Goal: Transaction & Acquisition: Purchase product/service

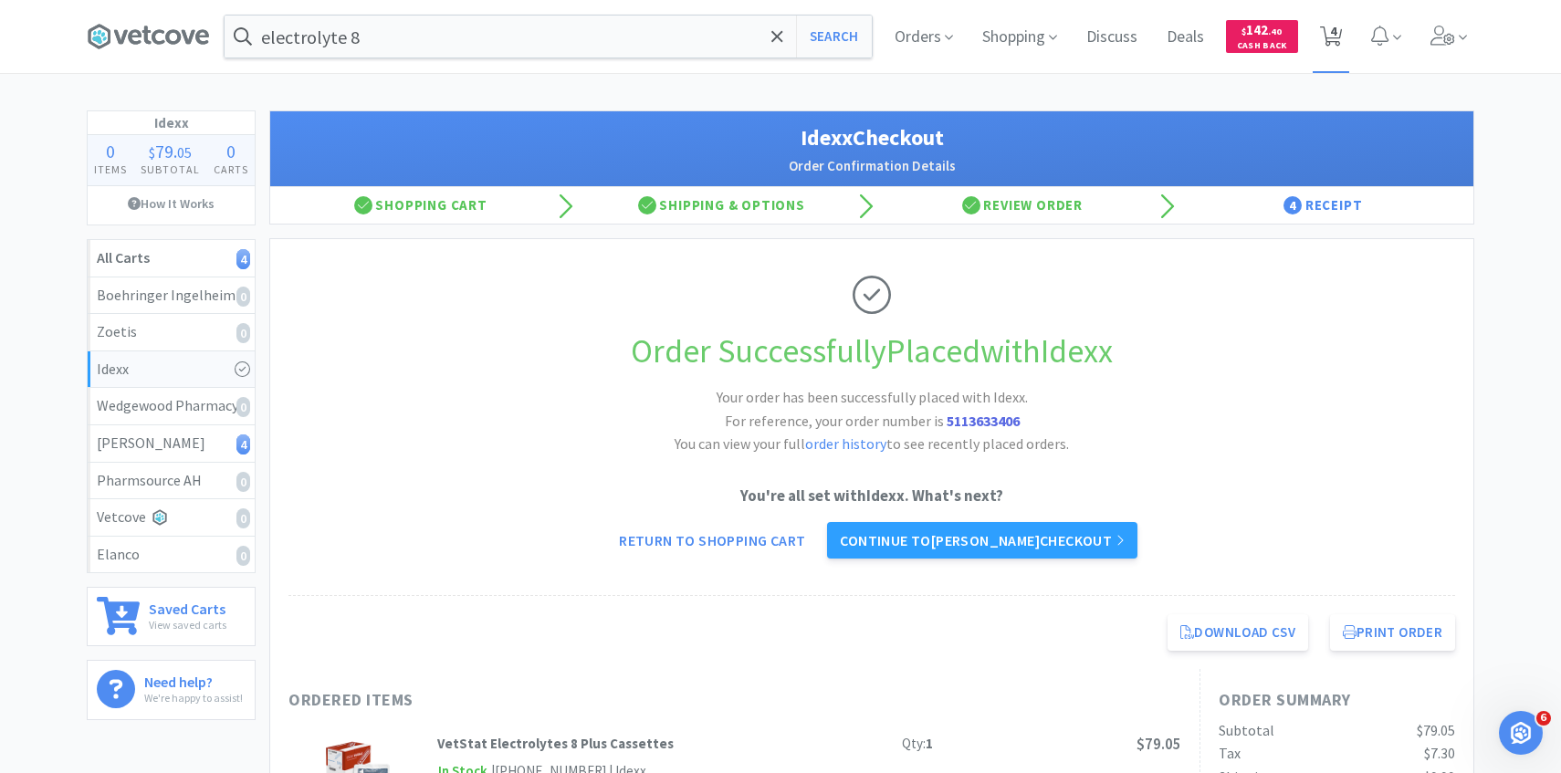
click at [1337, 45] on icon at bounding box center [1331, 36] width 23 height 20
select select "1"
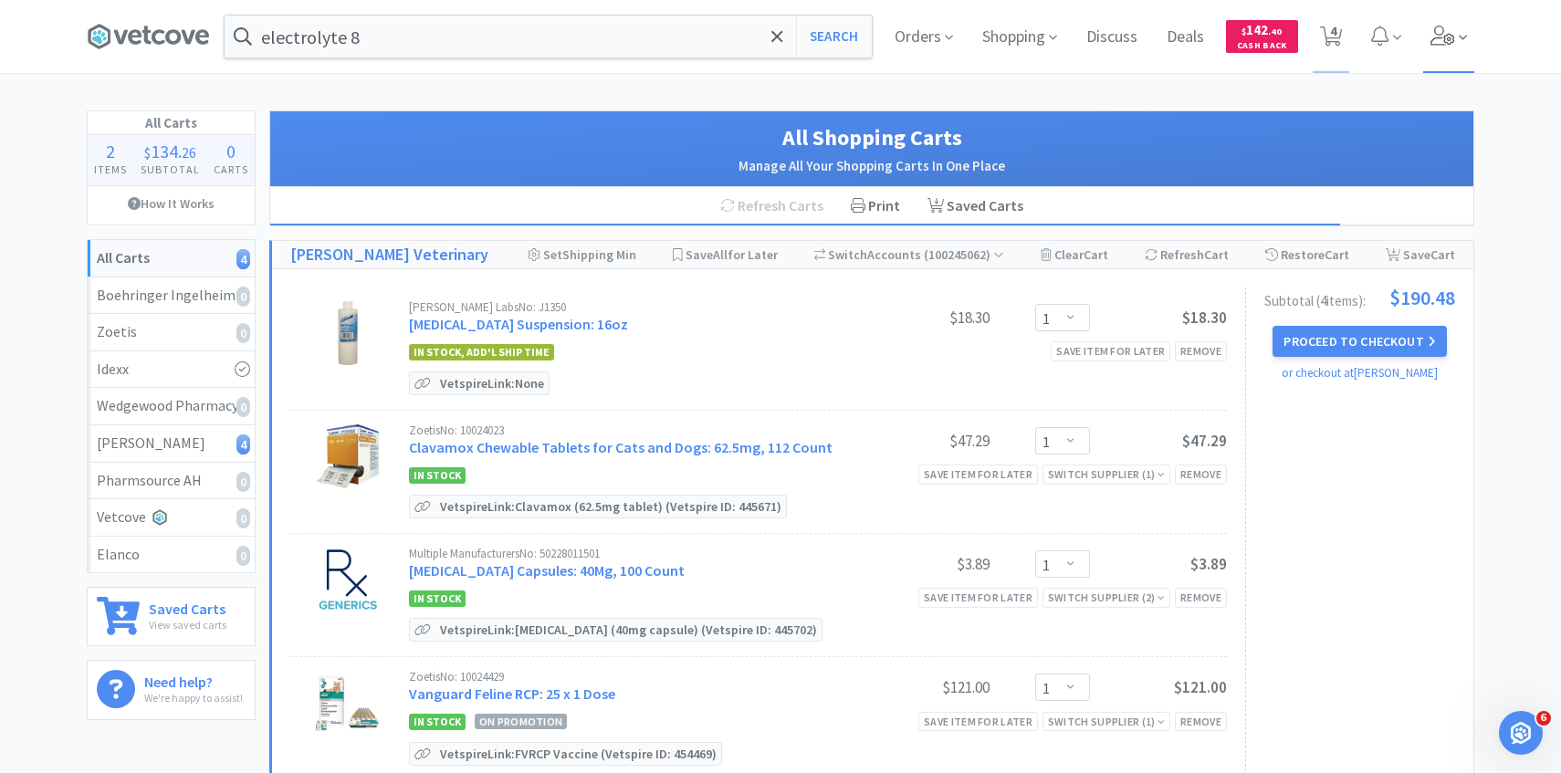
click at [1469, 47] on span at bounding box center [1450, 36] width 52 height 73
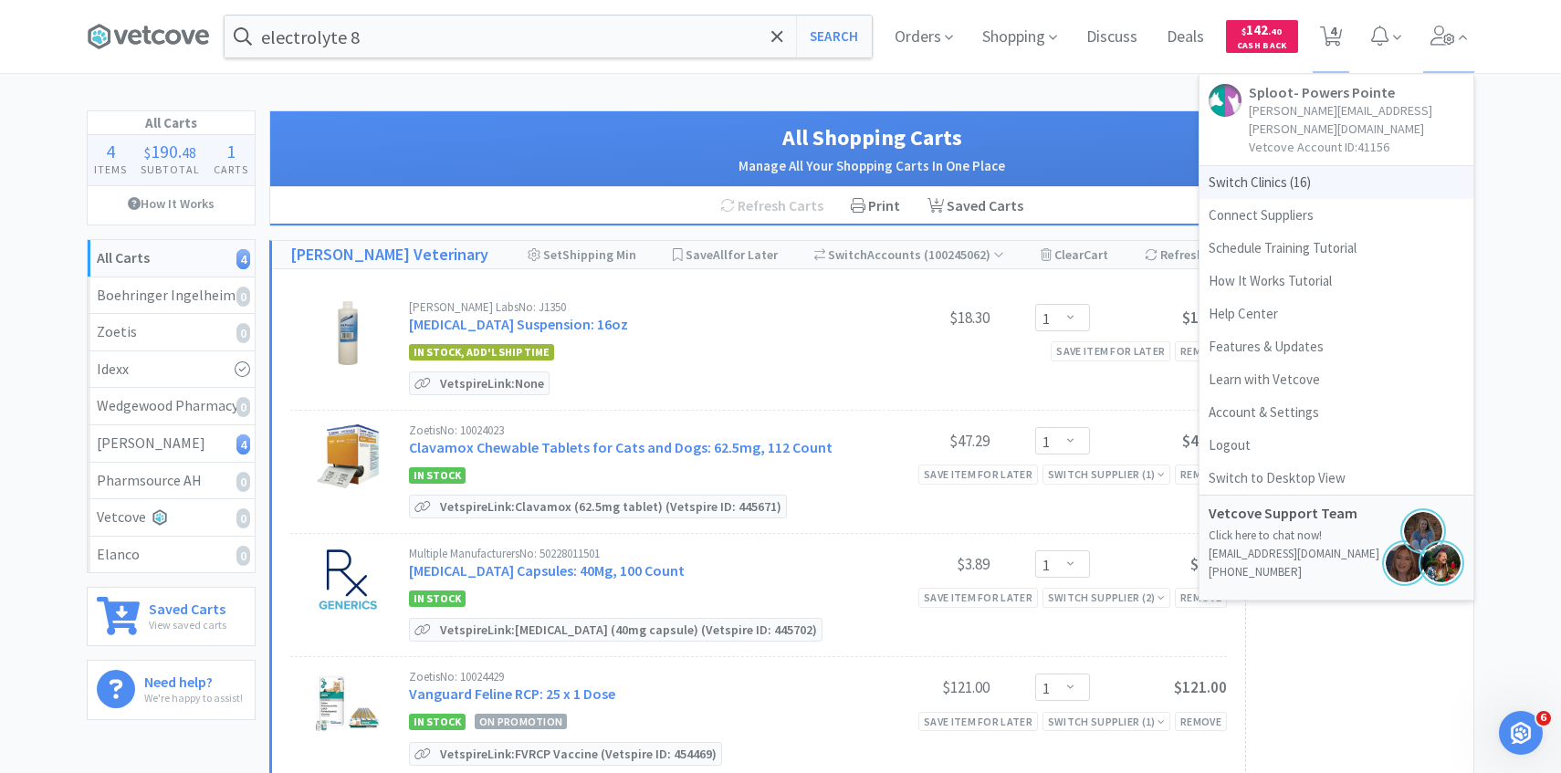
click at [1257, 175] on span "Switch Clinics ( 16 )" at bounding box center [1337, 182] width 274 height 33
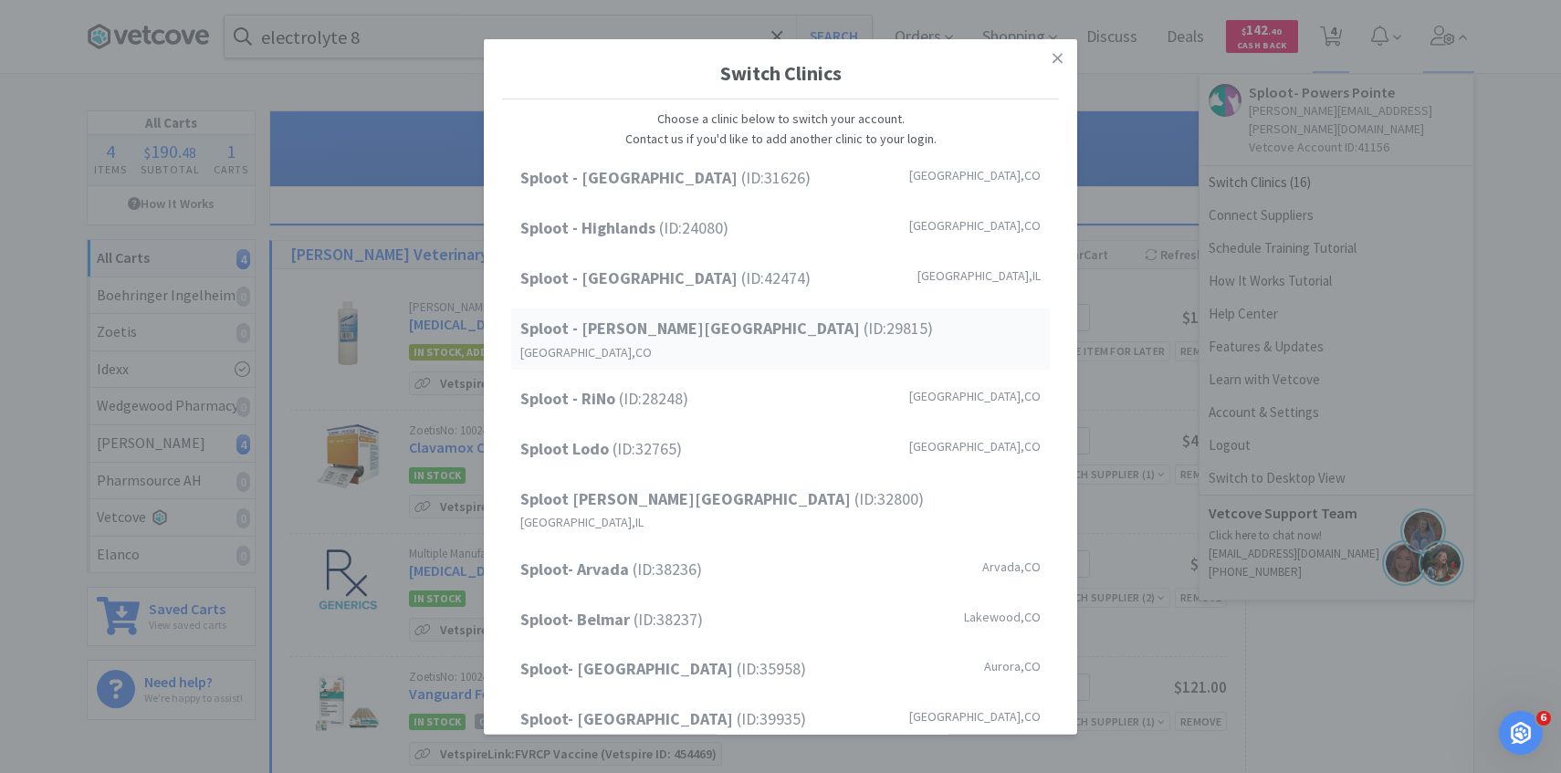
click at [654, 322] on strong "Sploot - [PERSON_NAME][GEOGRAPHIC_DATA]" at bounding box center [691, 328] width 343 height 21
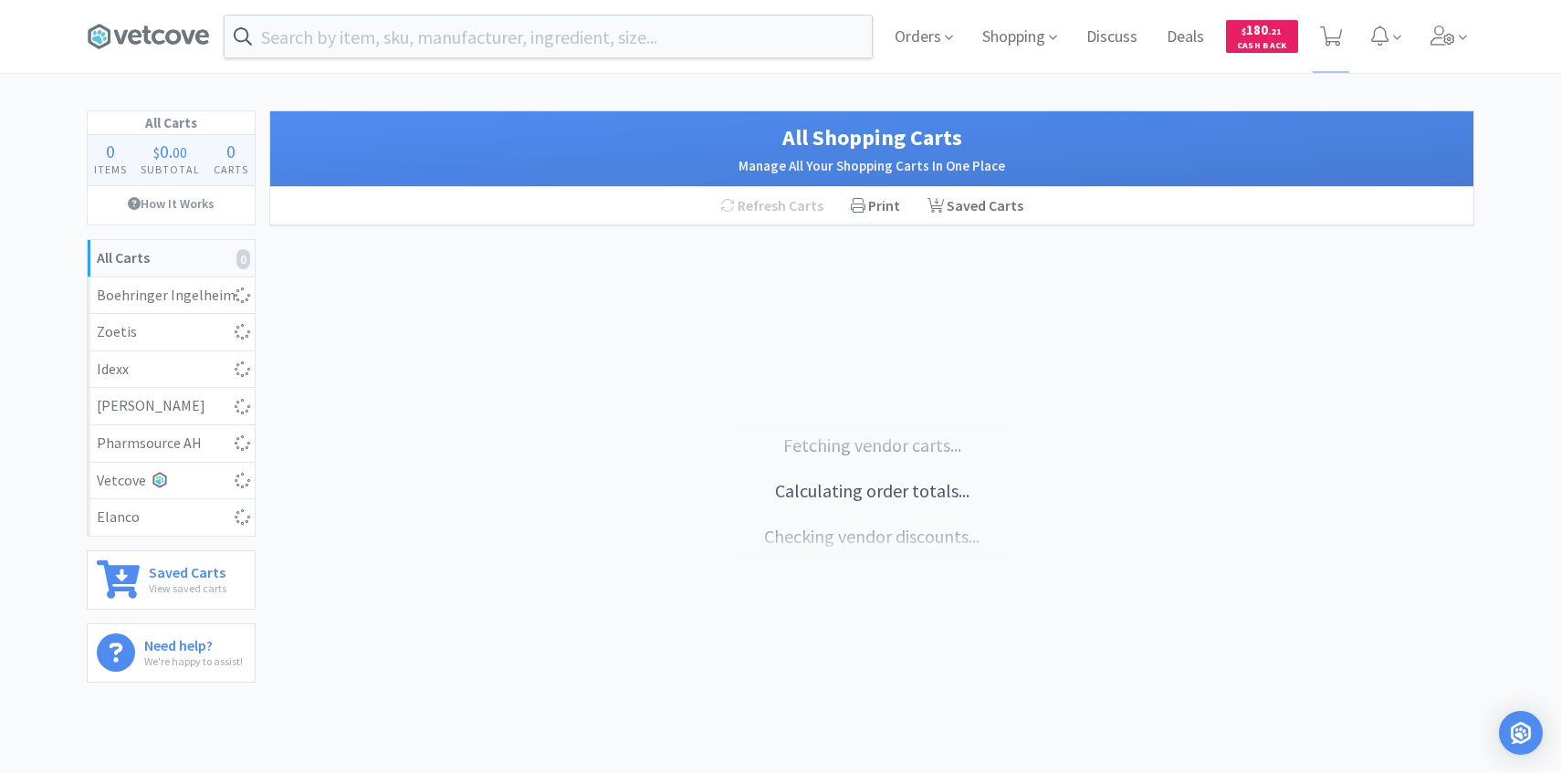
select select "1"
select select "2"
select select "1"
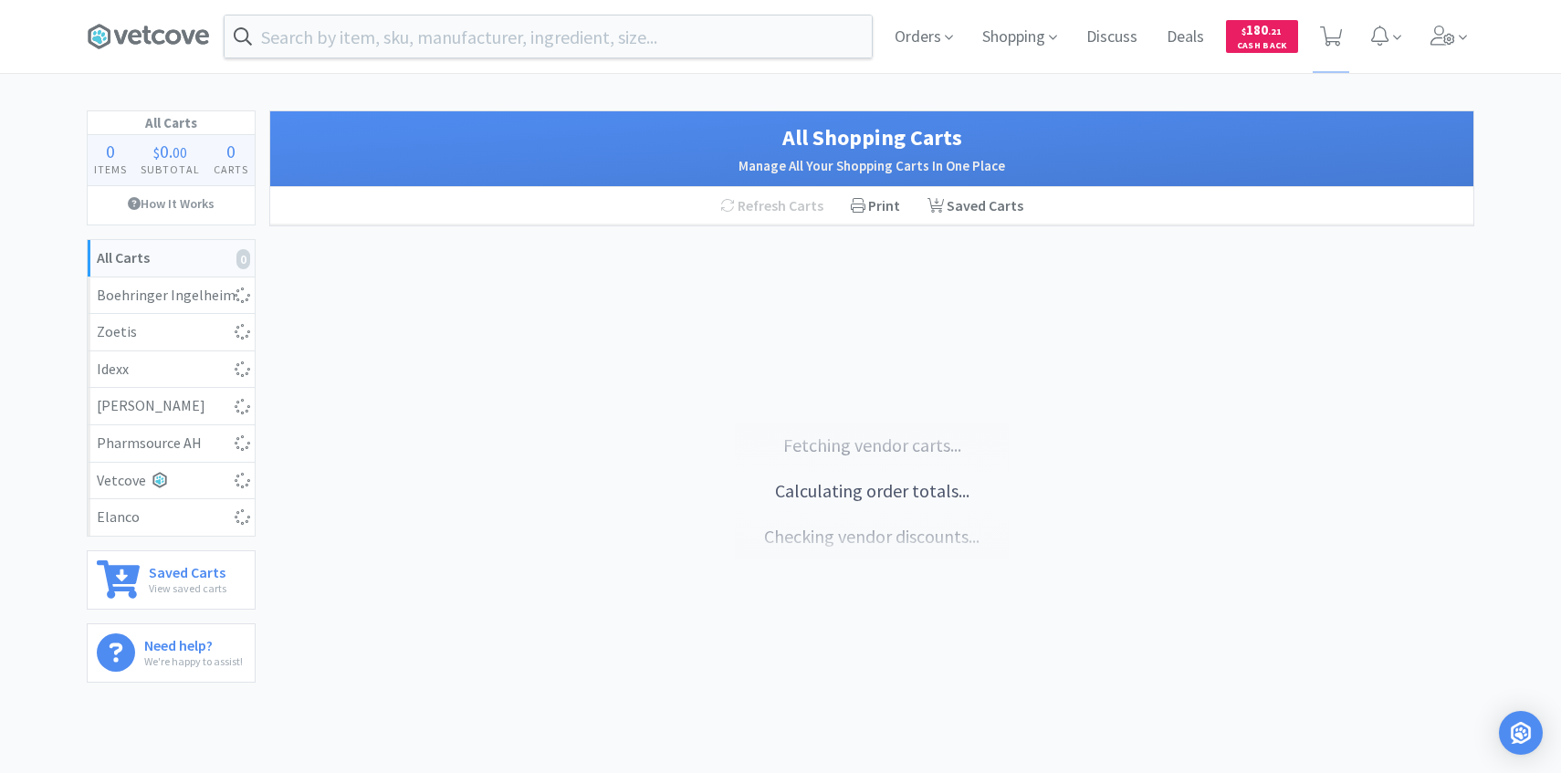
select select "1"
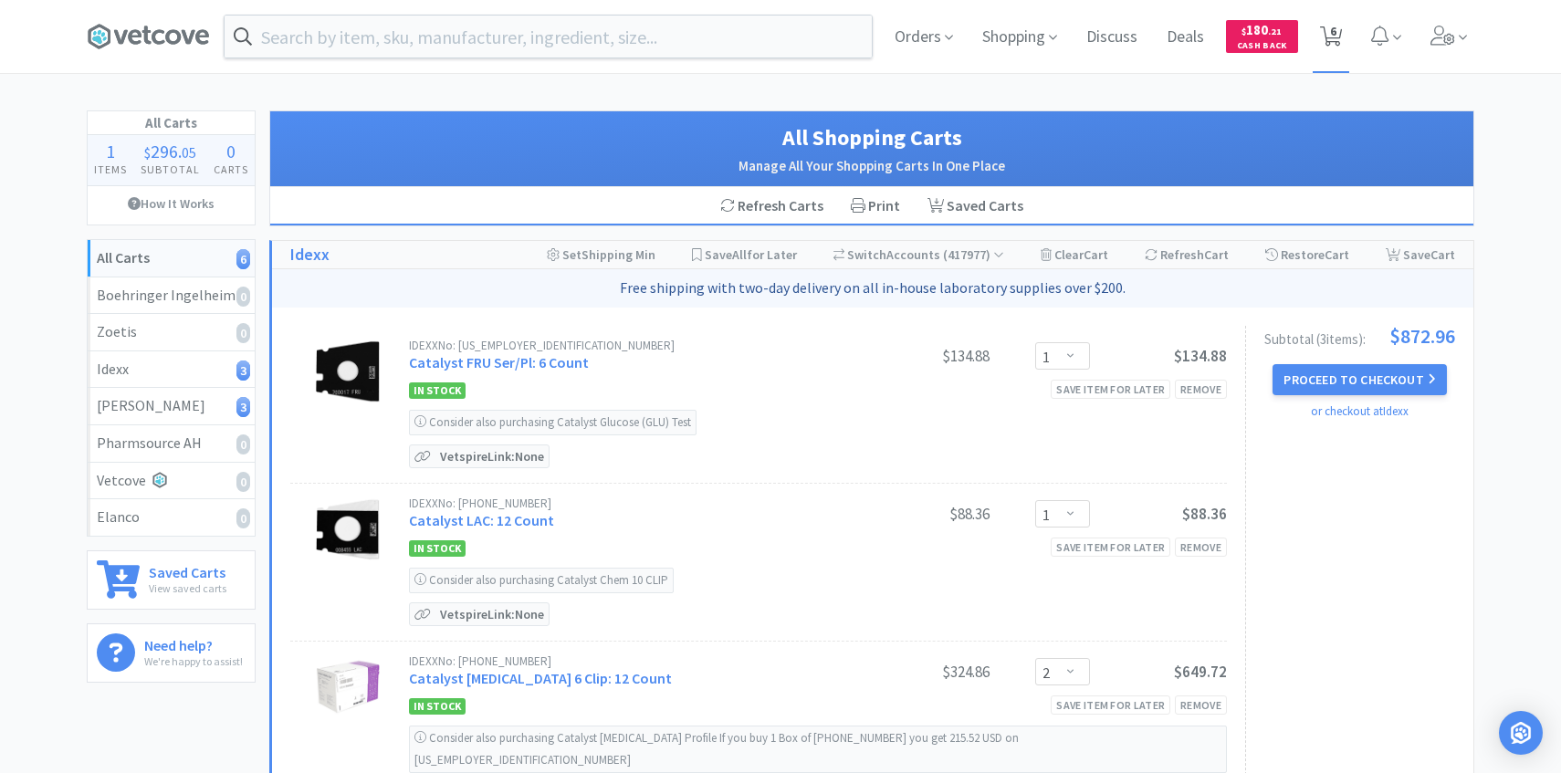
click at [1345, 26] on span "6" at bounding box center [1331, 36] width 37 height 73
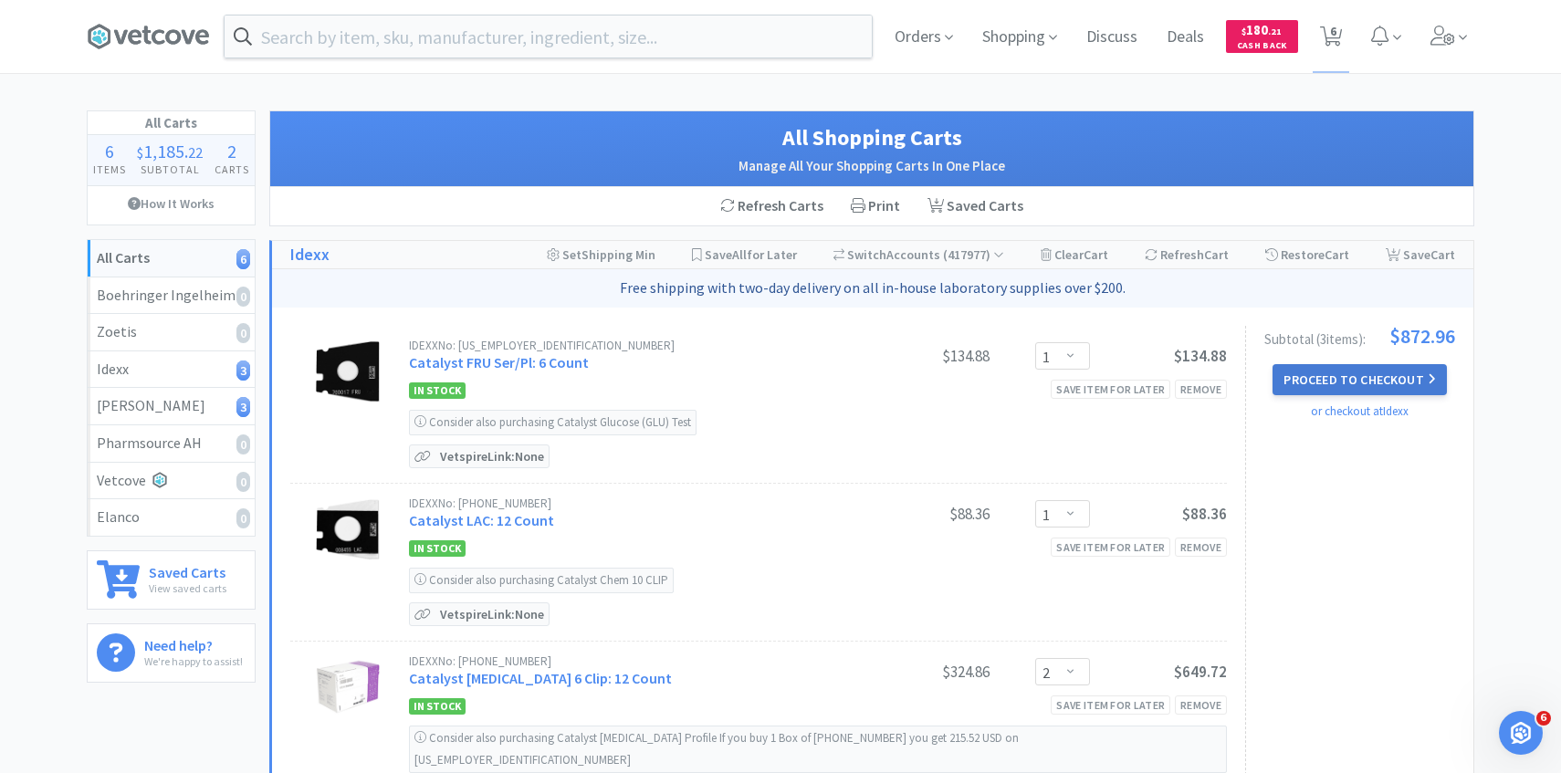
click at [1317, 373] on button "Proceed to Checkout" at bounding box center [1359, 379] width 173 height 31
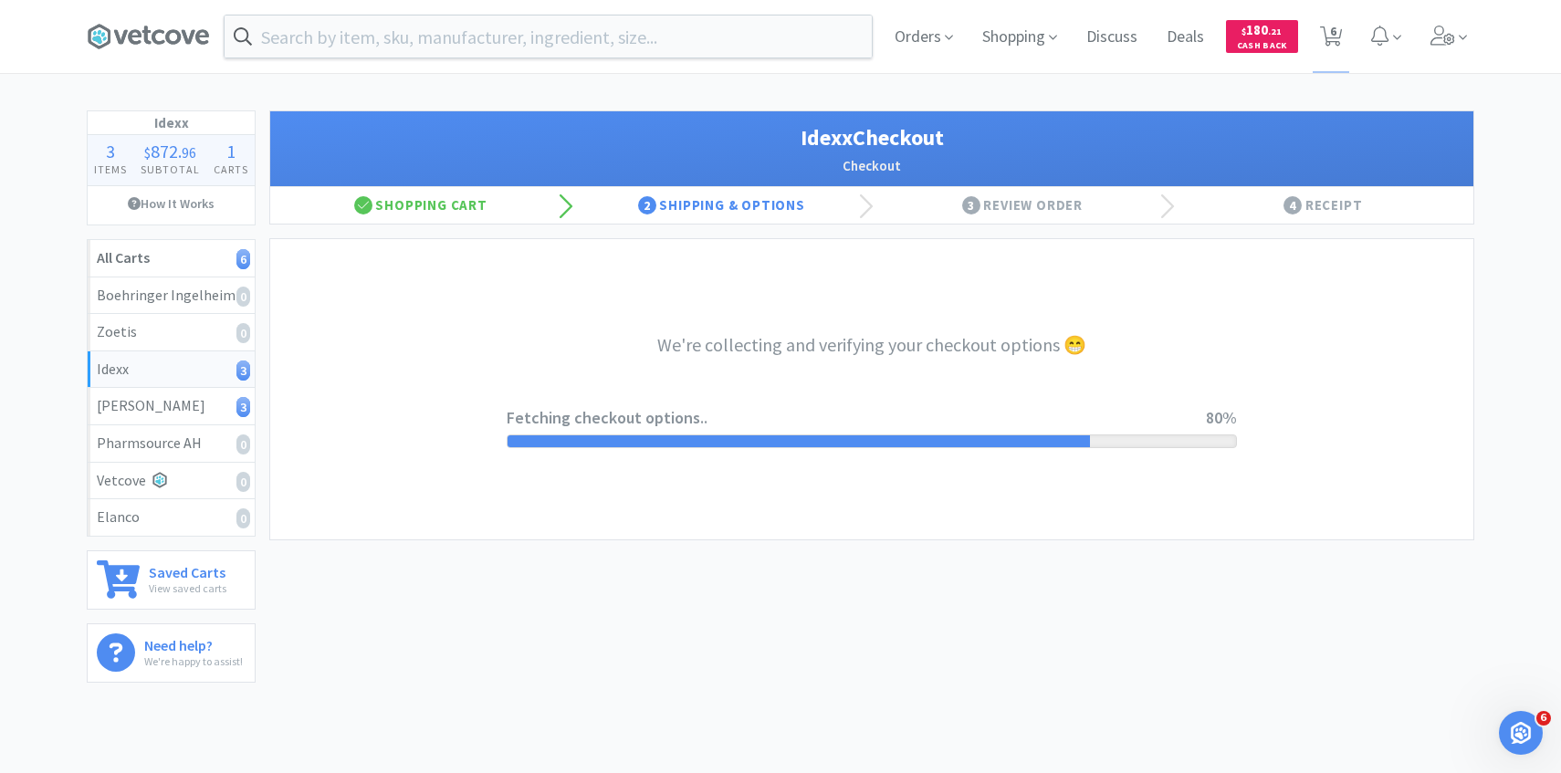
select select "904"
select select "003"
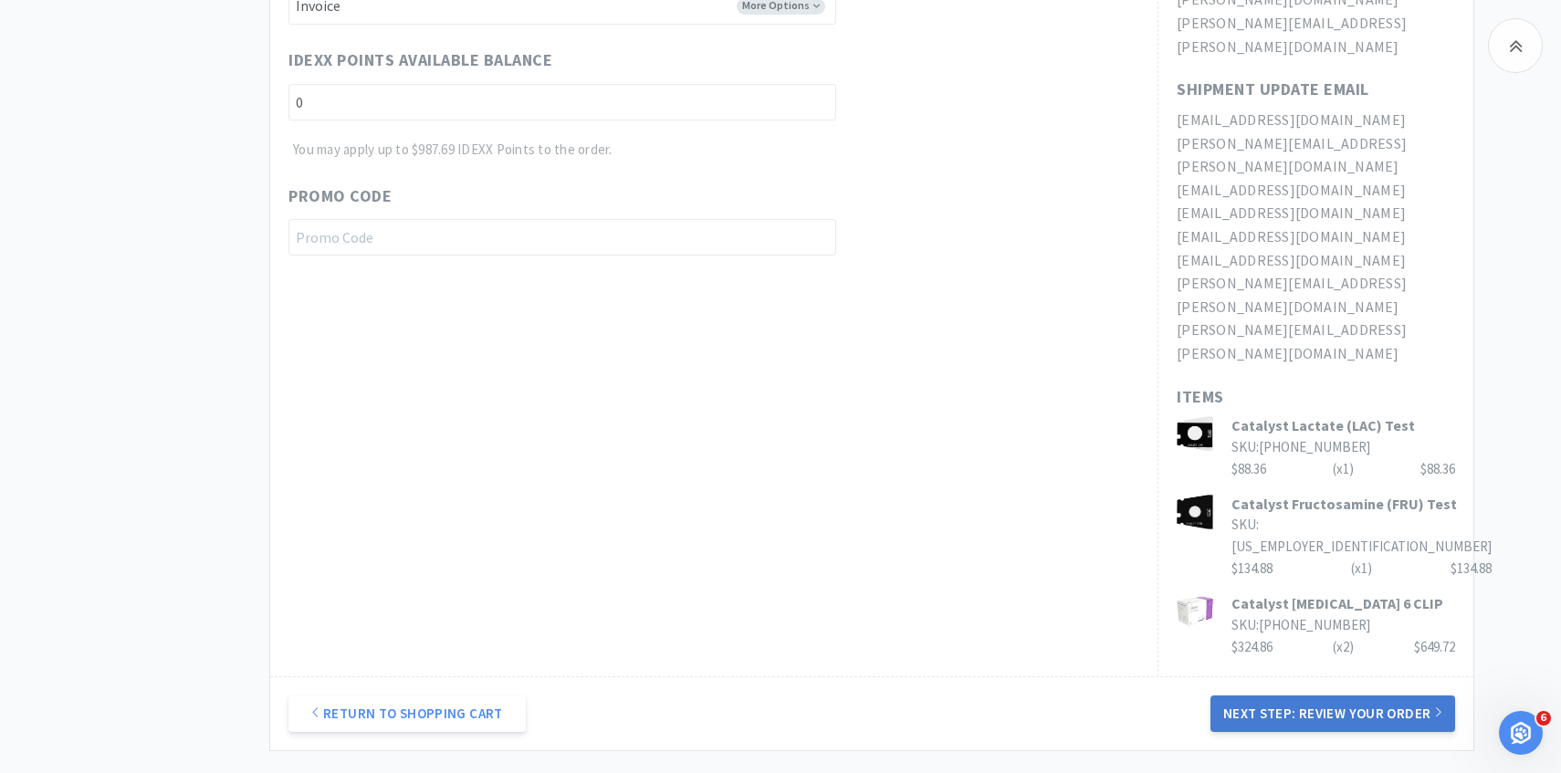
click at [1304, 696] on button "Next Step: Review Your Order" at bounding box center [1333, 714] width 245 height 37
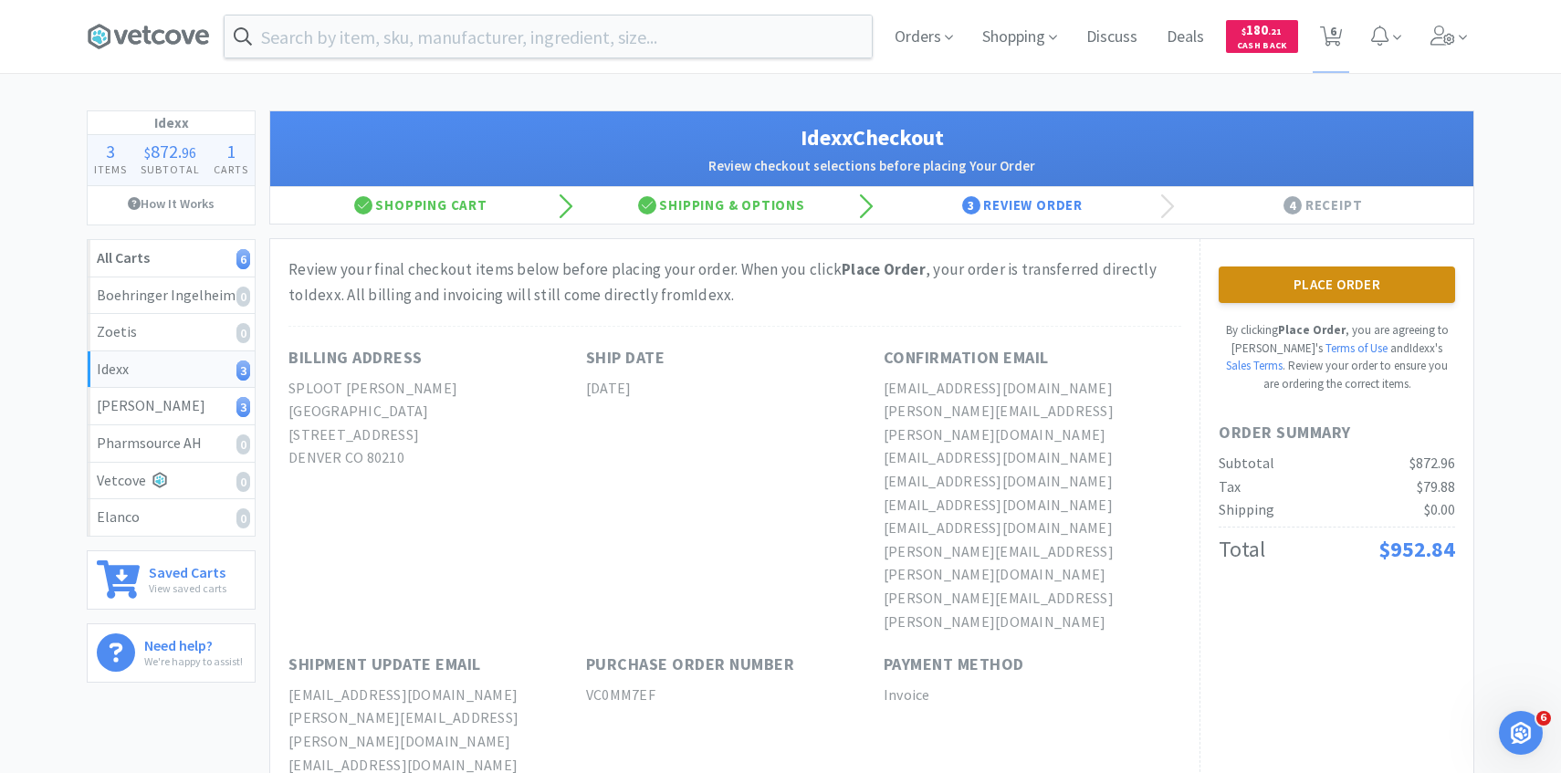
click at [1330, 289] on button "Place Order" at bounding box center [1337, 285] width 237 height 37
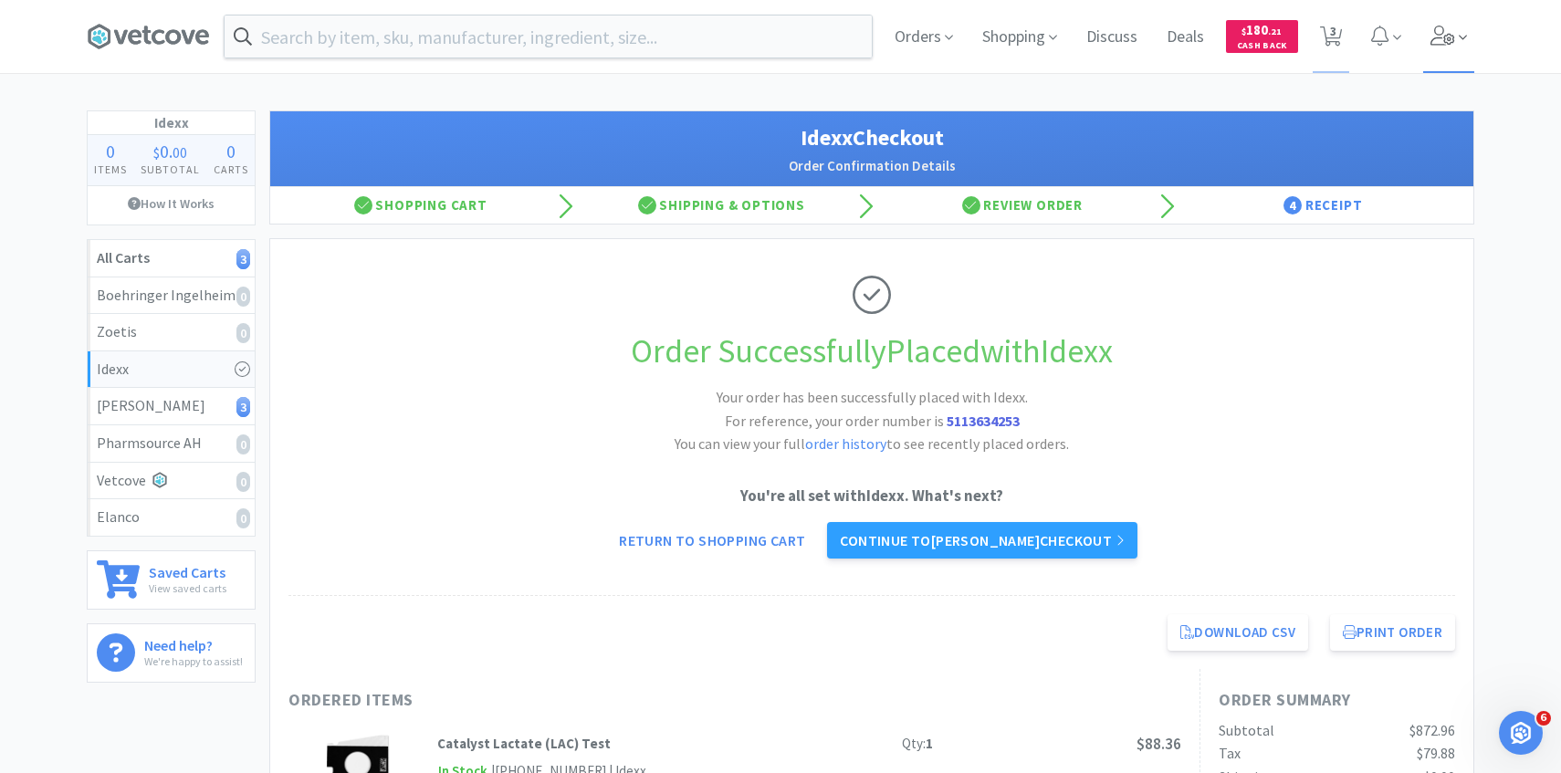
click at [1466, 26] on span at bounding box center [1450, 36] width 52 height 73
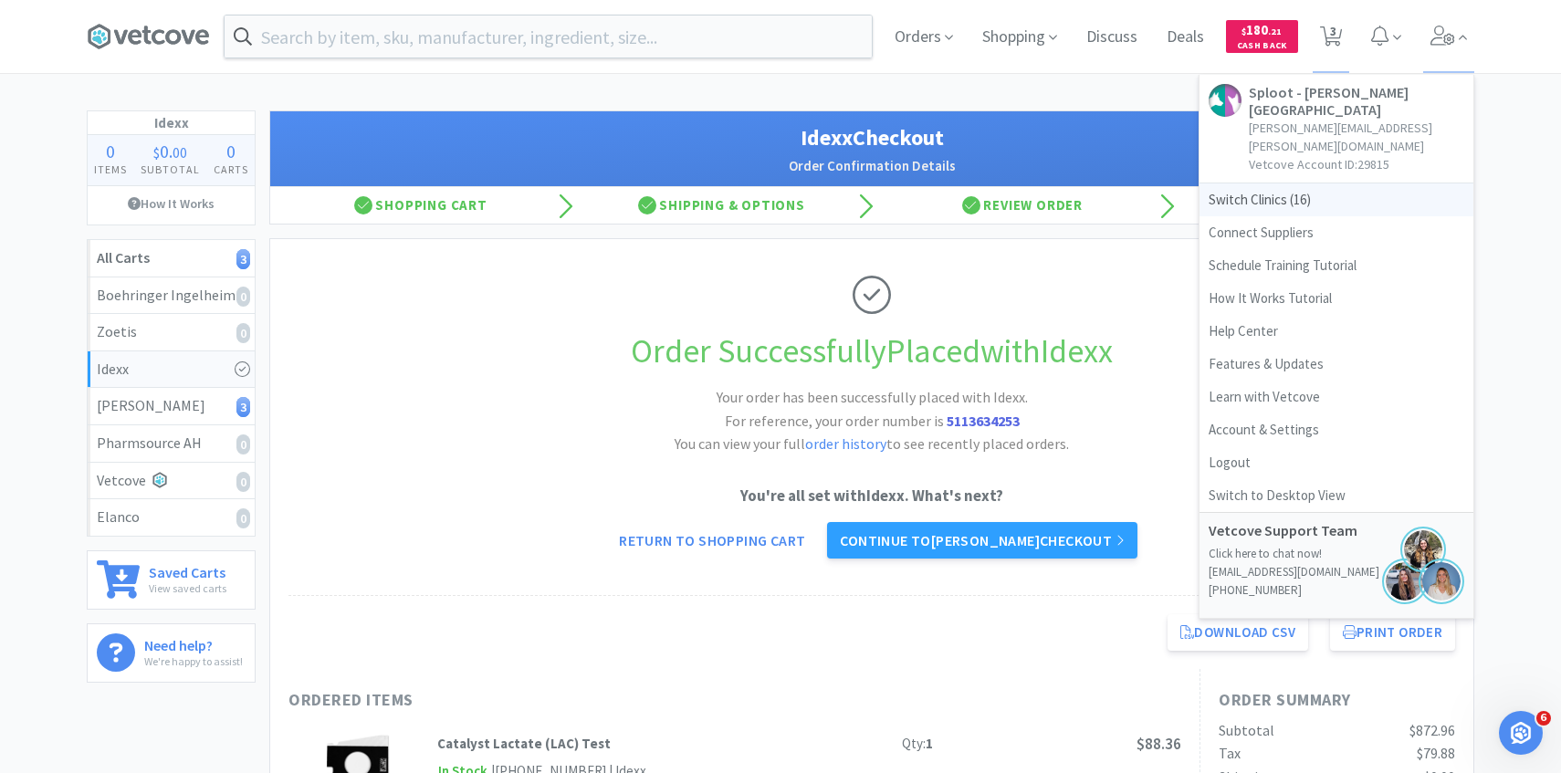
click at [1316, 184] on span "Switch Clinics ( 16 )" at bounding box center [1337, 200] width 274 height 33
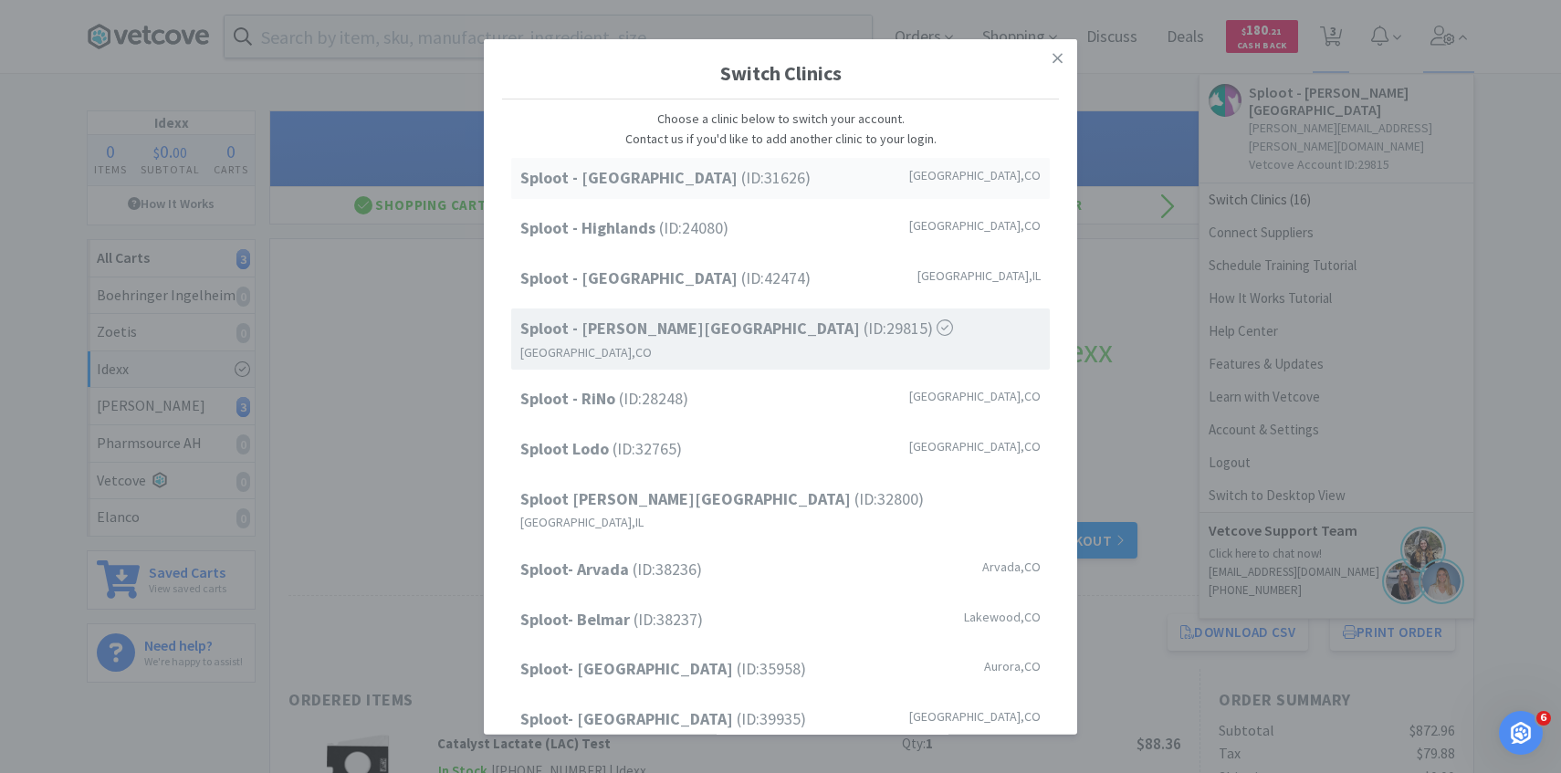
click at [865, 180] on div "Sploot - Cherry Creek (ID: 31626 ) Denver , CO" at bounding box center [780, 178] width 539 height 41
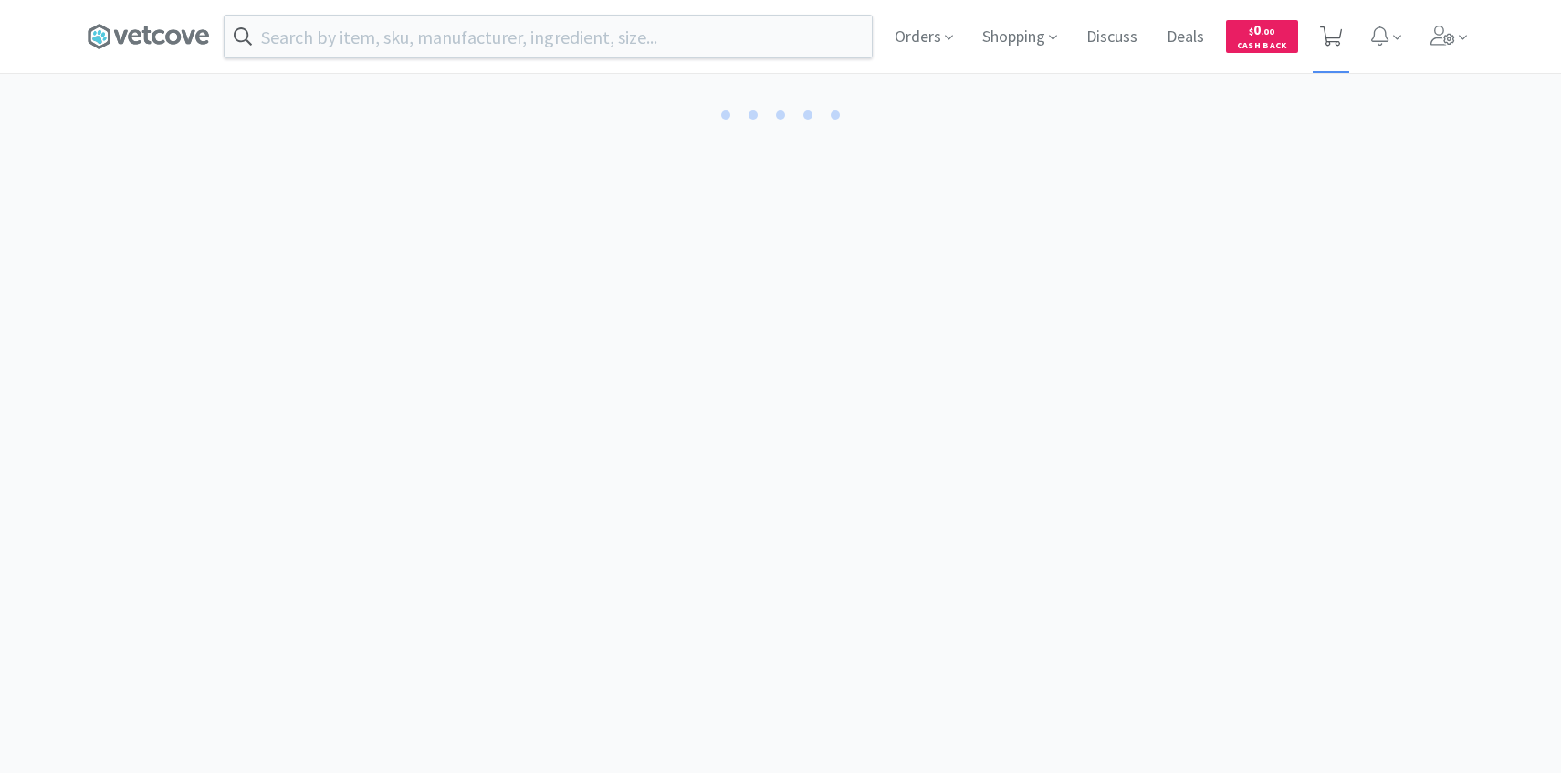
click at [1344, 56] on span at bounding box center [1331, 36] width 37 height 73
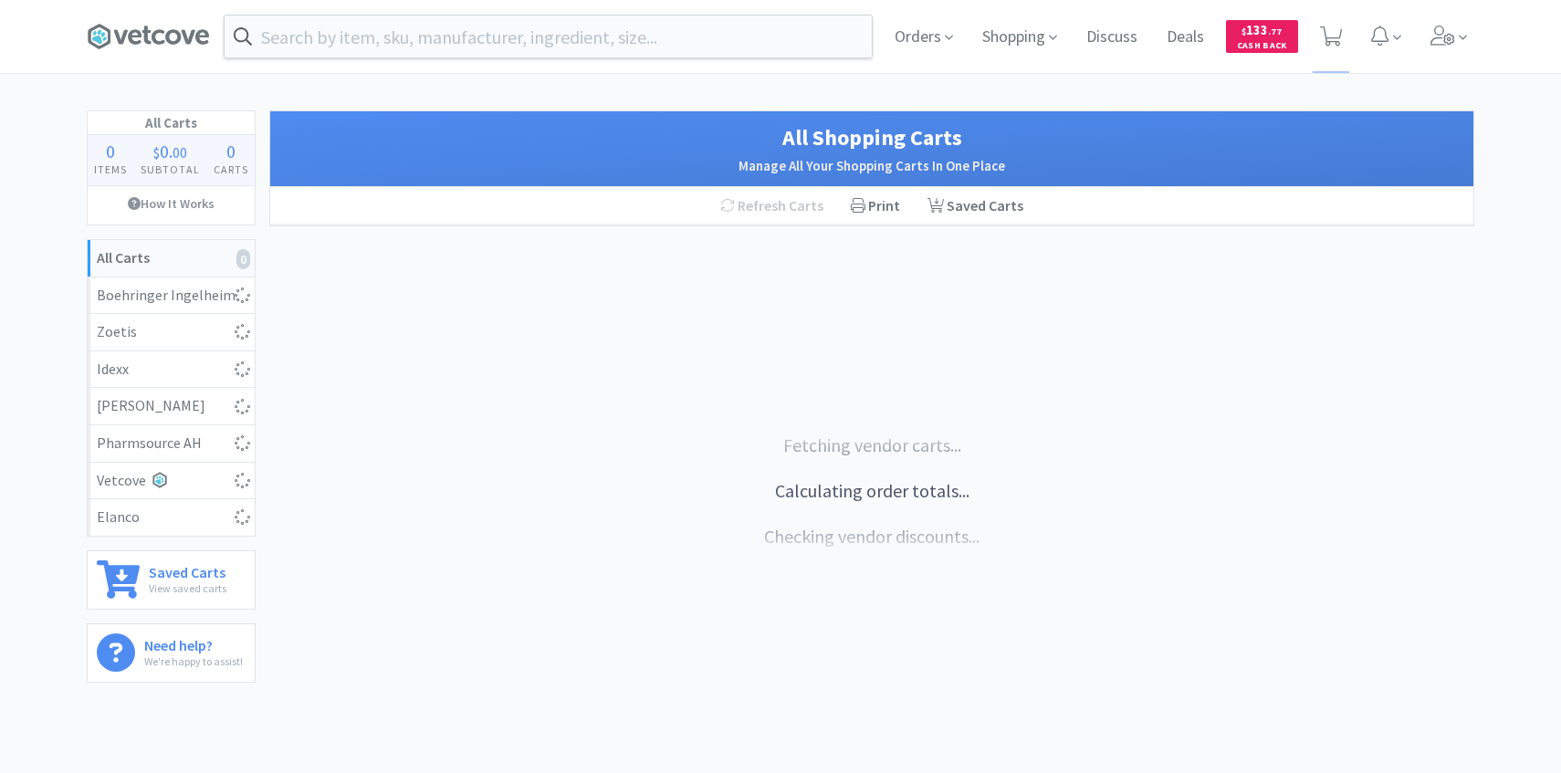
select select "1"
select select "10"
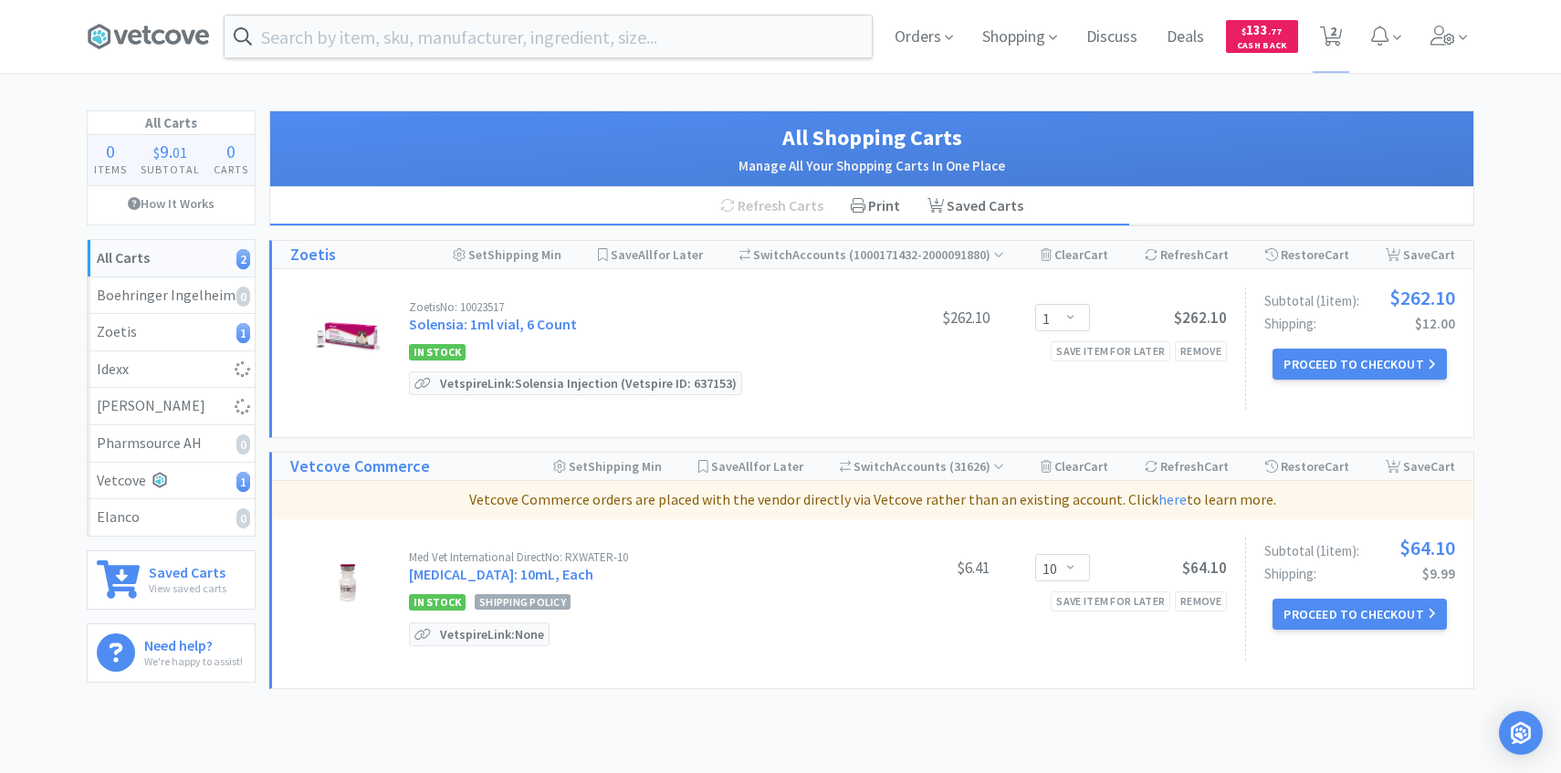
select select "1"
select select "5"
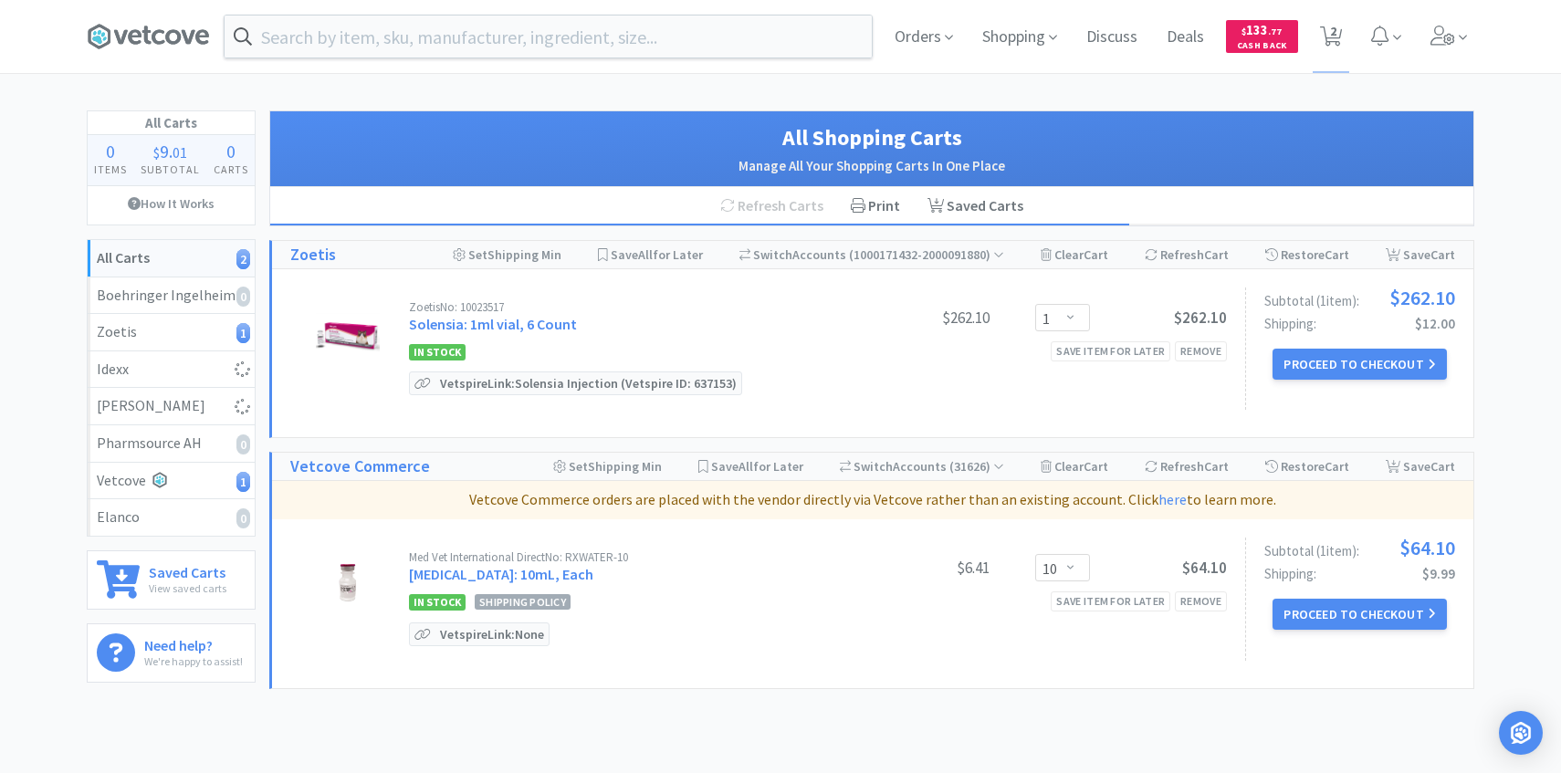
select select "5"
select select "1"
select select "4"
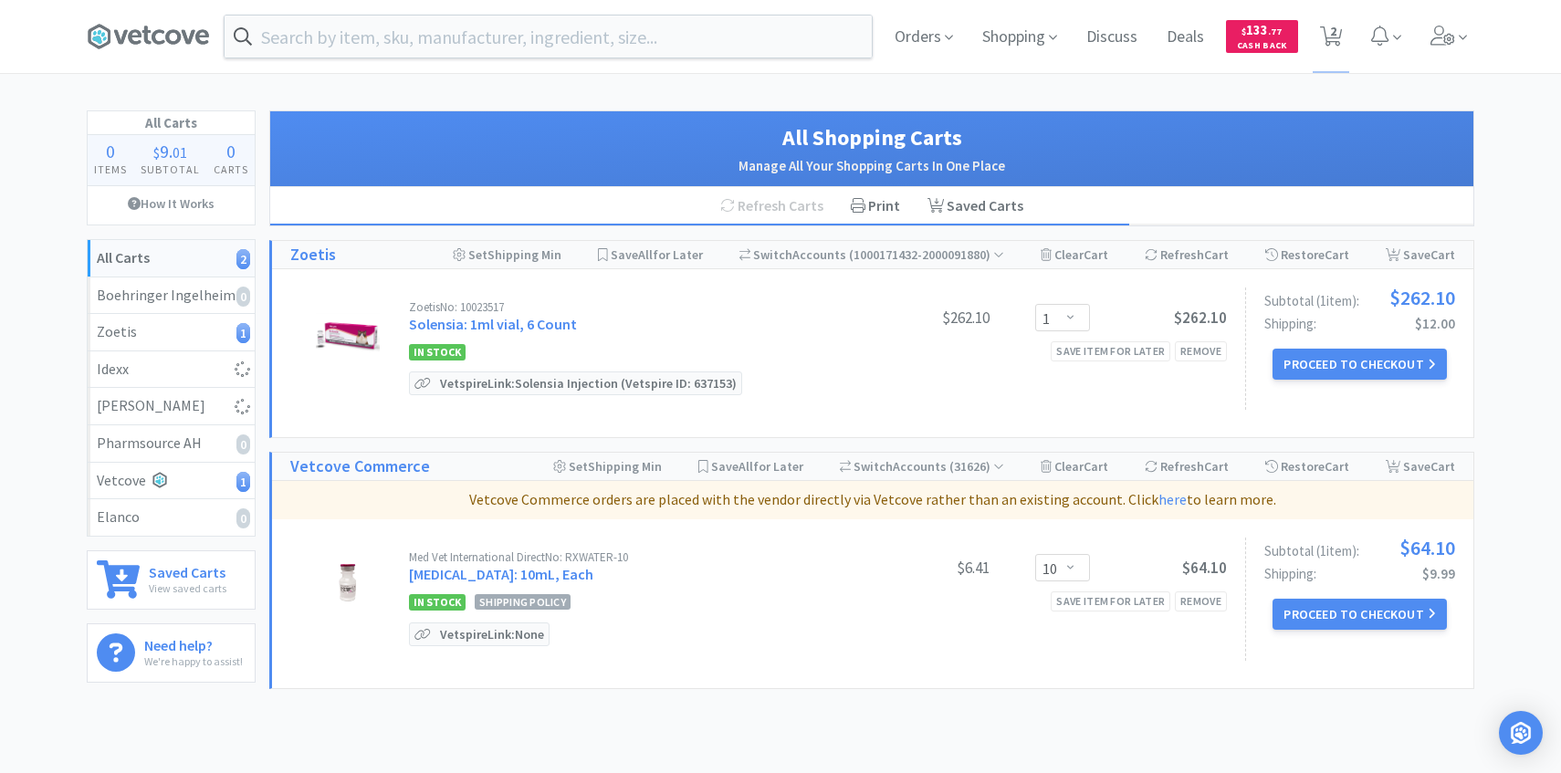
select select "1"
select select "3"
select select "1"
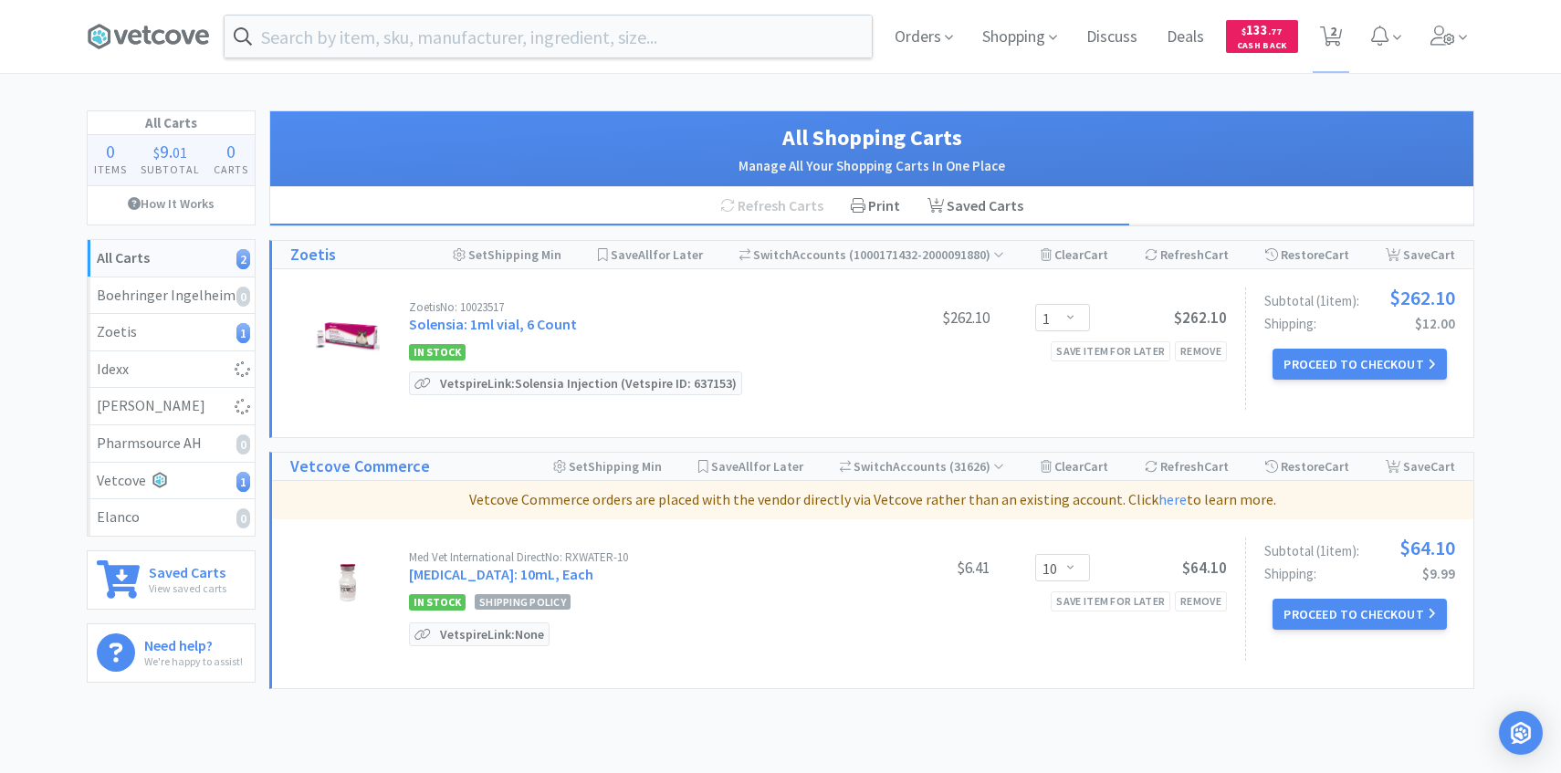
select select "2"
select select "3"
select select "2"
select select "5"
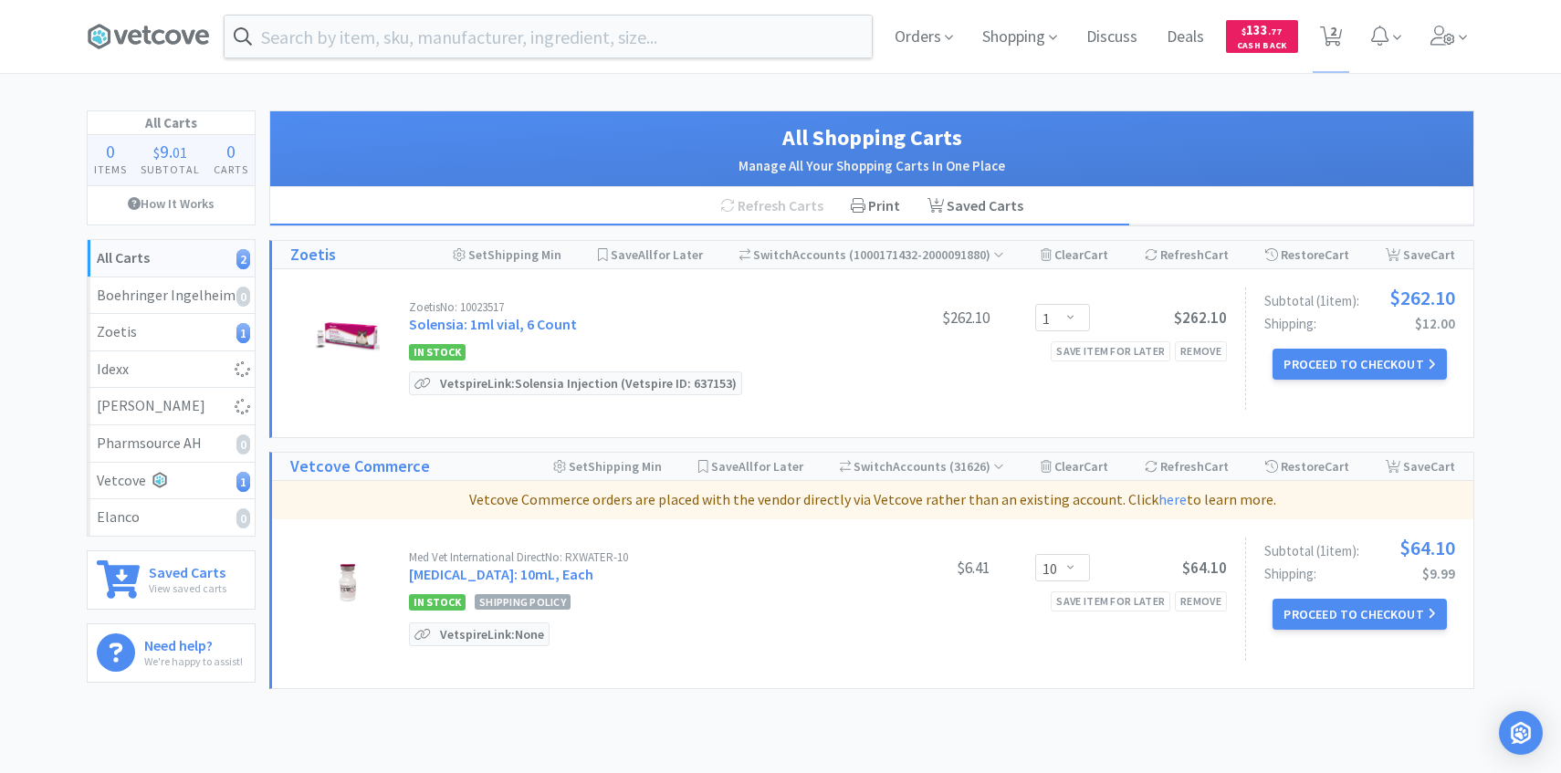
select select "3"
select select "4"
select select "1"
select select "2"
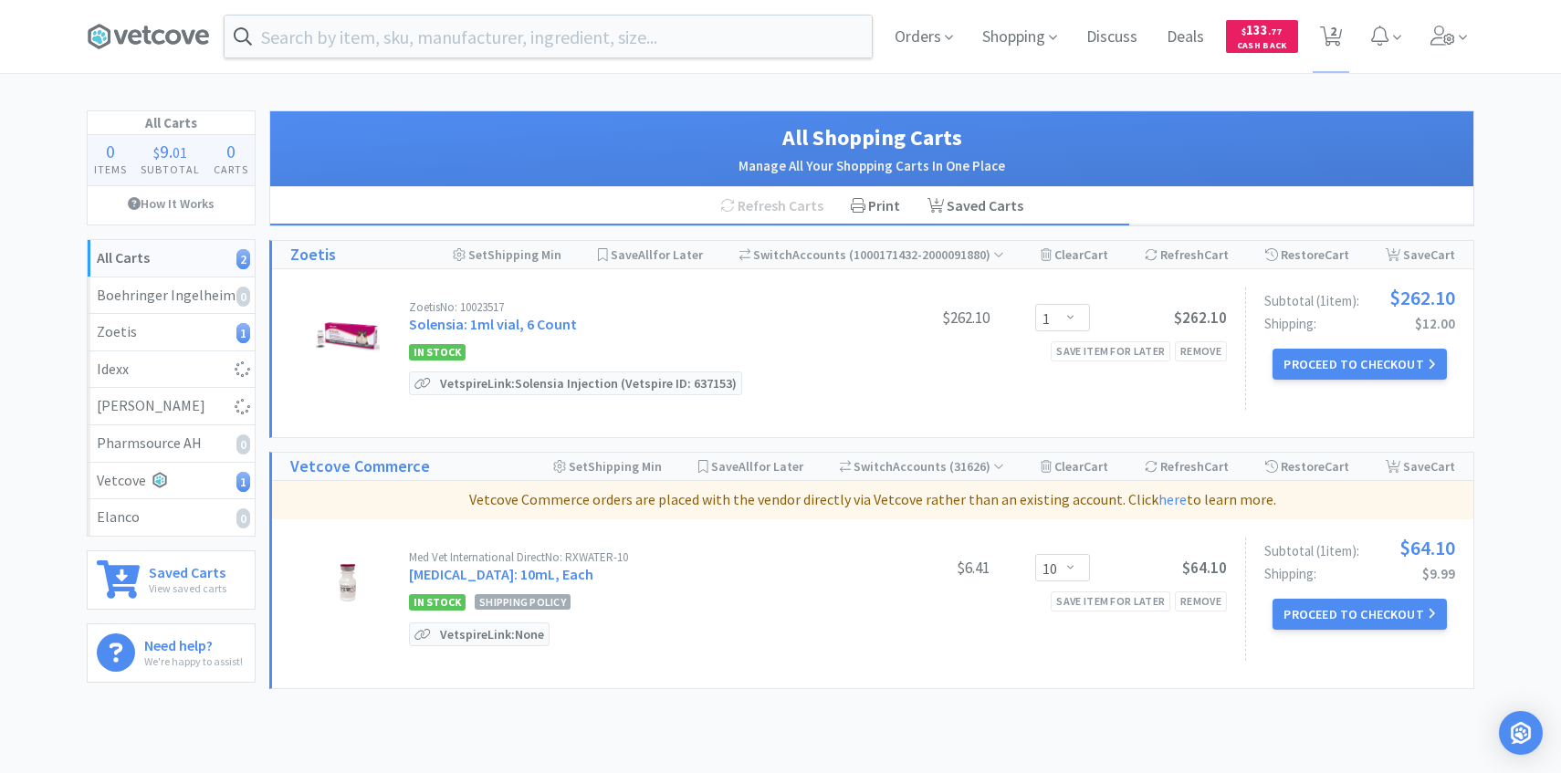
select select "1"
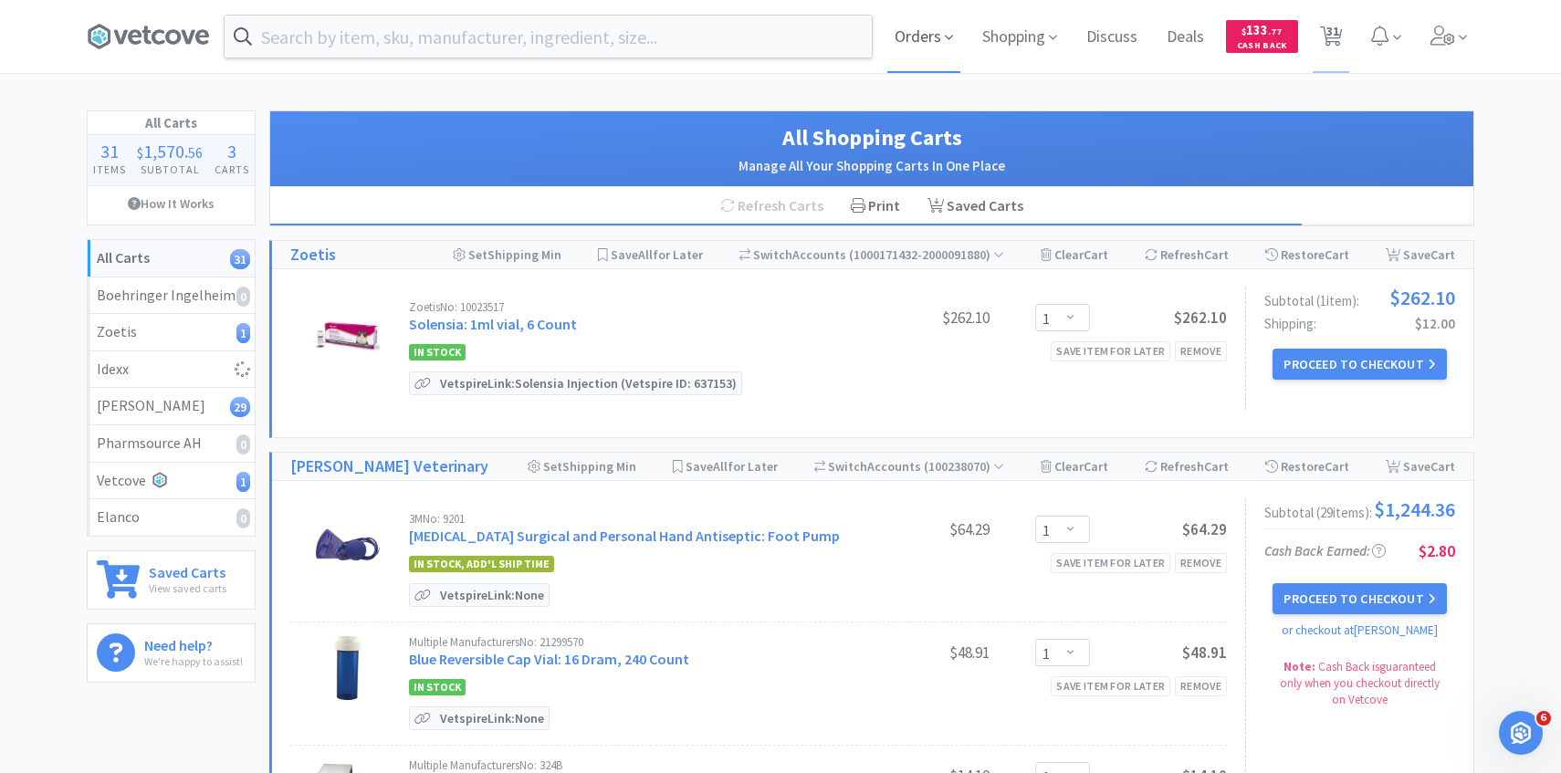
click at [935, 47] on span "Orders" at bounding box center [924, 36] width 73 height 73
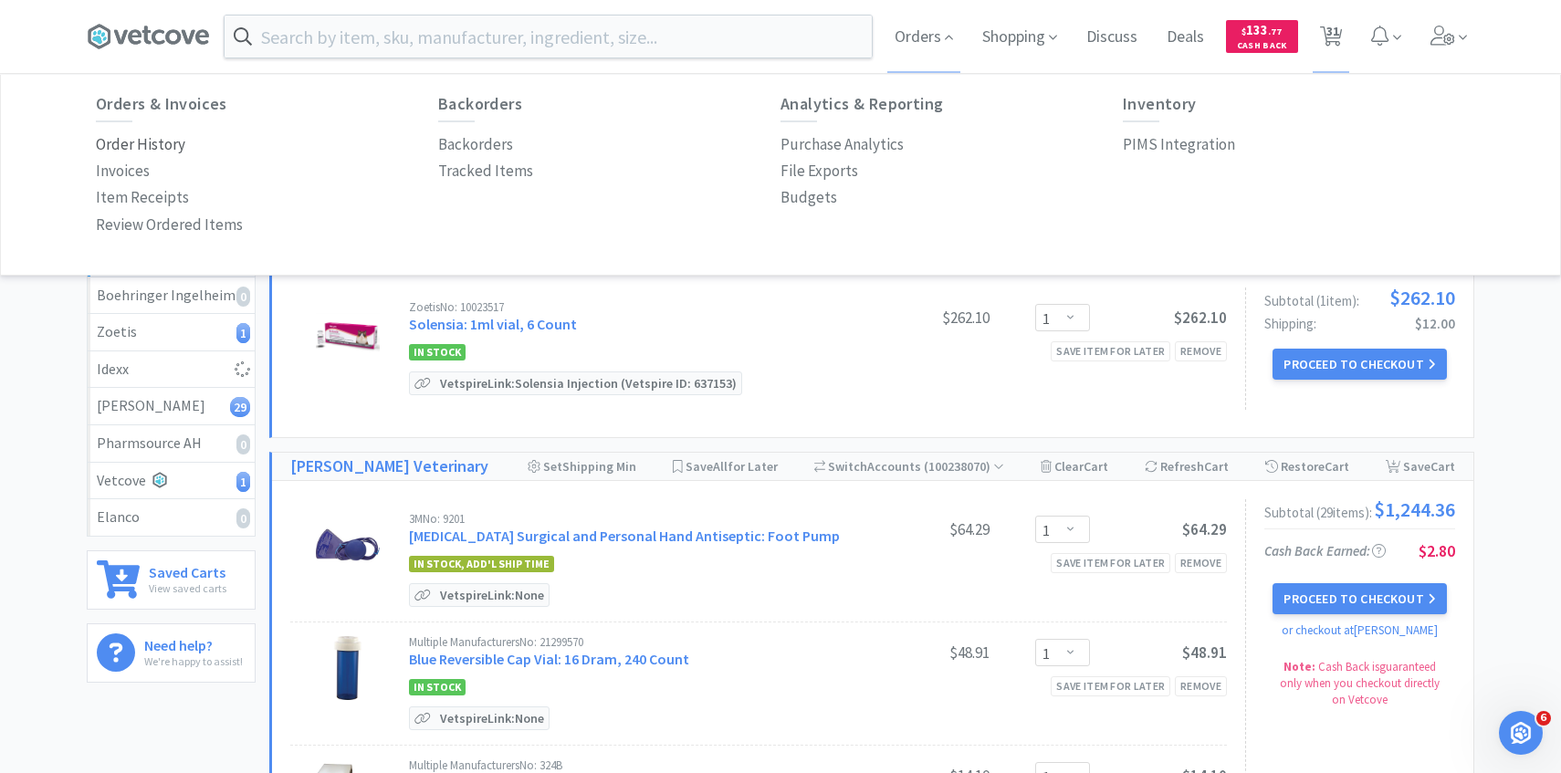
click at [142, 144] on p "Order History" at bounding box center [140, 144] width 89 height 25
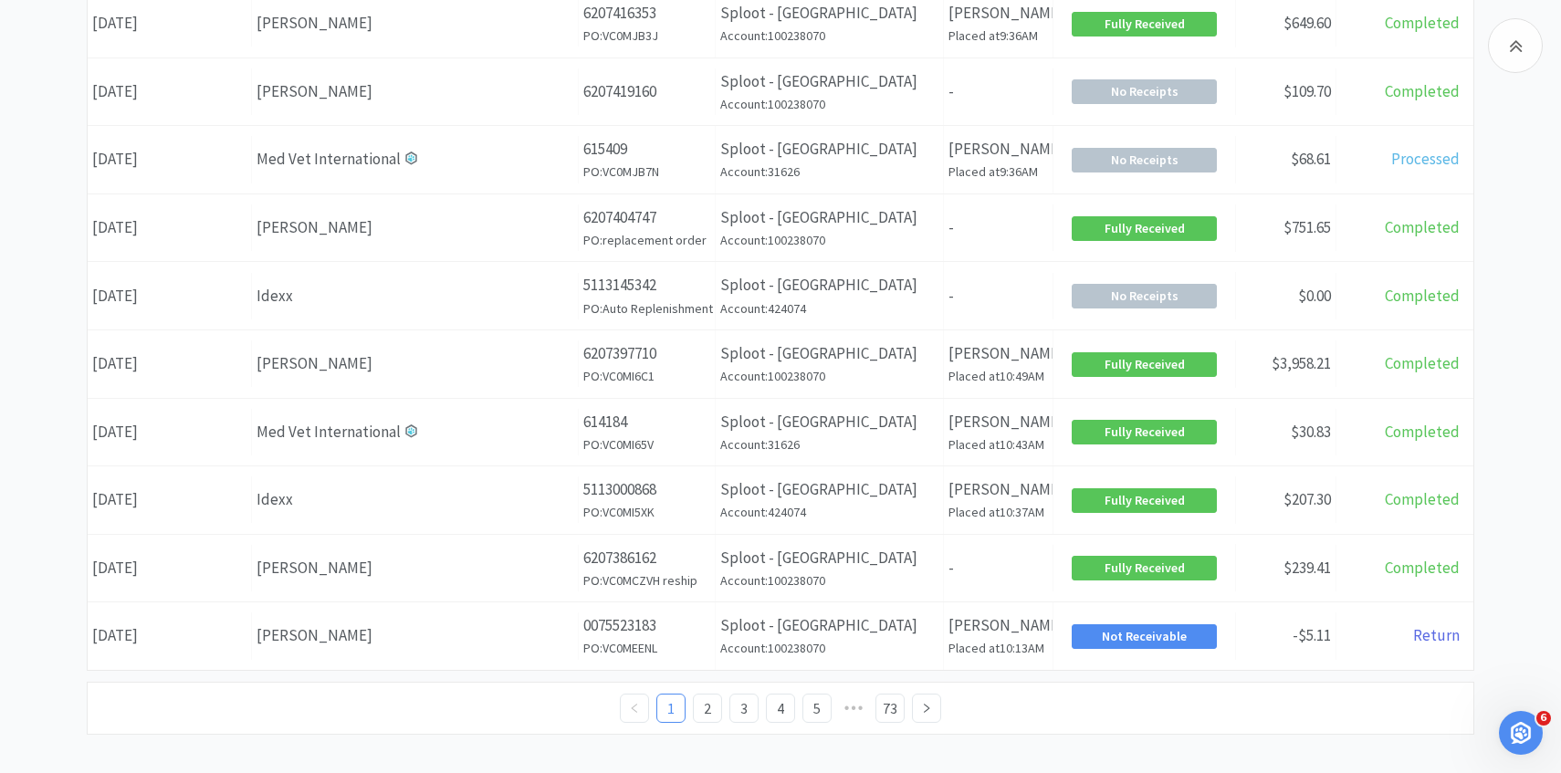
scroll to position [688, 0]
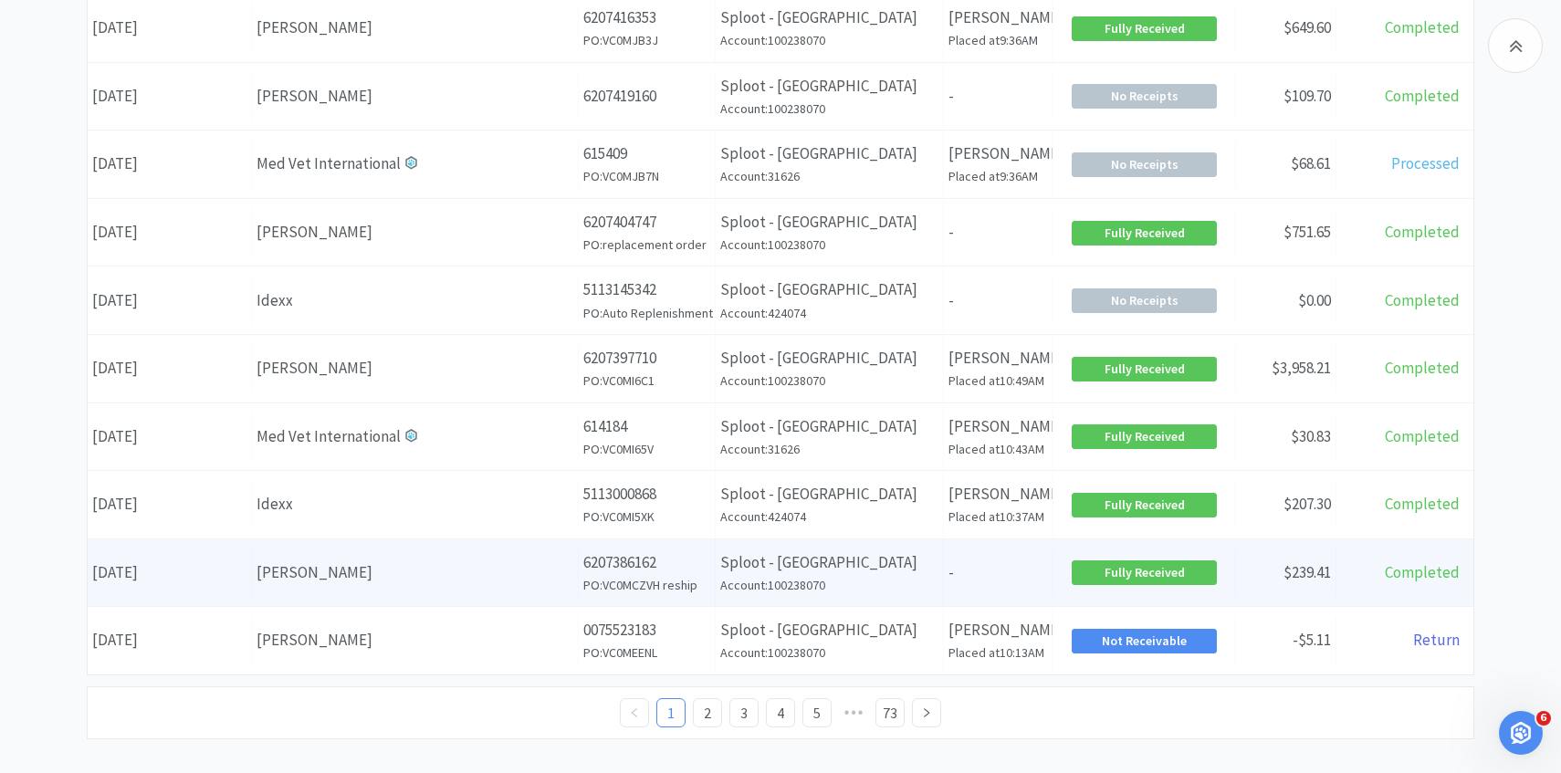
click at [460, 575] on div "[PERSON_NAME]" at bounding box center [415, 573] width 317 height 25
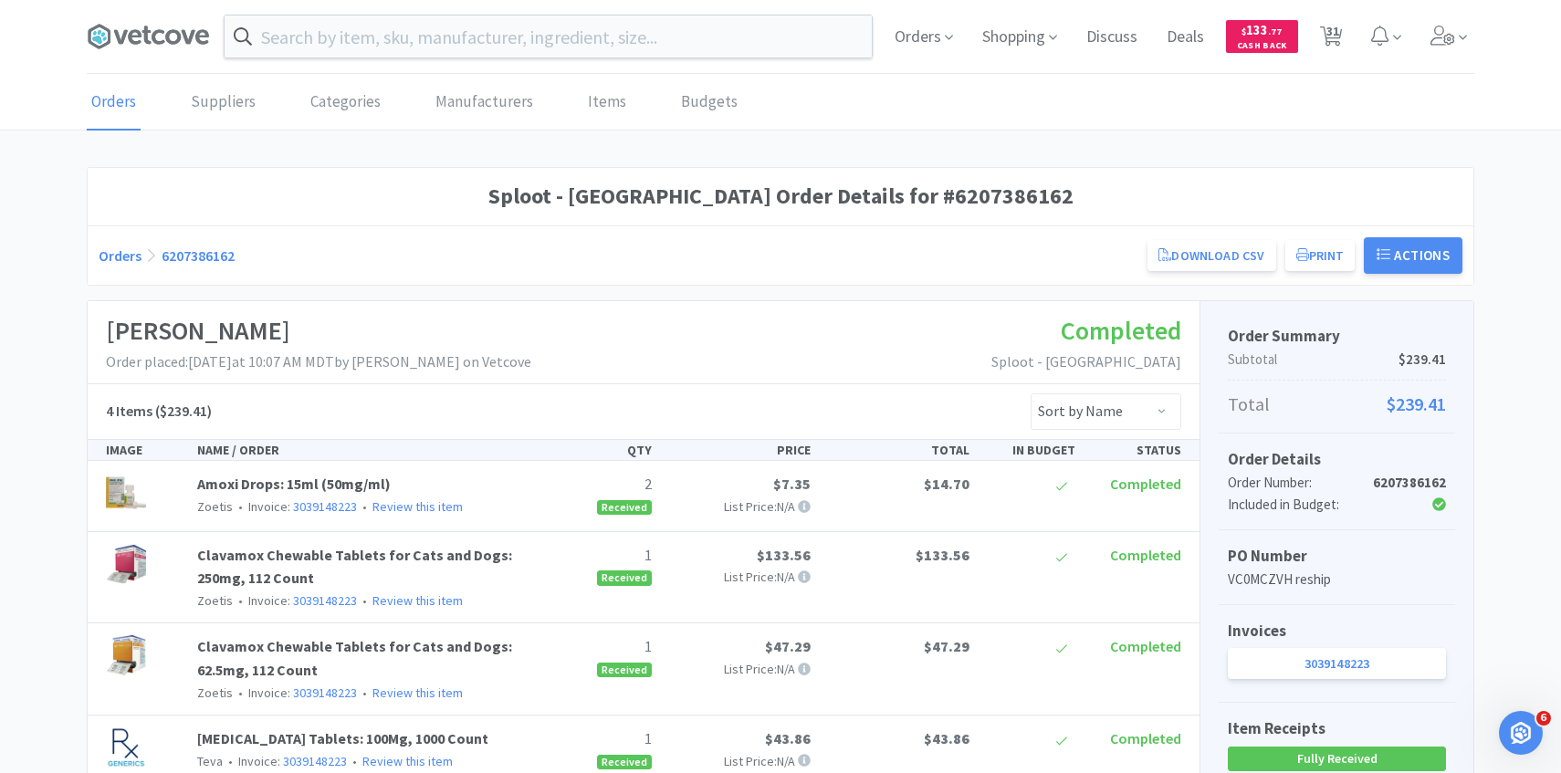
scroll to position [294, 0]
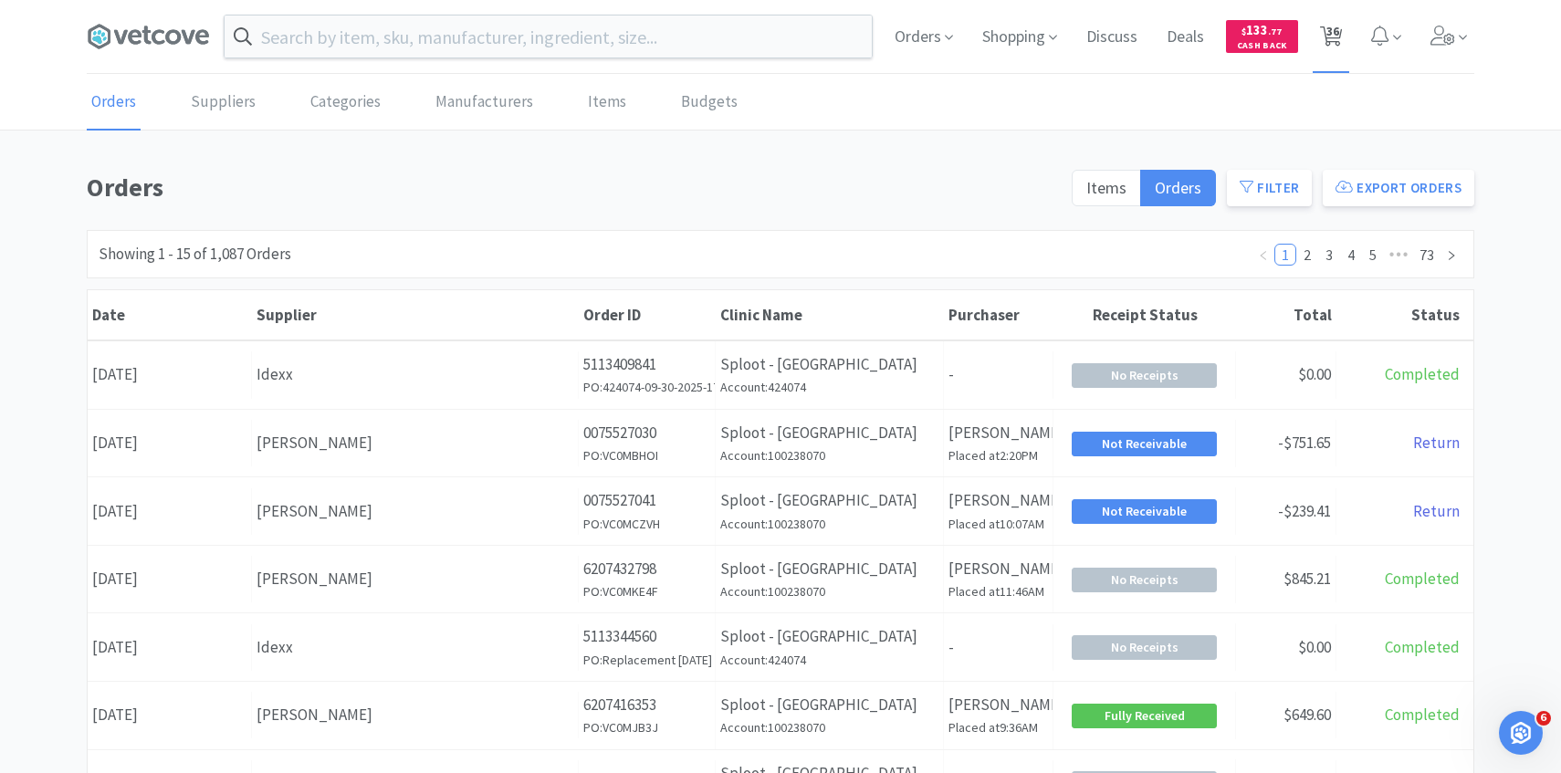
click at [1331, 41] on span "36" at bounding box center [1333, 31] width 13 height 73
select select "1"
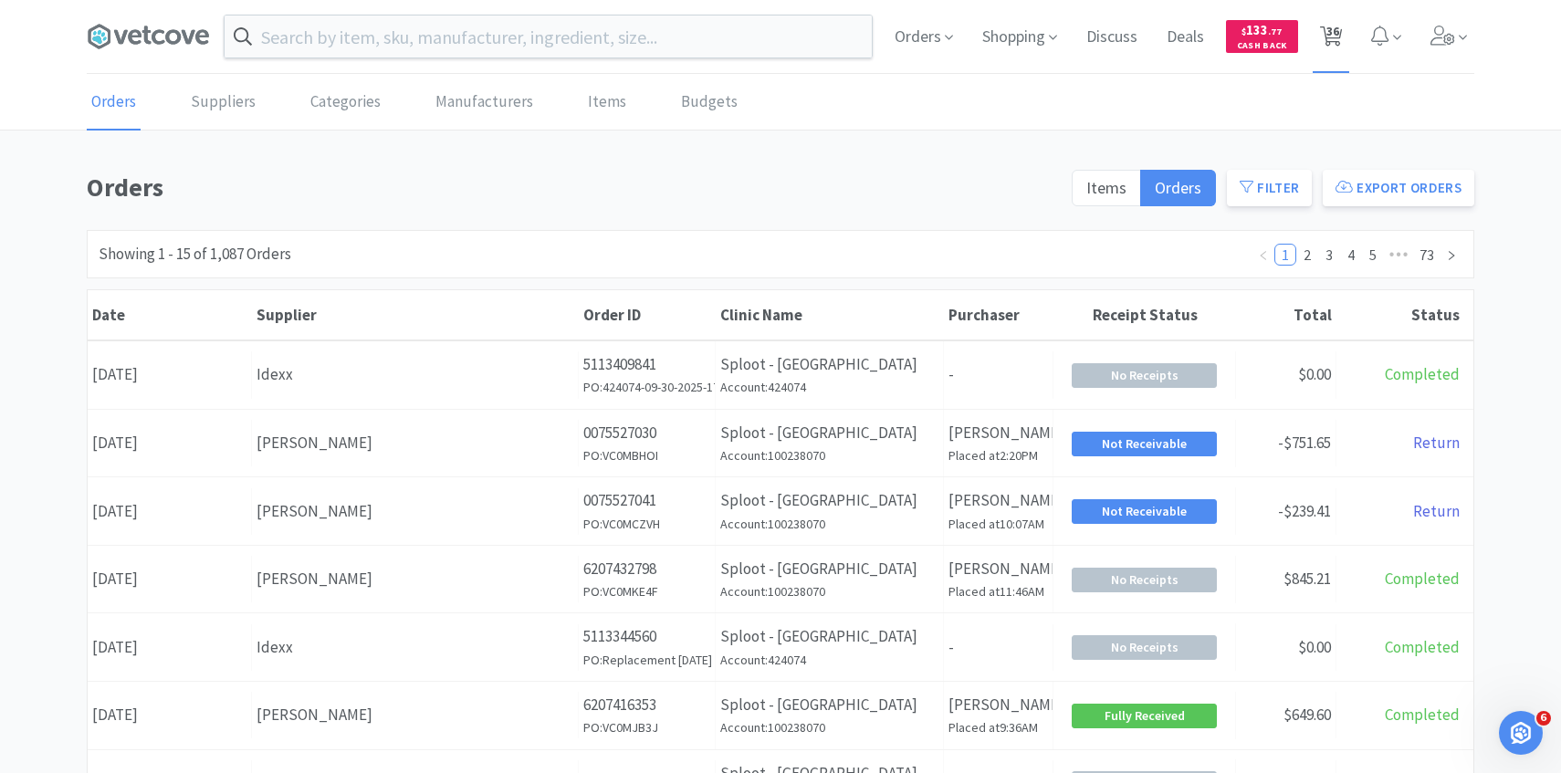
select select "10"
select select "1"
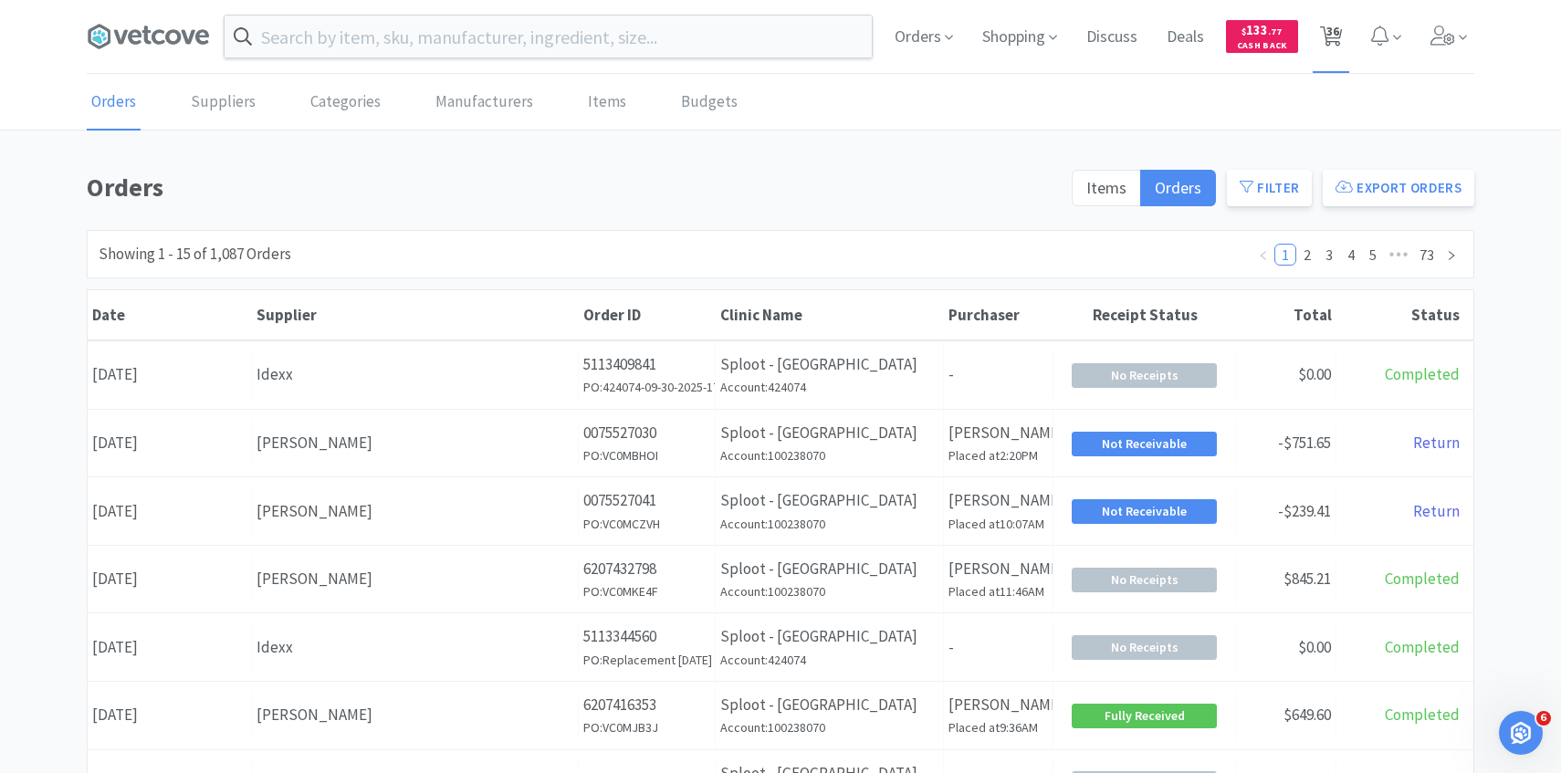
select select "1"
select select "5"
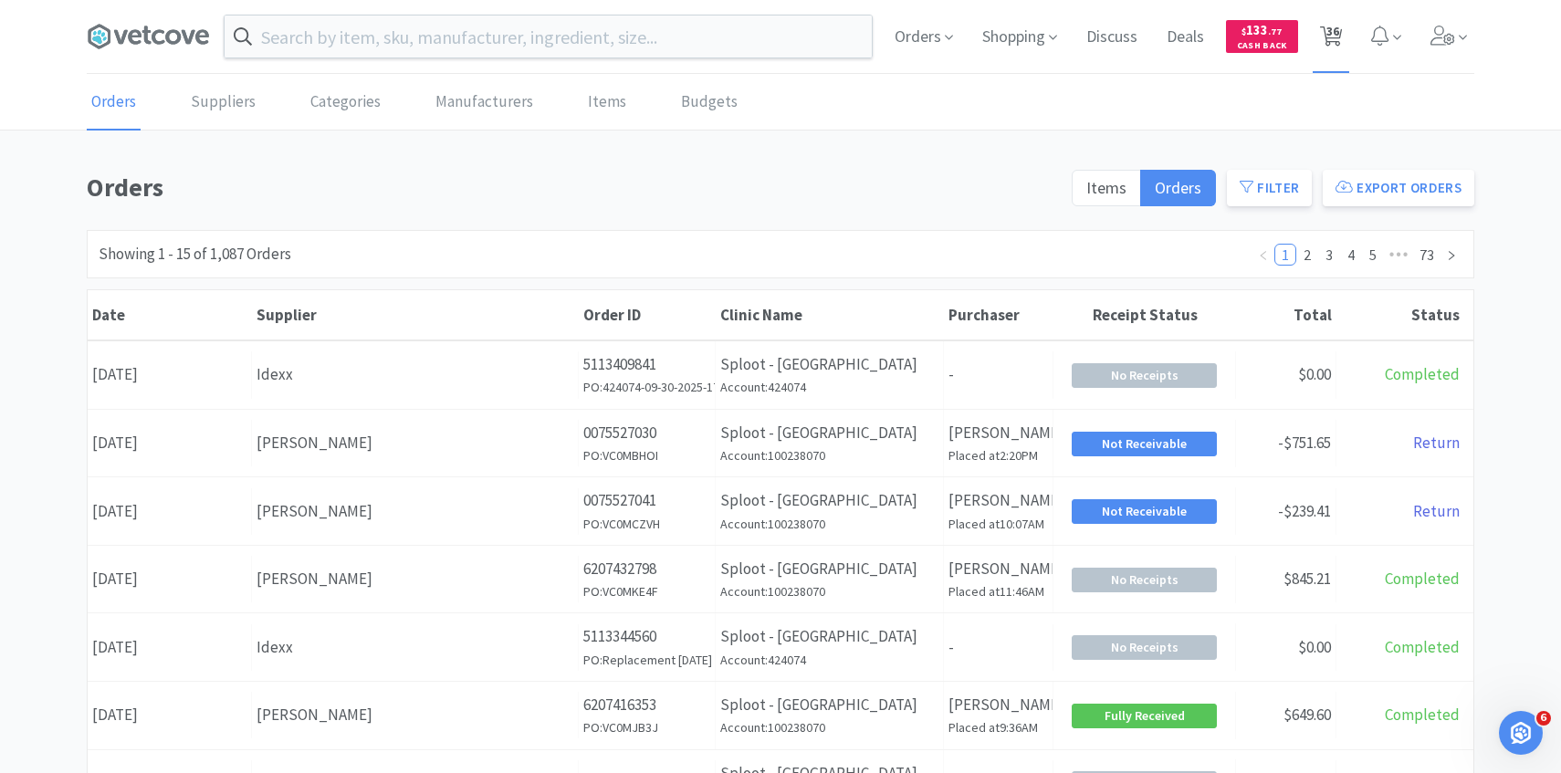
select select "1"
select select "4"
select select "1"
select select "3"
select select "1"
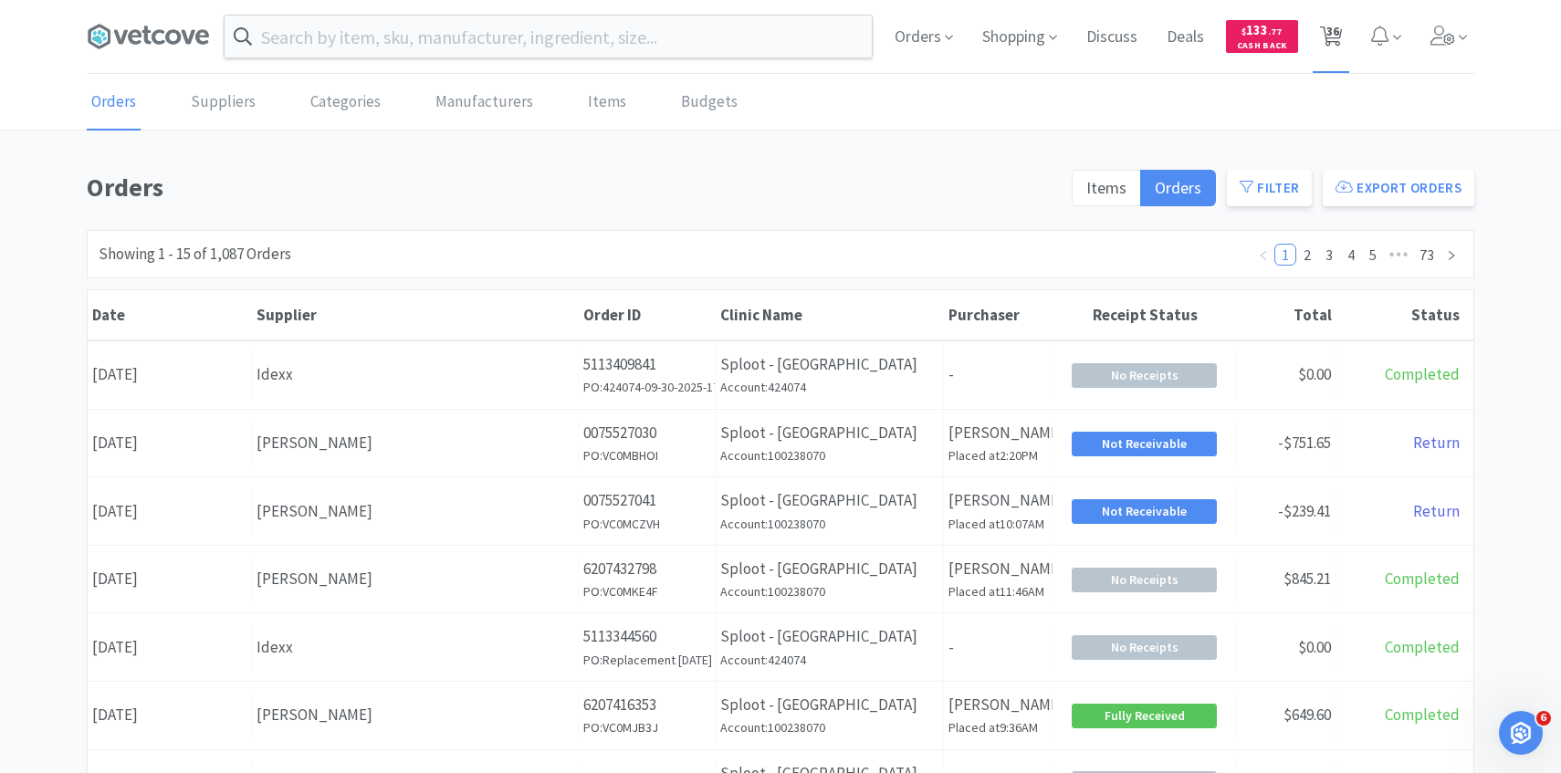
select select "1"
select select "2"
select select "3"
select select "2"
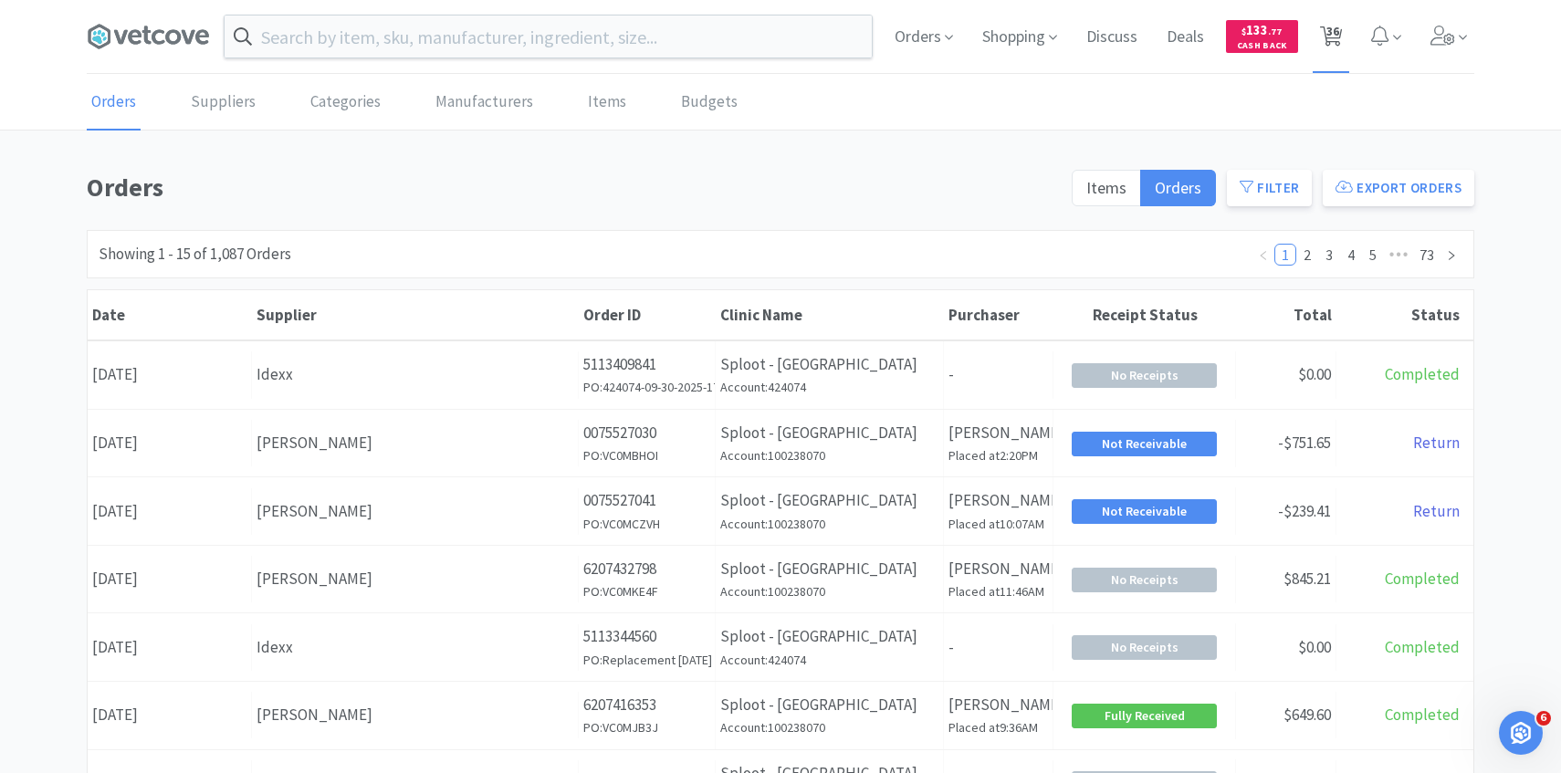
select select "5"
select select "3"
select select "4"
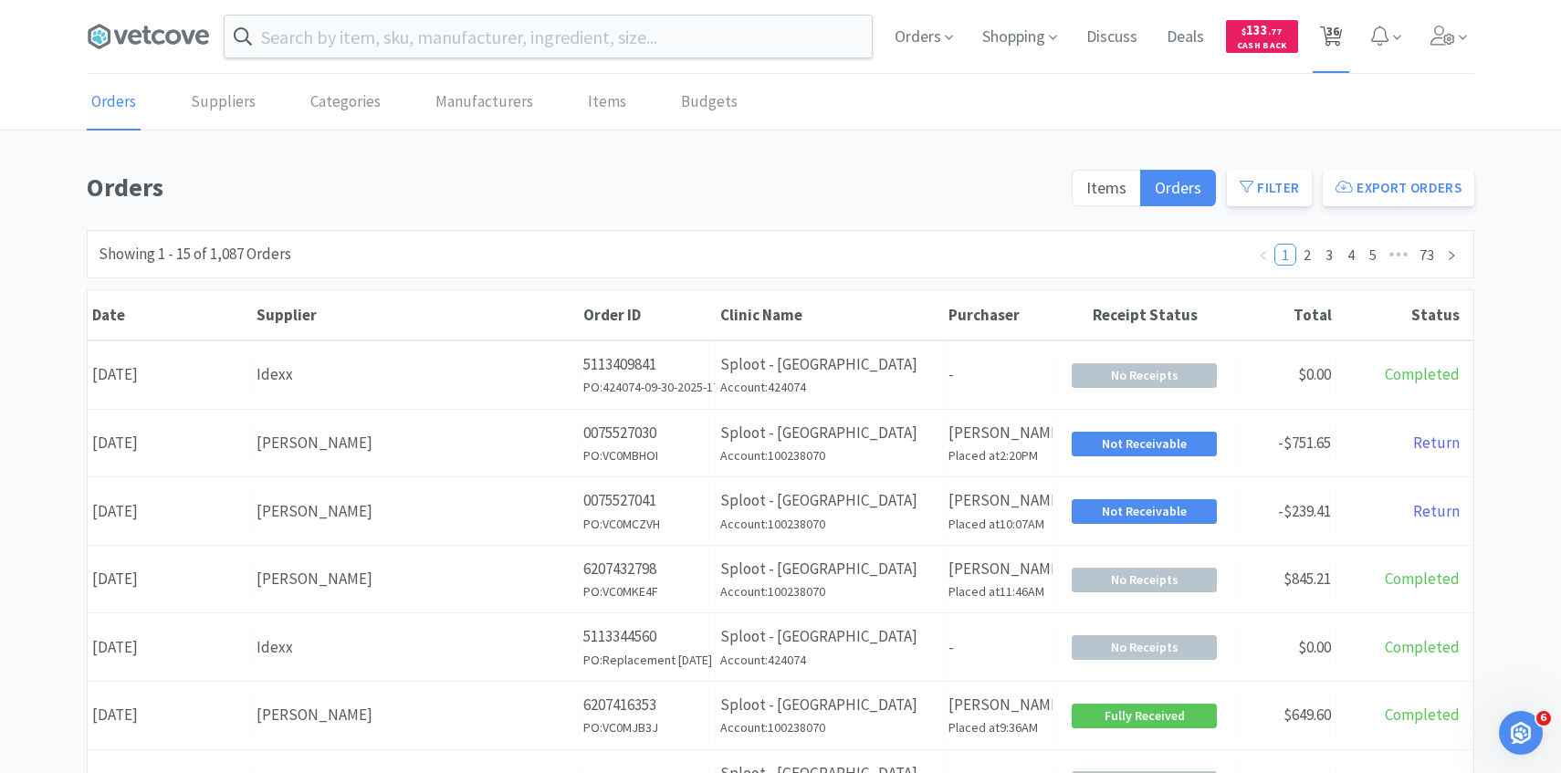
select select "1"
select select "2"
select select "1"
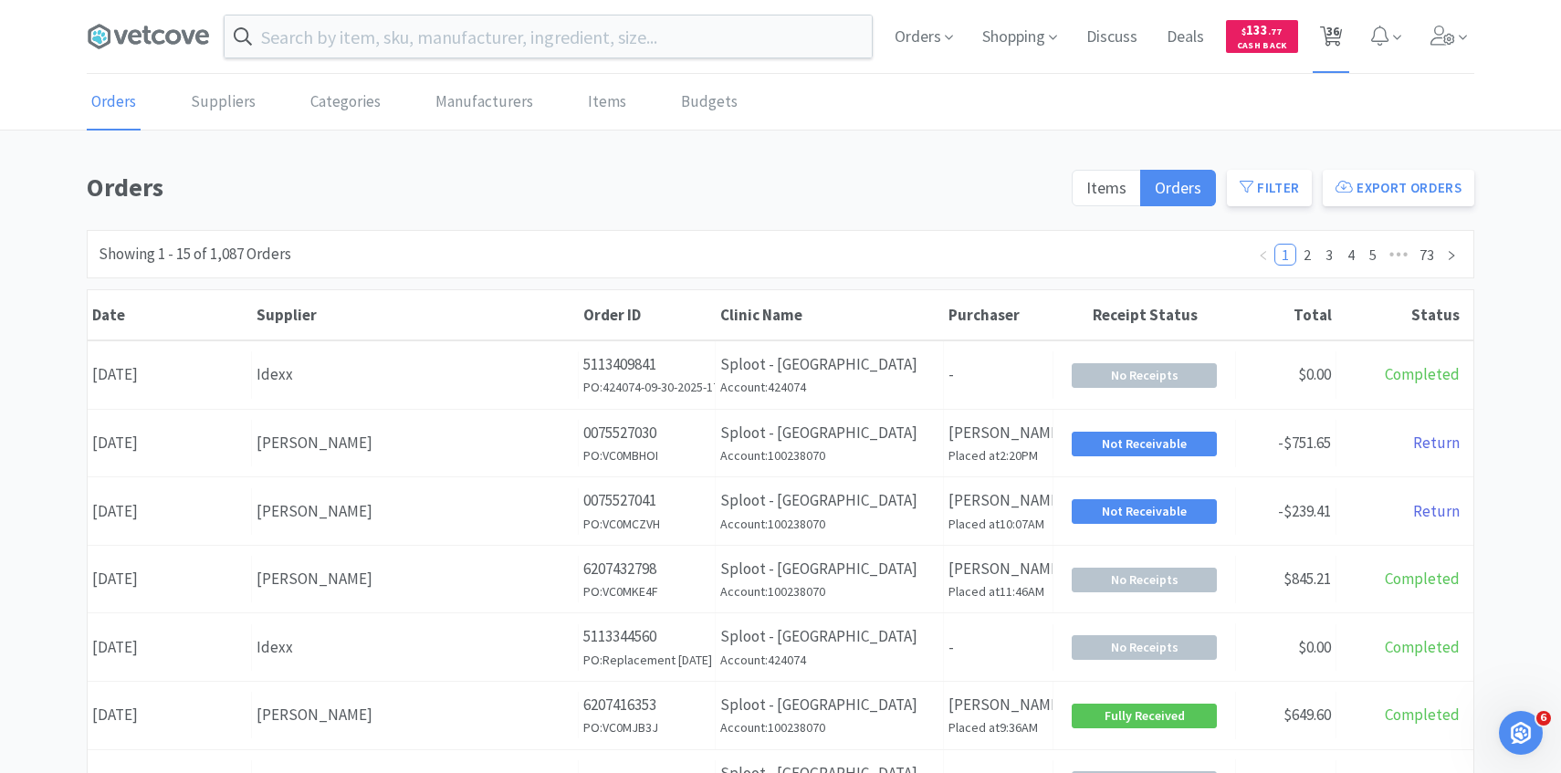
select select "1"
select select "10"
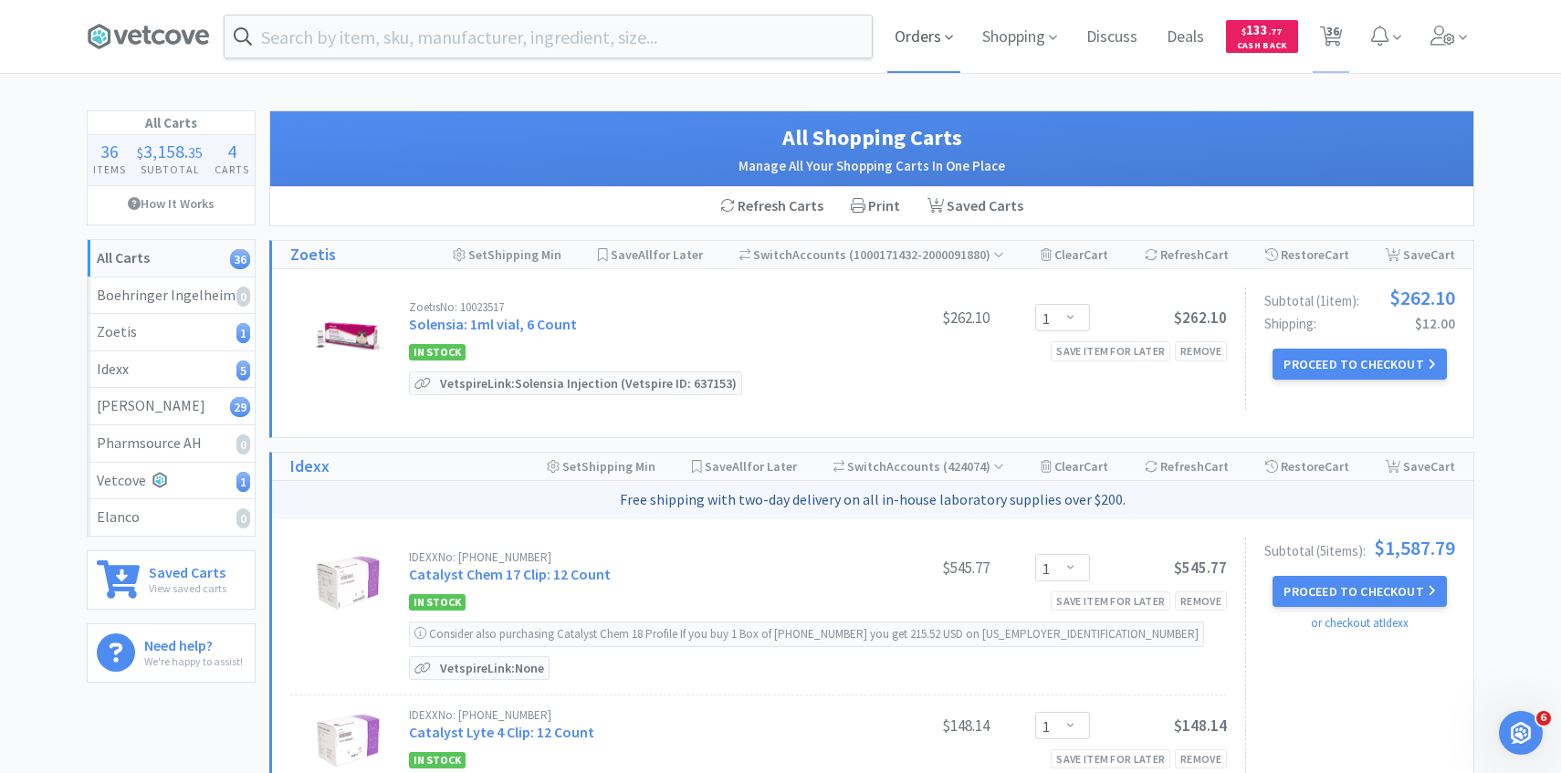
click at [911, 39] on span "Orders" at bounding box center [924, 36] width 73 height 73
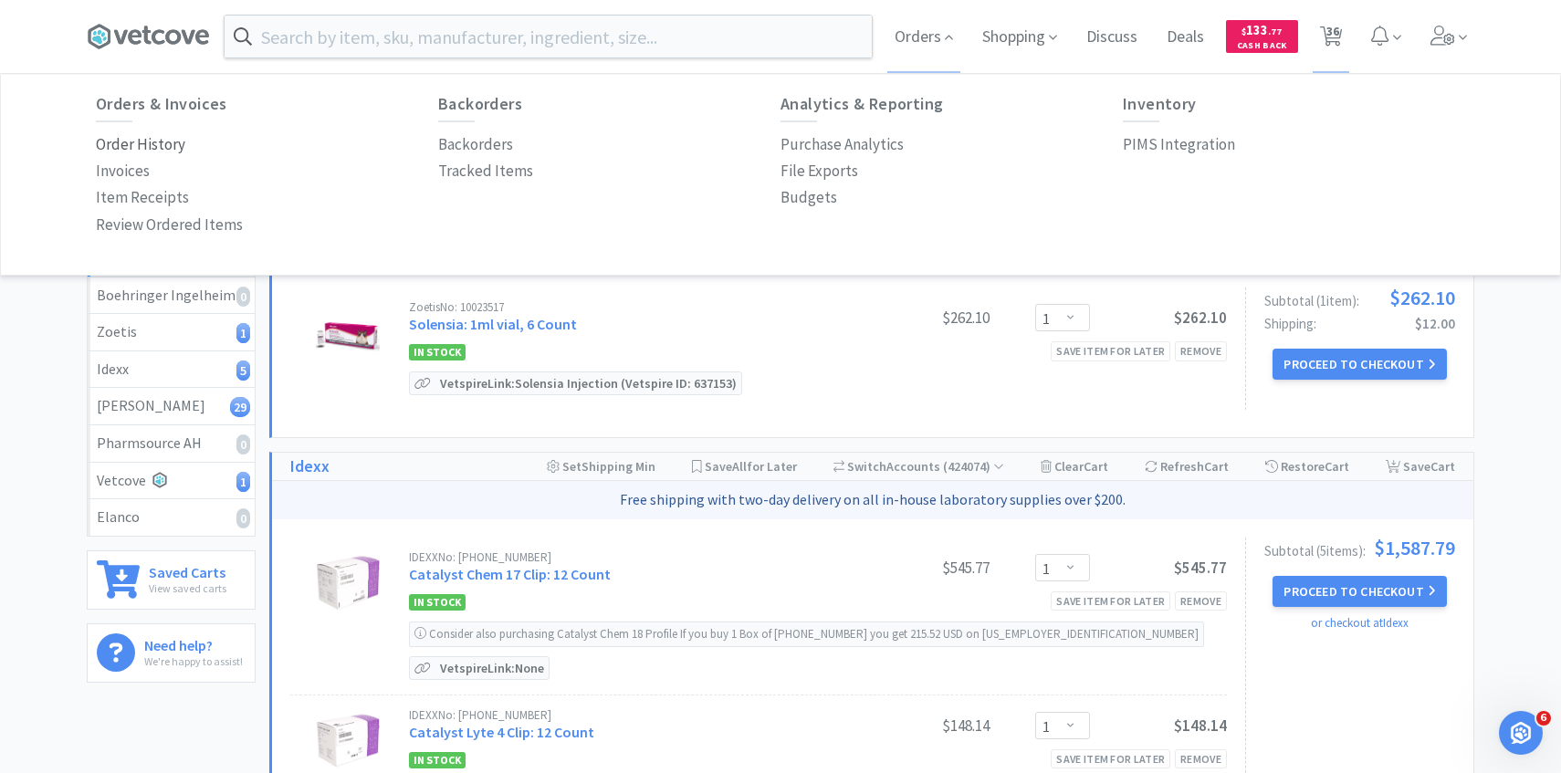
click at [143, 147] on p "Order History" at bounding box center [140, 144] width 89 height 25
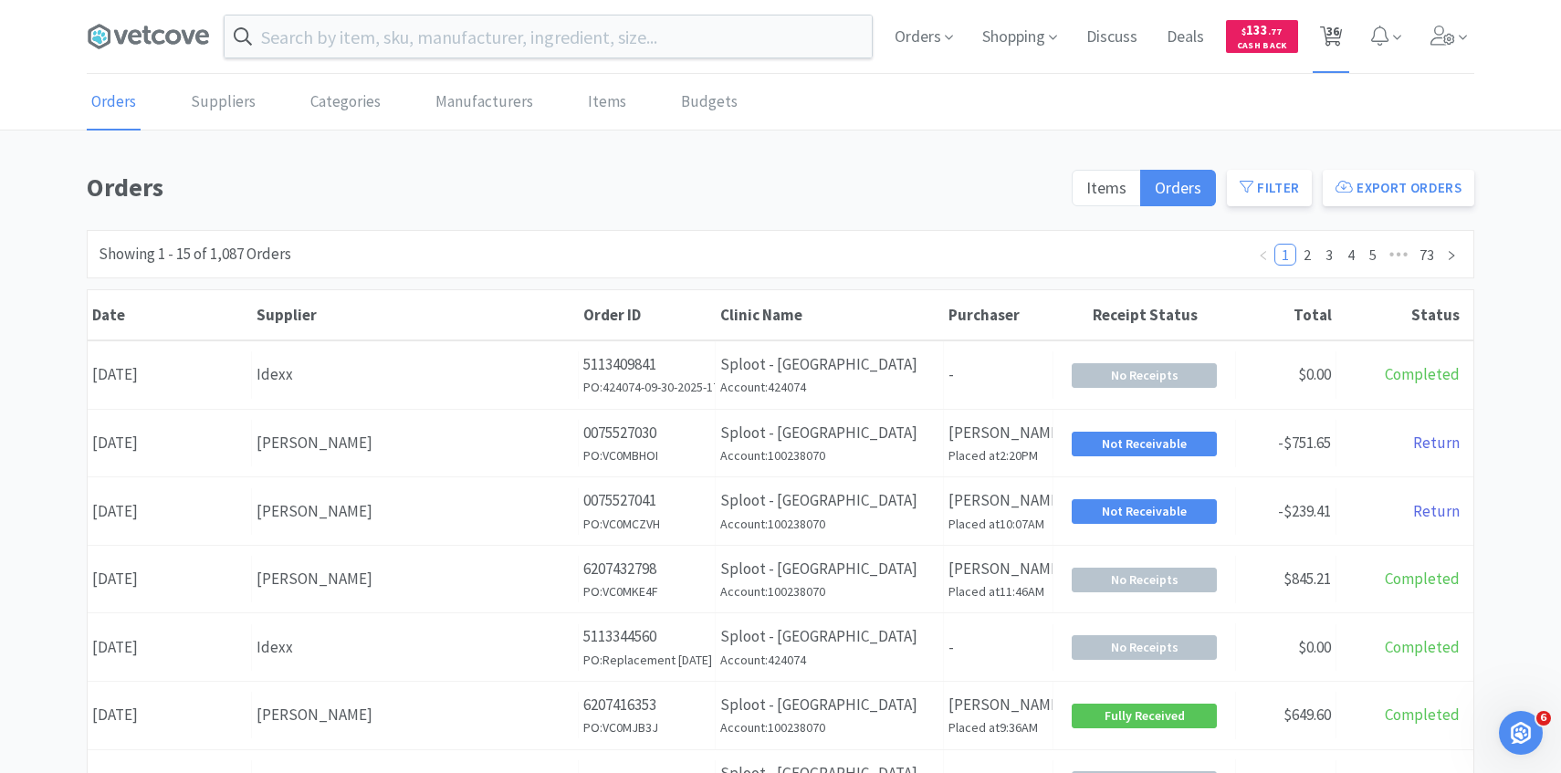
click at [1340, 39] on icon at bounding box center [1331, 36] width 23 height 20
select select "1"
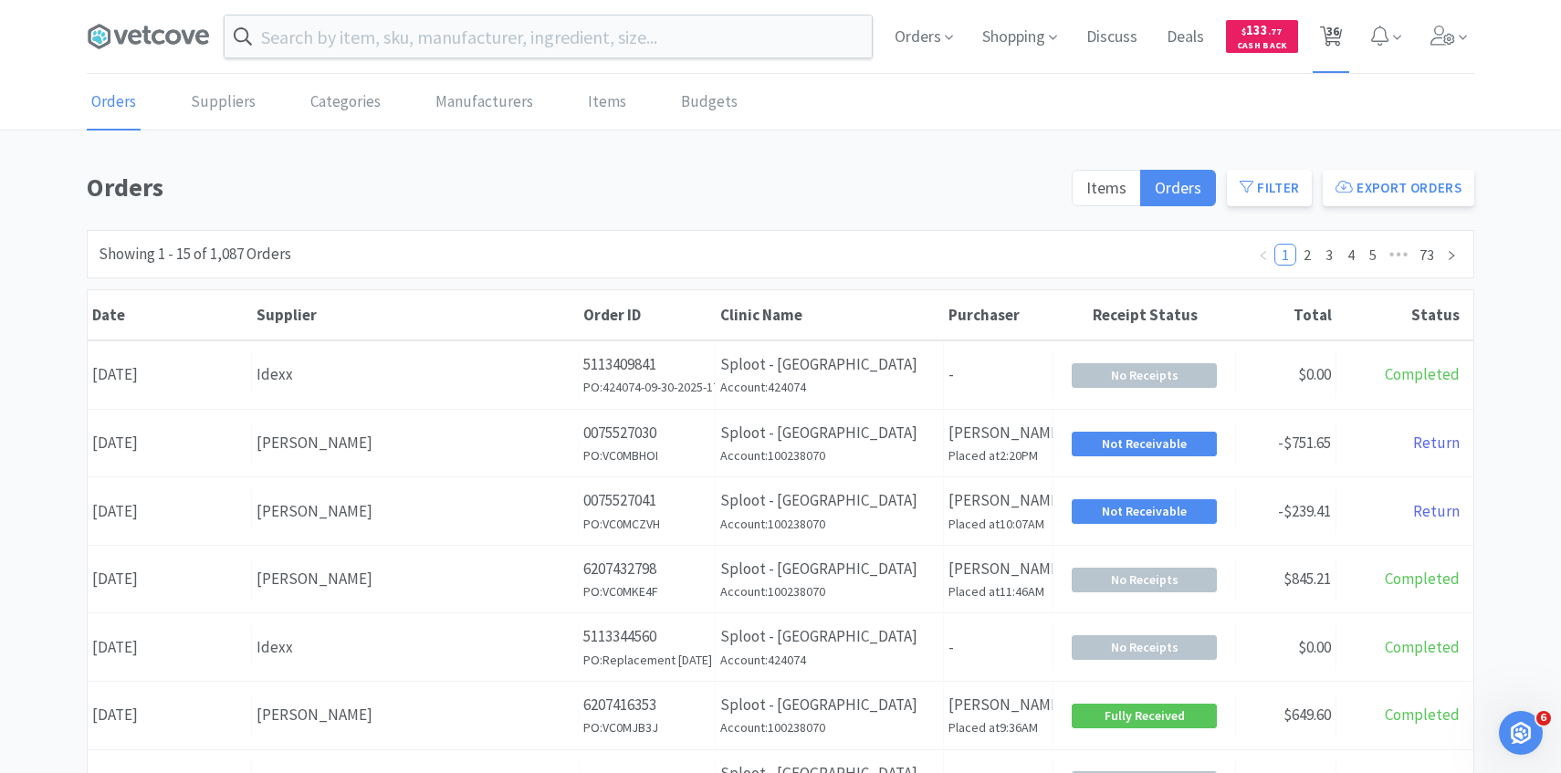
select select "10"
select select "1"
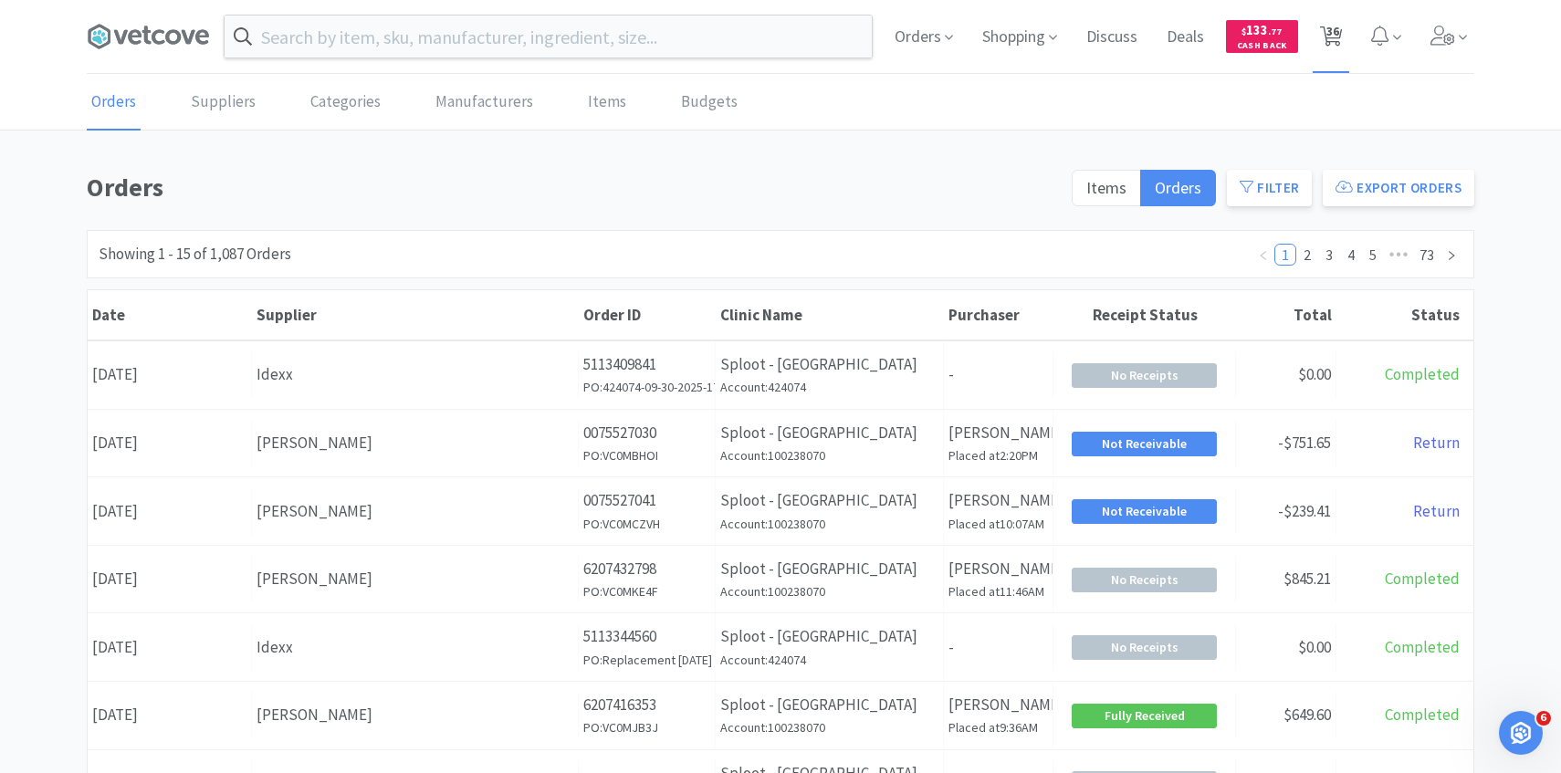
select select "1"
select select "5"
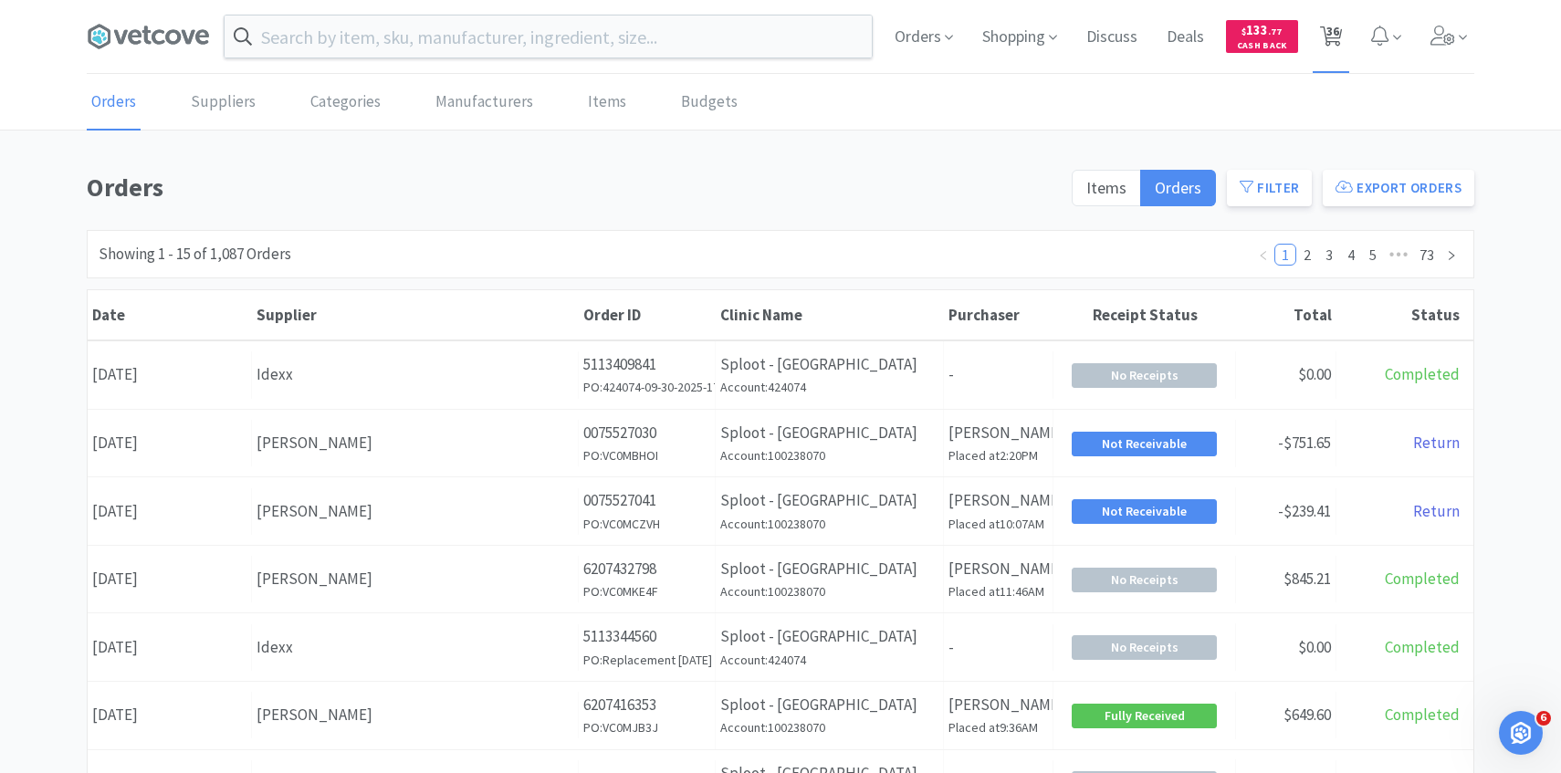
select select "1"
select select "4"
select select "1"
select select "3"
select select "1"
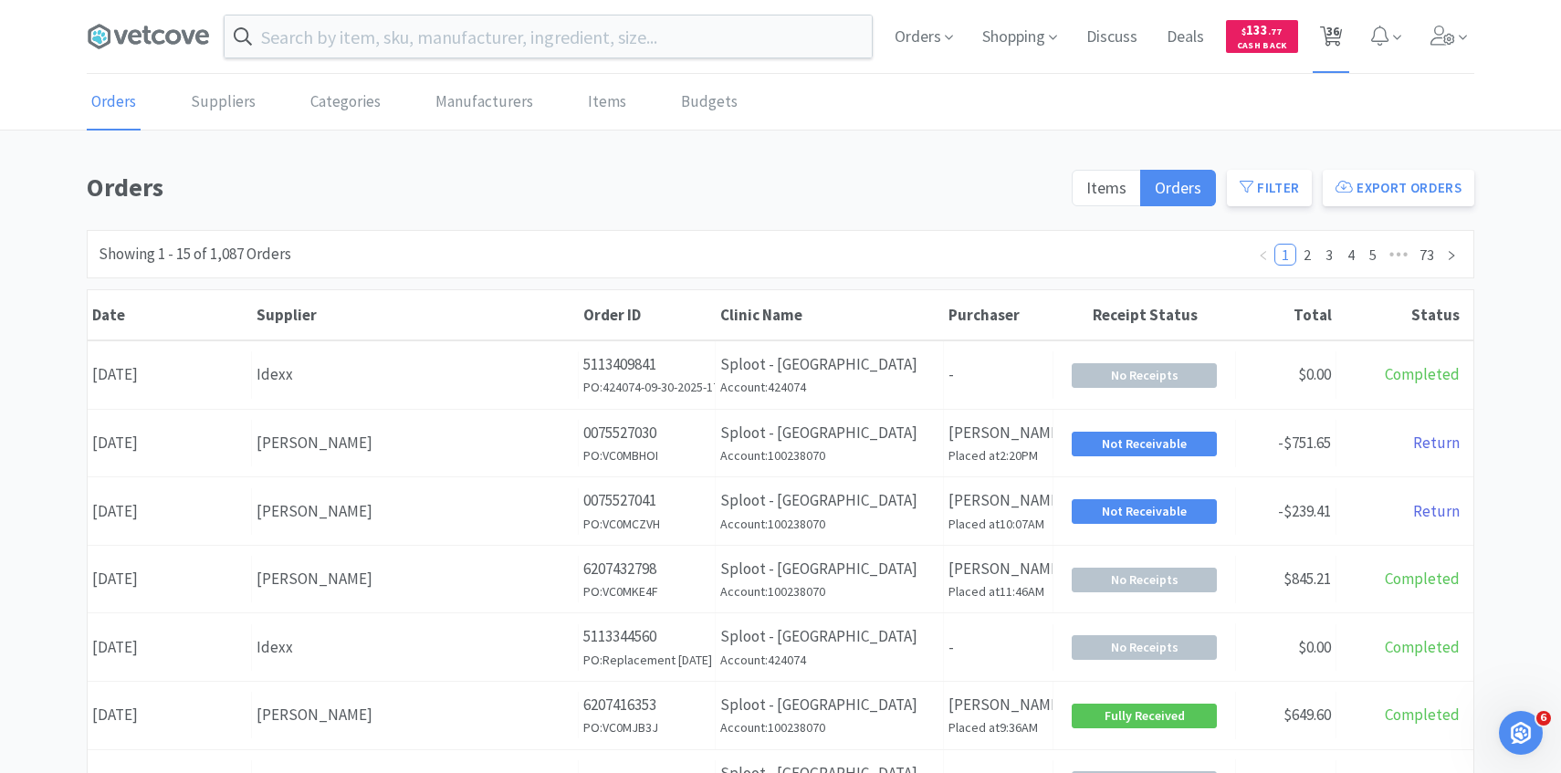
select select "1"
select select "2"
select select "3"
select select "2"
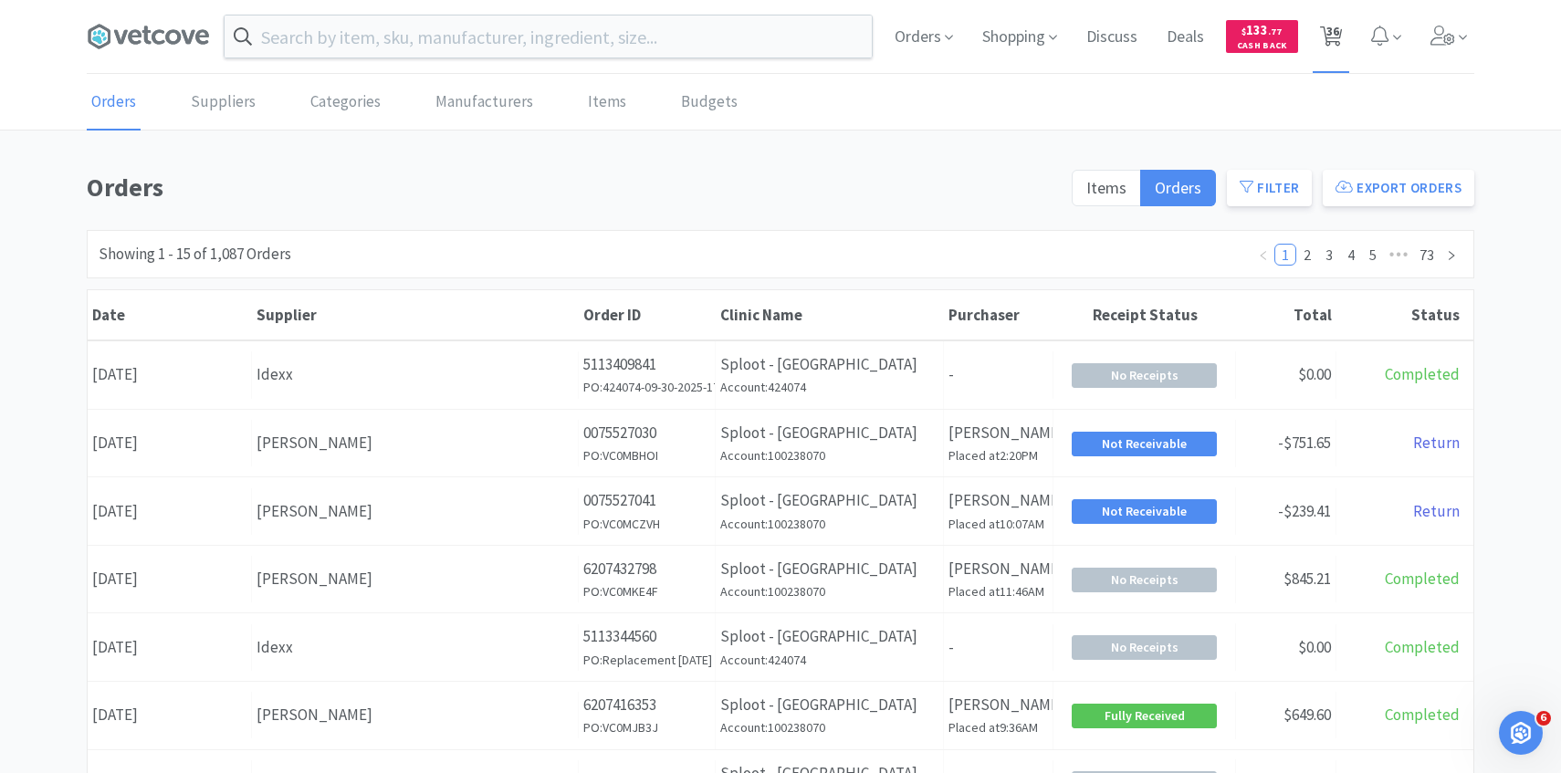
select select "5"
select select "3"
select select "4"
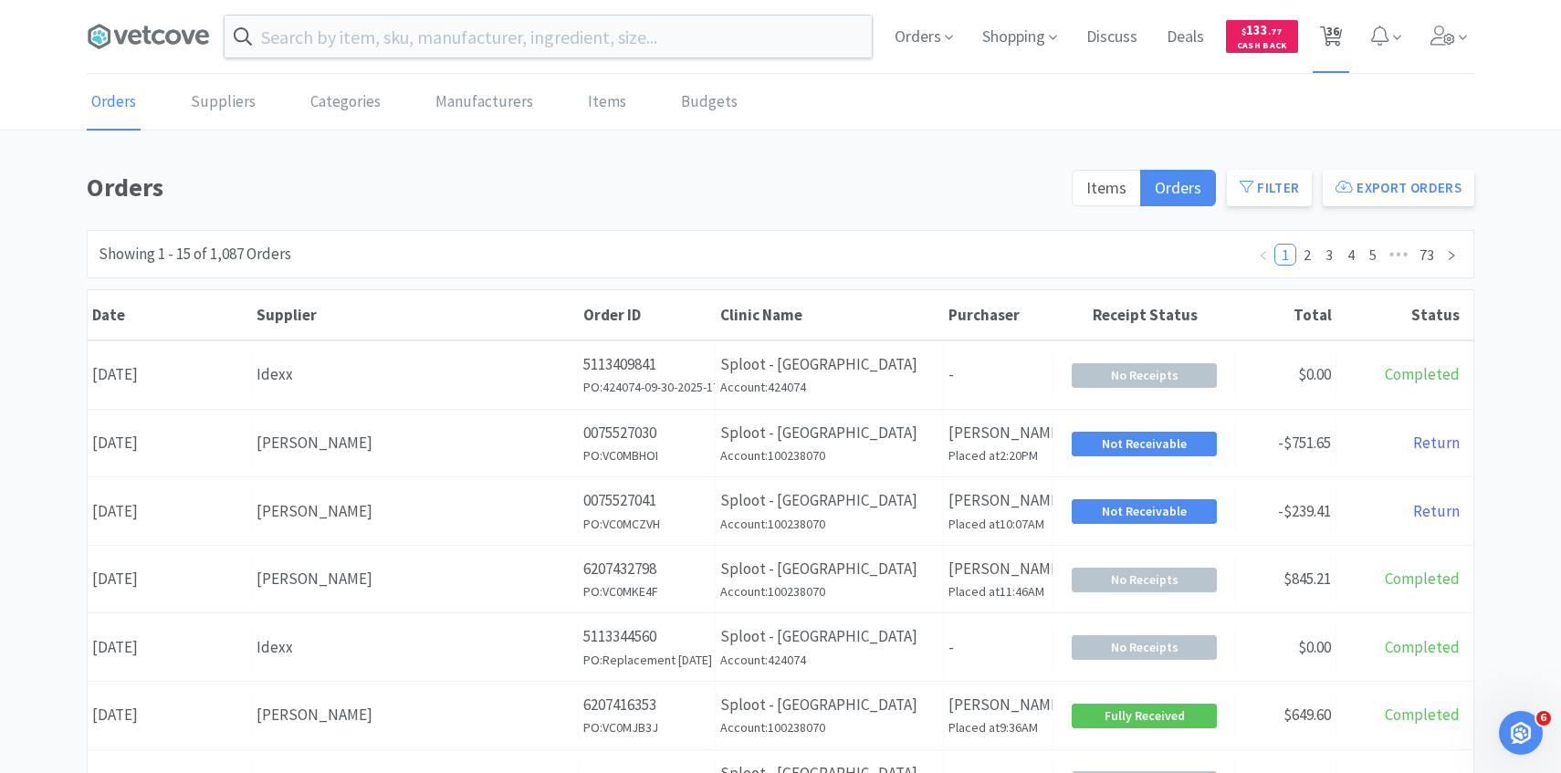
select select "1"
select select "2"
select select "1"
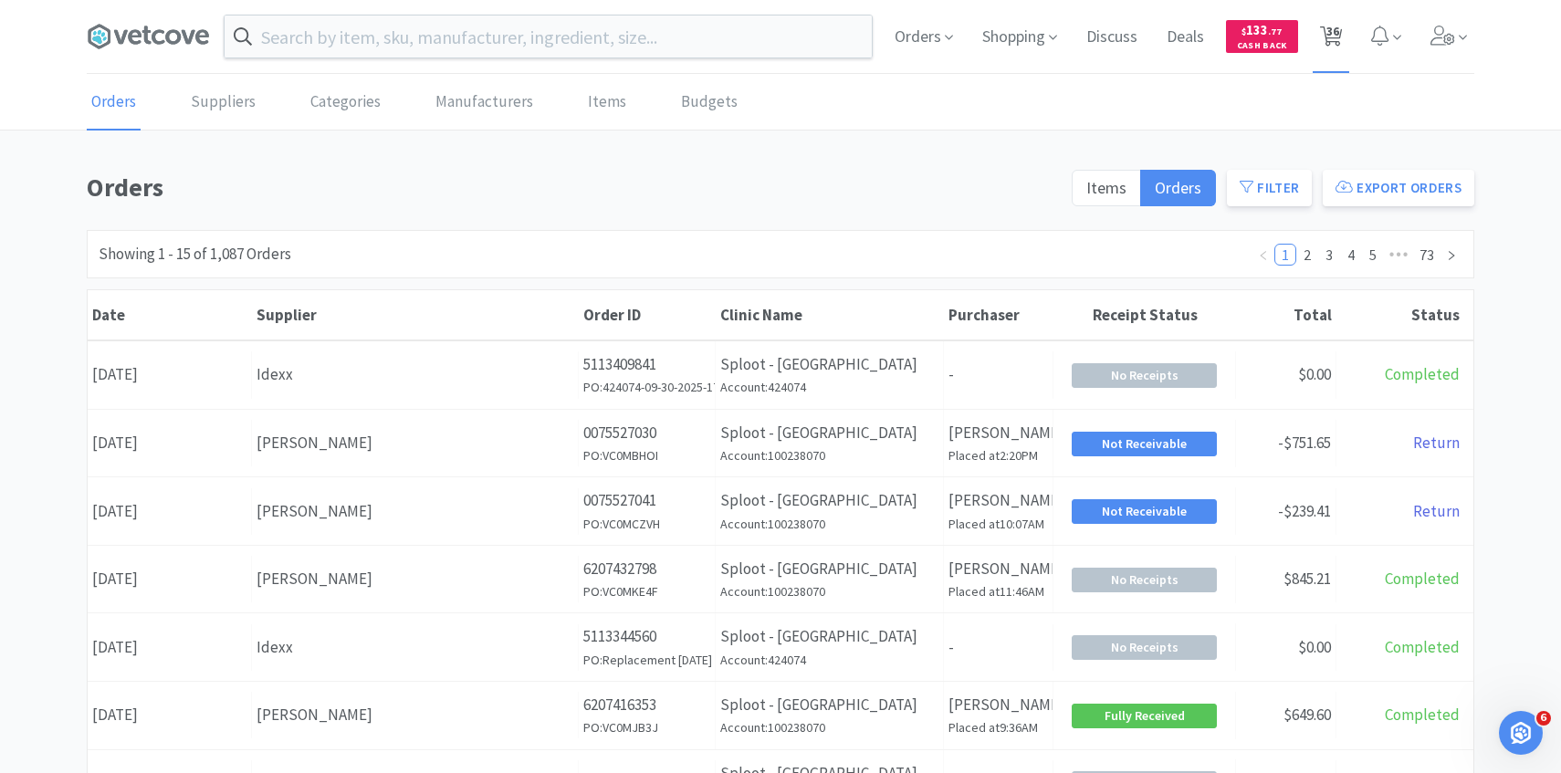
select select "1"
select select "10"
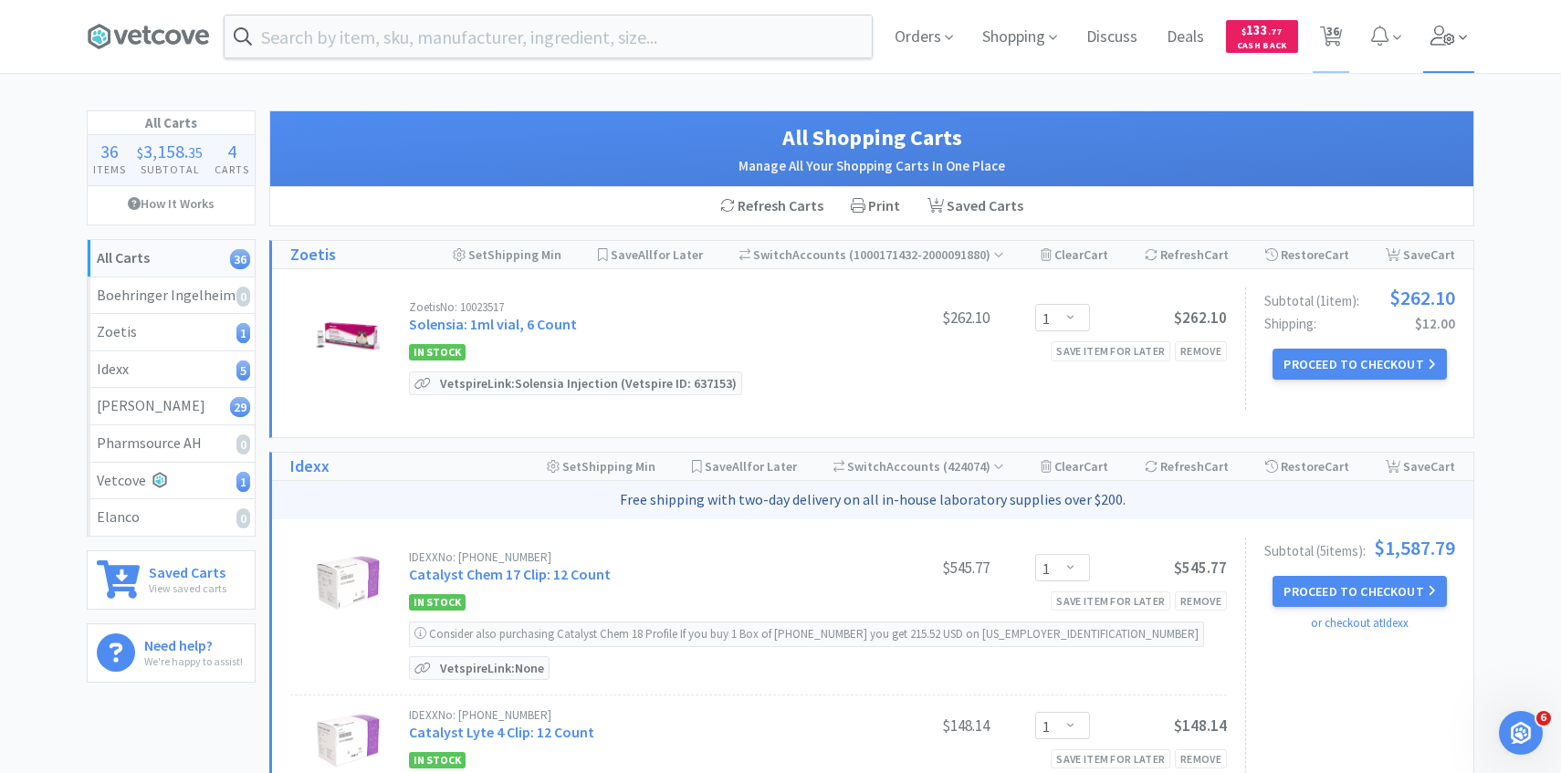
click at [1471, 16] on span at bounding box center [1450, 36] width 52 height 73
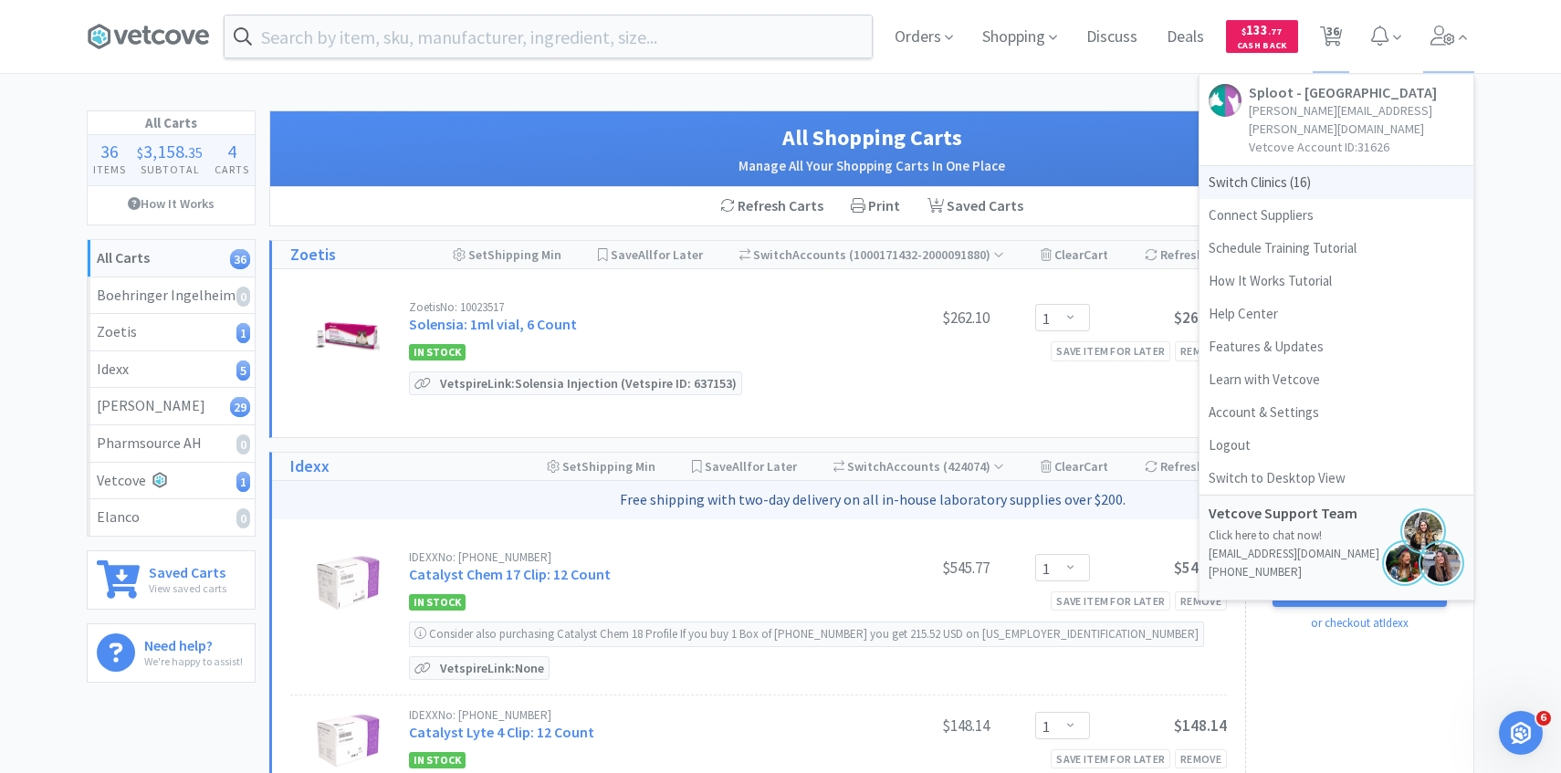
click at [1263, 166] on span "Switch Clinics ( 16 )" at bounding box center [1337, 182] width 274 height 33
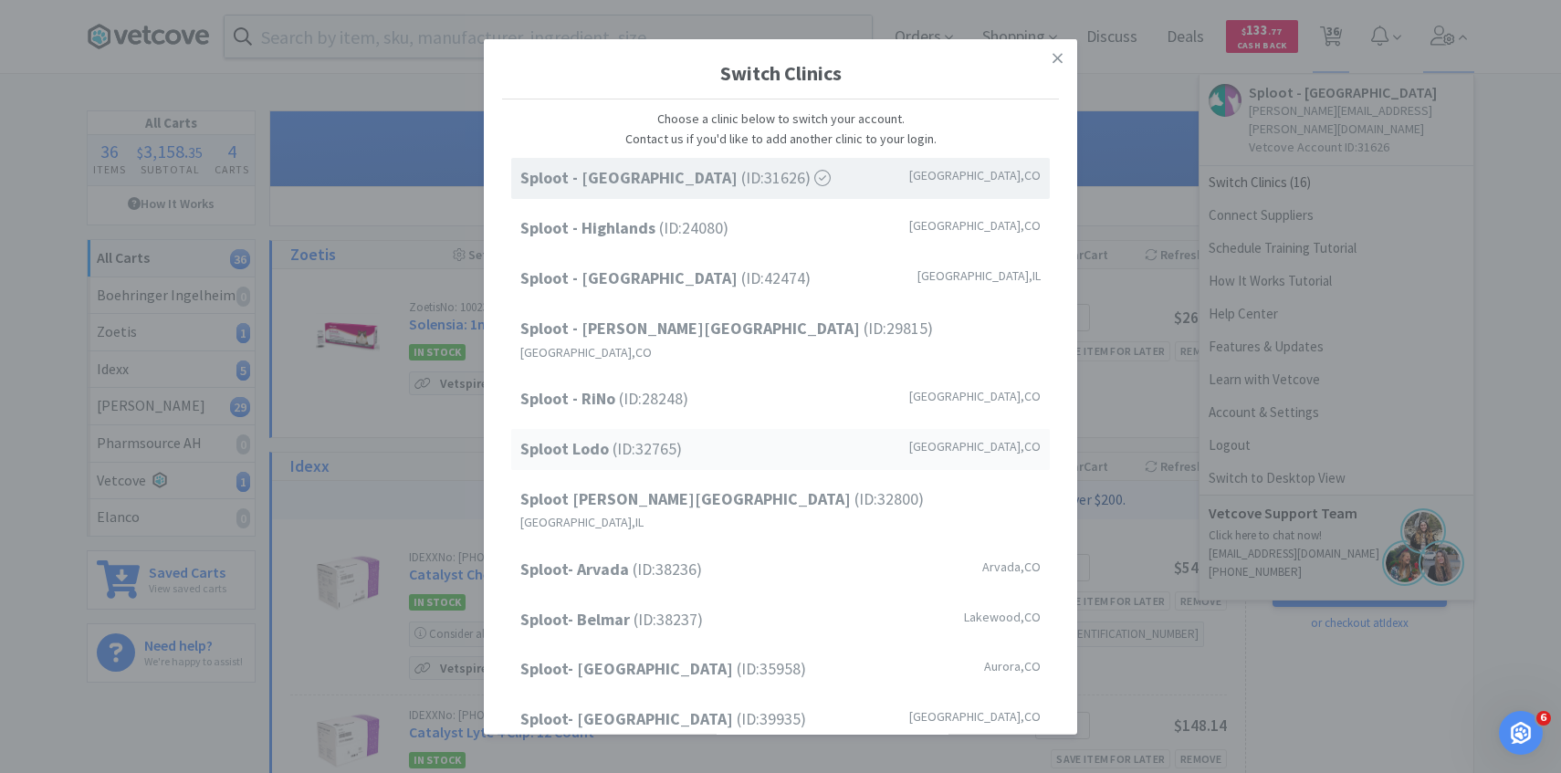
scroll to position [233, 0]
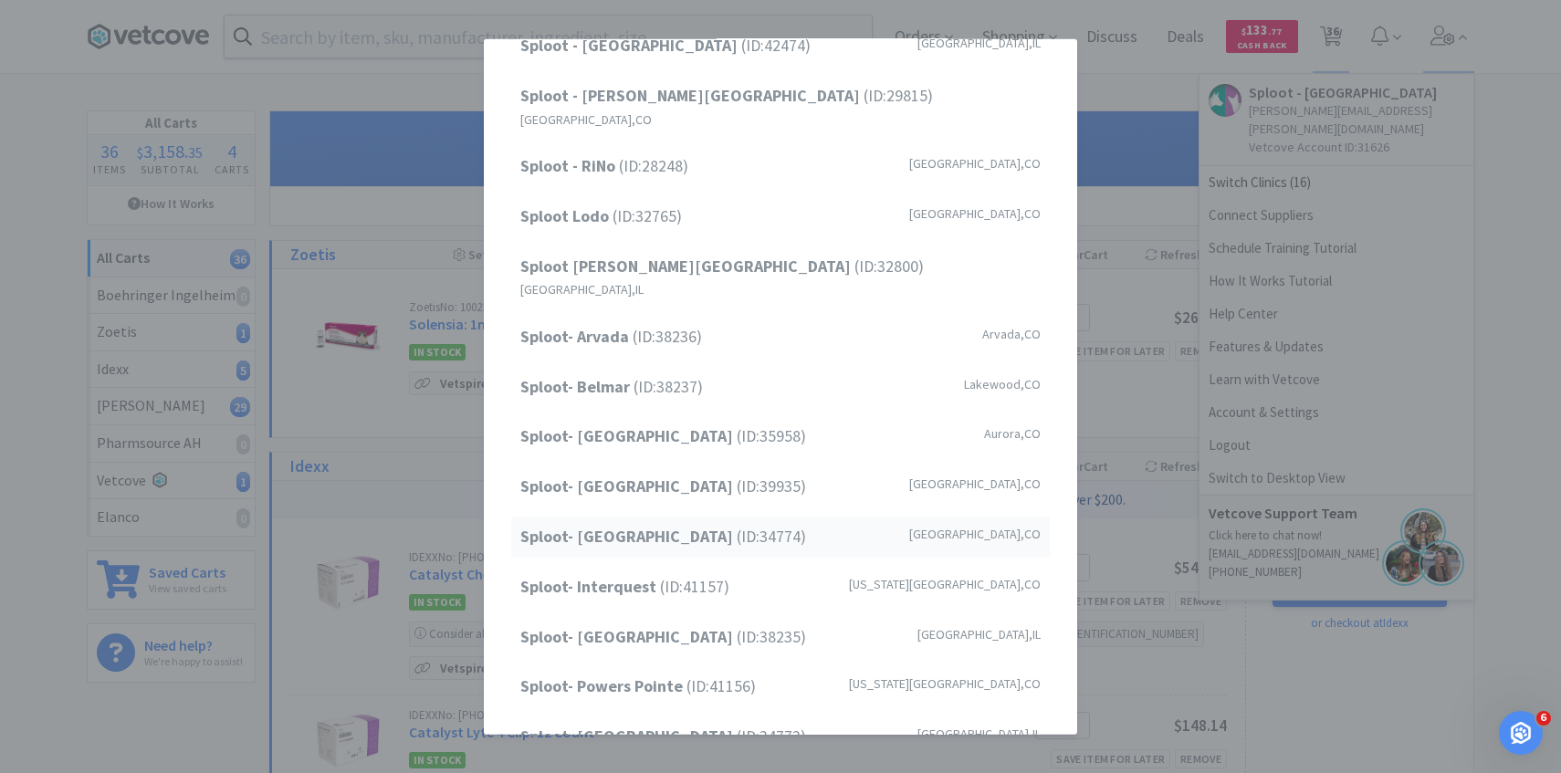
click at [686, 526] on strong "Sploot- [GEOGRAPHIC_DATA]" at bounding box center [628, 536] width 216 height 21
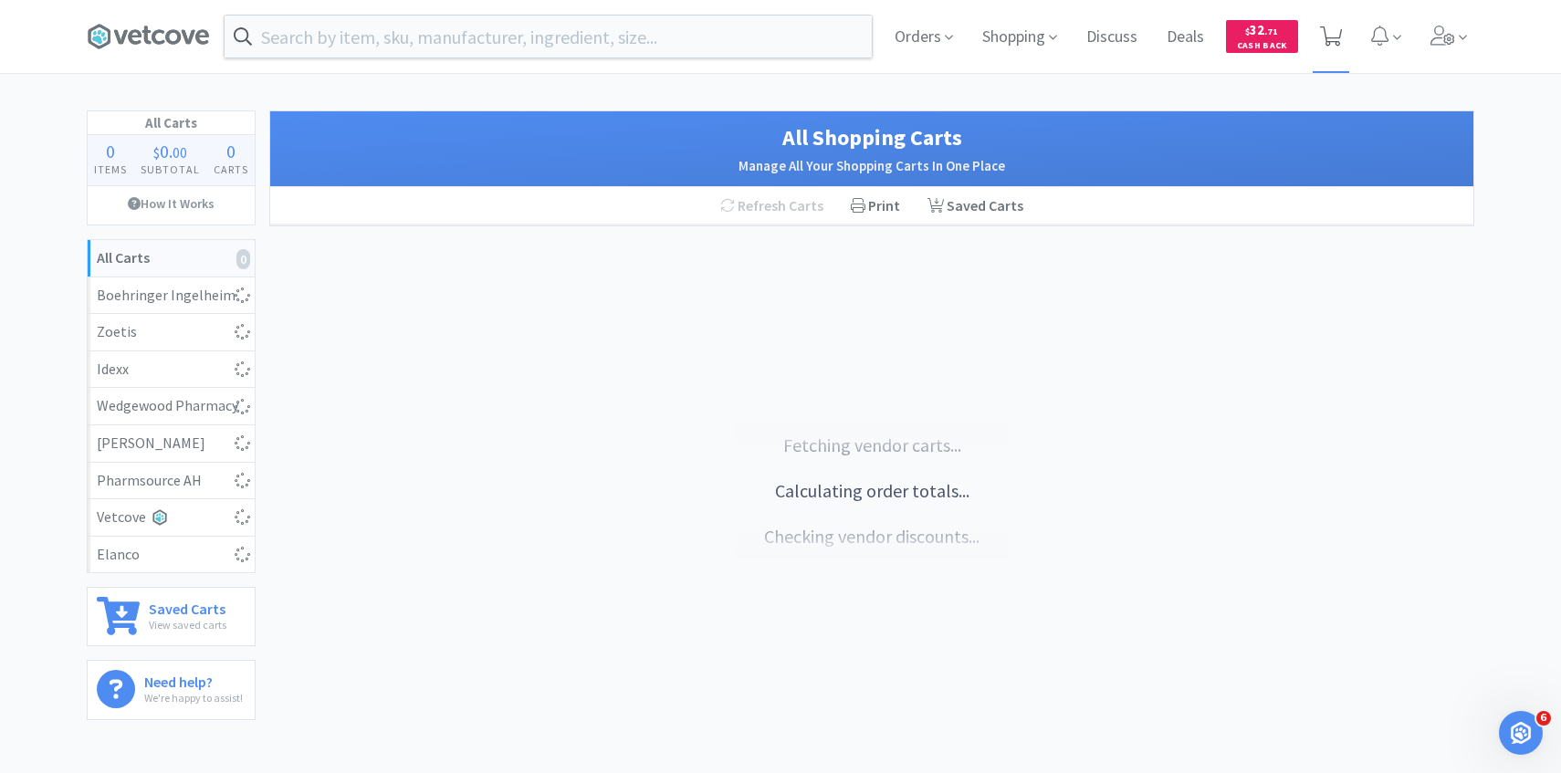
click at [1340, 51] on span at bounding box center [1331, 36] width 37 height 73
select select "1"
select select "3"
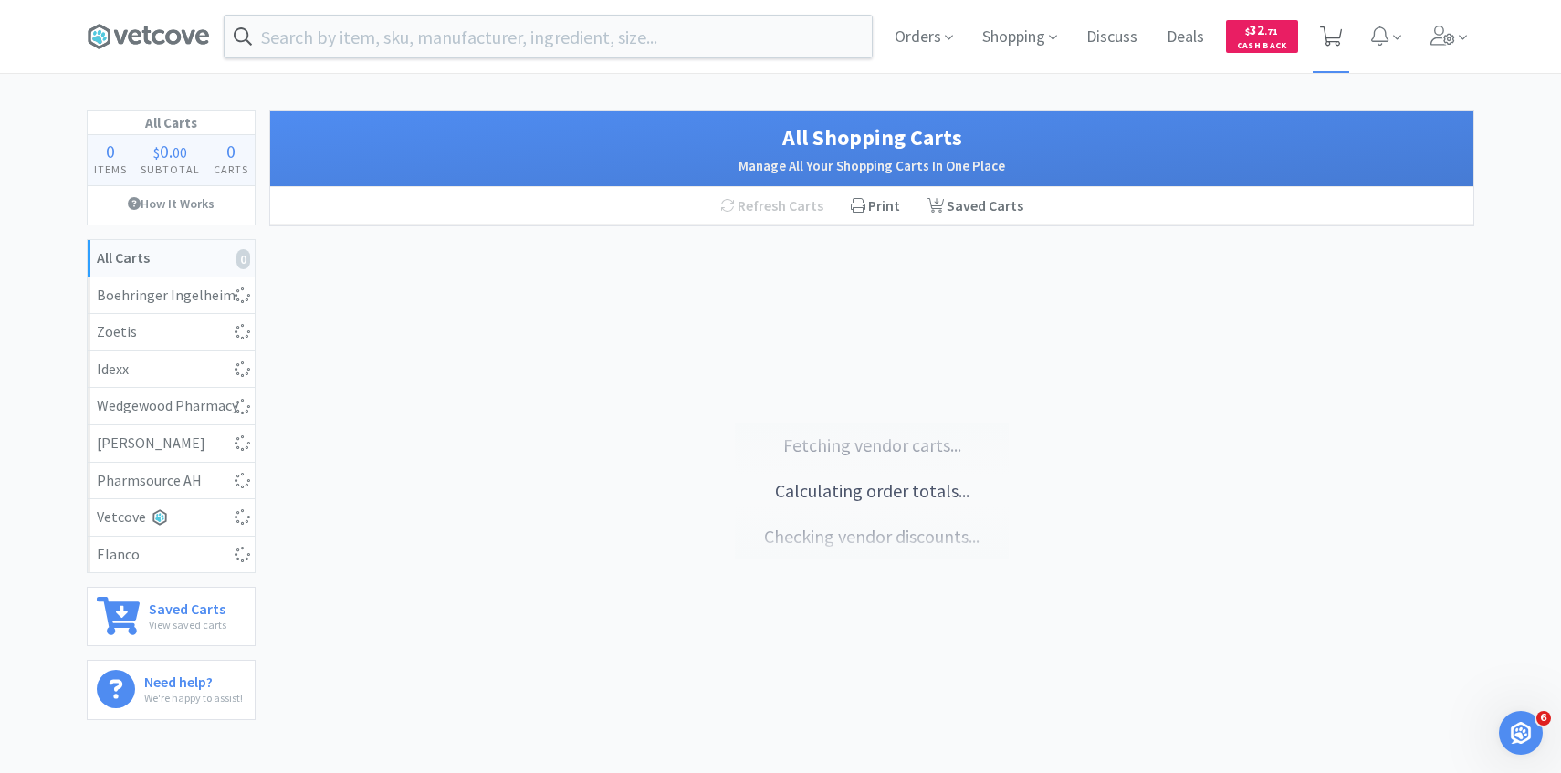
select select "1"
select select "2"
select select "1"
select select "2"
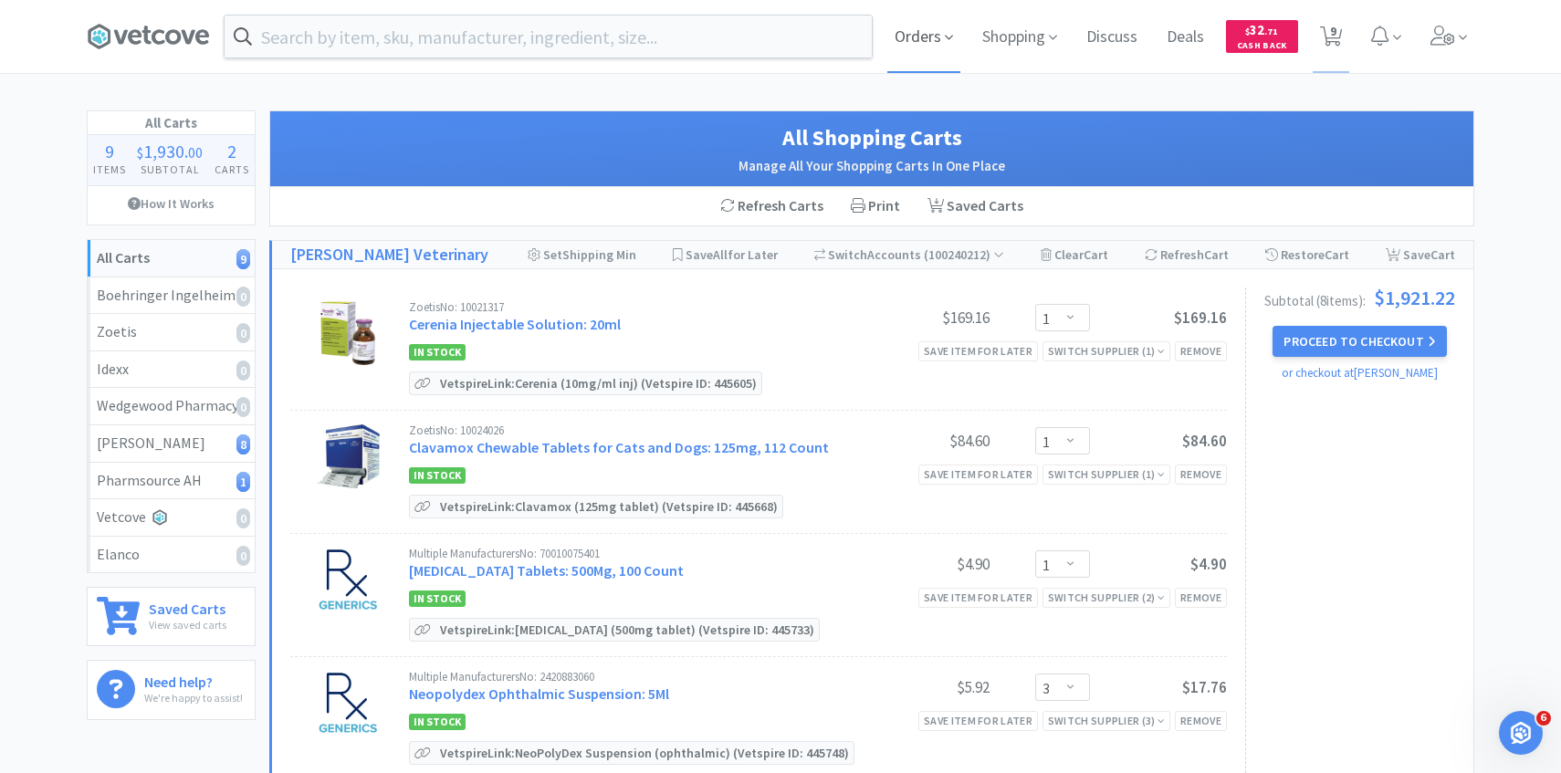
click at [940, 65] on span "Orders" at bounding box center [924, 36] width 73 height 73
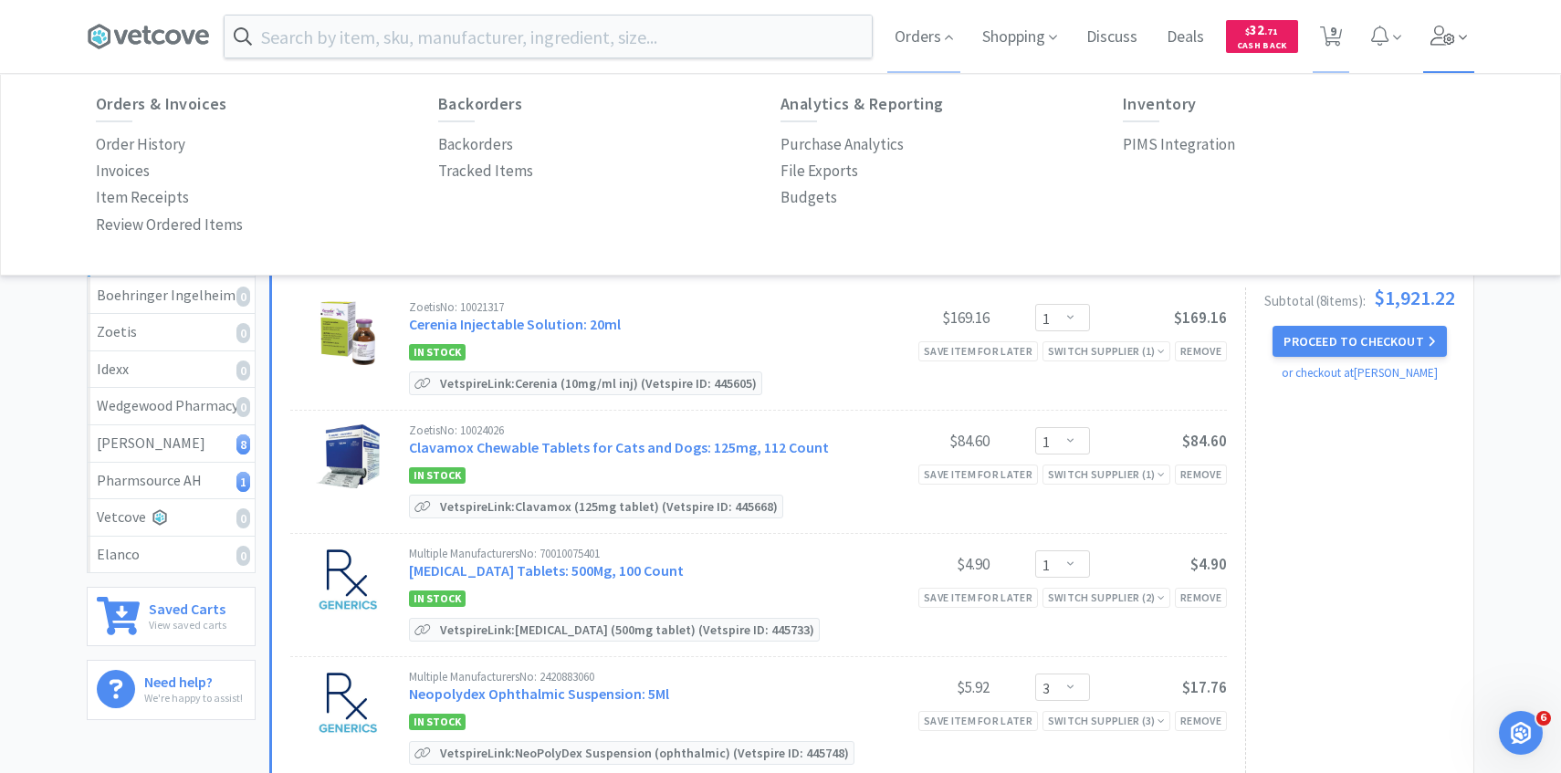
click at [1445, 52] on span at bounding box center [1450, 36] width 52 height 73
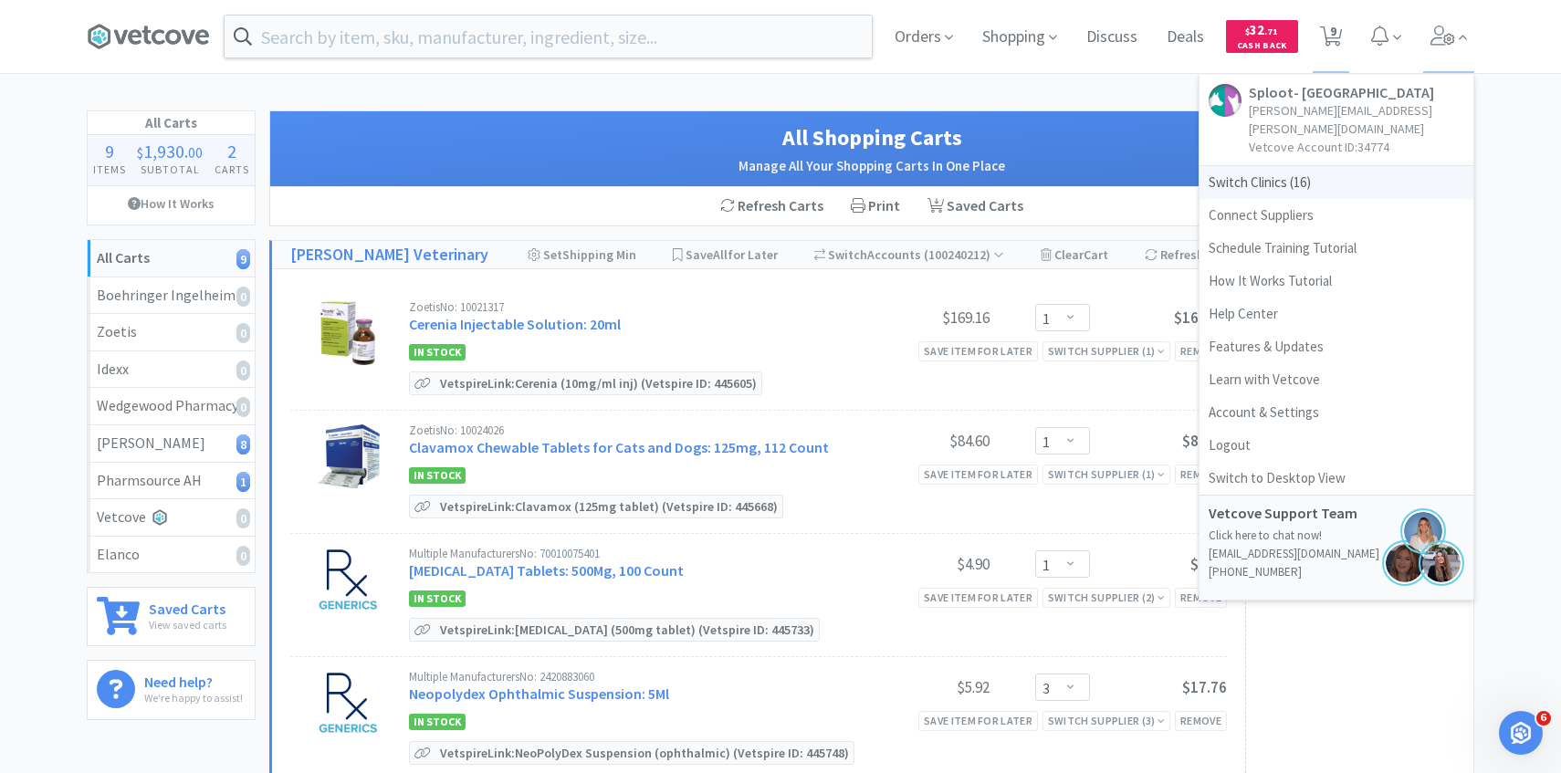
click at [1361, 174] on span "Switch Clinics ( 16 )" at bounding box center [1337, 182] width 274 height 33
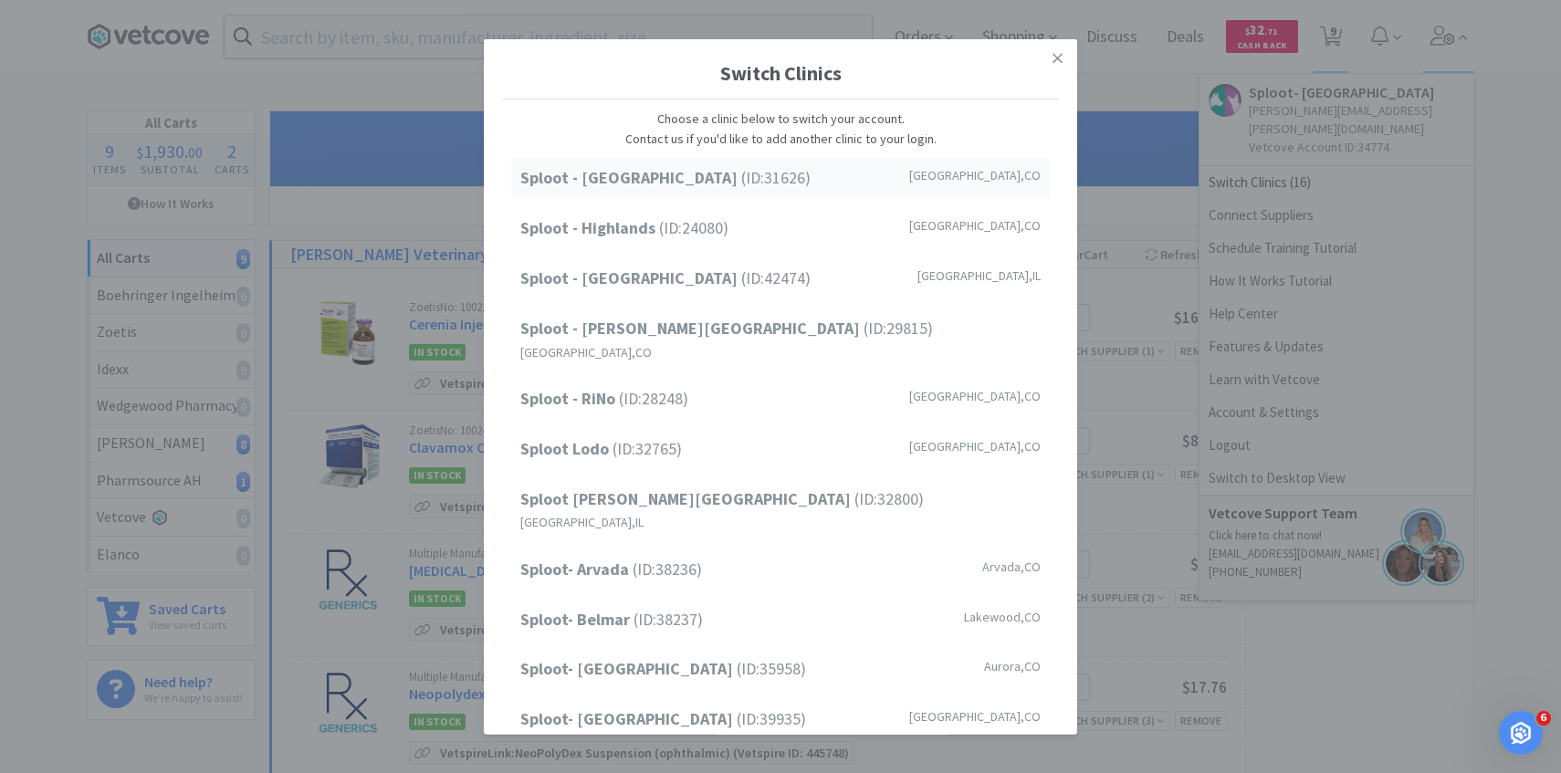
click at [655, 176] on strong "Sploot - Cherry Creek" at bounding box center [630, 177] width 221 height 21
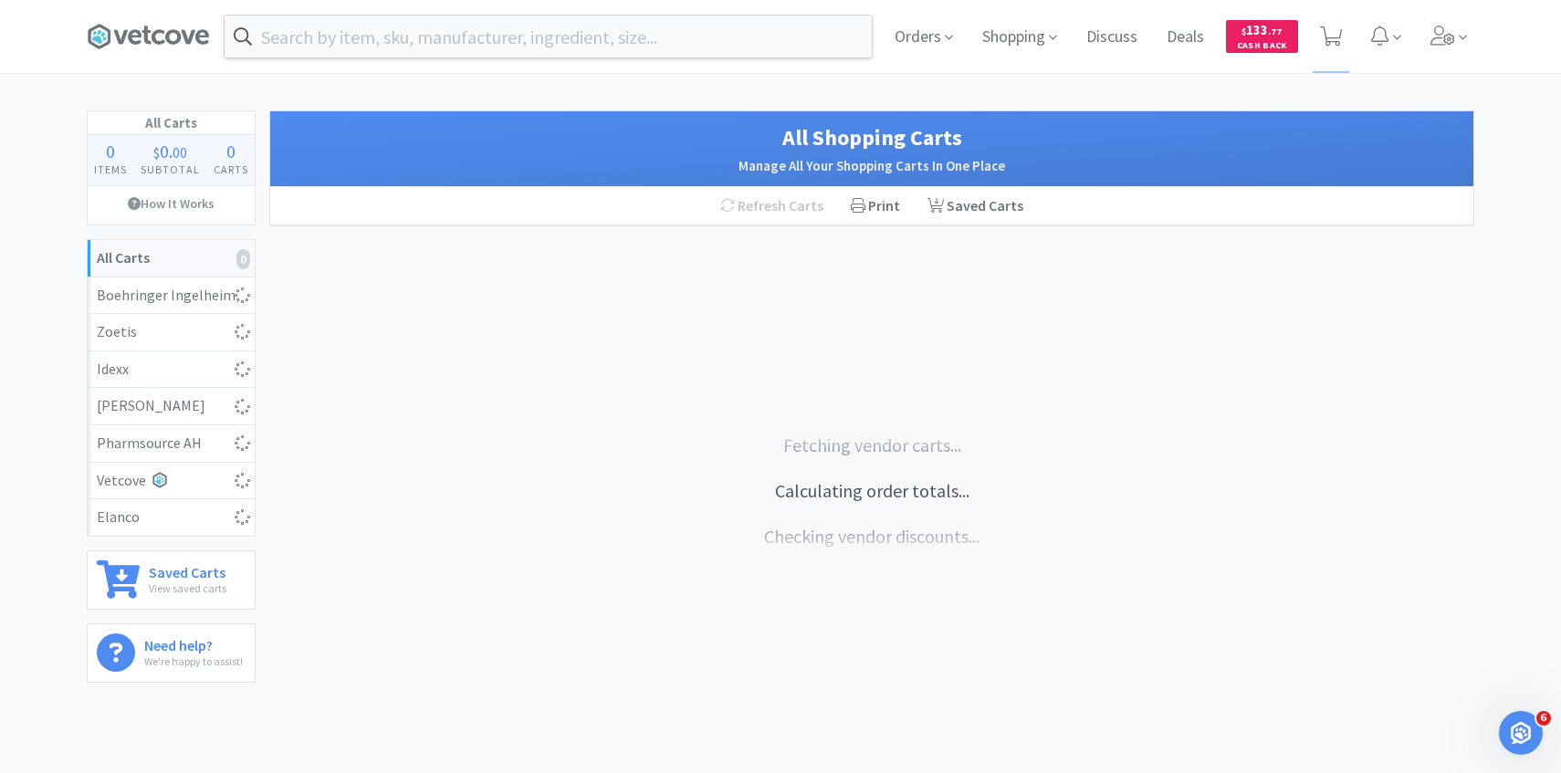
select select "1"
select select "10"
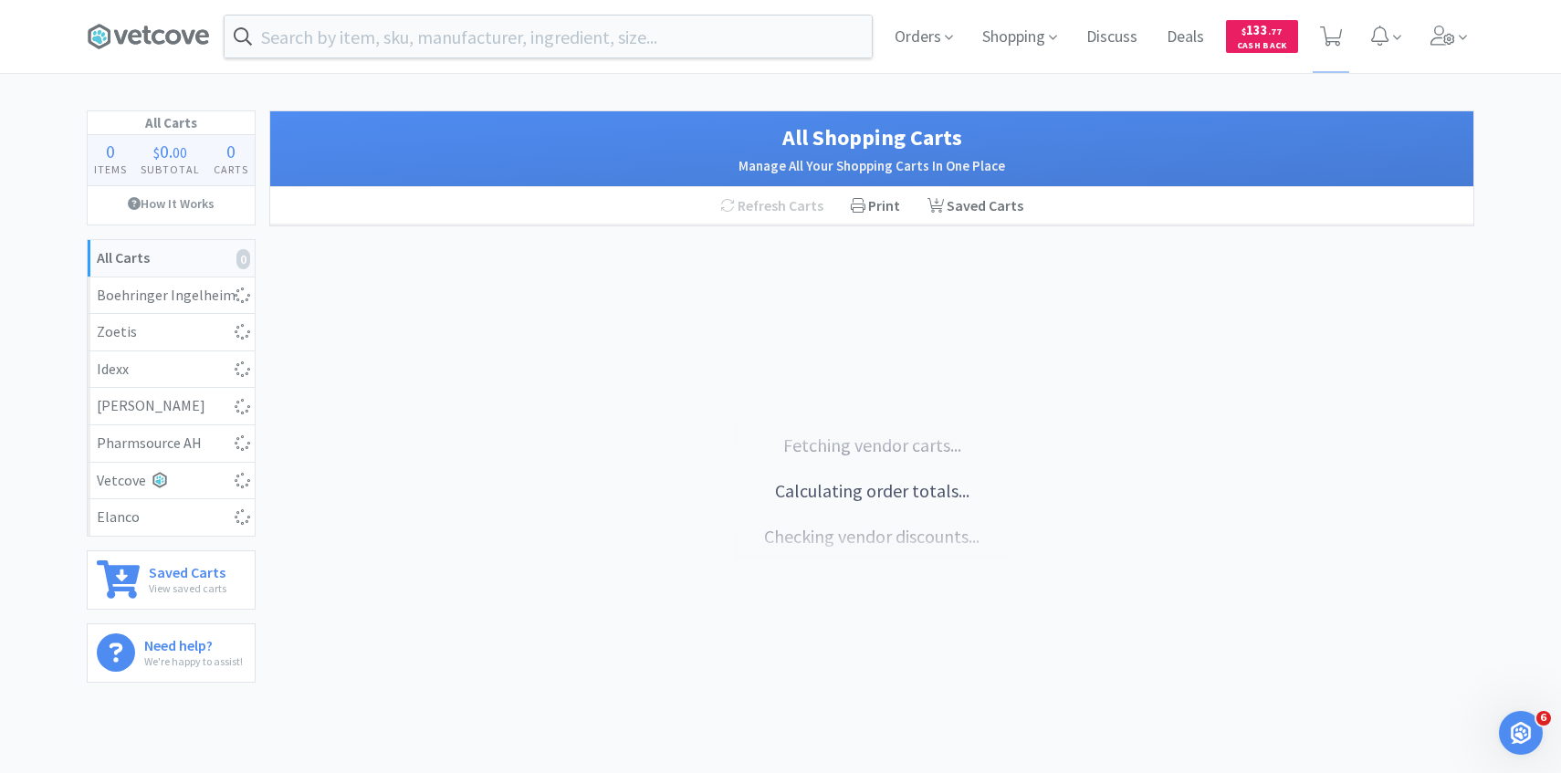
select select "1"
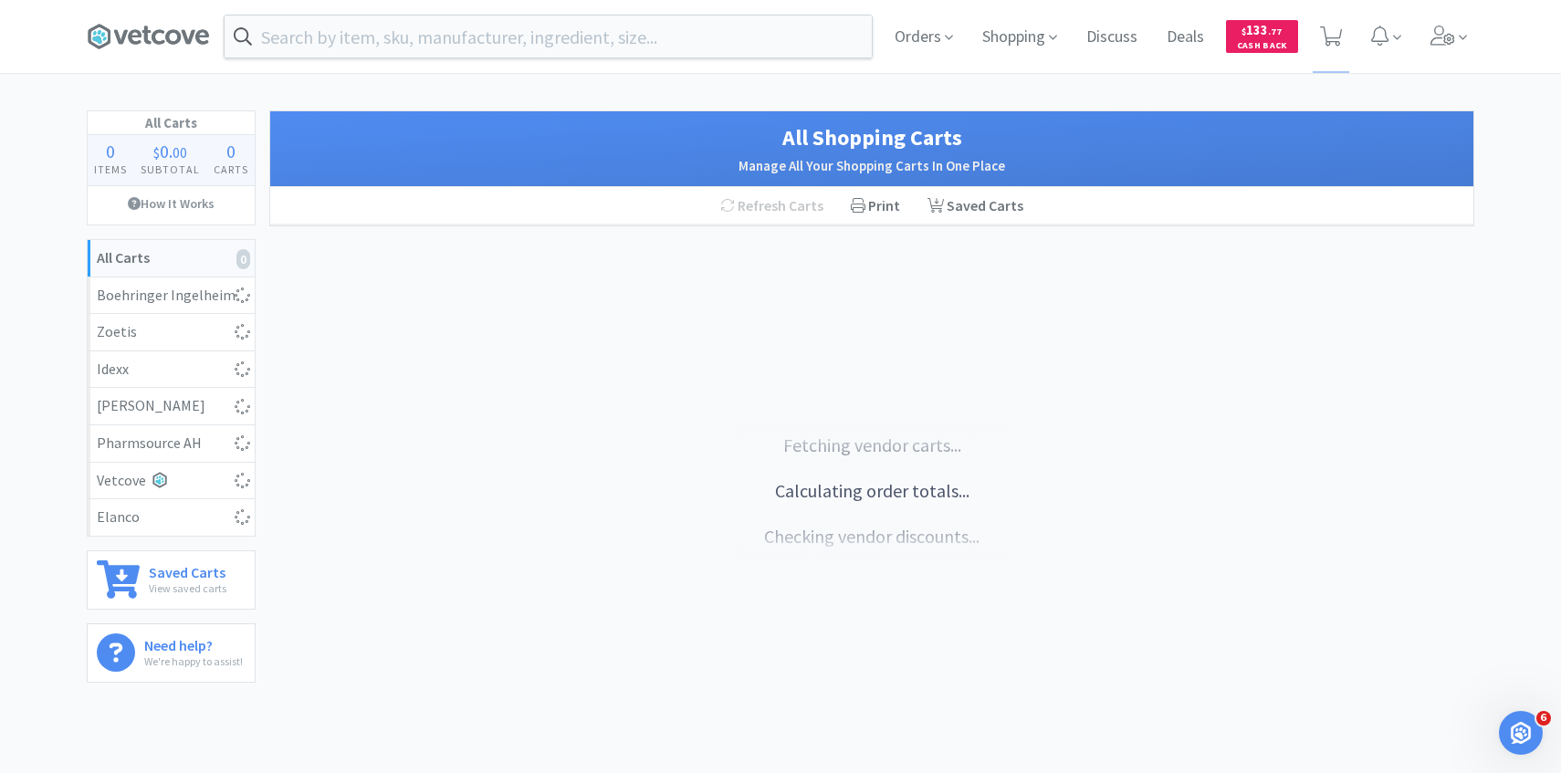
select select "5"
select select "1"
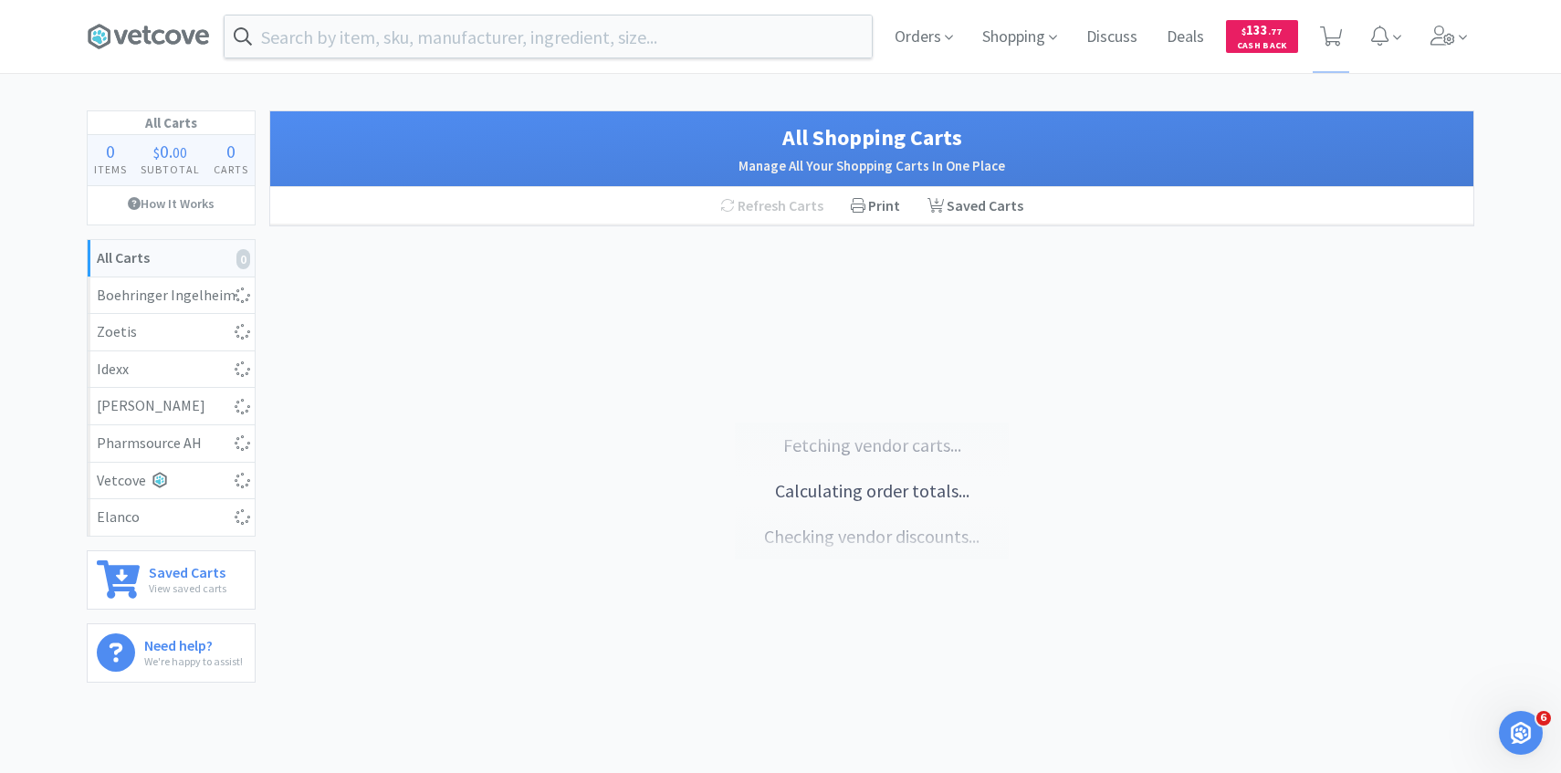
select select "4"
select select "1"
select select "3"
select select "1"
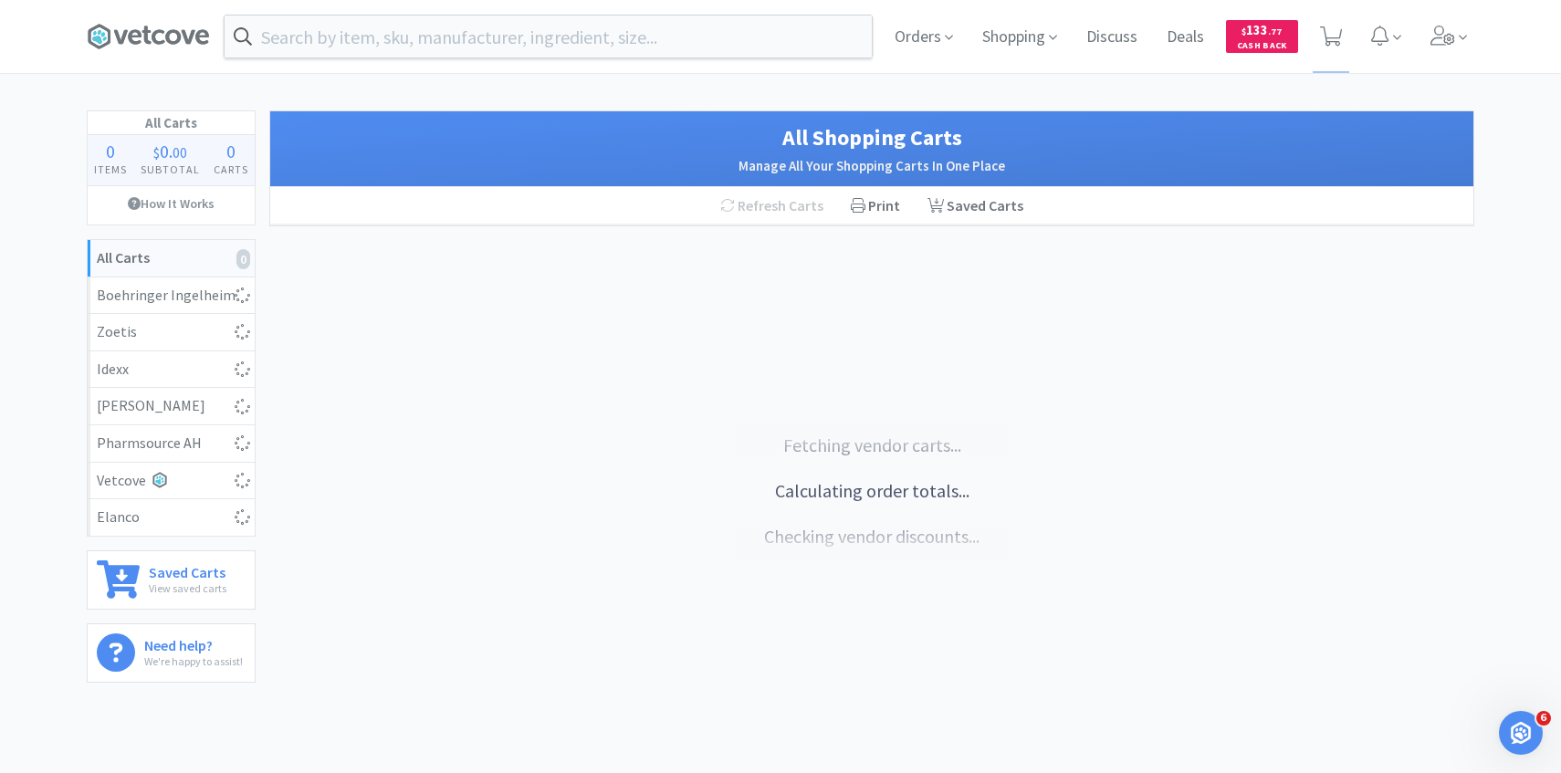
select select "1"
select select "2"
select select "3"
select select "2"
select select "5"
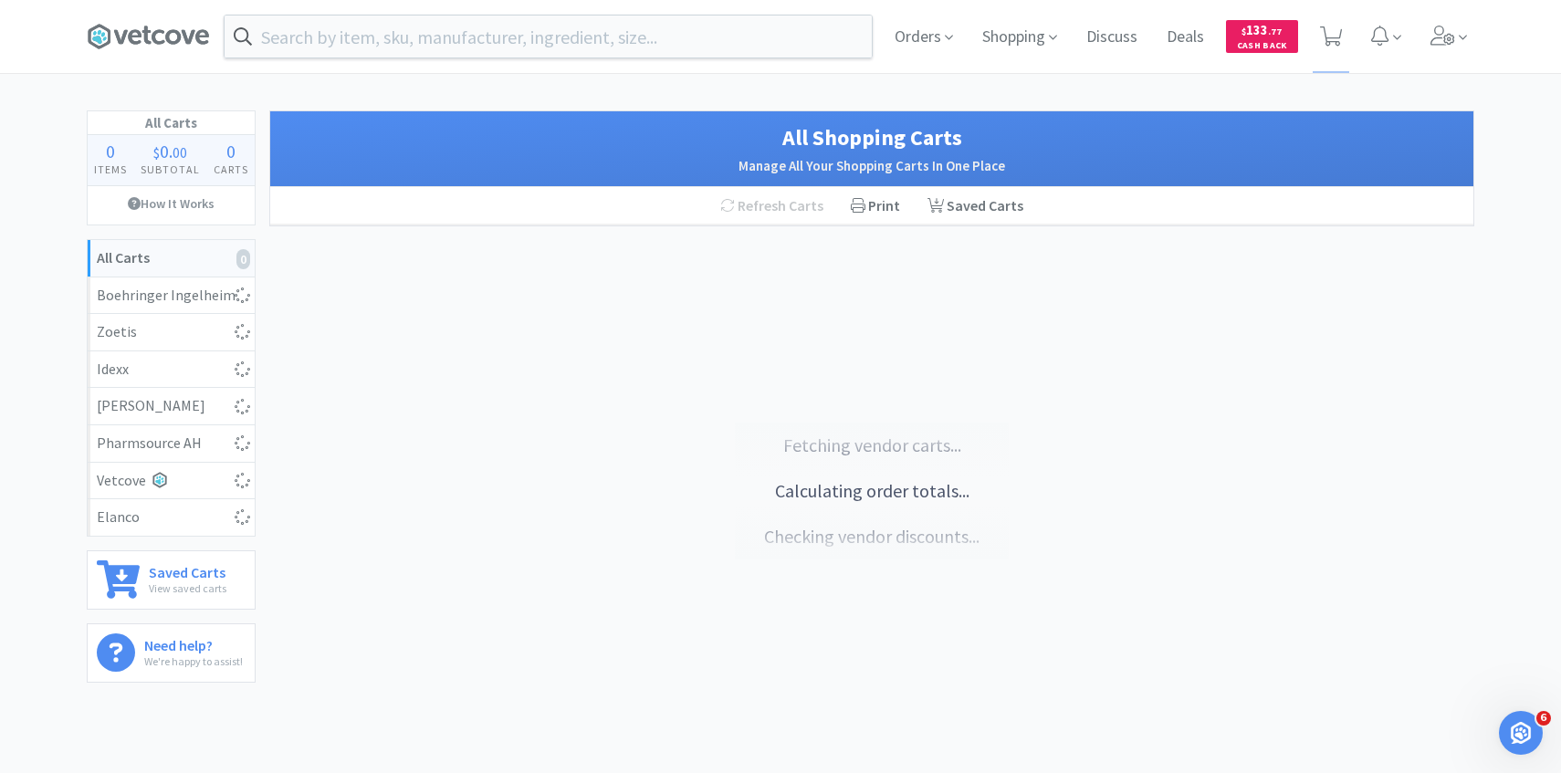
select select "5"
select select "3"
select select "4"
select select "1"
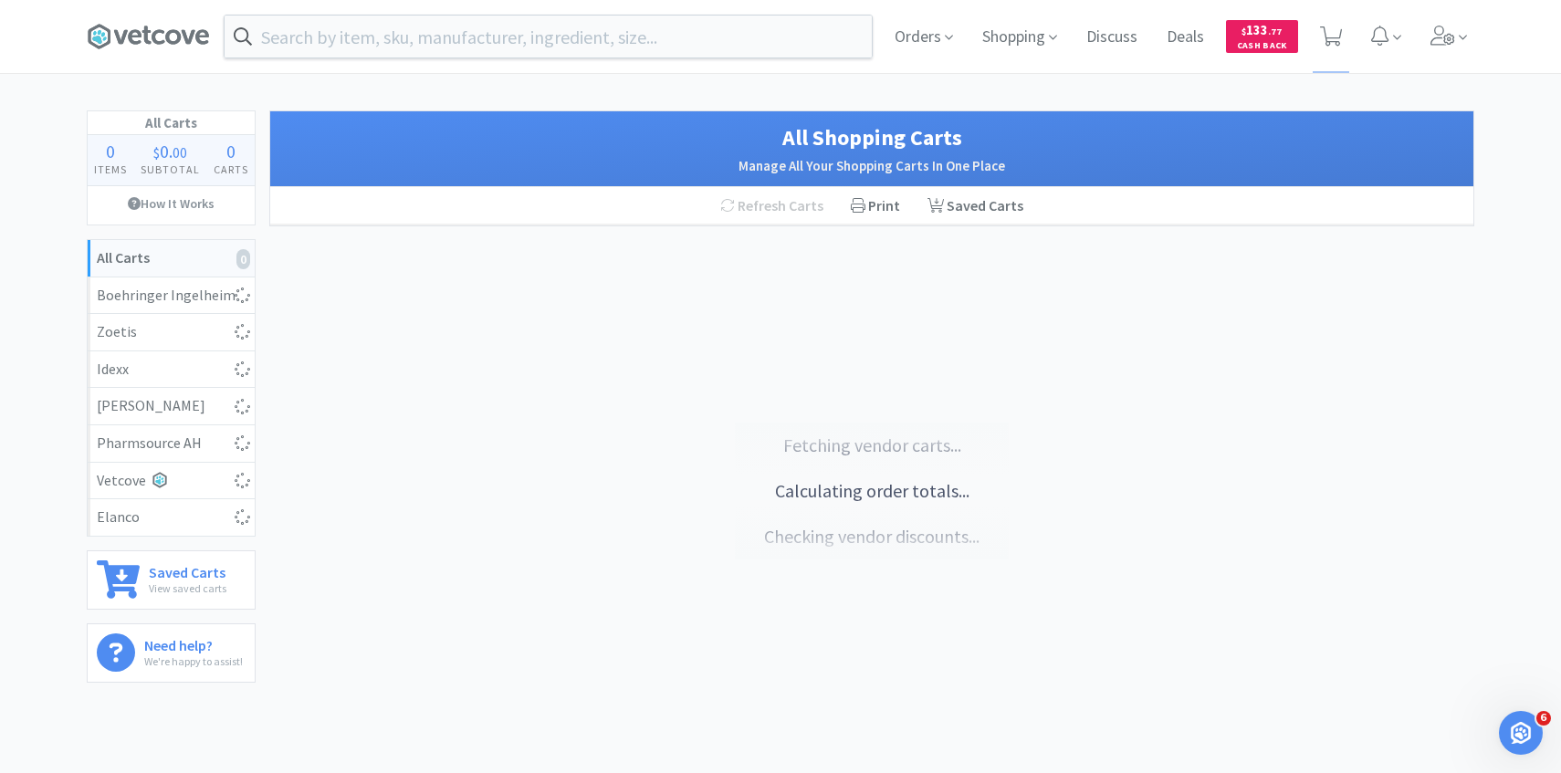
select select "2"
select select "1"
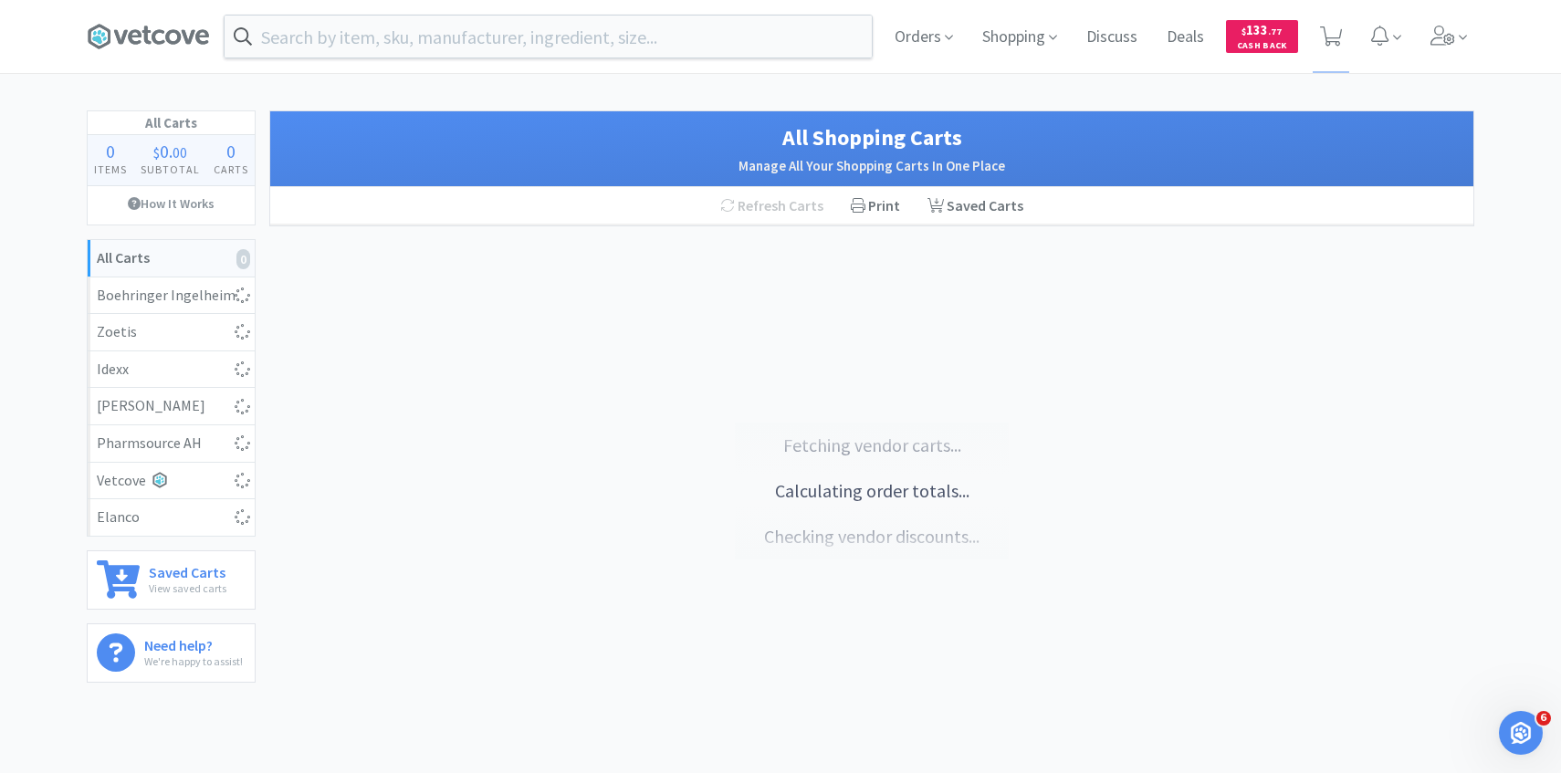
select select "10"
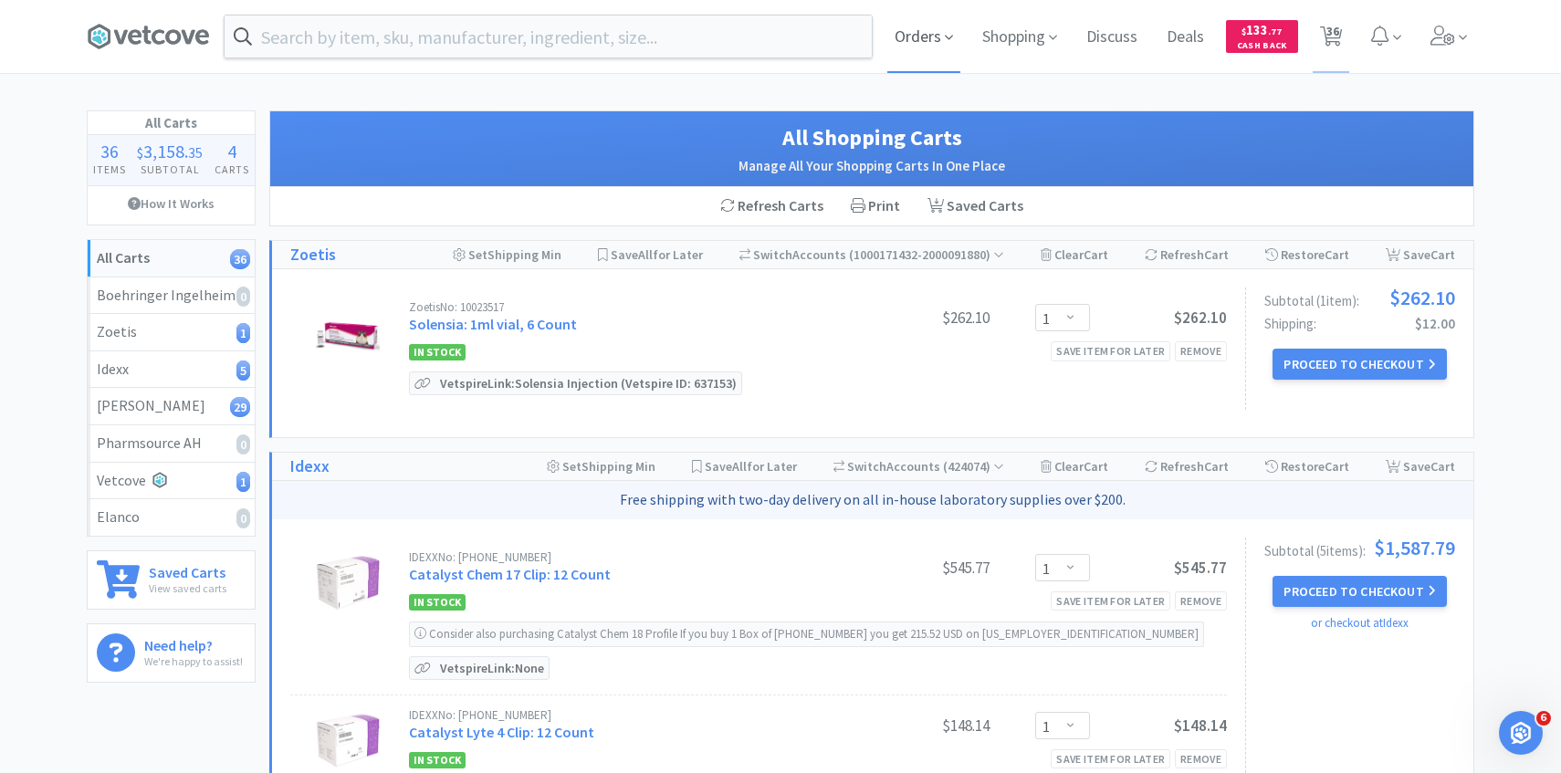
click at [920, 3] on span "Orders" at bounding box center [924, 36] width 73 height 73
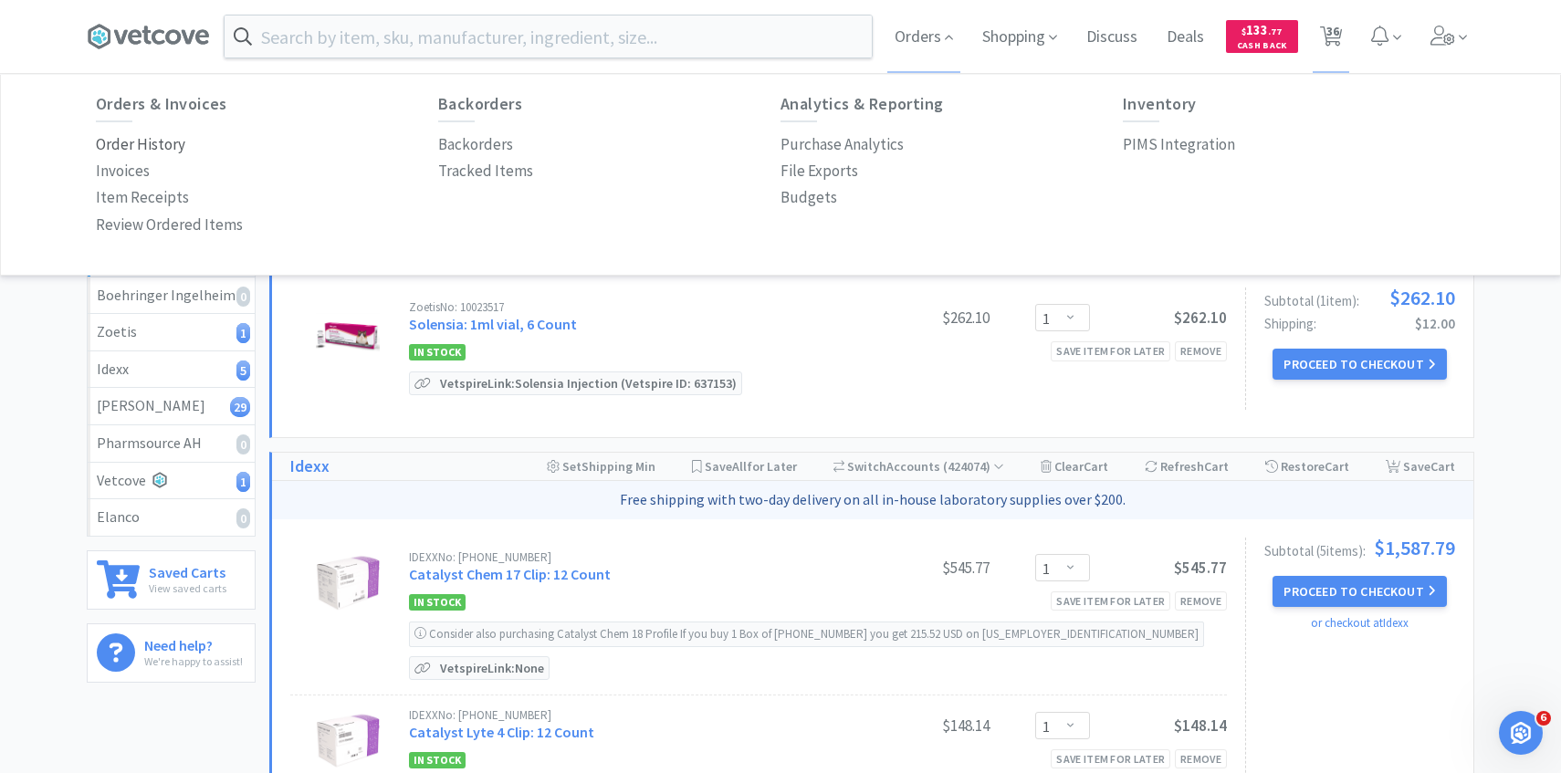
click at [143, 143] on p "Order History" at bounding box center [140, 144] width 89 height 25
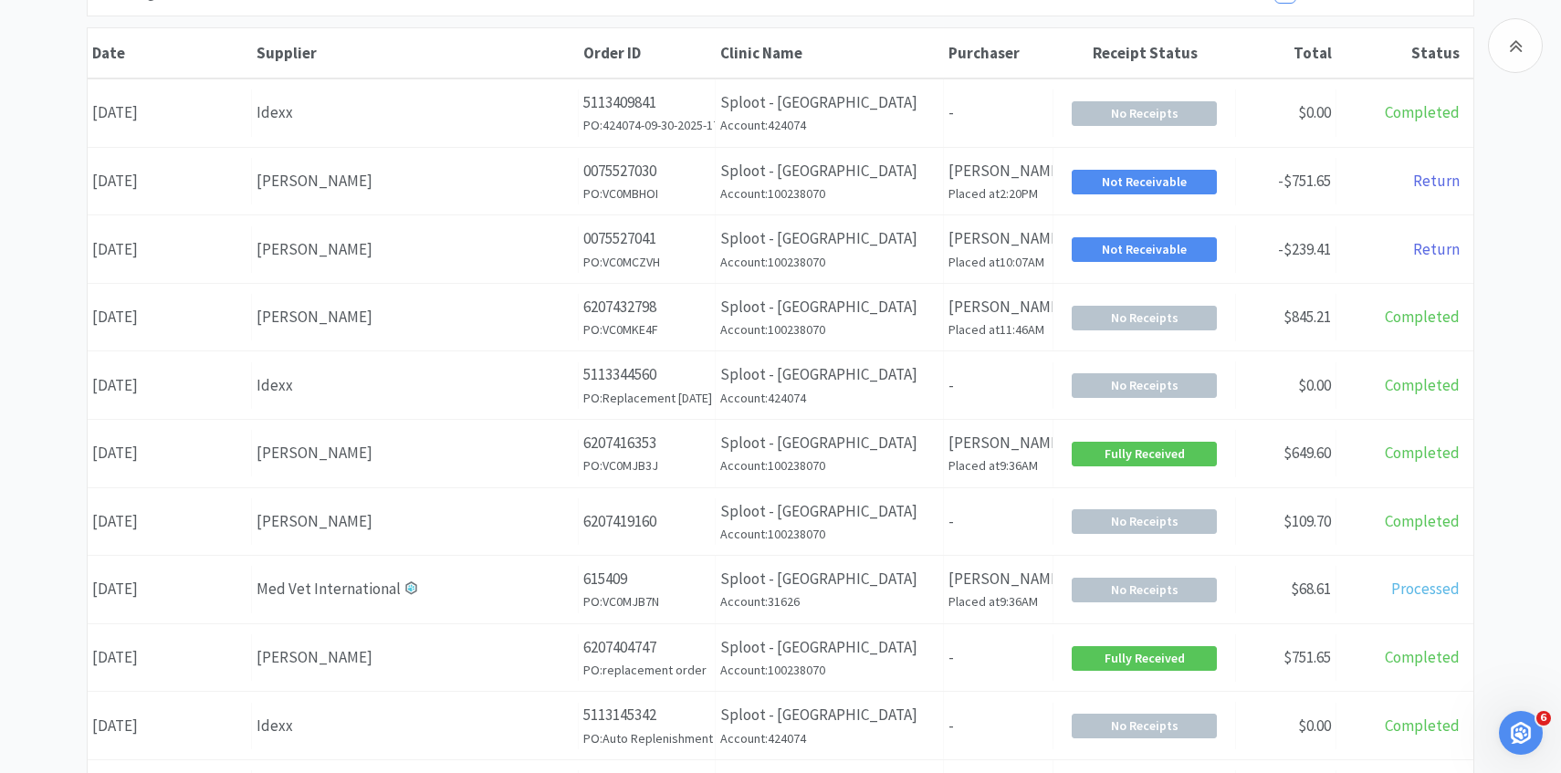
scroll to position [267, 0]
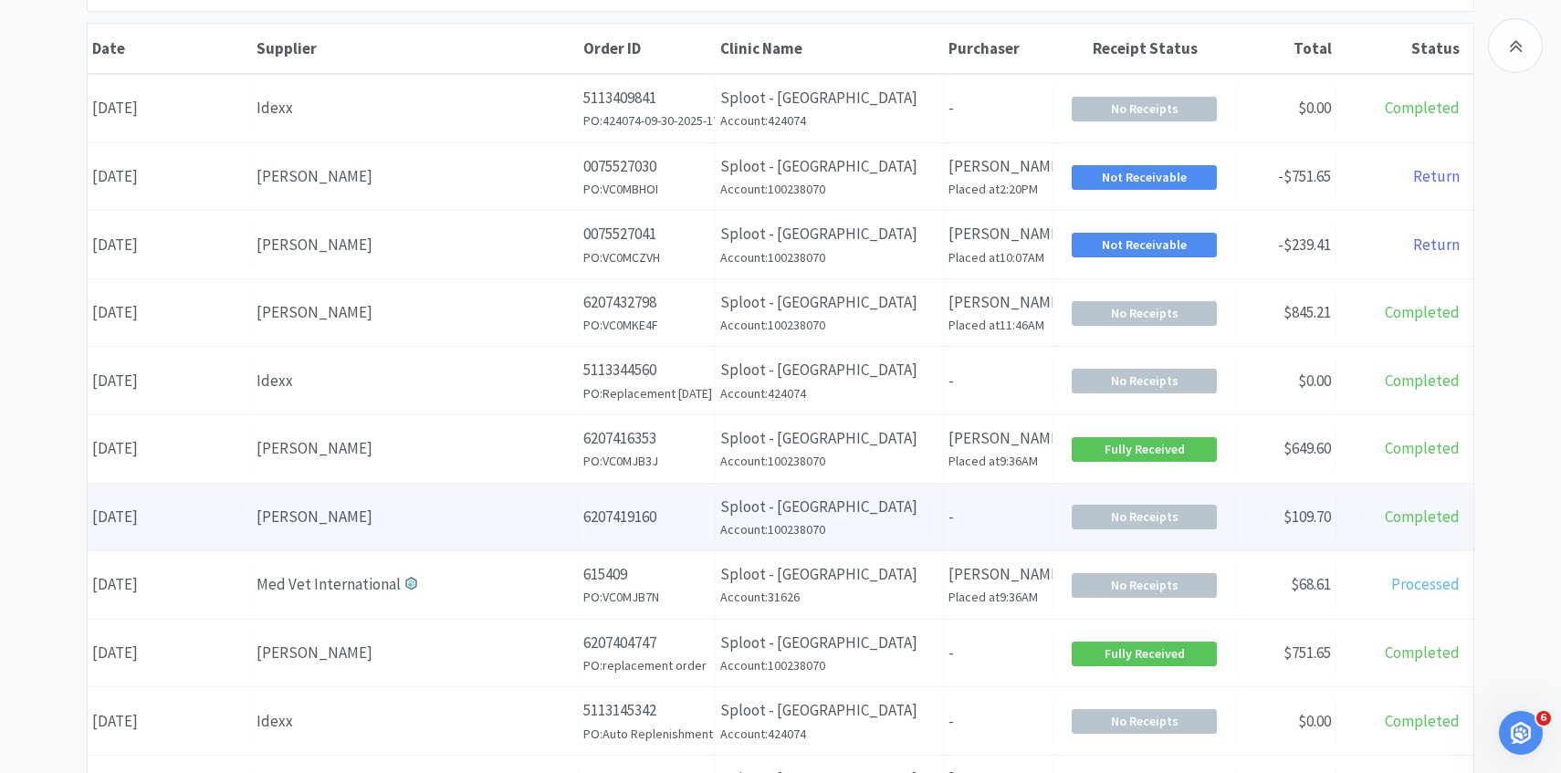
click at [430, 497] on div "Supplier Patterson" at bounding box center [415, 517] width 327 height 47
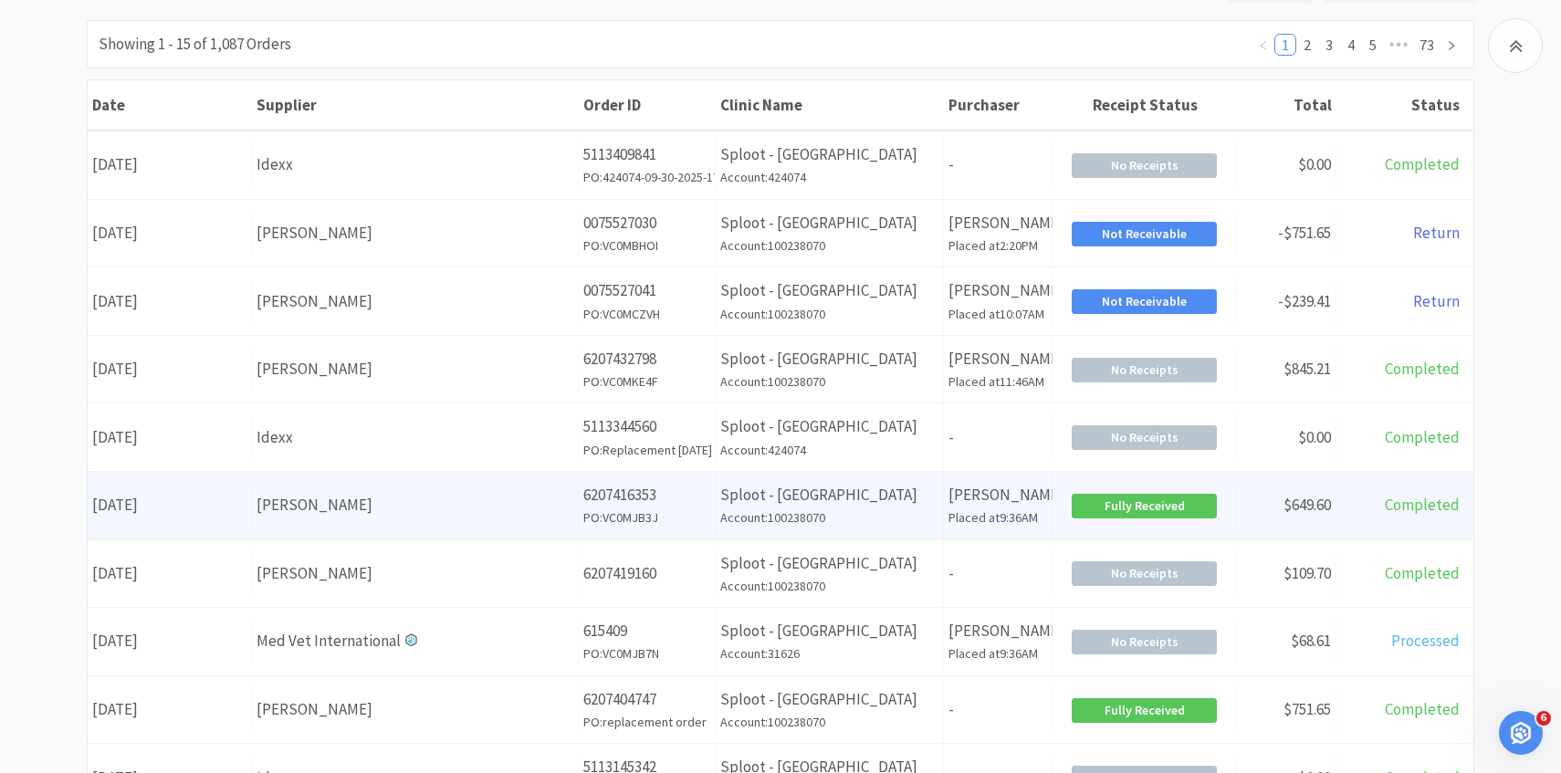
scroll to position [208, 0]
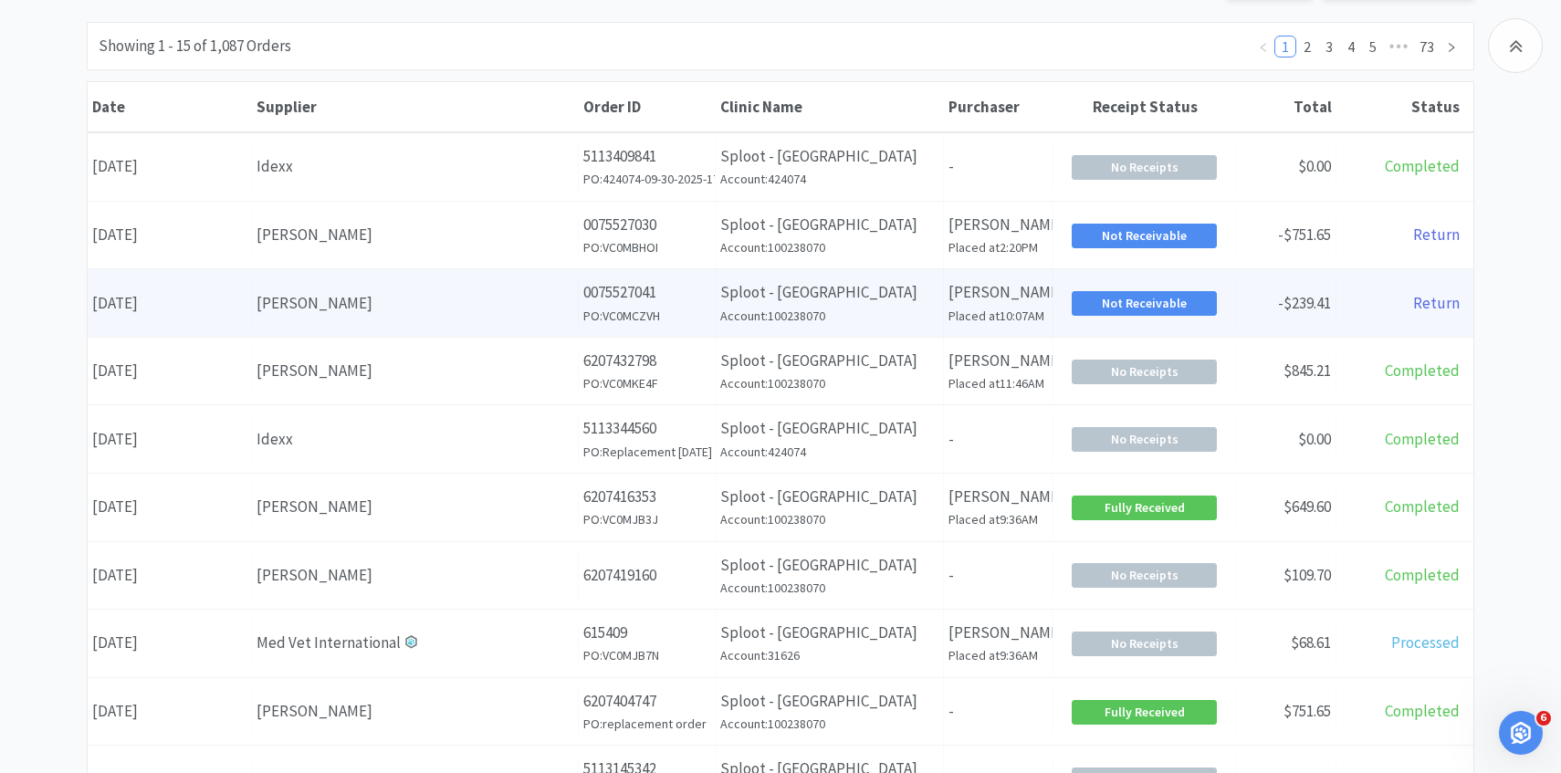
click at [345, 321] on div "Supplier Patterson" at bounding box center [415, 303] width 327 height 47
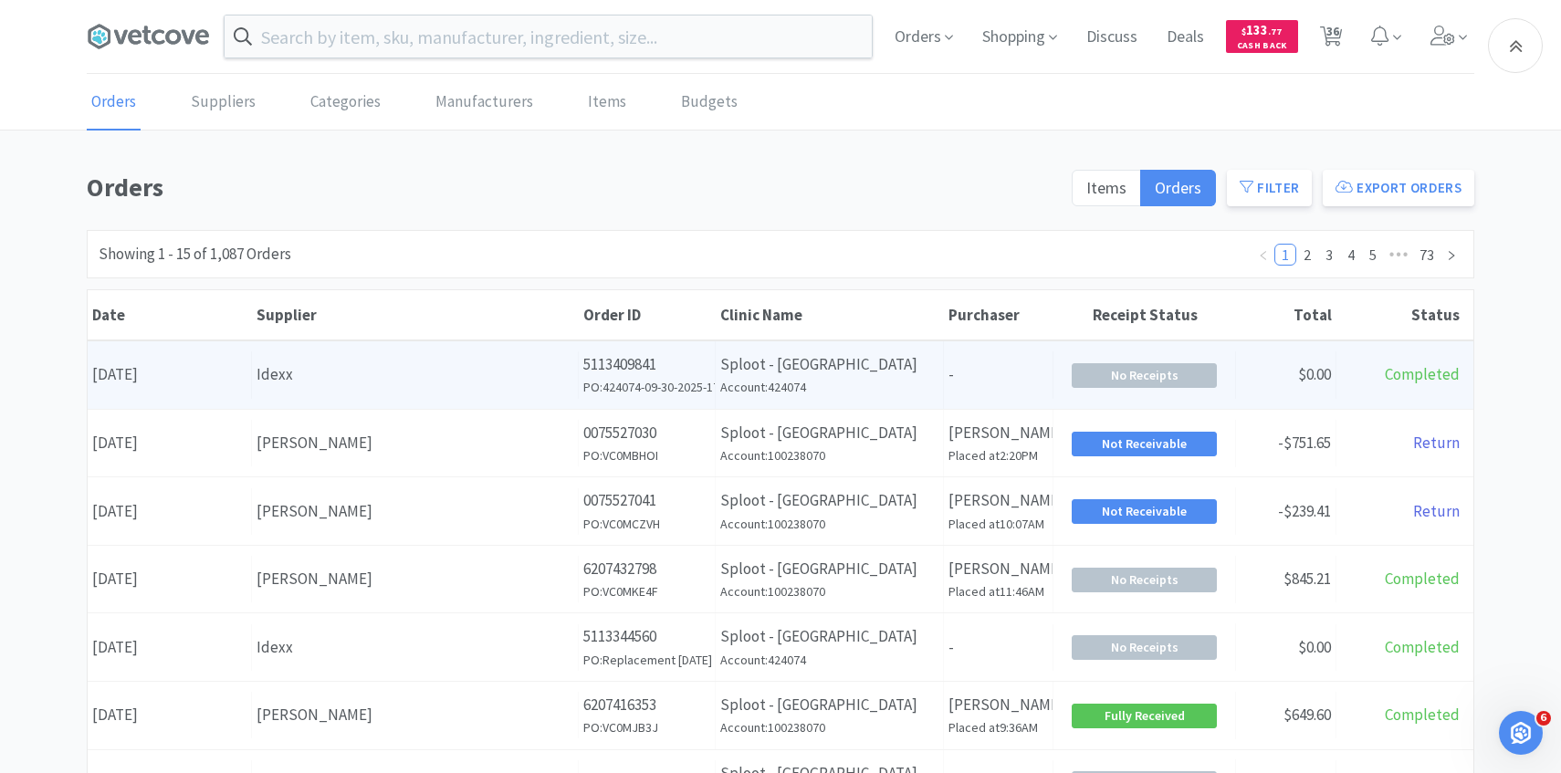
scroll to position [208, 0]
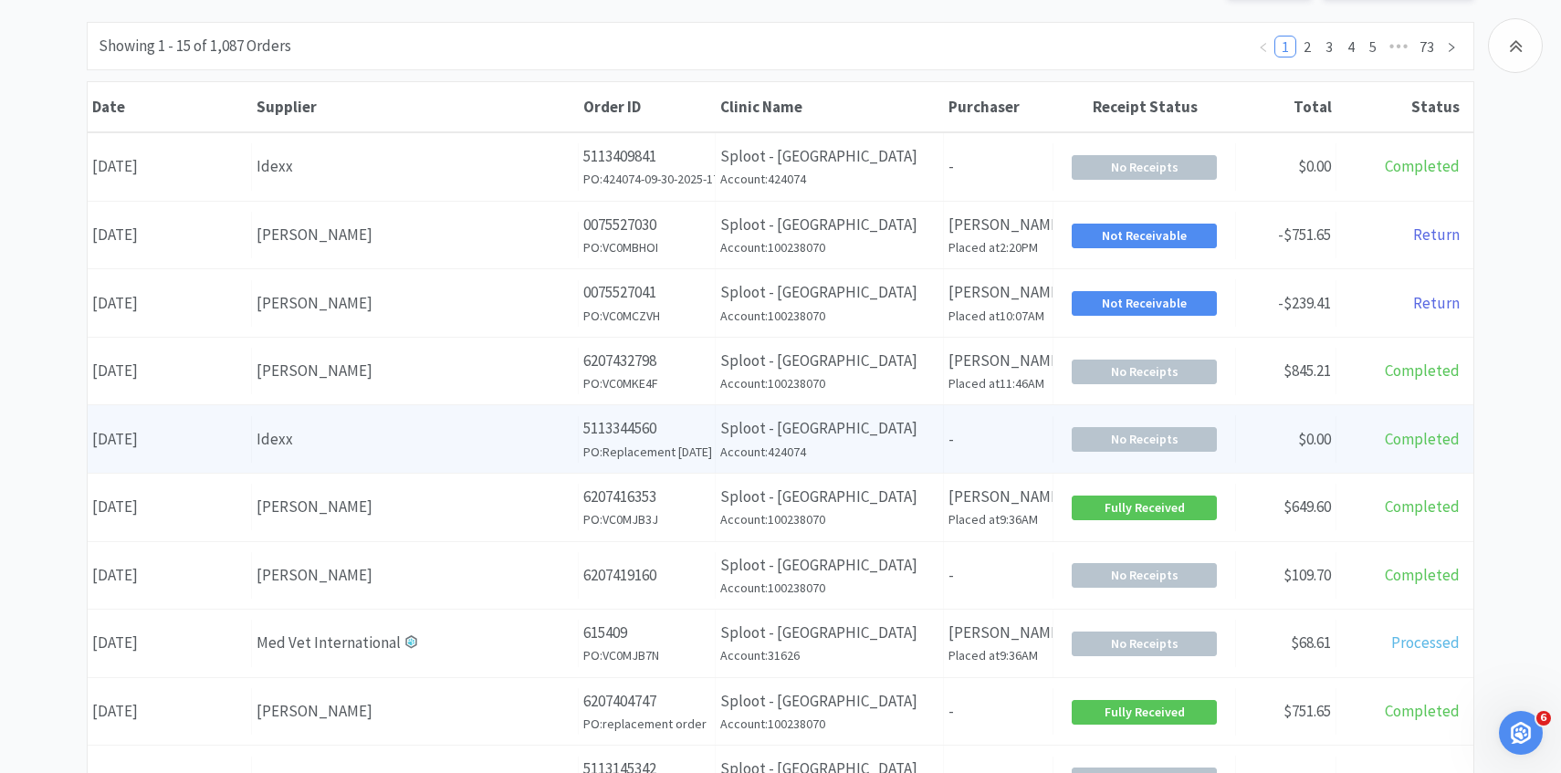
click at [322, 456] on div "Supplier Idexx" at bounding box center [415, 439] width 327 height 47
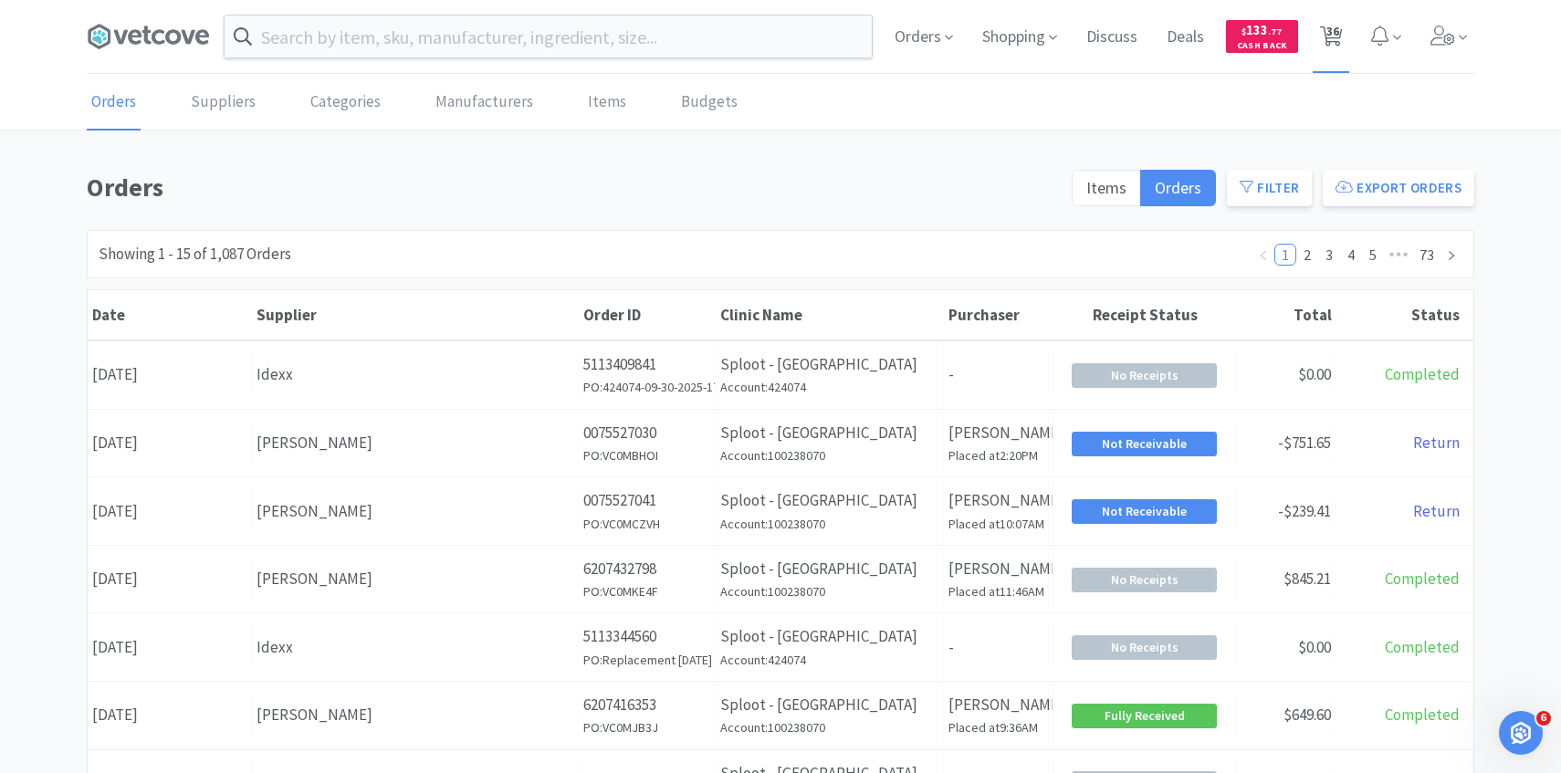
click at [1323, 48] on span "36" at bounding box center [1331, 36] width 37 height 73
select select "1"
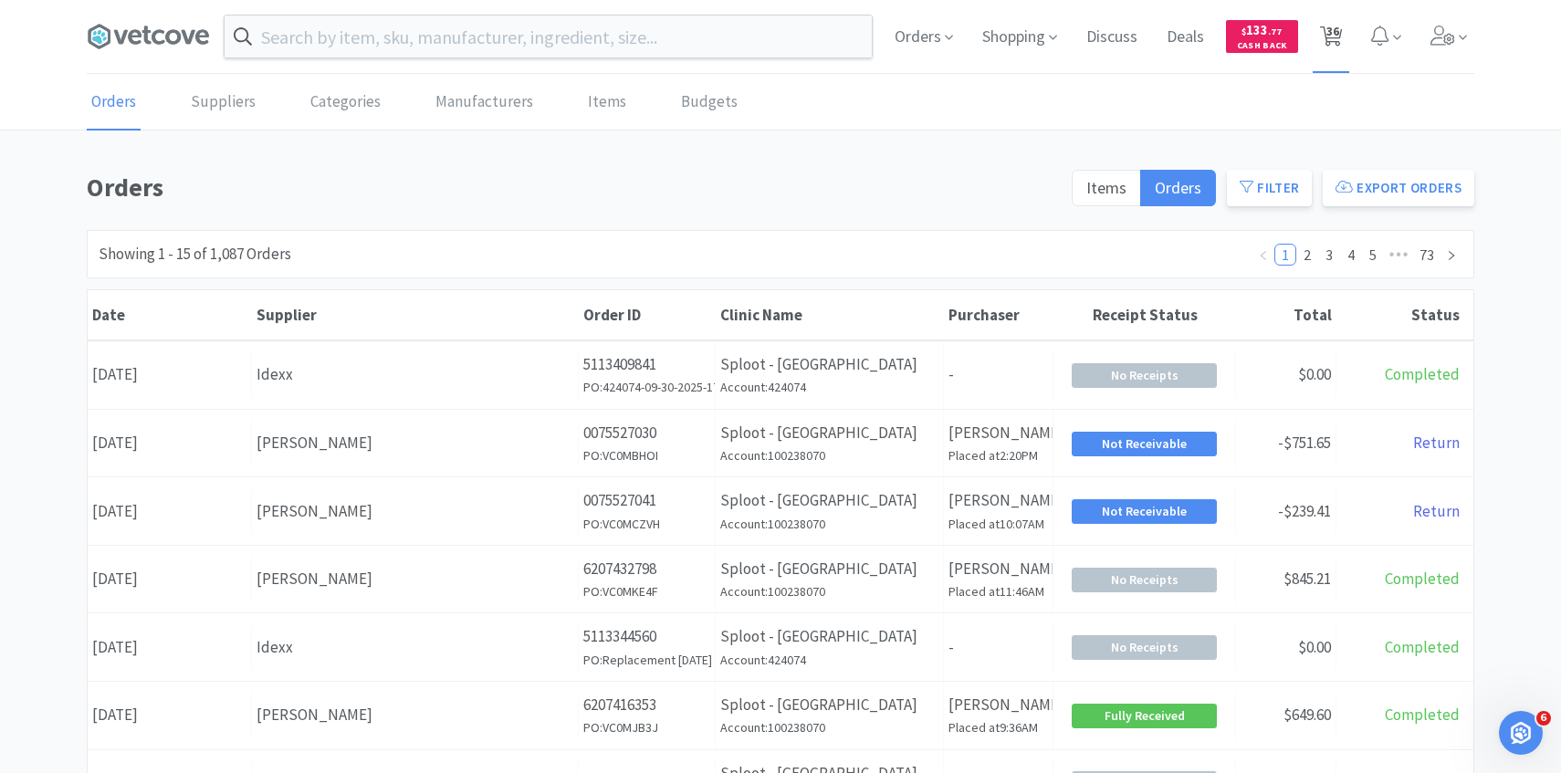
select select "10"
select select "1"
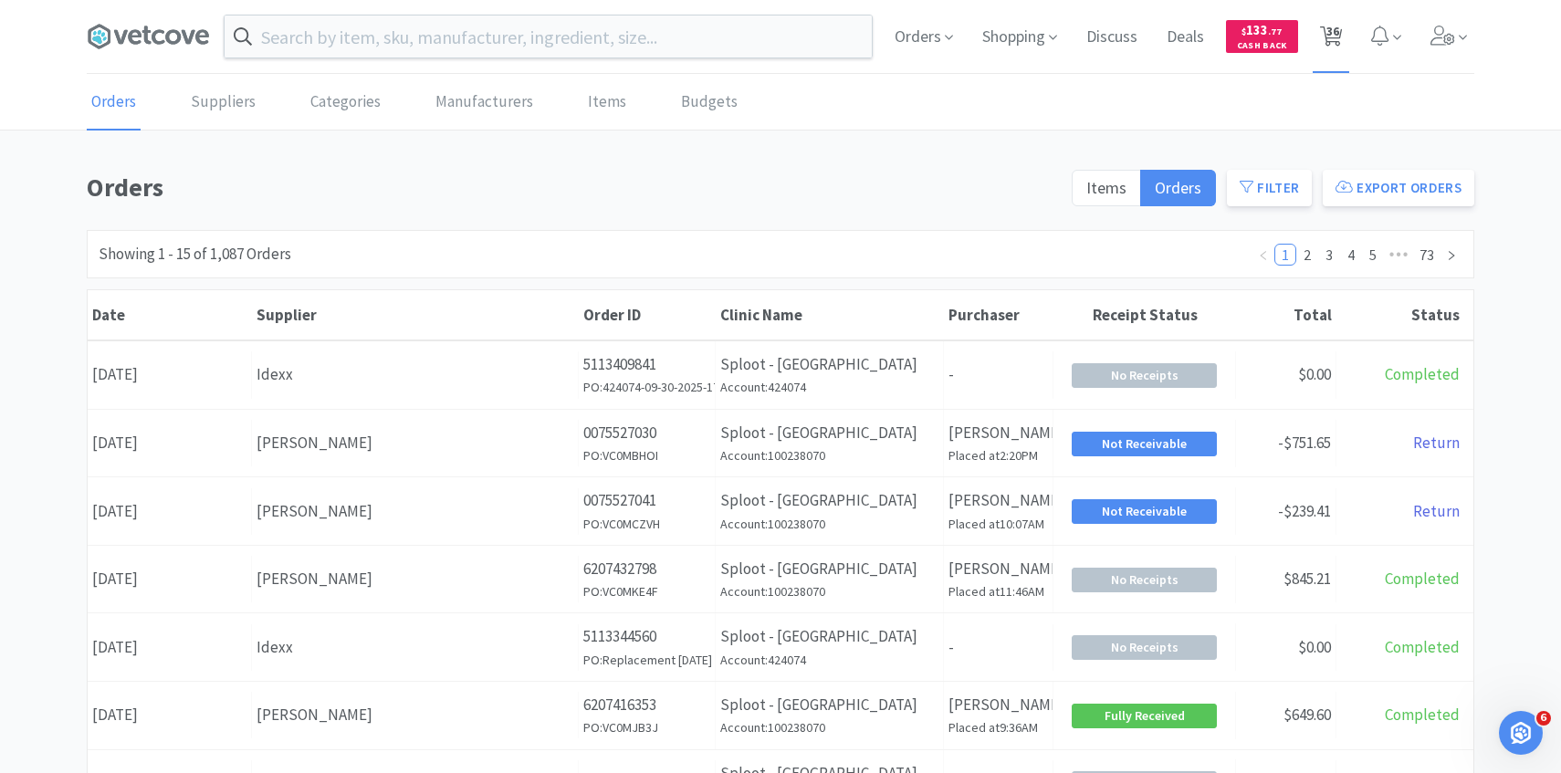
select select "1"
select select "5"
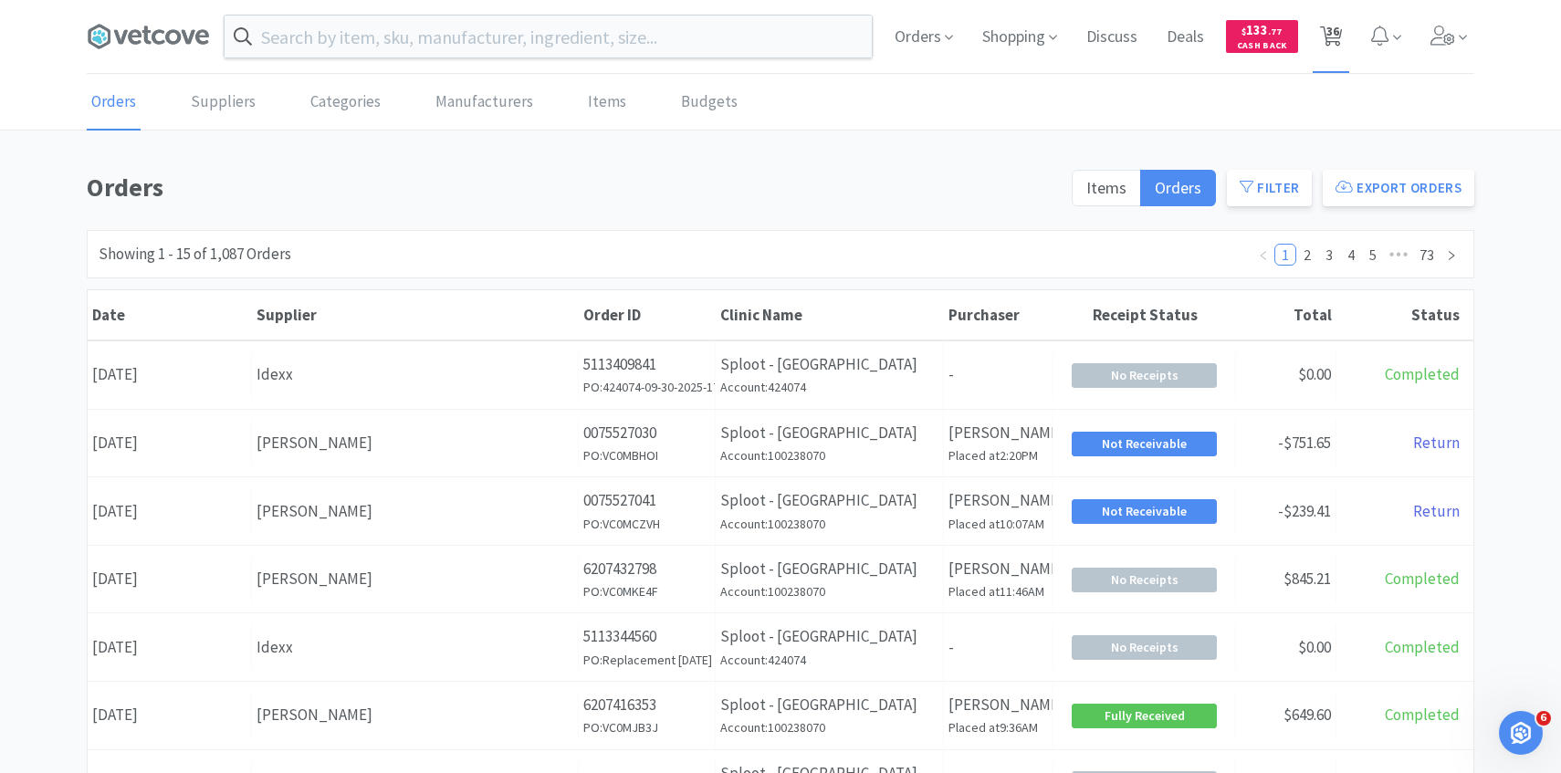
select select "1"
select select "4"
select select "1"
select select "3"
select select "1"
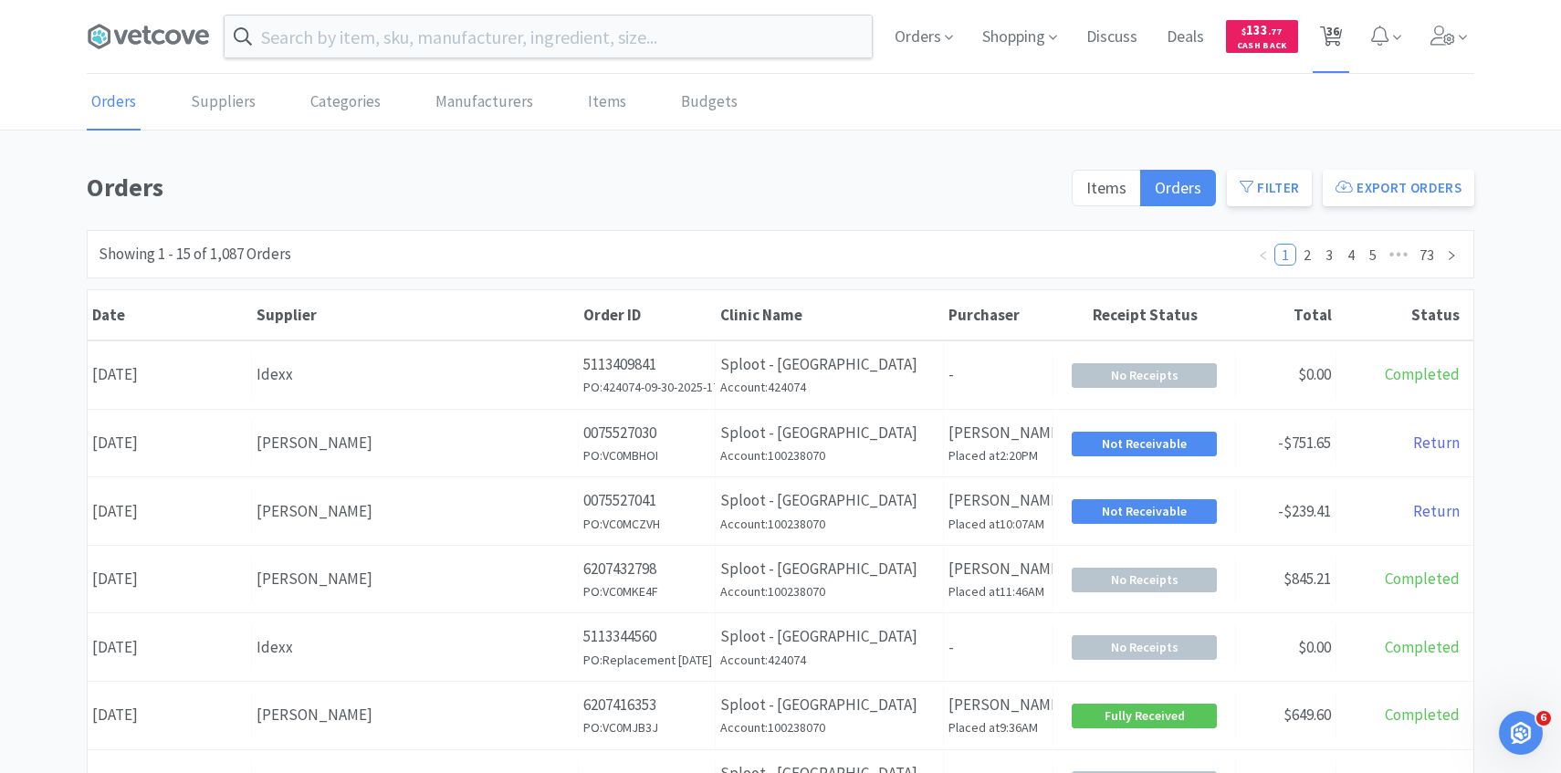
select select "1"
select select "2"
select select "3"
select select "2"
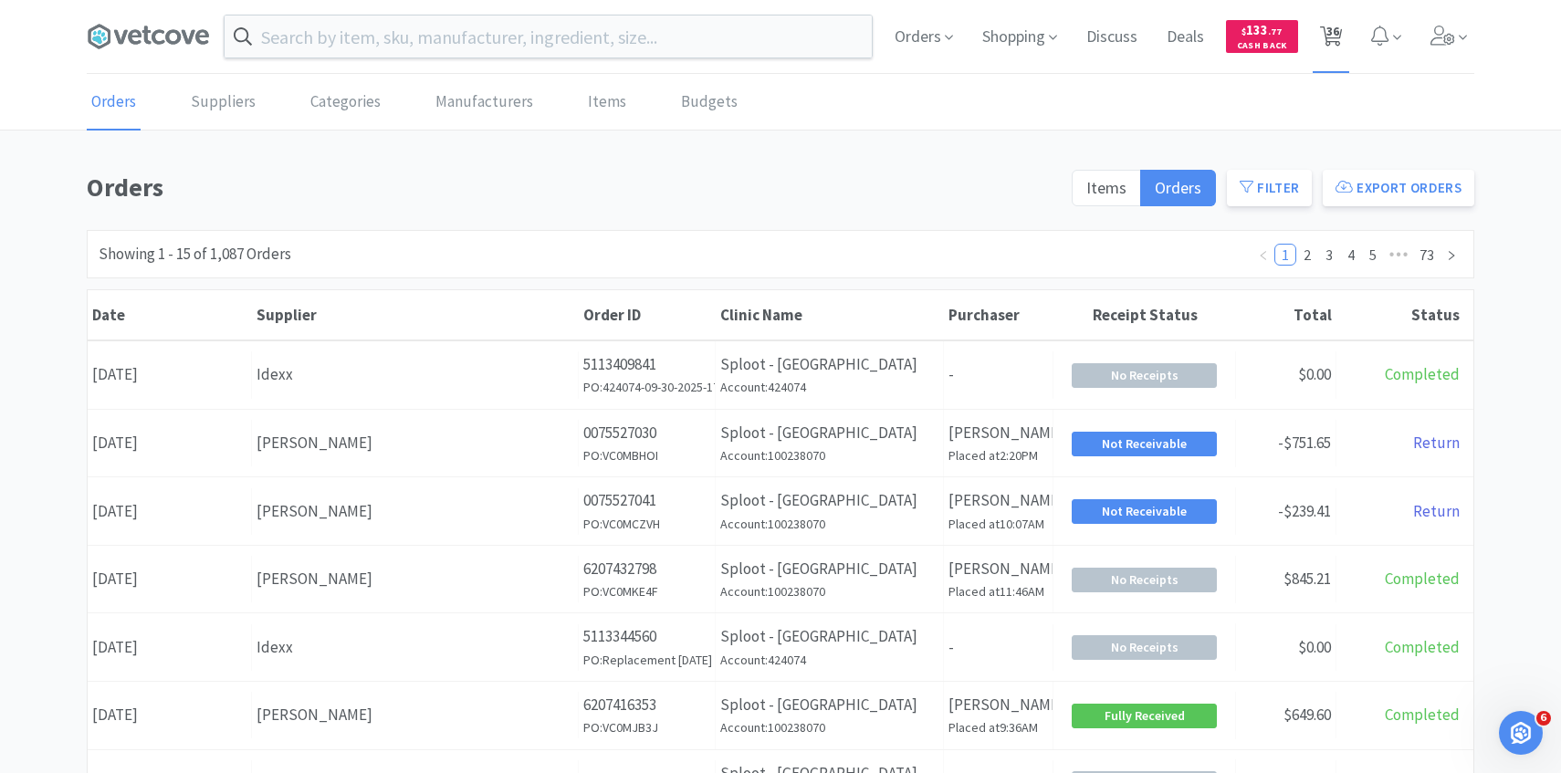
select select "5"
select select "3"
select select "4"
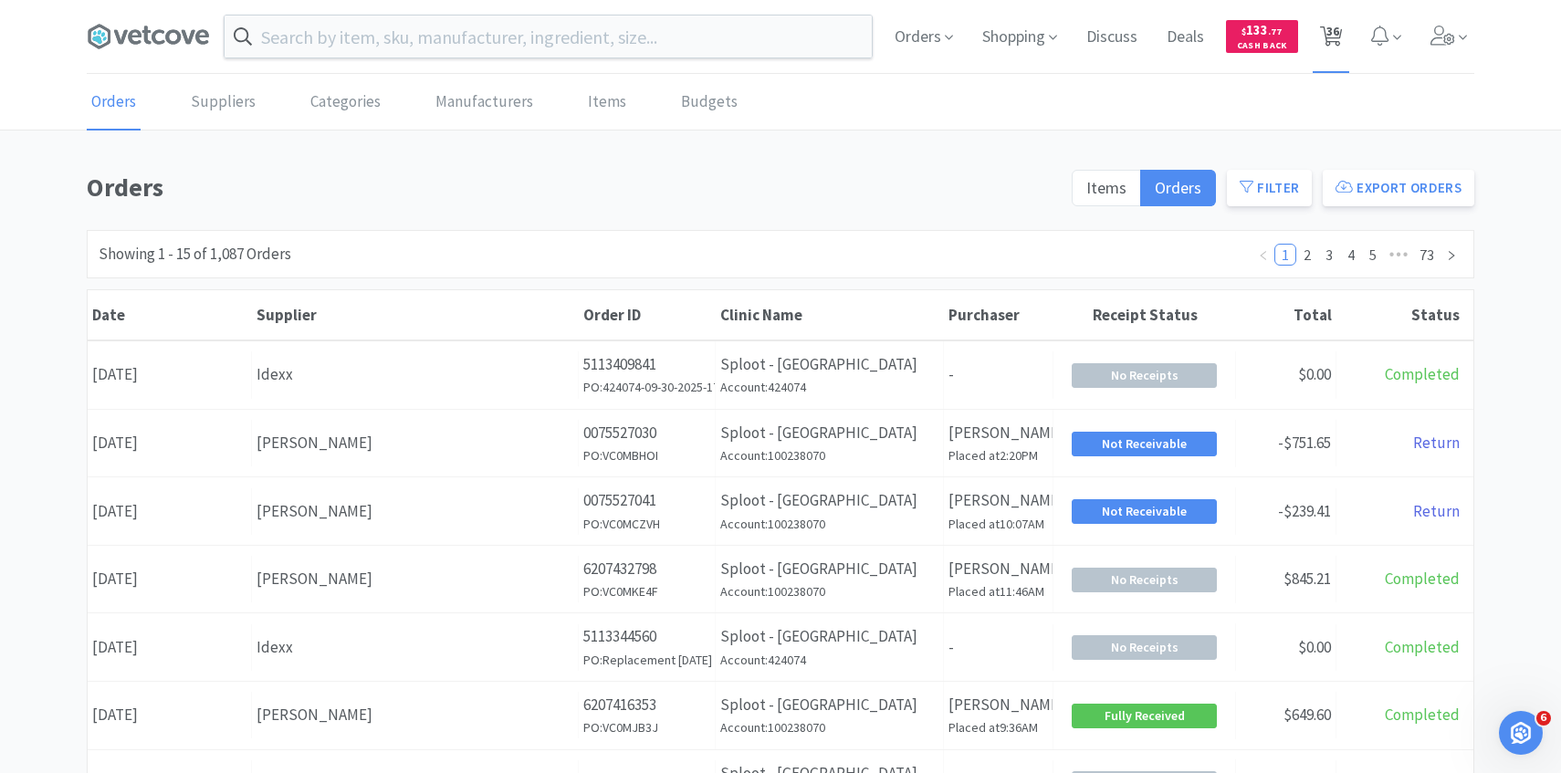
select select "1"
select select "2"
select select "1"
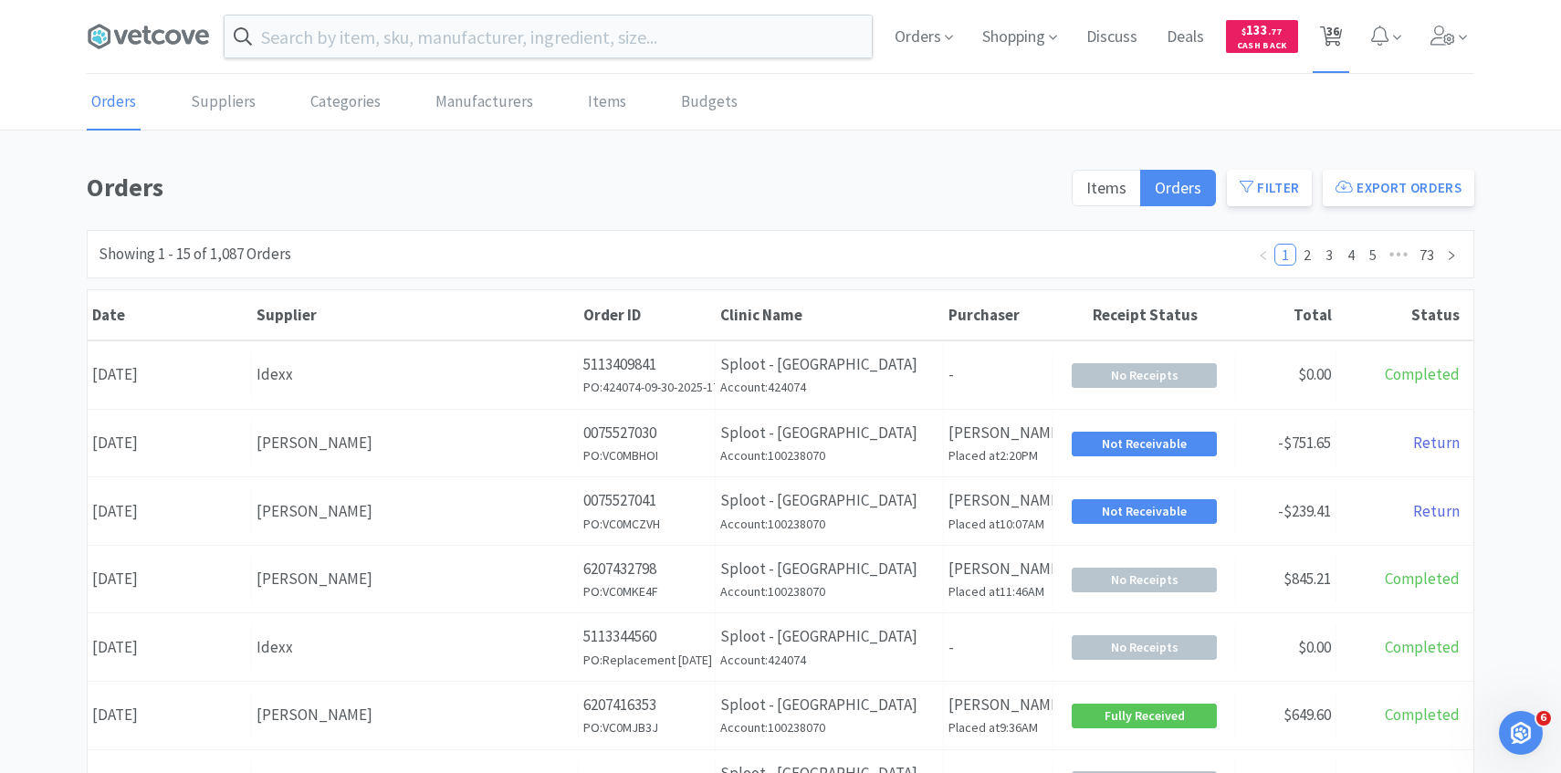
select select "1"
select select "10"
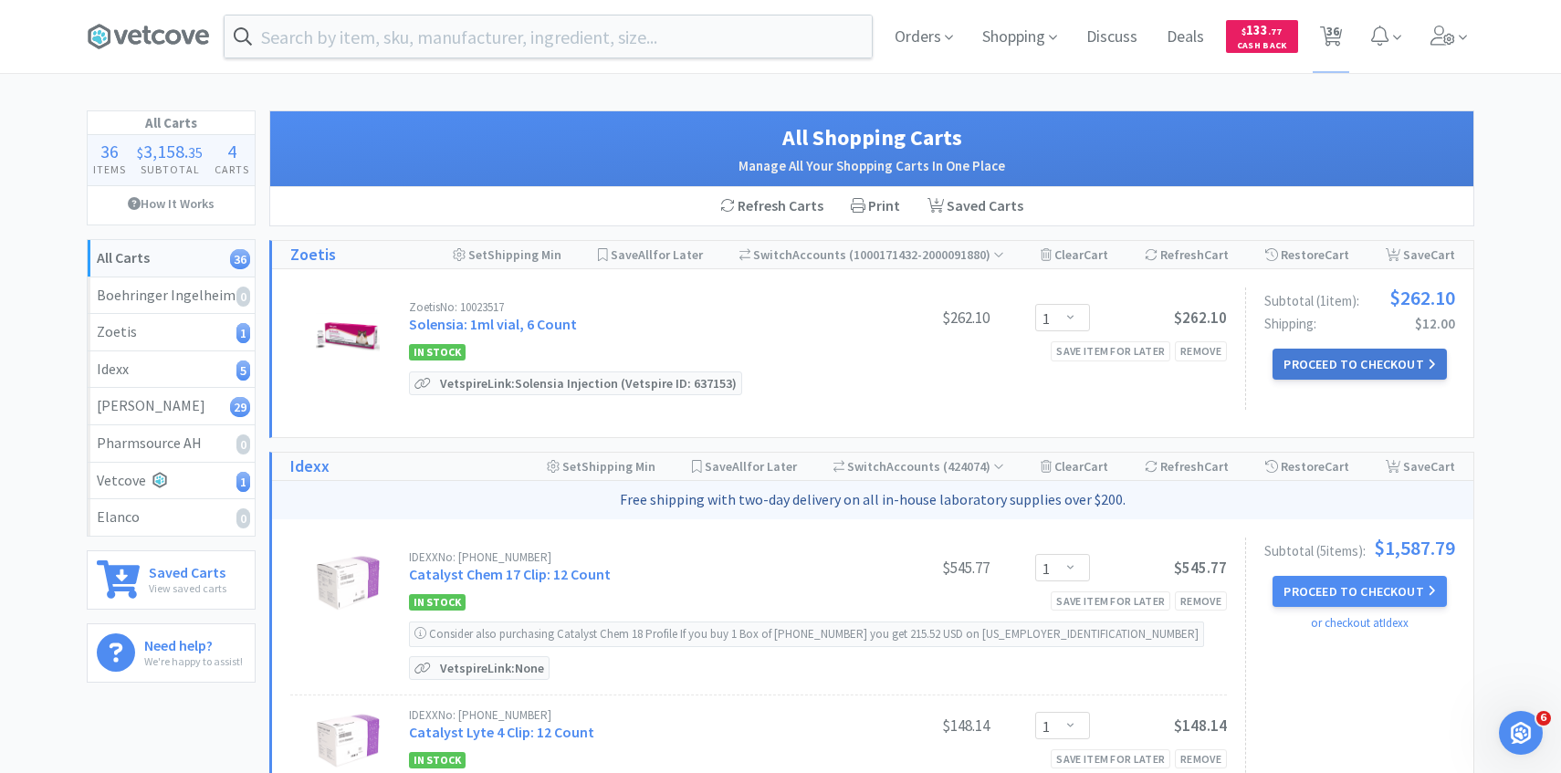
click at [1304, 370] on button "Proceed to Checkout" at bounding box center [1359, 364] width 173 height 31
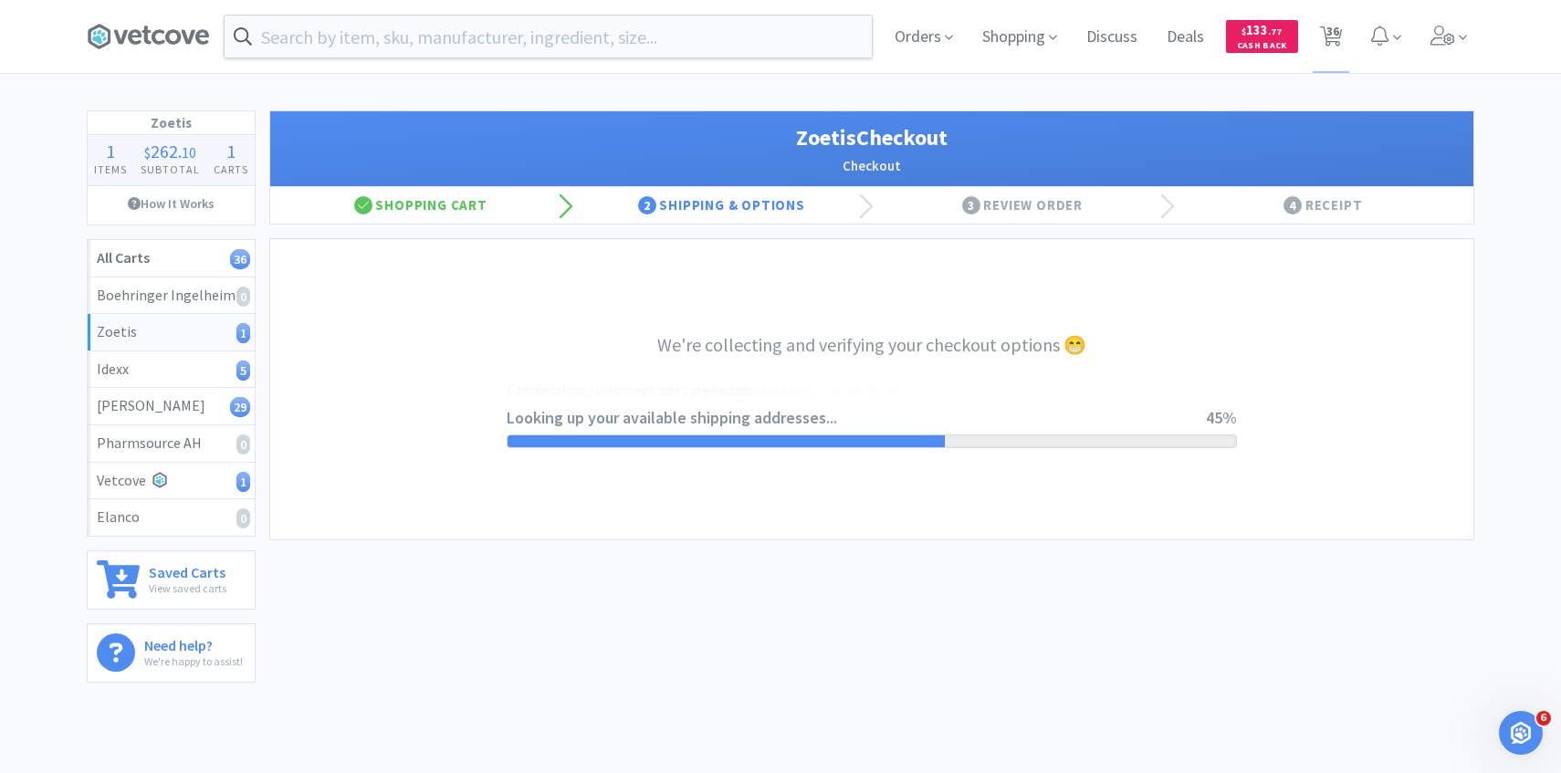
select select "invoice"
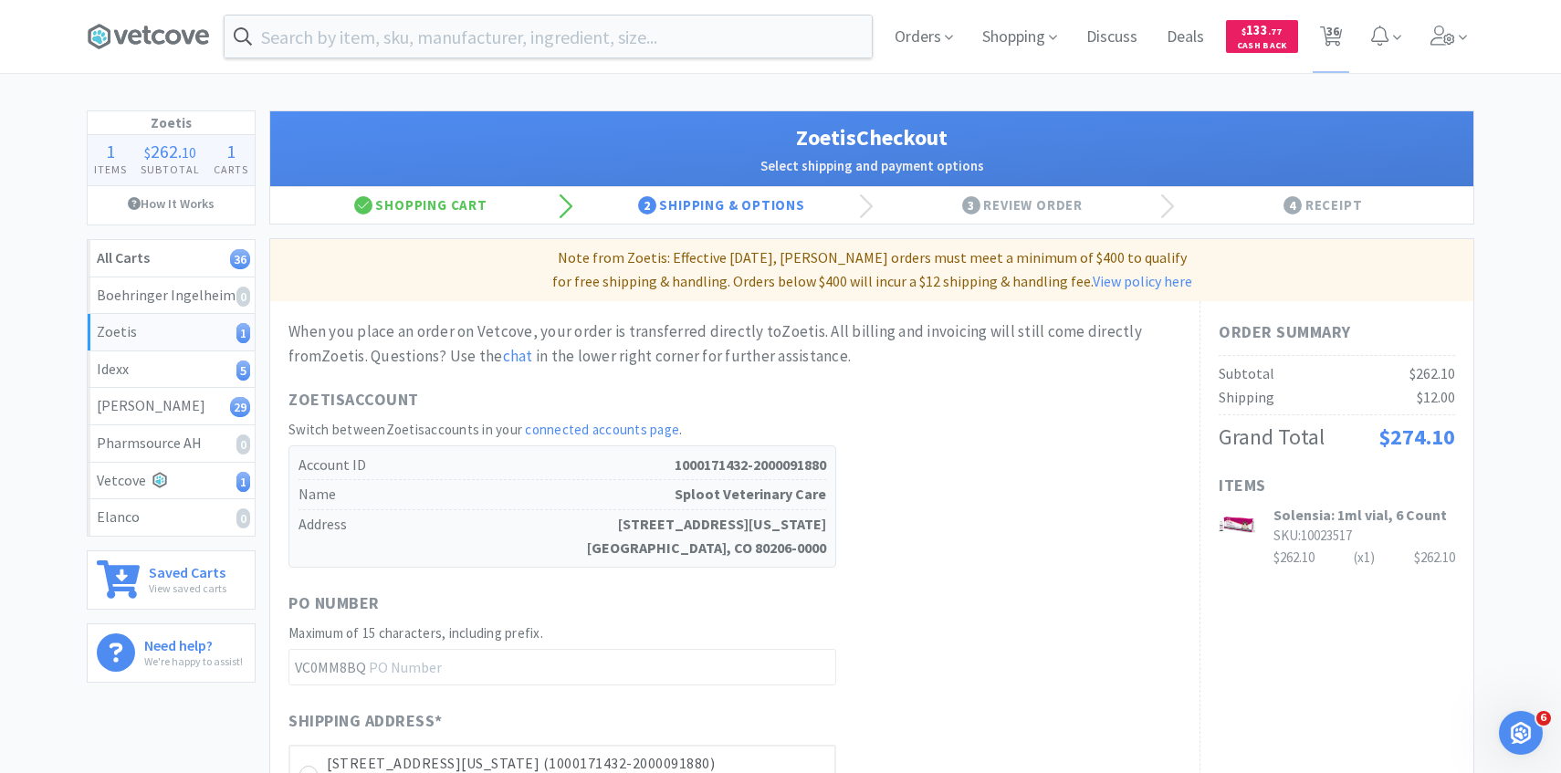
scroll to position [515, 0]
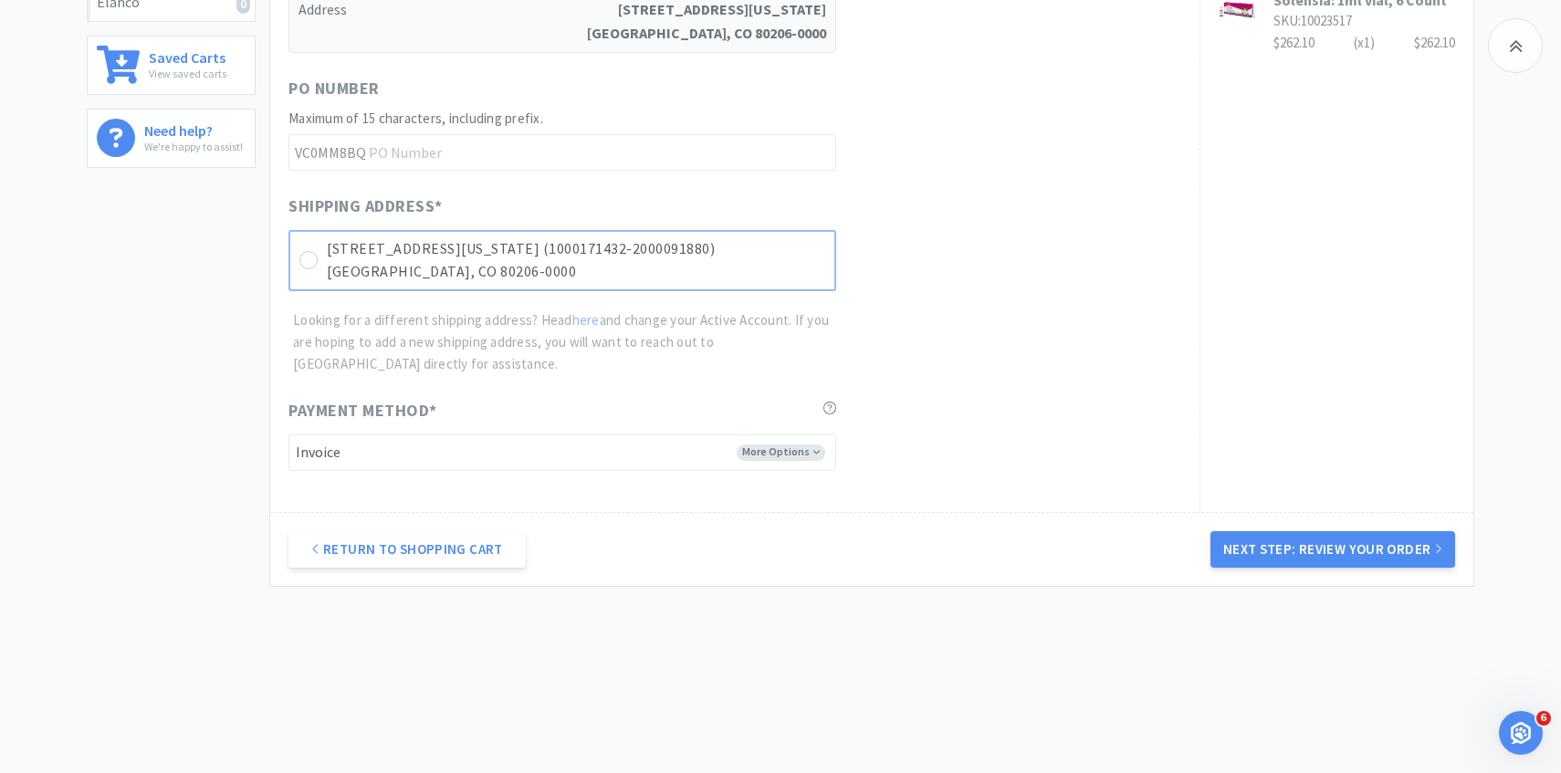
click at [753, 255] on p "940 N Colorado Blvd (1000171432-2000091880)" at bounding box center [576, 249] width 499 height 24
click at [1313, 559] on button "Next Step: Review Your Order" at bounding box center [1333, 549] width 245 height 37
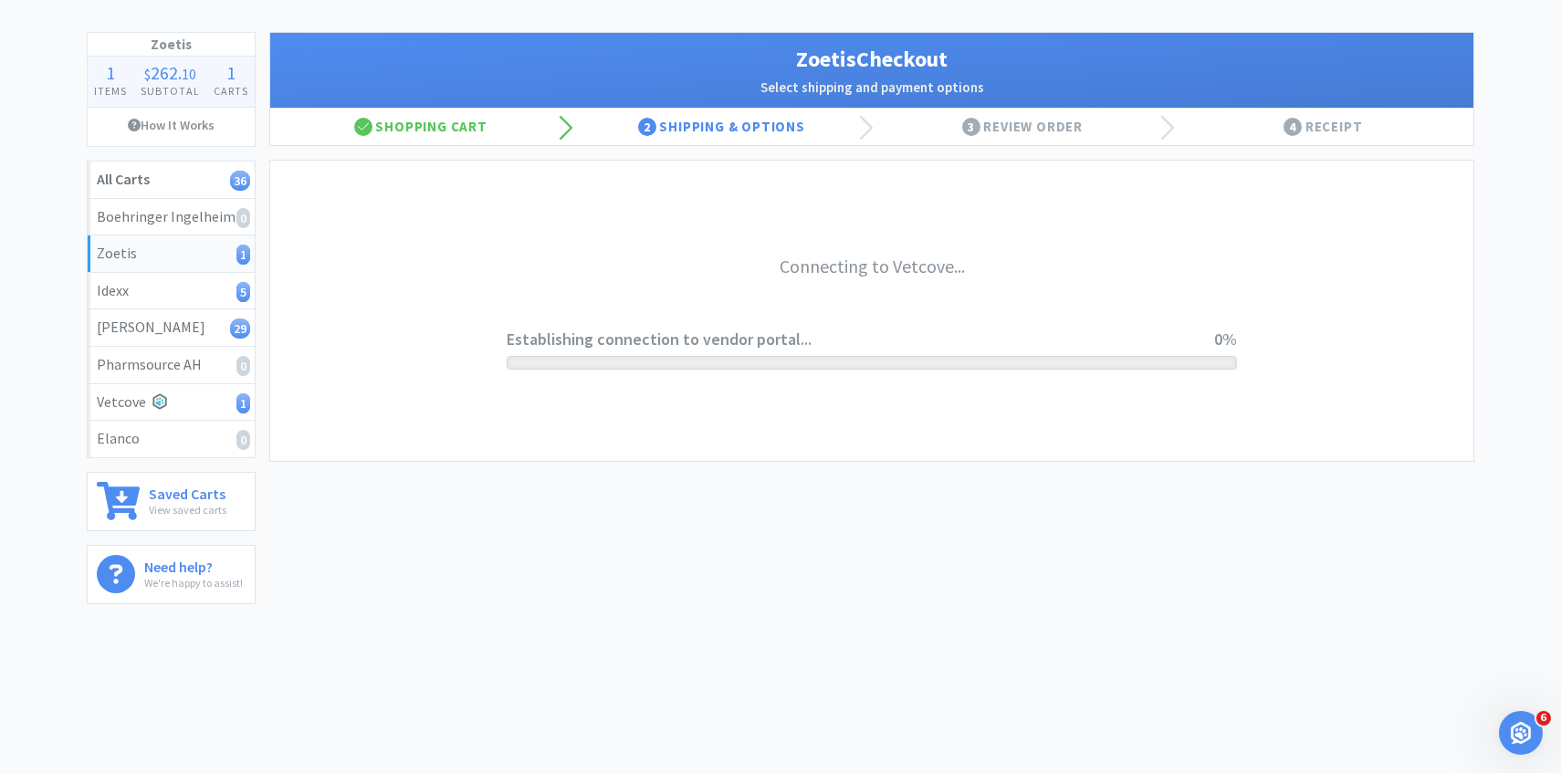
scroll to position [0, 0]
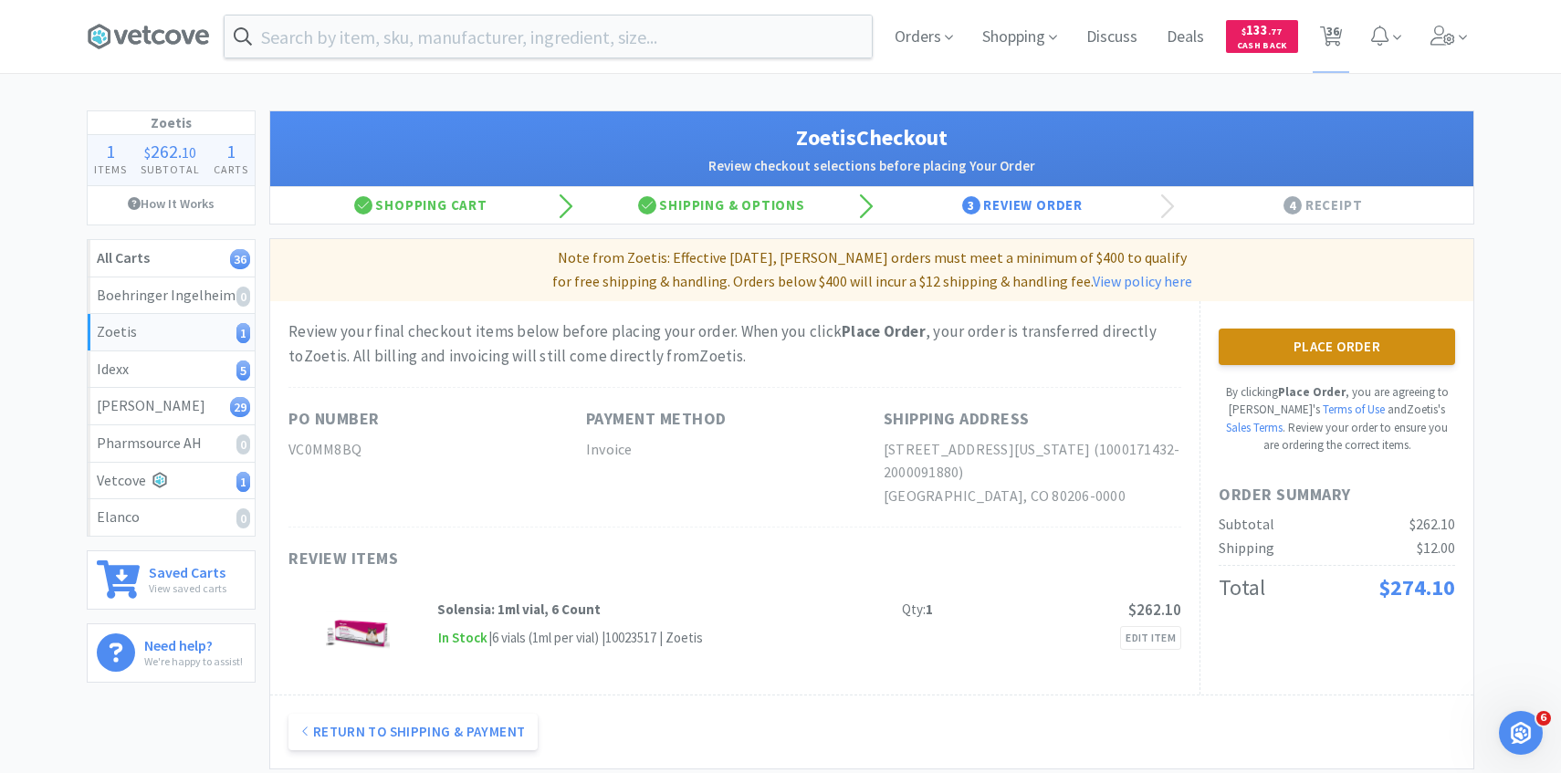
click at [1347, 344] on button "Place Order" at bounding box center [1337, 347] width 237 height 37
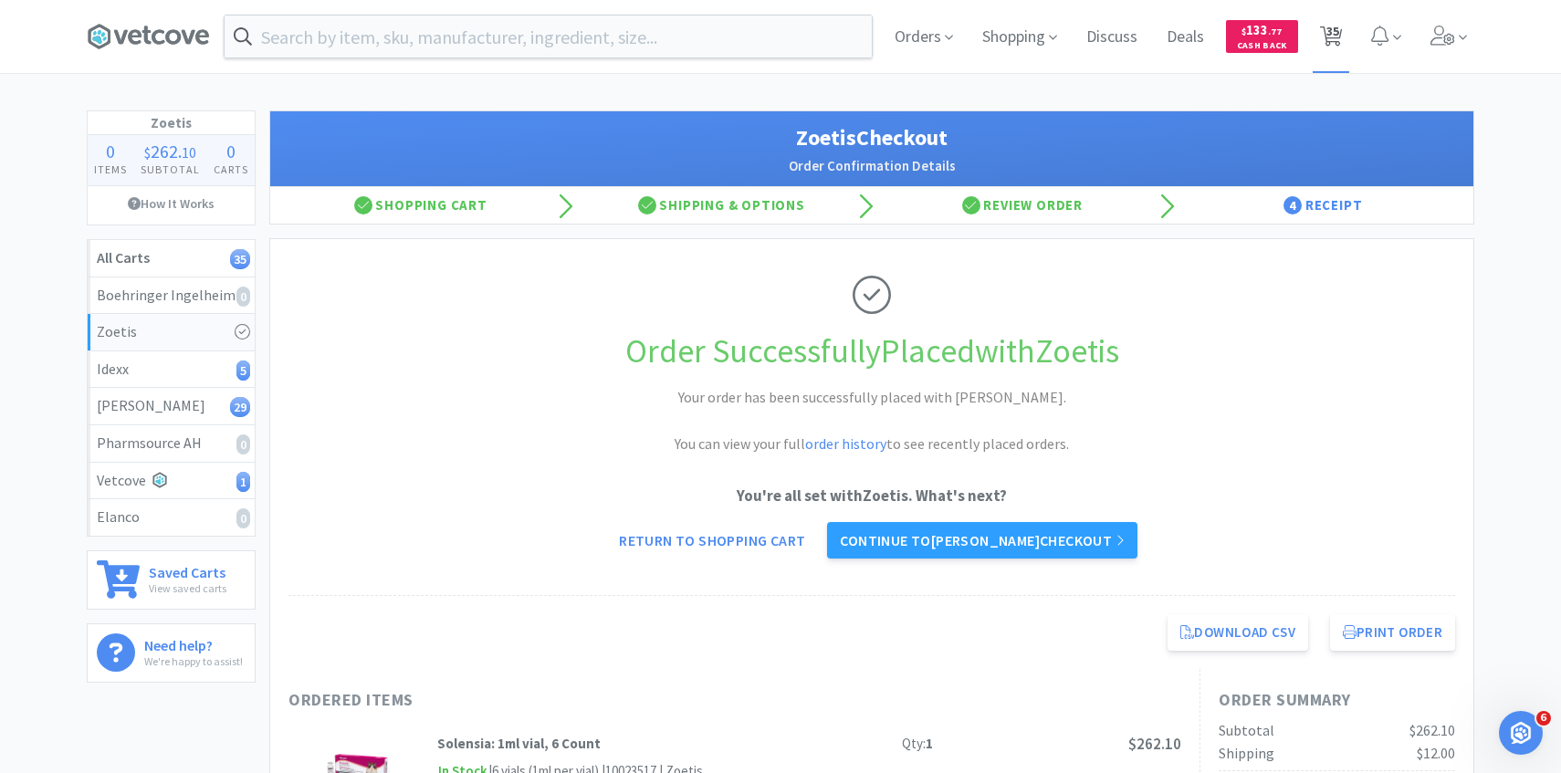
click at [1333, 41] on span "35" at bounding box center [1333, 31] width 13 height 73
select select "1"
select select "10"
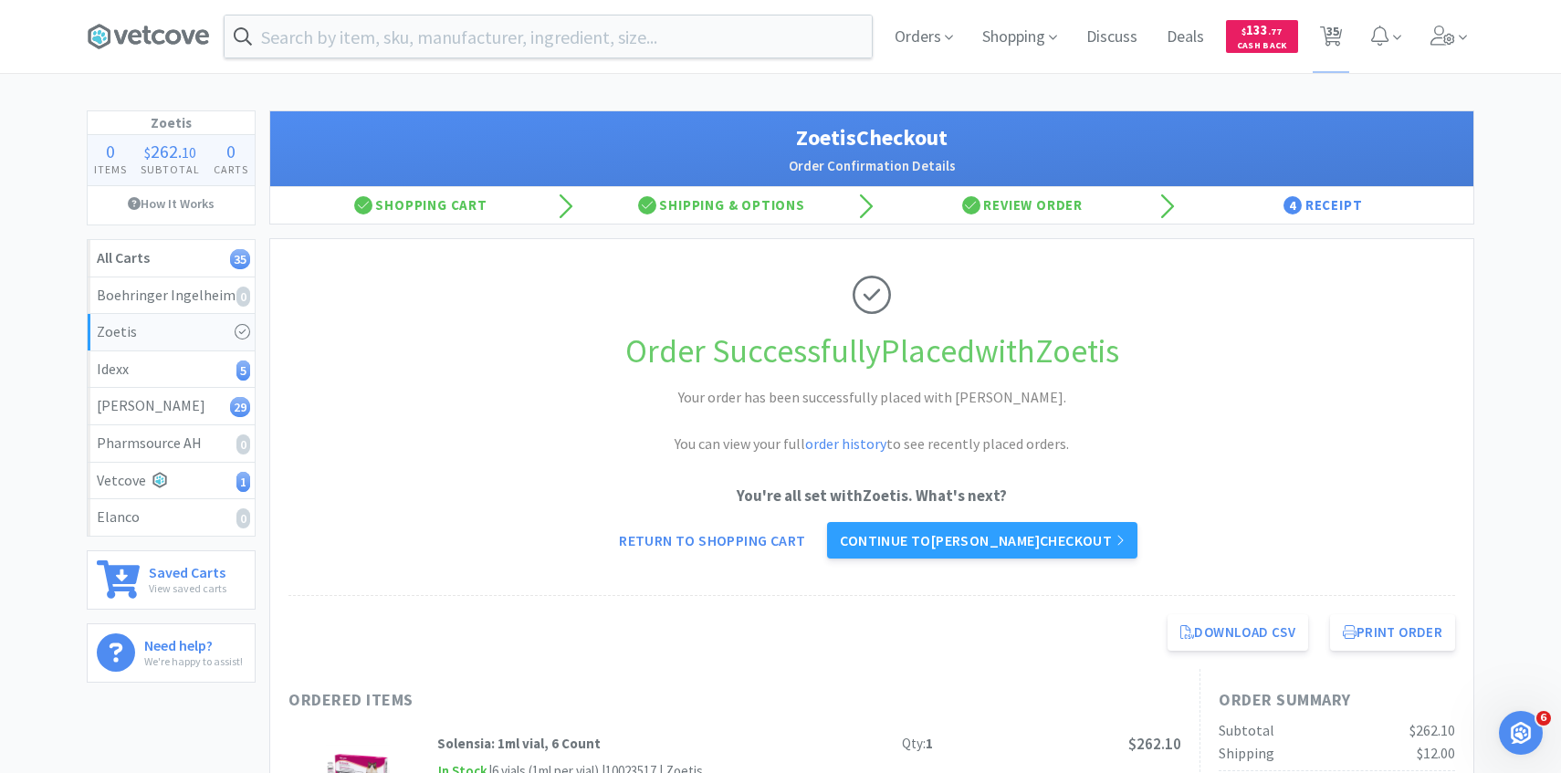
select select "1"
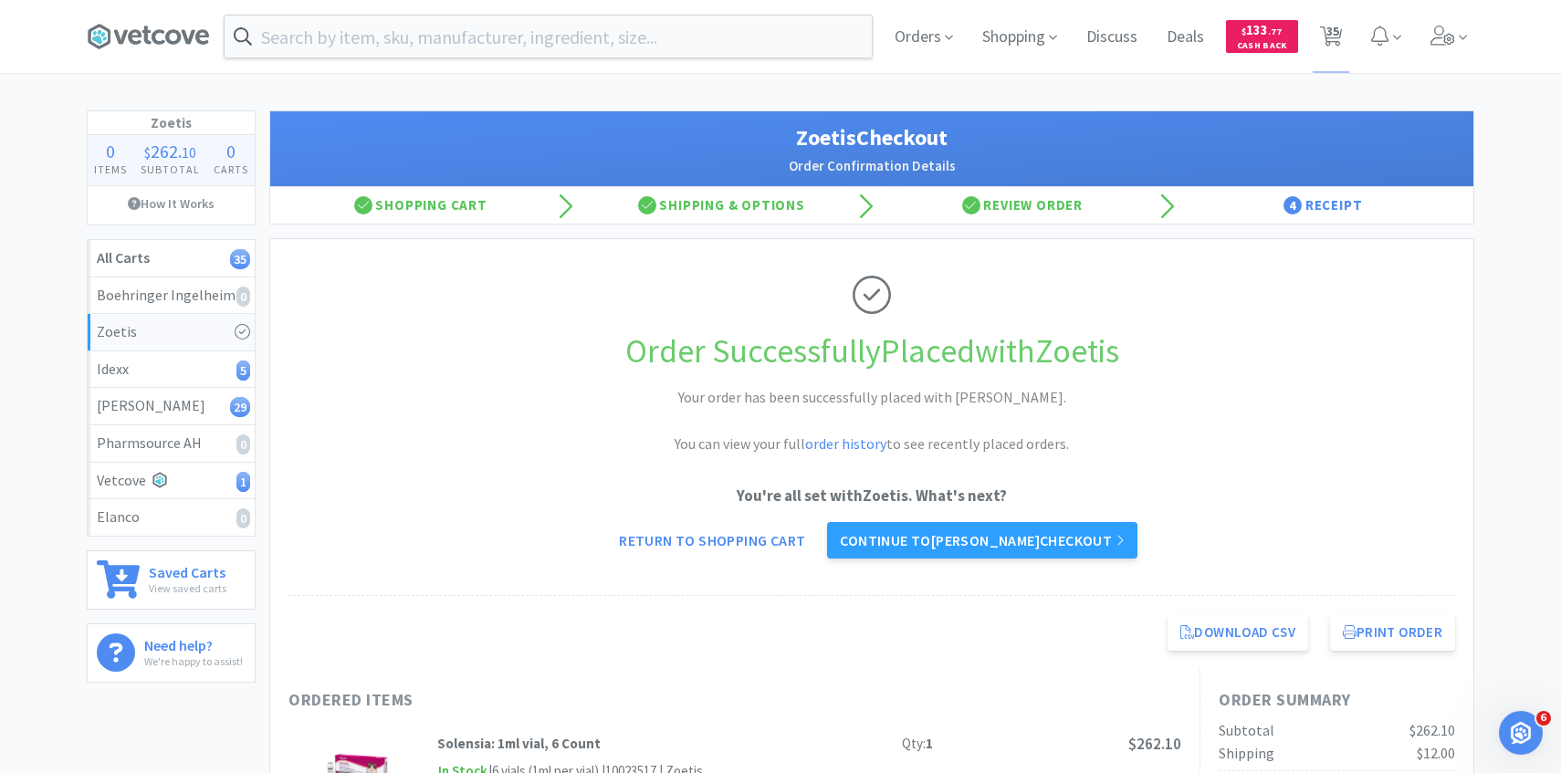
select select "5"
select select "1"
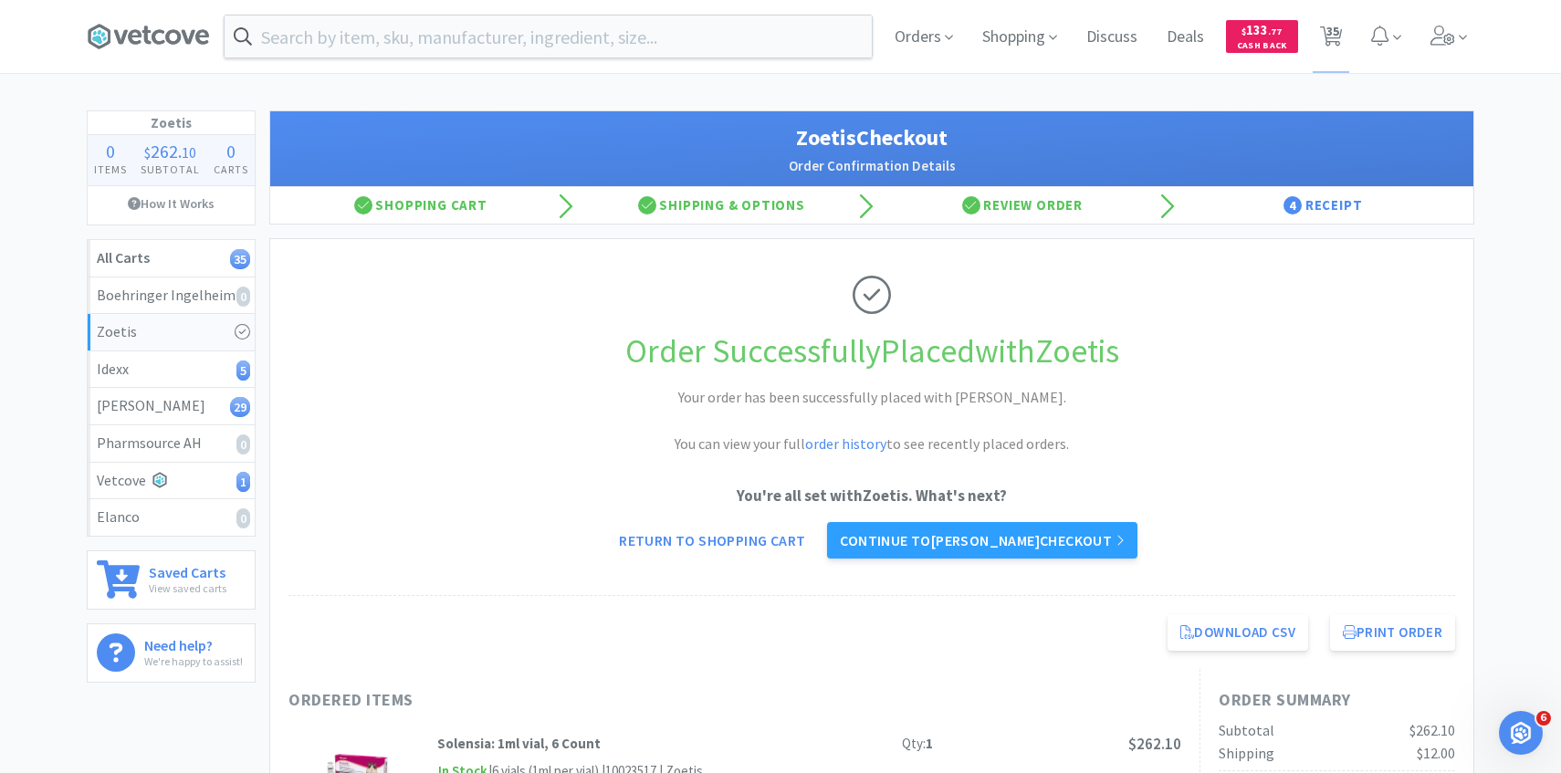
select select "4"
select select "1"
select select "3"
select select "1"
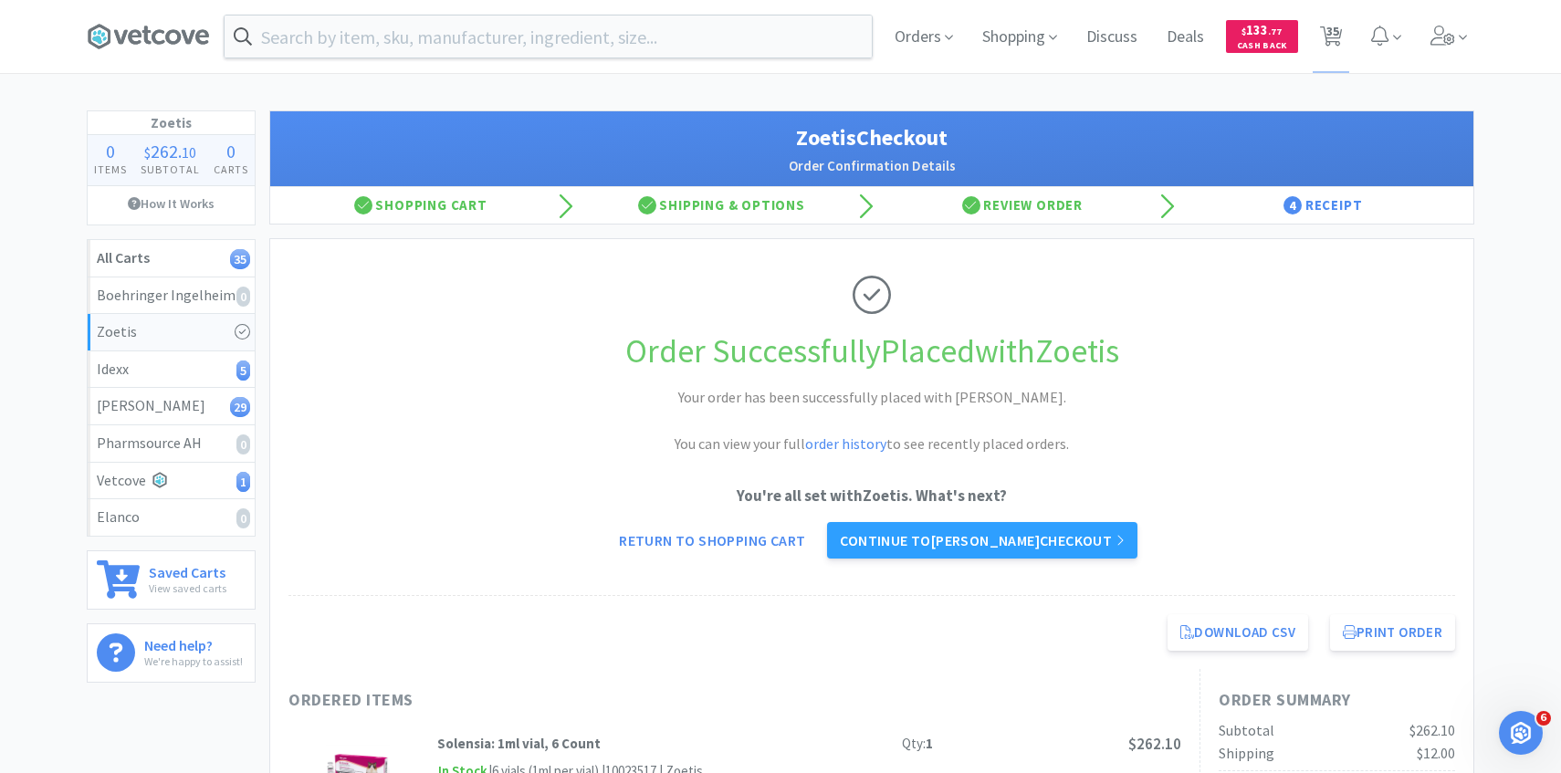
select select "1"
select select "2"
select select "3"
select select "2"
select select "5"
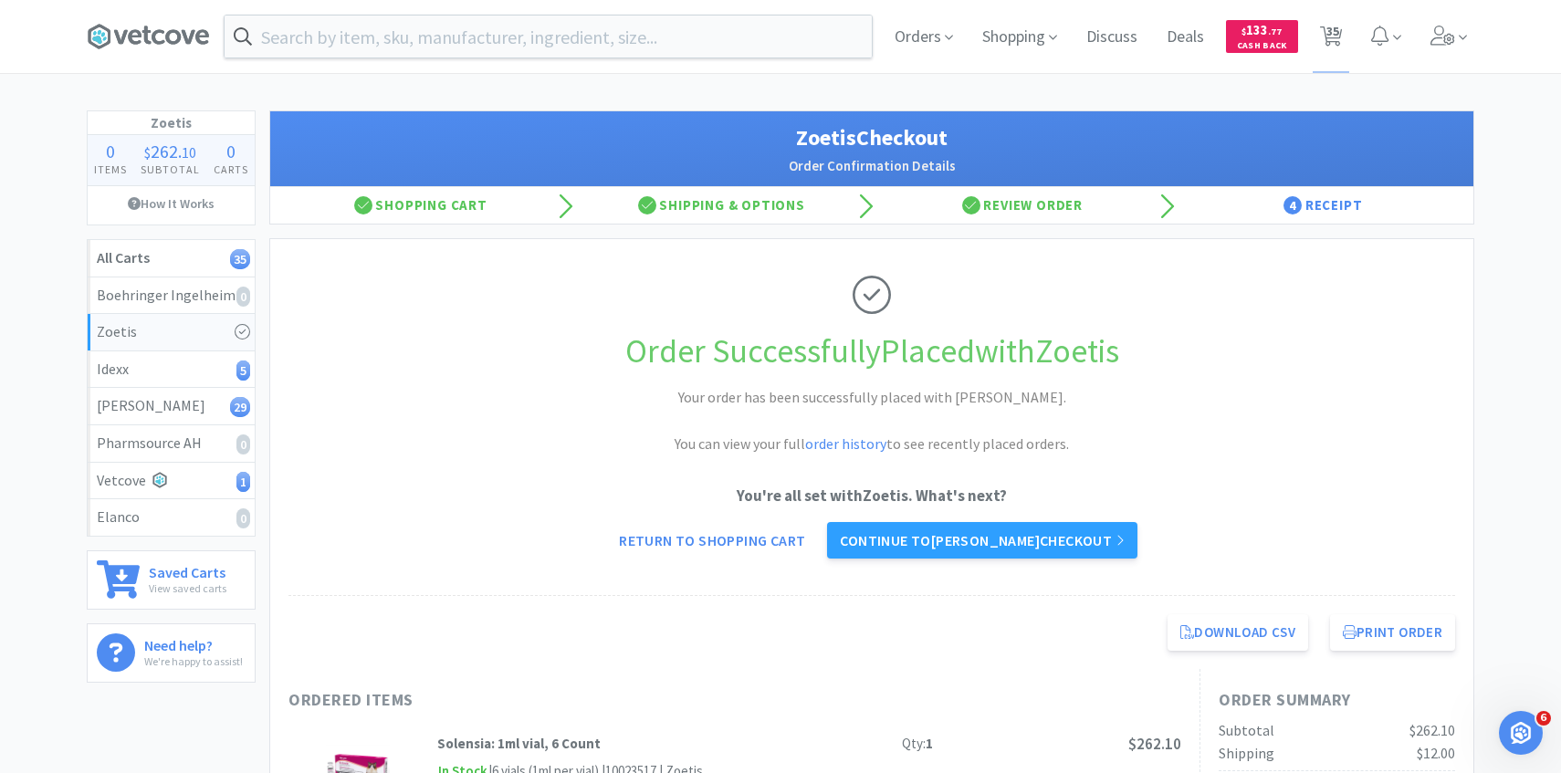
select select "5"
select select "3"
select select "4"
select select "1"
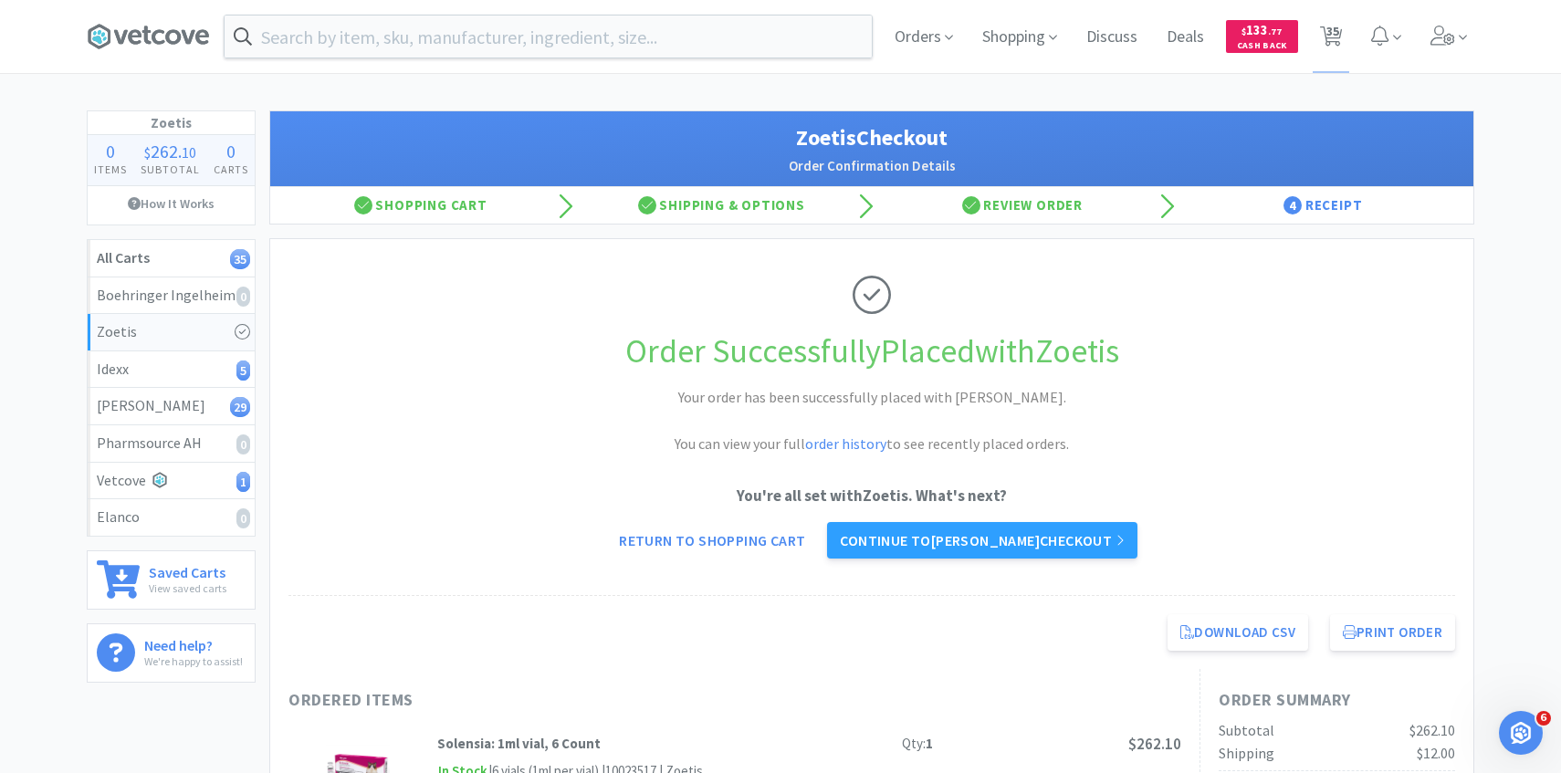
select select "2"
select select "1"
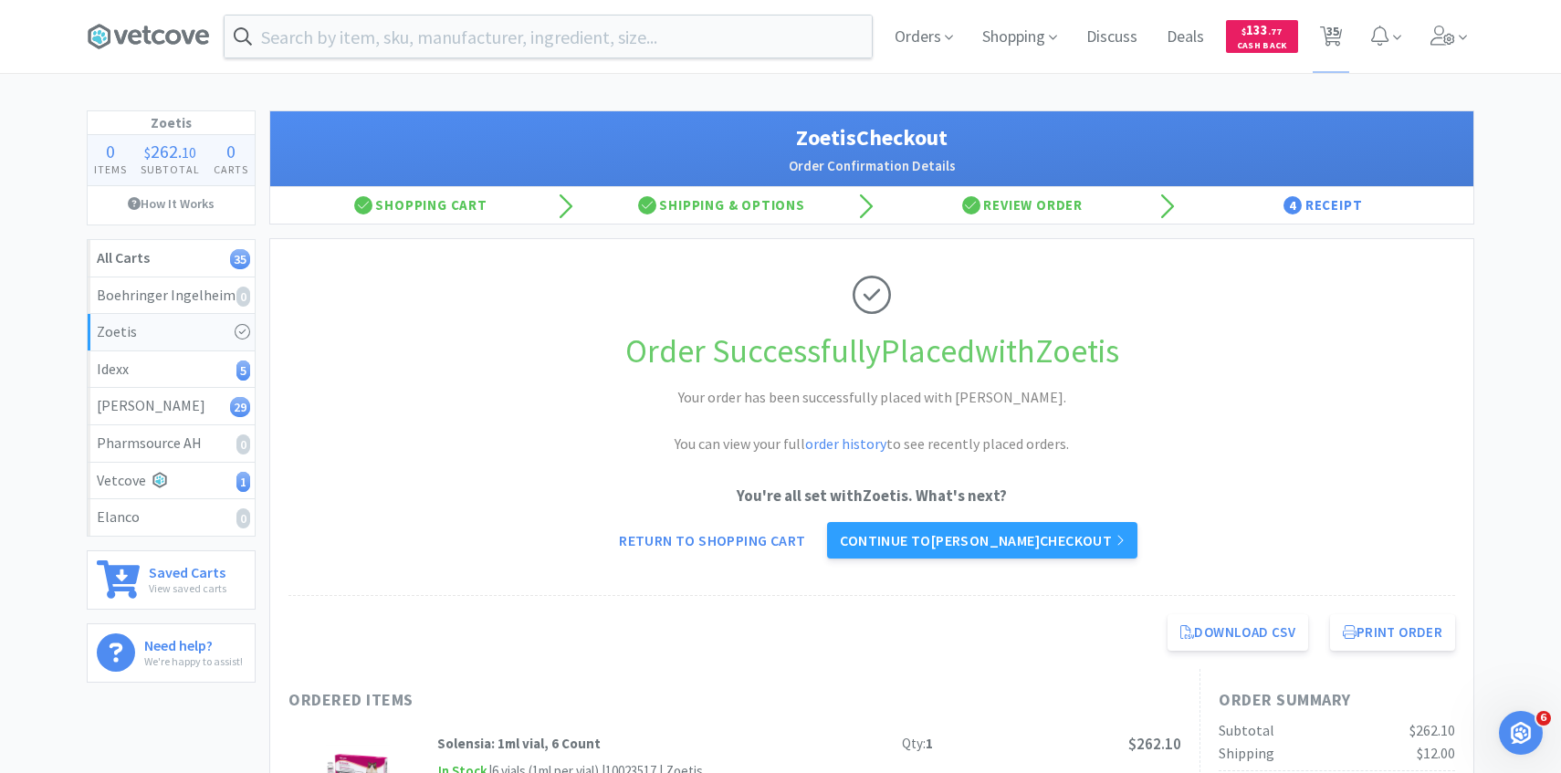
select select "10"
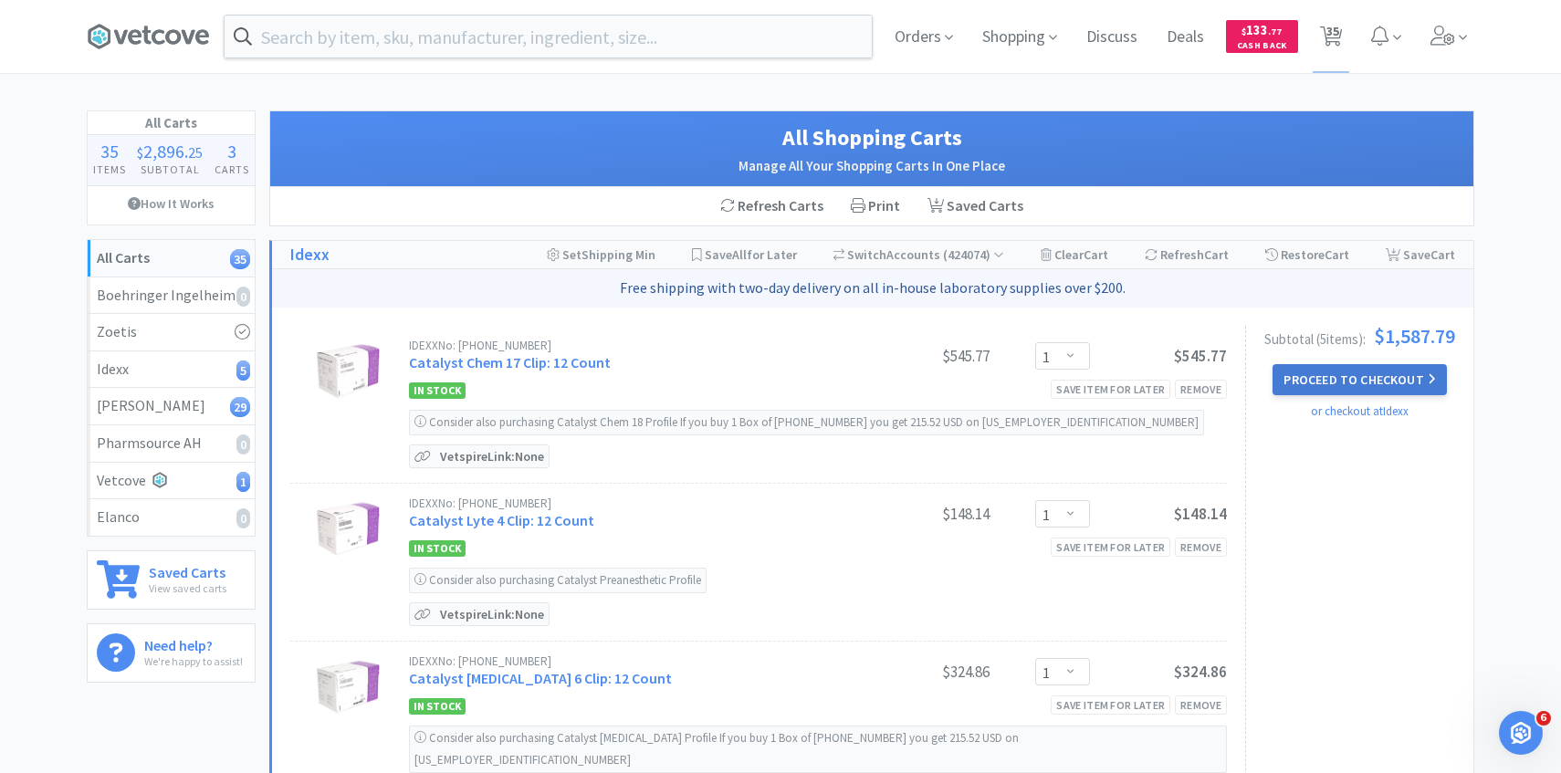
click at [1298, 384] on button "Proceed to Checkout" at bounding box center [1359, 379] width 173 height 31
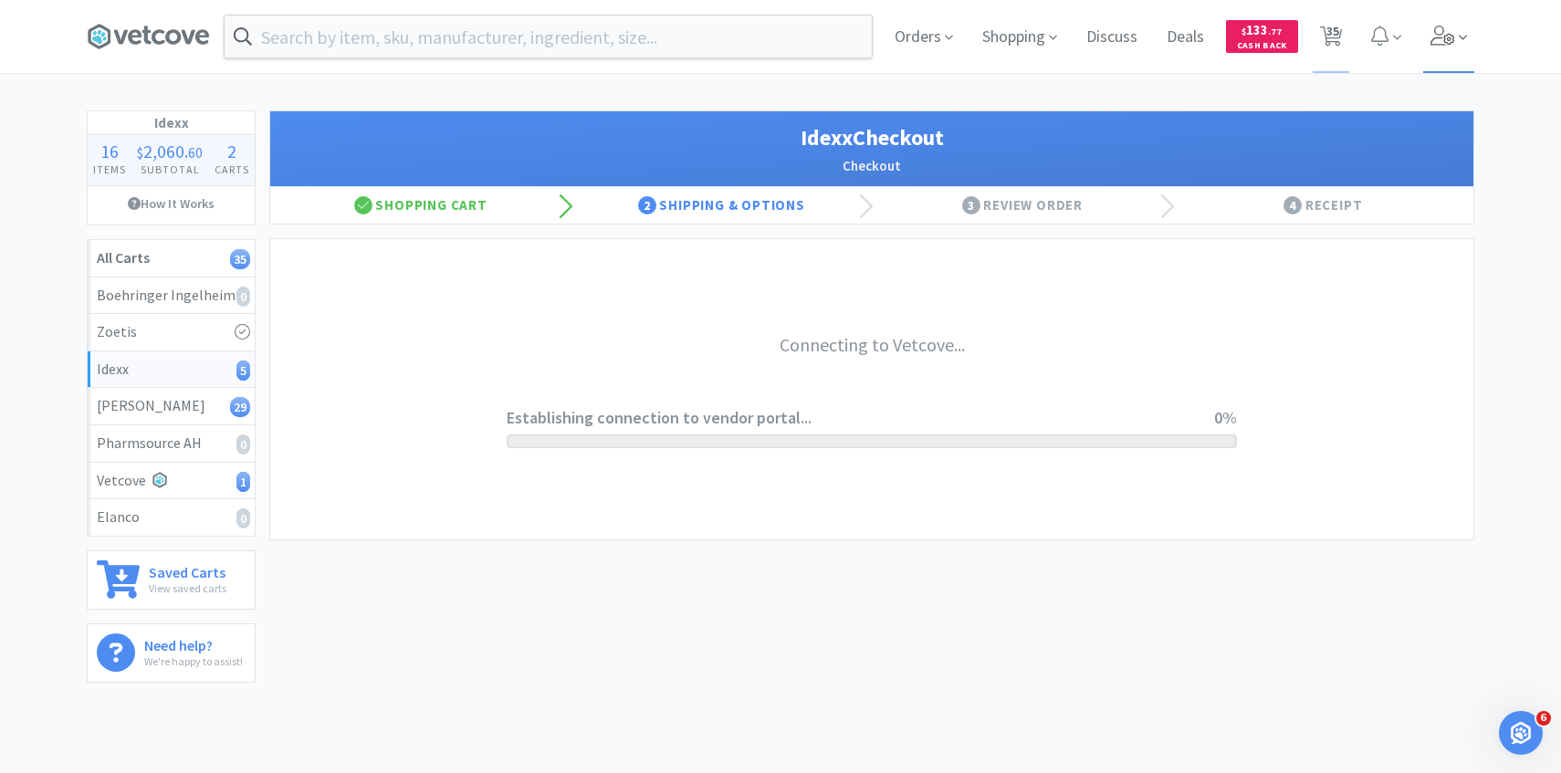
click at [1447, 35] on icon at bounding box center [1443, 36] width 25 height 20
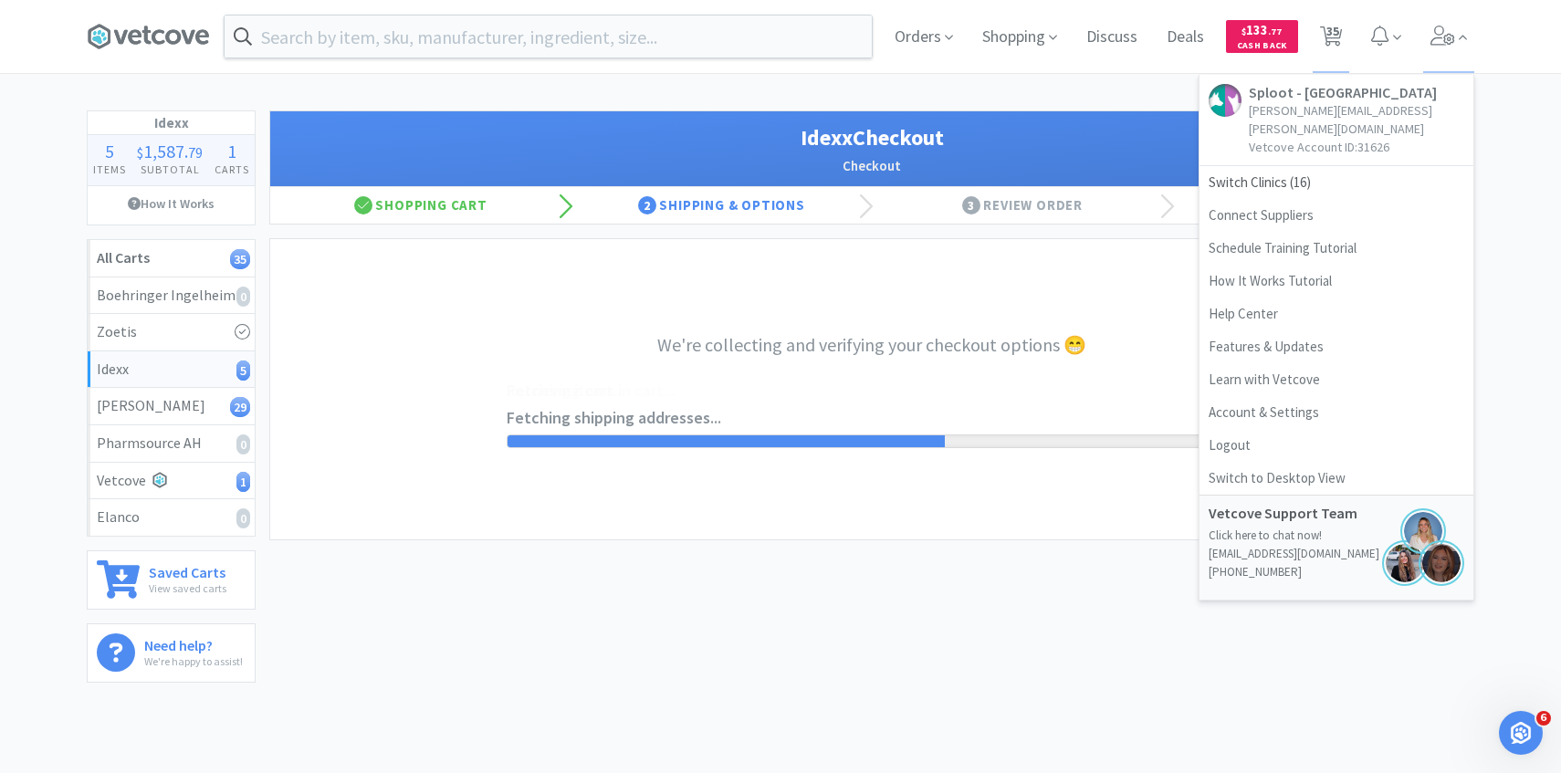
click at [719, 112] on div "Idexx Checkout Checkout" at bounding box center [872, 149] width 1204 height 76
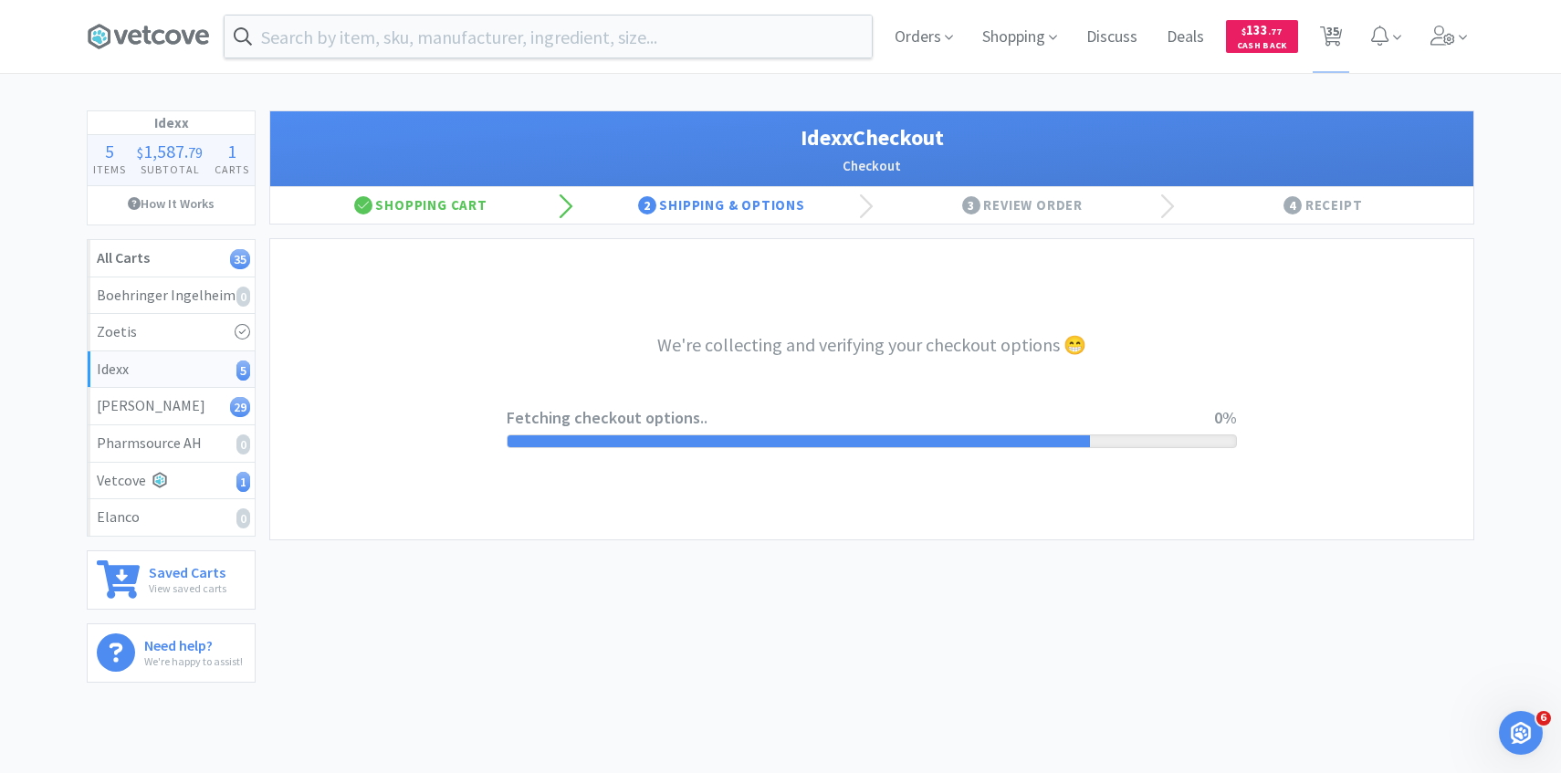
select select "904"
select select "003"
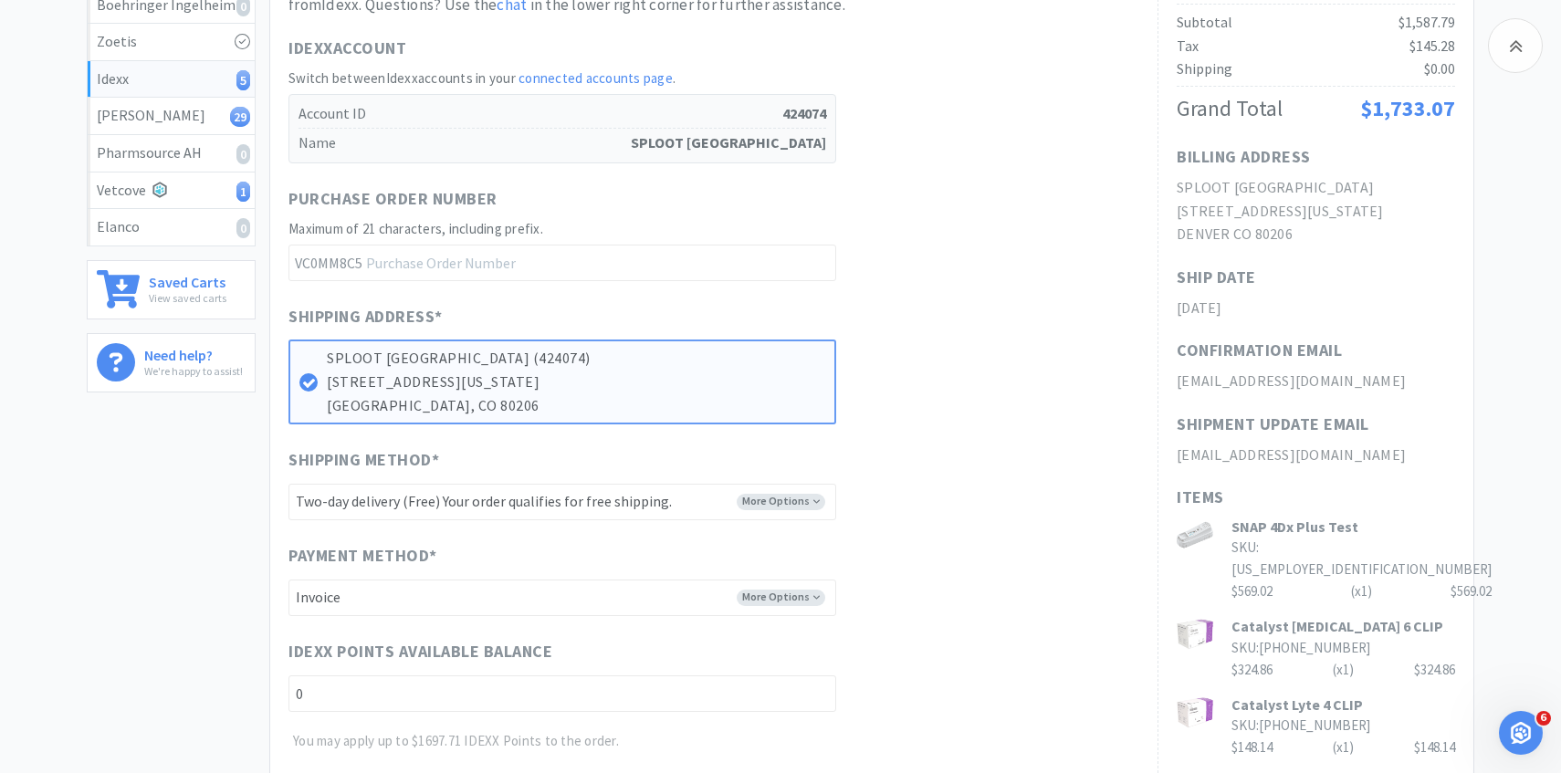
scroll to position [710, 0]
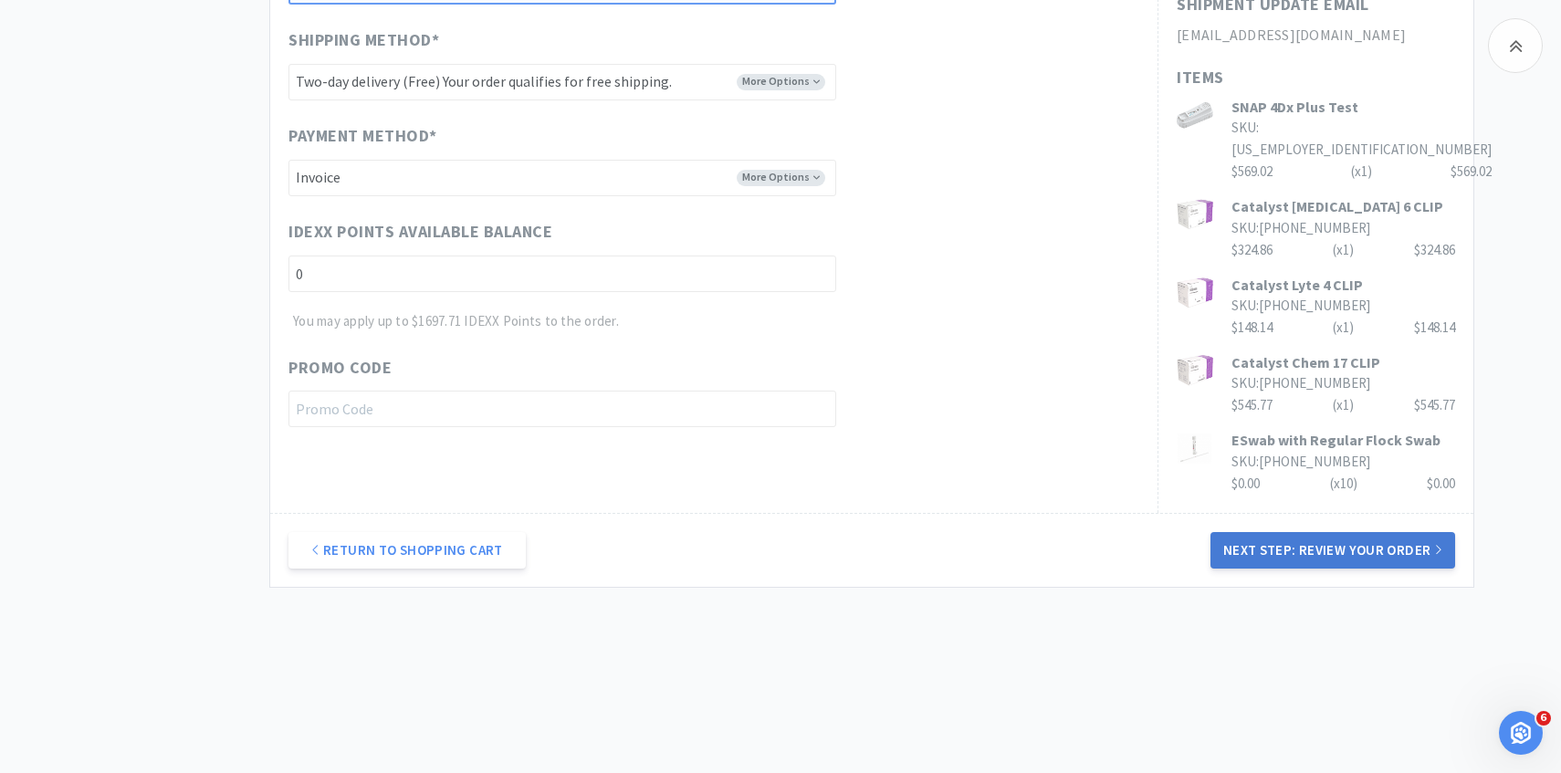
click at [1361, 563] on button "Next Step: Review Your Order" at bounding box center [1333, 550] width 245 height 37
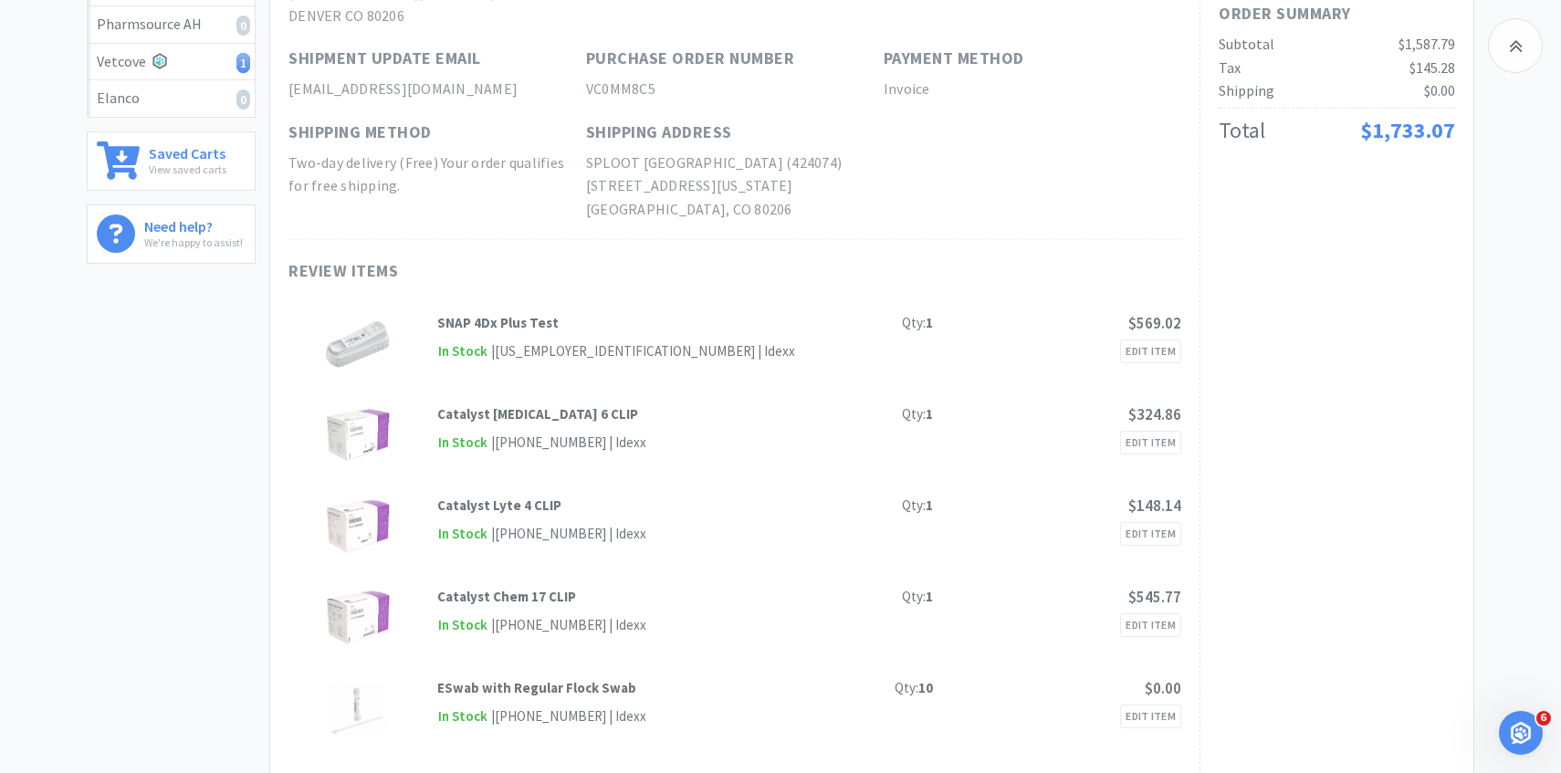
scroll to position [0, 0]
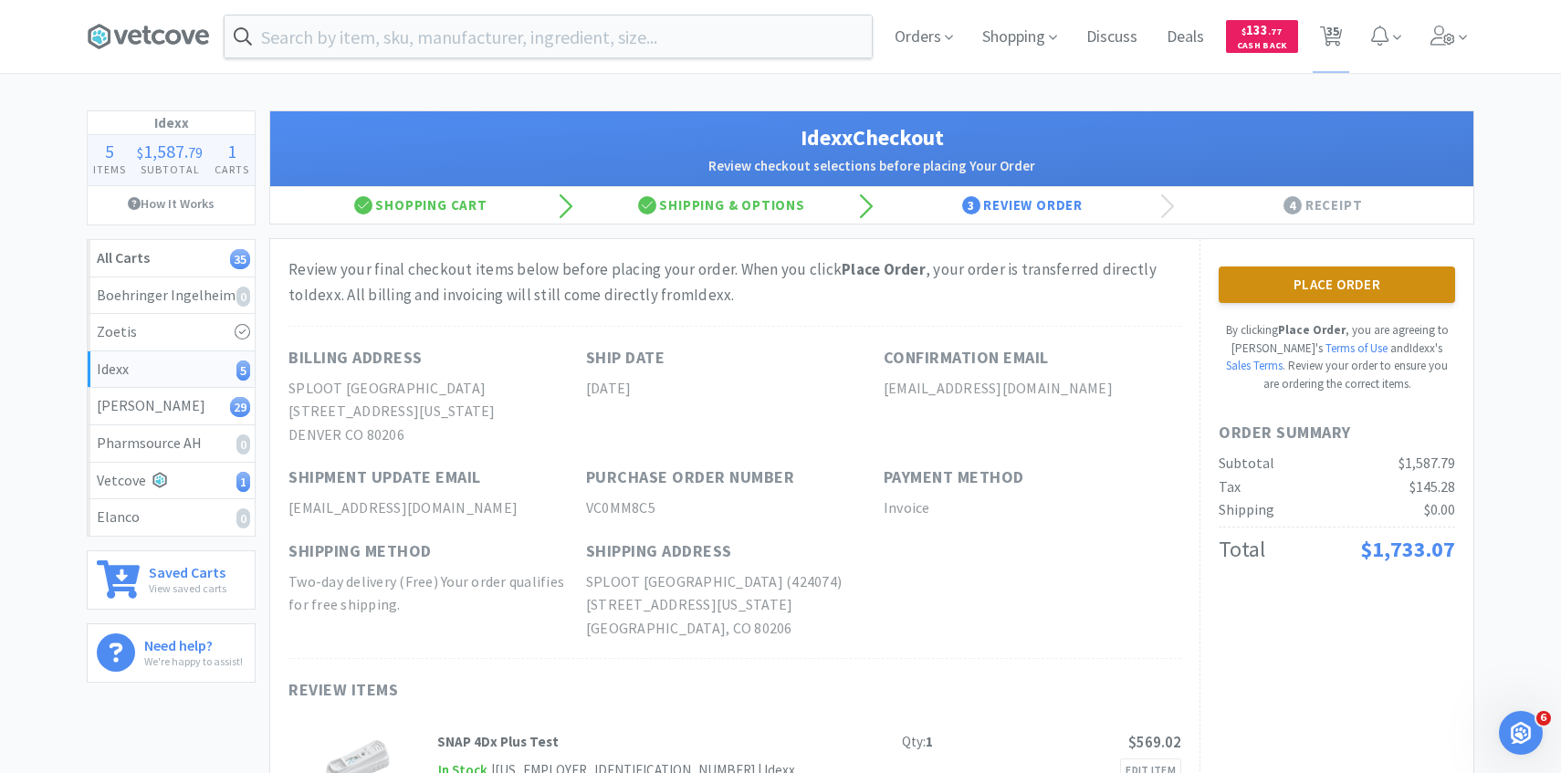
click at [1257, 281] on button "Place Order" at bounding box center [1337, 285] width 237 height 37
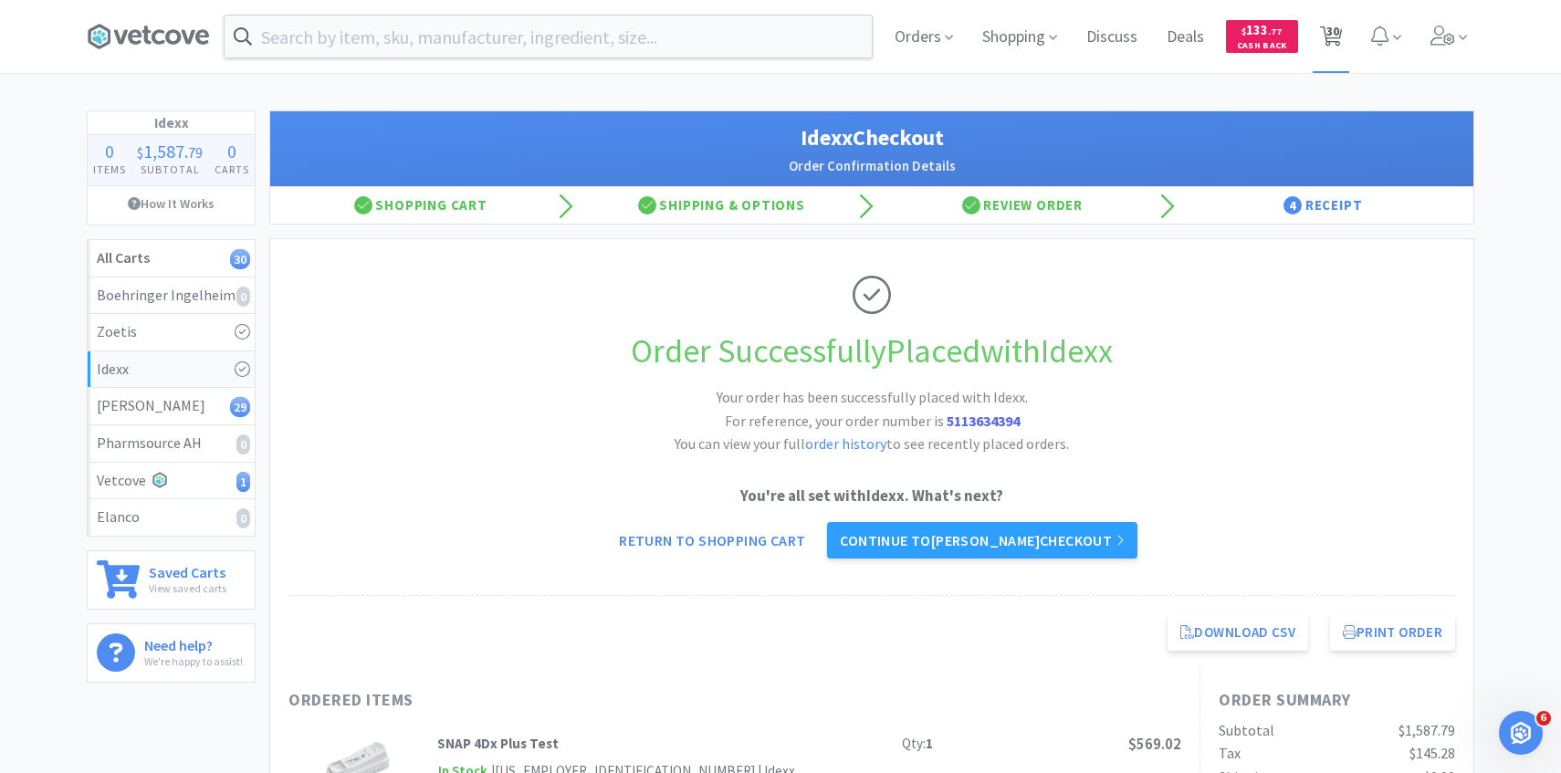
click at [1343, 45] on span "30" at bounding box center [1331, 36] width 37 height 73
select select "1"
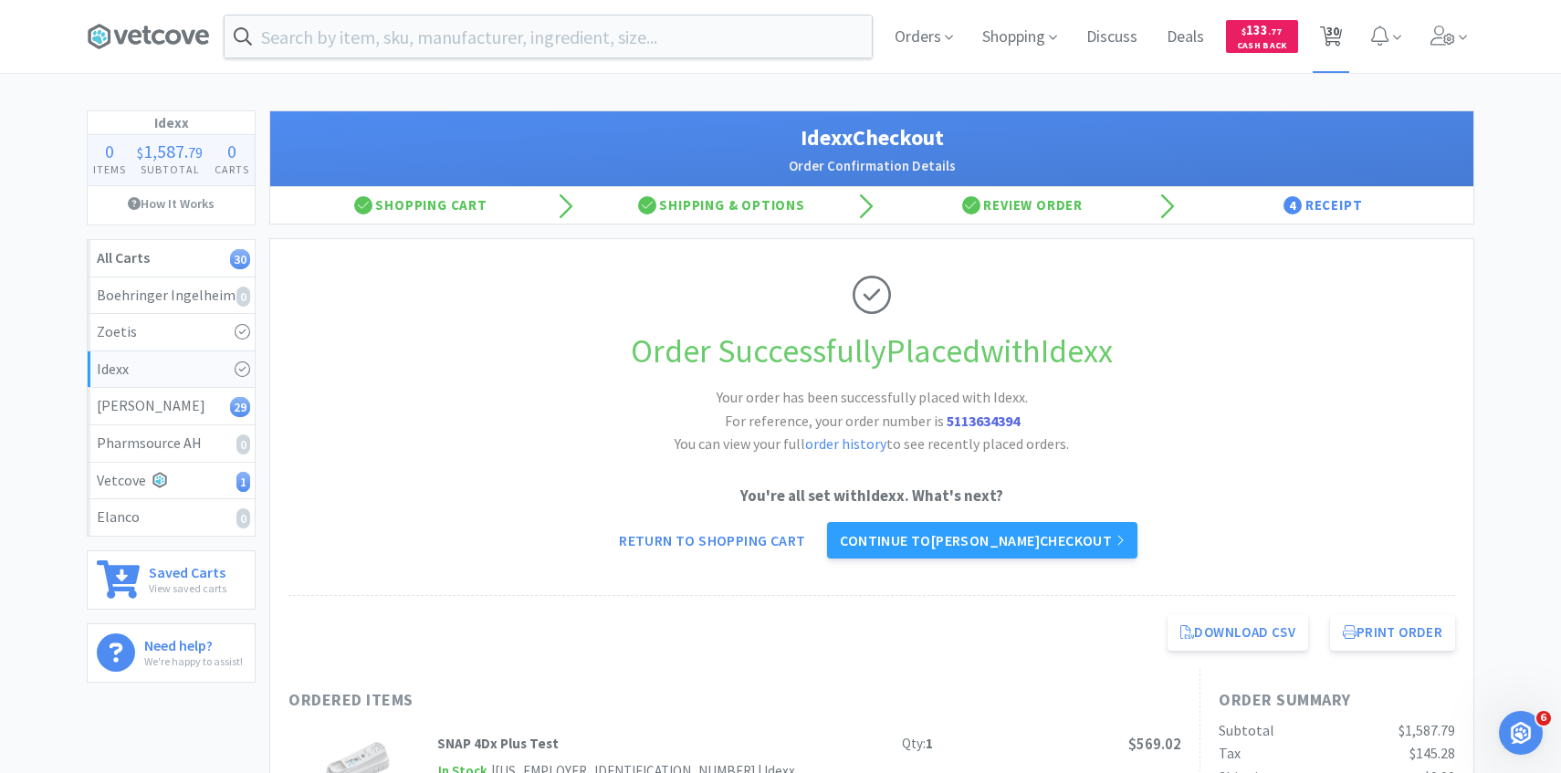
select select "5"
select select "1"
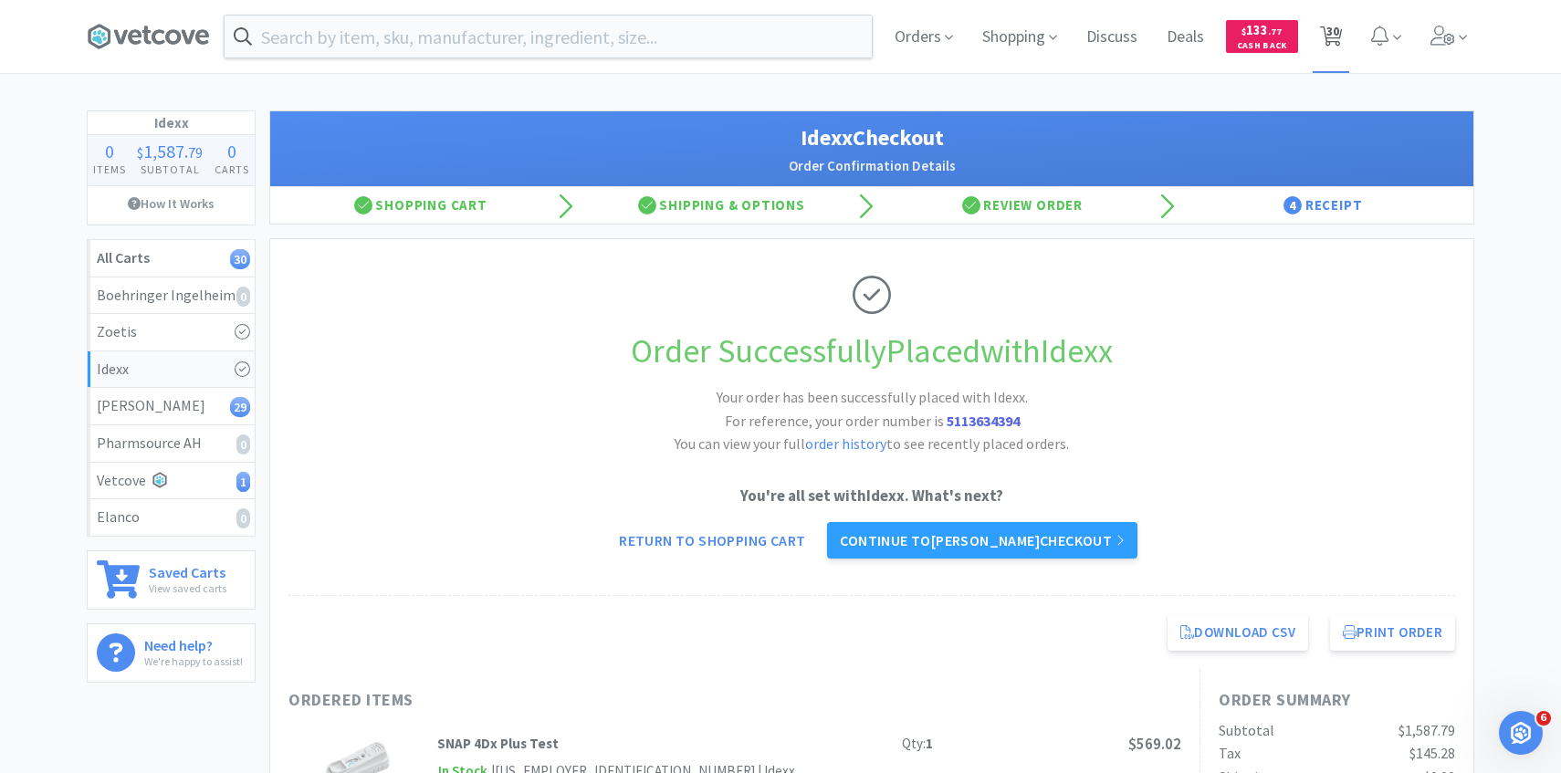
select select "4"
select select "1"
select select "3"
select select "1"
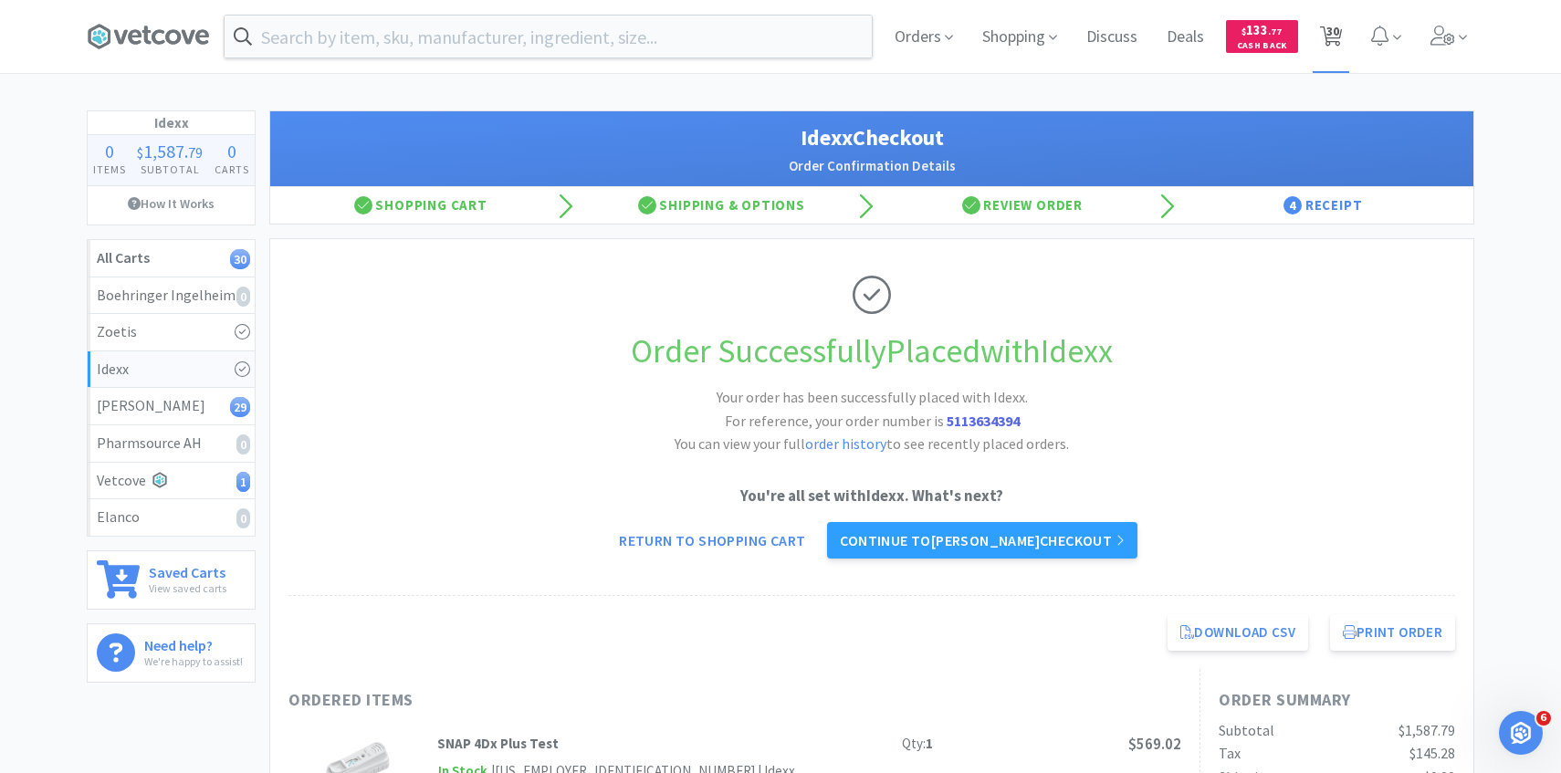
select select "1"
select select "2"
select select "3"
select select "2"
select select "5"
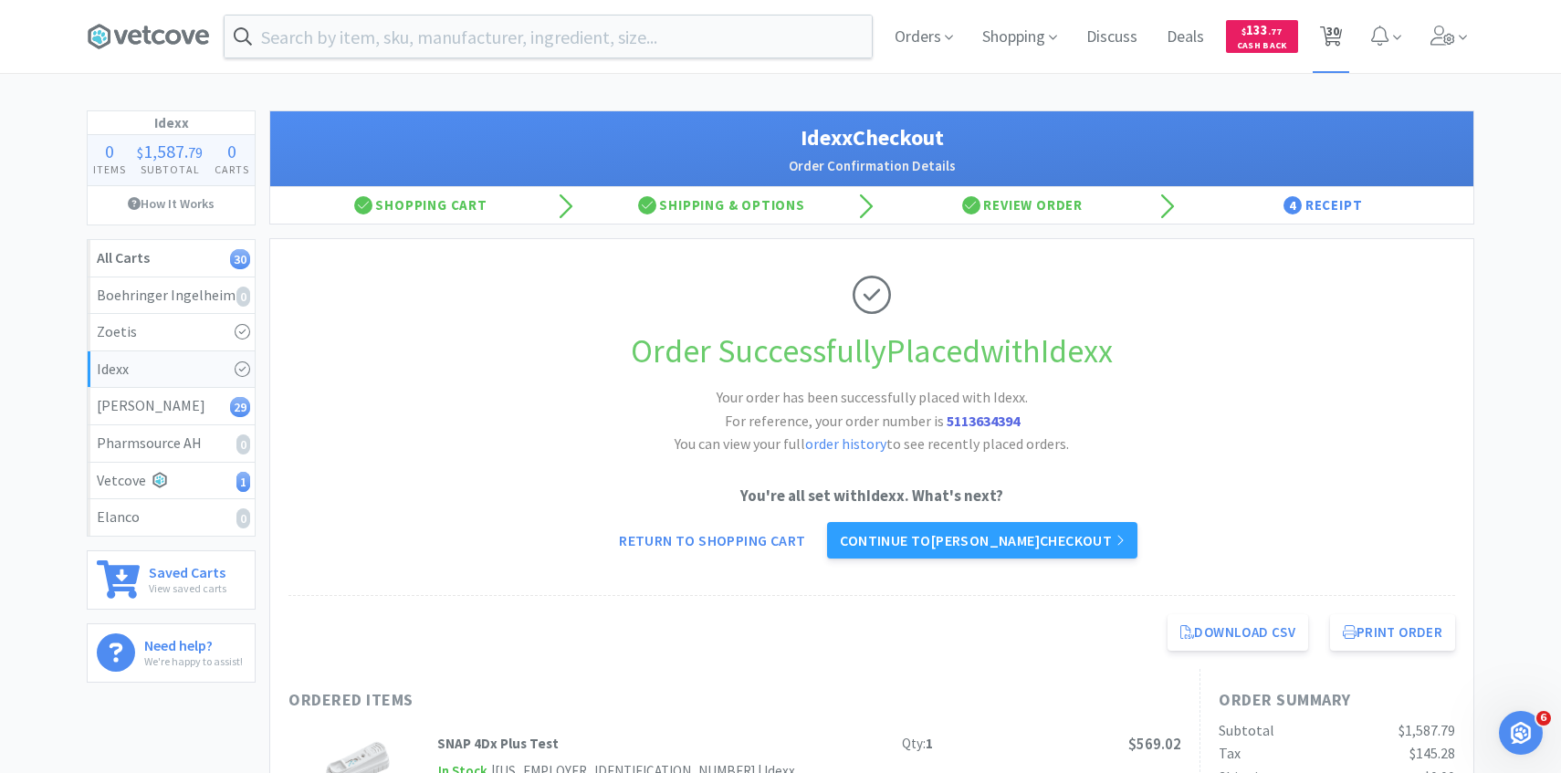
select select "5"
select select "3"
select select "4"
select select "1"
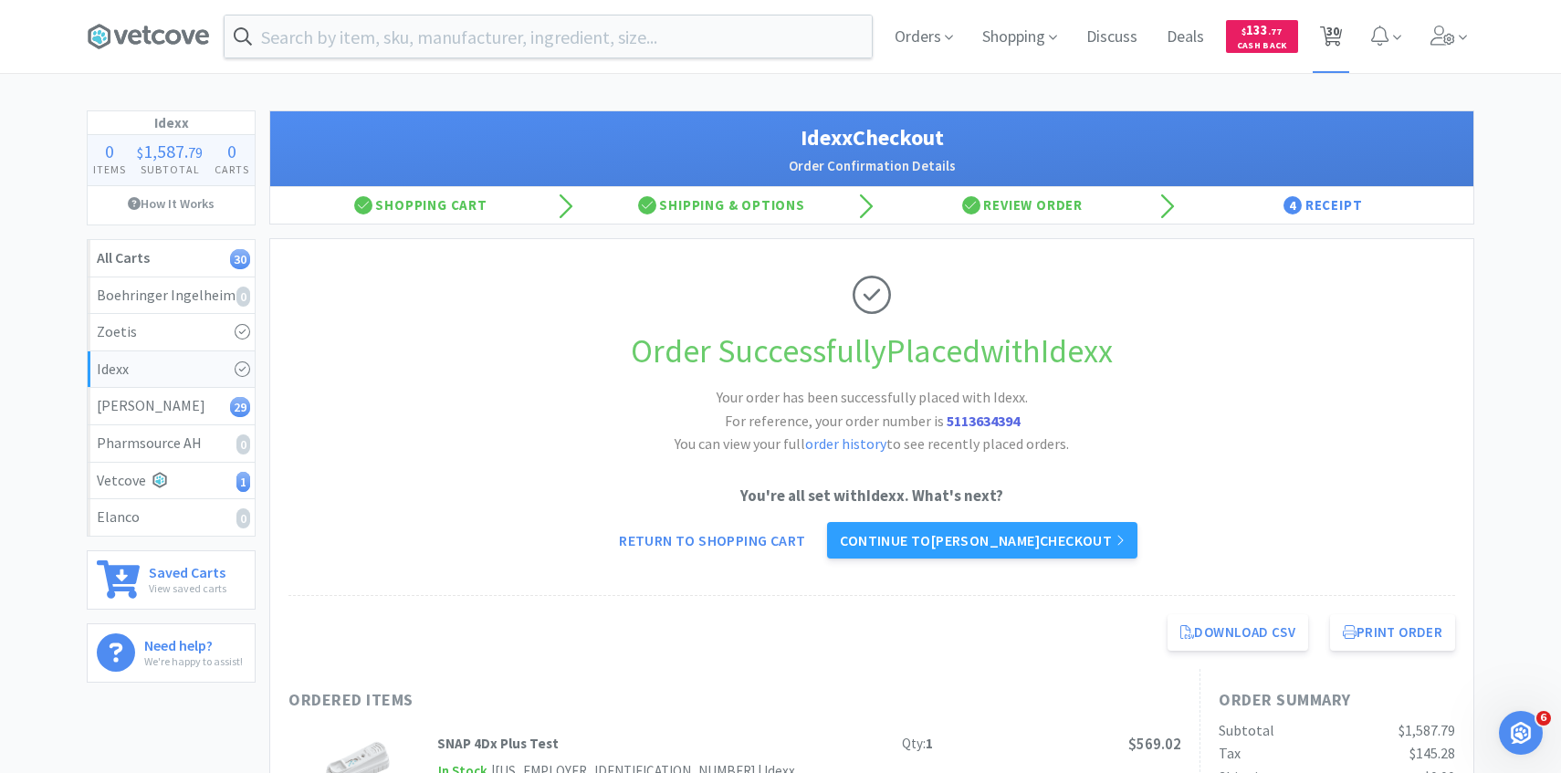
select select "2"
select select "1"
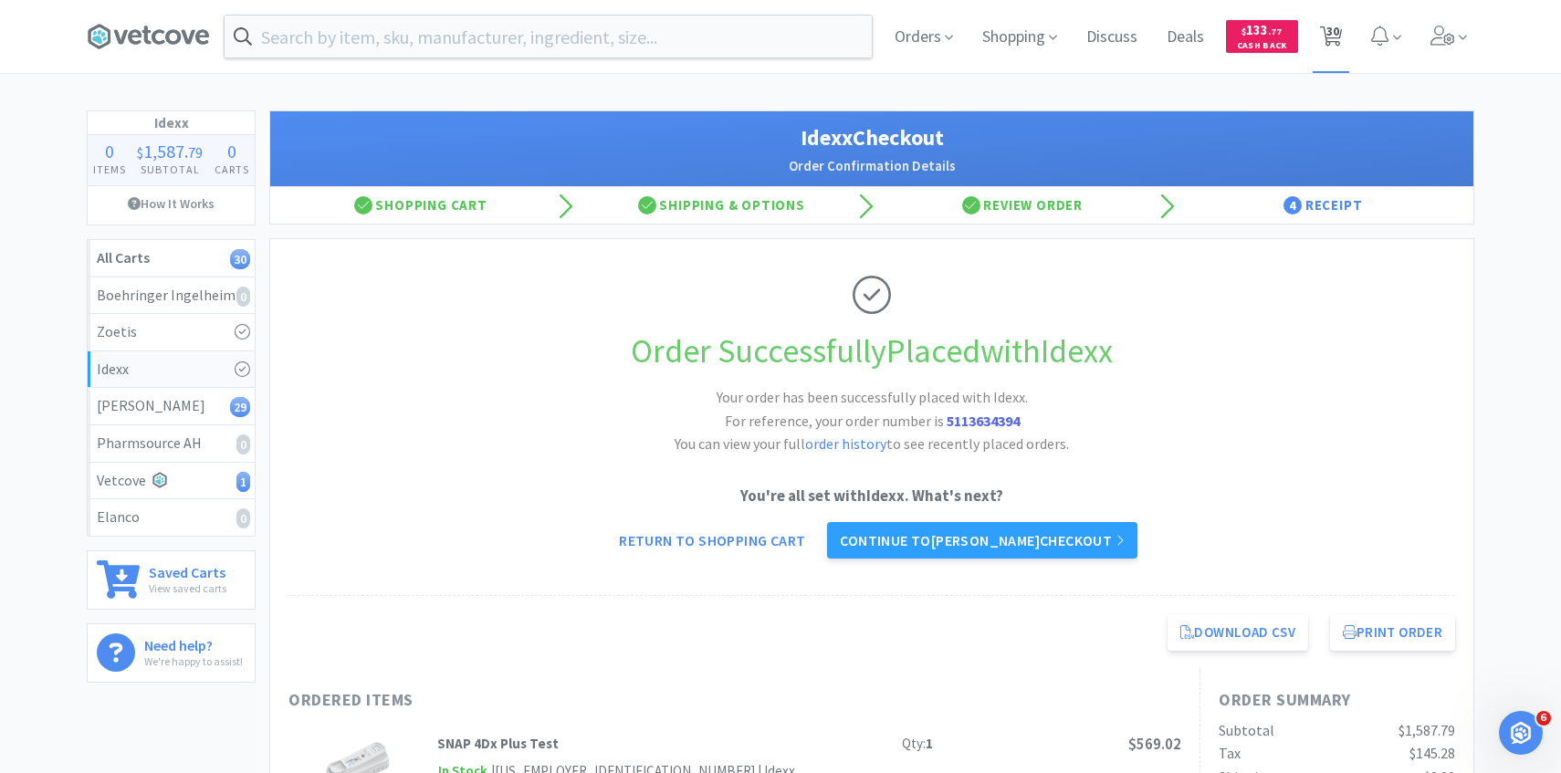
select select "10"
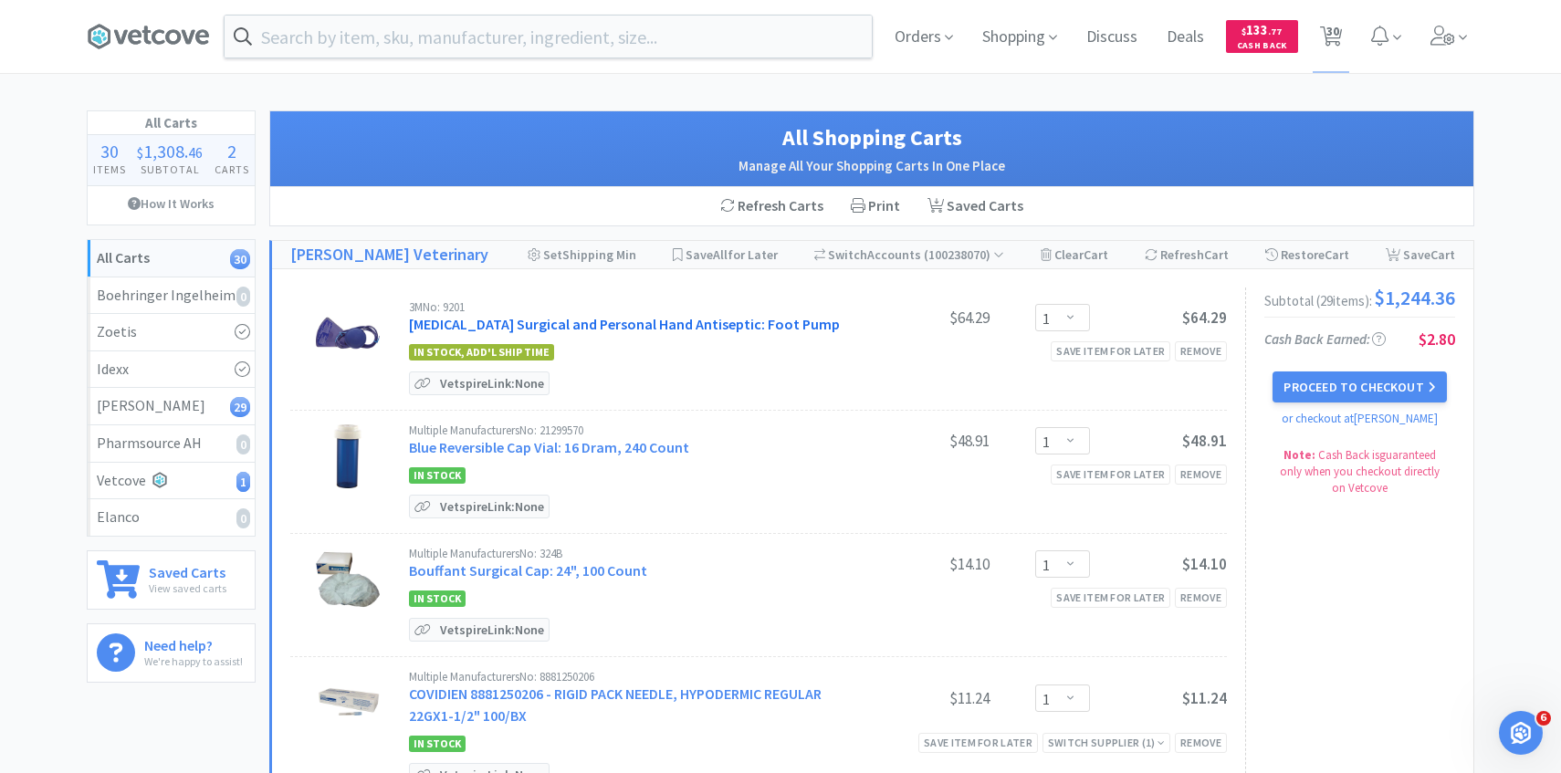
click at [674, 319] on link "Avagard Surgical and Personal Hand Antiseptic: Foot Pump" at bounding box center [624, 324] width 431 height 18
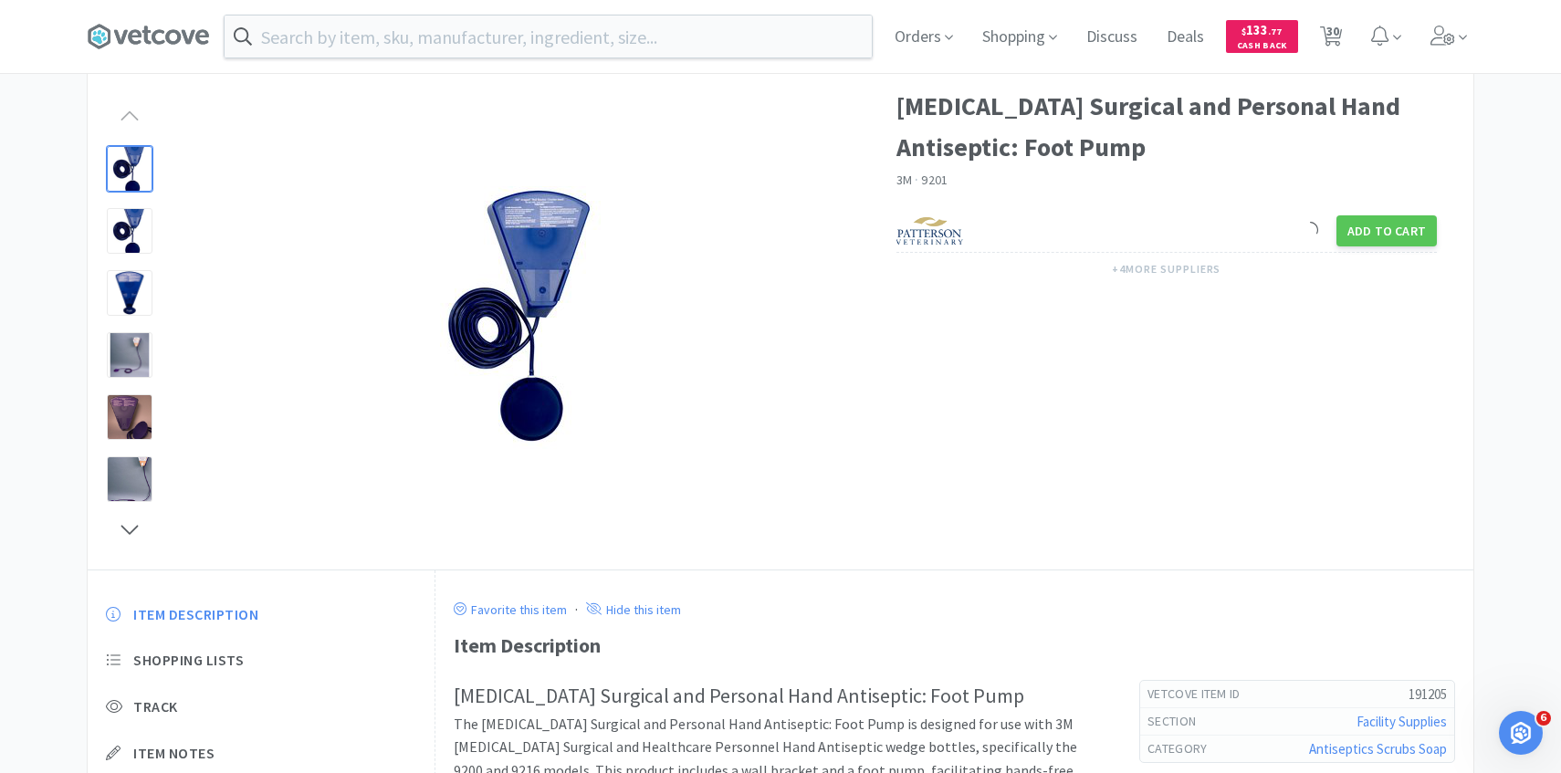
scroll to position [73, 0]
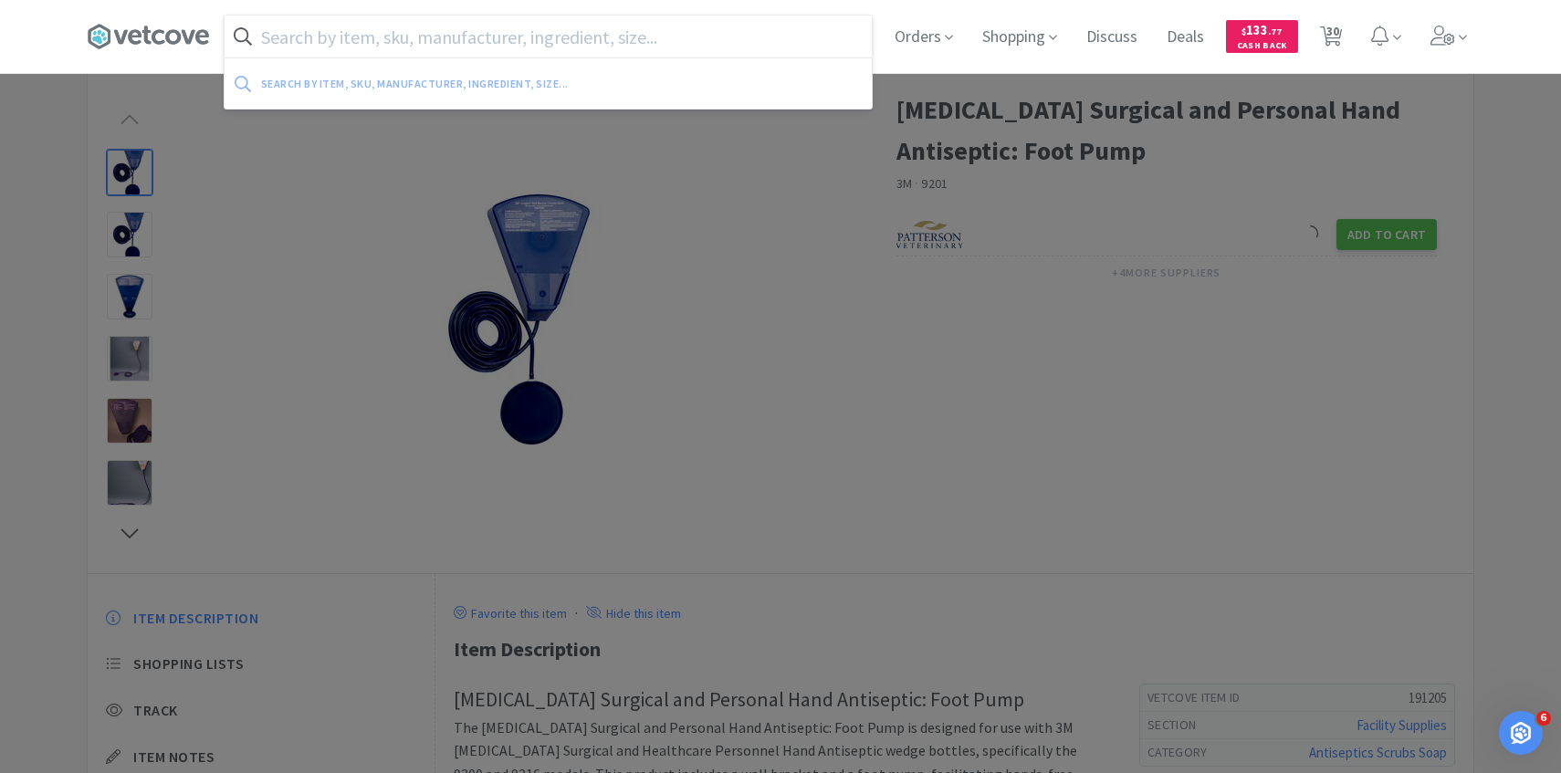
click at [461, 45] on input "text" at bounding box center [548, 37] width 647 height 42
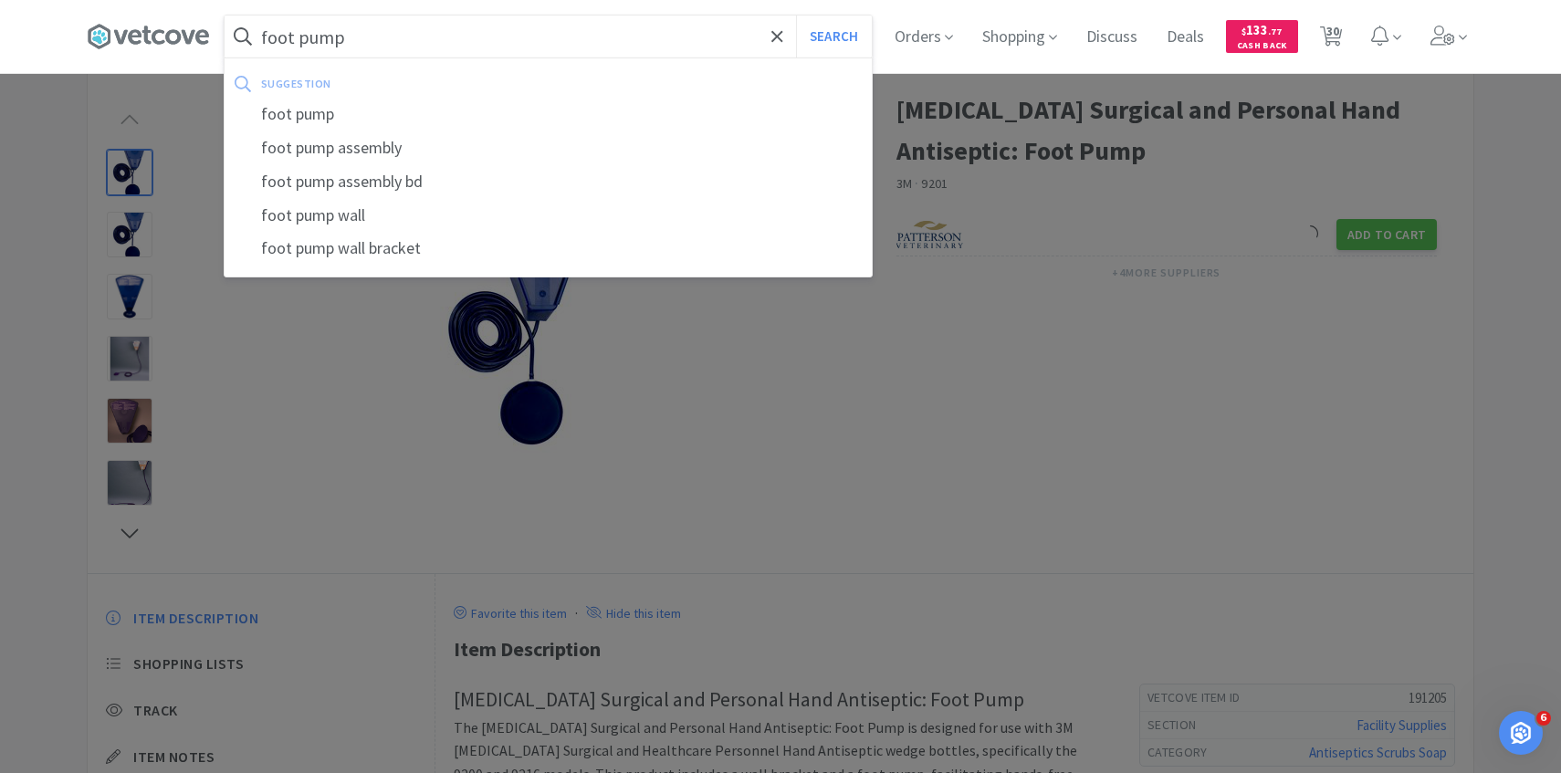
type input "foot pump"
click at [796, 16] on button "Search" at bounding box center [834, 37] width 76 height 42
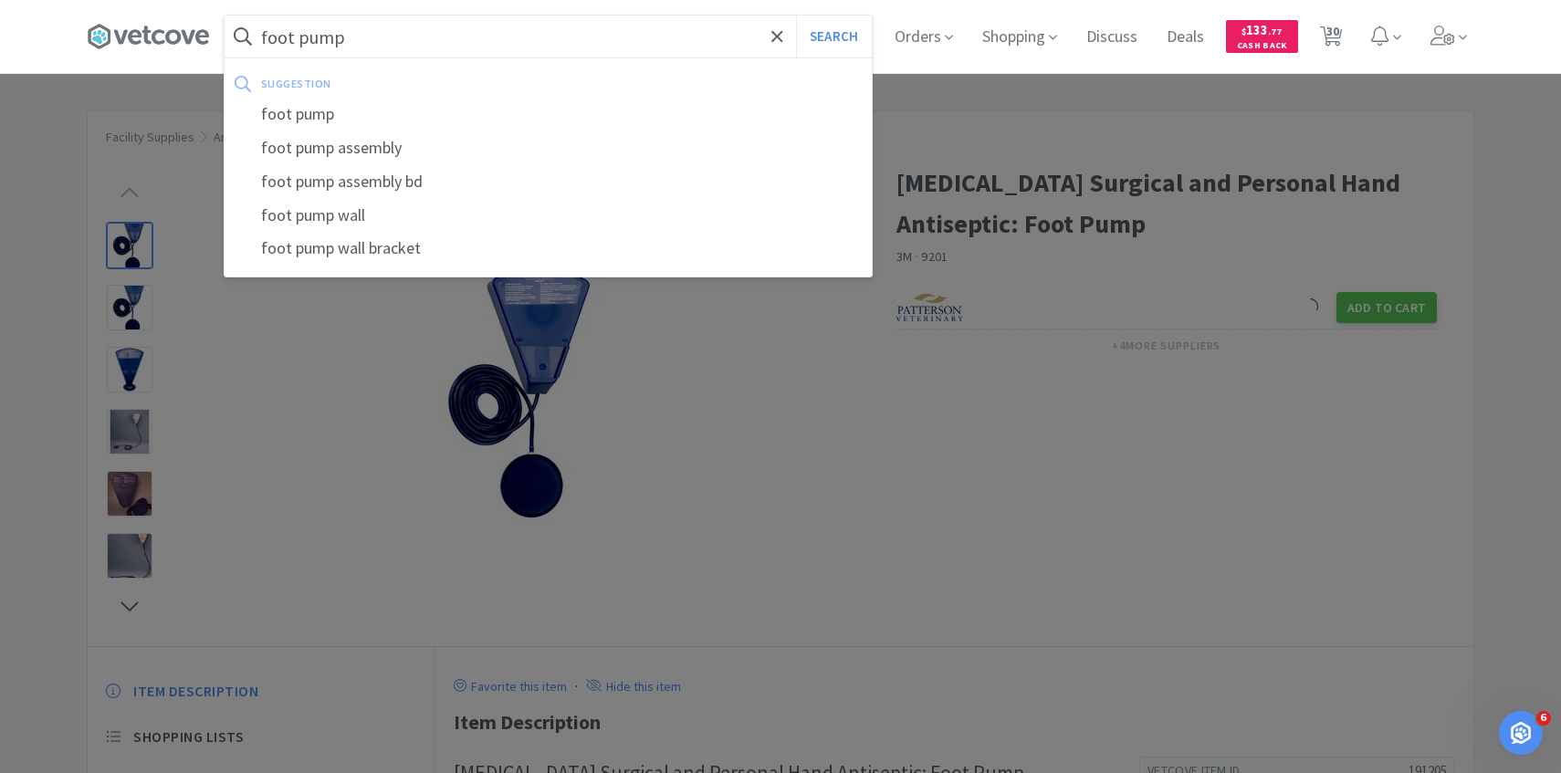
select select "1"
select select "5"
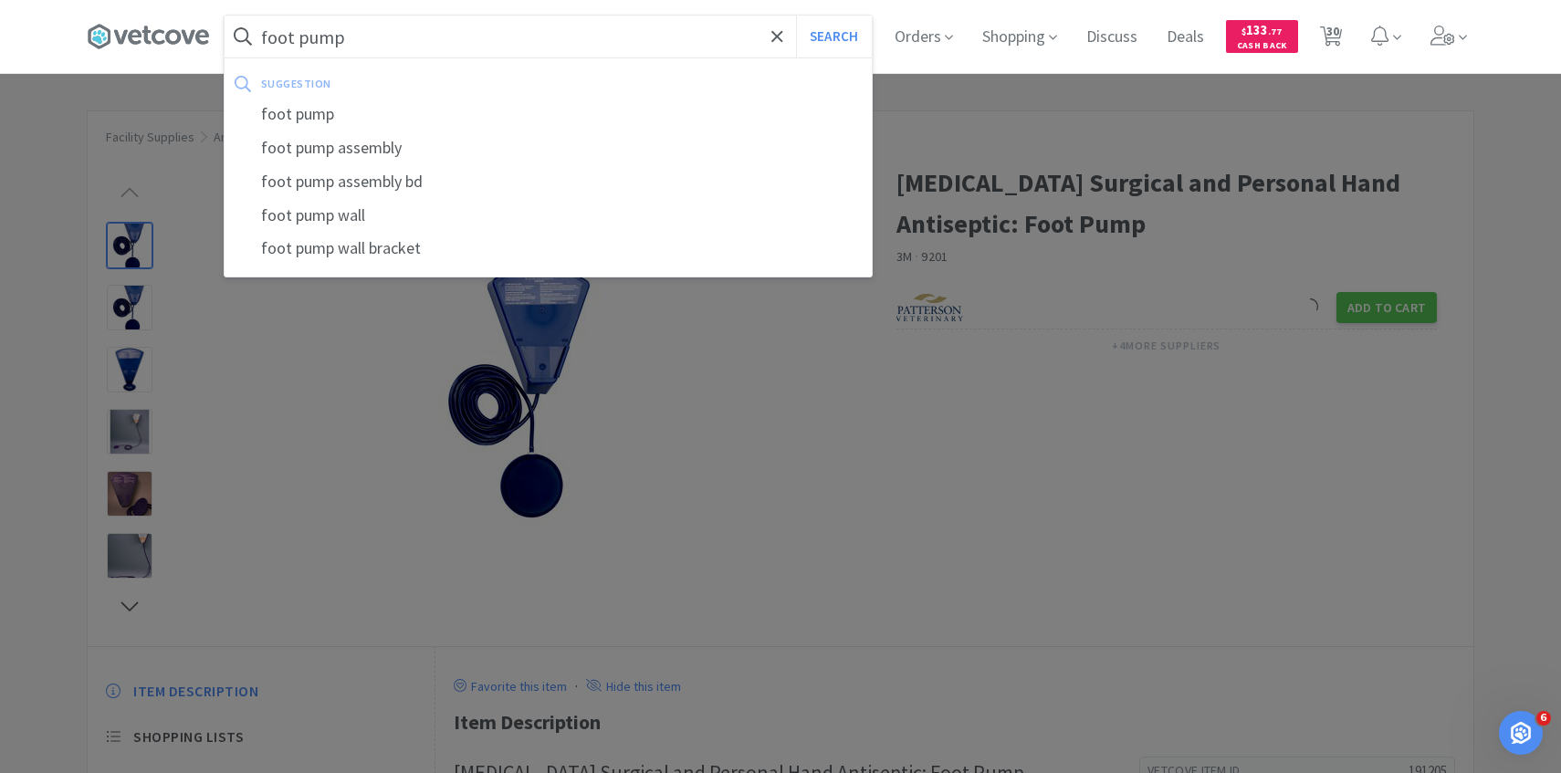
select select "5"
select select "1"
select select "4"
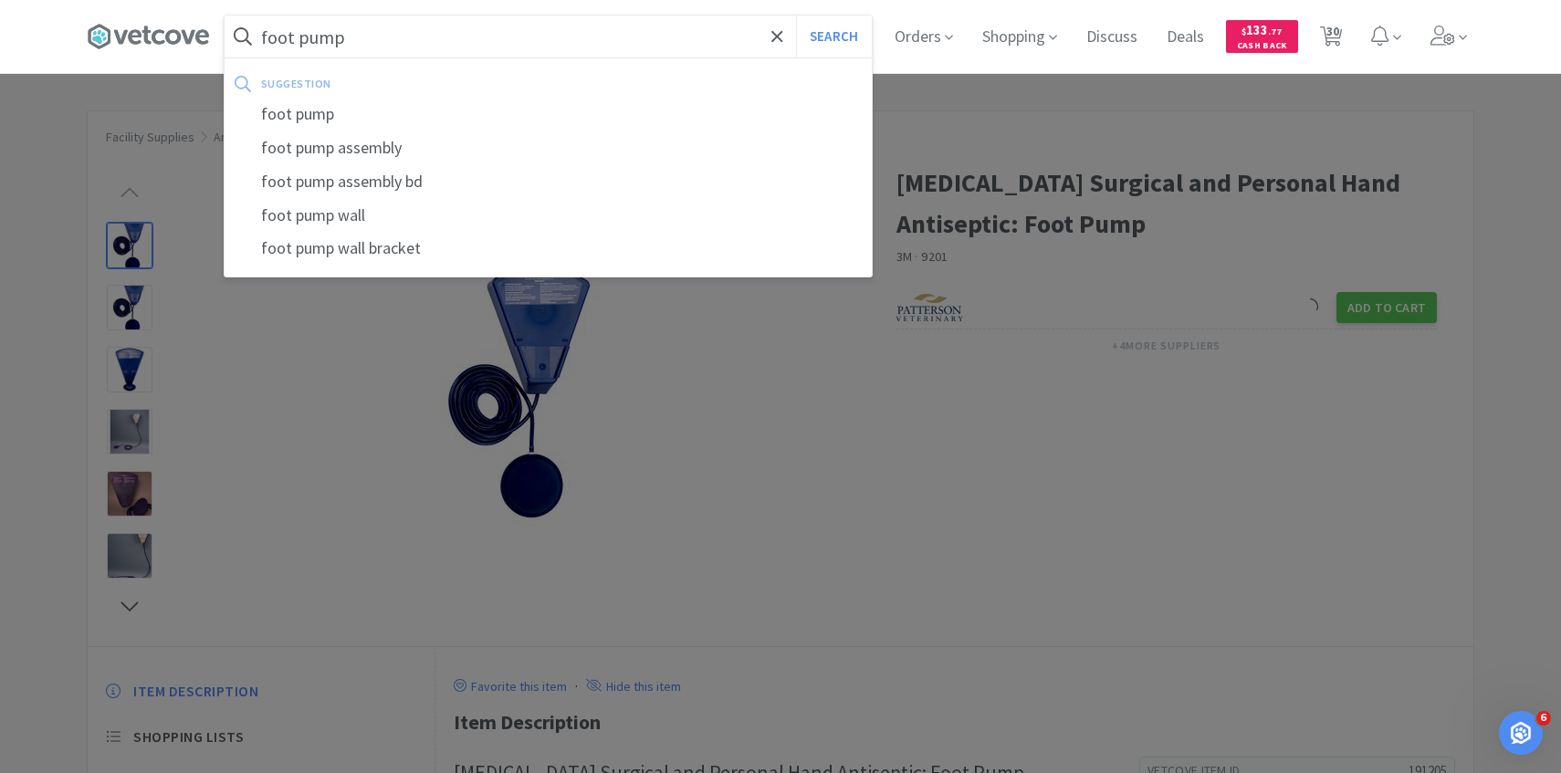
select select "1"
select select "3"
select select "1"
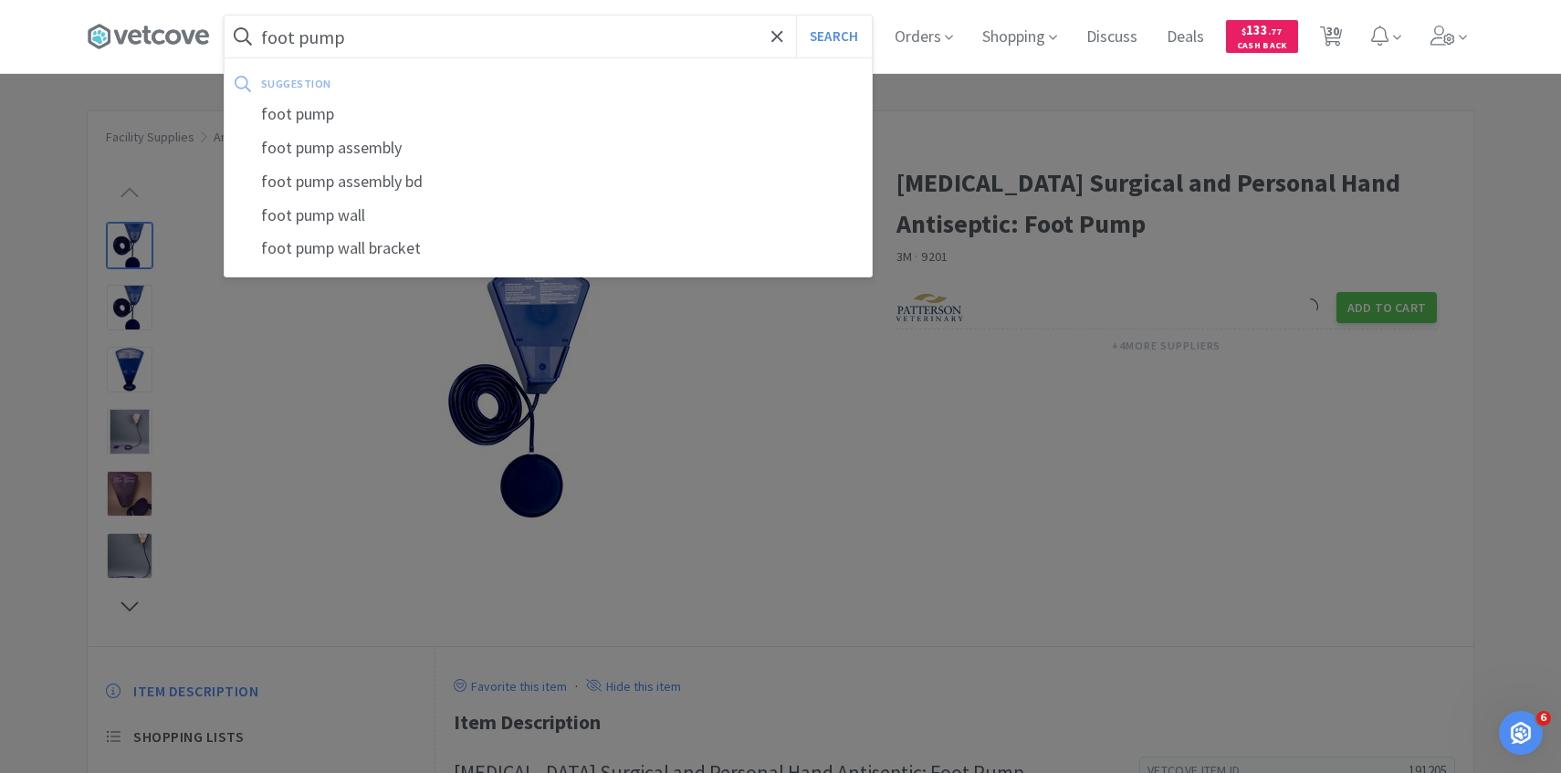
select select "2"
select select "3"
select select "2"
select select "5"
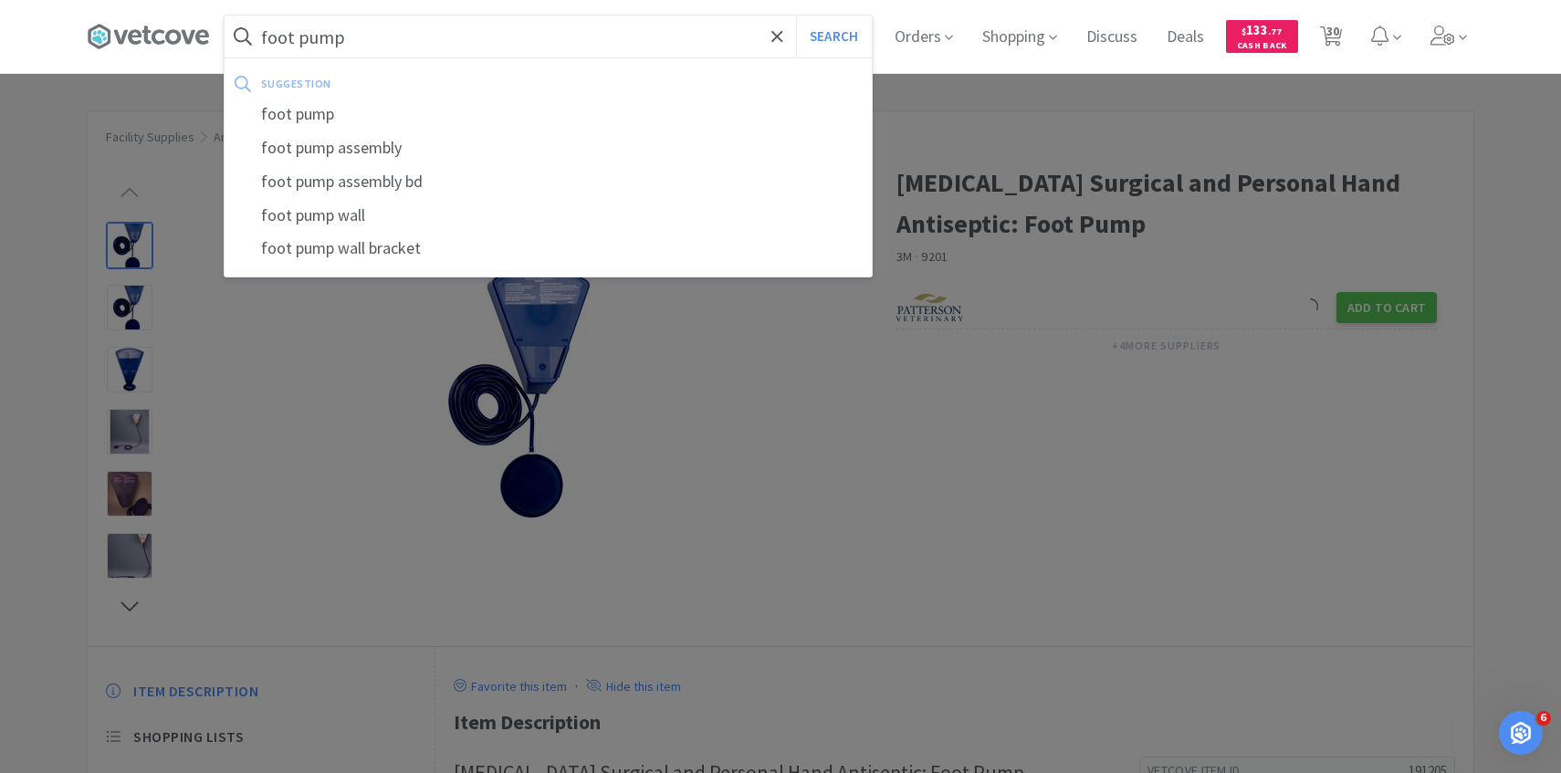
select select "3"
select select "4"
select select "1"
select select "2"
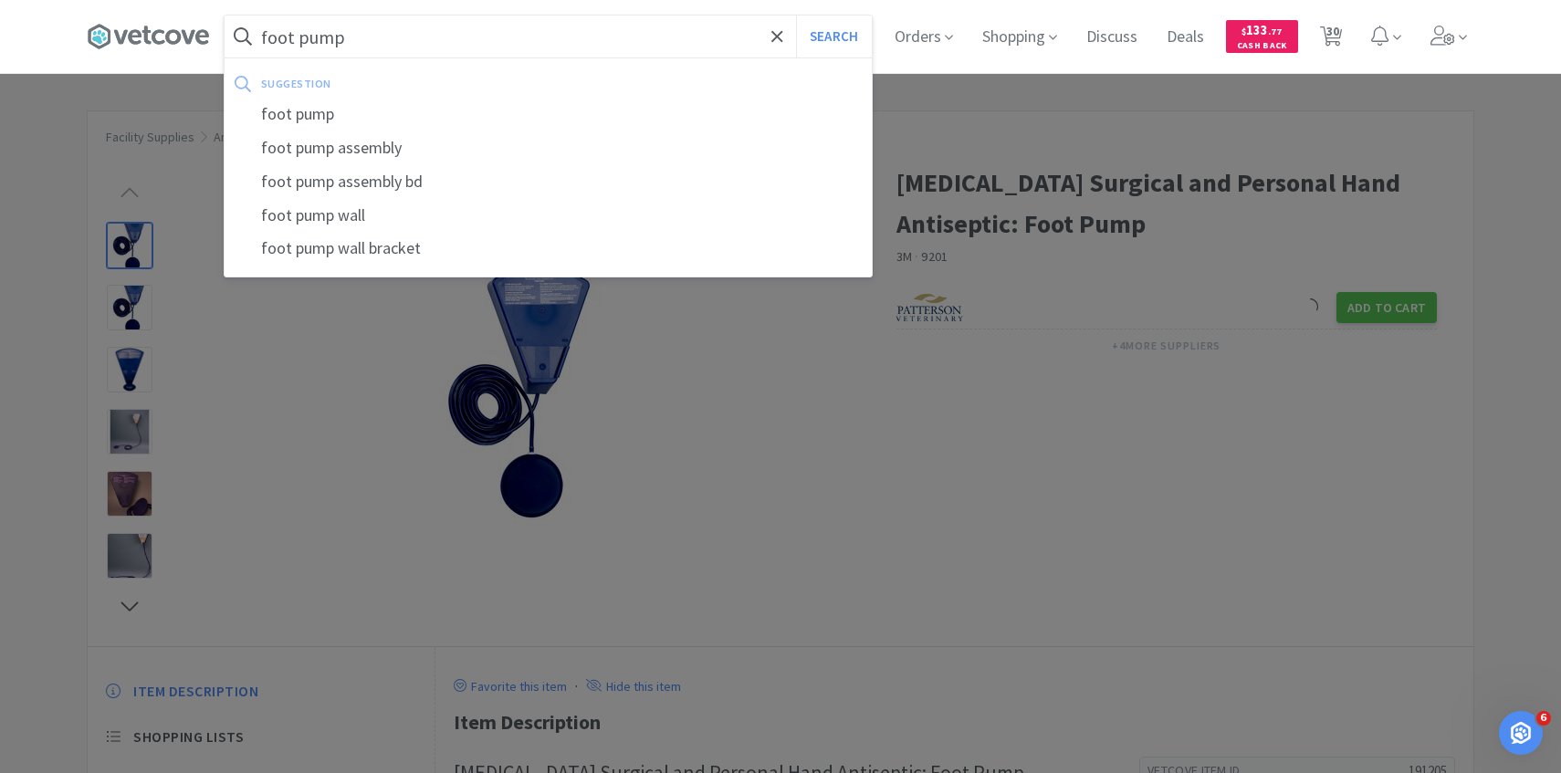
select select "1"
select select "10"
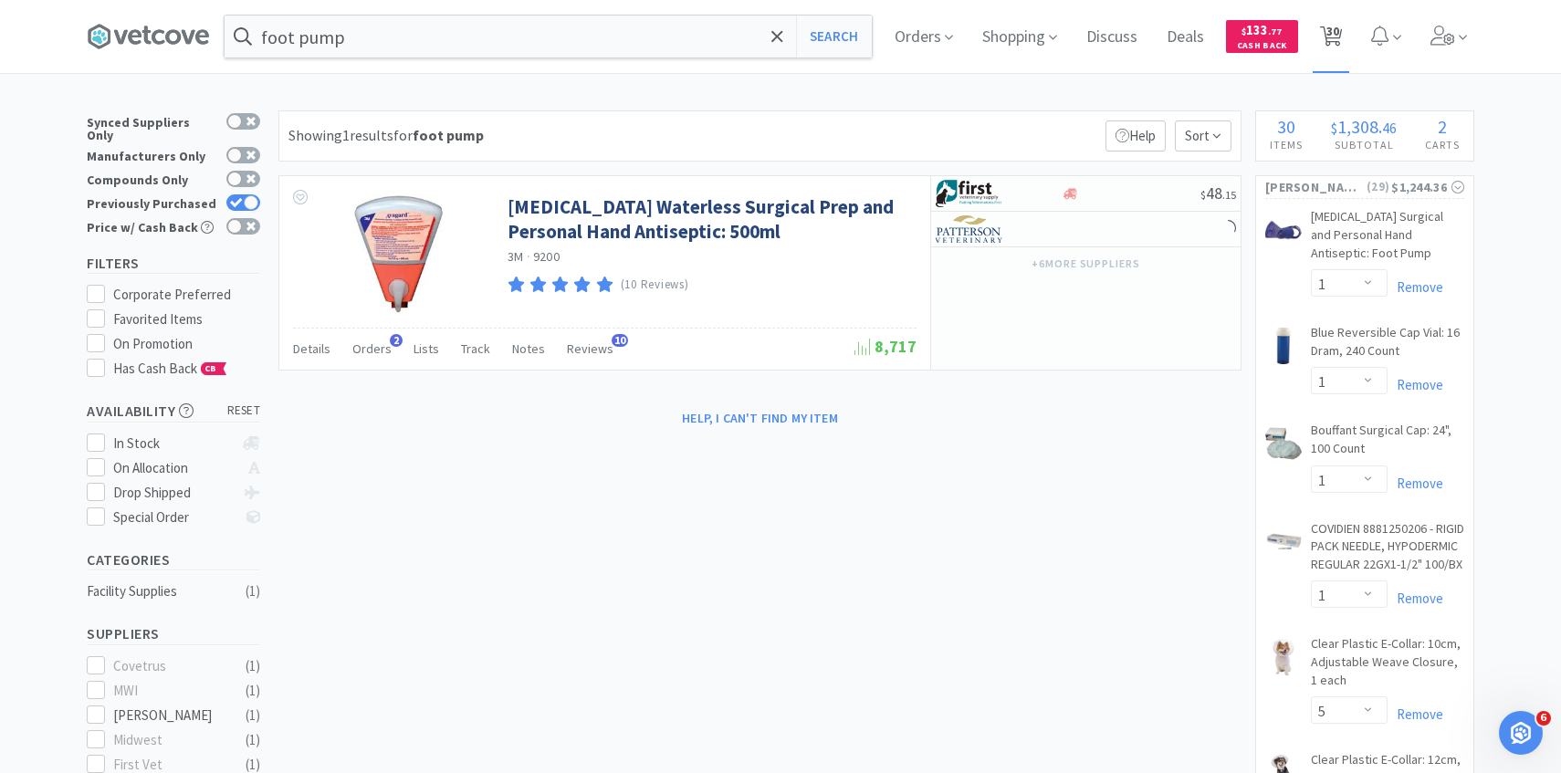
click at [1335, 37] on span "30" at bounding box center [1333, 31] width 13 height 73
select select "1"
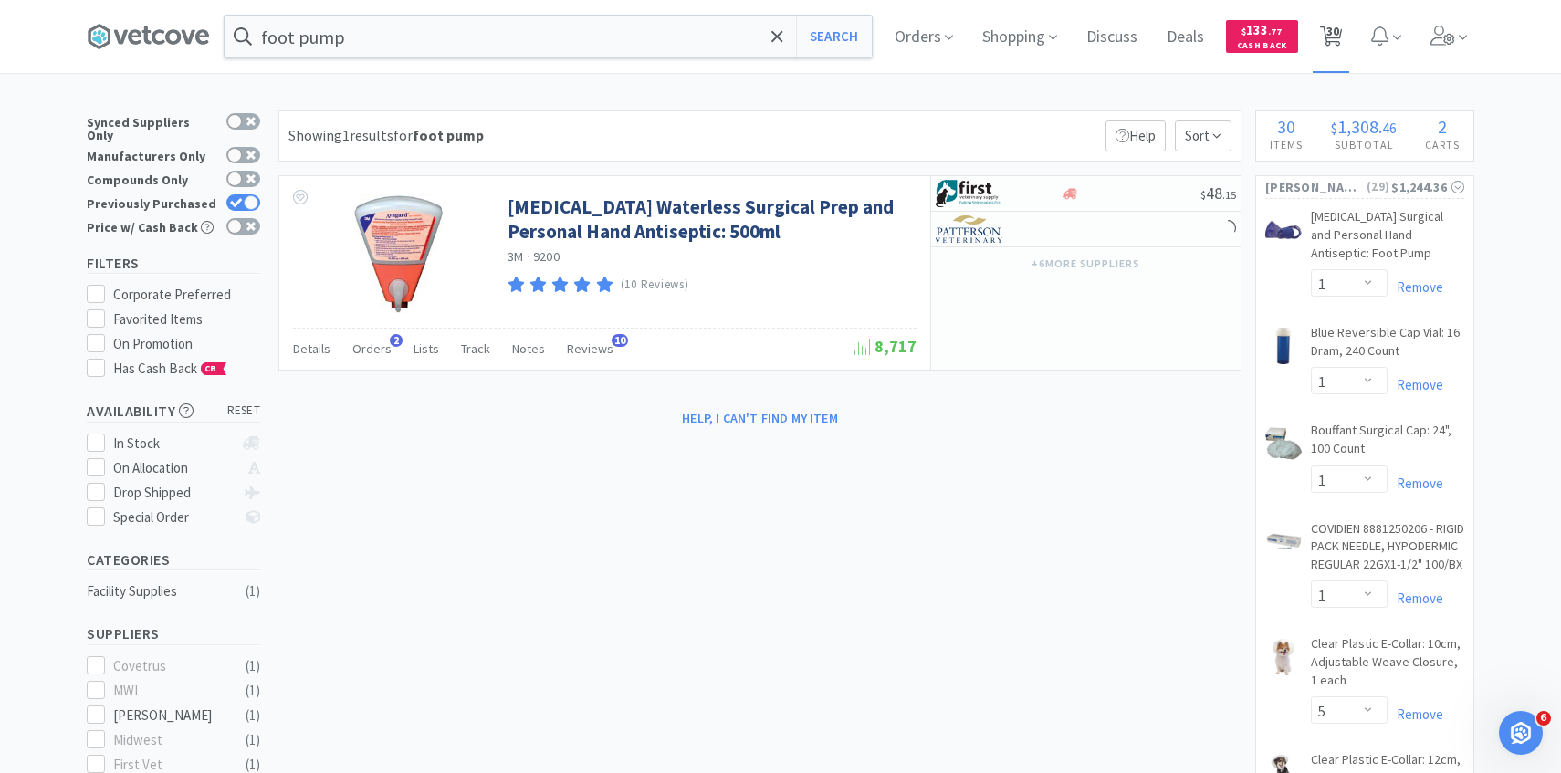
select select "5"
select select "1"
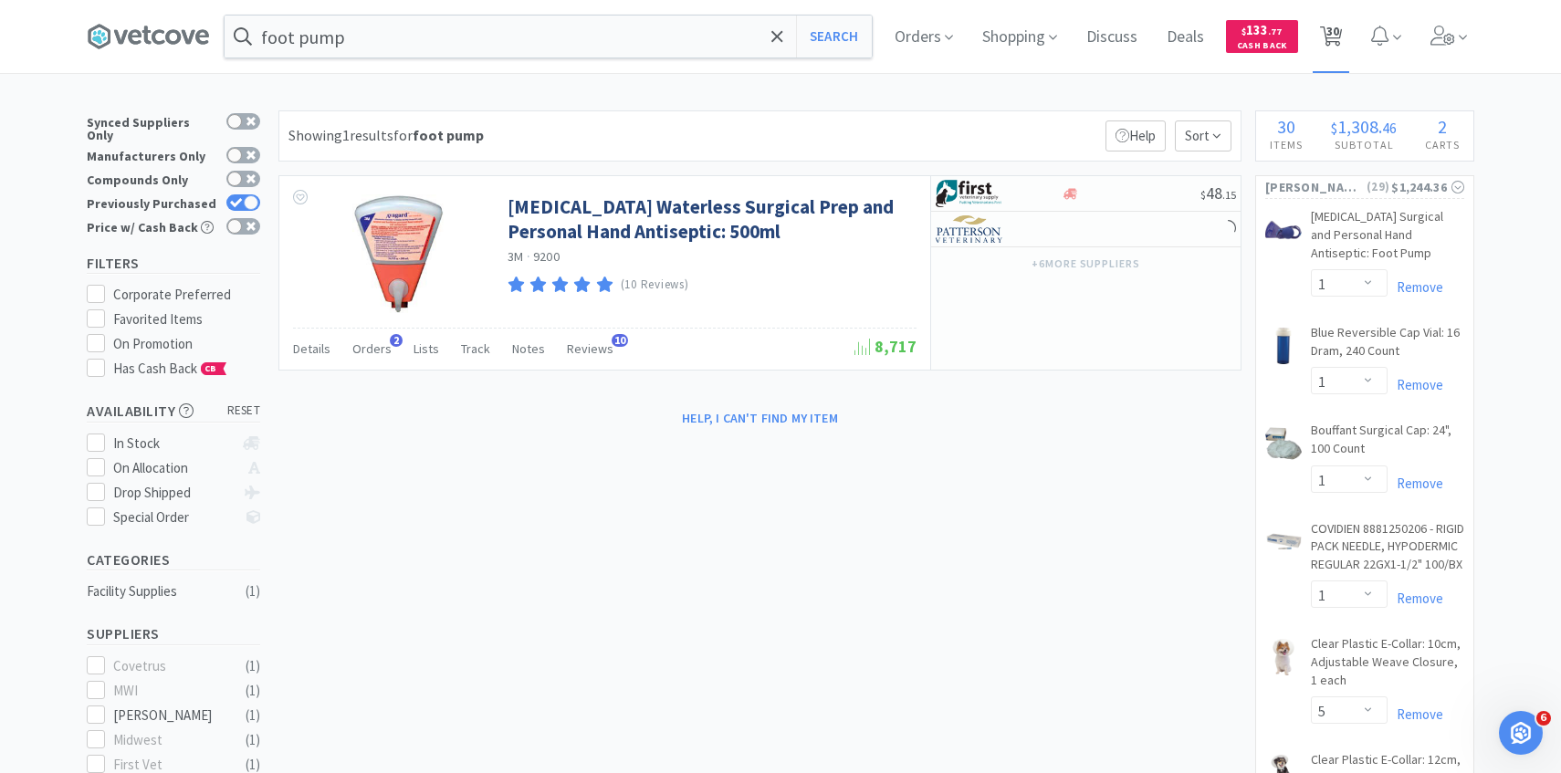
select select "4"
select select "1"
select select "3"
select select "1"
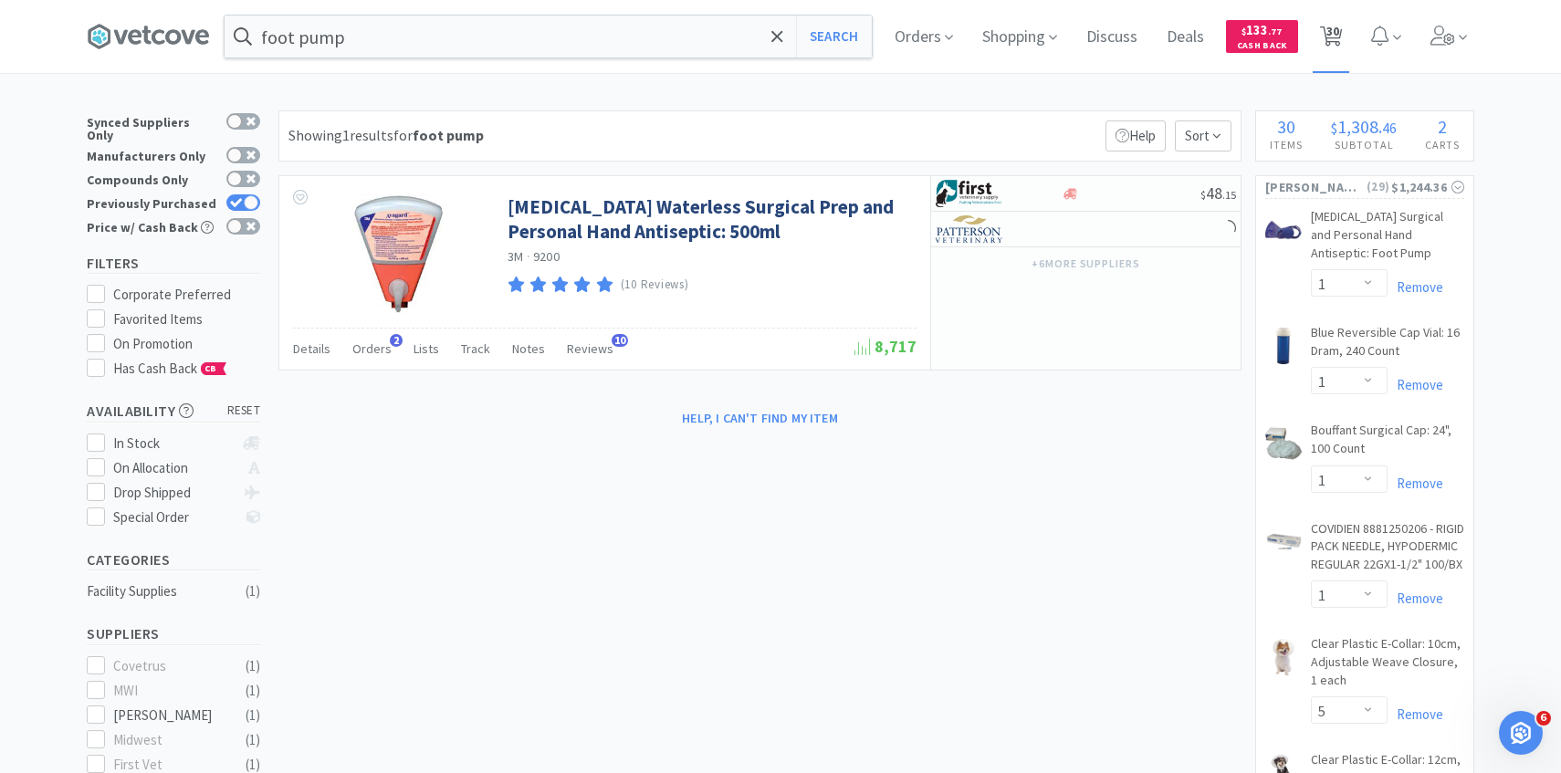
select select "1"
select select "2"
select select "3"
select select "2"
select select "5"
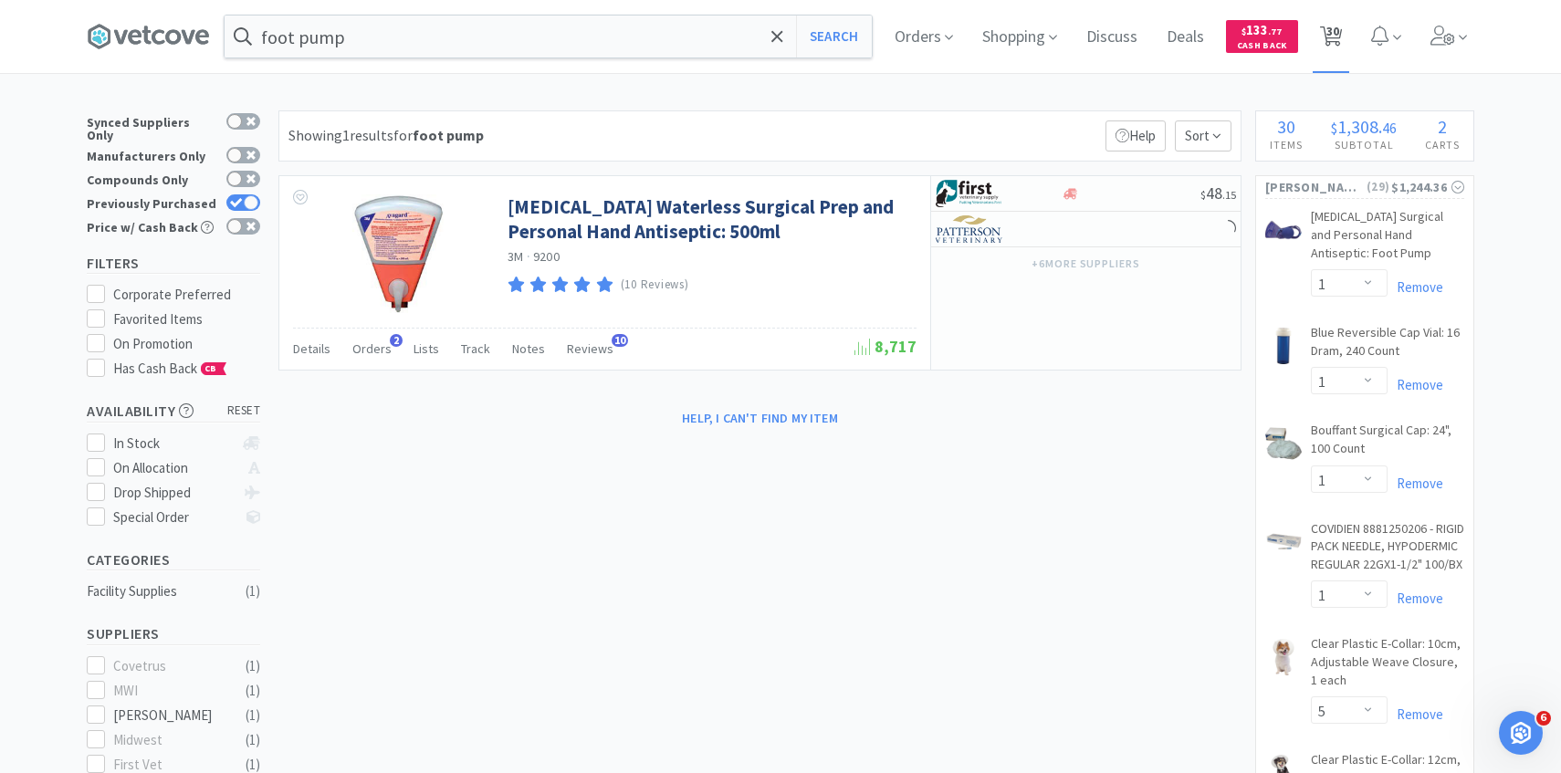
select select "5"
select select "3"
select select "4"
select select "1"
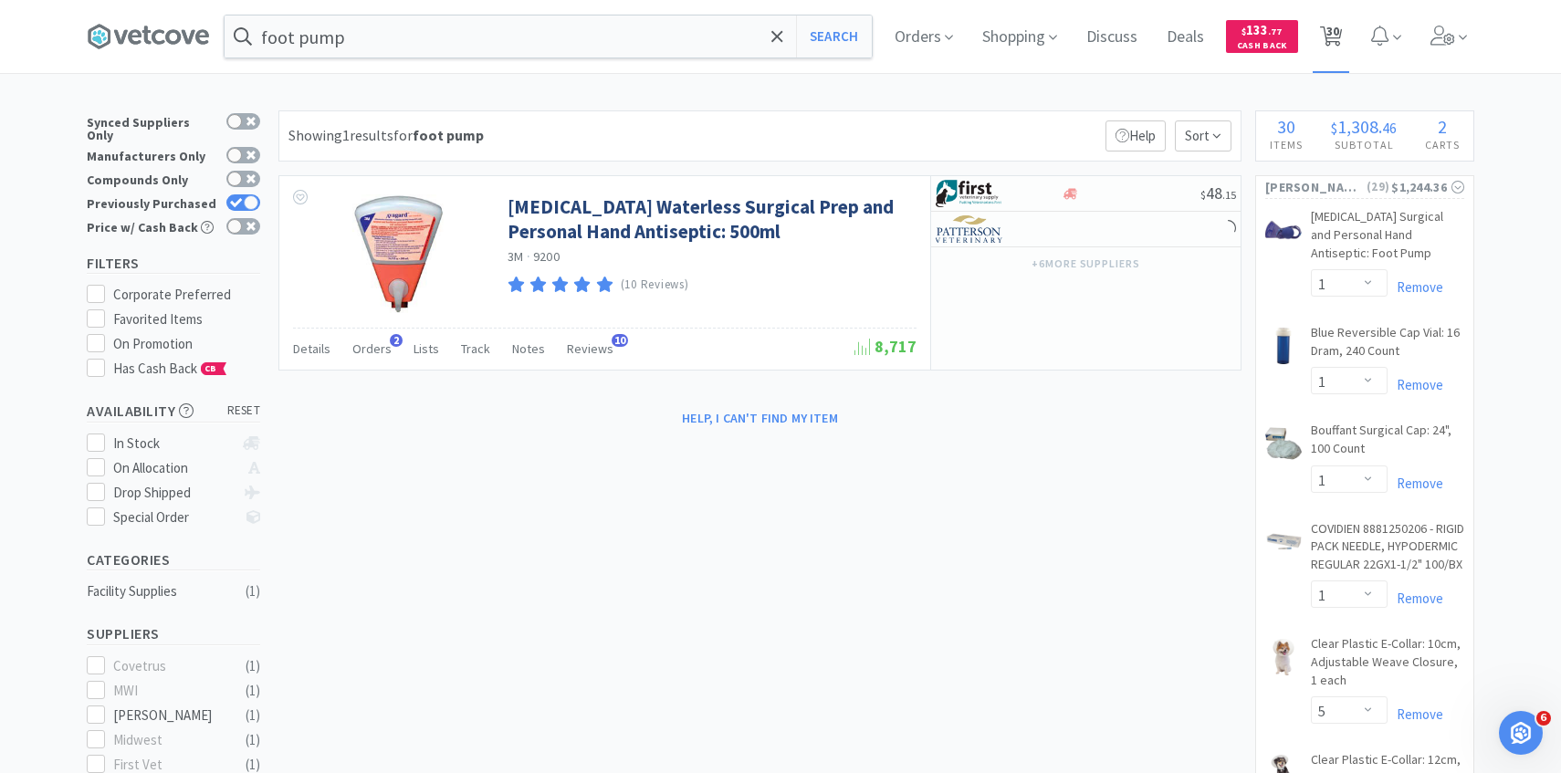
select select "2"
select select "1"
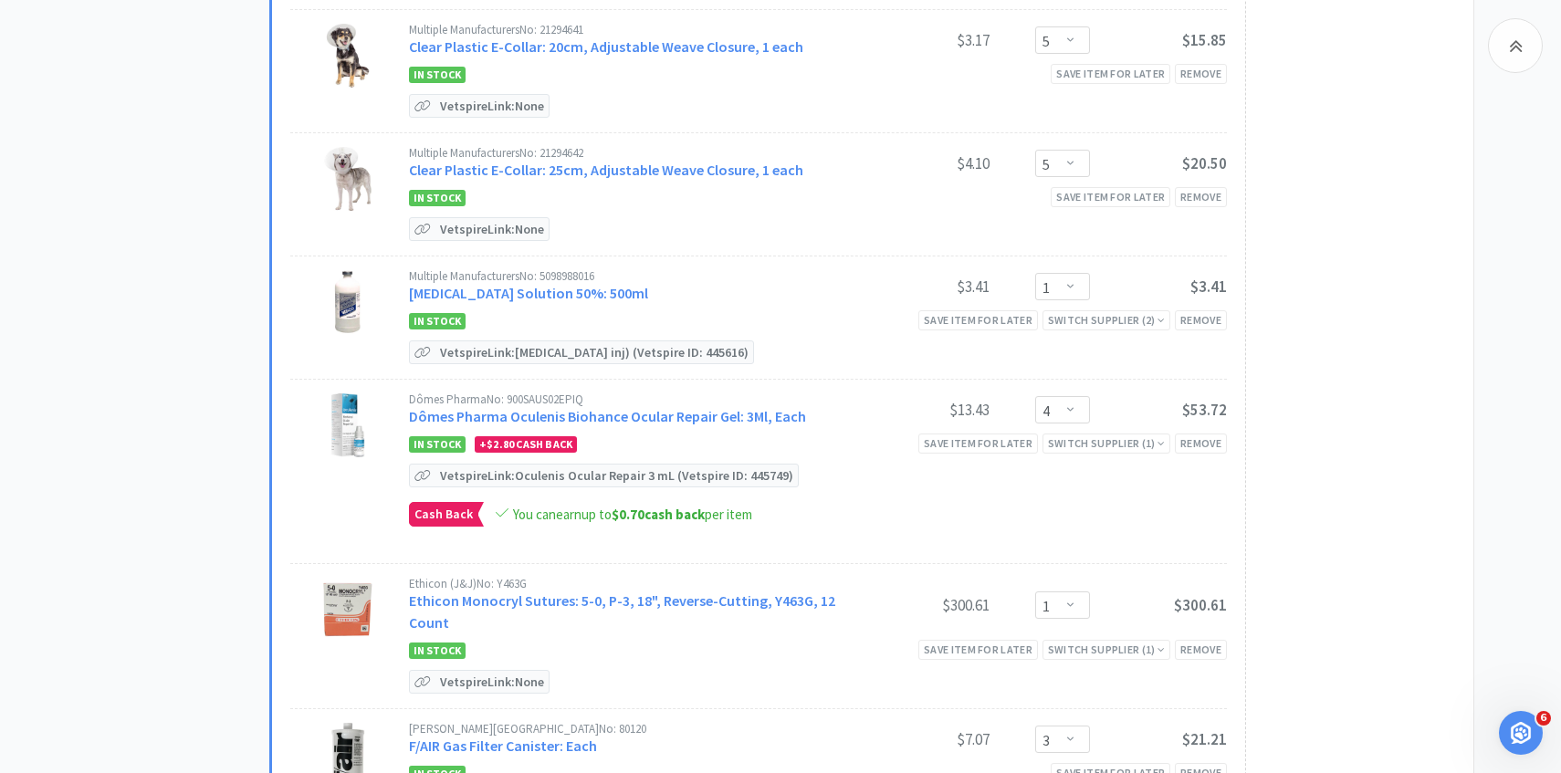
scroll to position [1053, 0]
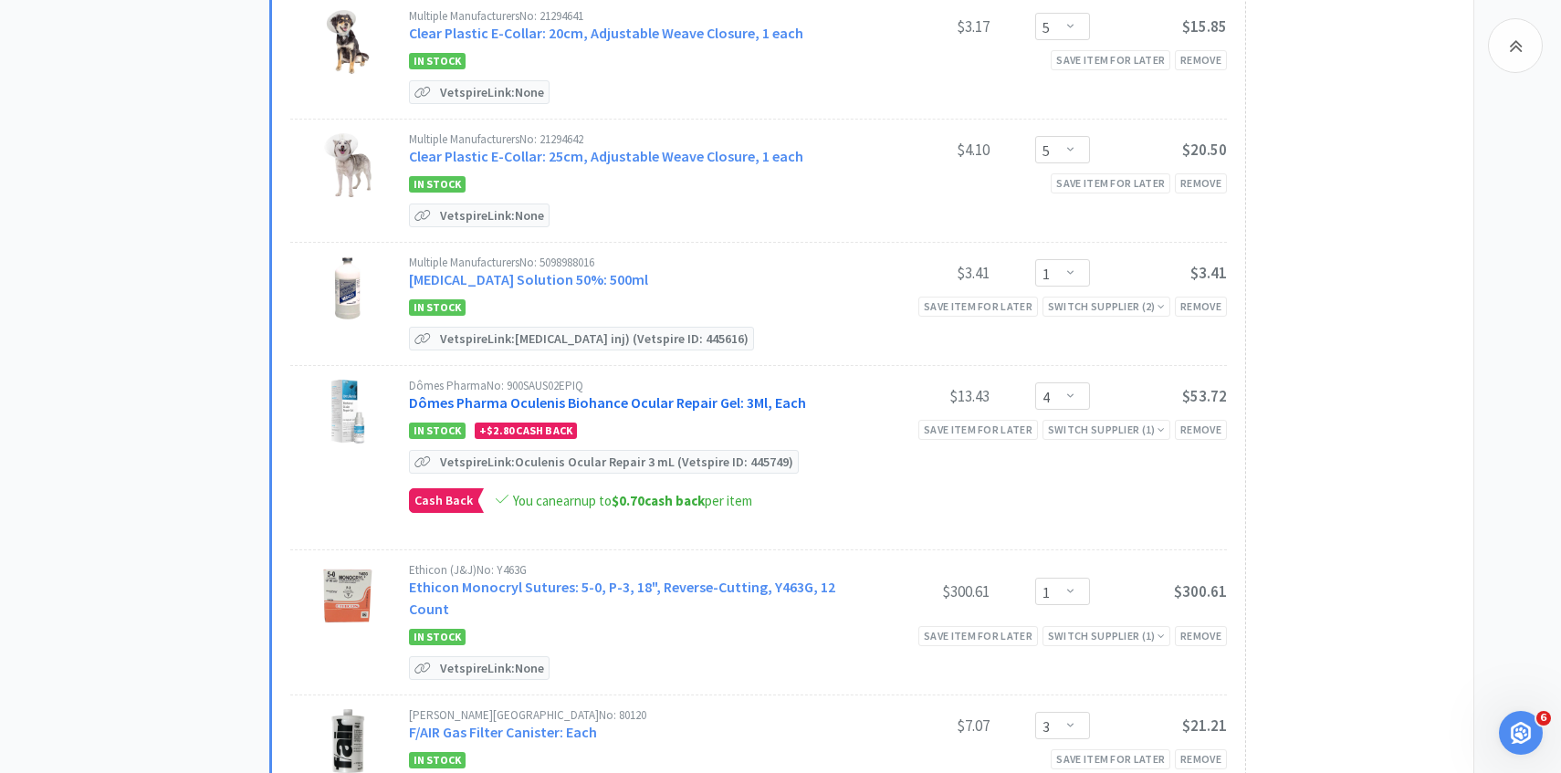
click at [601, 394] on link "Dômes Pharma Oculenis Biohance Ocular Repair Gel: 3Ml, Each" at bounding box center [607, 403] width 397 height 18
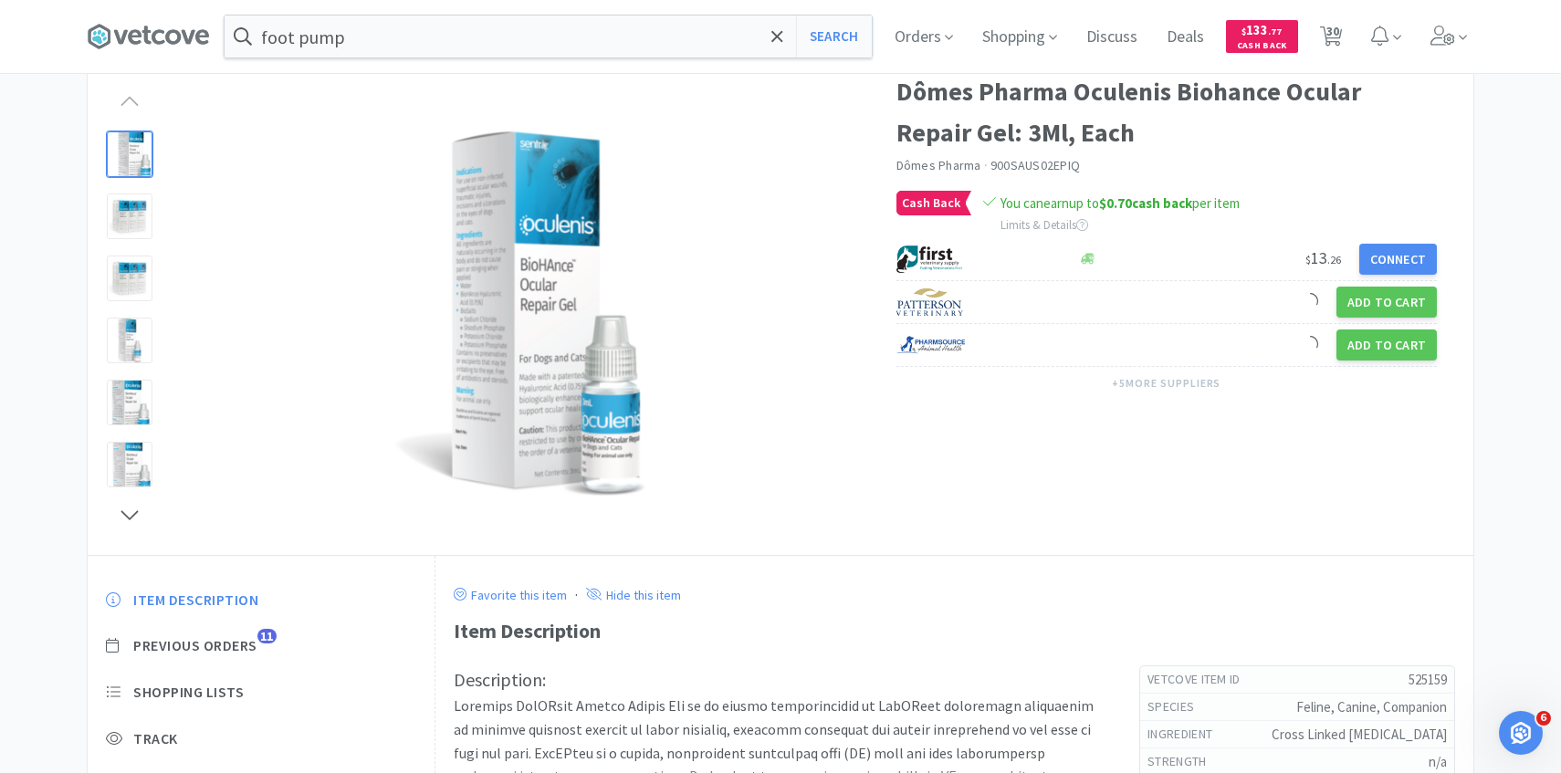
scroll to position [196, 0]
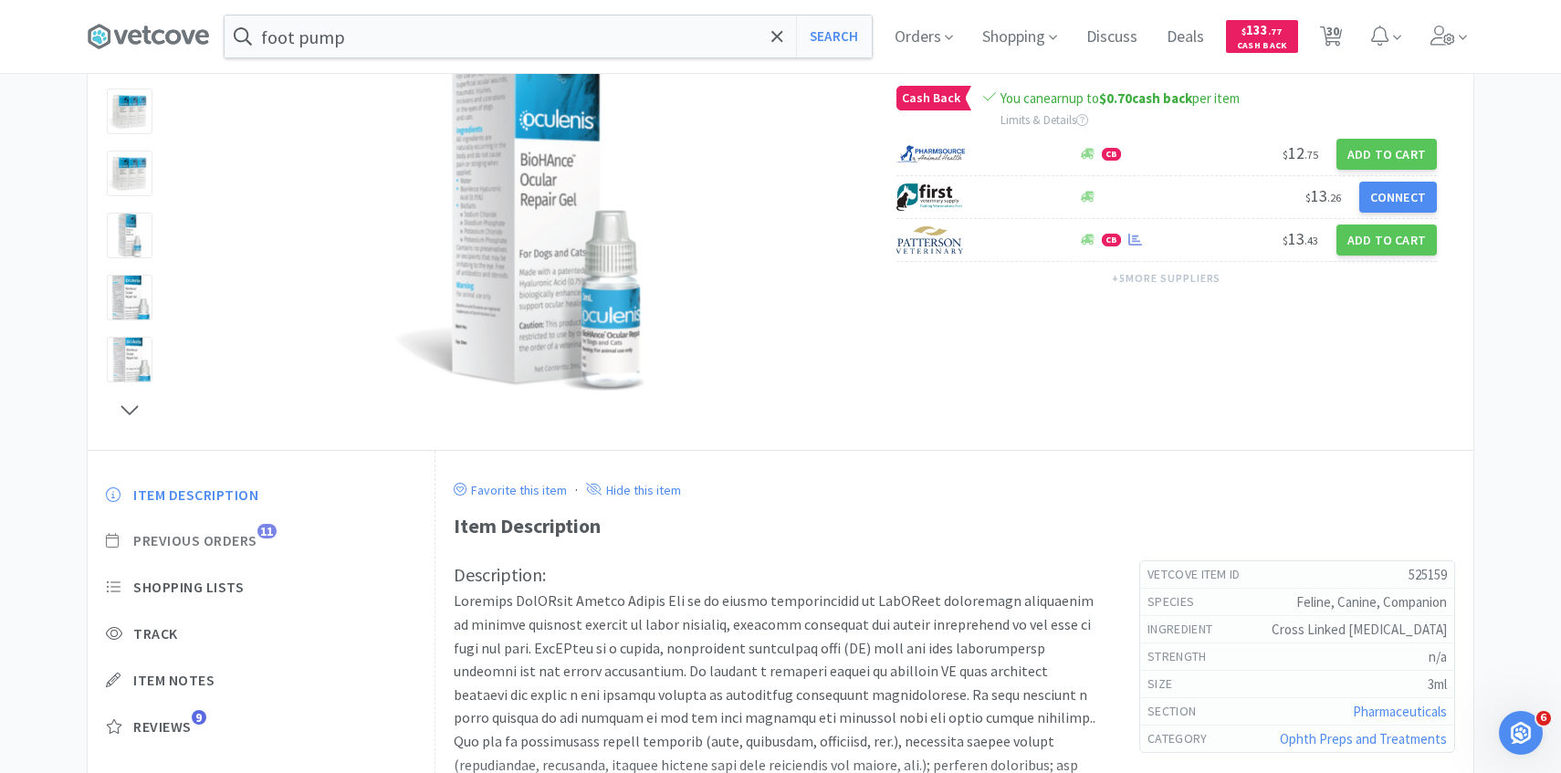
click at [245, 544] on span "Previous Orders" at bounding box center [195, 540] width 124 height 19
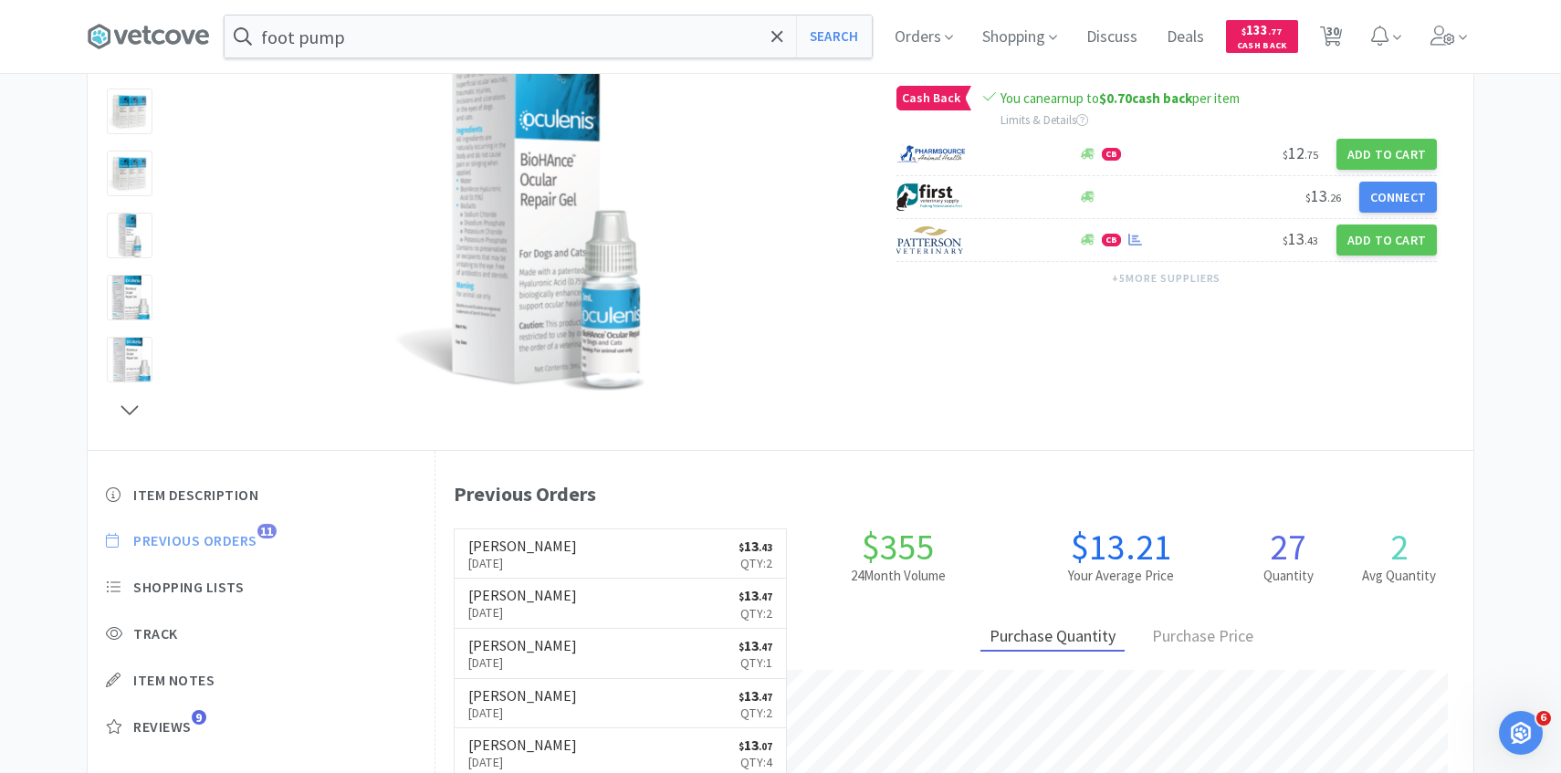
scroll to position [501, 1038]
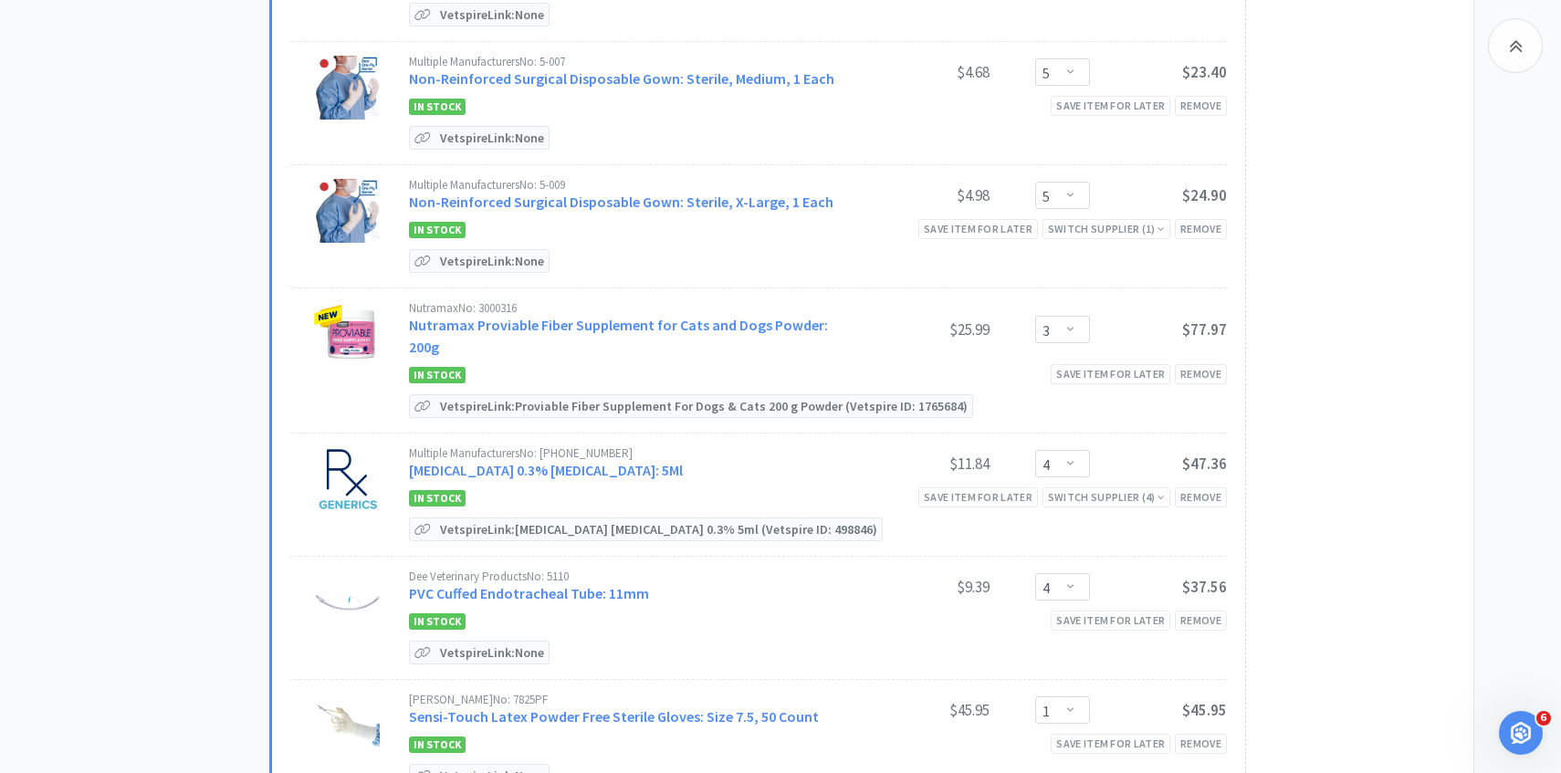
scroll to position [2747, 0]
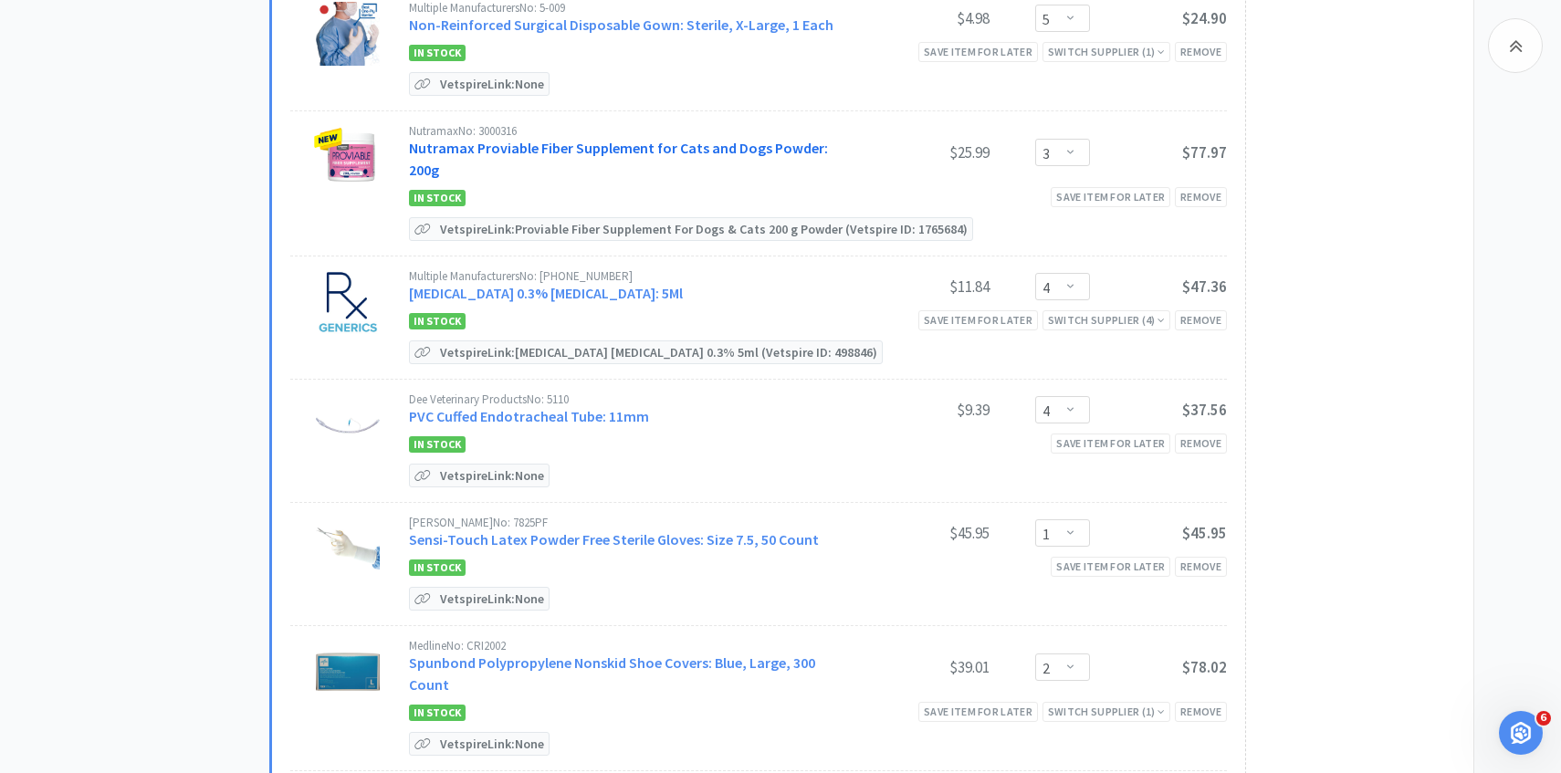
click at [580, 139] on link "Nutramax Proviable Fiber Supplement for Cats and Dogs Powder: 200g" at bounding box center [618, 159] width 419 height 40
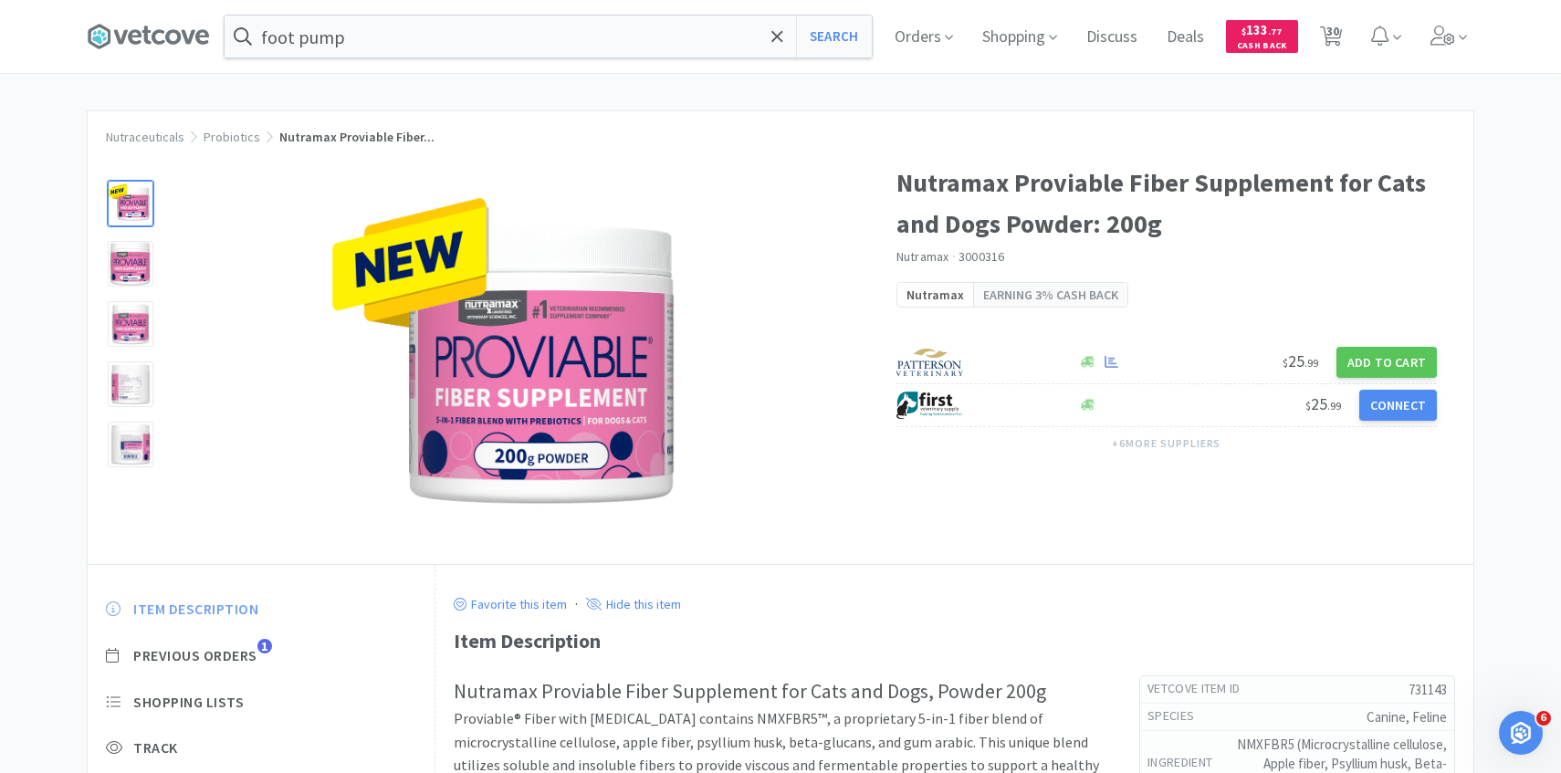
scroll to position [3, 0]
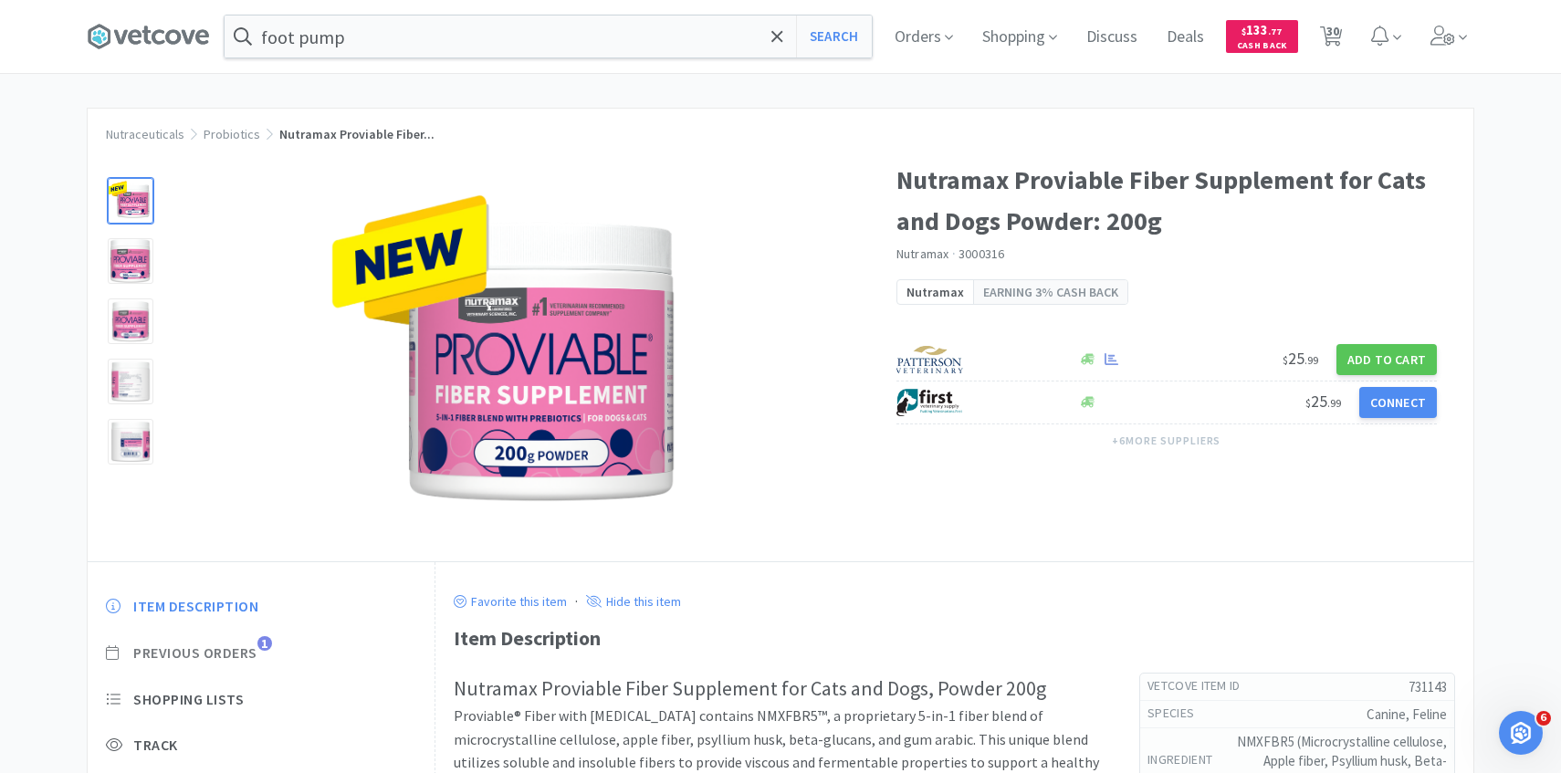
click at [241, 652] on span "Previous Orders" at bounding box center [195, 653] width 124 height 19
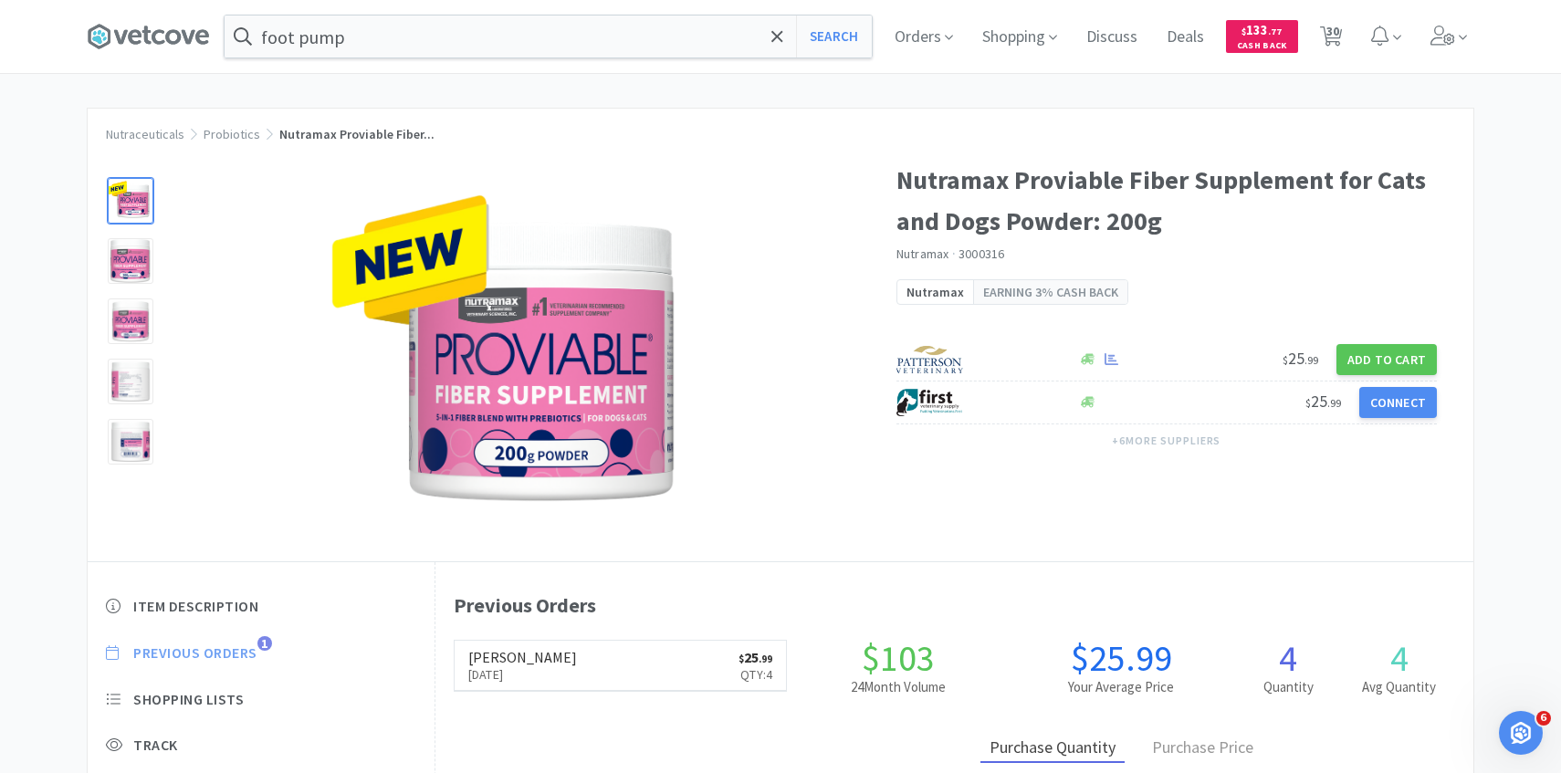
scroll to position [501, 1038]
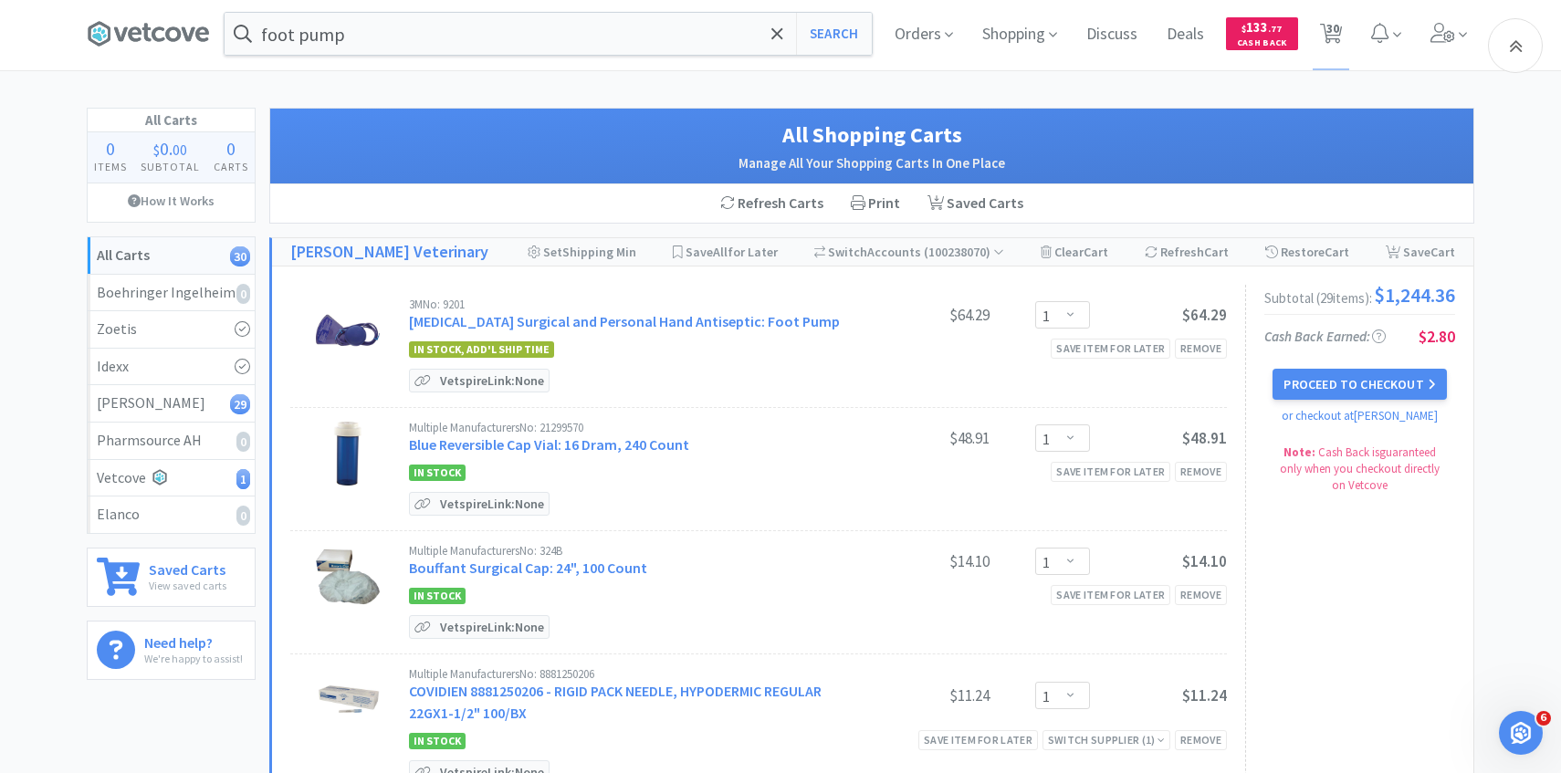
scroll to position [2747, 0]
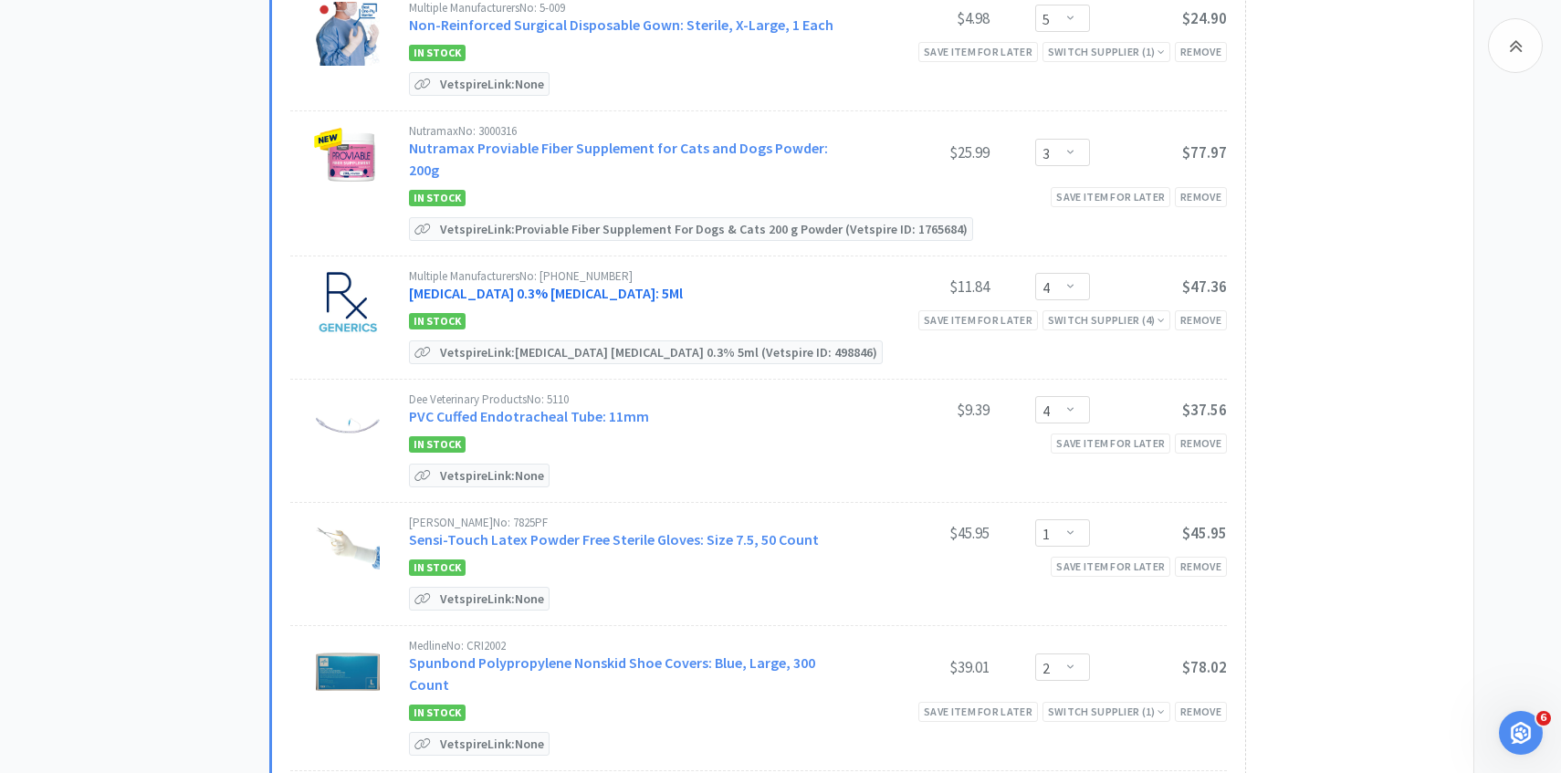
click at [580, 284] on link "Ofloxacin 0.3% Ophthalmic Solution: 5Ml" at bounding box center [546, 293] width 274 height 18
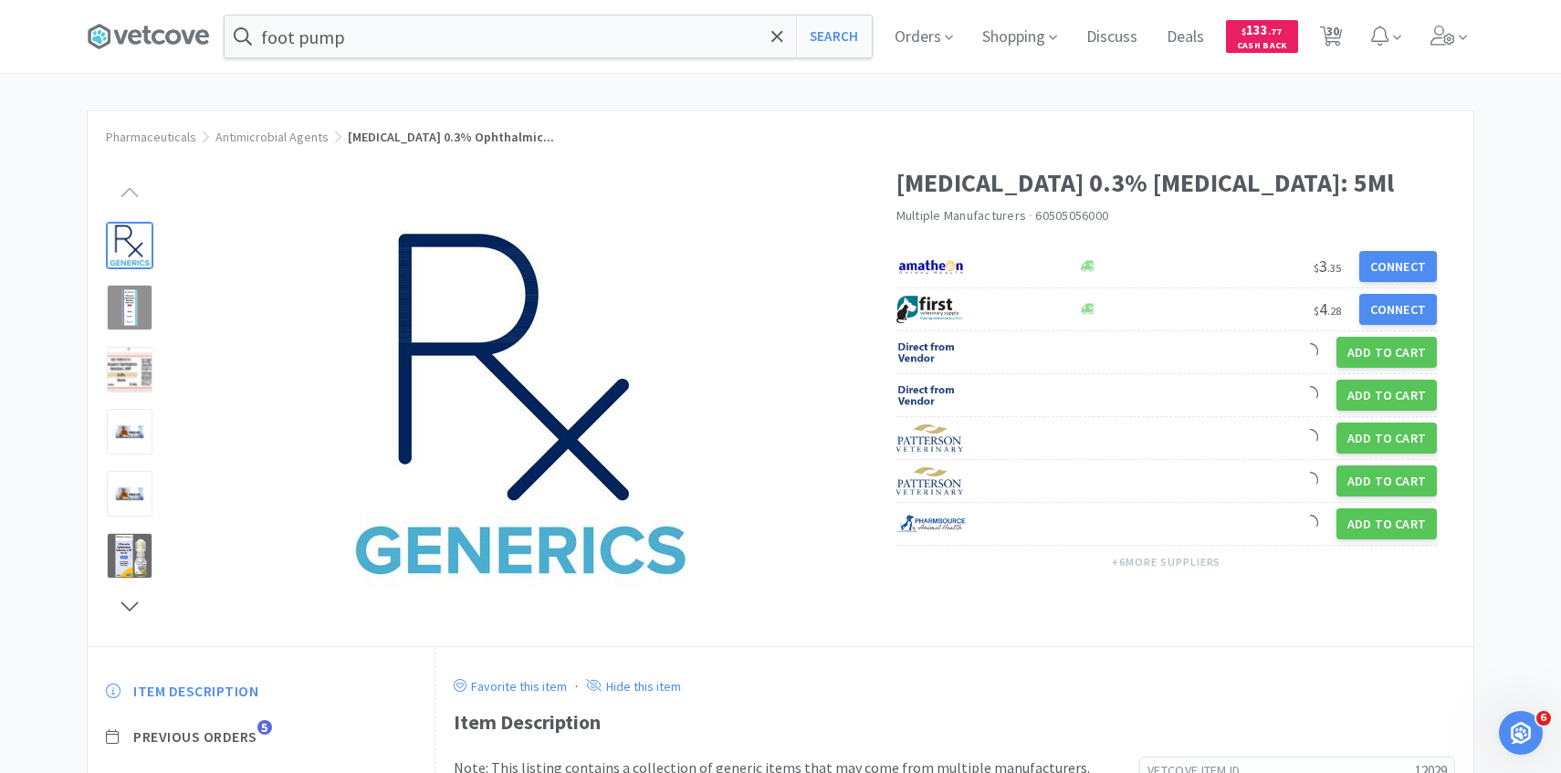
scroll to position [64, 0]
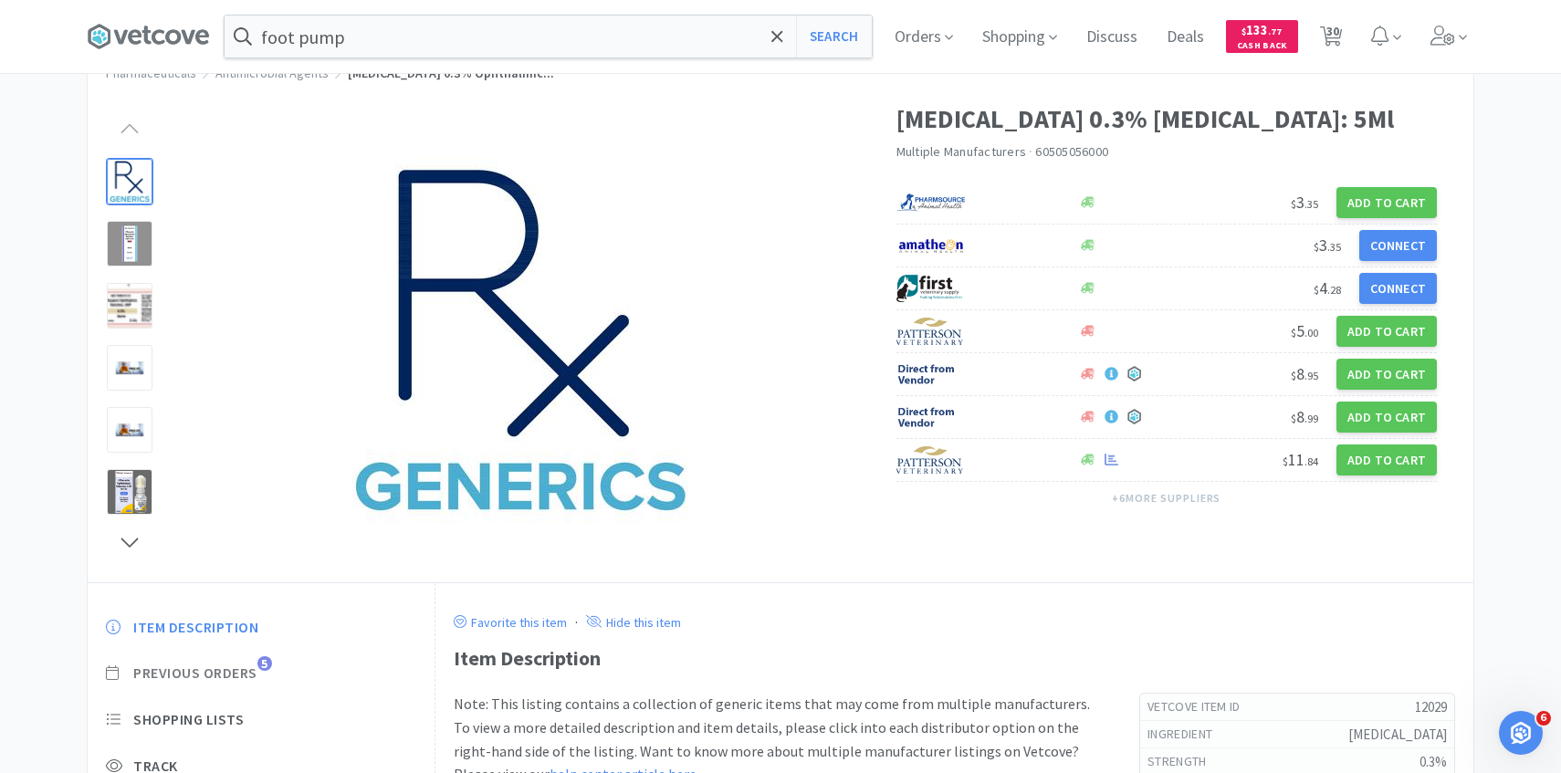
click at [252, 675] on span "Previous Orders" at bounding box center [195, 673] width 124 height 19
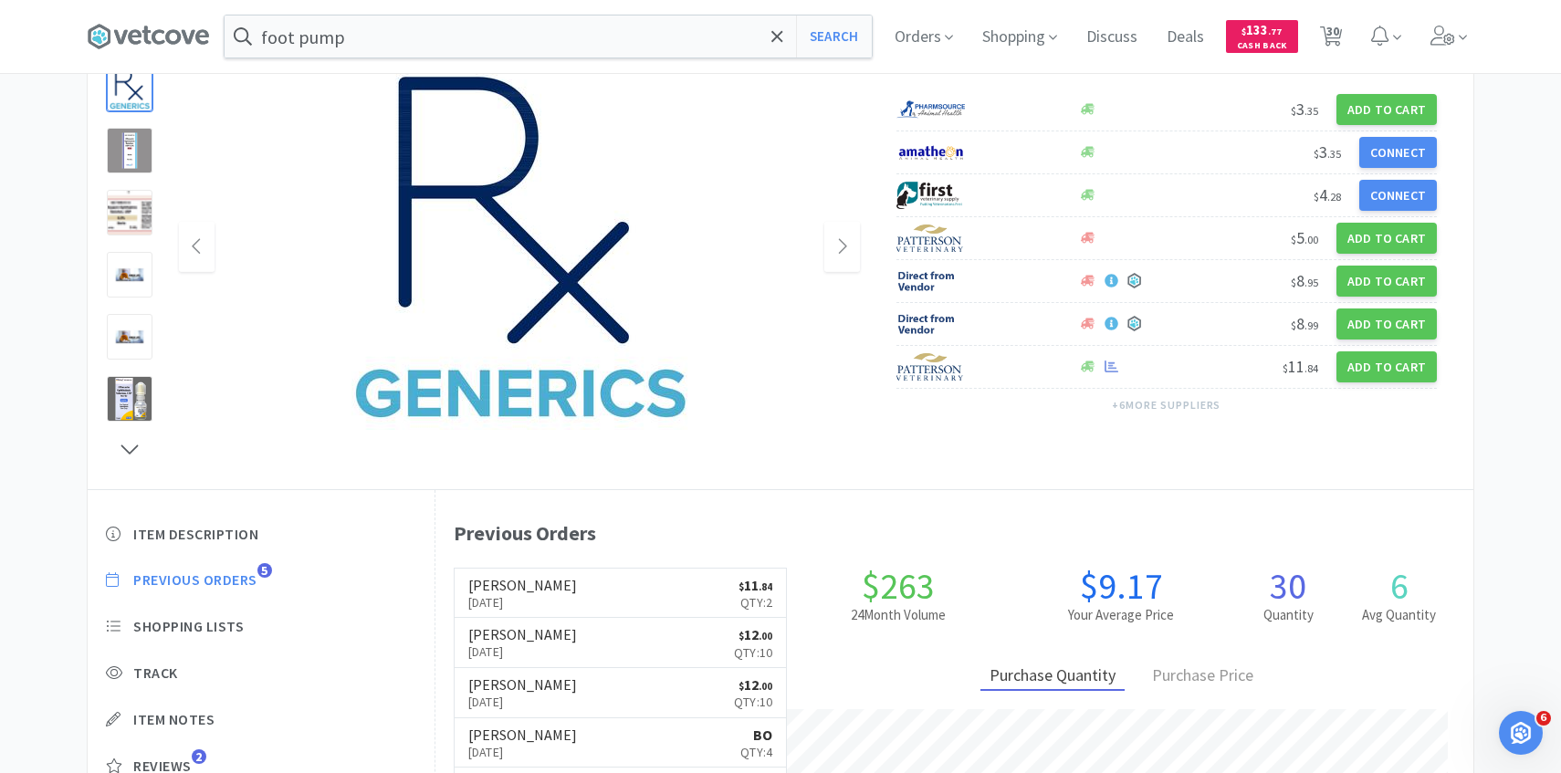
scroll to position [168, 0]
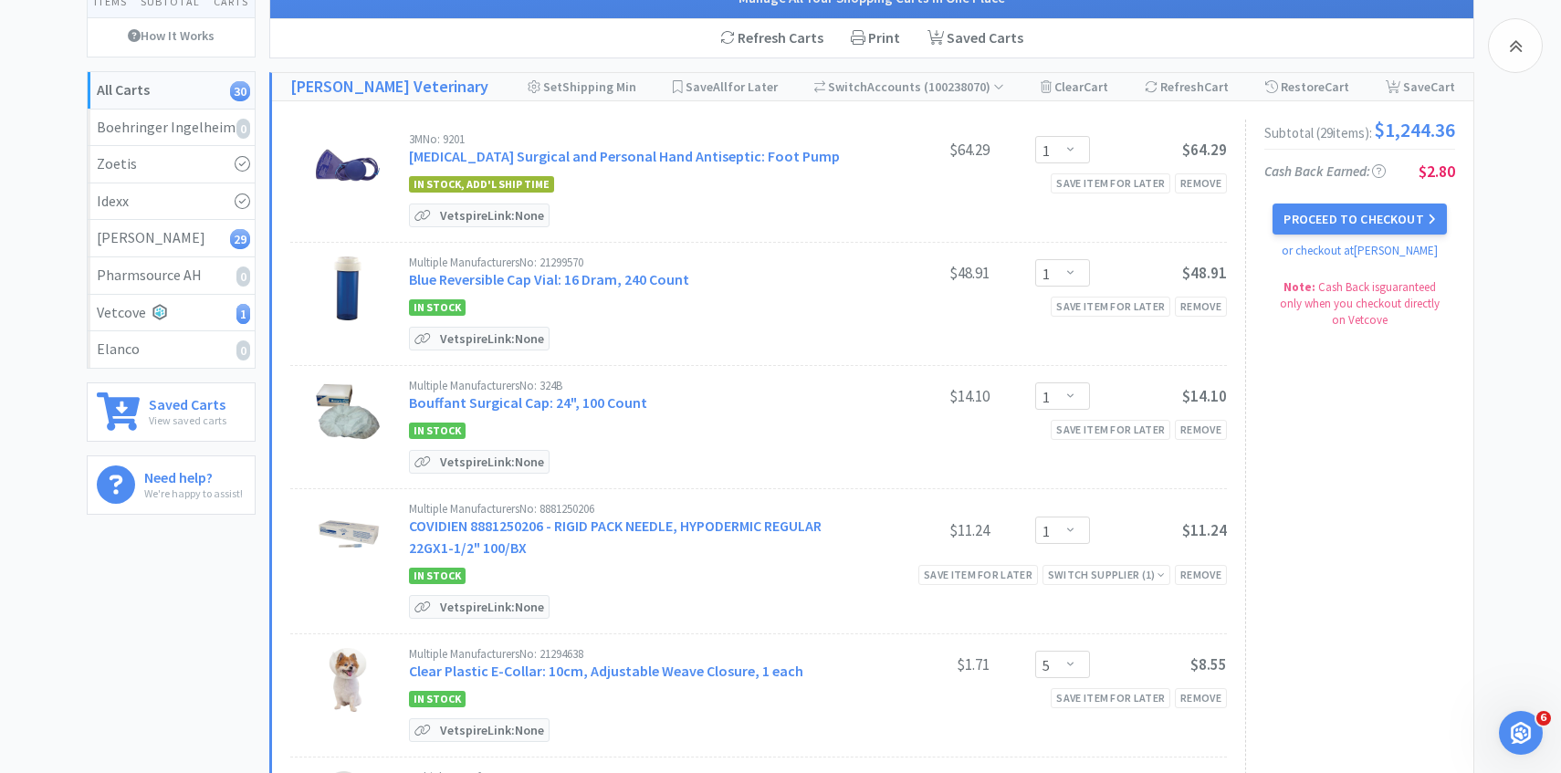
scroll to position [2747, 0]
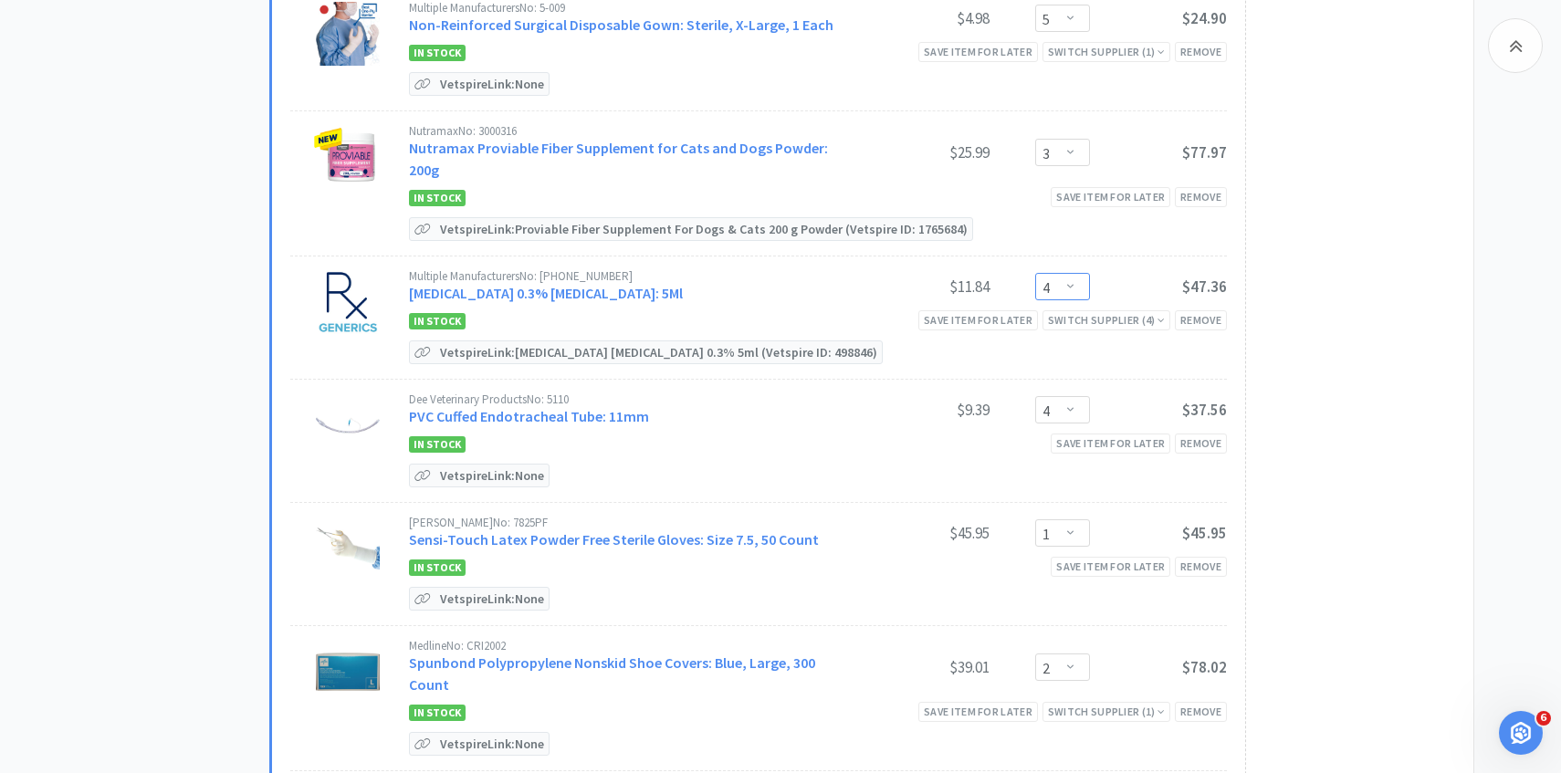
click at [1073, 273] on select "Enter Quantity 1 2 3 4 5 6 7 8 9 10 11 12 13 14 15 16 17 18 19 20 Enter Quantity" at bounding box center [1062, 286] width 55 height 27
click at [1035, 273] on select "Enter Quantity 1 2 3 4 5 6 7 8 9 10 11 12 13 14 15 16 17 18 19 20 Enter Quantity" at bounding box center [1062, 286] width 55 height 27
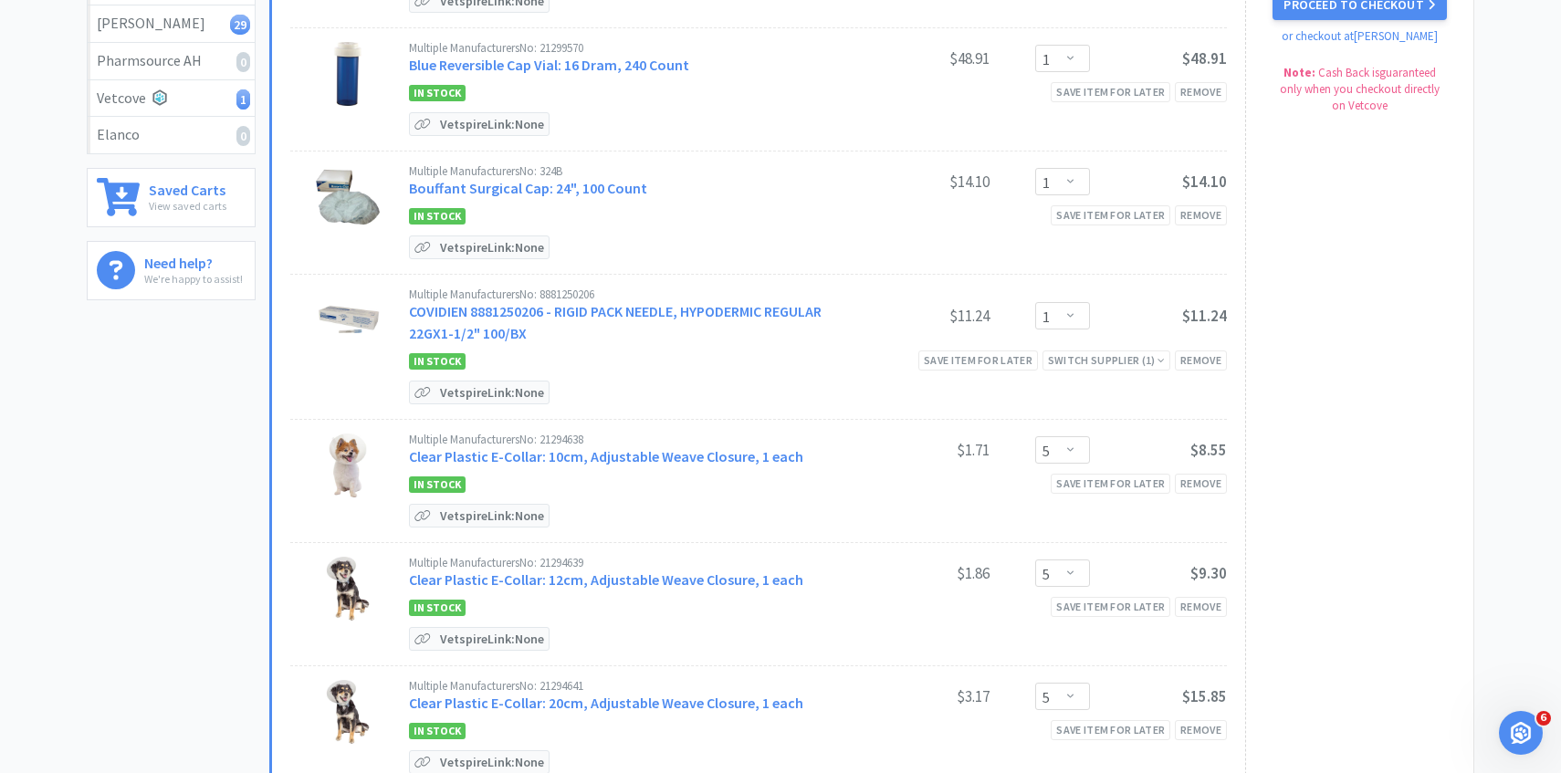
scroll to position [0, 0]
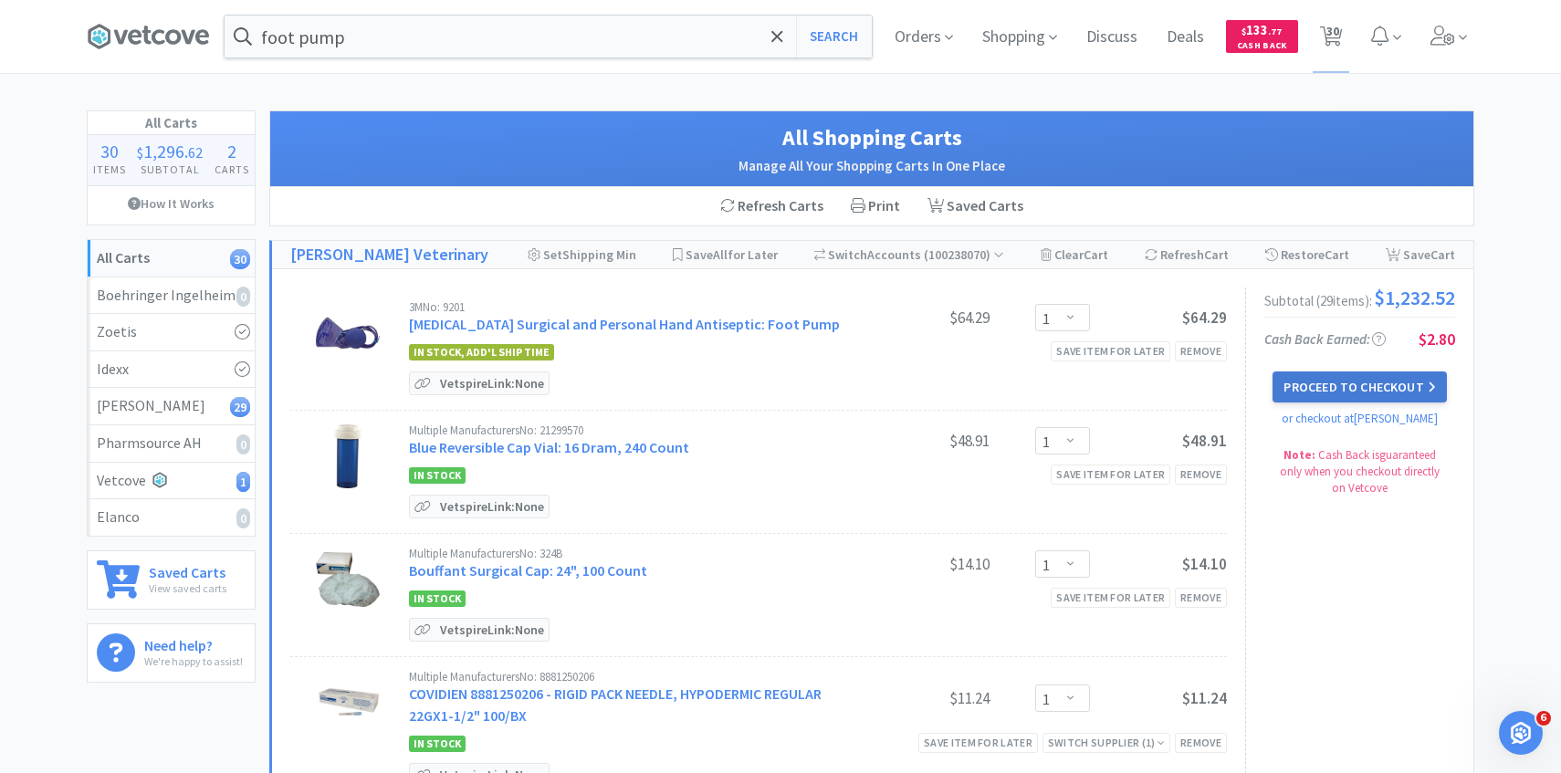
click at [1380, 400] on button "Proceed to Checkout" at bounding box center [1359, 387] width 173 height 31
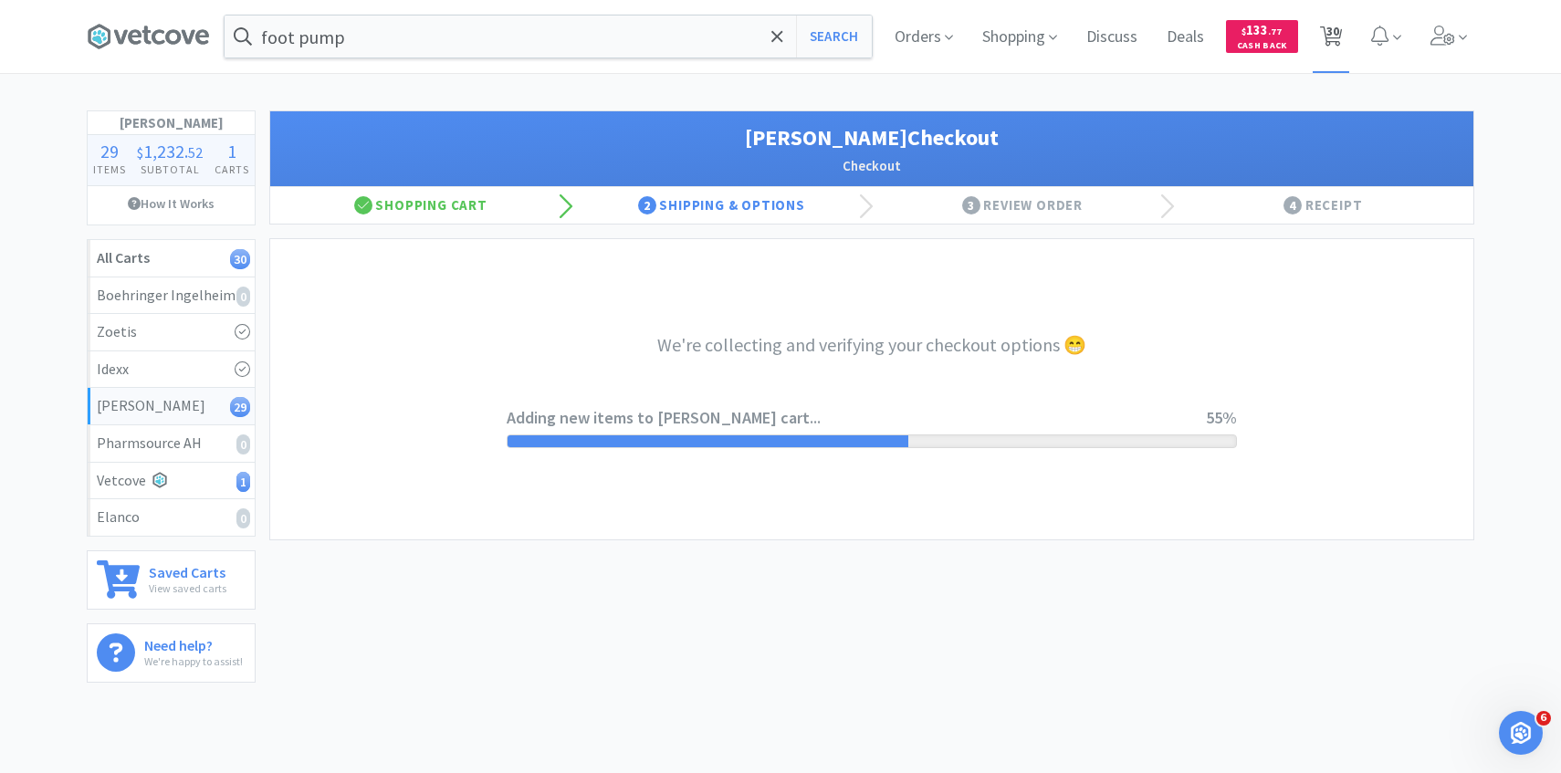
click at [1331, 26] on span "30" at bounding box center [1333, 31] width 13 height 73
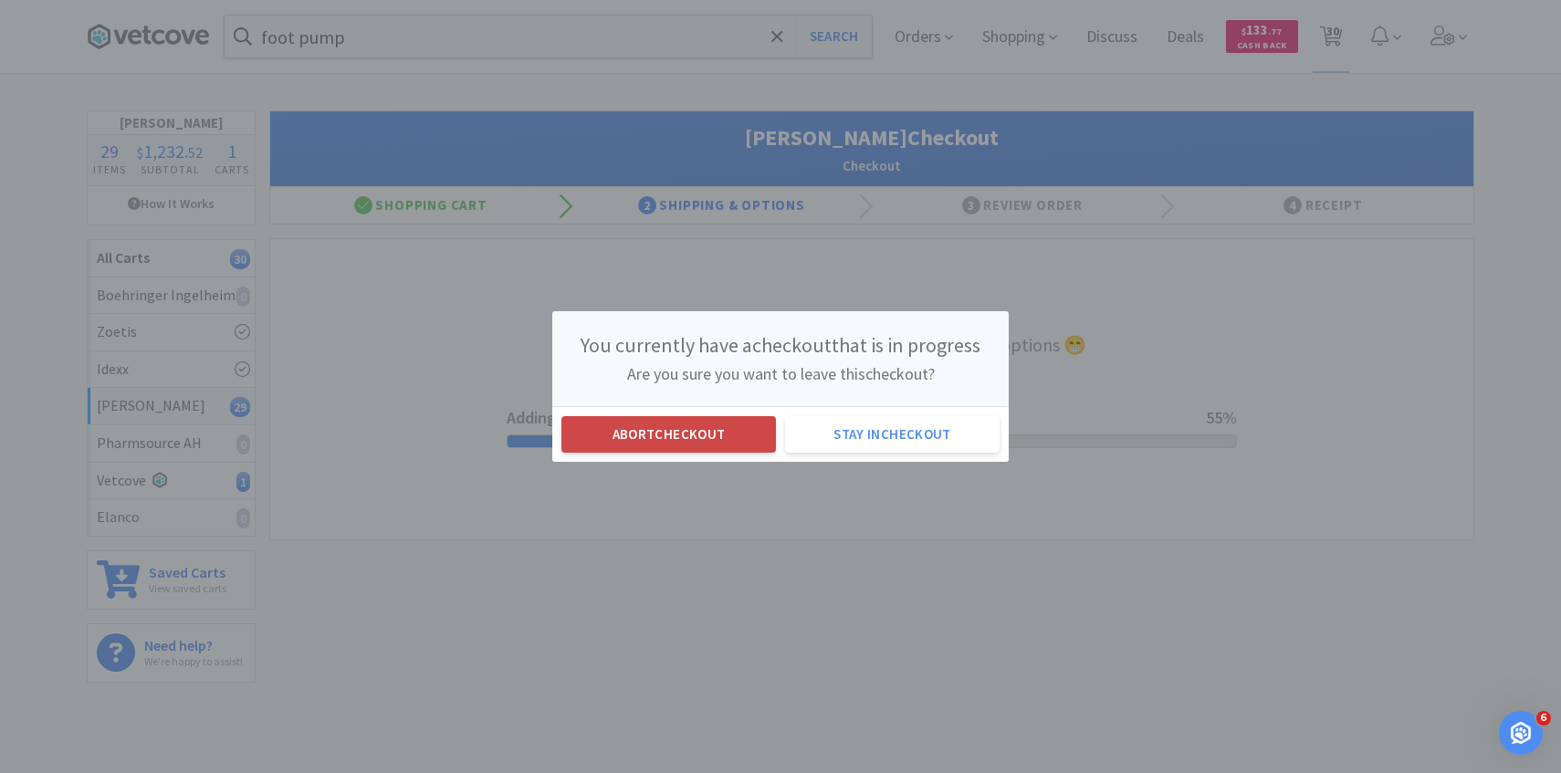
click at [710, 433] on button "Abort checkout" at bounding box center [669, 434] width 215 height 37
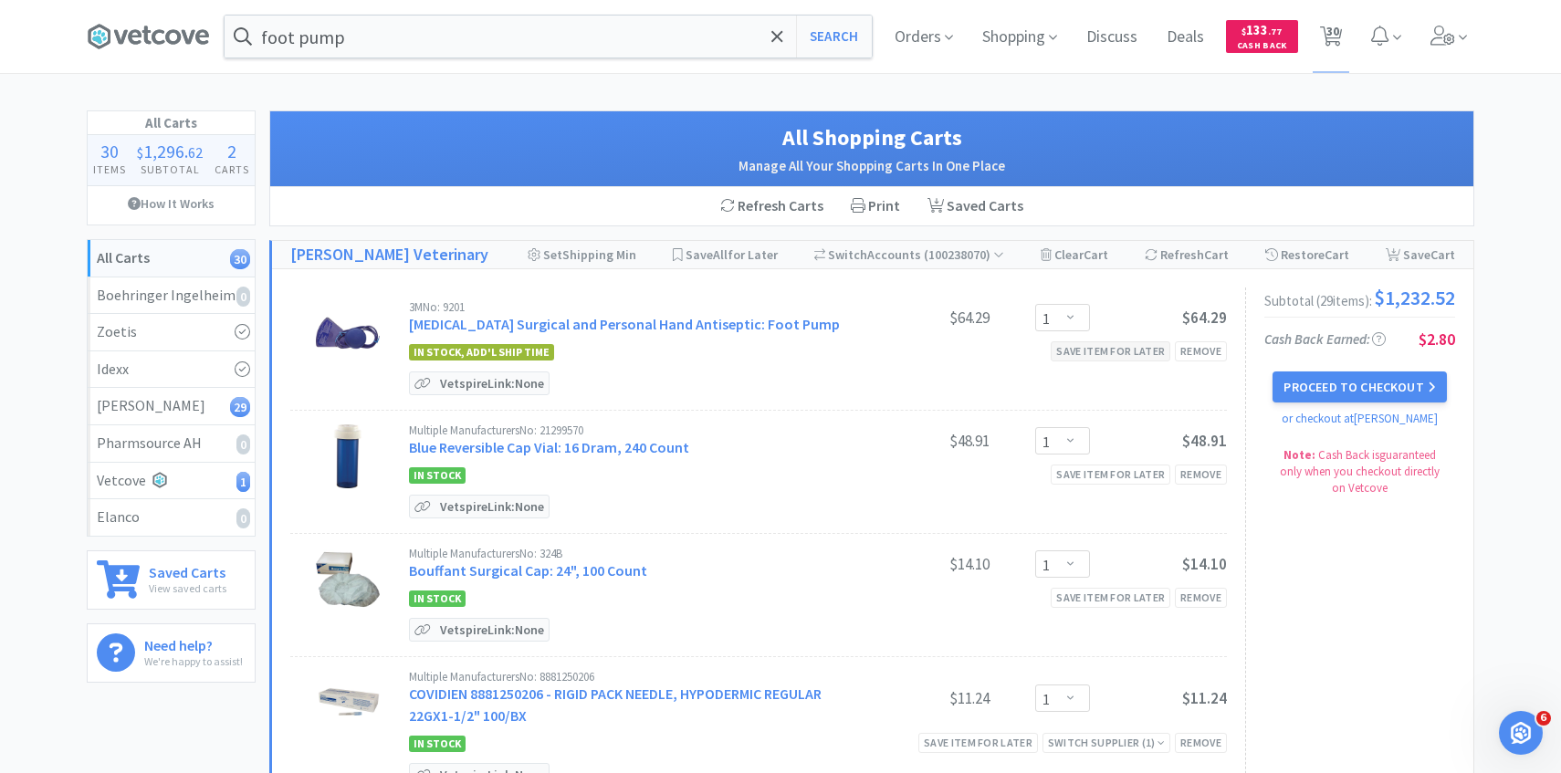
click at [1095, 361] on div "Save item for later" at bounding box center [1111, 351] width 120 height 19
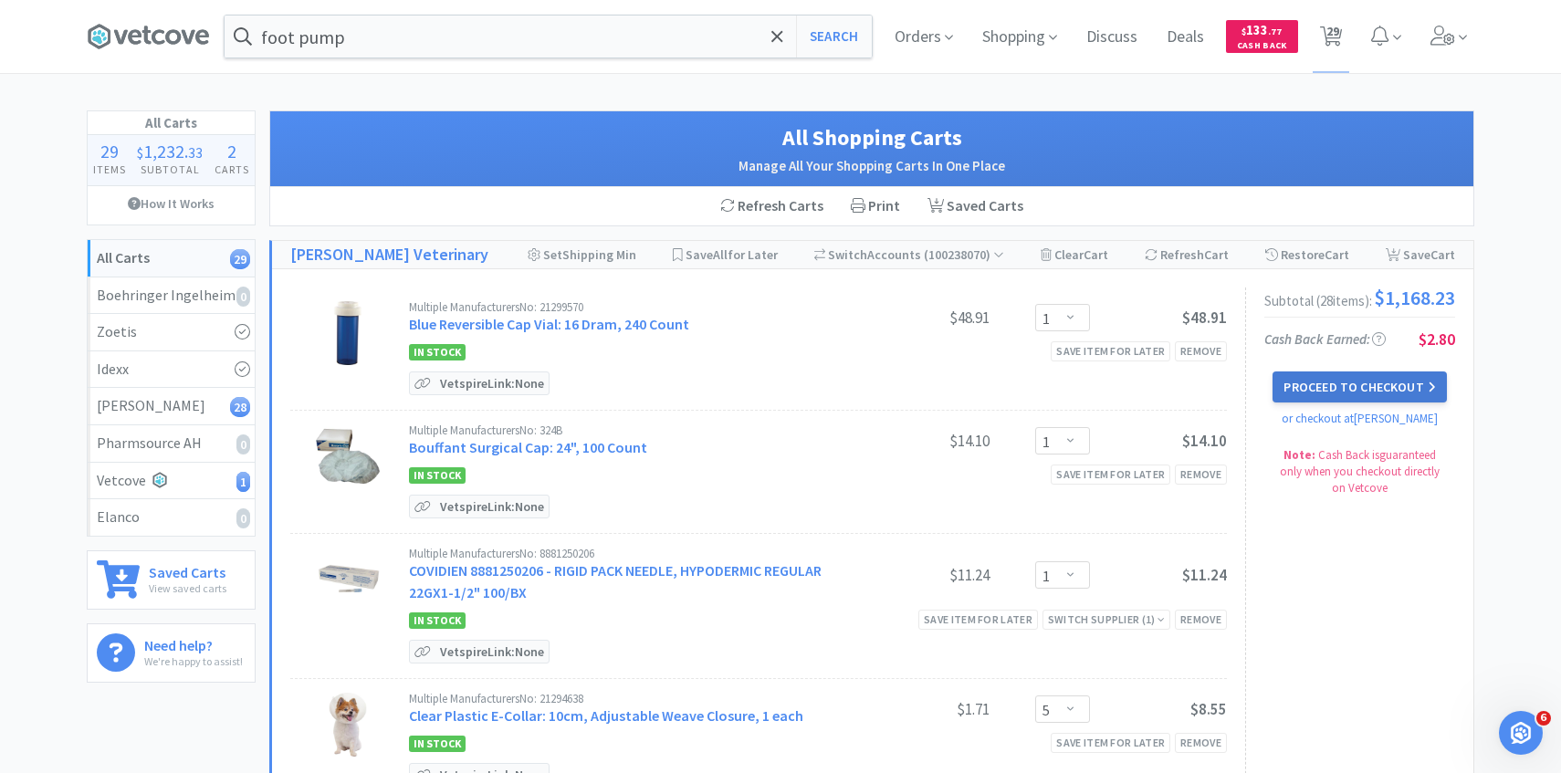
click at [1340, 403] on button "Proceed to Checkout" at bounding box center [1359, 387] width 173 height 31
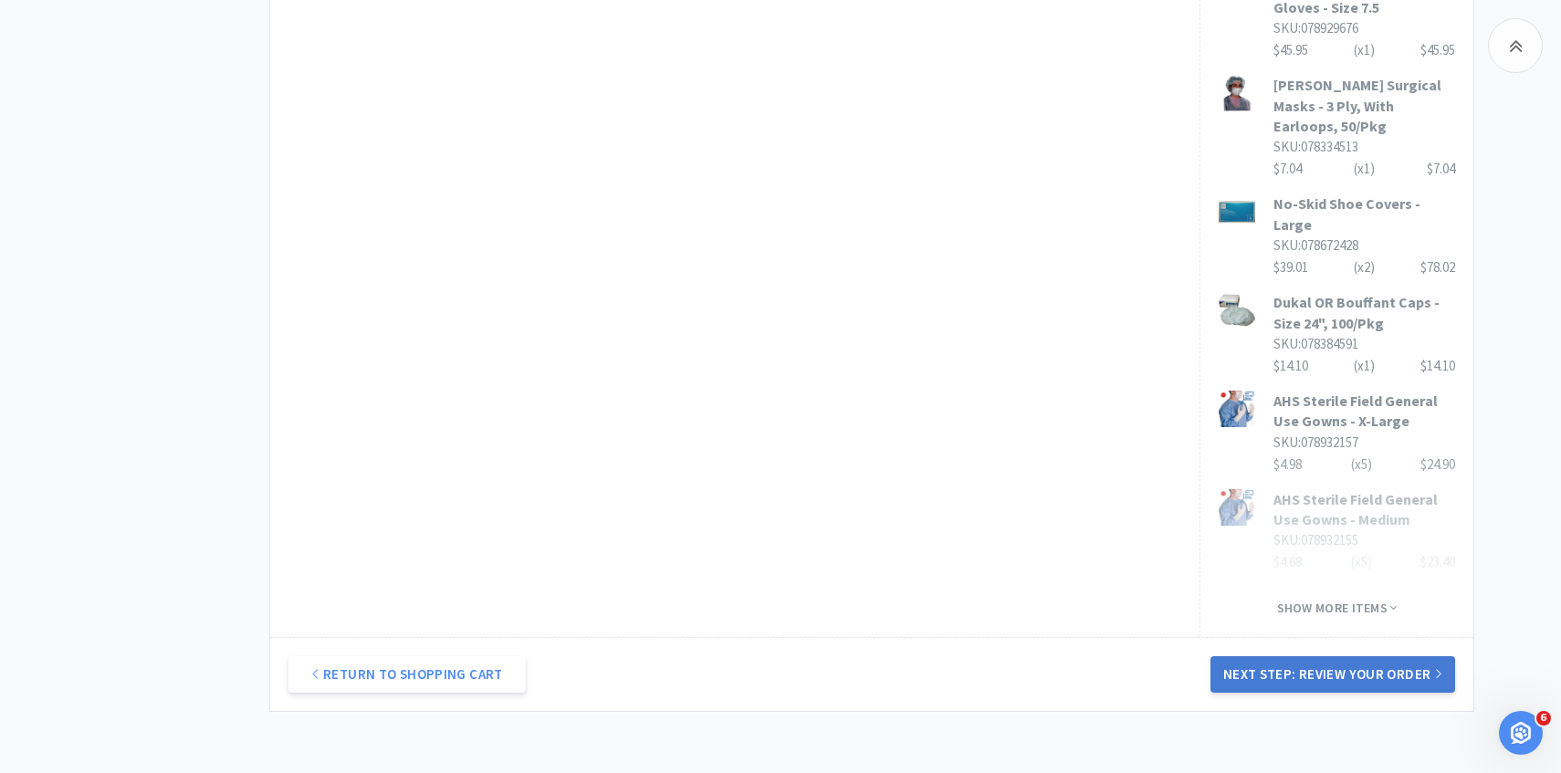
click at [1350, 657] on button "Next Step: Review Your Order" at bounding box center [1333, 675] width 245 height 37
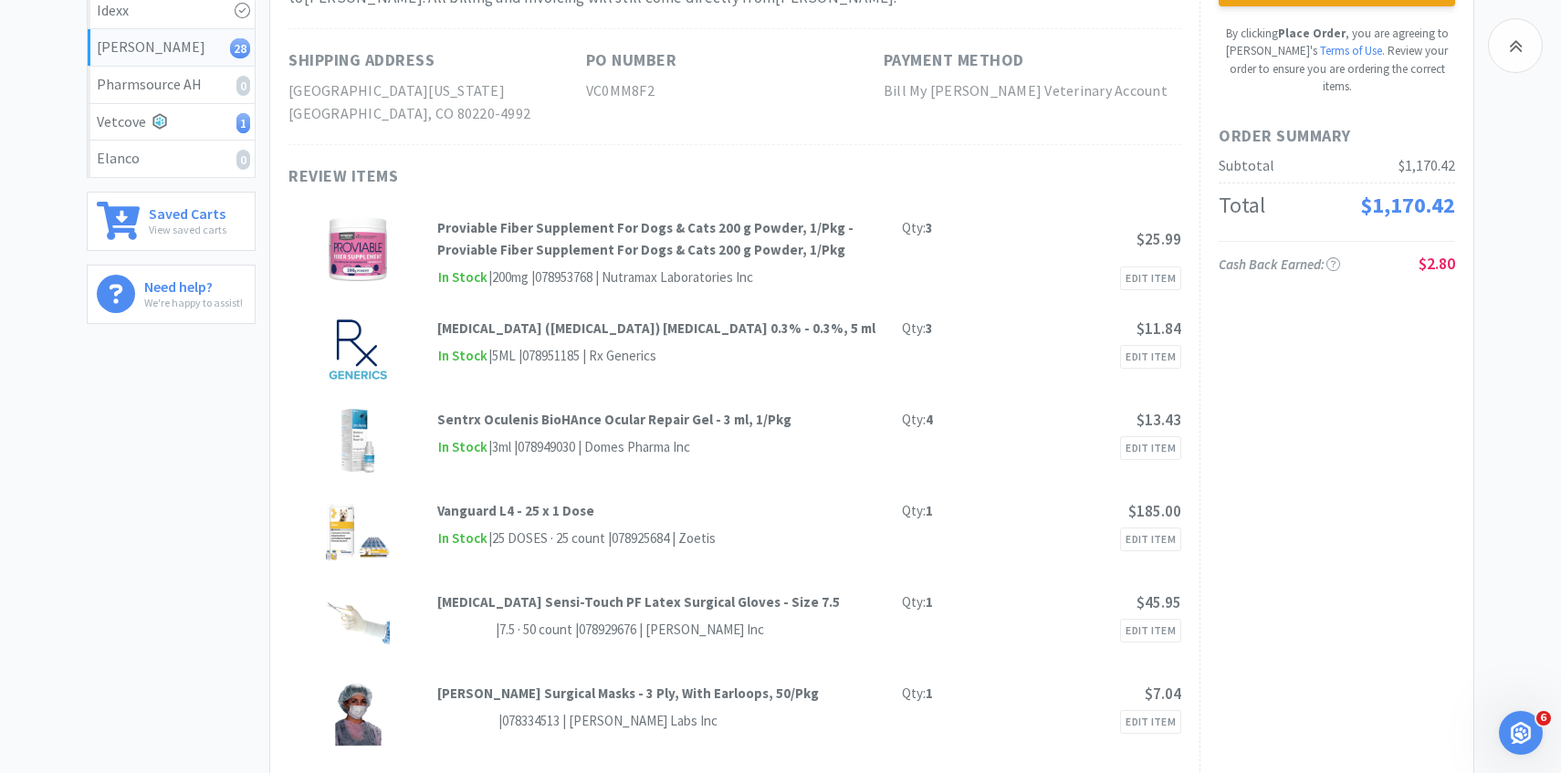
scroll to position [277, 0]
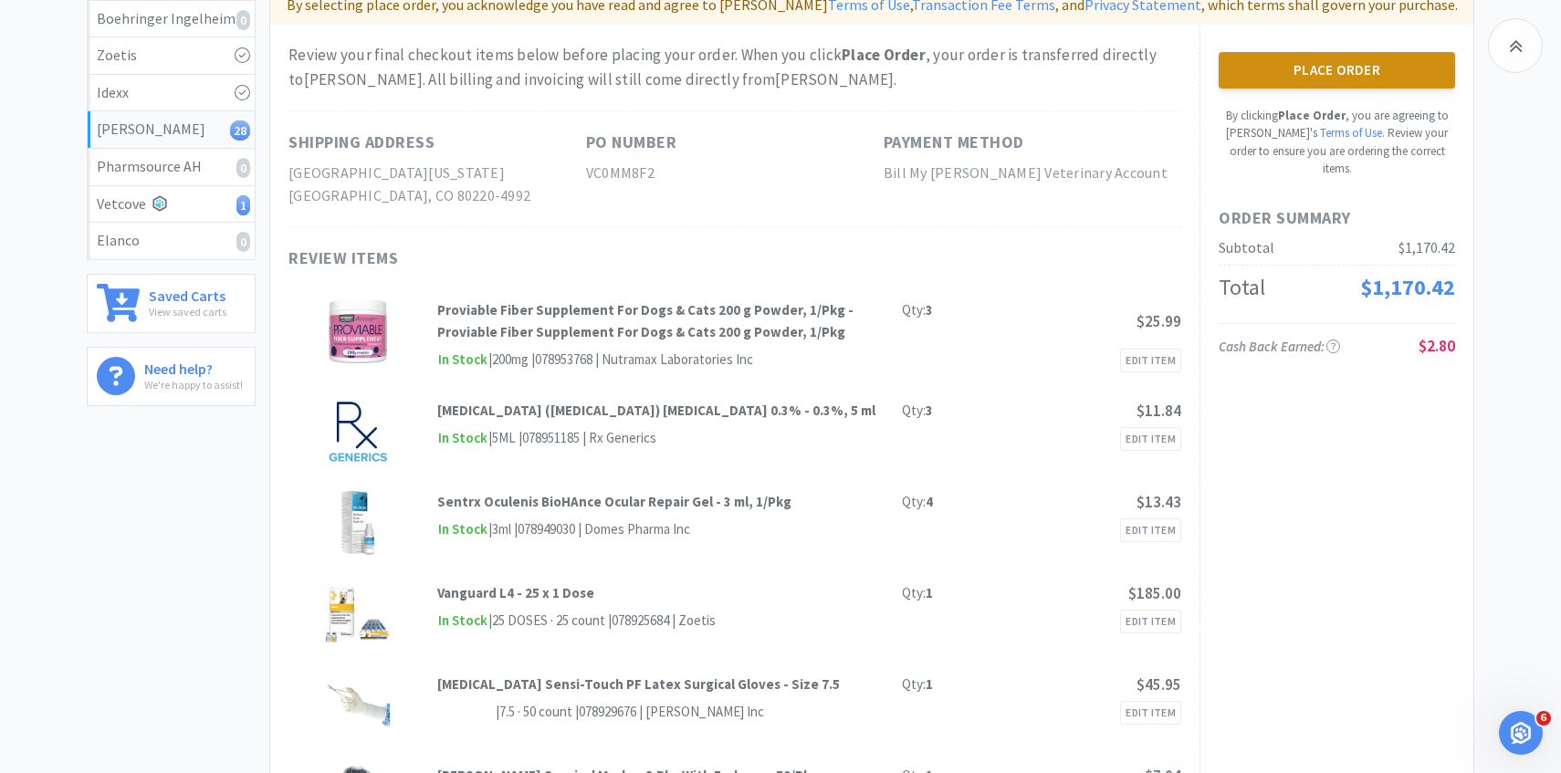
click at [1344, 61] on button "Place Order" at bounding box center [1337, 70] width 237 height 37
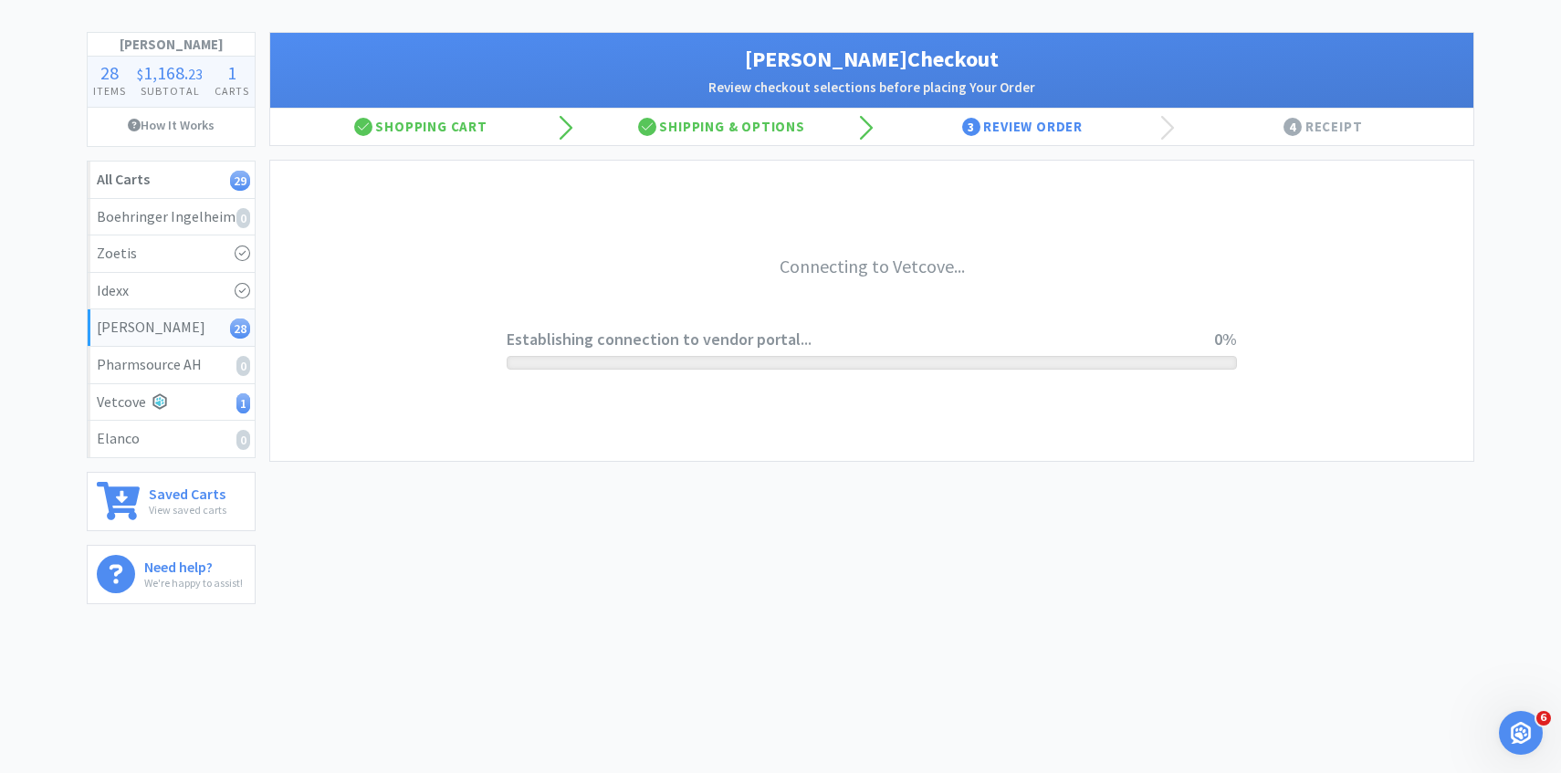
scroll to position [79, 0]
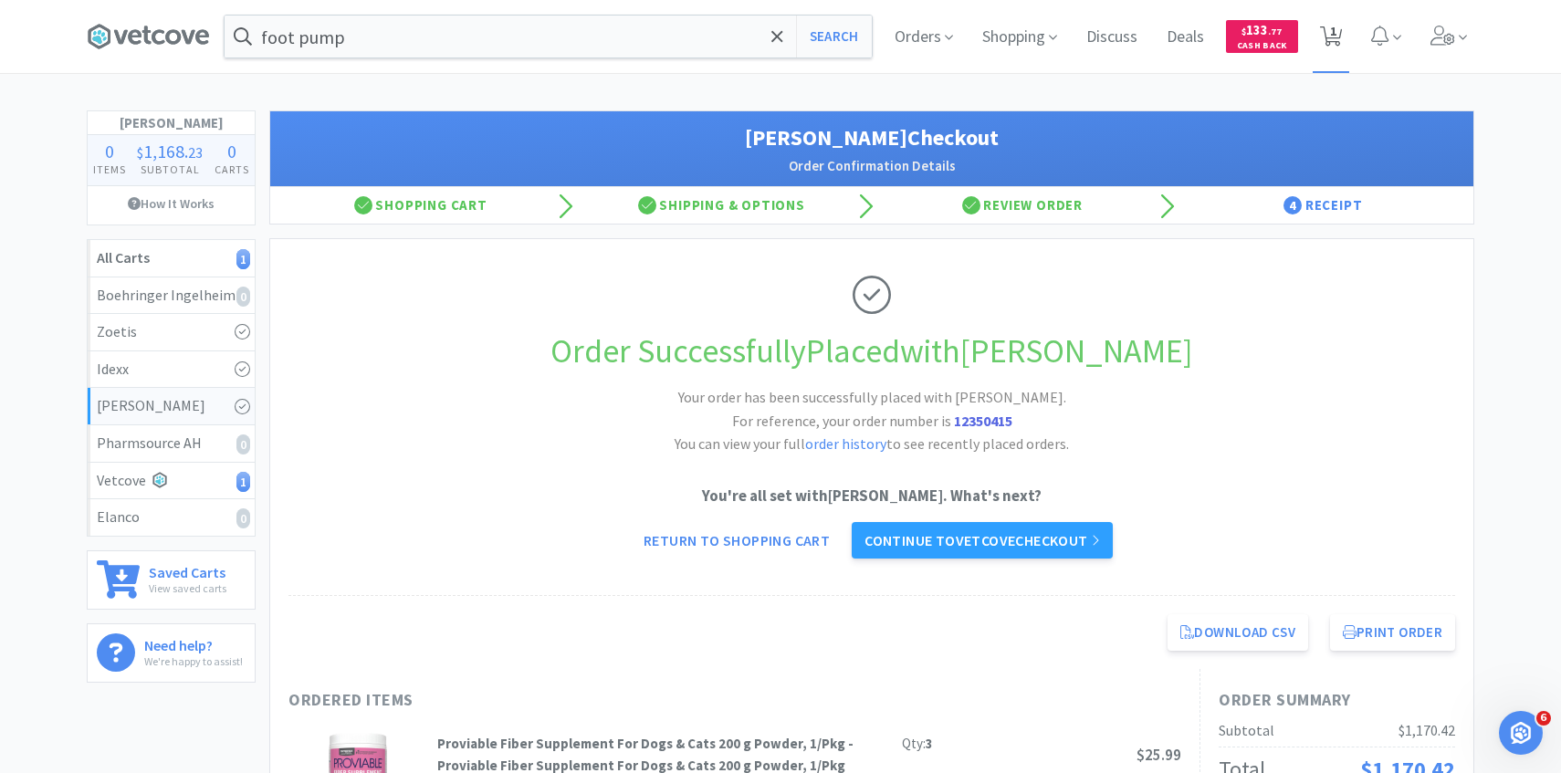
click at [1322, 55] on span "1" at bounding box center [1331, 36] width 37 height 73
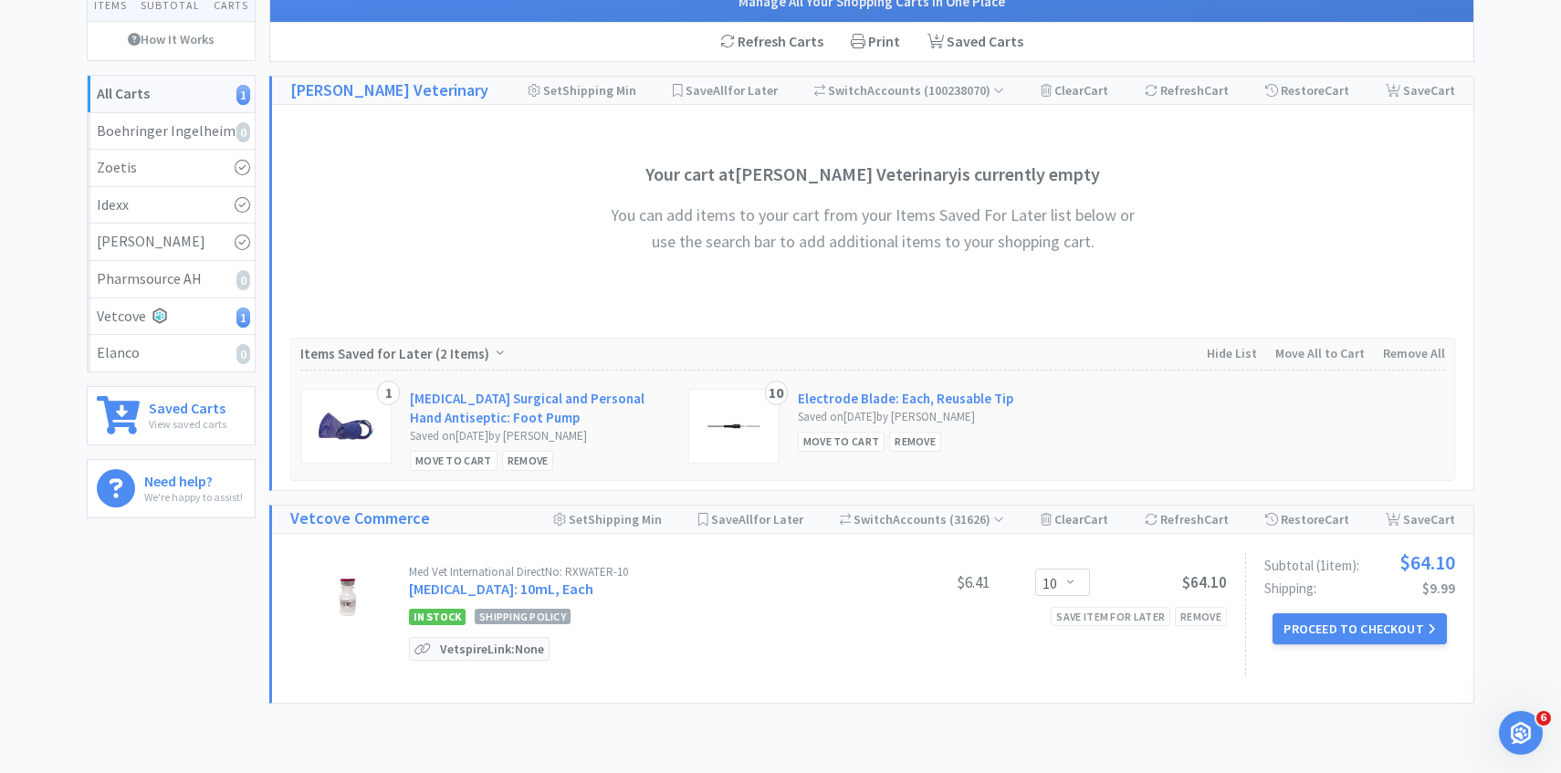
scroll to position [282, 0]
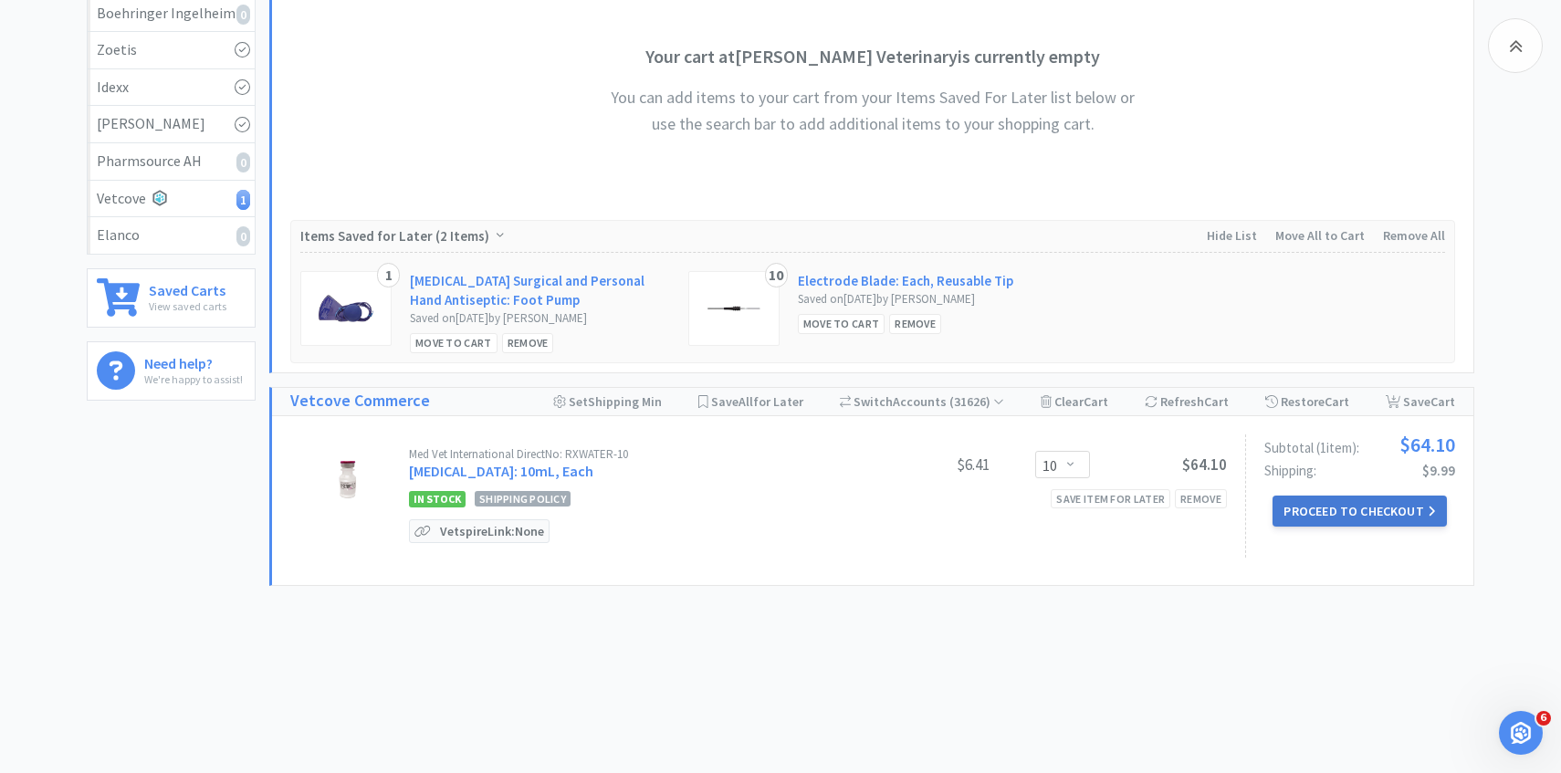
click at [1298, 498] on button "Proceed to Checkout" at bounding box center [1359, 511] width 173 height 31
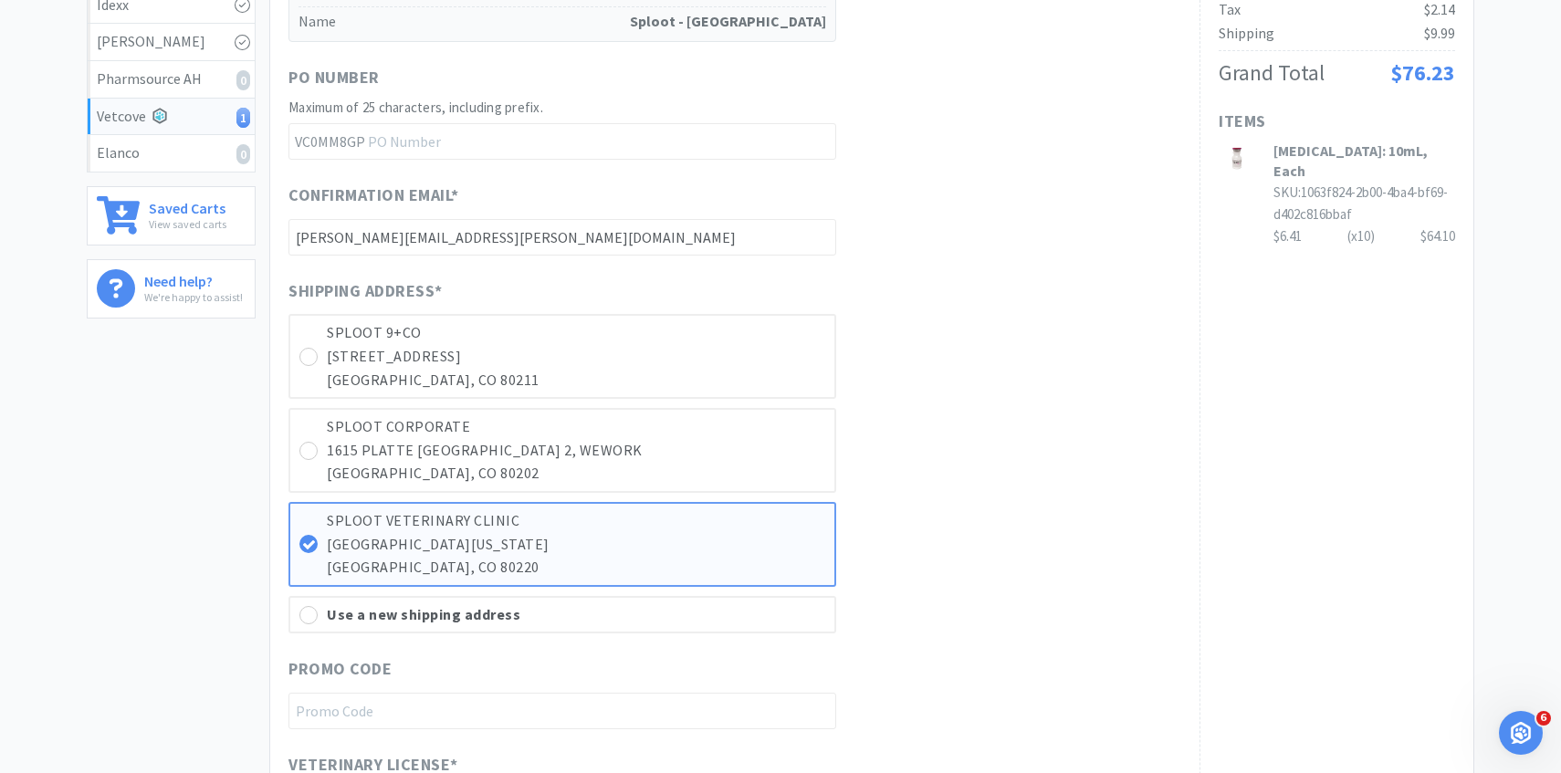
scroll to position [745, 0]
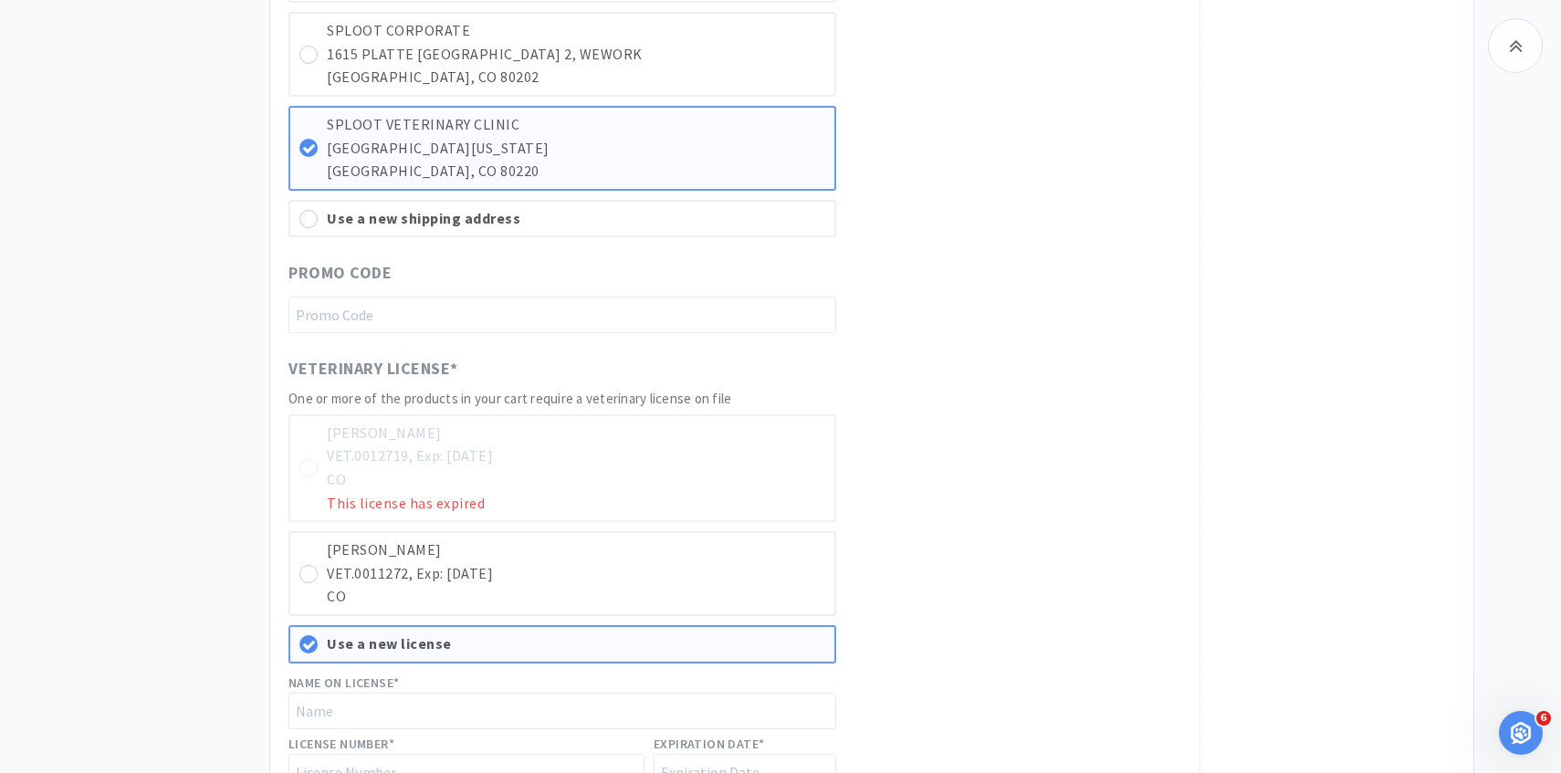
click at [684, 619] on div "William Bryer VET.0012719, Exp: 10/31/2024 CO This license has expired Molly Wo…" at bounding box center [563, 664] width 548 height 499
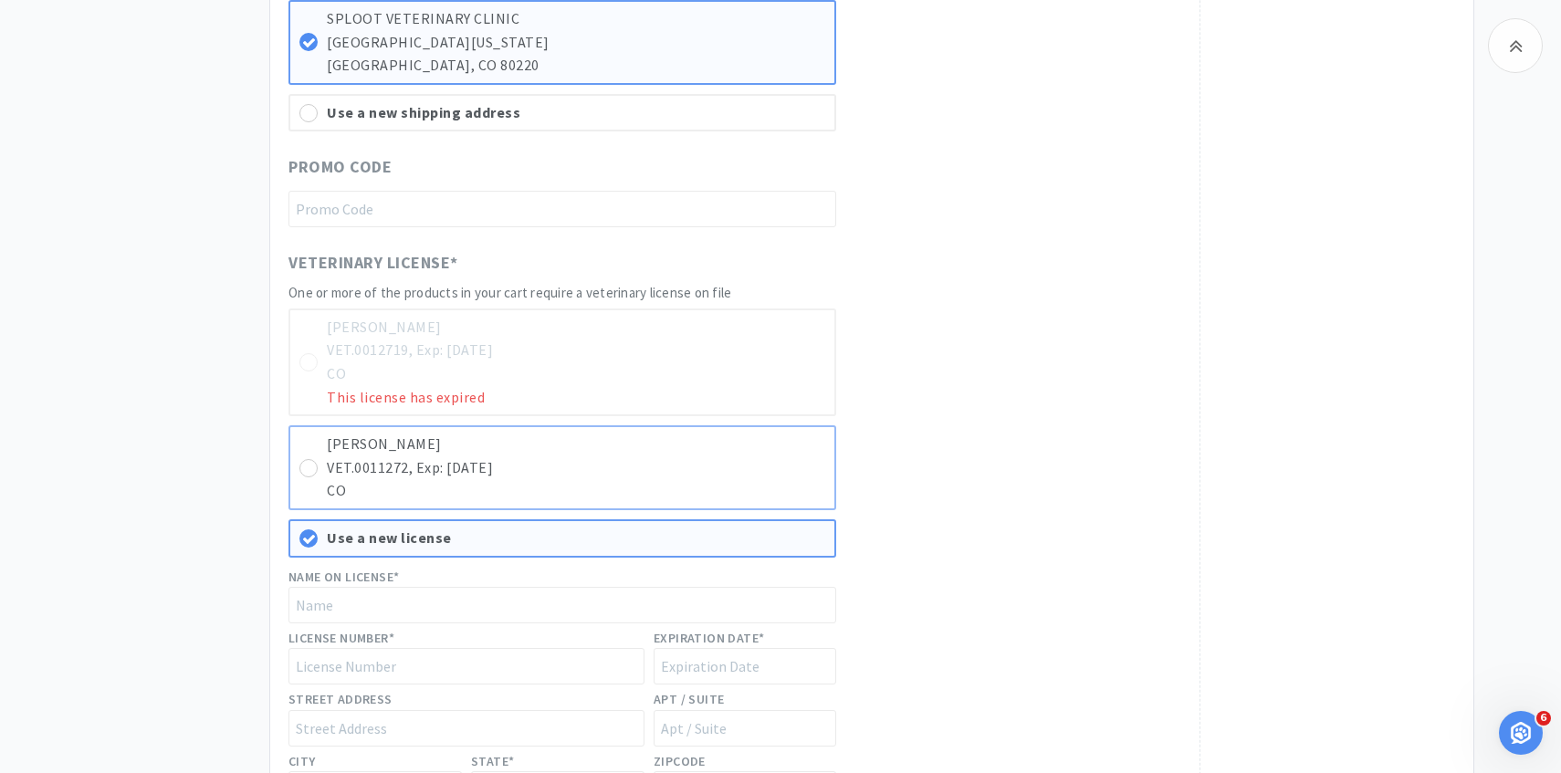
click at [693, 487] on p "CO" at bounding box center [576, 491] width 499 height 24
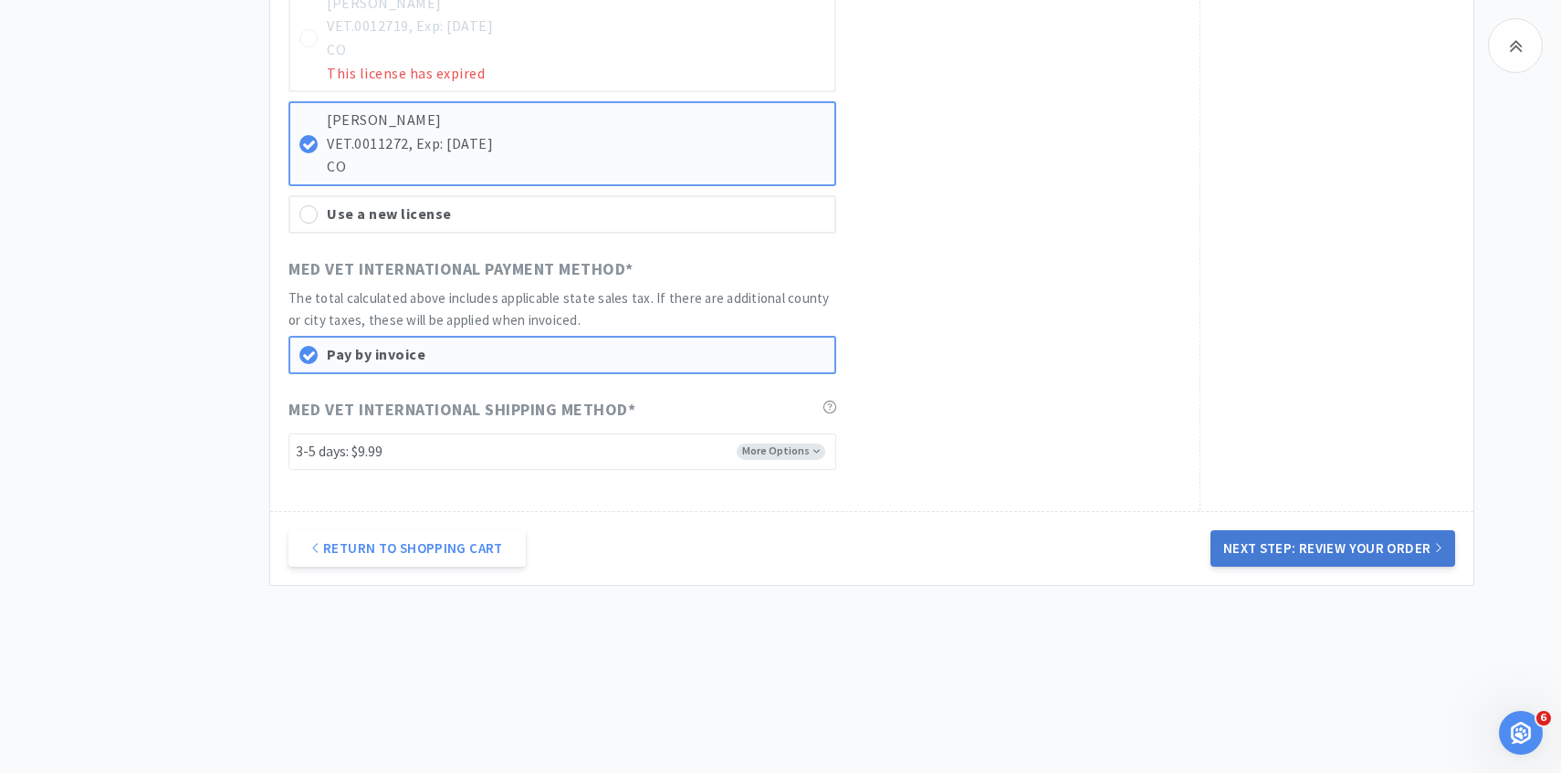
click at [1301, 552] on button "Next Step: Review Your Order" at bounding box center [1333, 549] width 245 height 37
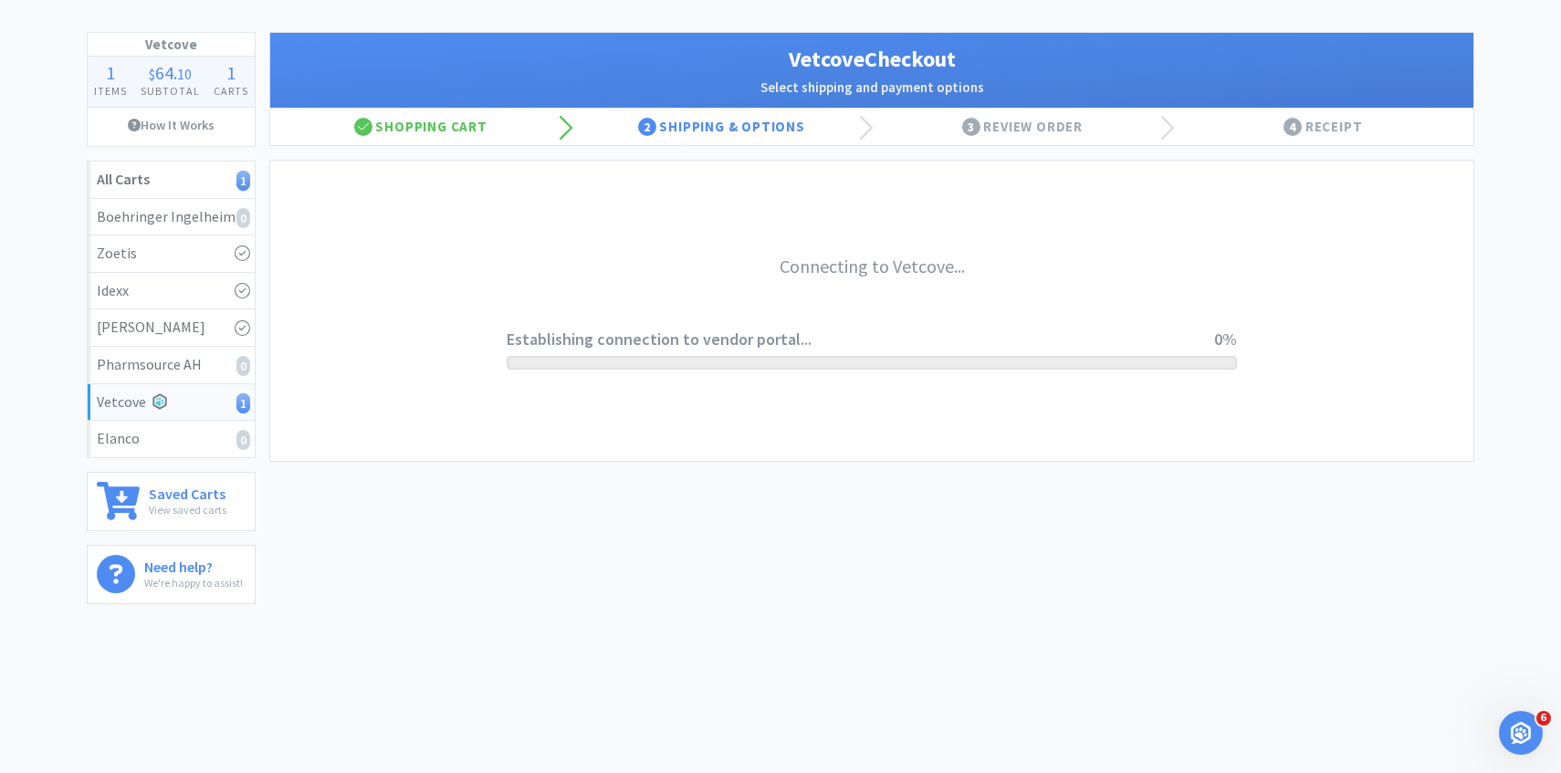
scroll to position [0, 0]
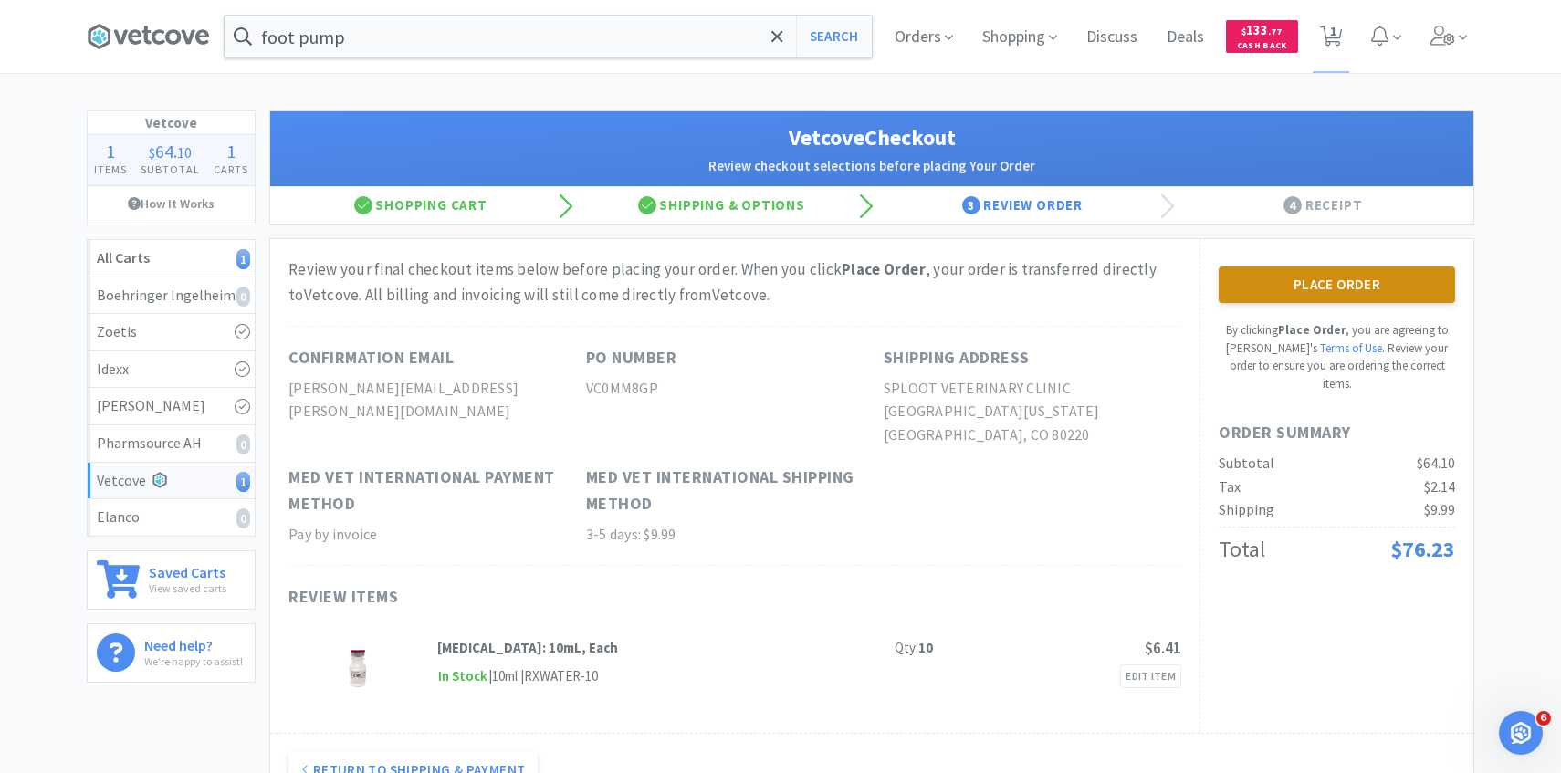
click at [1309, 277] on button "Place Order" at bounding box center [1337, 285] width 237 height 37
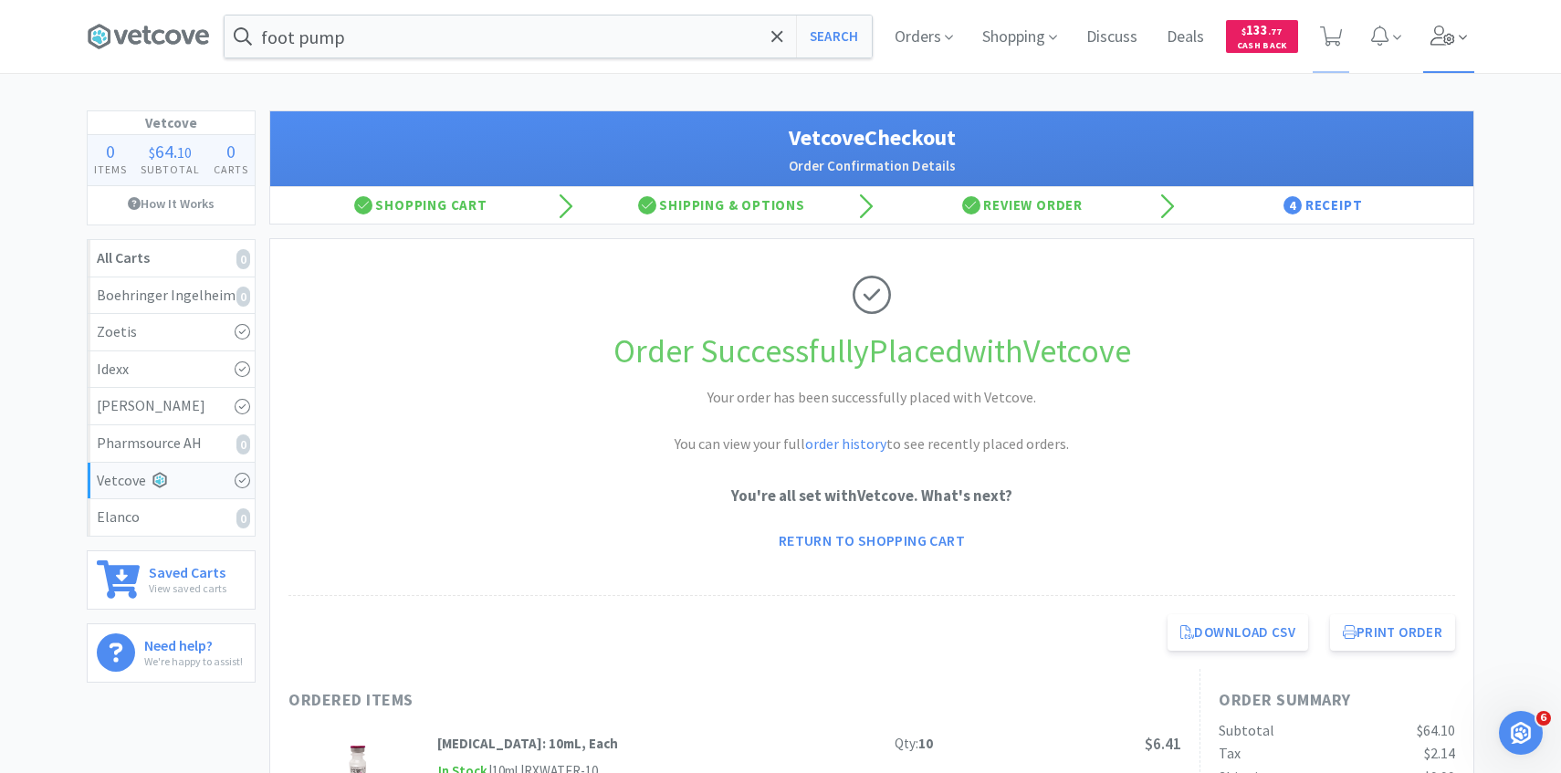
click at [1466, 45] on icon at bounding box center [1463, 37] width 8 height 16
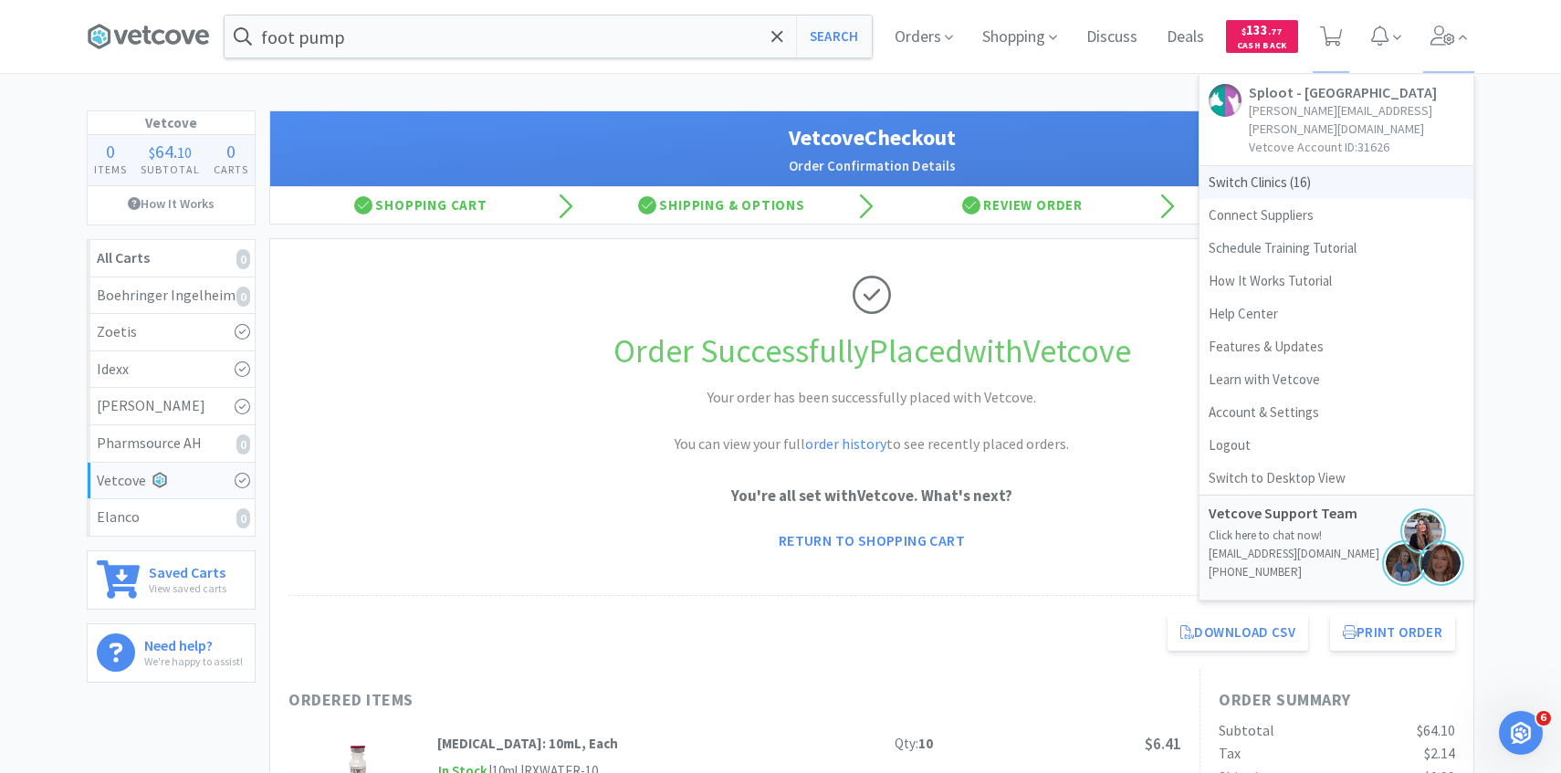
click at [1369, 166] on span "Switch Clinics ( 16 )" at bounding box center [1337, 182] width 274 height 33
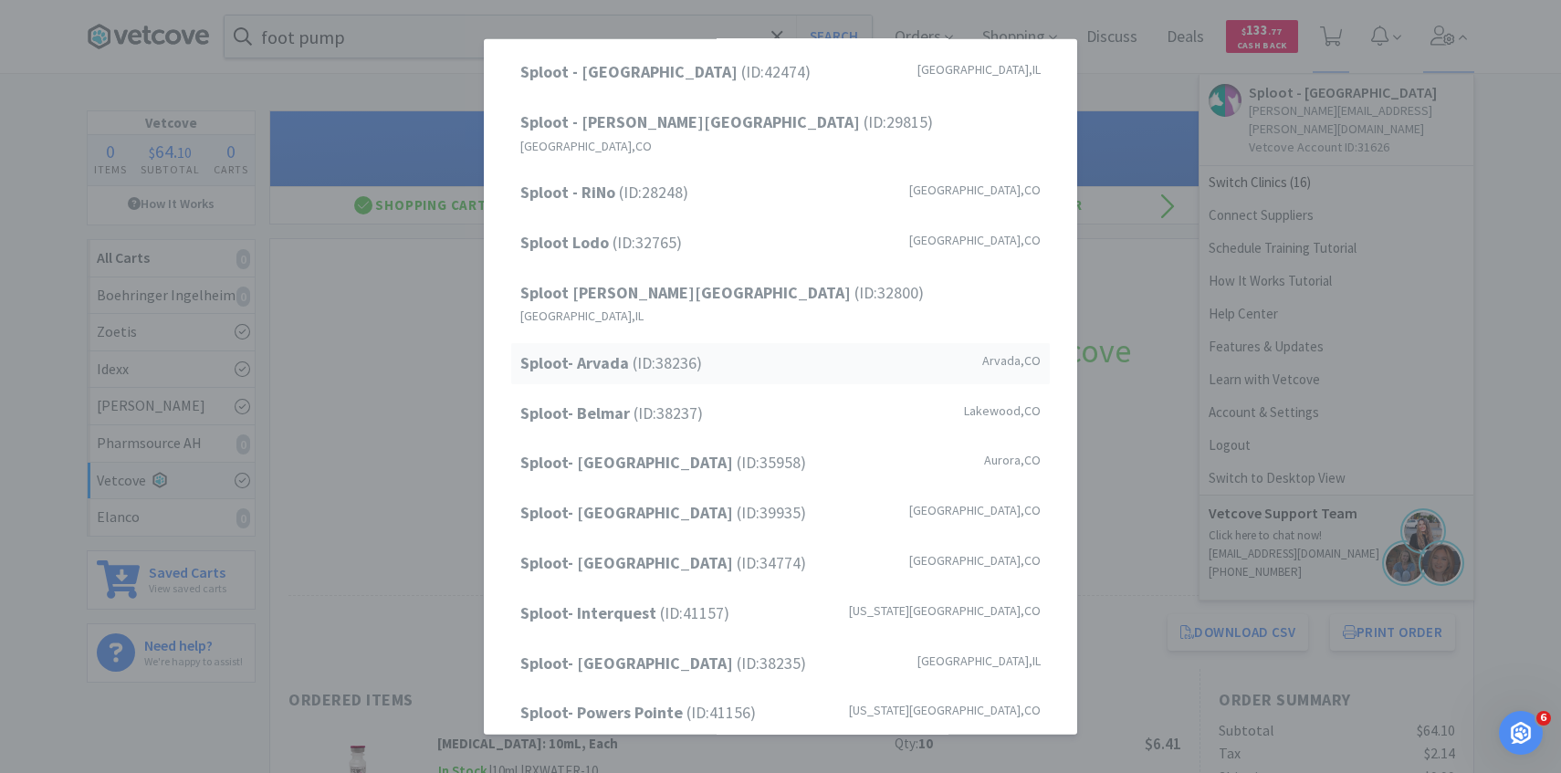
scroll to position [233, 0]
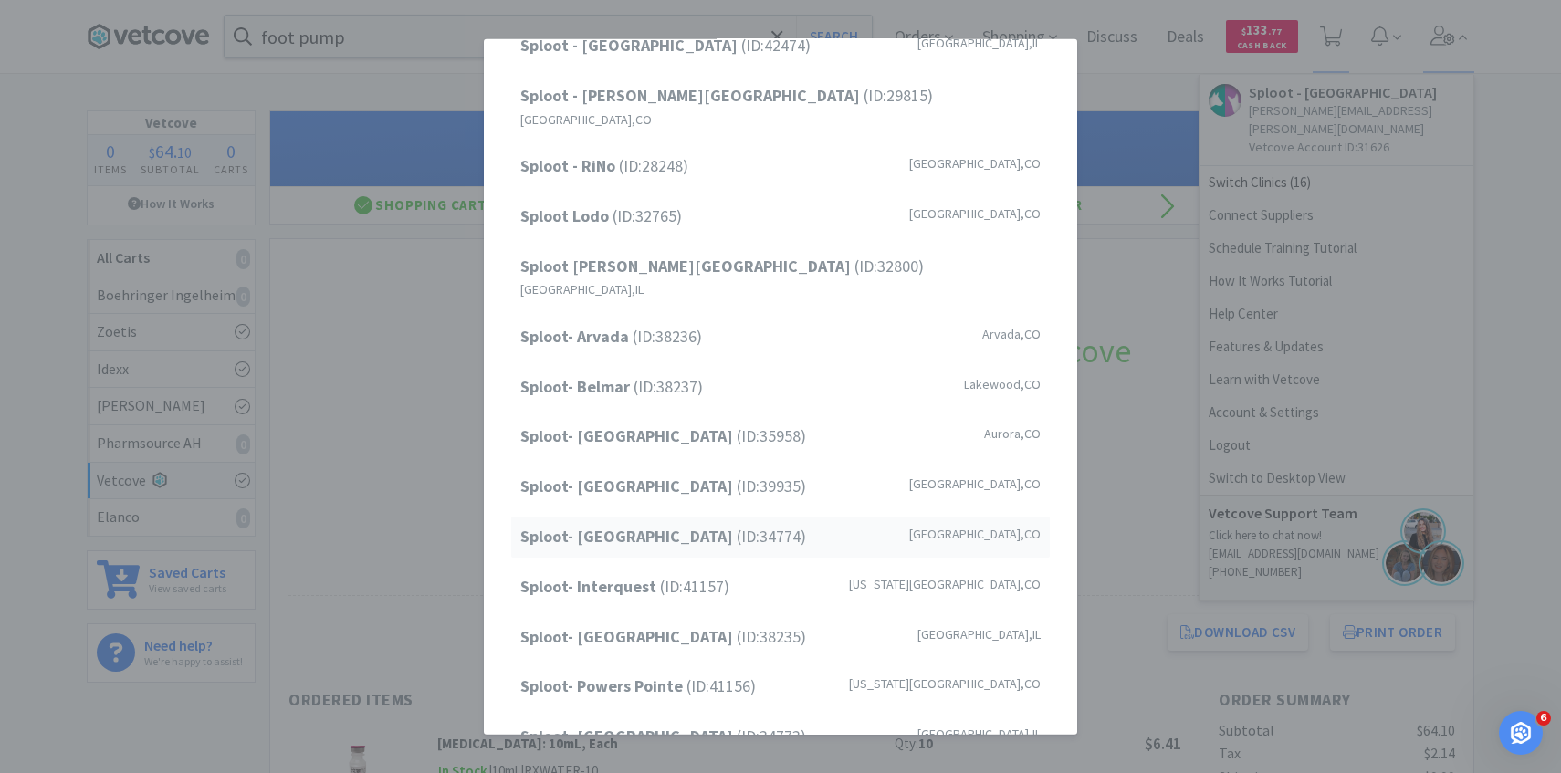
click at [707, 524] on span "Sploot- Highlands Ranch (ID: 34774 )" at bounding box center [663, 537] width 286 height 26
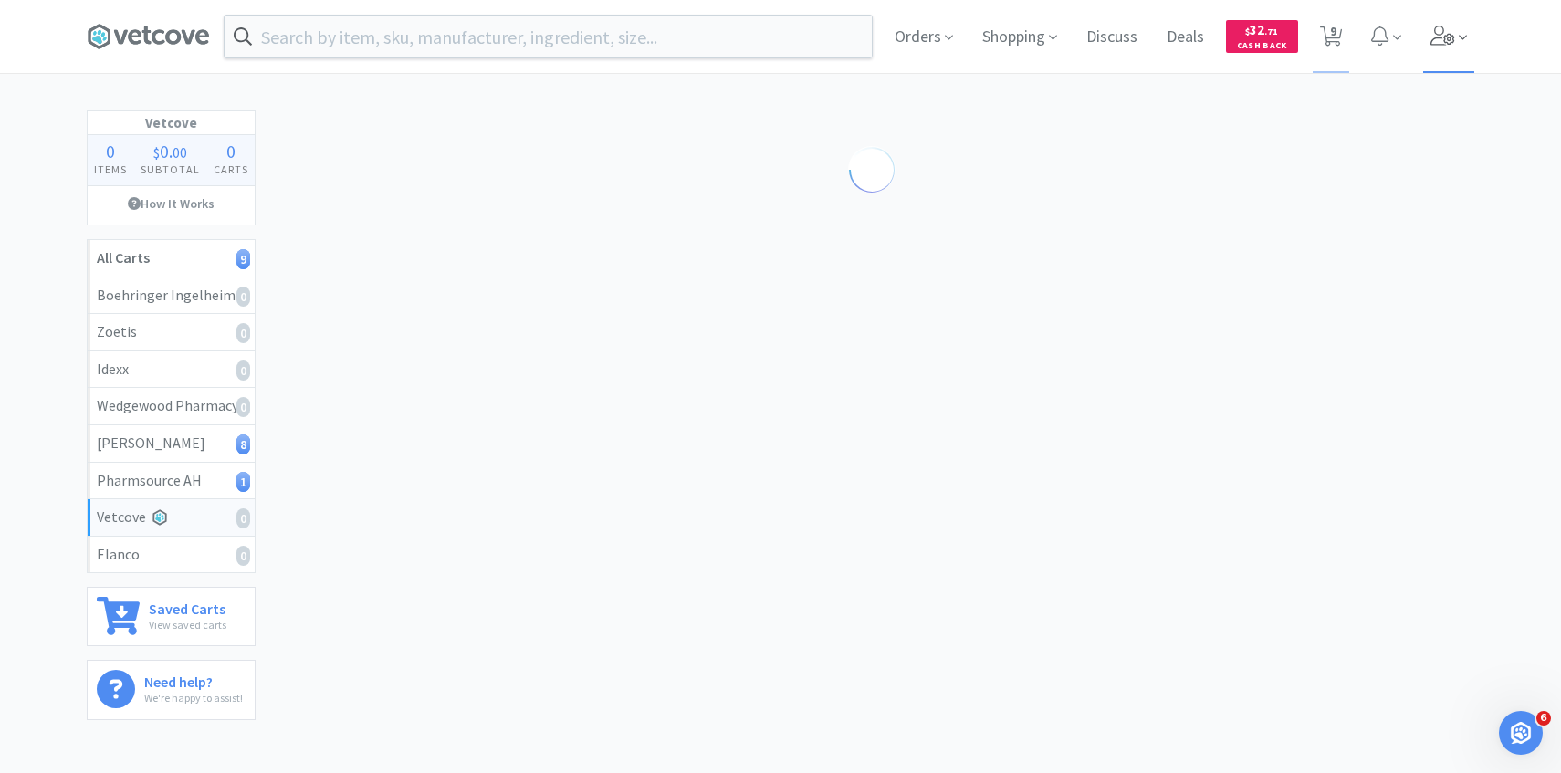
click at [1472, 31] on span at bounding box center [1450, 36] width 52 height 73
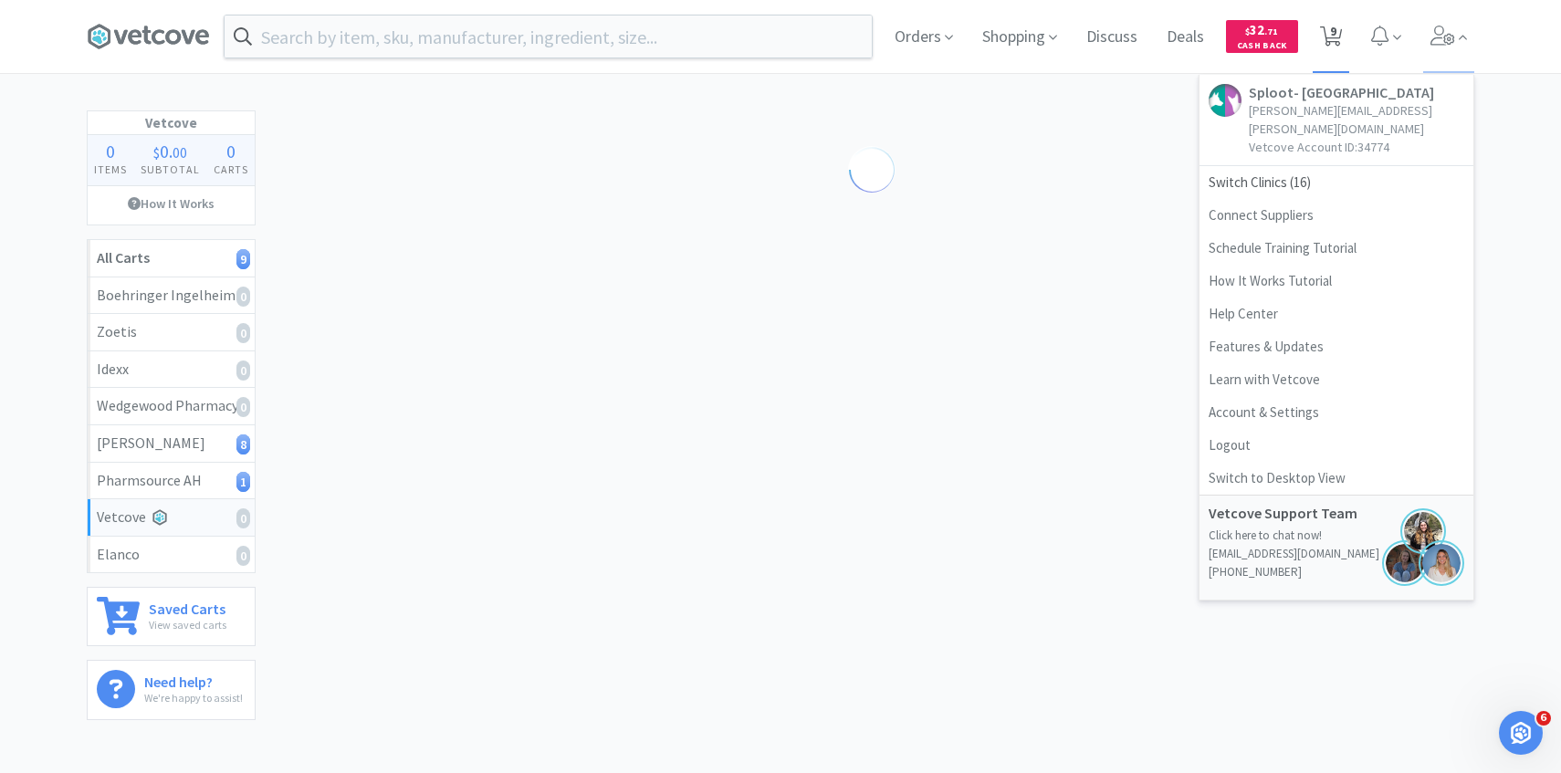
click at [1330, 32] on span "9" at bounding box center [1333, 31] width 6 height 73
select select "1"
select select "3"
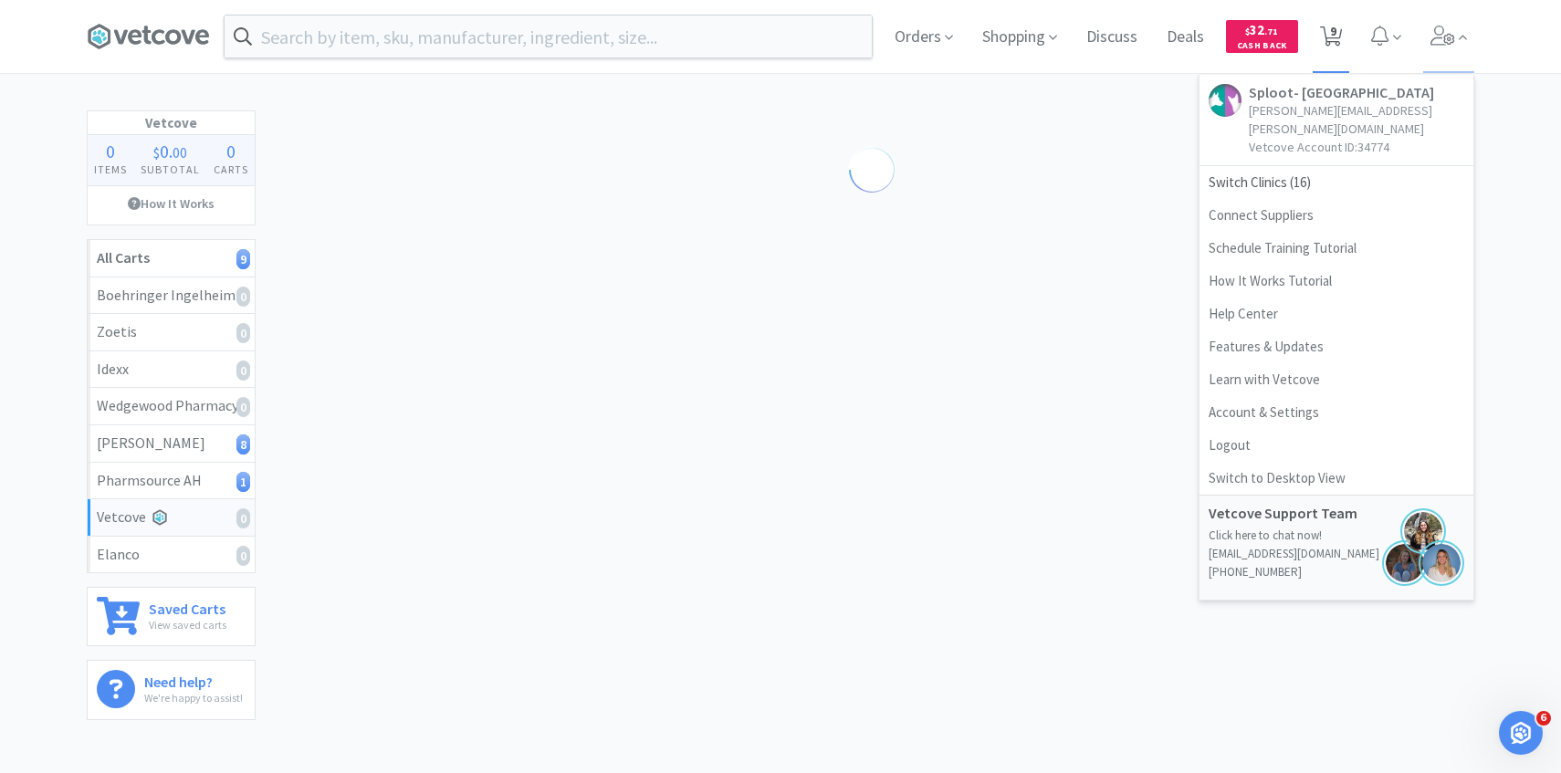
select select "1"
select select "2"
select select "1"
select select "2"
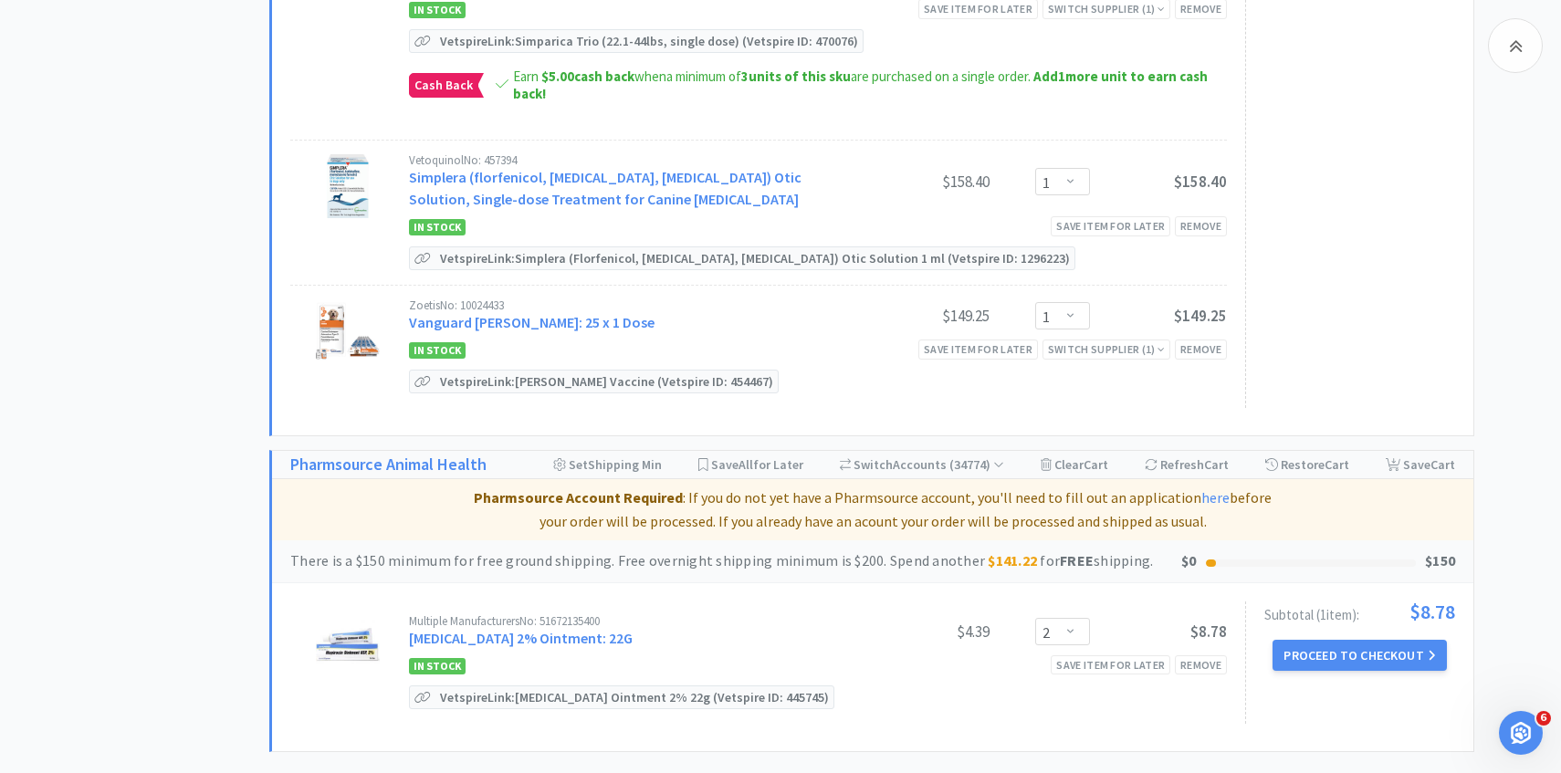
scroll to position [1142, 0]
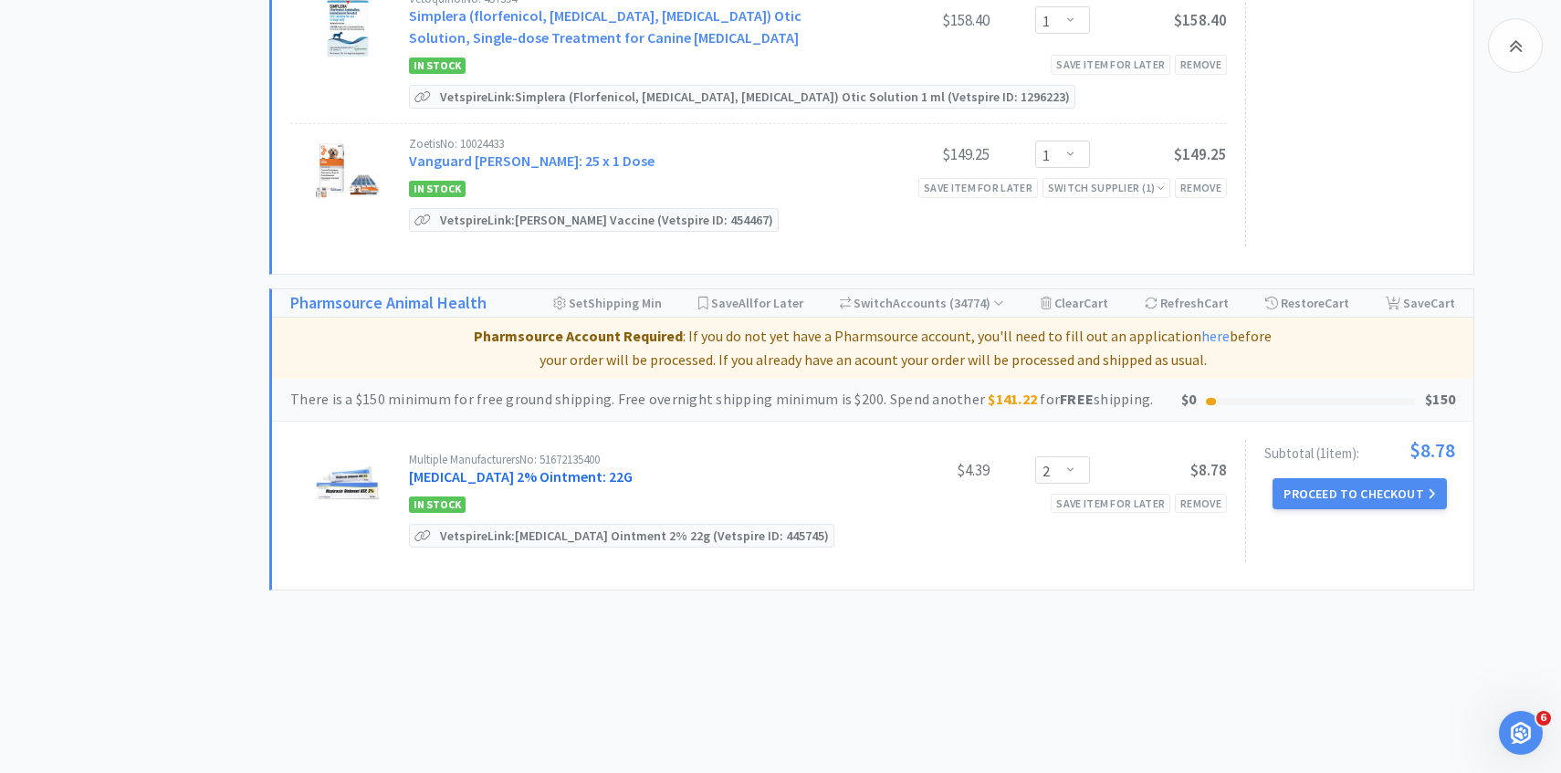
click at [566, 472] on link "Mupirocin 2% Ointment: 22G" at bounding box center [521, 477] width 224 height 18
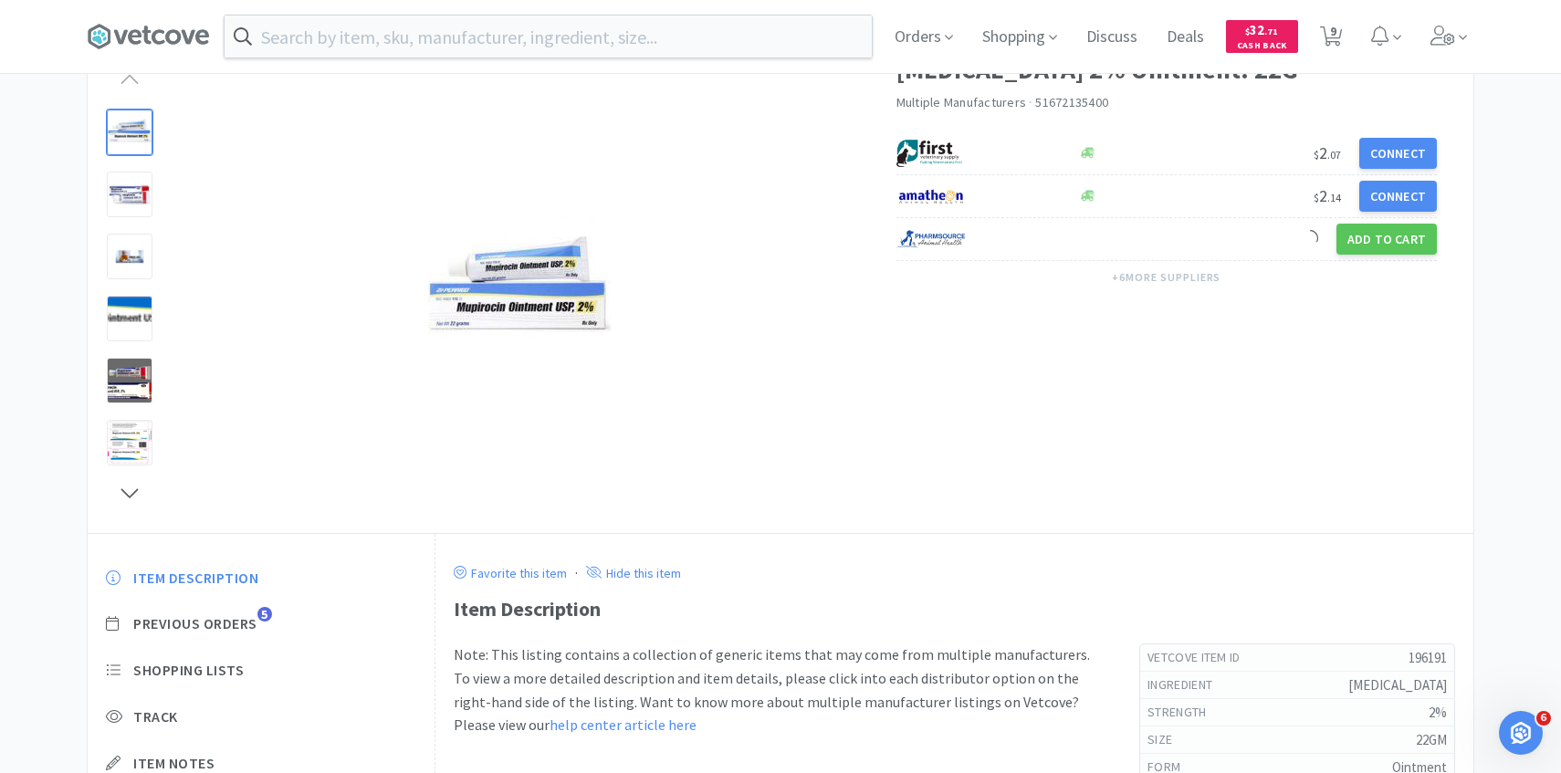
scroll to position [149, 0]
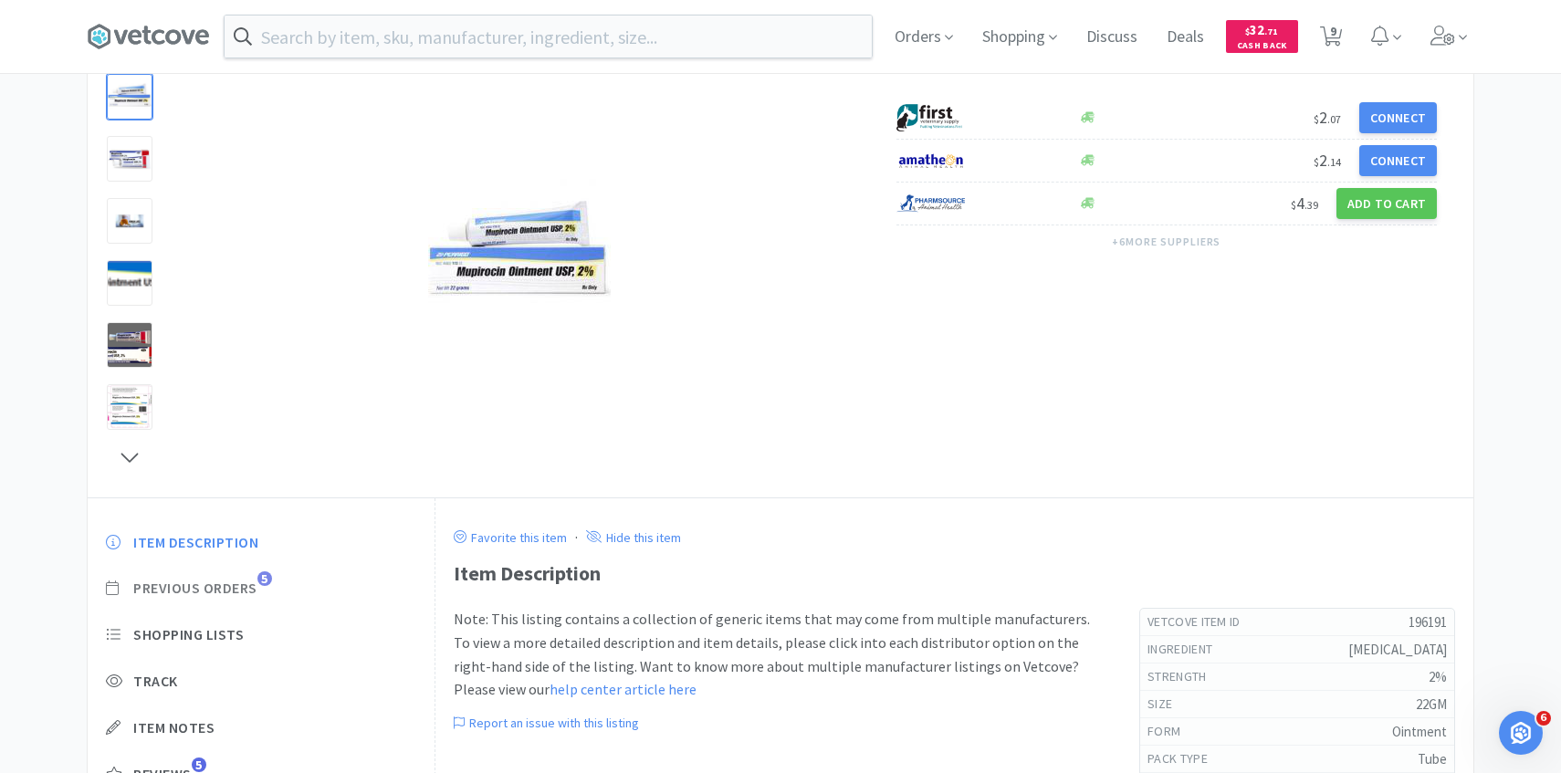
click at [239, 586] on span "Previous Orders" at bounding box center [195, 588] width 124 height 19
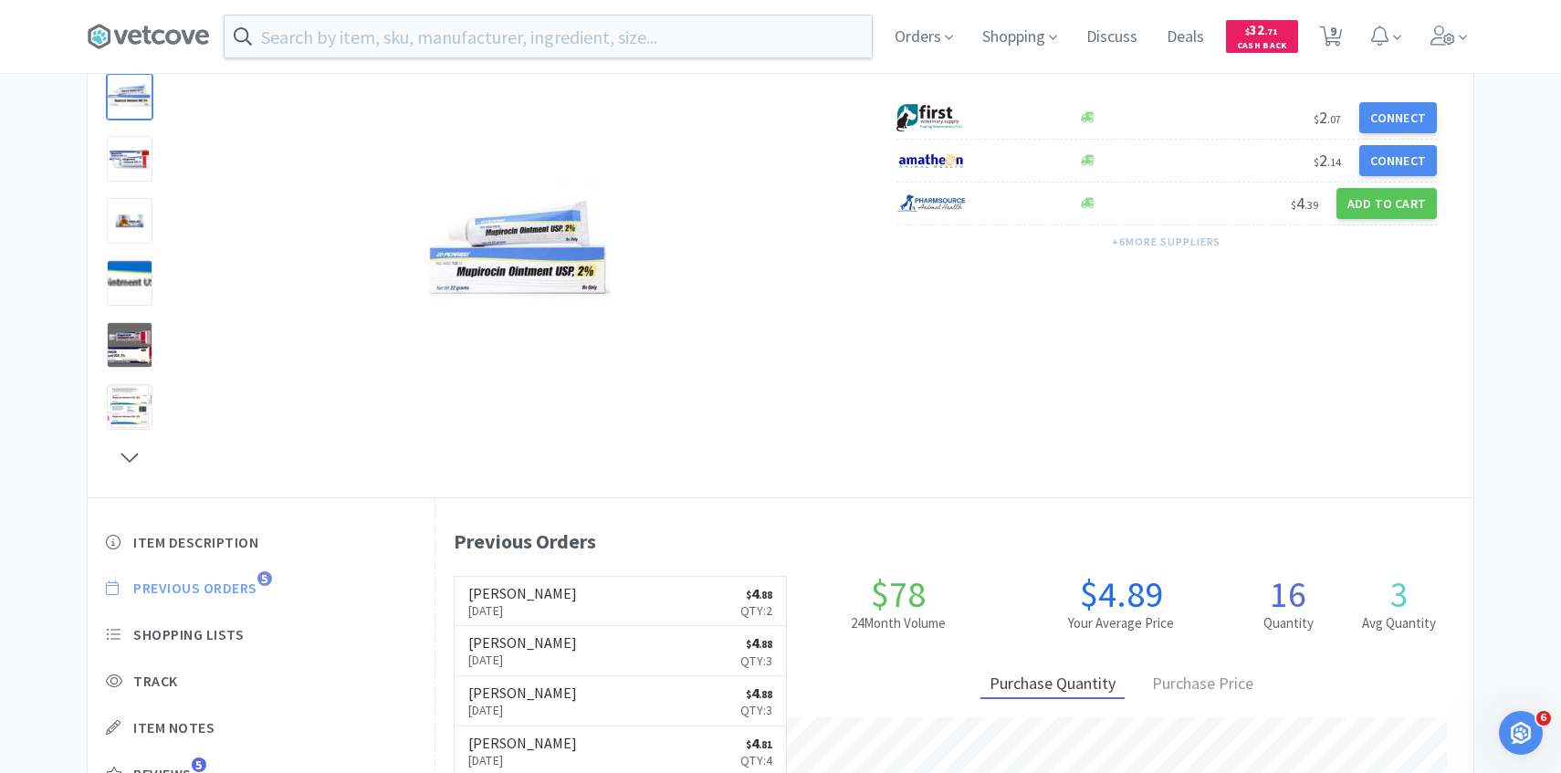
scroll to position [501, 1038]
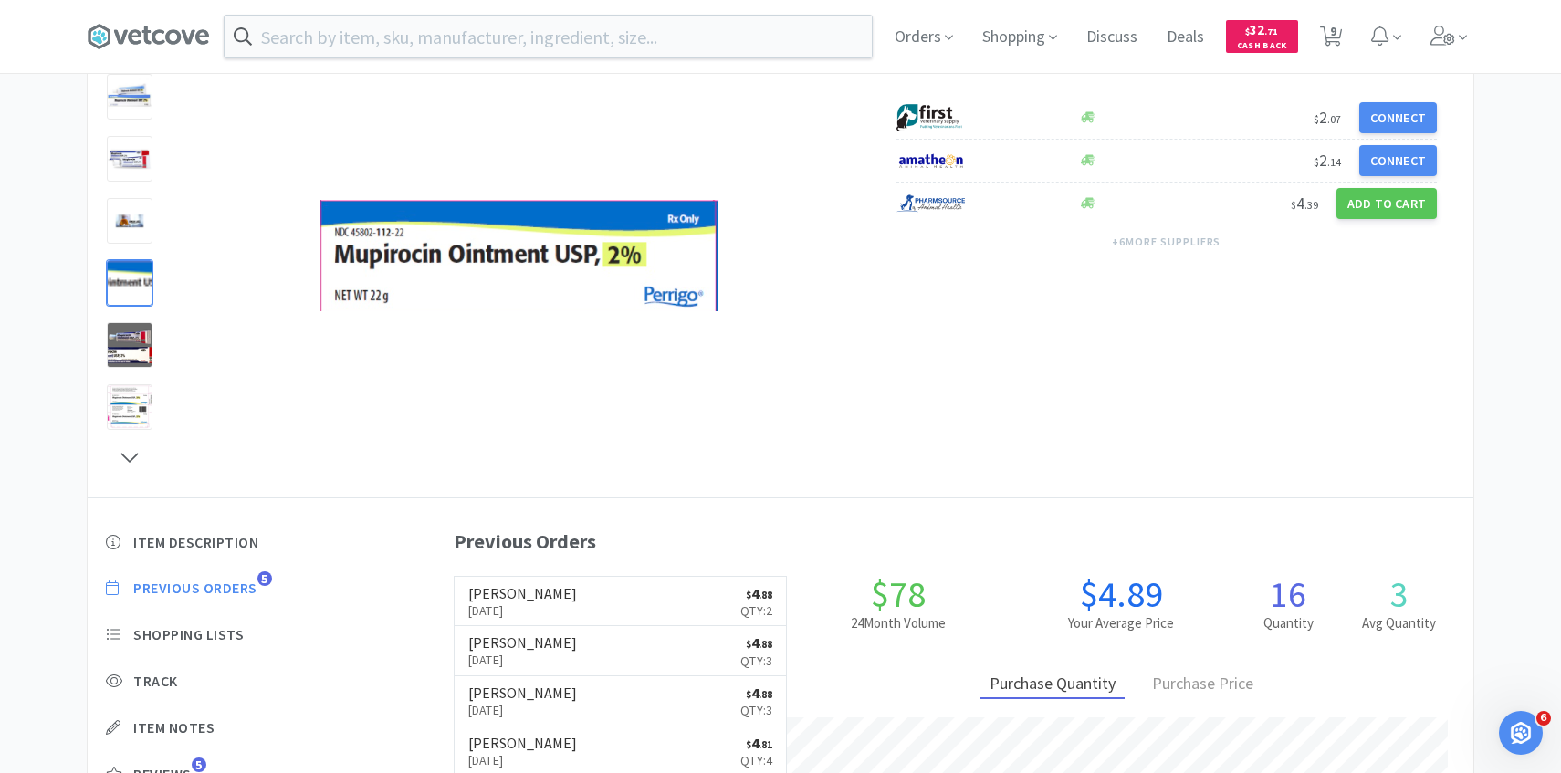
select select "1"
select select "3"
select select "1"
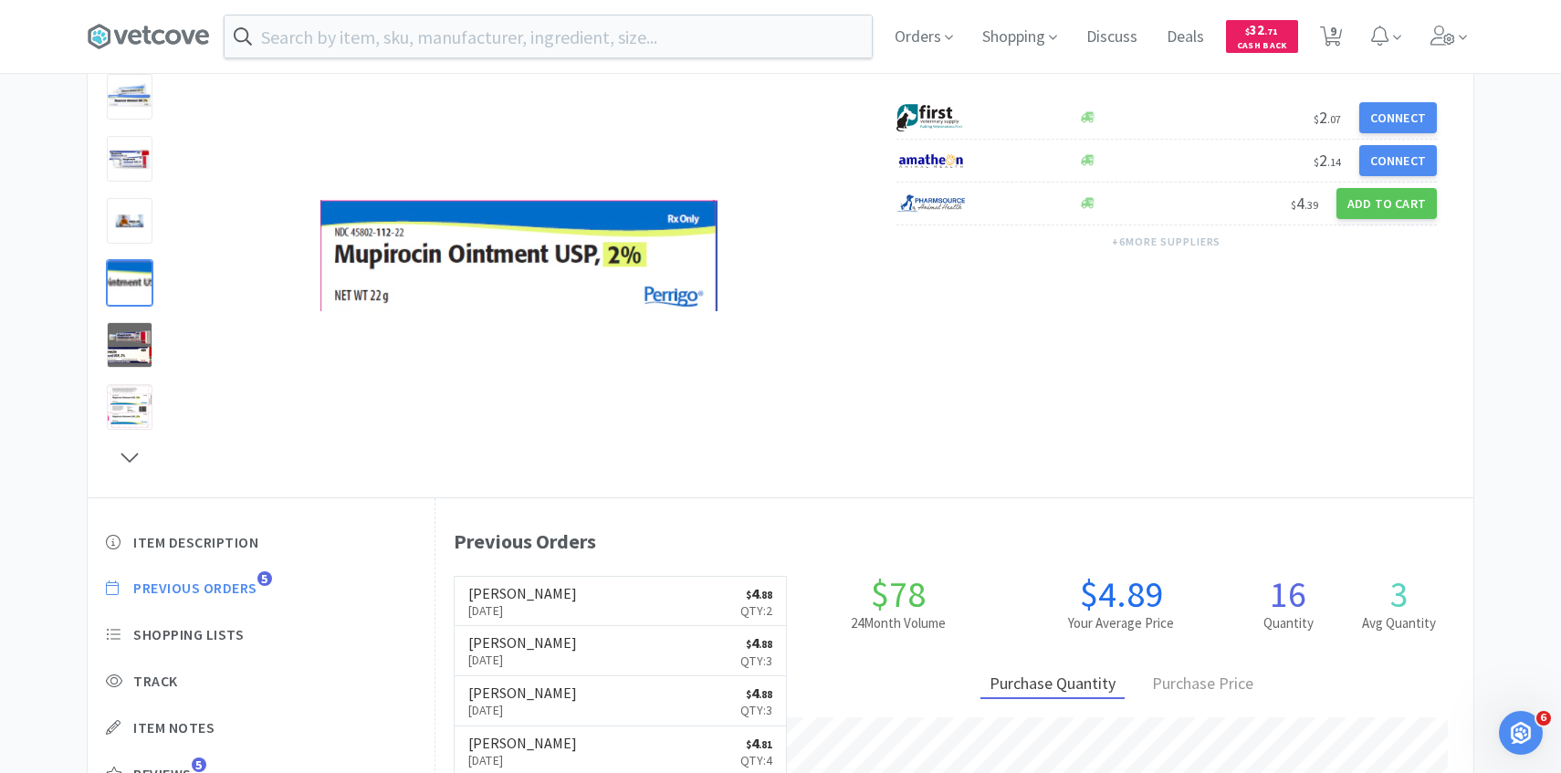
select select "2"
select select "1"
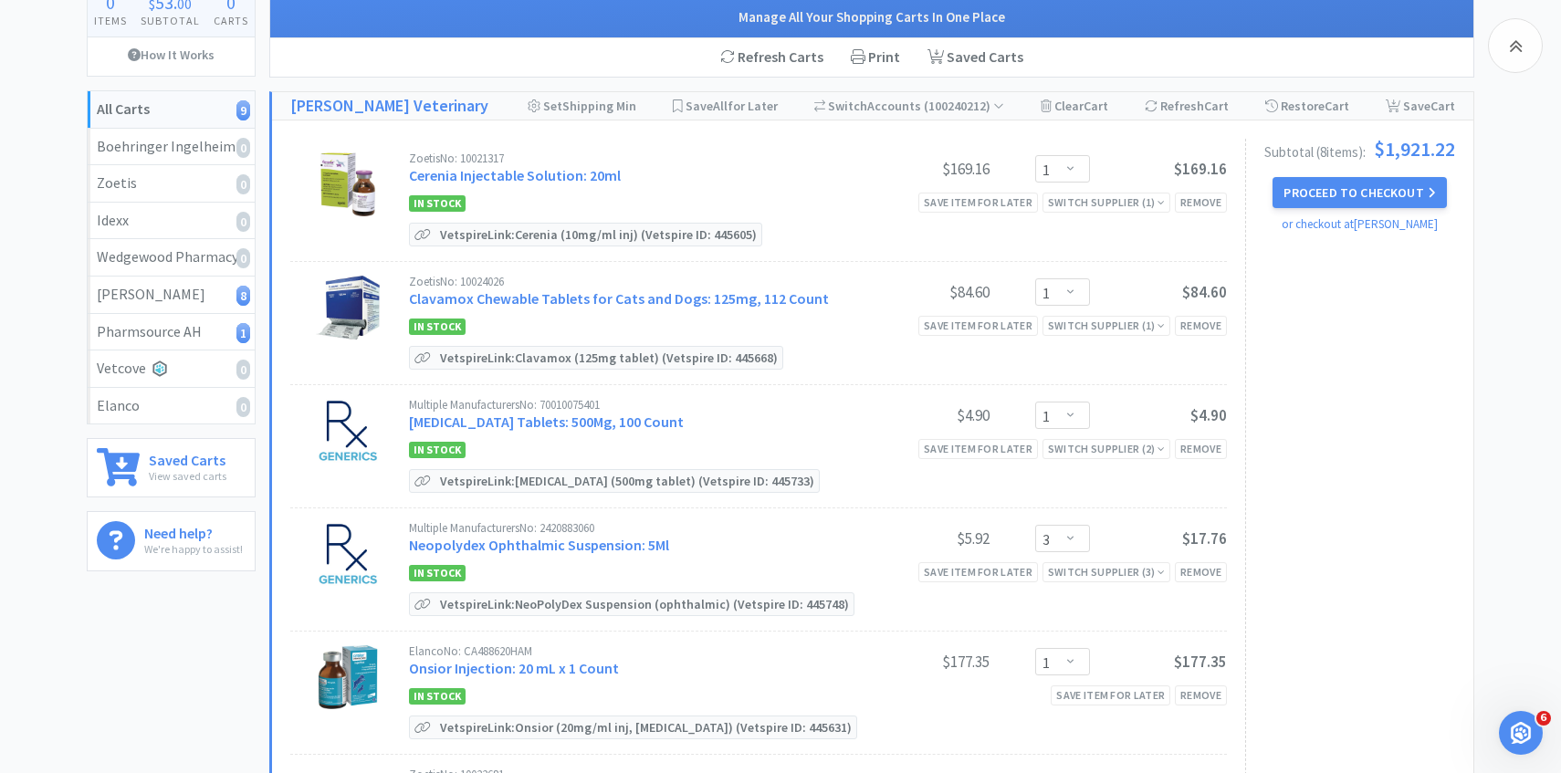
scroll to position [1142, 0]
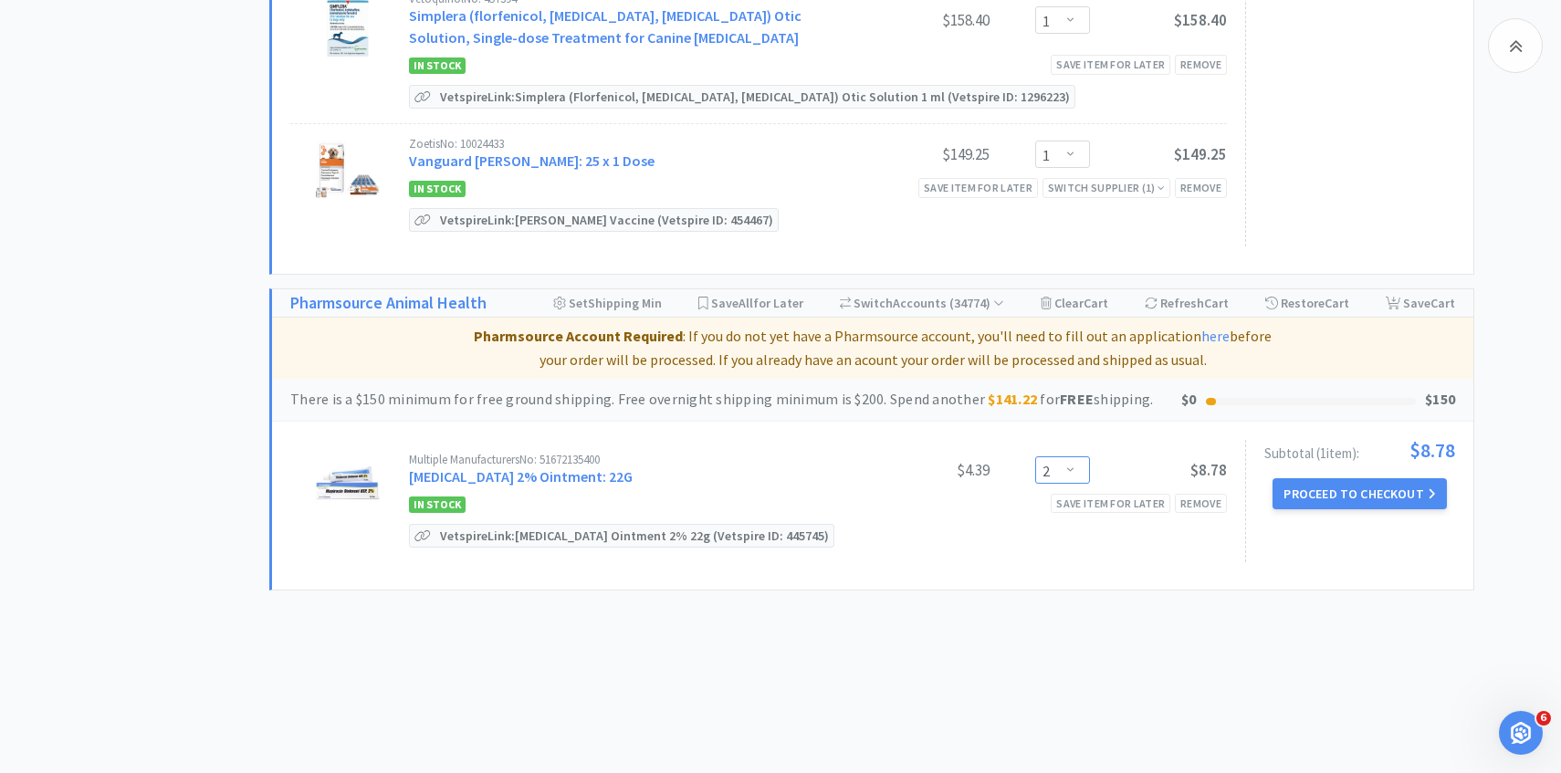
click at [1076, 472] on select "Enter Quantity 1 2 3 4 5 6 7 8 9 10 11 12 13 14 15 16 17 18 19 20 Enter Quantity" at bounding box center [1062, 470] width 55 height 27
click at [1035, 457] on select "Enter Quantity 1 2 3 4 5 6 7 8 9 10 11 12 13 14 15 16 17 18 19 20 Enter Quantity" at bounding box center [1062, 470] width 55 height 27
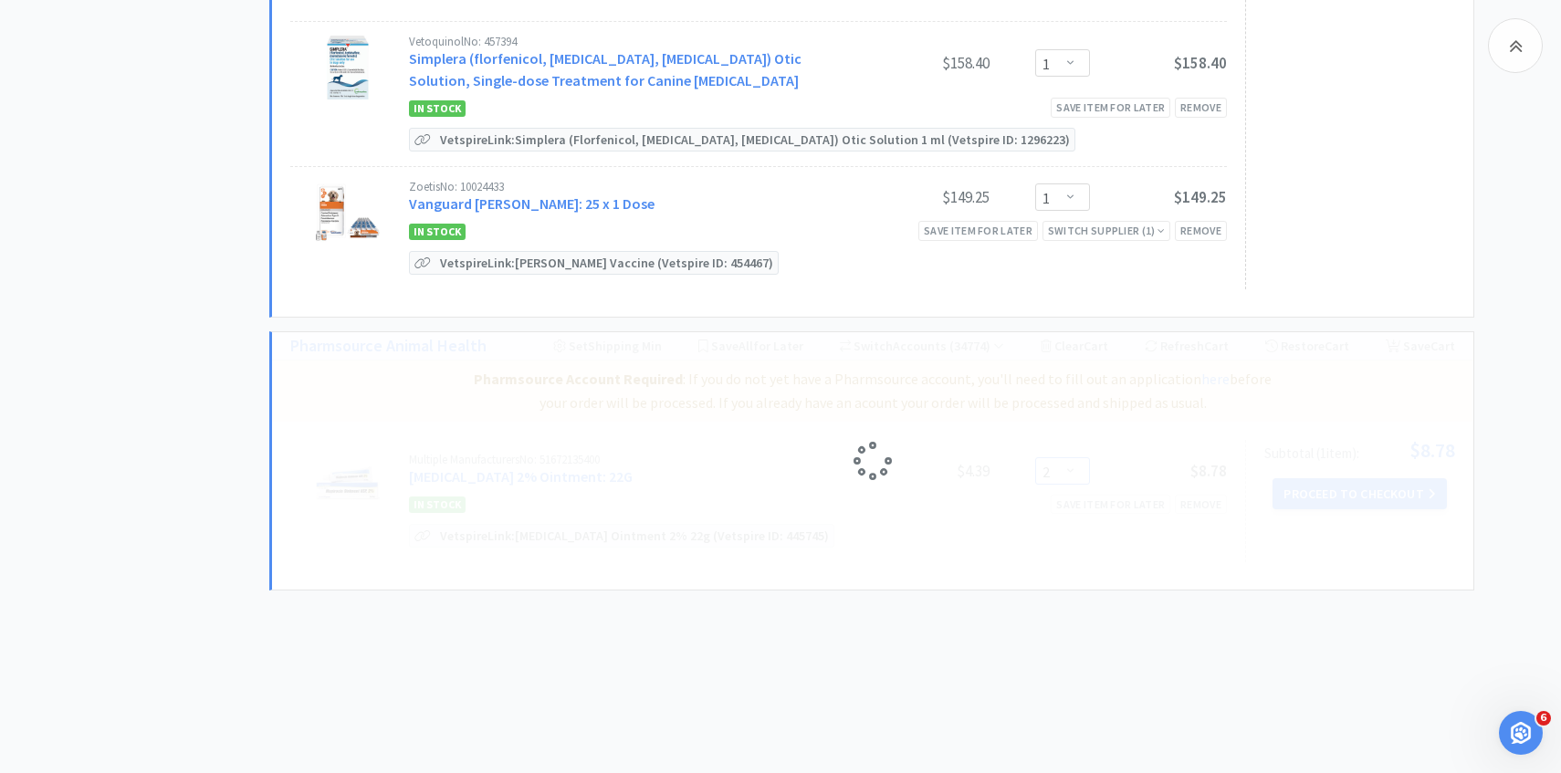
select select "3"
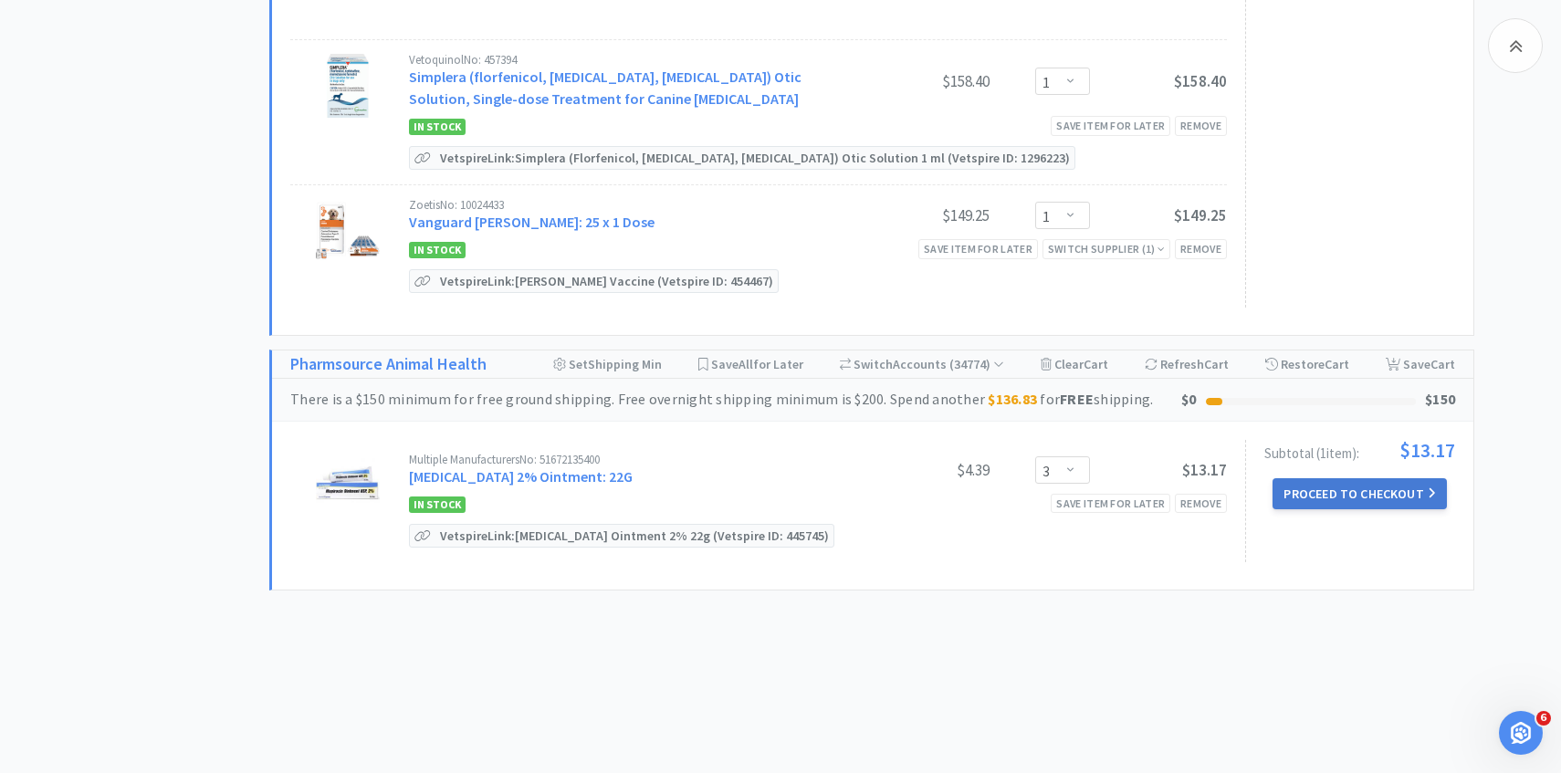
click at [1289, 489] on button "Proceed to Checkout" at bounding box center [1359, 493] width 173 height 31
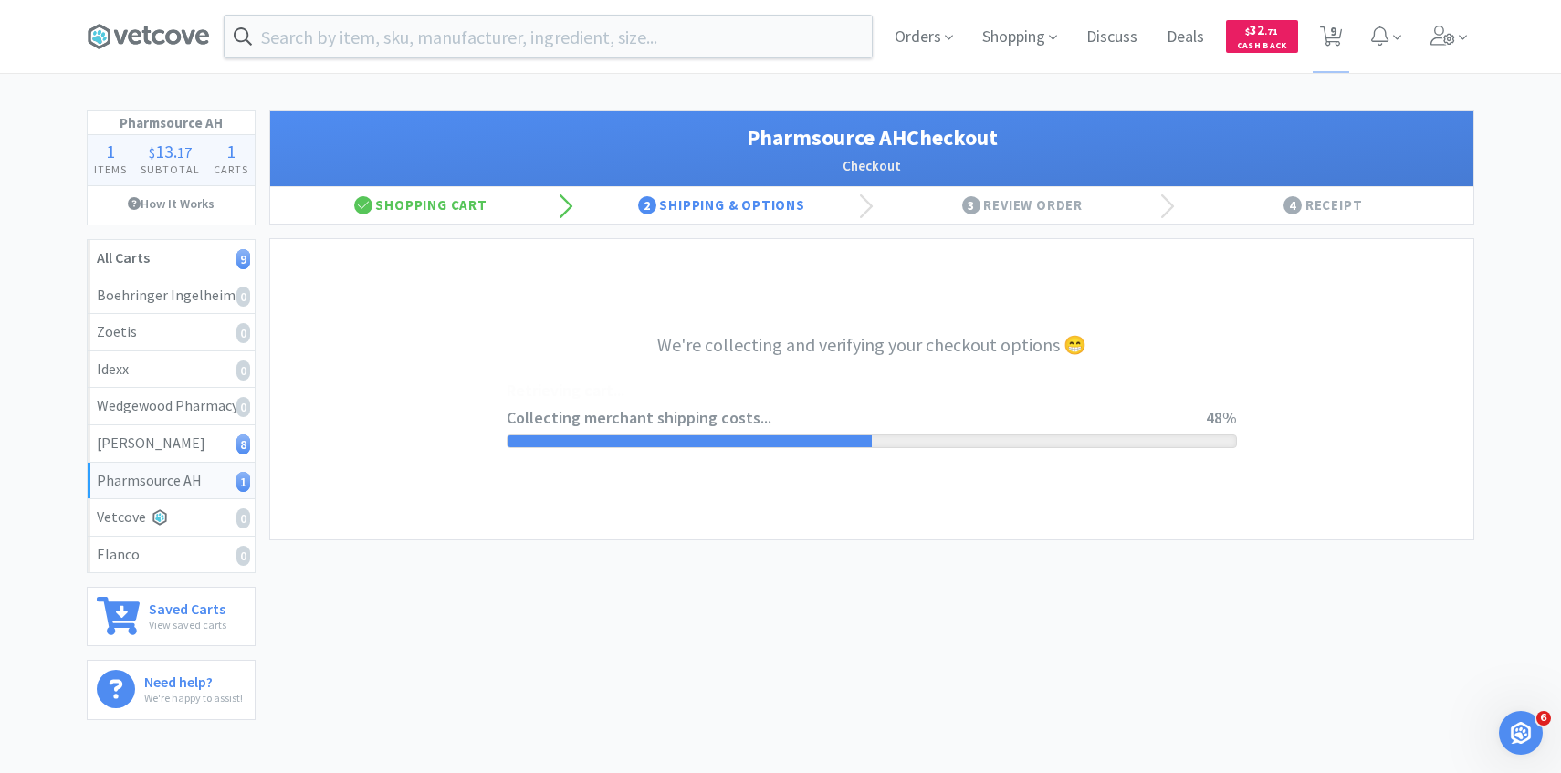
select select "1001"
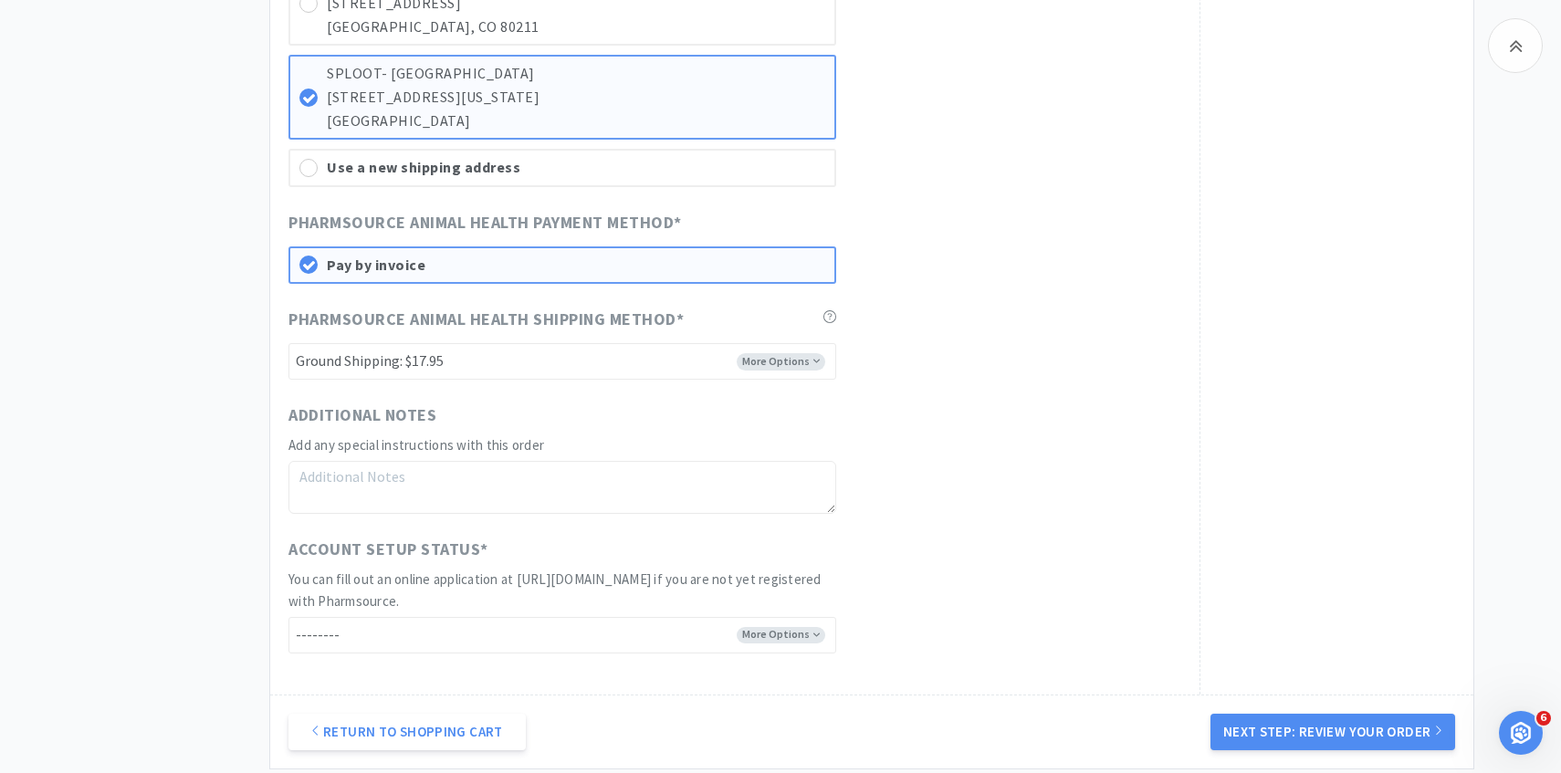
scroll to position [1316, 0]
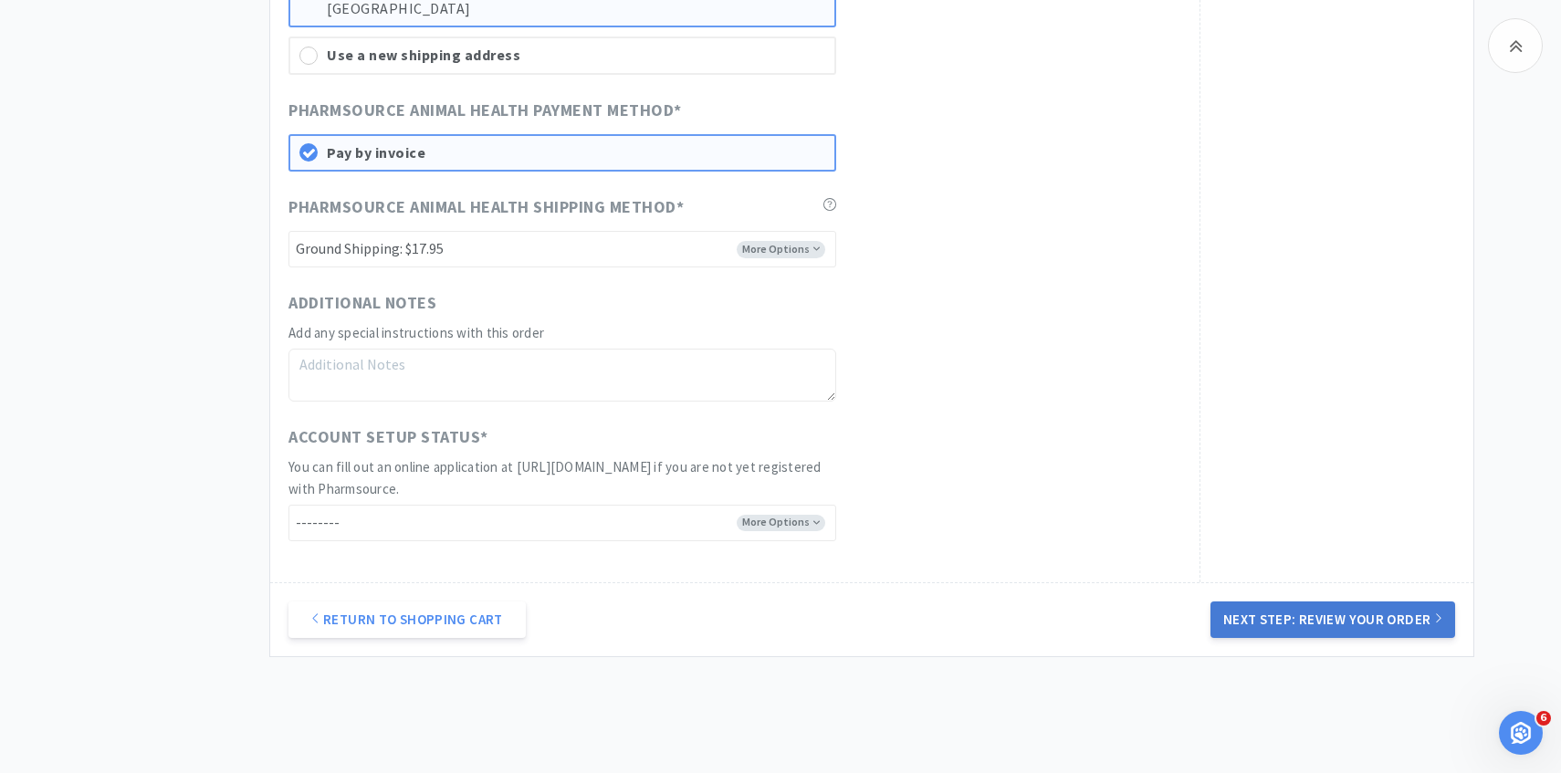
click at [1268, 609] on button "Next Step: Review Your Order" at bounding box center [1333, 620] width 245 height 37
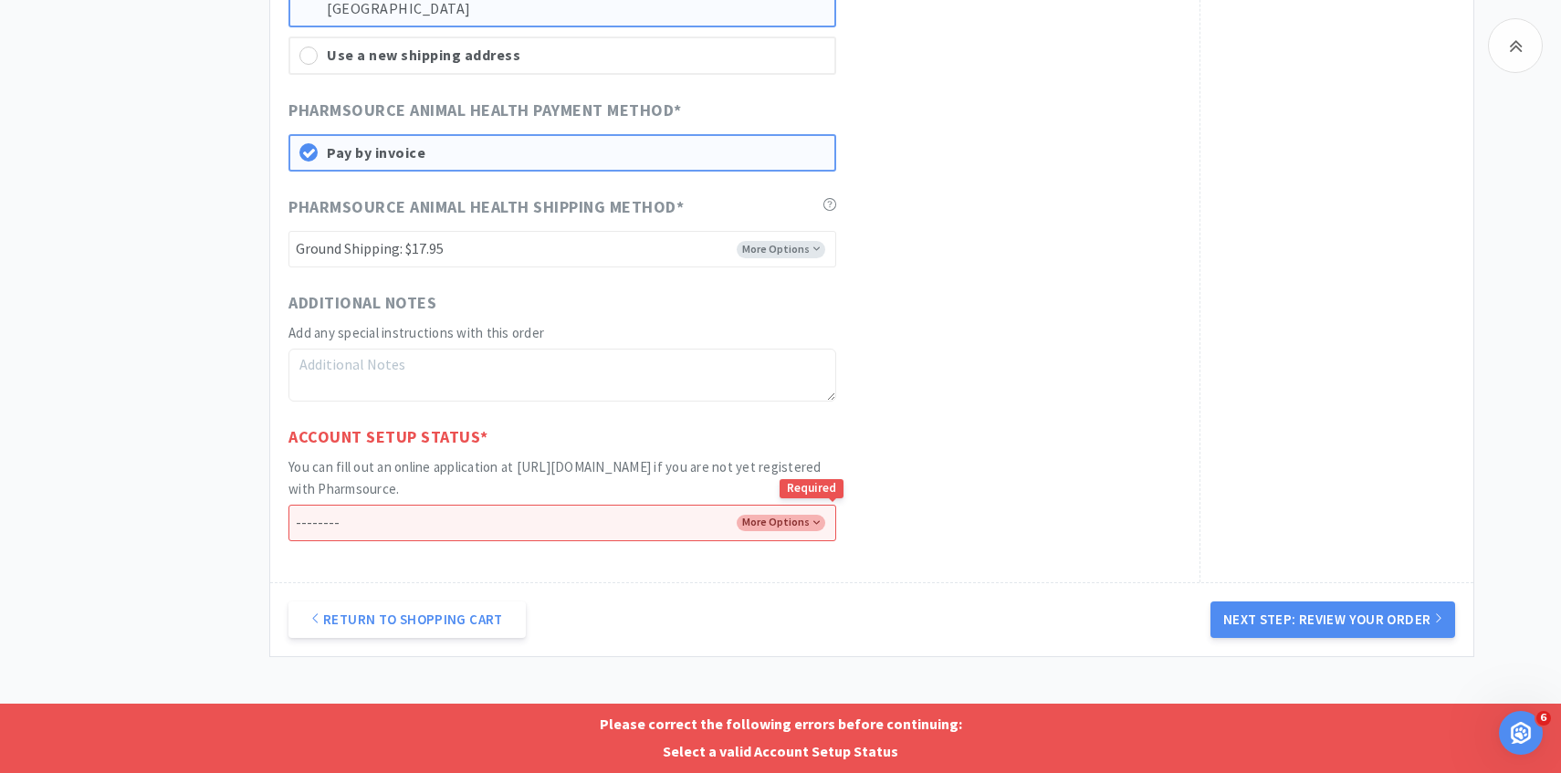
click at [769, 513] on select "-------- I already have an account with Pharmsource I've submitted an online ap…" at bounding box center [563, 523] width 548 height 37
select select "has_account"
click at [289, 505] on select "-------- I already have an account with Pharmsource I've submitted an online ap…" at bounding box center [563, 523] width 548 height 37
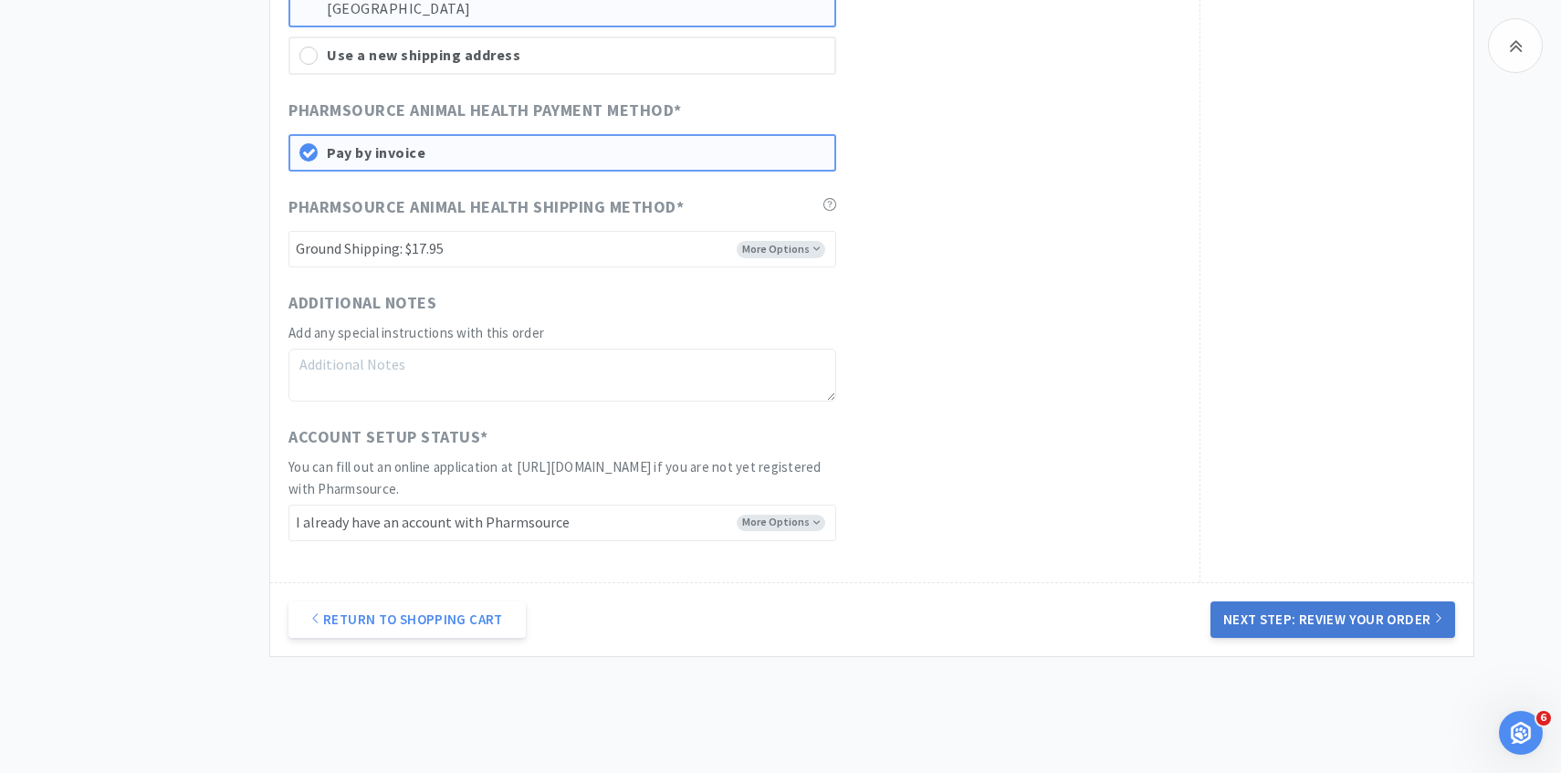
click at [1214, 614] on button "Next Step: Review Your Order" at bounding box center [1333, 620] width 245 height 37
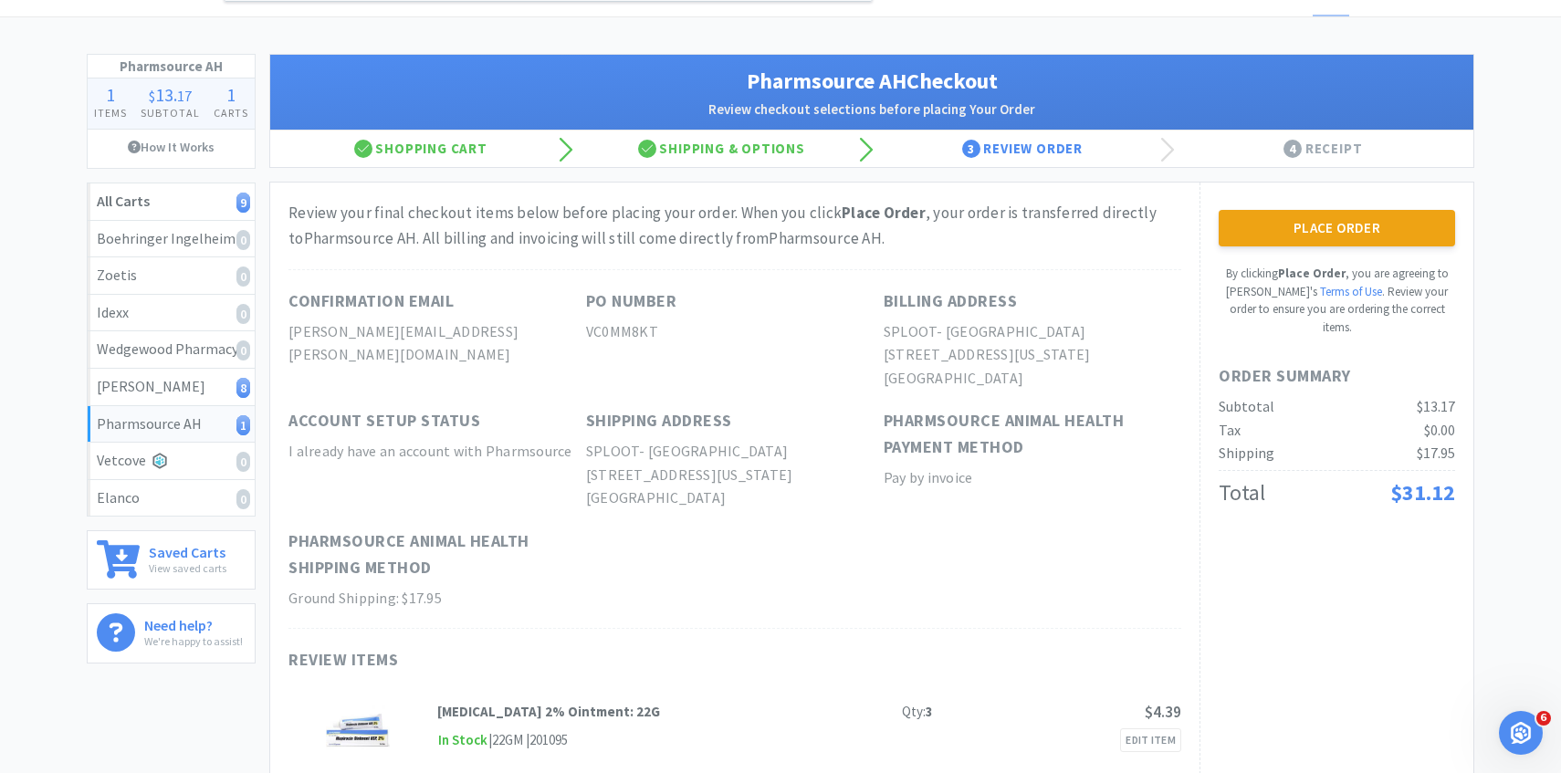
scroll to position [5, 0]
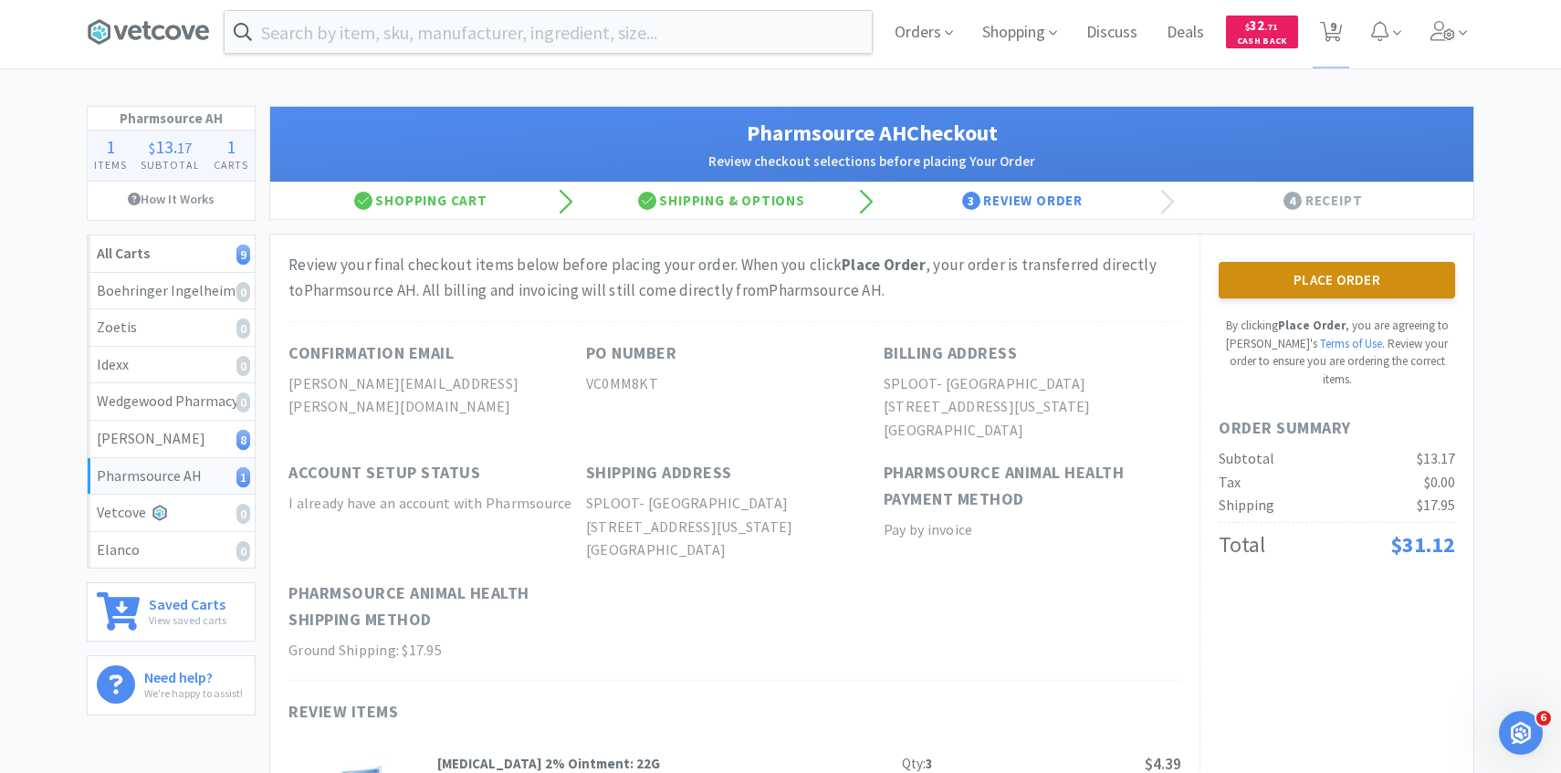
click at [1336, 278] on button "Place Order" at bounding box center [1337, 280] width 237 height 37
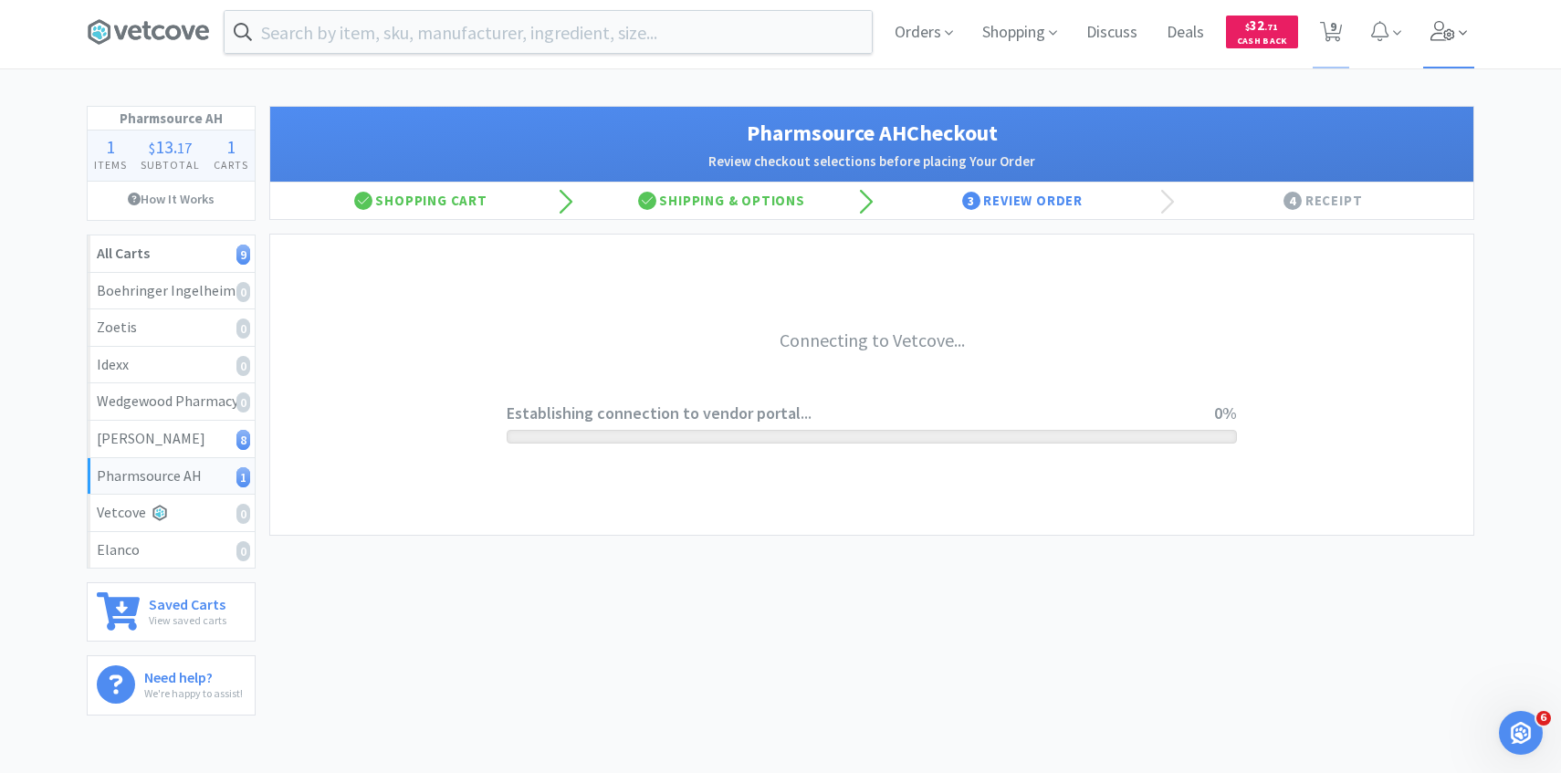
click at [1448, 55] on span at bounding box center [1450, 31] width 52 height 73
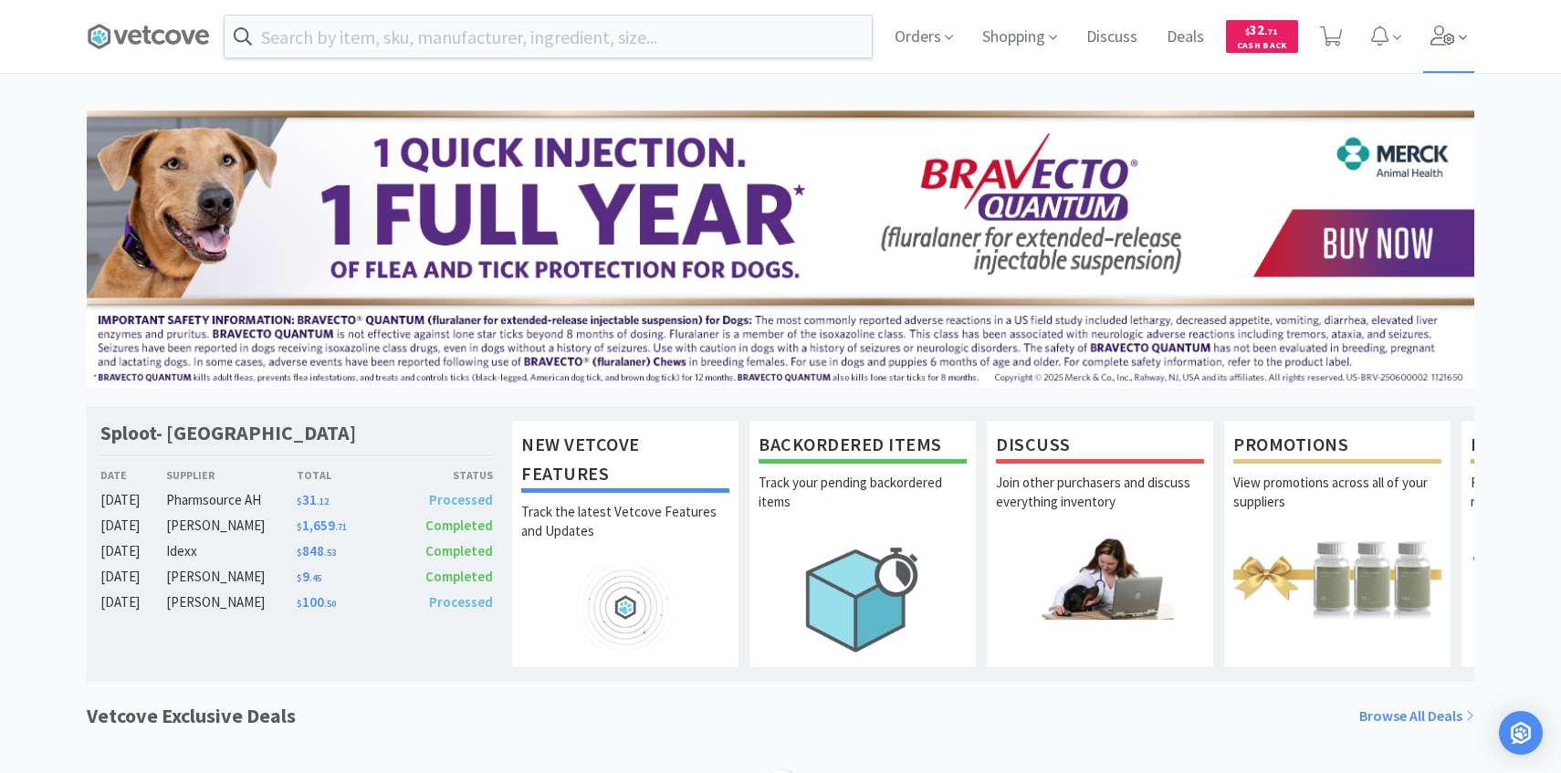
click at [1426, 54] on span at bounding box center [1450, 36] width 52 height 73
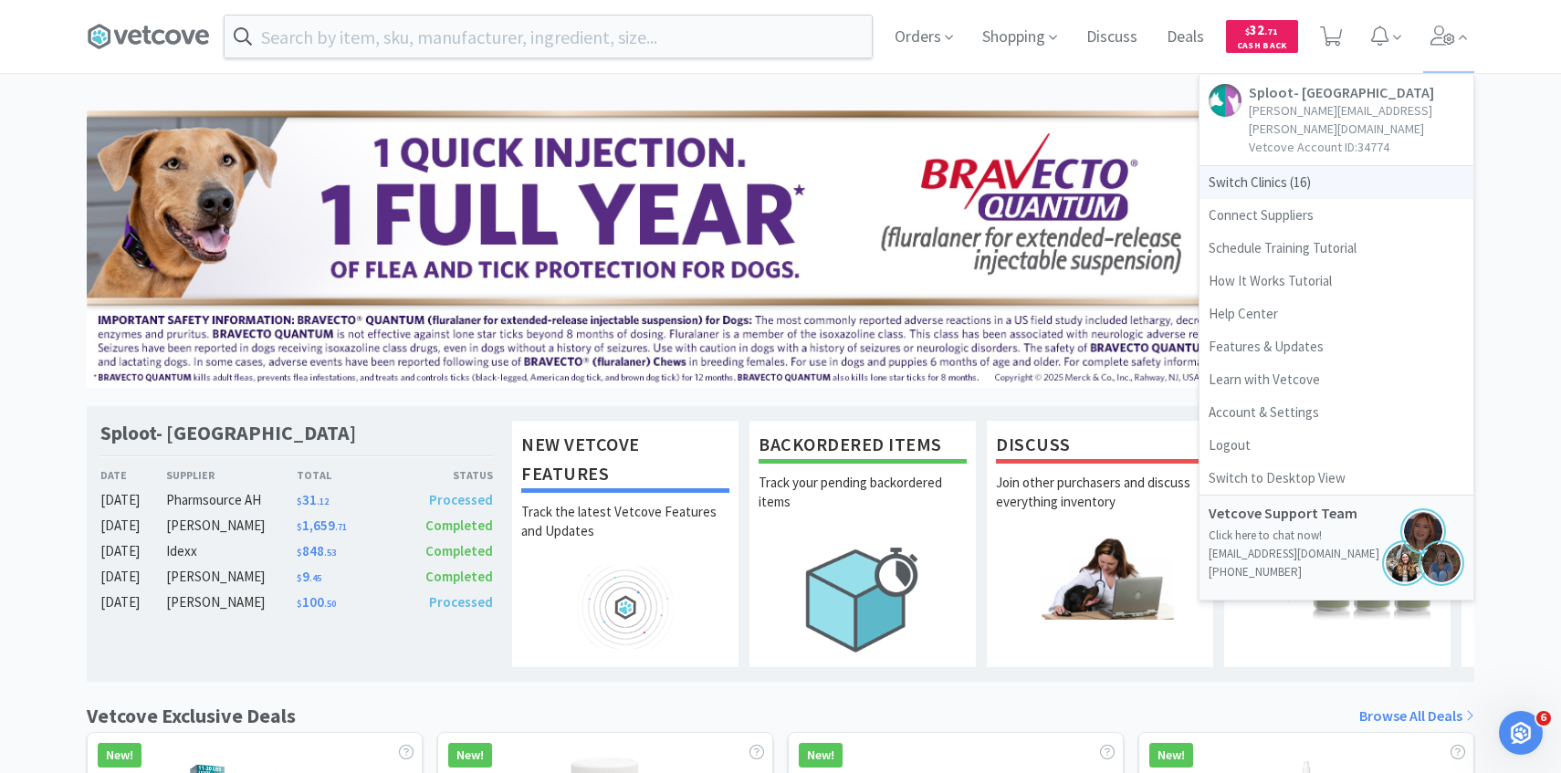
click at [1339, 166] on span "Switch Clinics ( 16 )" at bounding box center [1337, 182] width 274 height 33
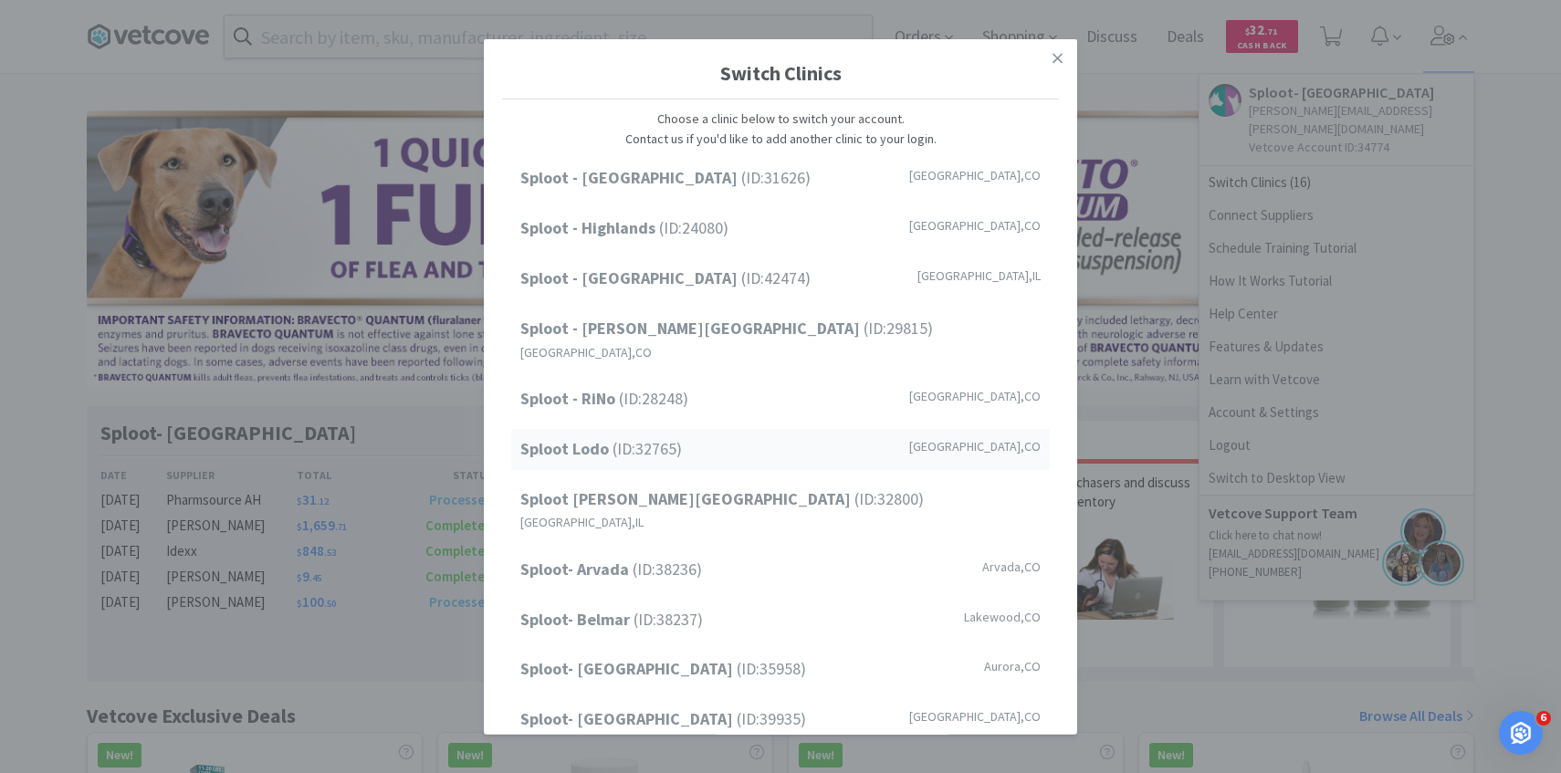
scroll to position [233, 0]
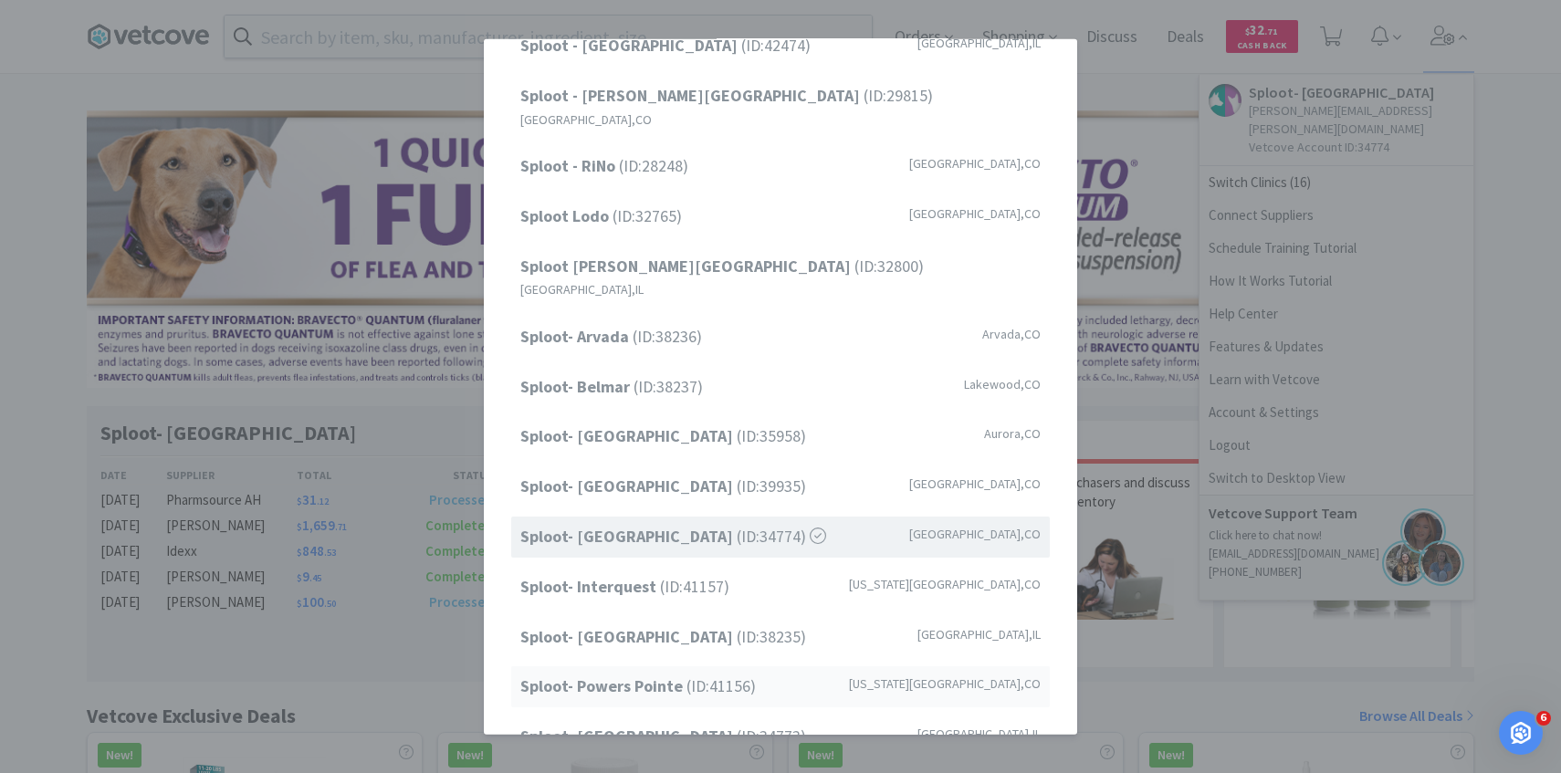
click at [684, 674] on span "Sploot- Powers Pointe (ID: 41156 )" at bounding box center [638, 687] width 236 height 26
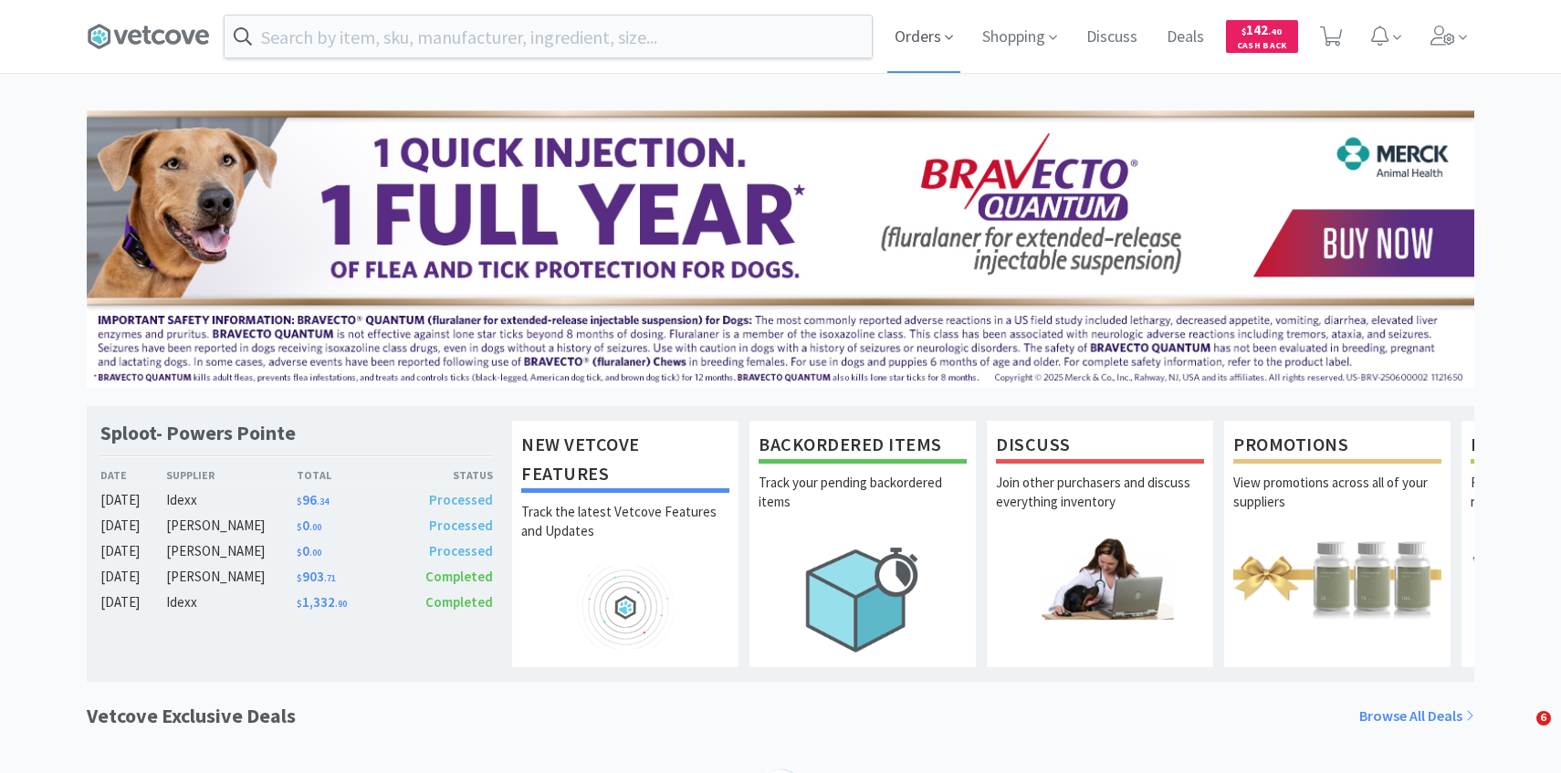
click at [922, 46] on span "Orders" at bounding box center [924, 36] width 73 height 73
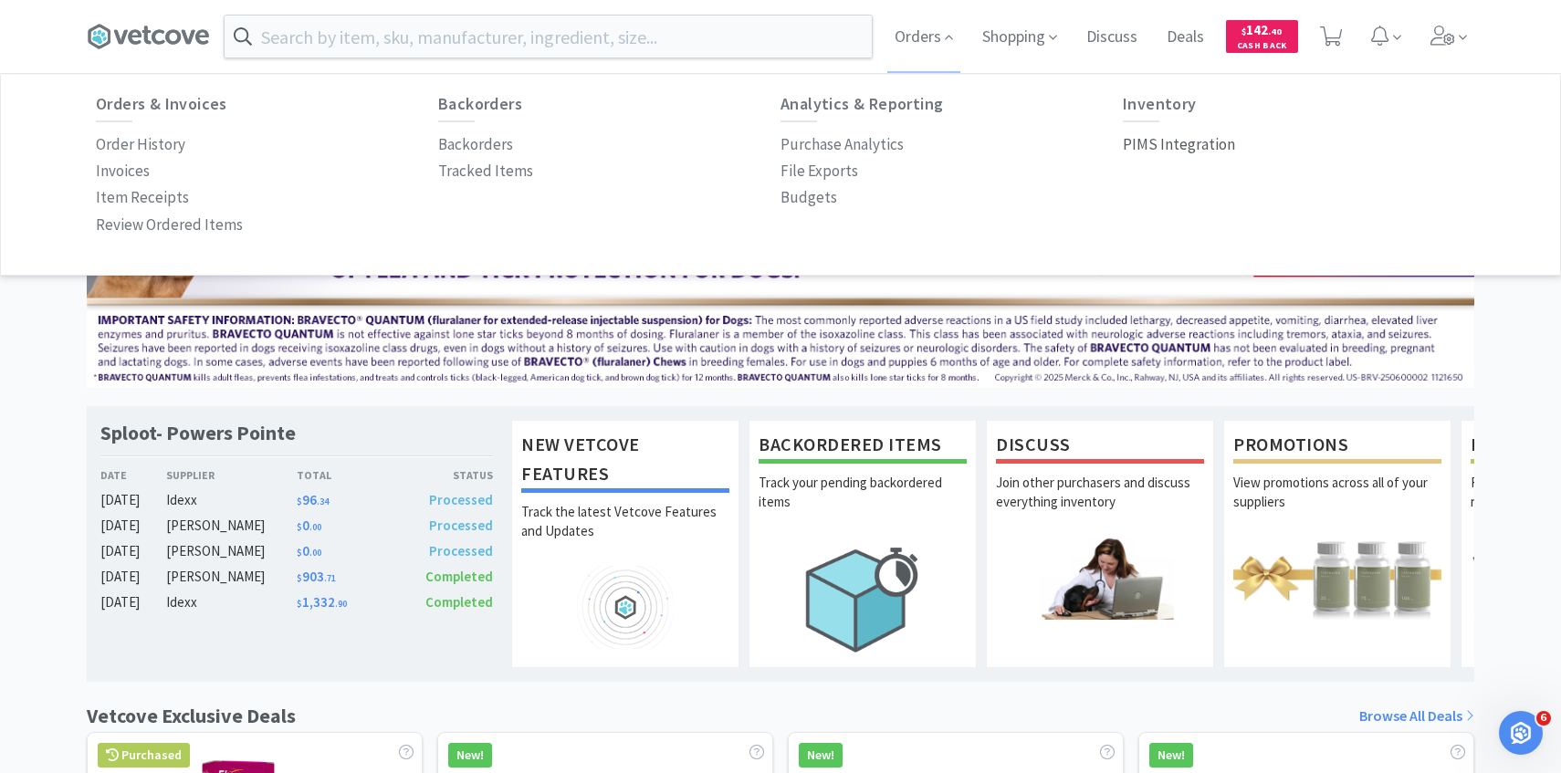
click at [1151, 147] on p "PIMS Integration" at bounding box center [1179, 144] width 112 height 25
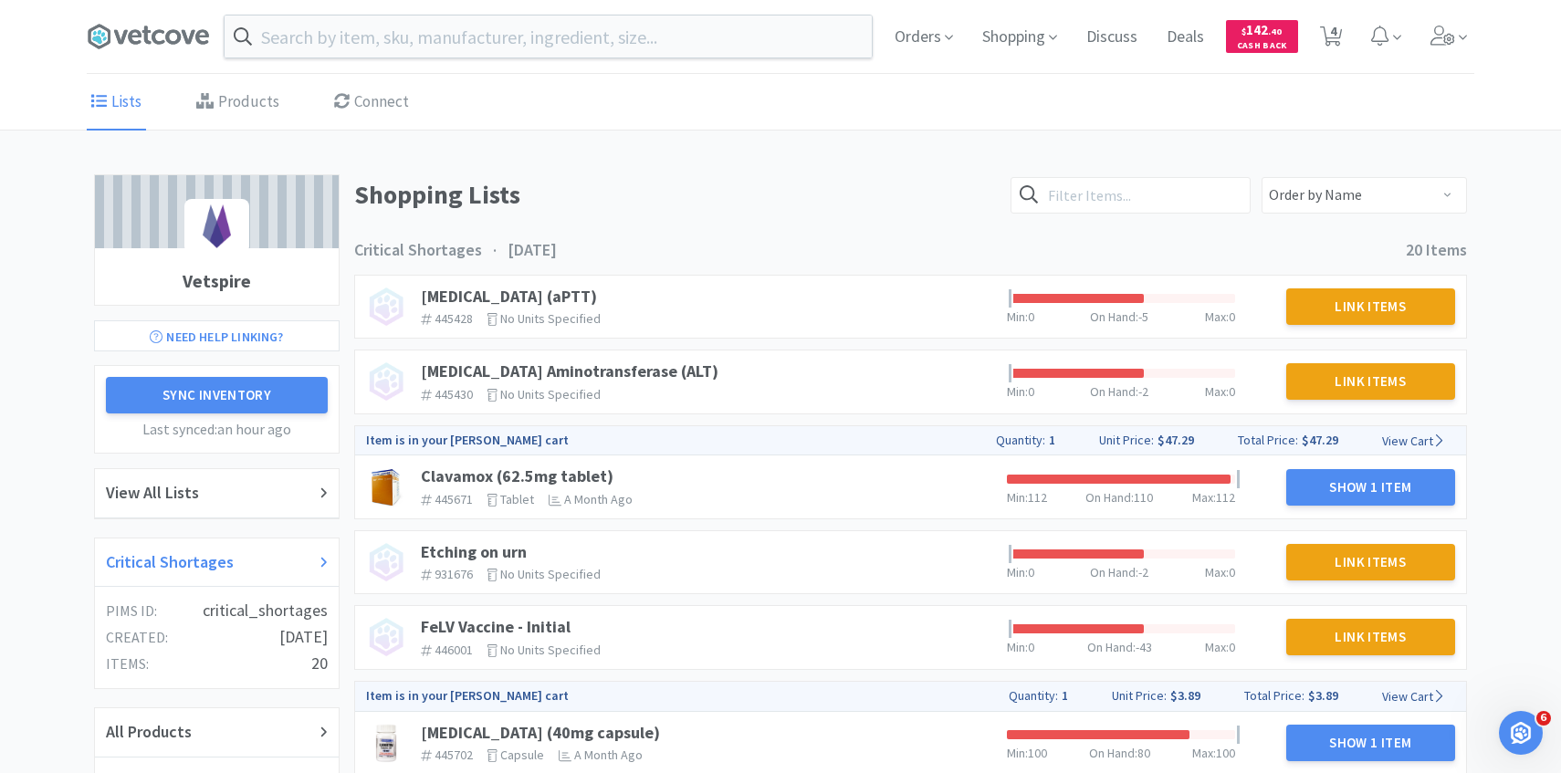
click at [238, 561] on div "Critical Shortages" at bounding box center [217, 563] width 222 height 26
click at [1334, 58] on span "4" at bounding box center [1333, 31] width 6 height 73
select select "1"
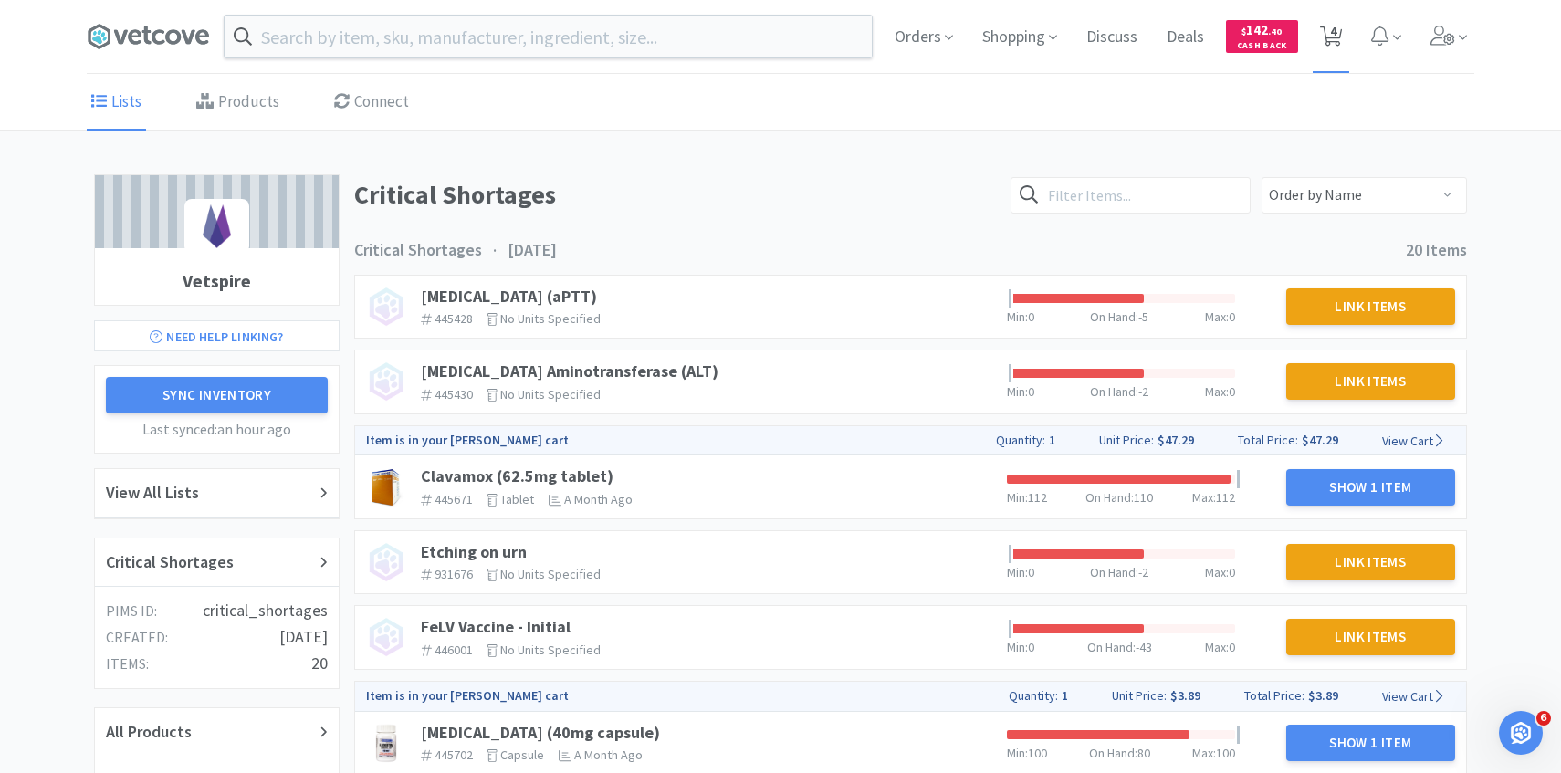
select select "1"
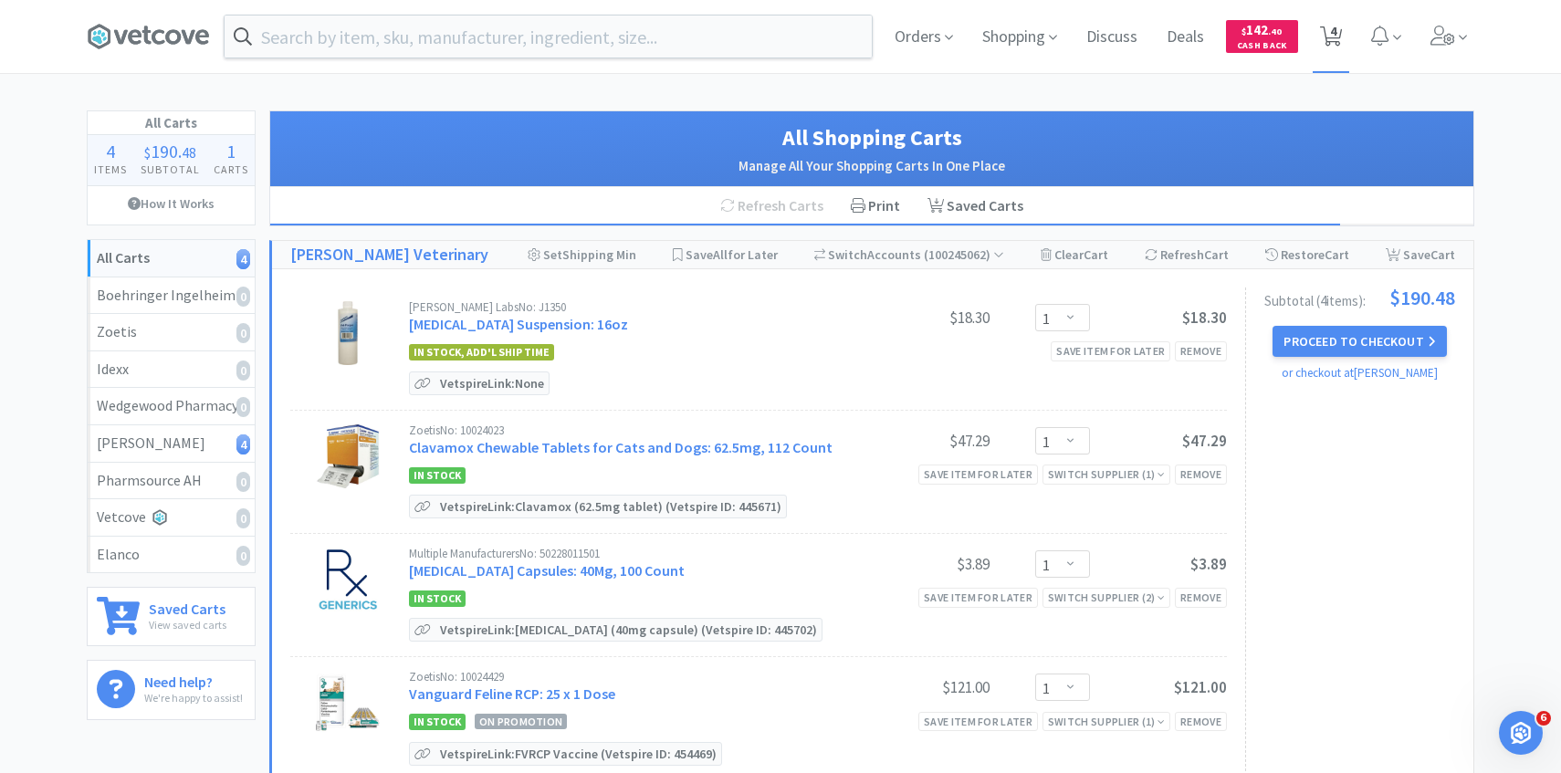
click at [1334, 47] on span "4" at bounding box center [1333, 31] width 6 height 73
click at [1452, 16] on span at bounding box center [1450, 36] width 52 height 73
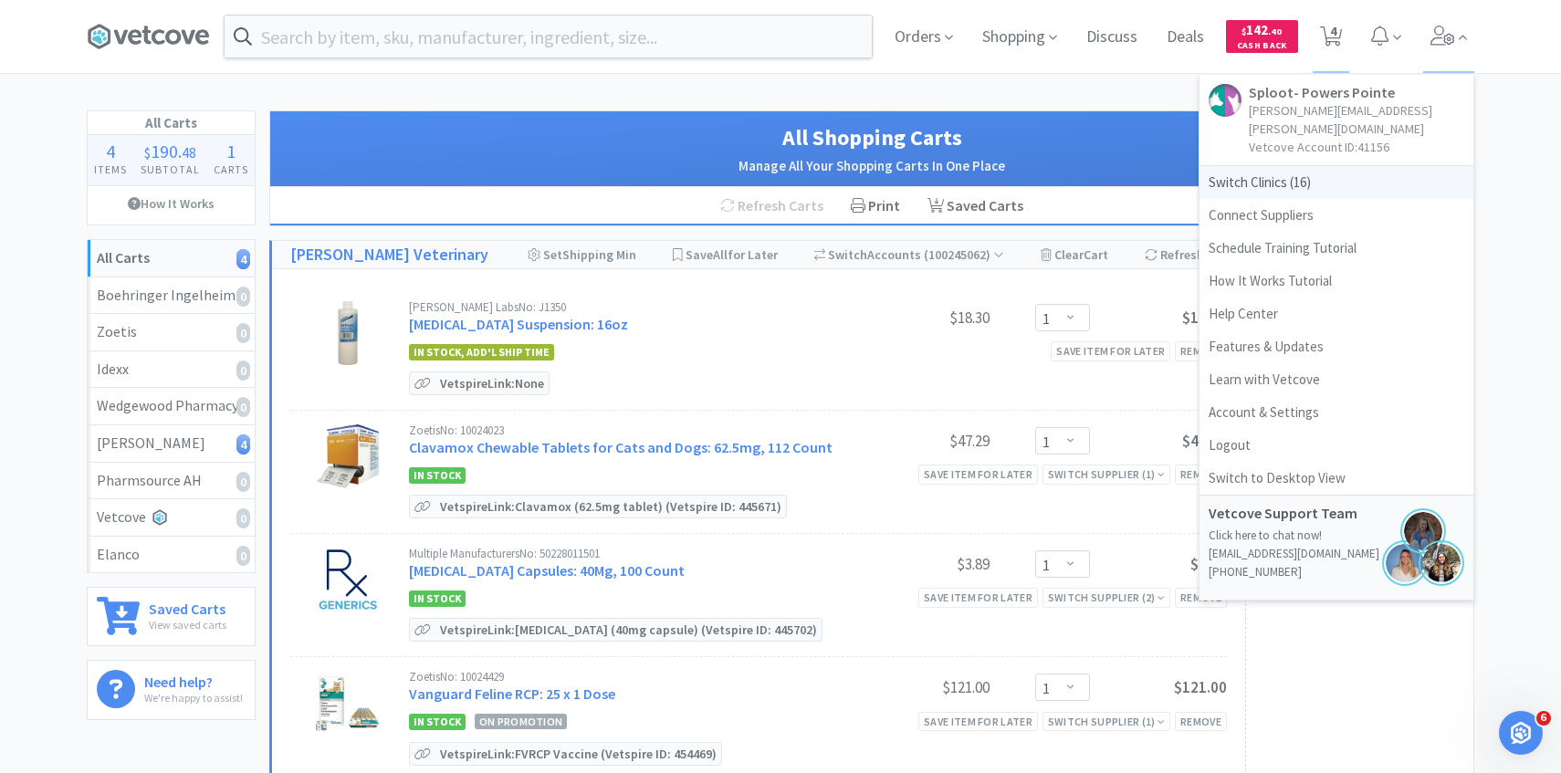
click at [1300, 166] on span "Switch Clinics ( 16 )" at bounding box center [1337, 182] width 274 height 33
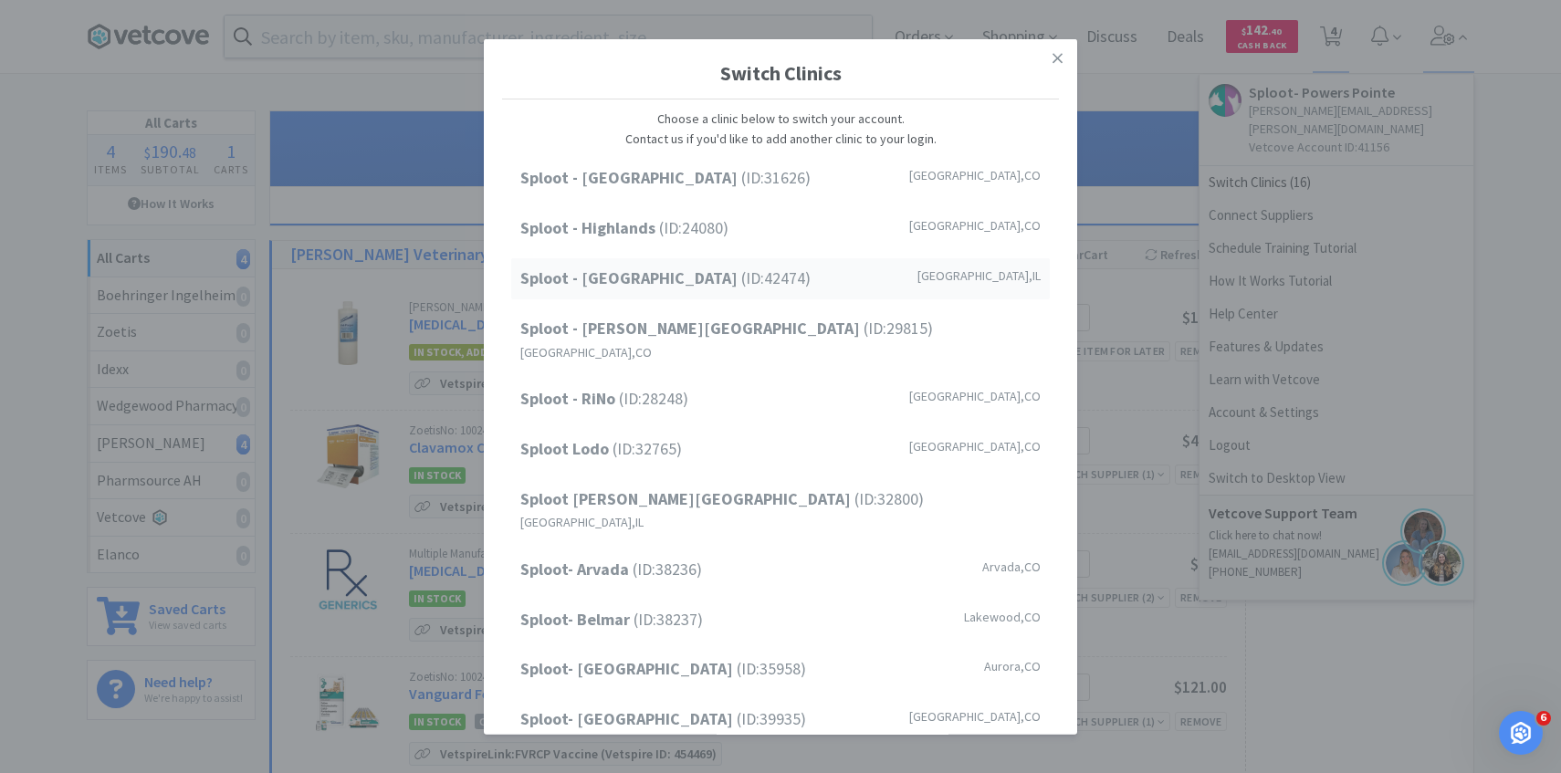
scroll to position [233, 0]
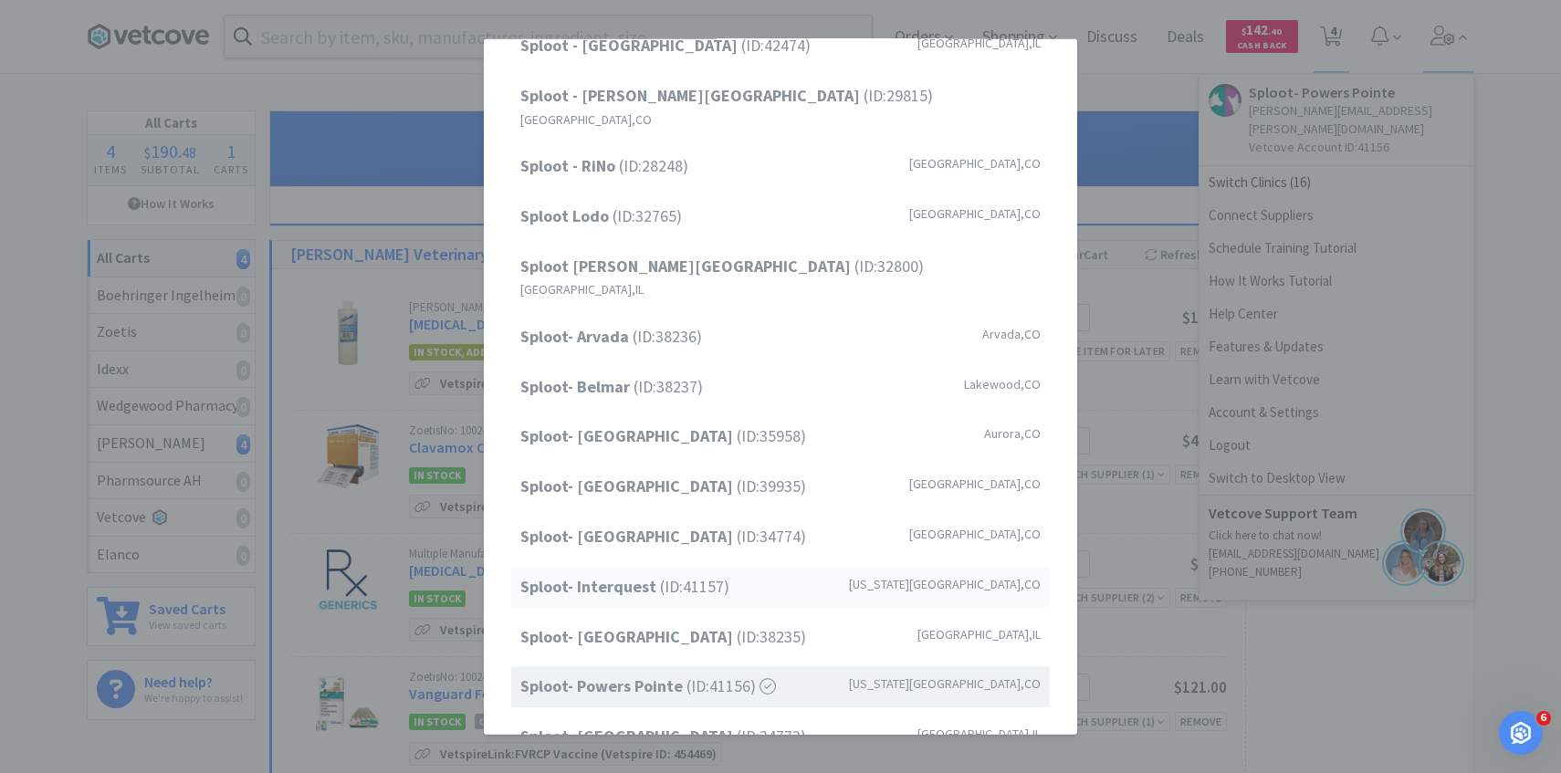
click at [741, 567] on div "Sploot- Interquest (ID: 41157 ) Colorado Springs , CO" at bounding box center [780, 587] width 539 height 41
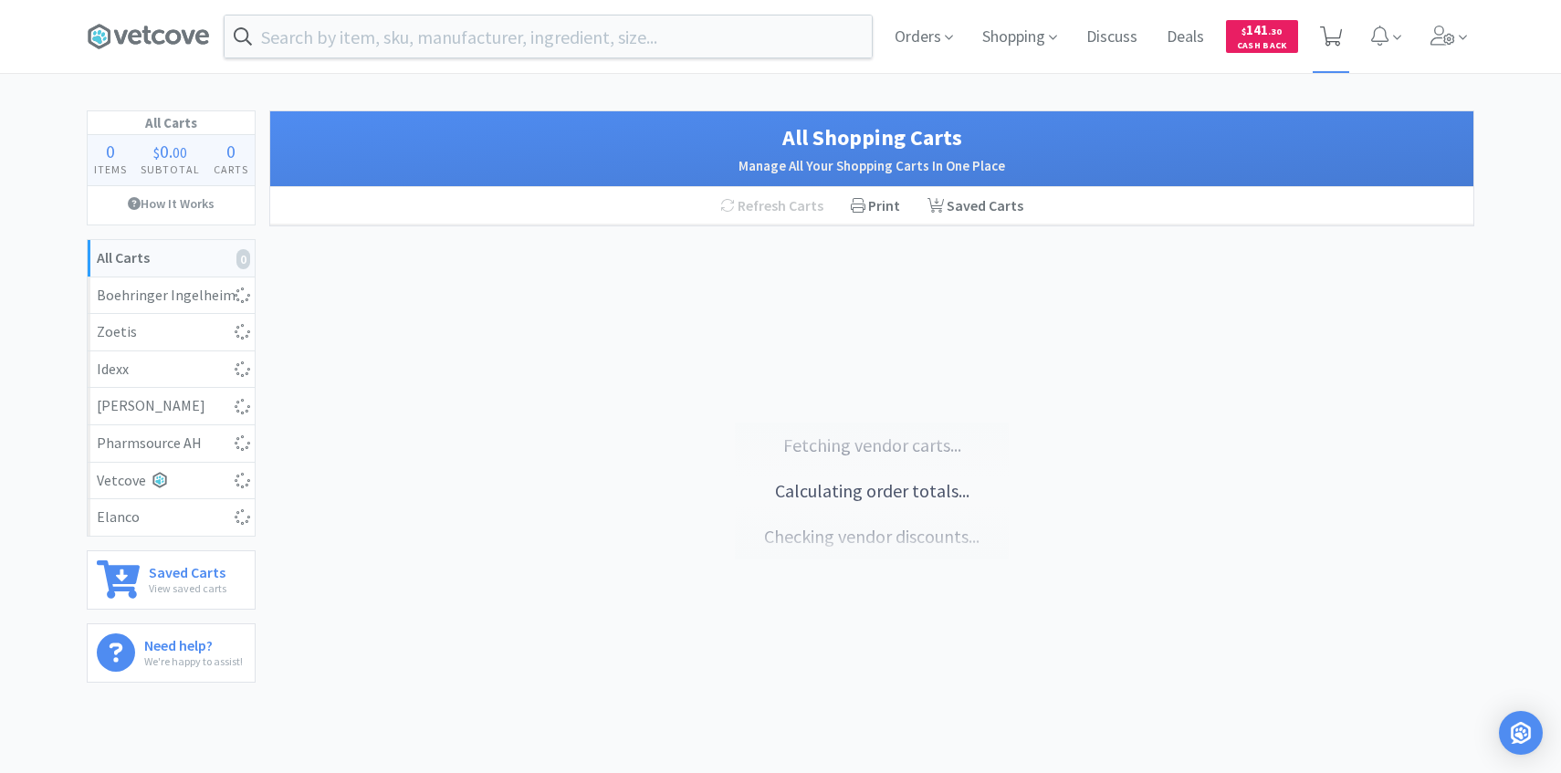
select select "1"
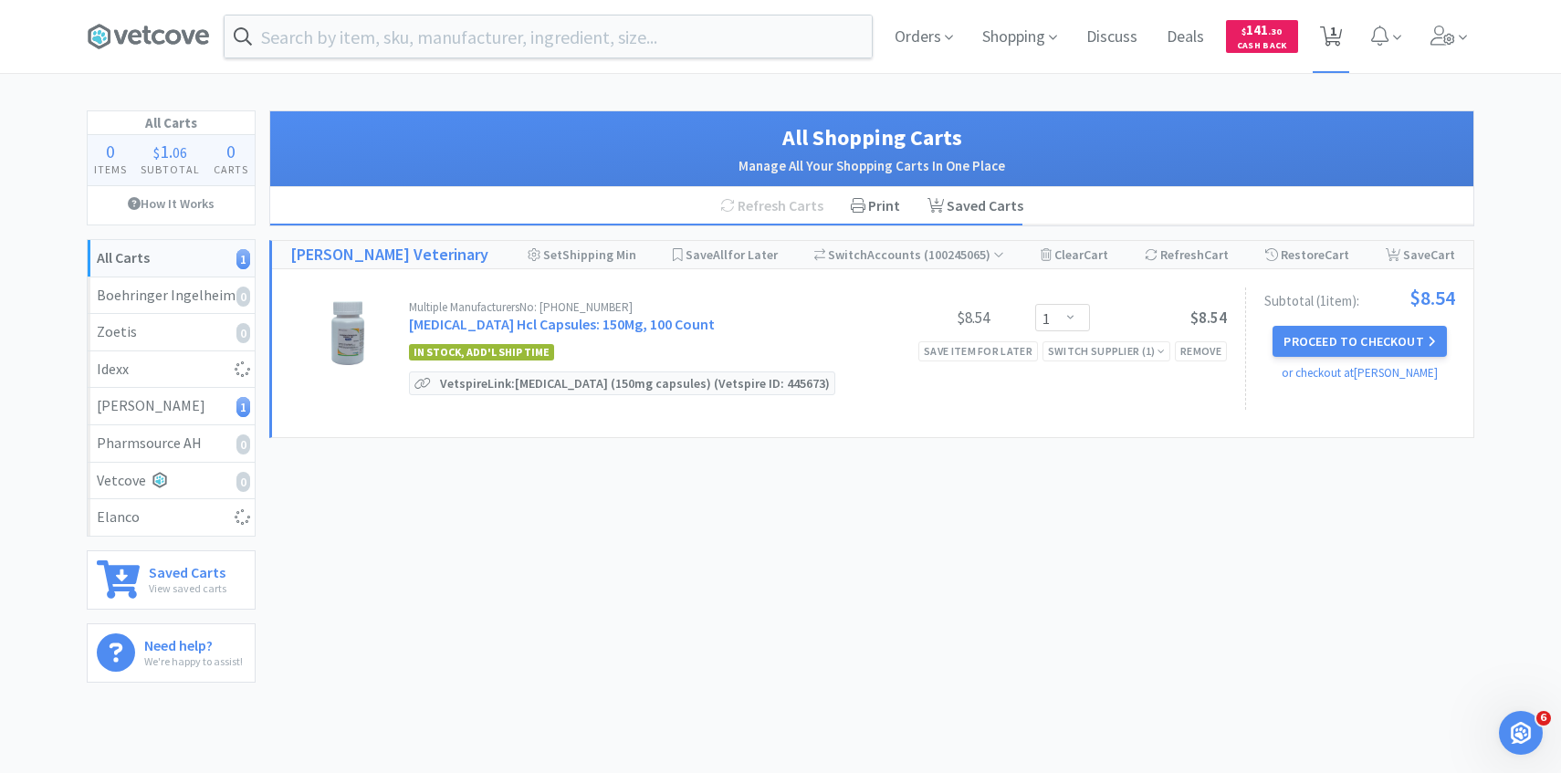
click at [1329, 20] on span "1" at bounding box center [1331, 36] width 37 height 73
click at [916, 34] on span "Orders" at bounding box center [924, 36] width 73 height 73
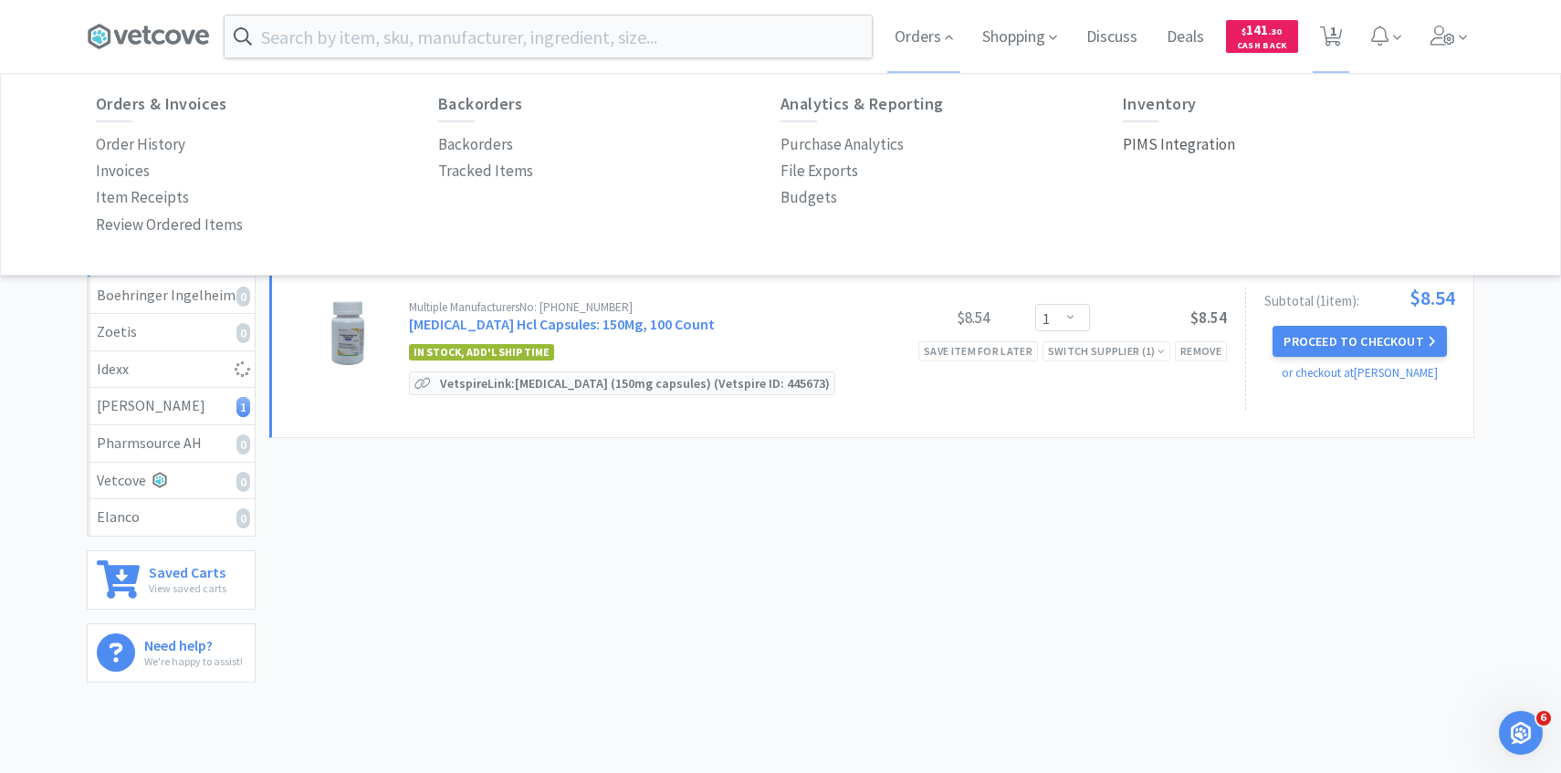
click at [1159, 153] on p "PIMS Integration" at bounding box center [1179, 144] width 112 height 25
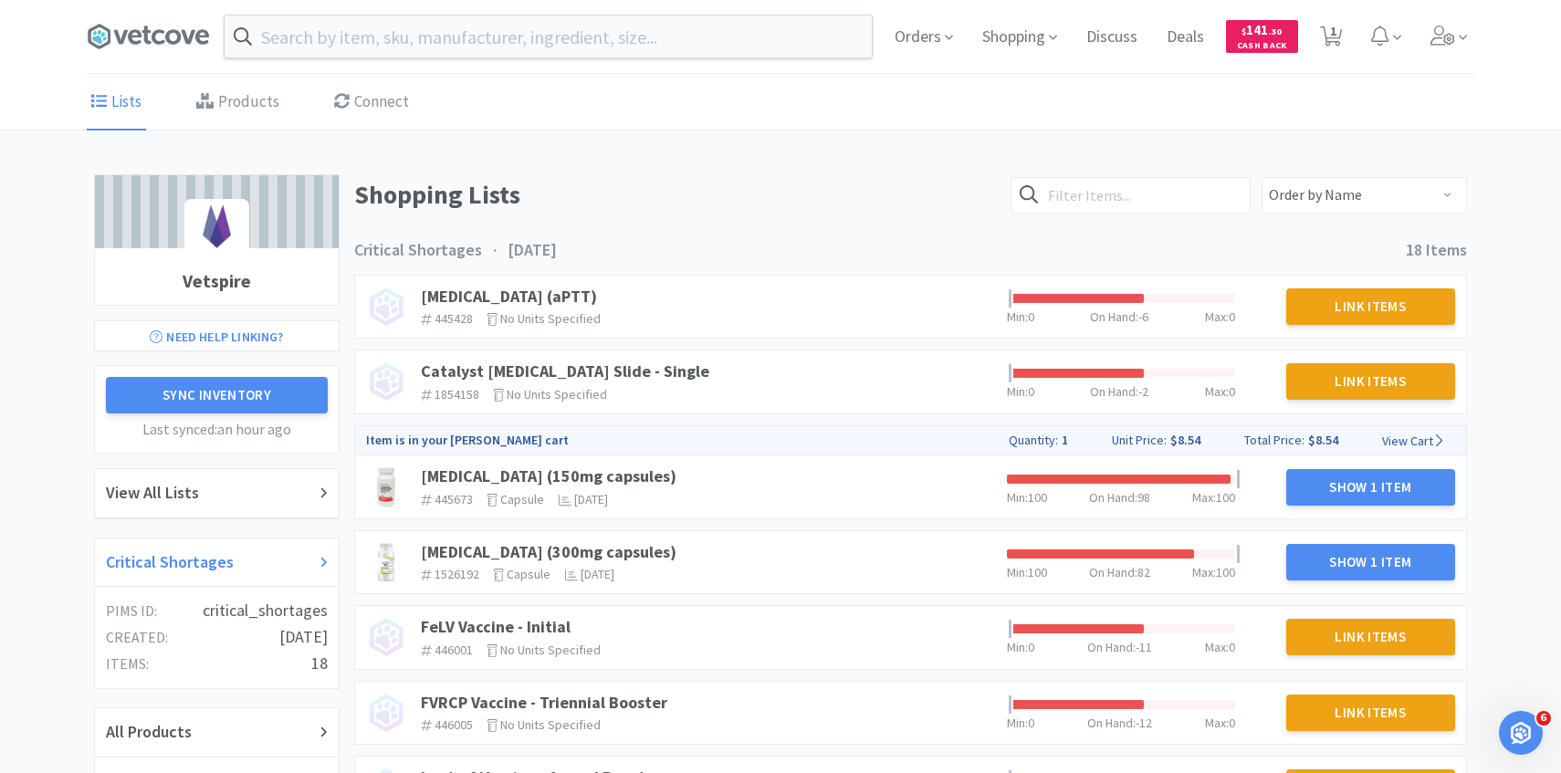
click at [272, 559] on div "Critical Shortages" at bounding box center [217, 563] width 222 height 26
click at [605, 548] on link "[MEDICAL_DATA] (300mg capsules)" at bounding box center [549, 551] width 256 height 21
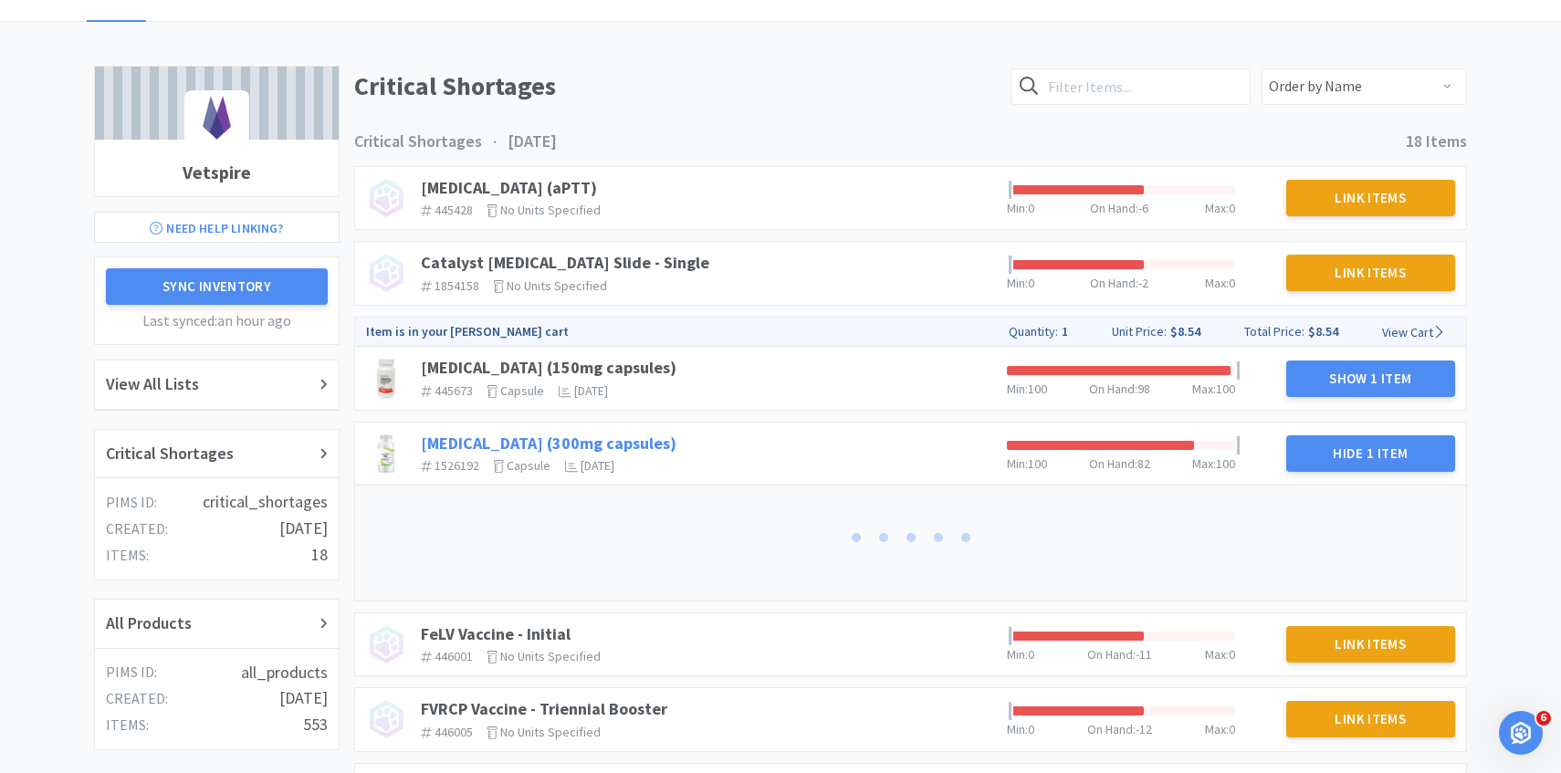
scroll to position [133, 0]
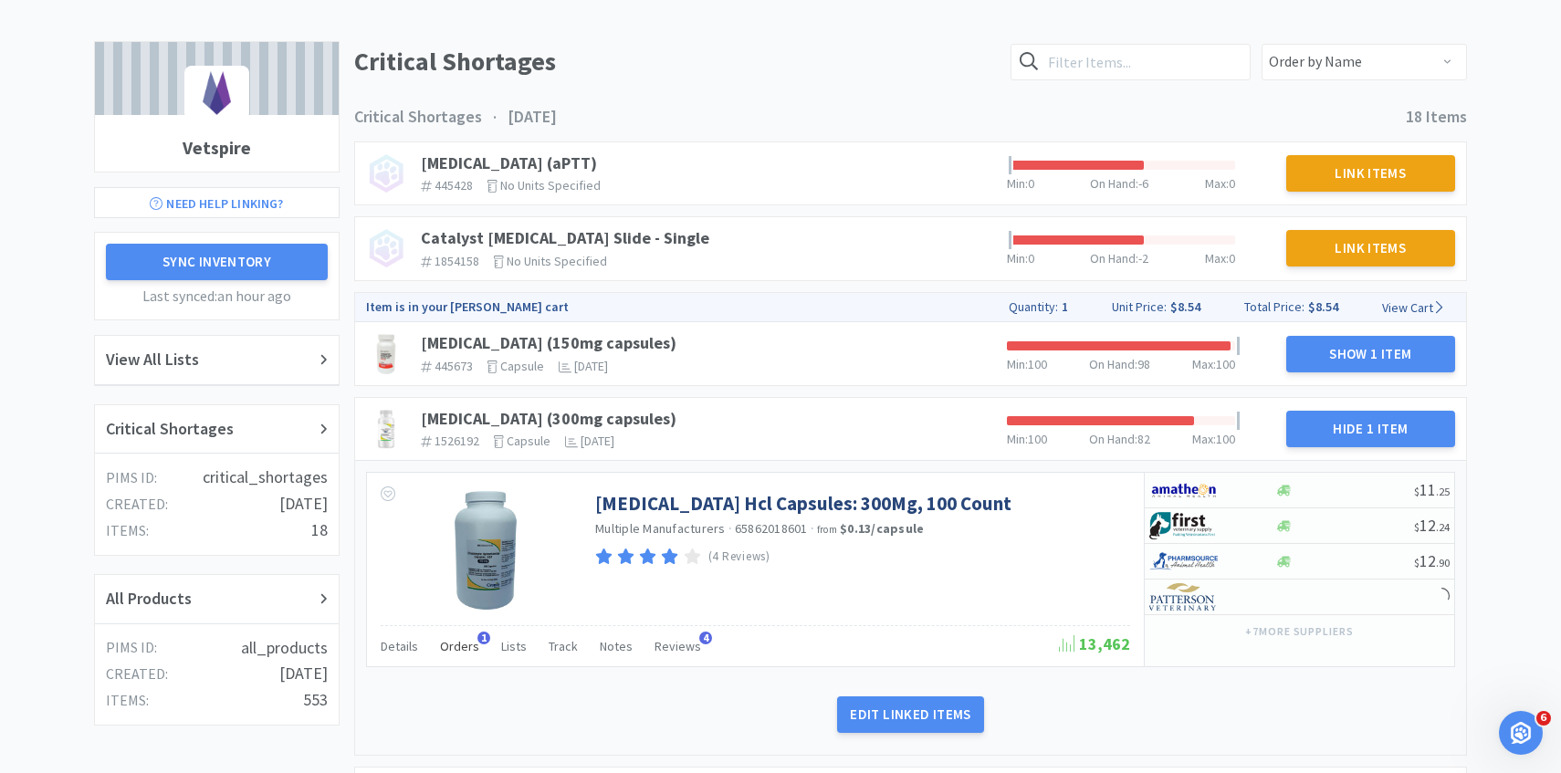
click at [470, 644] on span "Orders" at bounding box center [459, 646] width 39 height 16
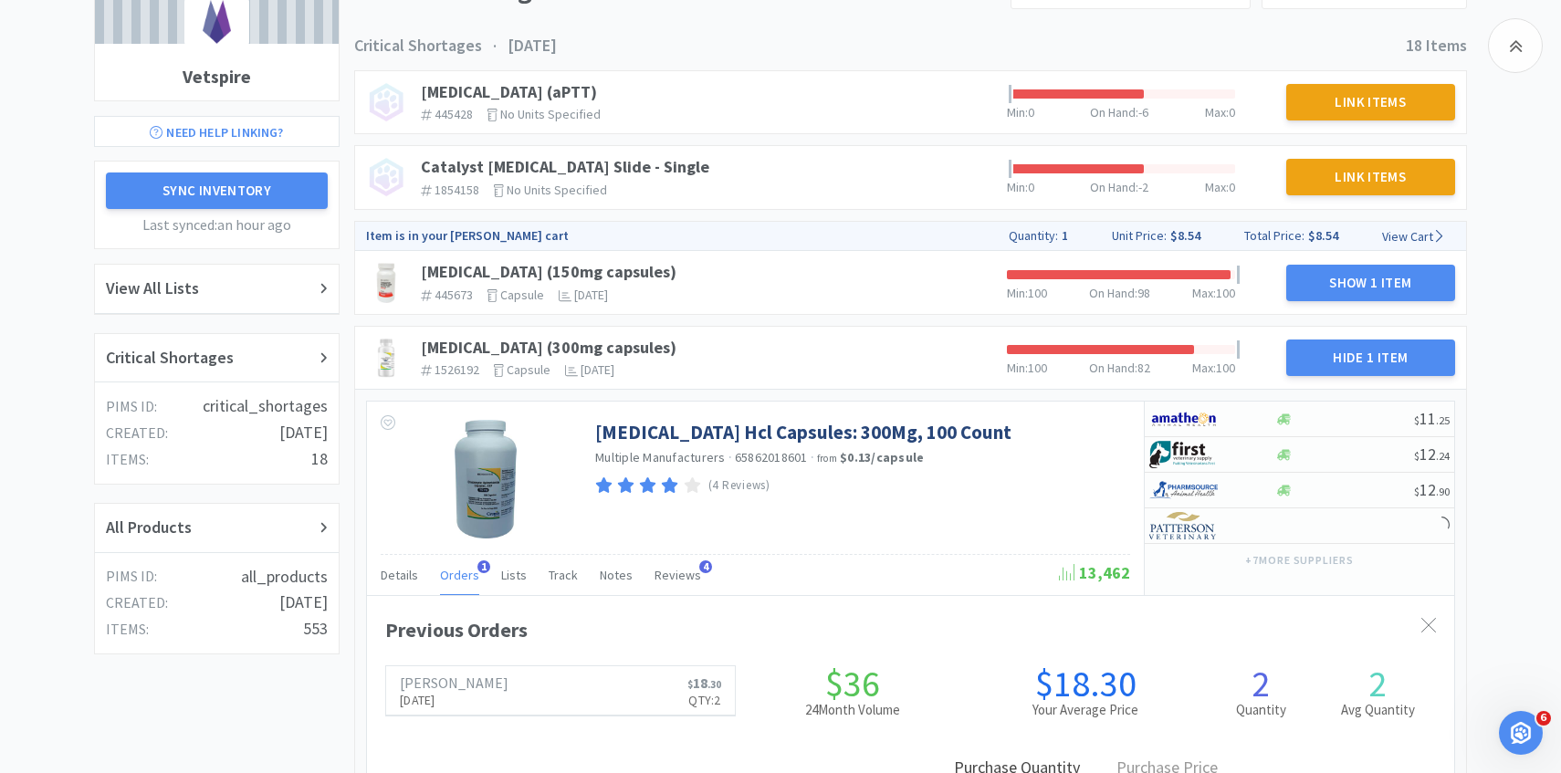
scroll to position [232, 0]
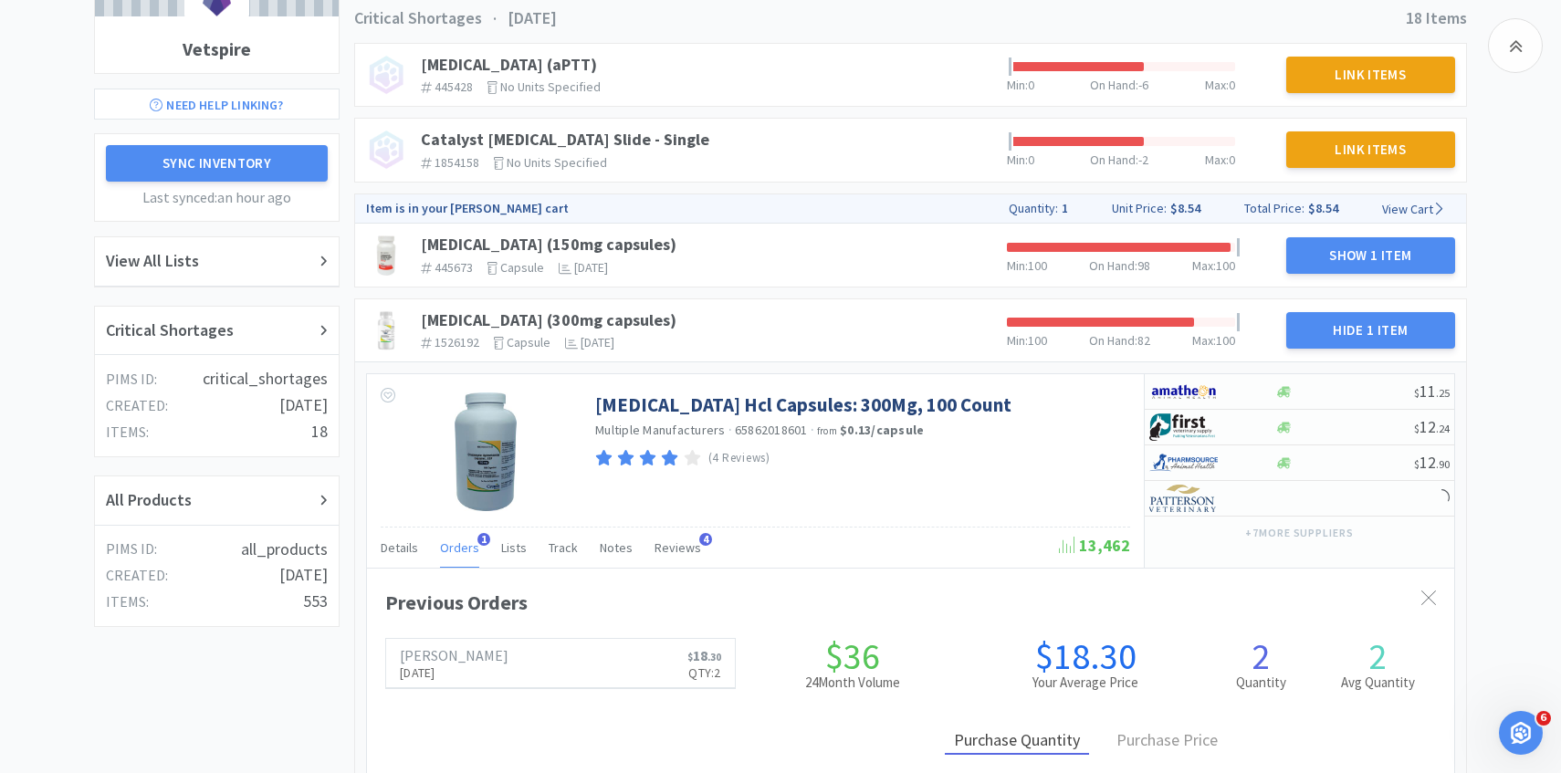
click at [463, 541] on span "Orders" at bounding box center [459, 548] width 39 height 16
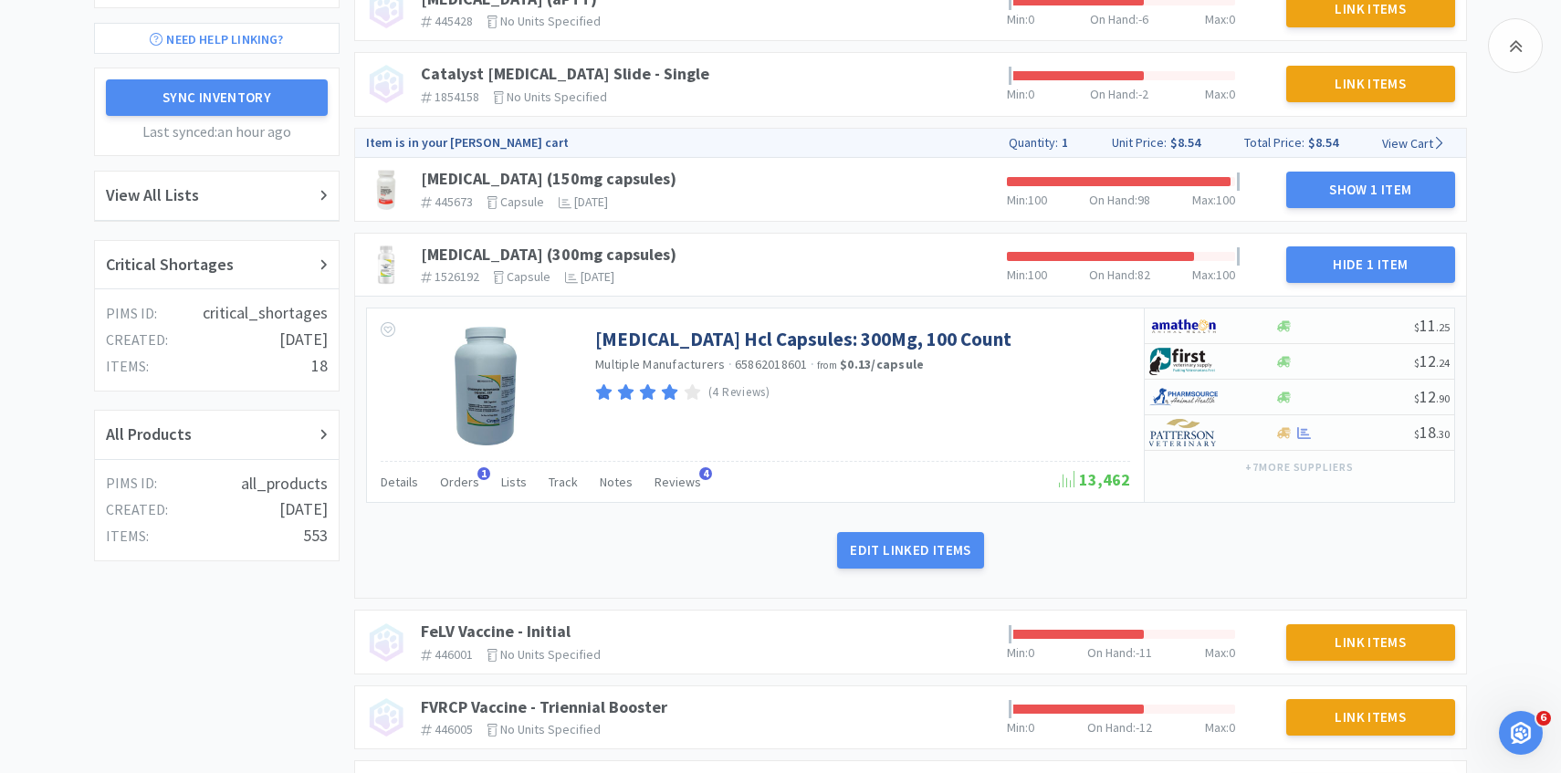
scroll to position [297, 0]
click at [1220, 432] on div at bounding box center [1200, 433] width 100 height 31
select select "1"
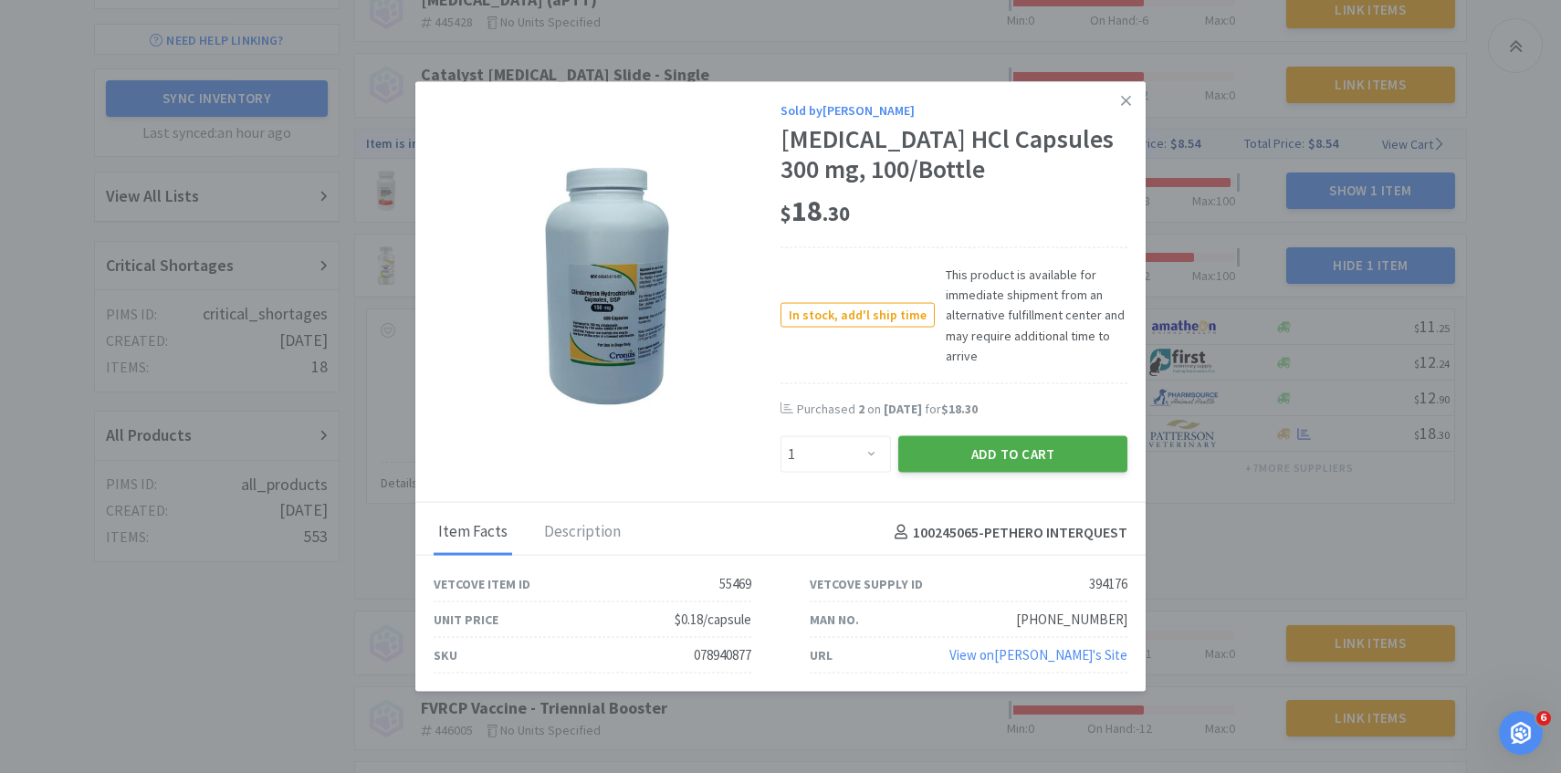
click at [1056, 460] on button "Add to Cart" at bounding box center [1013, 454] width 229 height 37
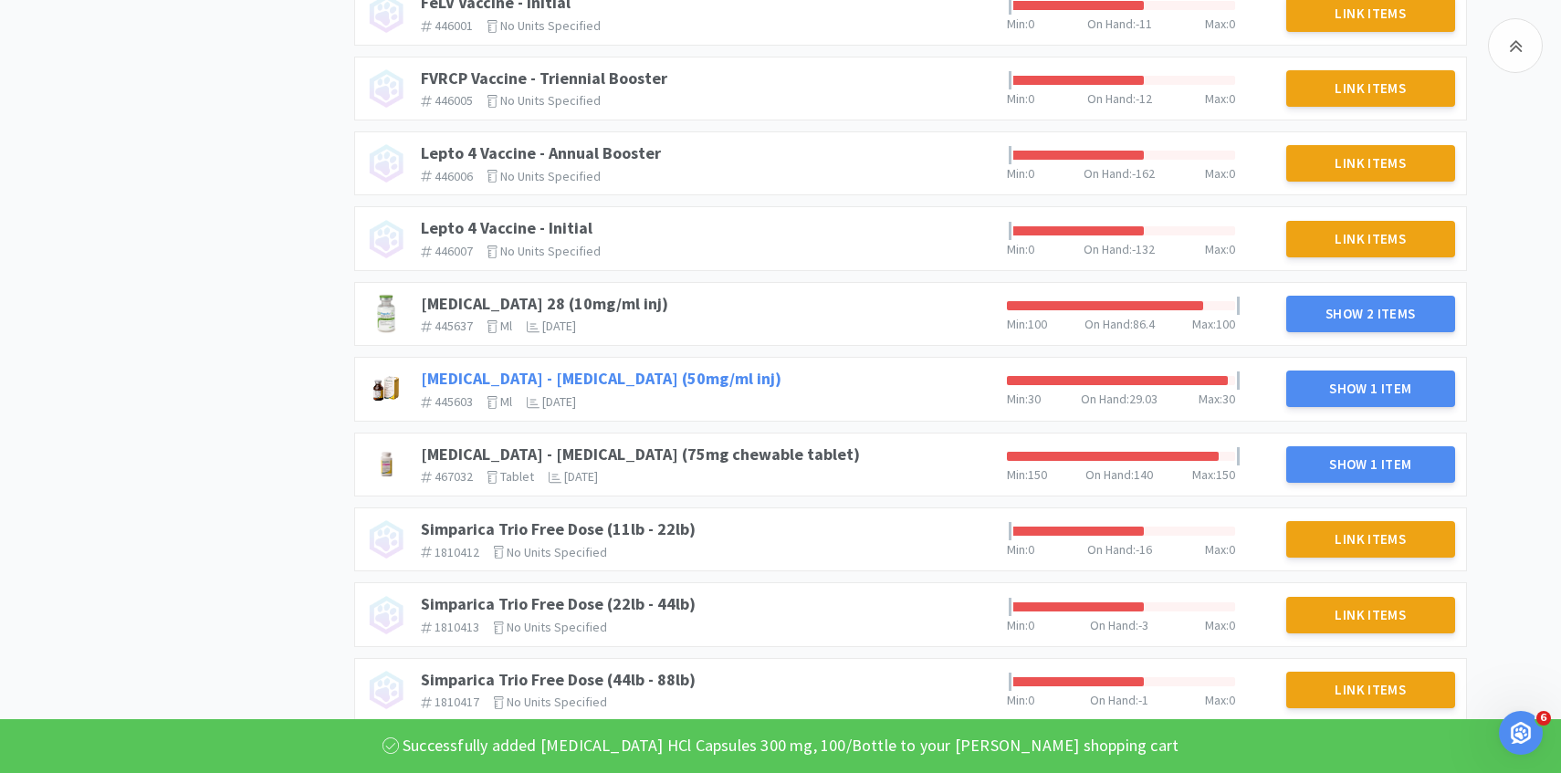
click at [650, 387] on link "[MEDICAL_DATA] - [MEDICAL_DATA] (50mg/ml inj)" at bounding box center [601, 378] width 361 height 21
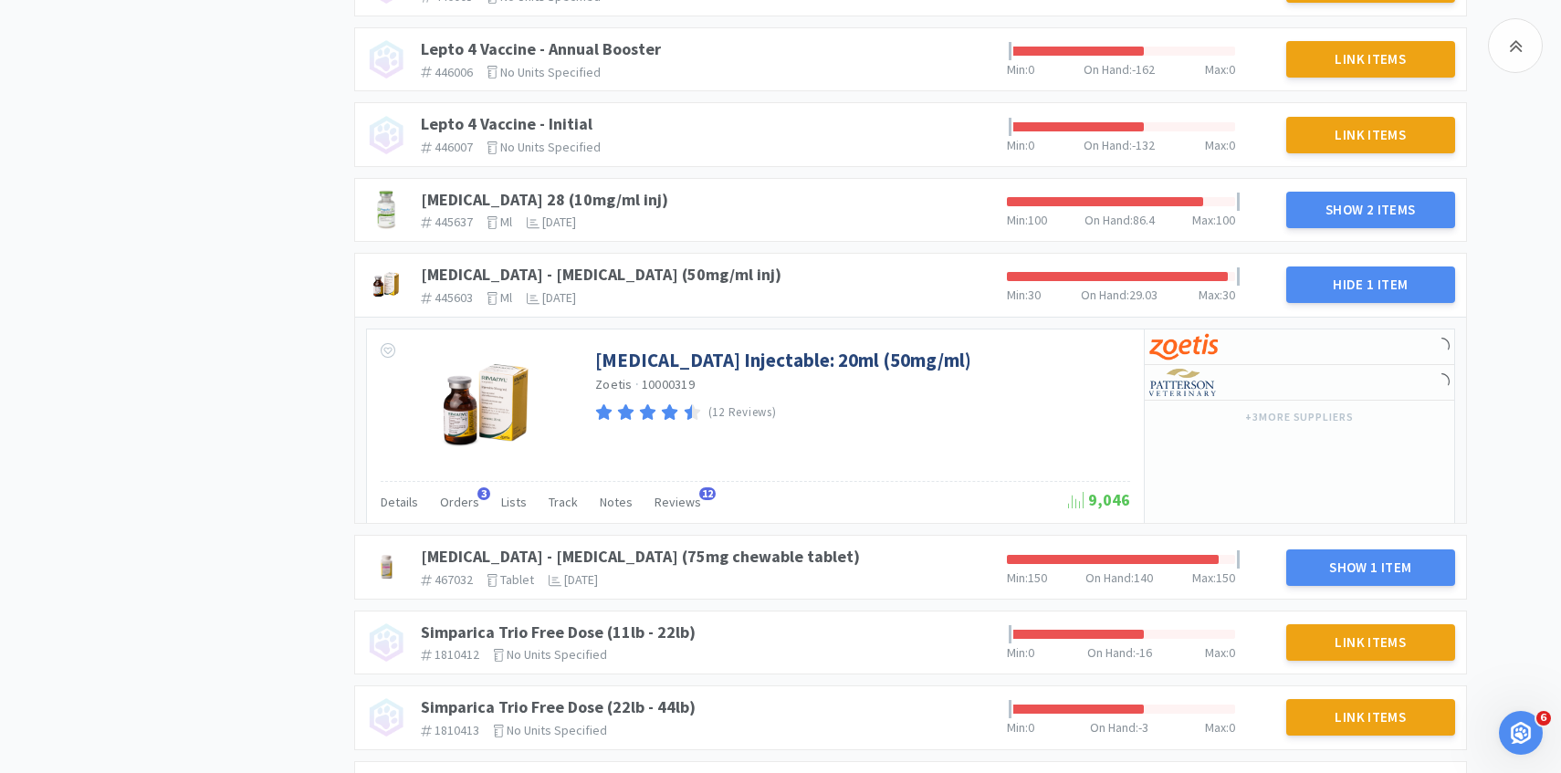
scroll to position [1070, 0]
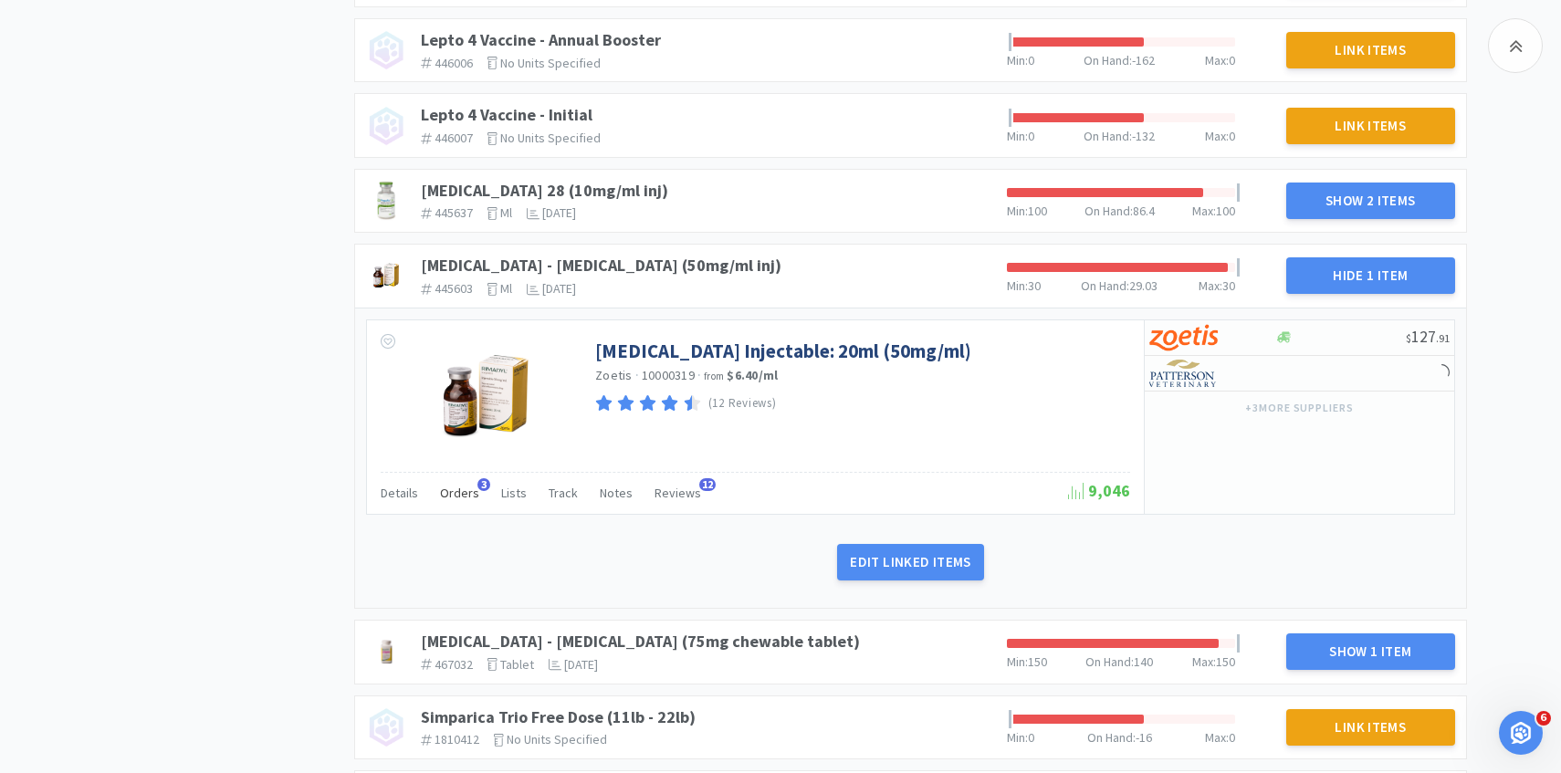
click at [460, 507] on div "Orders 3" at bounding box center [459, 495] width 39 height 35
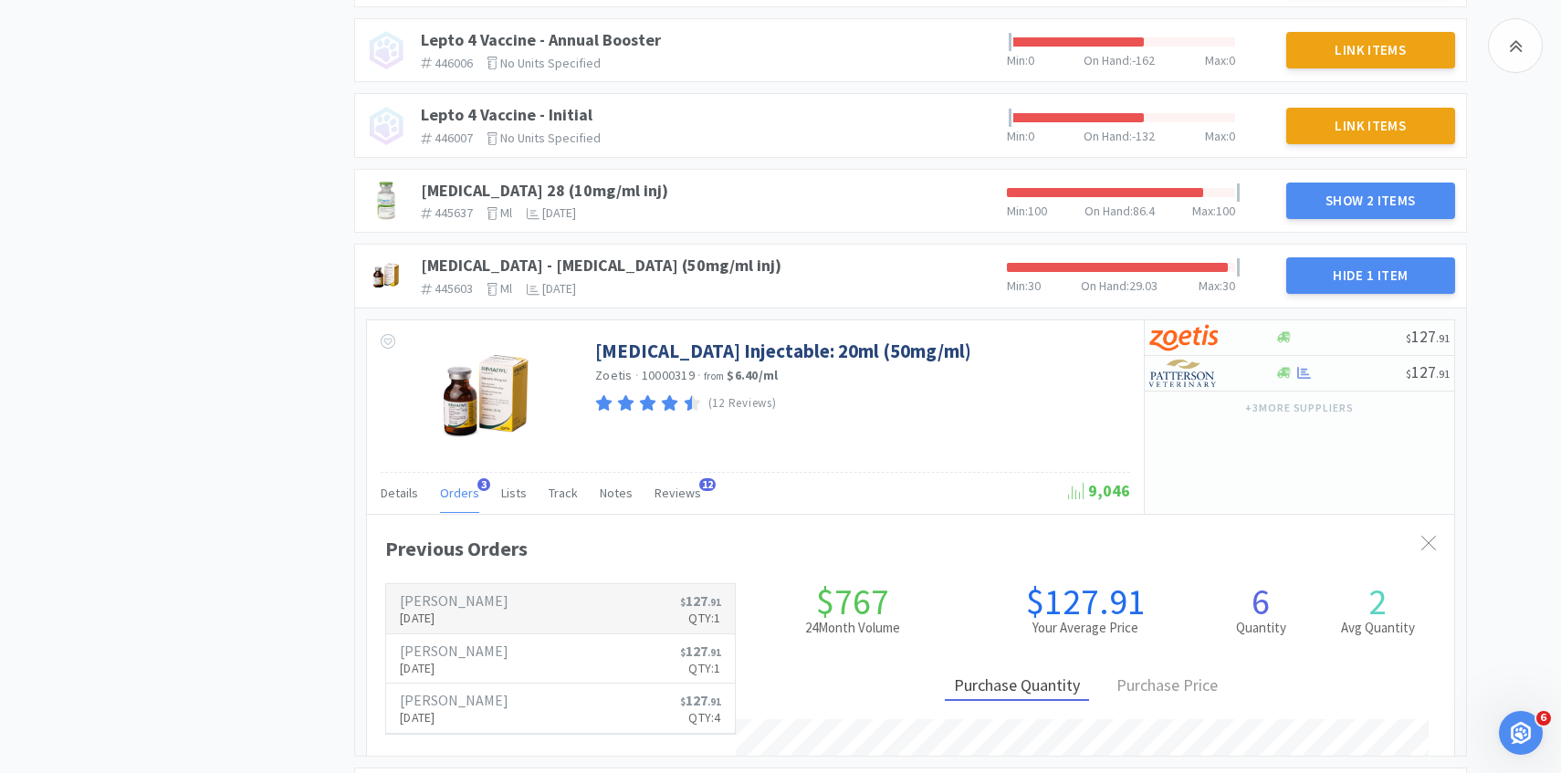
scroll to position [500, 1088]
click at [451, 609] on p "[DATE]" at bounding box center [454, 618] width 109 height 20
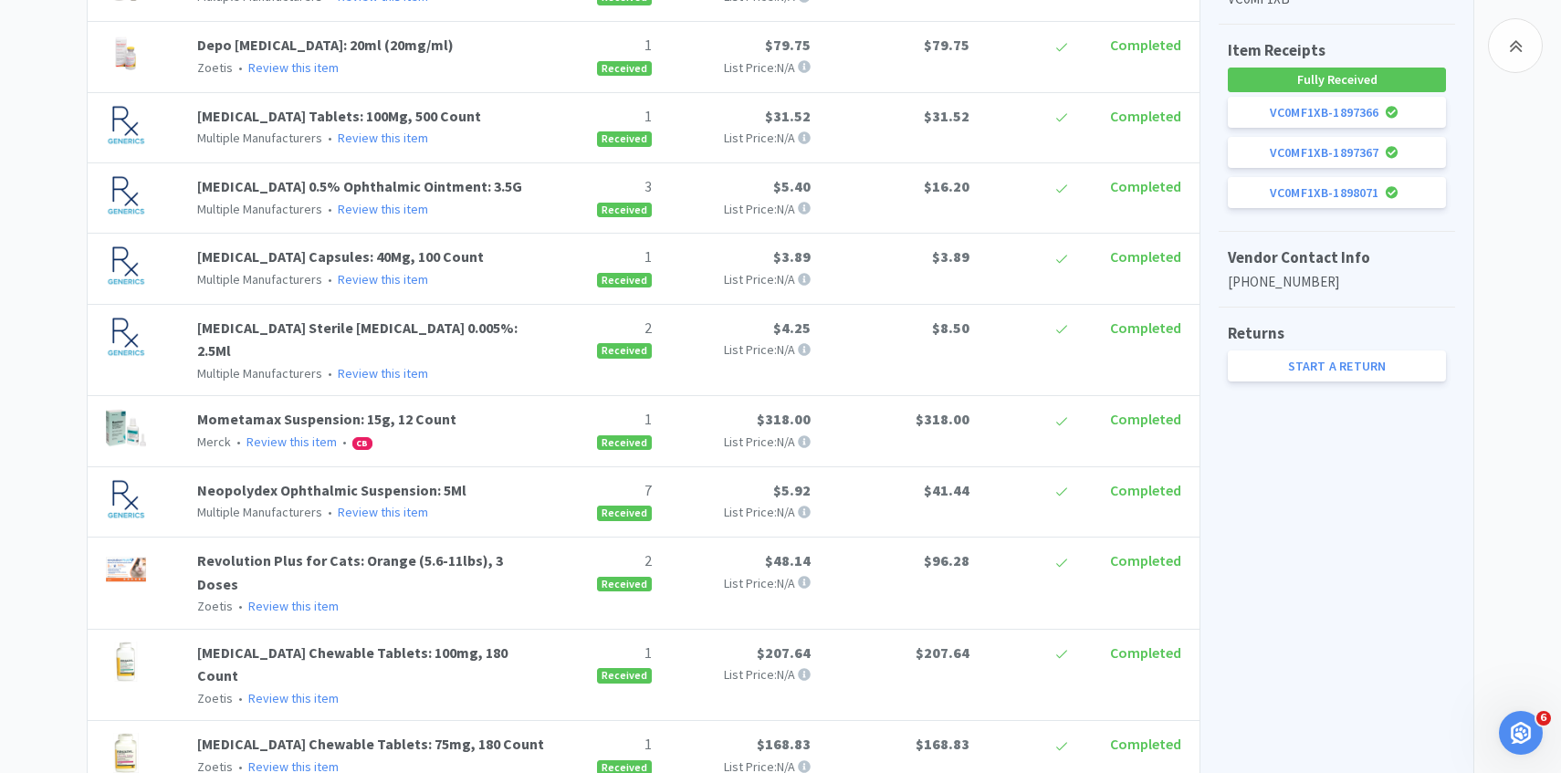
scroll to position [930, 0]
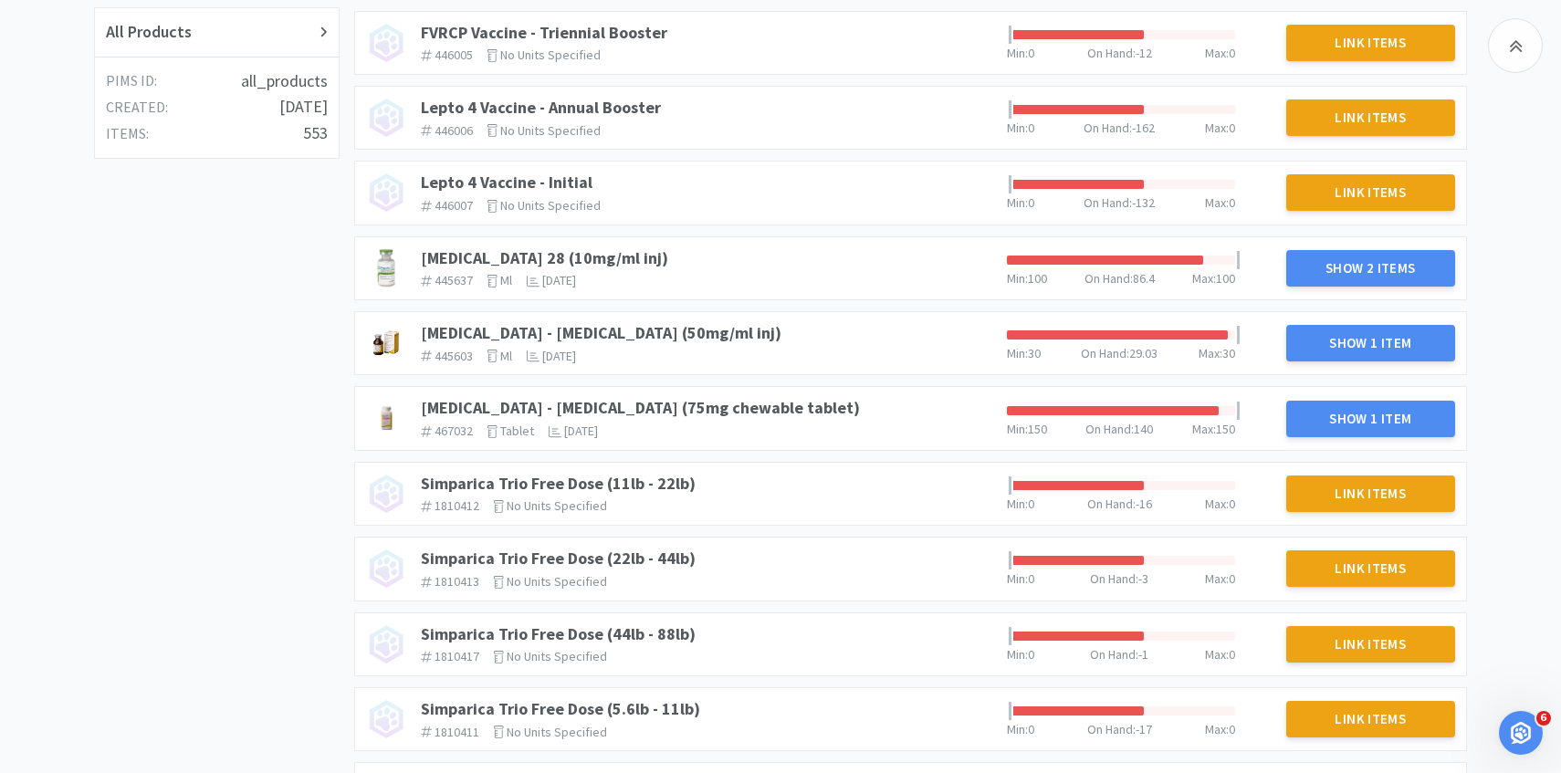
scroll to position [668, 0]
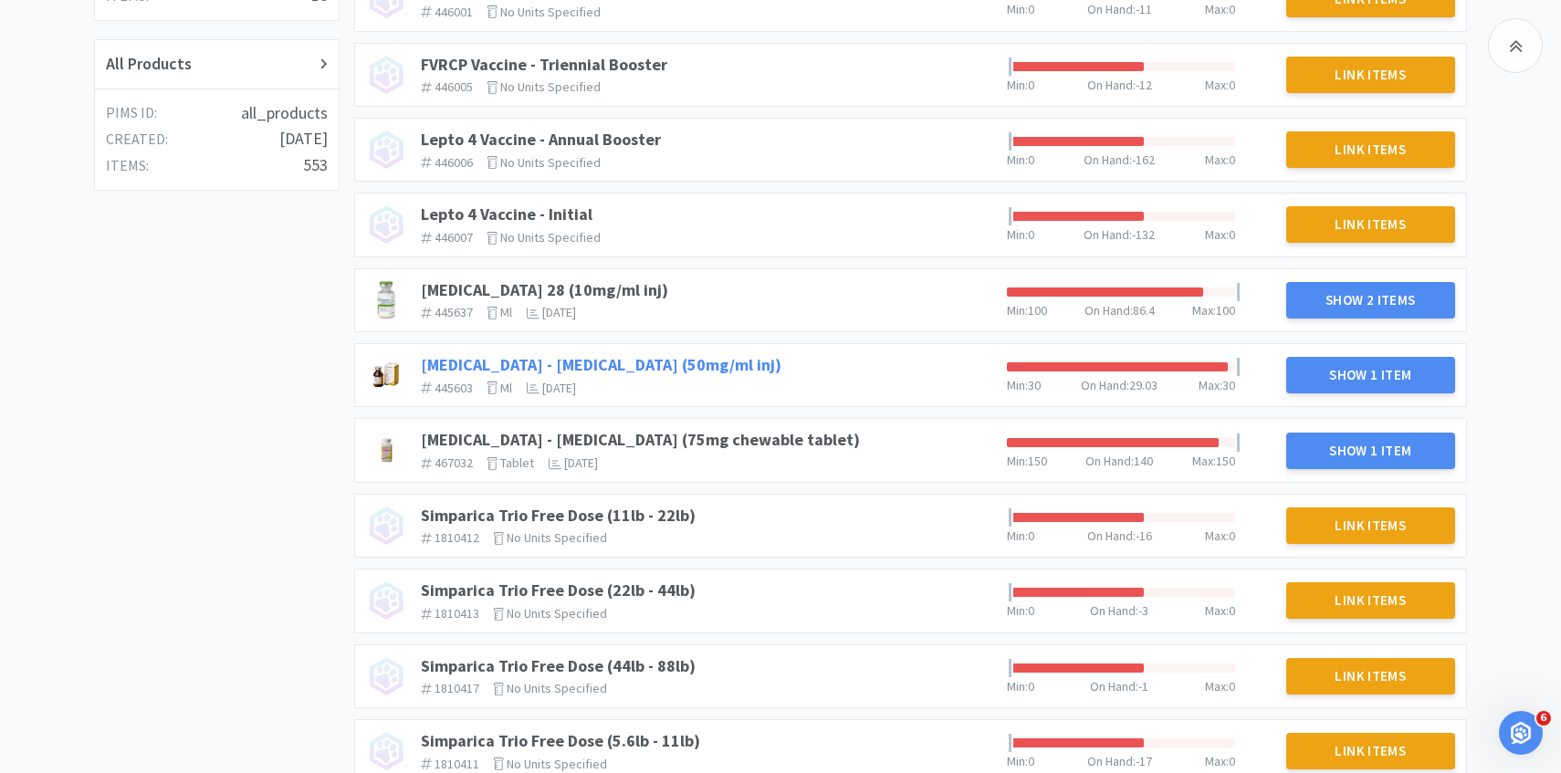
click at [544, 355] on link "[MEDICAL_DATA] - [MEDICAL_DATA] (50mg/ml inj)" at bounding box center [601, 364] width 361 height 21
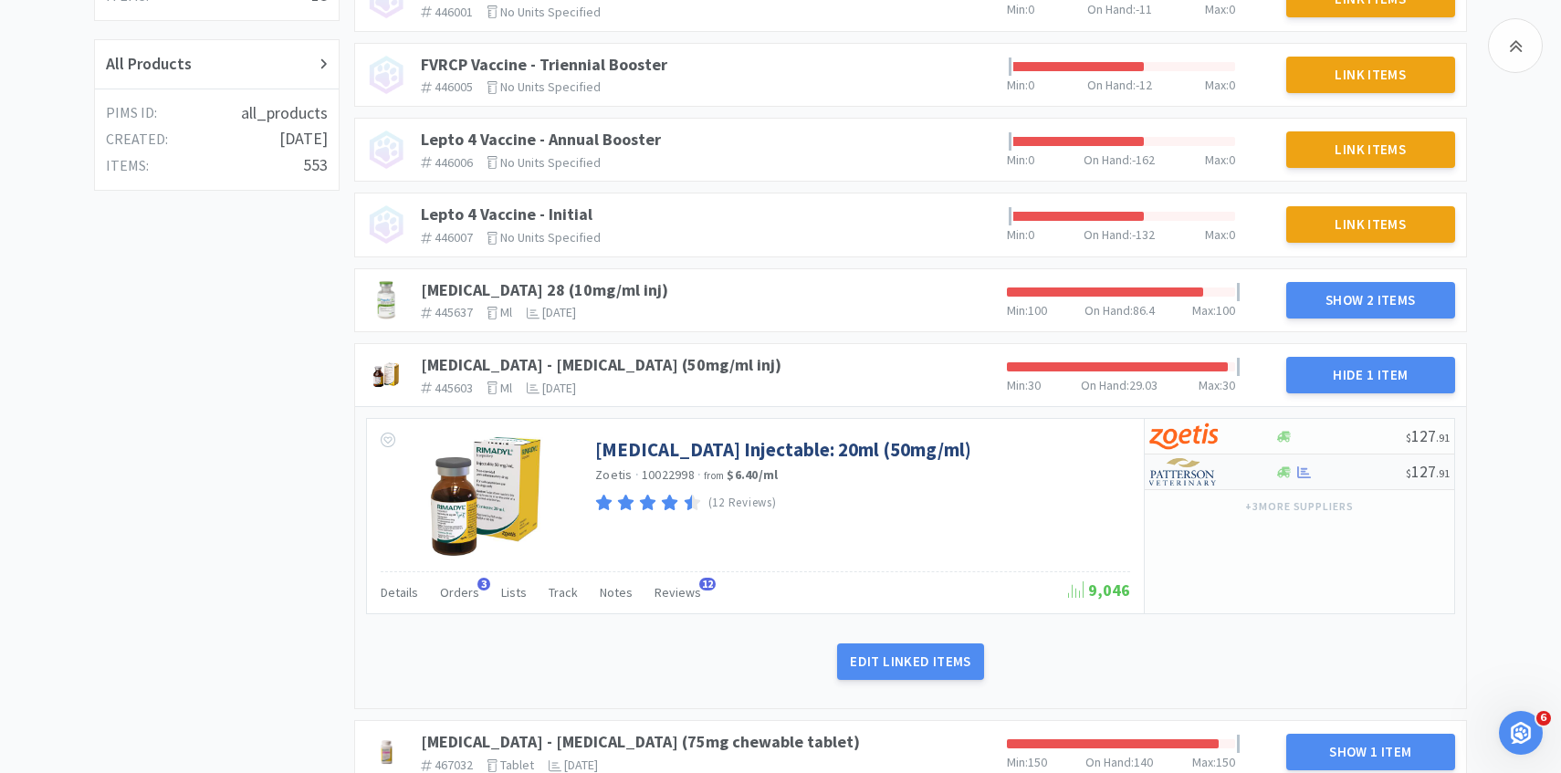
click at [1235, 473] on div at bounding box center [1200, 472] width 100 height 31
select select "1"
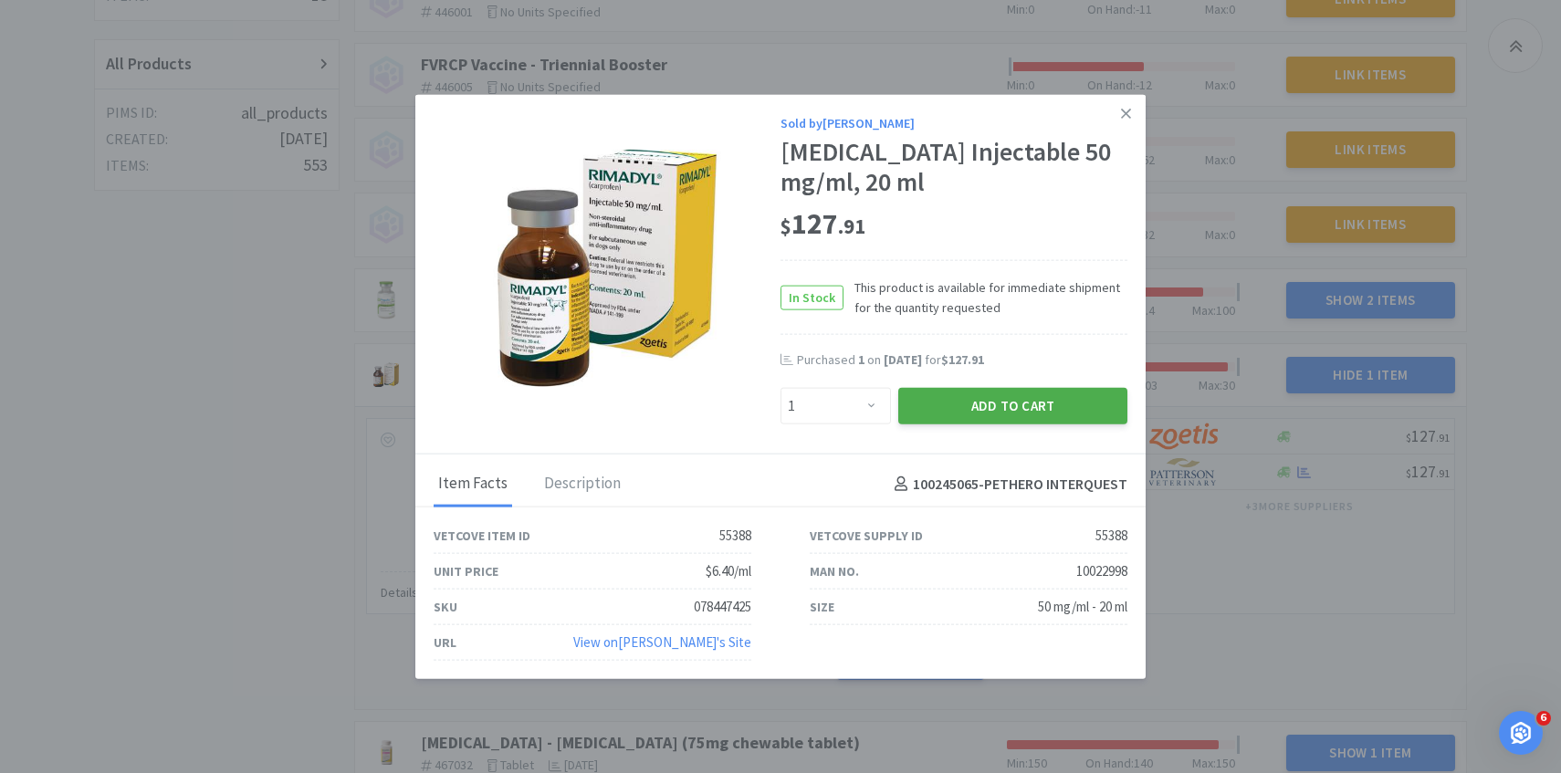
click at [1028, 420] on button "Add to Cart" at bounding box center [1013, 406] width 229 height 37
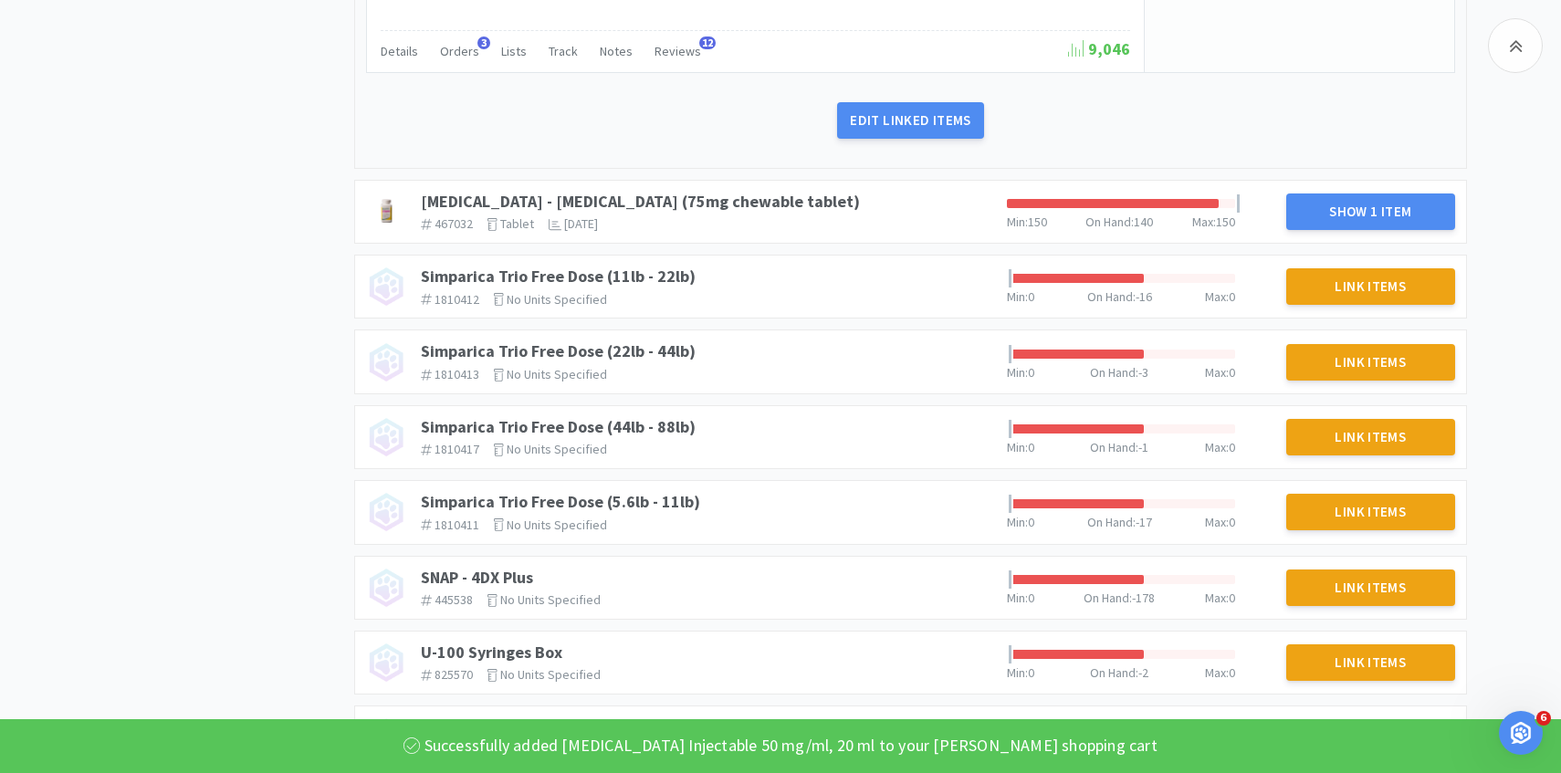
scroll to position [1248, 0]
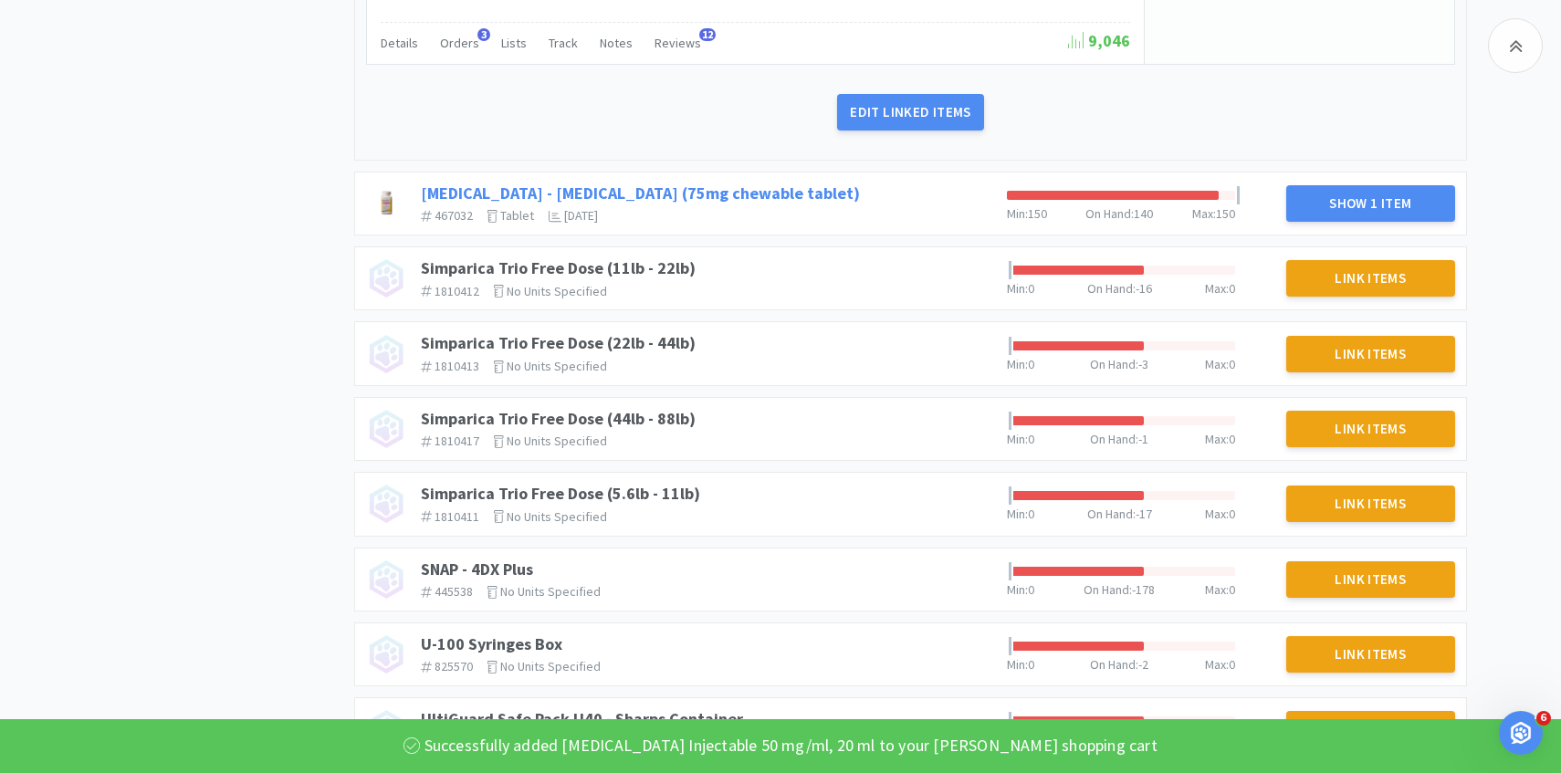
click at [700, 184] on link "[MEDICAL_DATA] - [MEDICAL_DATA] (75mg chewable tablet)" at bounding box center [640, 193] width 439 height 21
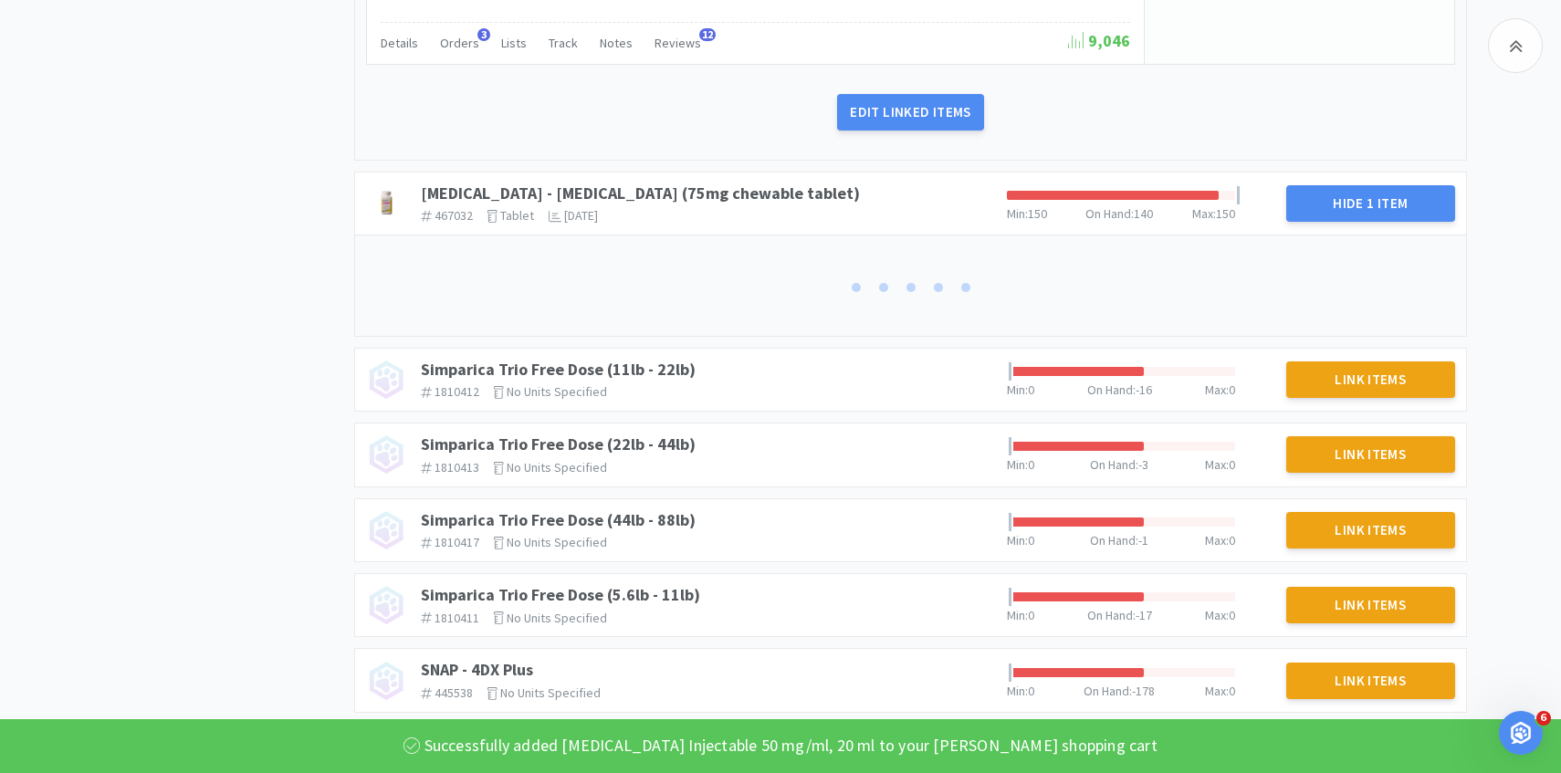
scroll to position [1259, 0]
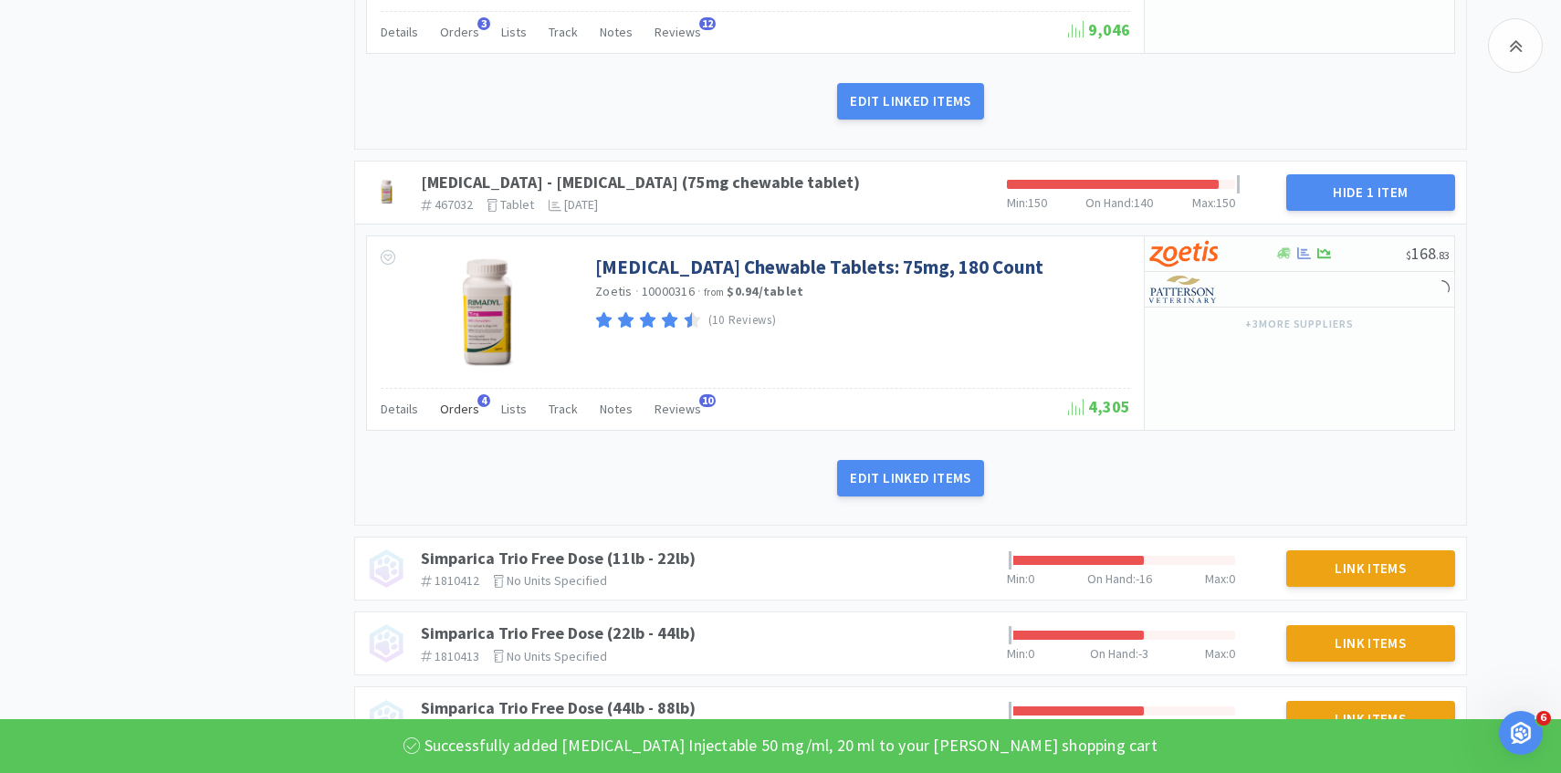
click at [461, 416] on span "Orders" at bounding box center [459, 409] width 39 height 16
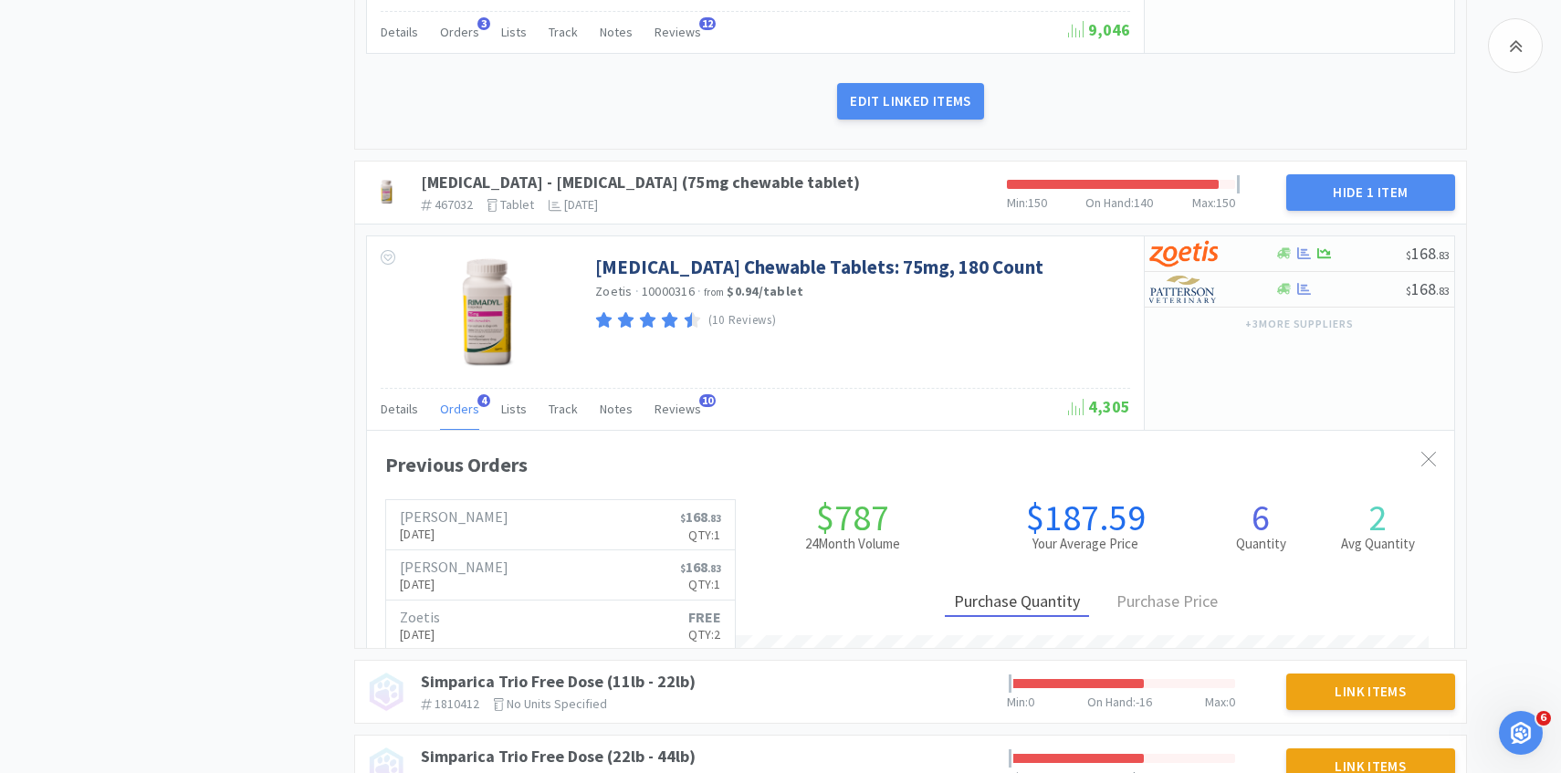
scroll to position [500, 1088]
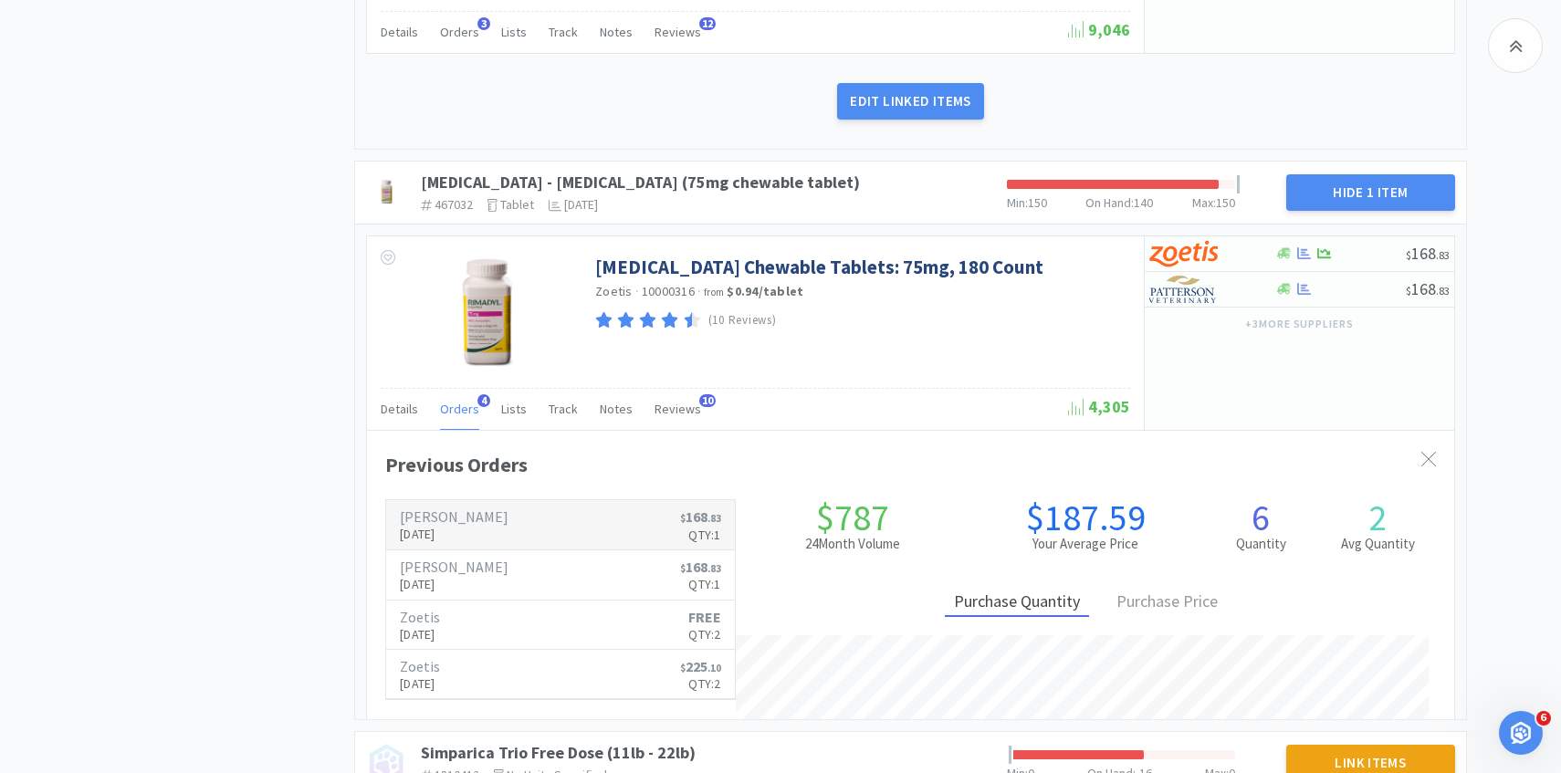
click at [457, 514] on h6 "[PERSON_NAME]" at bounding box center [454, 517] width 109 height 15
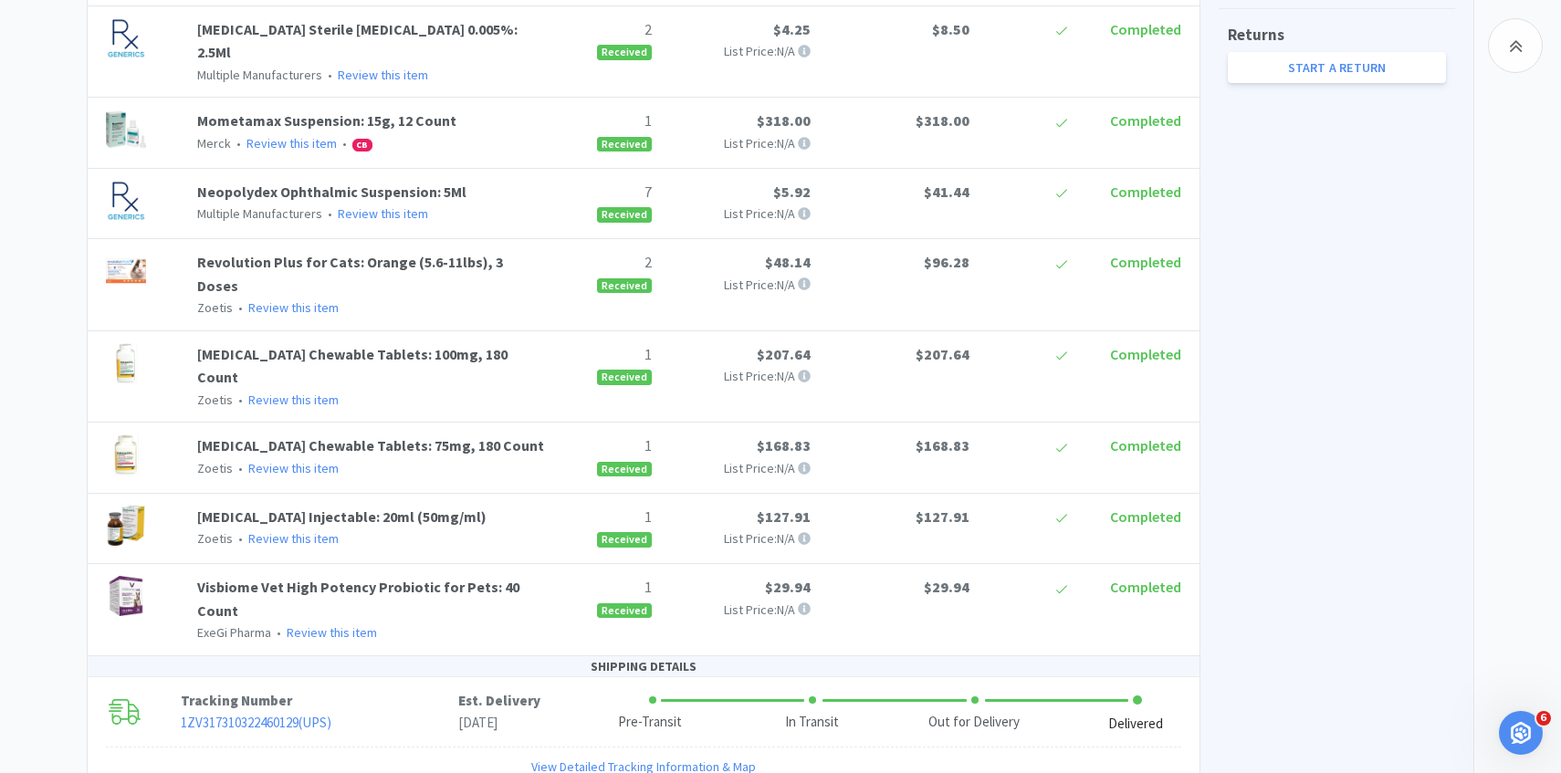
scroll to position [455, 0]
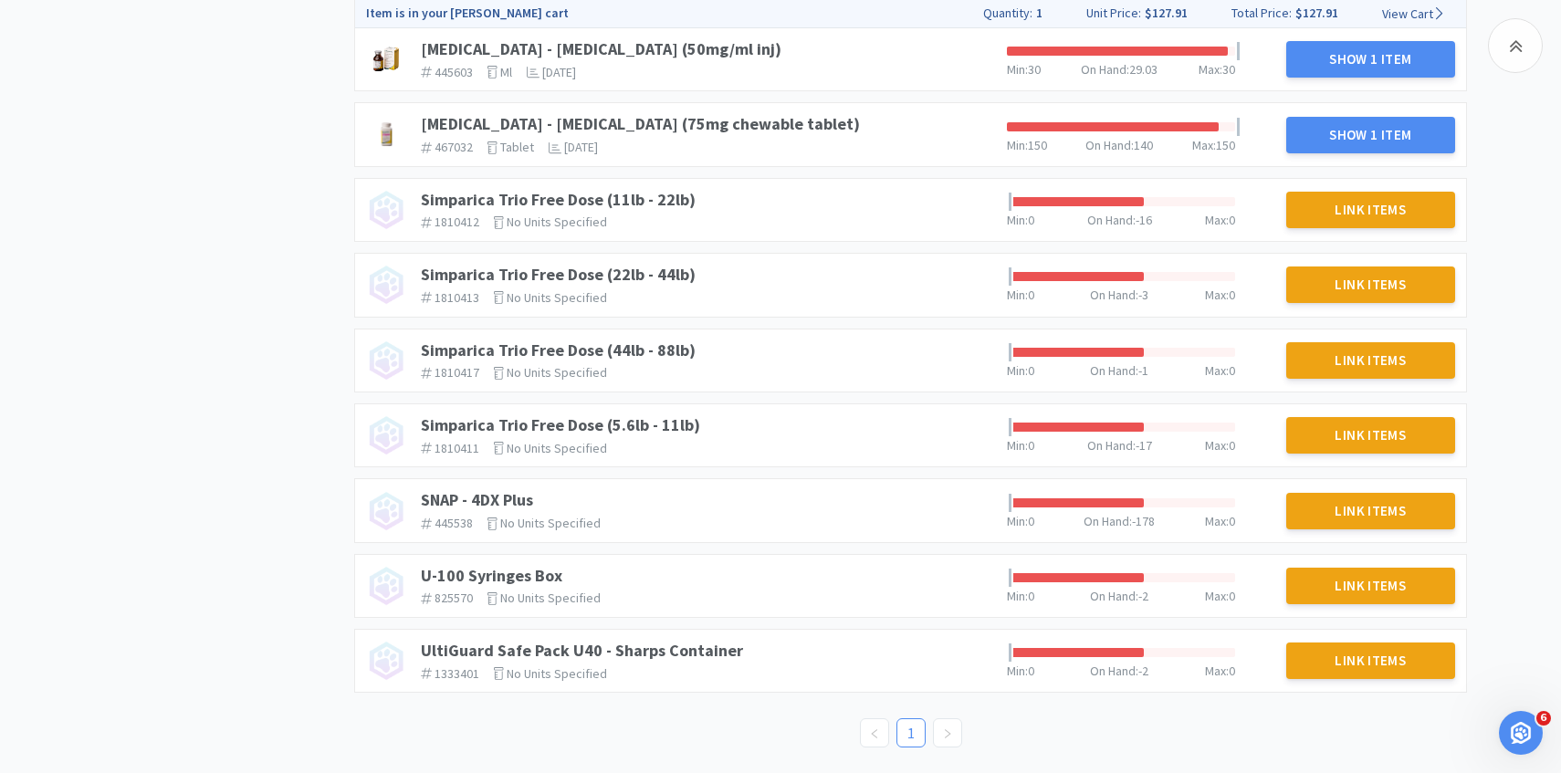
scroll to position [680, 0]
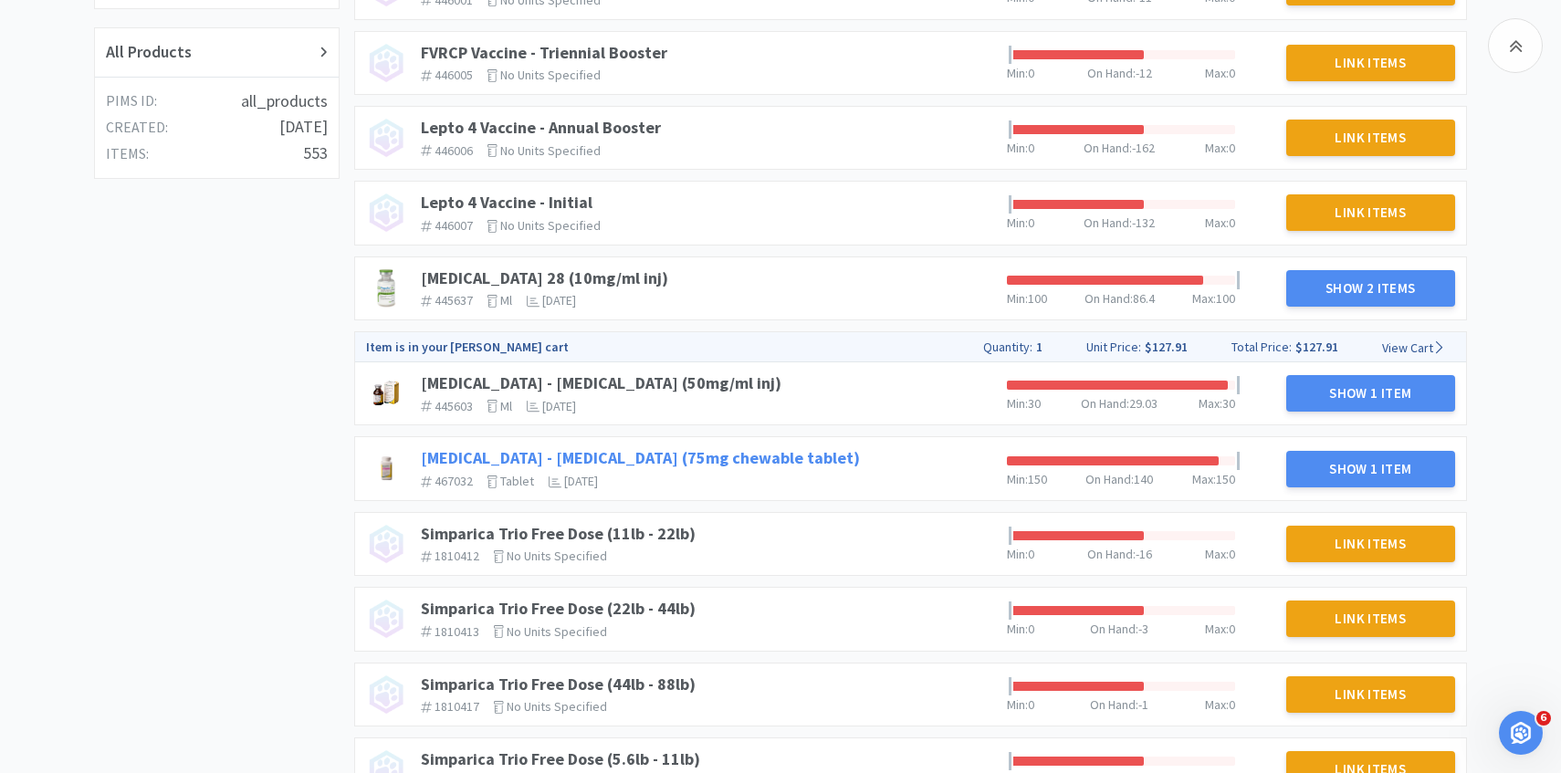
click at [684, 456] on link "[MEDICAL_DATA] - [MEDICAL_DATA] (75mg chewable tablet)" at bounding box center [640, 457] width 439 height 21
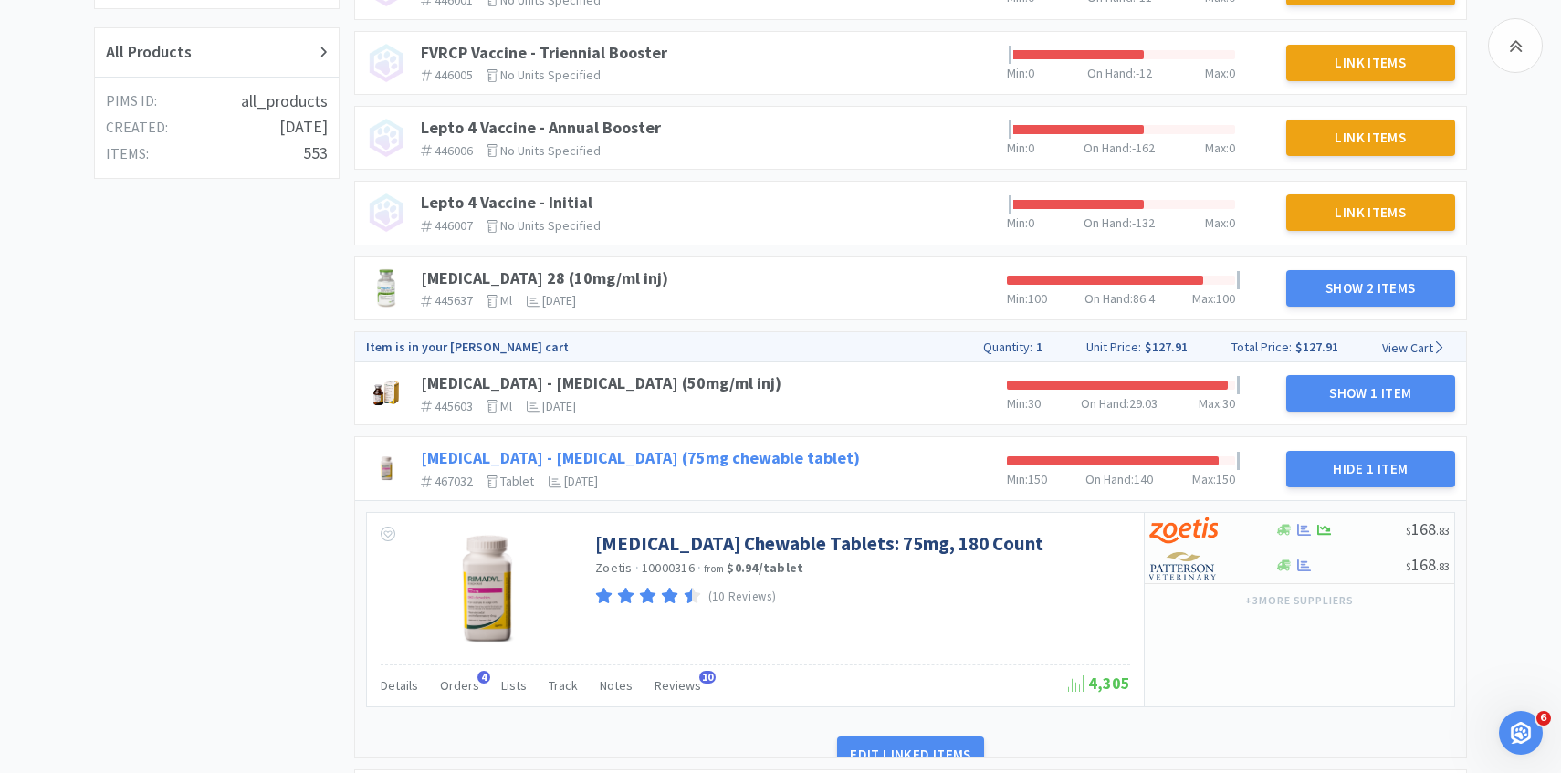
scroll to position [802, 0]
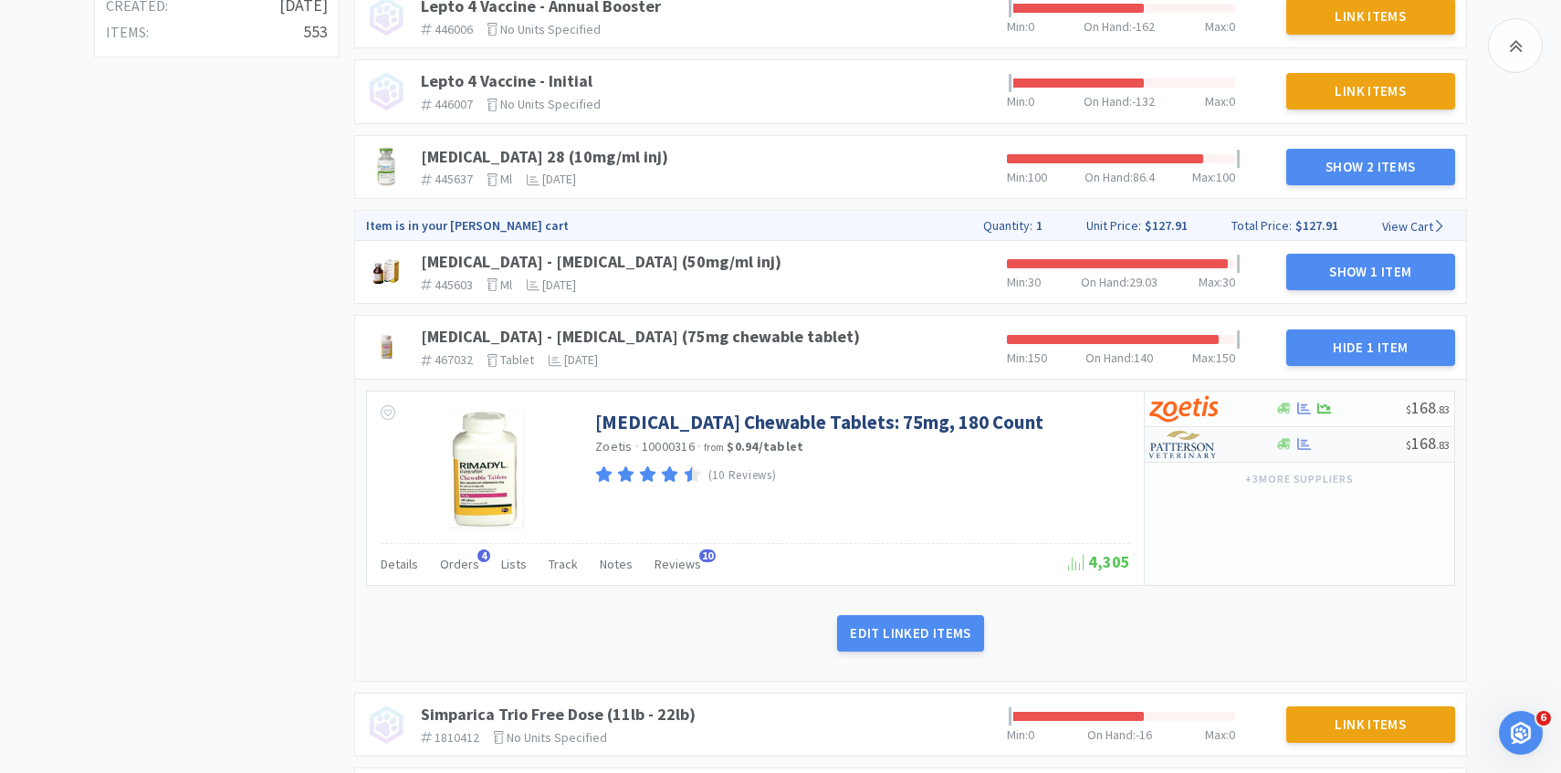
click at [1190, 453] on img at bounding box center [1184, 444] width 68 height 27
select select "1"
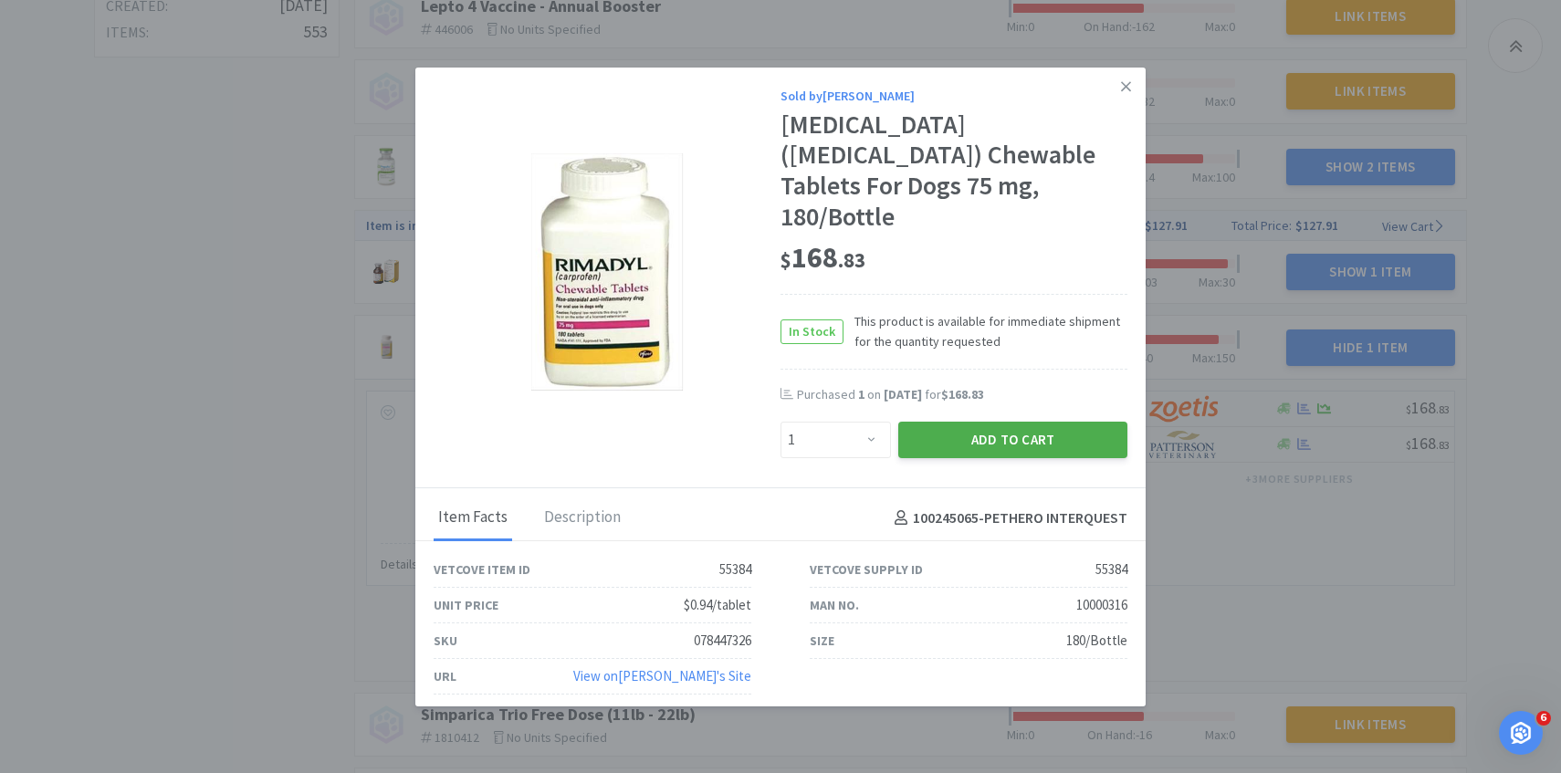
click at [1051, 429] on button "Add to Cart" at bounding box center [1013, 440] width 229 height 37
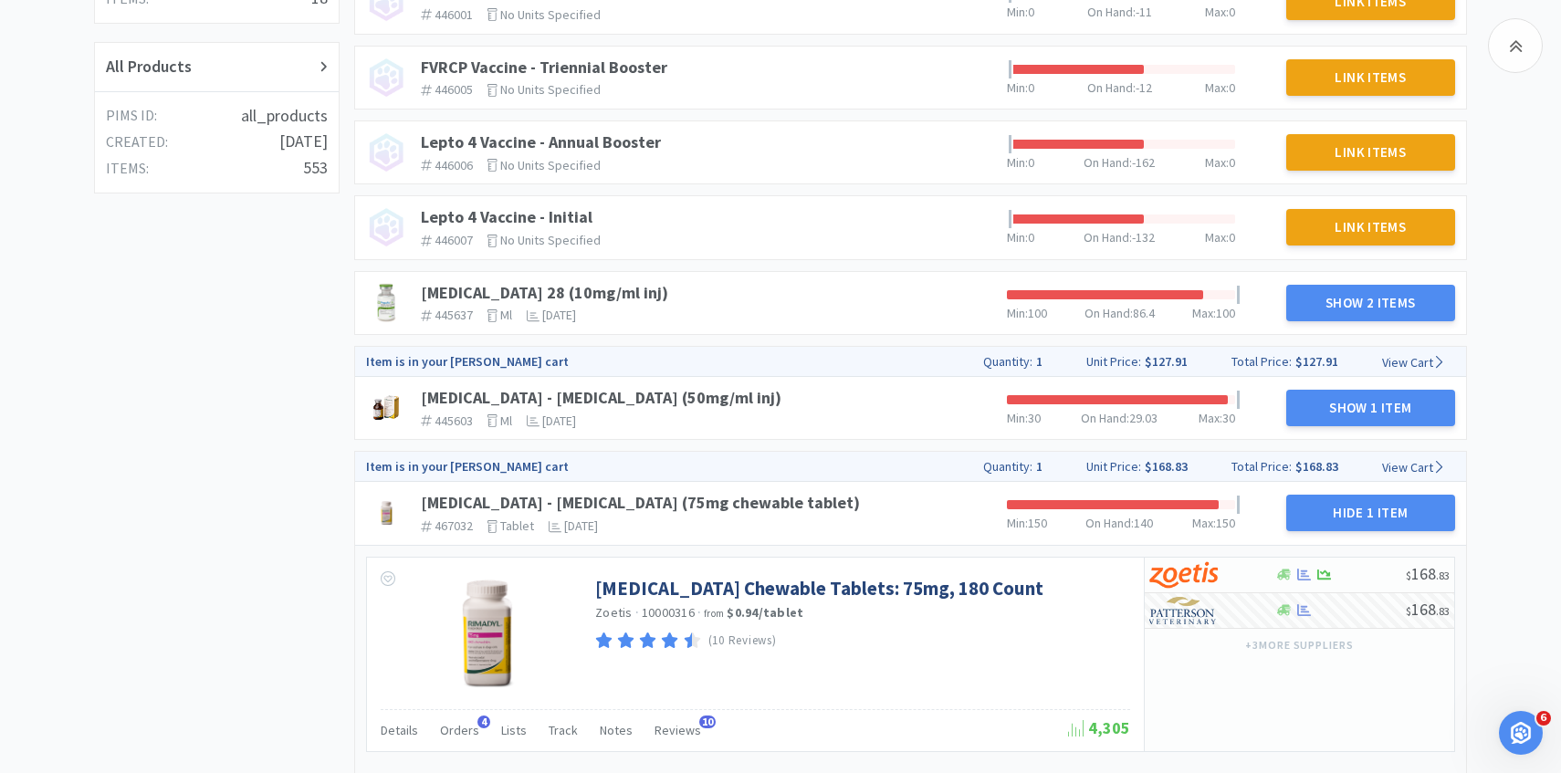
scroll to position [0, 0]
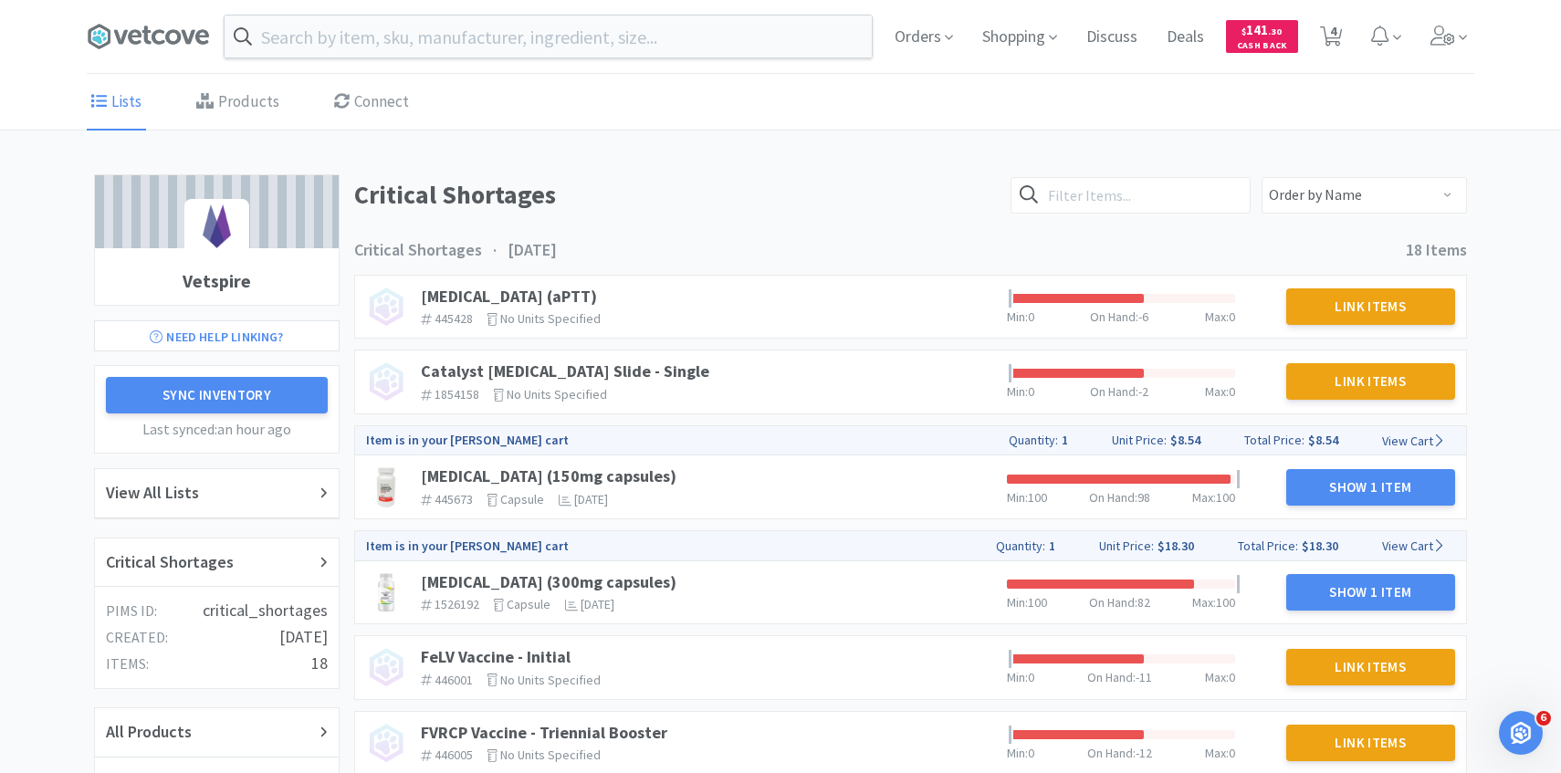
click at [1351, 26] on div "Orders Shopping Discuss Discuss Deals Deals $ 141 . 30 Cash Back 4 4" at bounding box center [1177, 36] width 594 height 73
click at [1338, 26] on icon at bounding box center [1331, 36] width 23 height 20
select select "1"
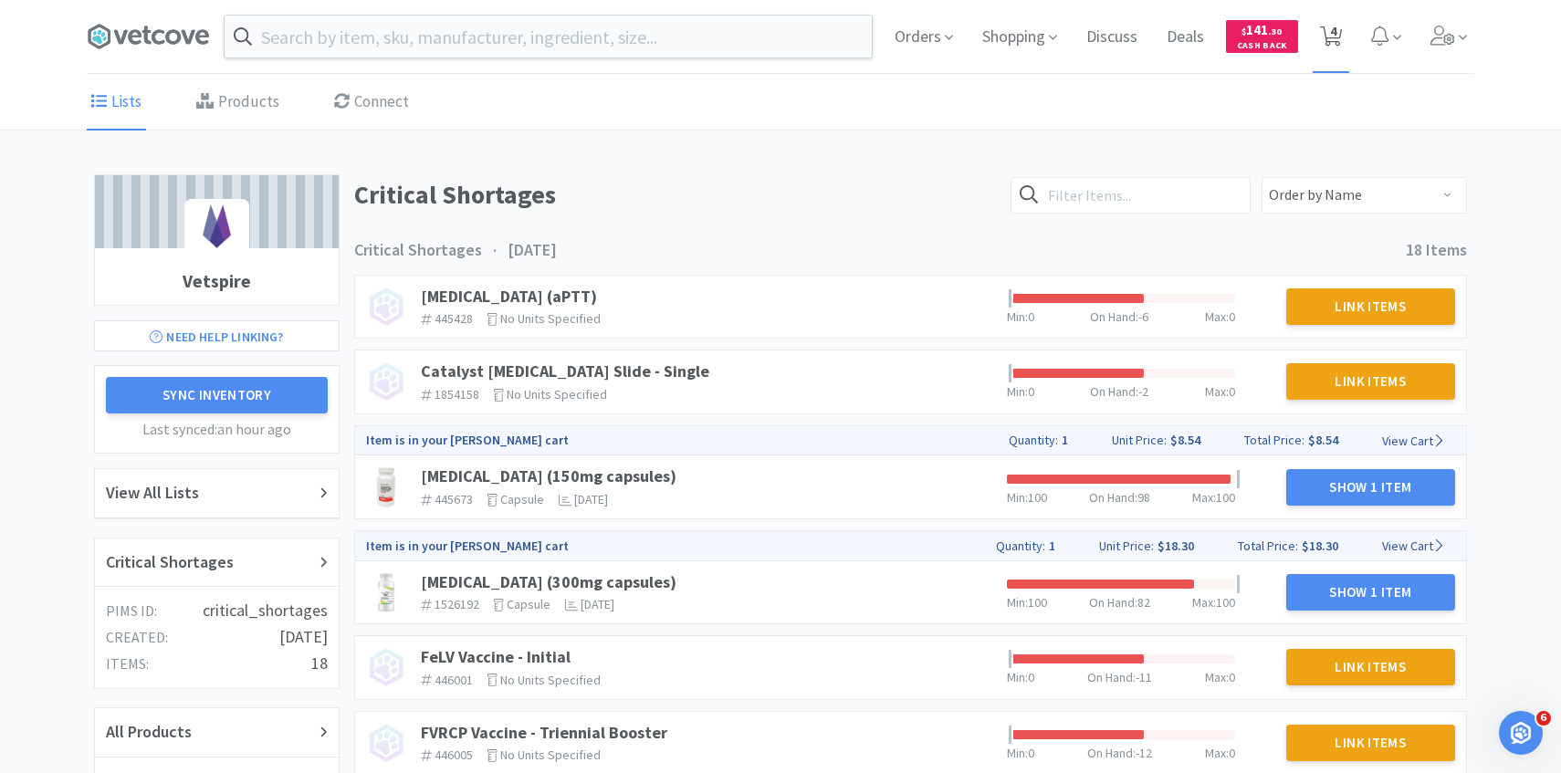
select select "1"
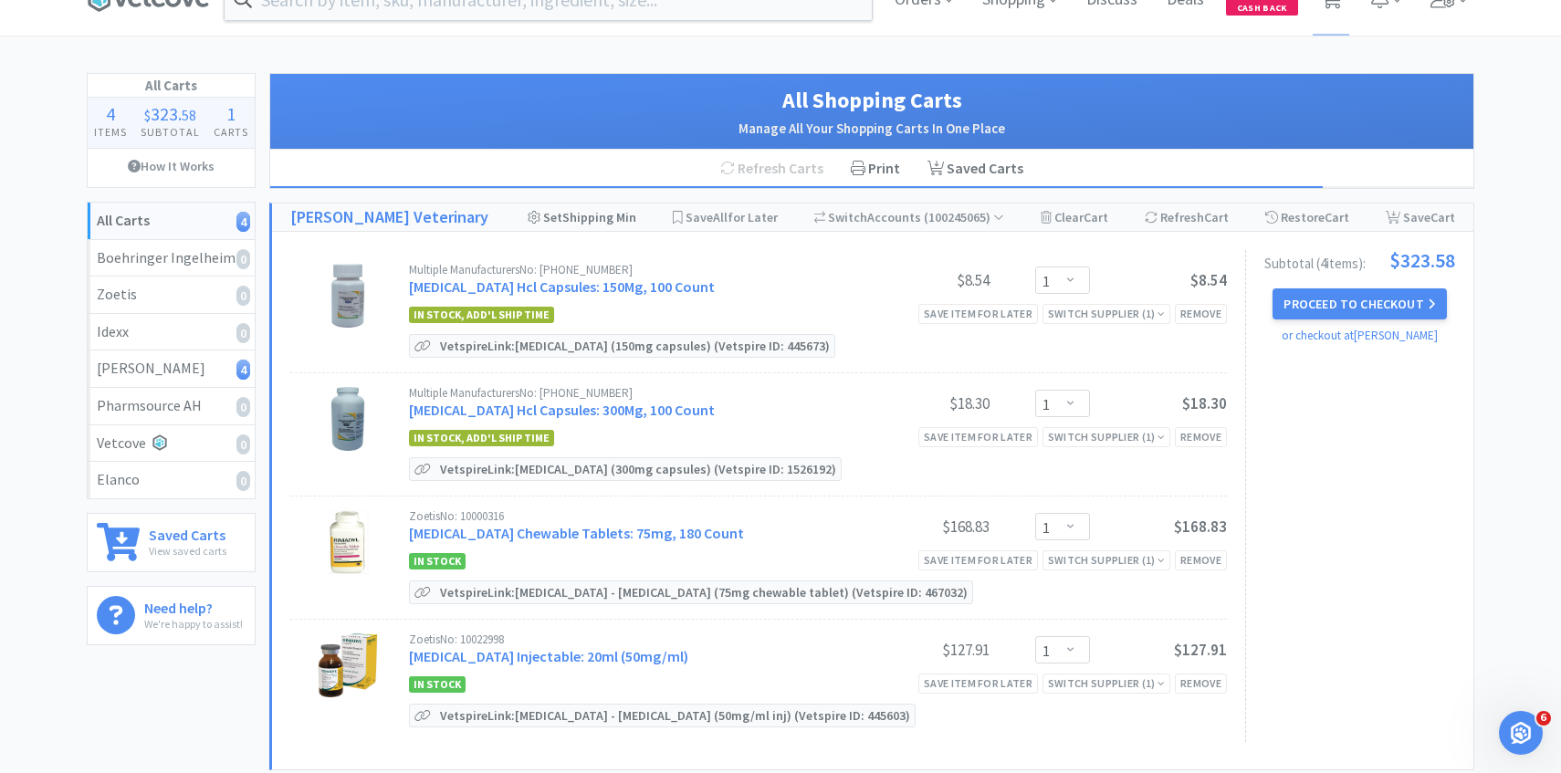
scroll to position [20, 0]
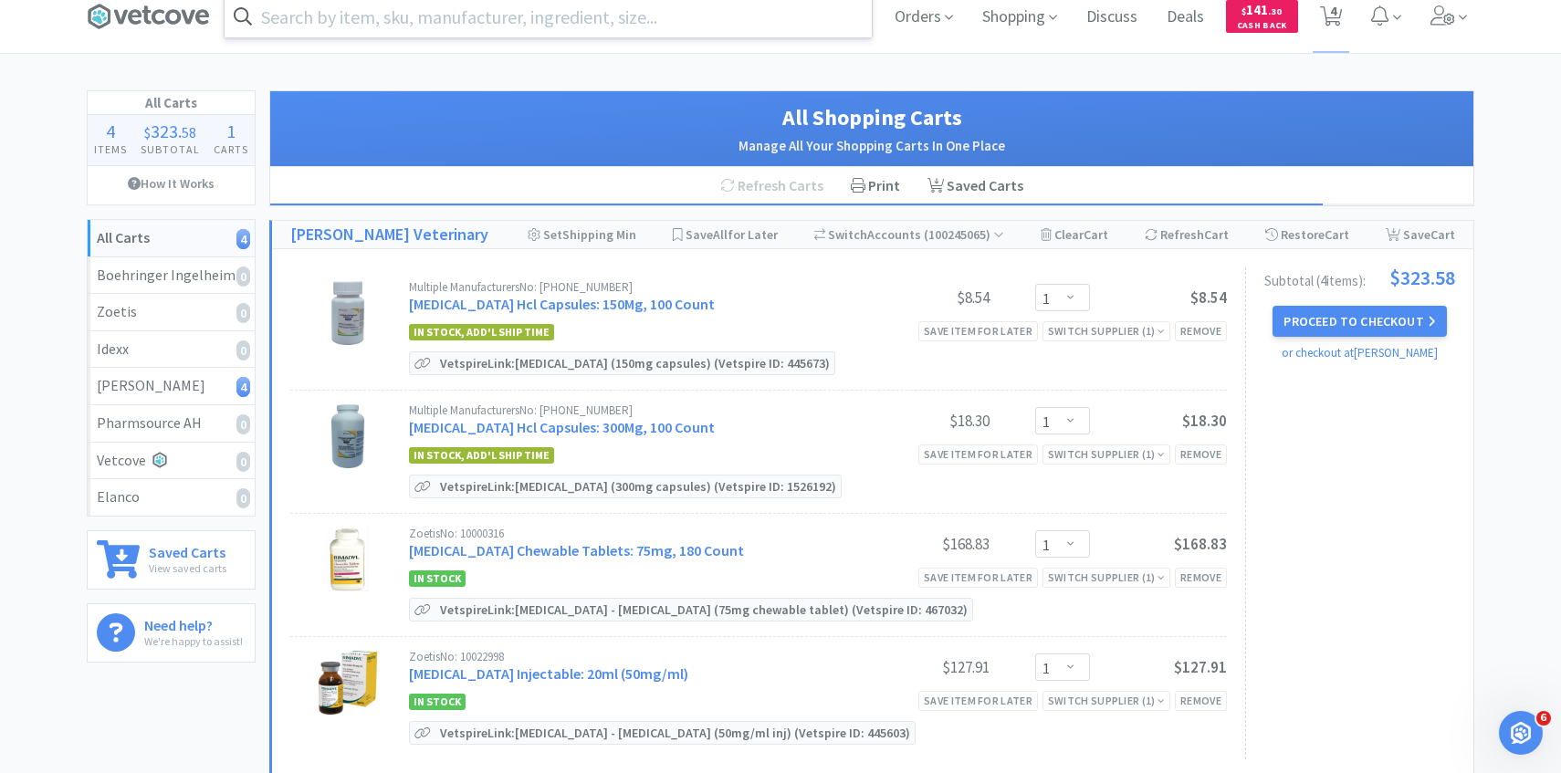
click at [508, 28] on input "text" at bounding box center [548, 16] width 647 height 42
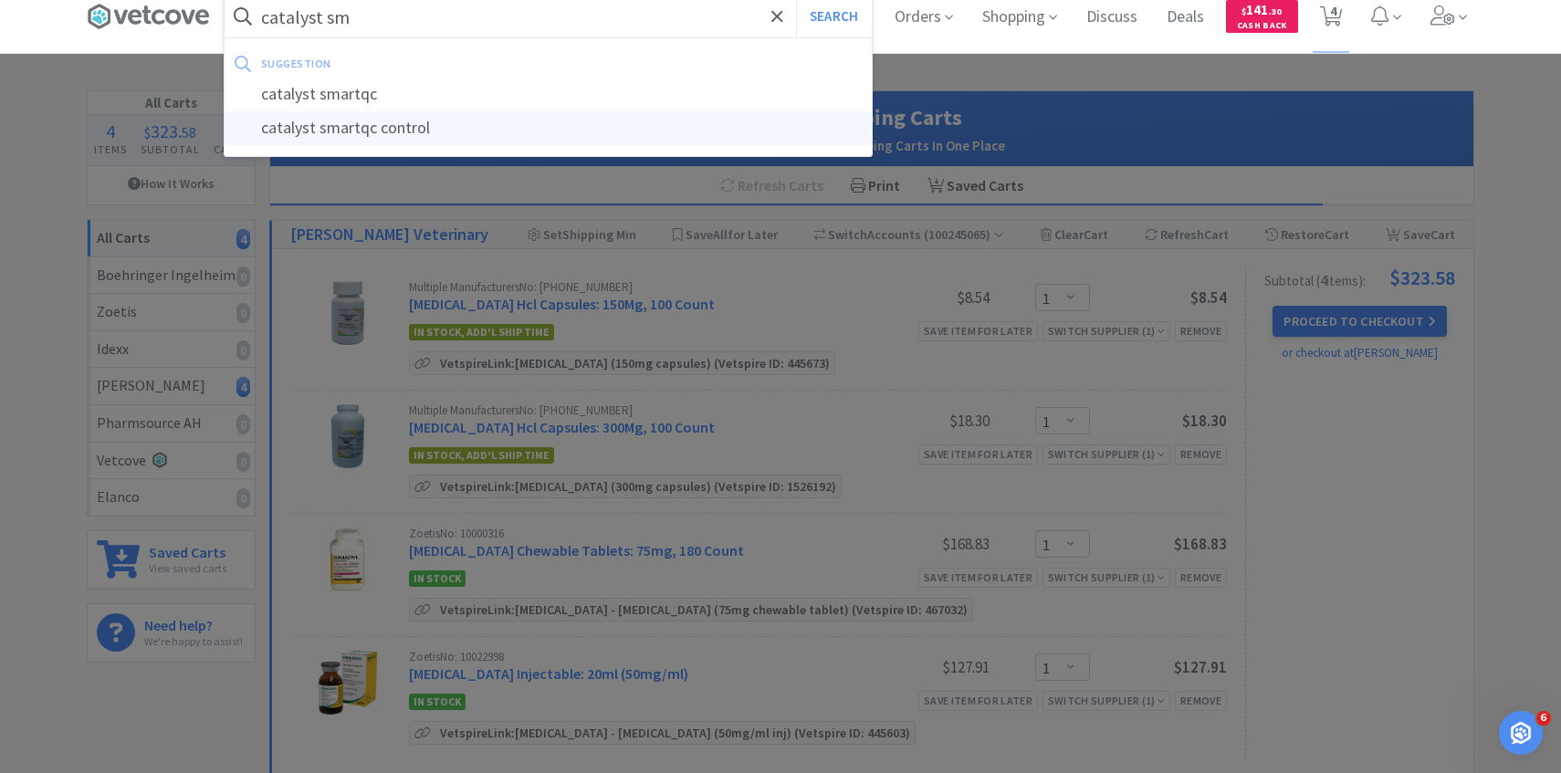
click at [489, 121] on div "catalyst smartqc control" at bounding box center [548, 128] width 647 height 34
type input "catalyst smartqc control"
select select "1"
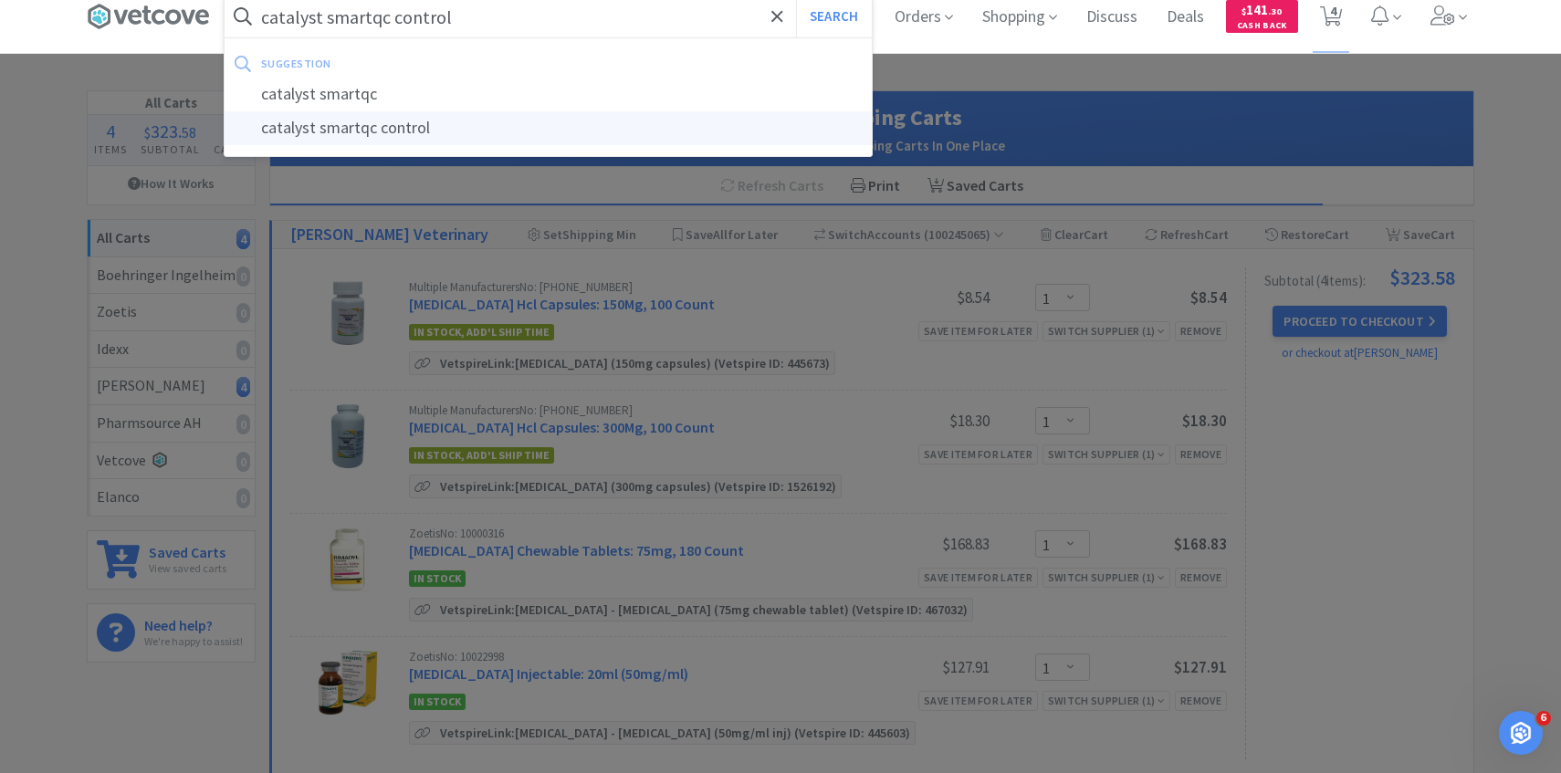
select select "1"
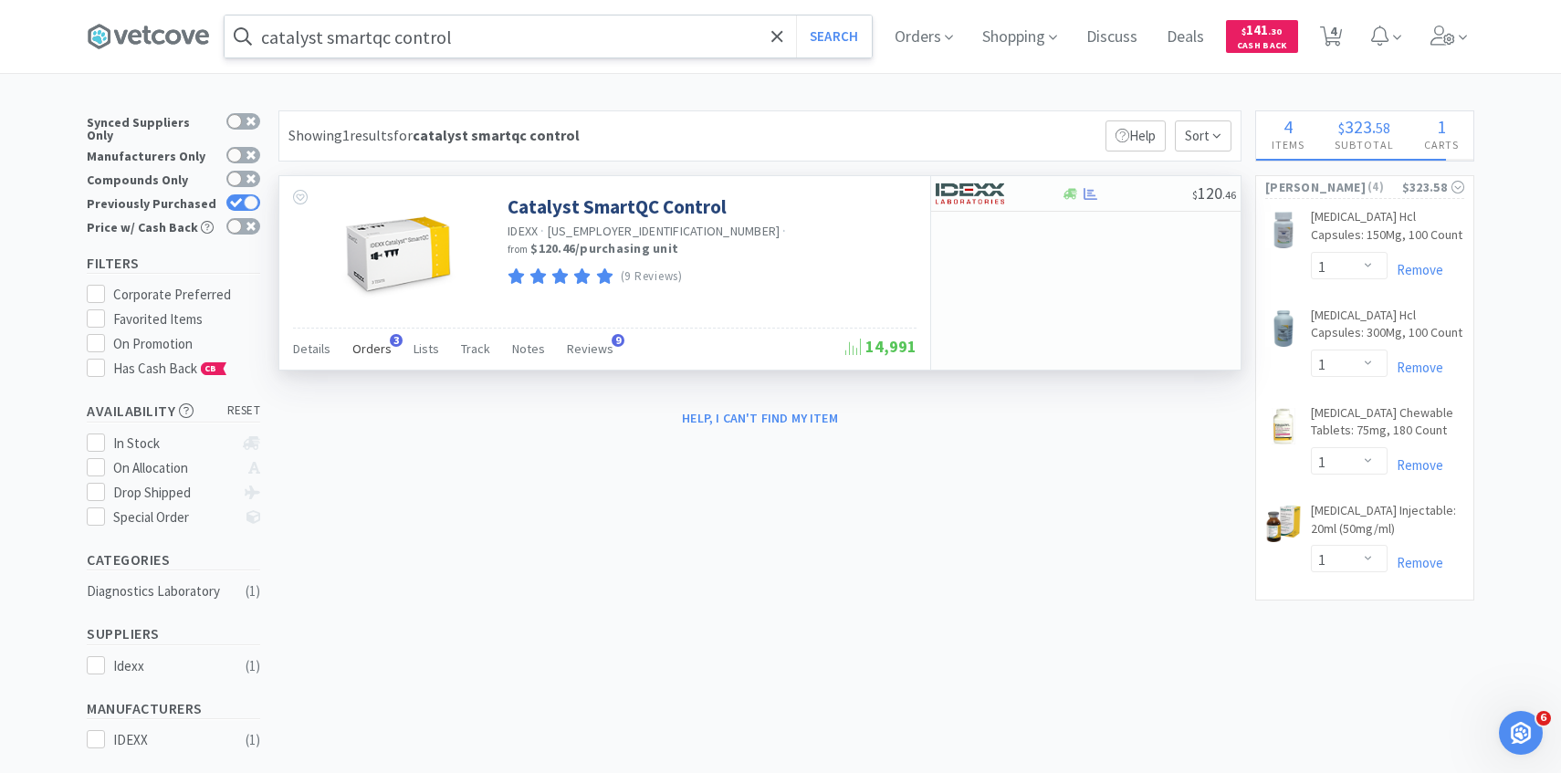
click at [373, 367] on div "Orders 3" at bounding box center [371, 351] width 39 height 35
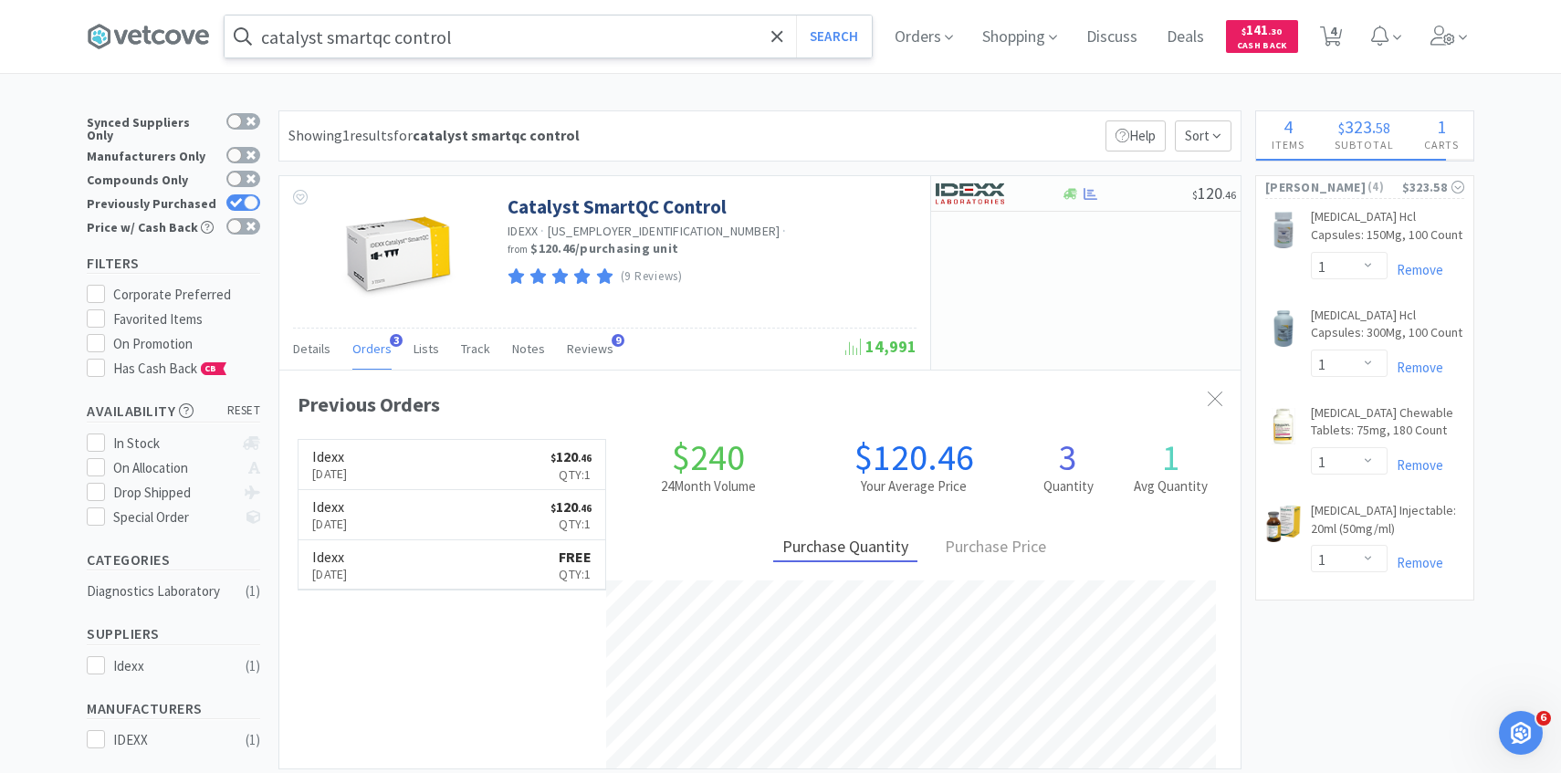
scroll to position [473, 962]
click at [420, 258] on img at bounding box center [398, 253] width 119 height 119
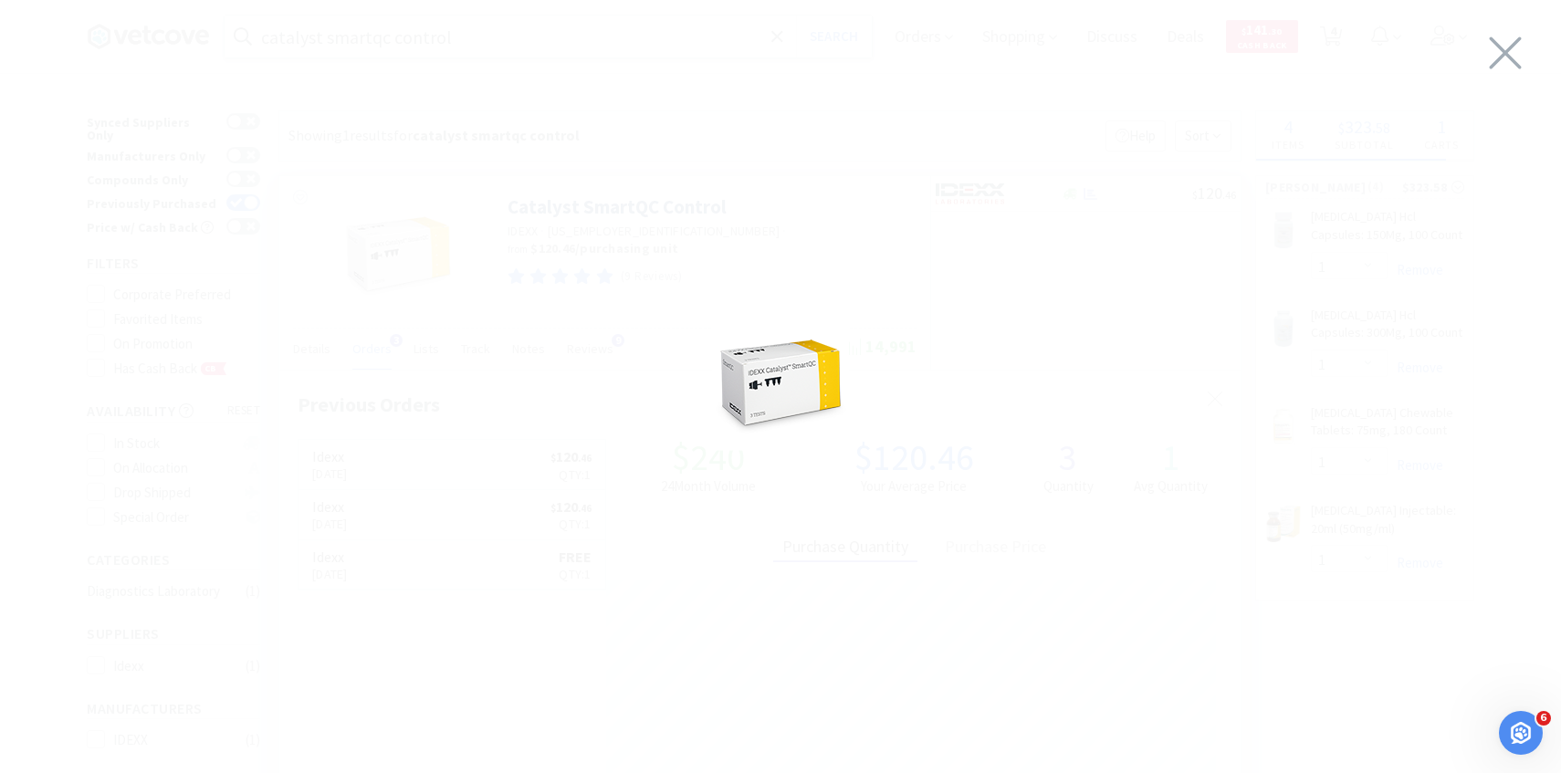
click at [1480, 69] on div at bounding box center [780, 382] width 1561 height 728
click at [1514, 52] on icon at bounding box center [1506, 52] width 38 height 51
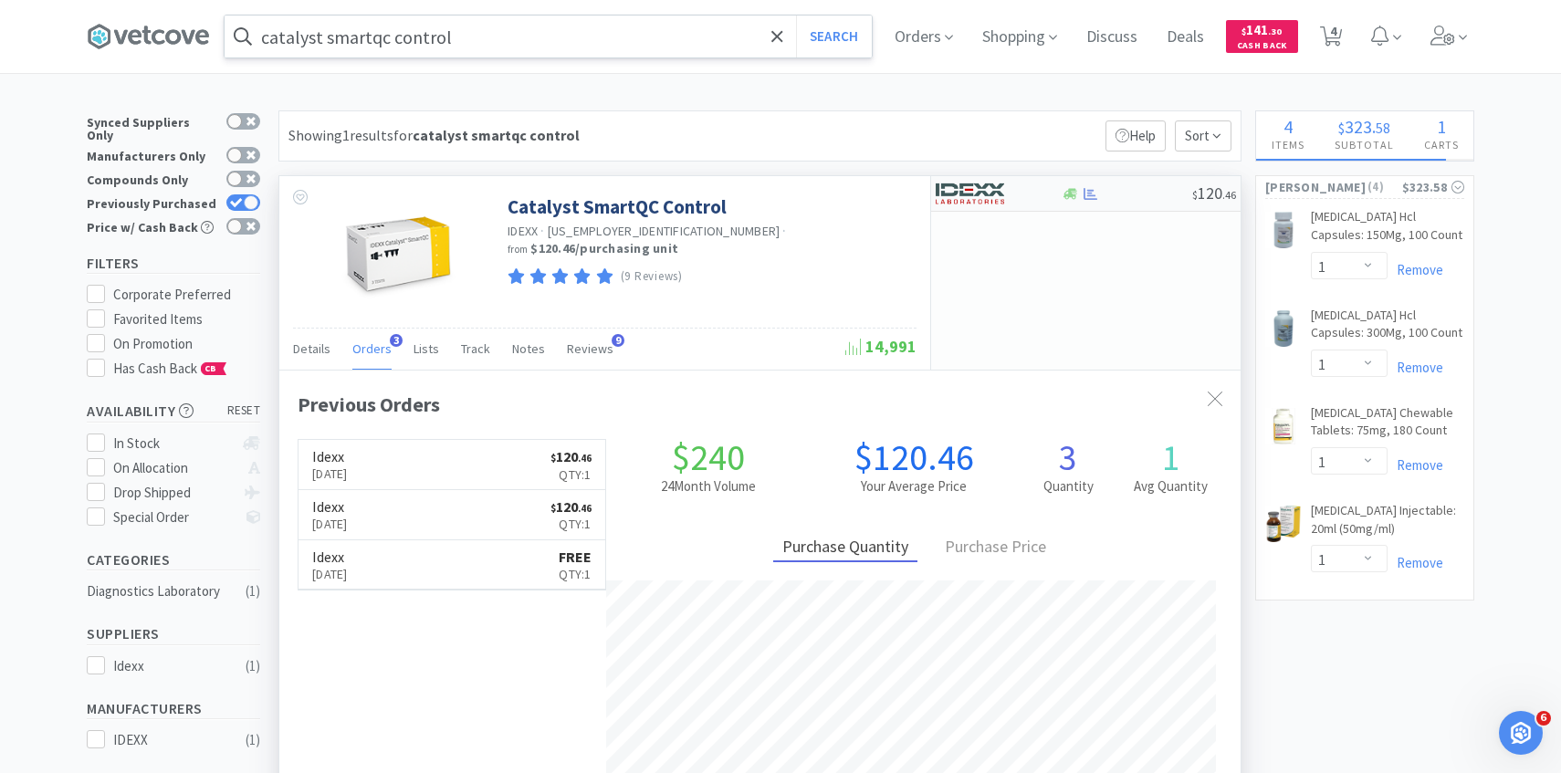
click at [1001, 208] on div at bounding box center [986, 193] width 100 height 31
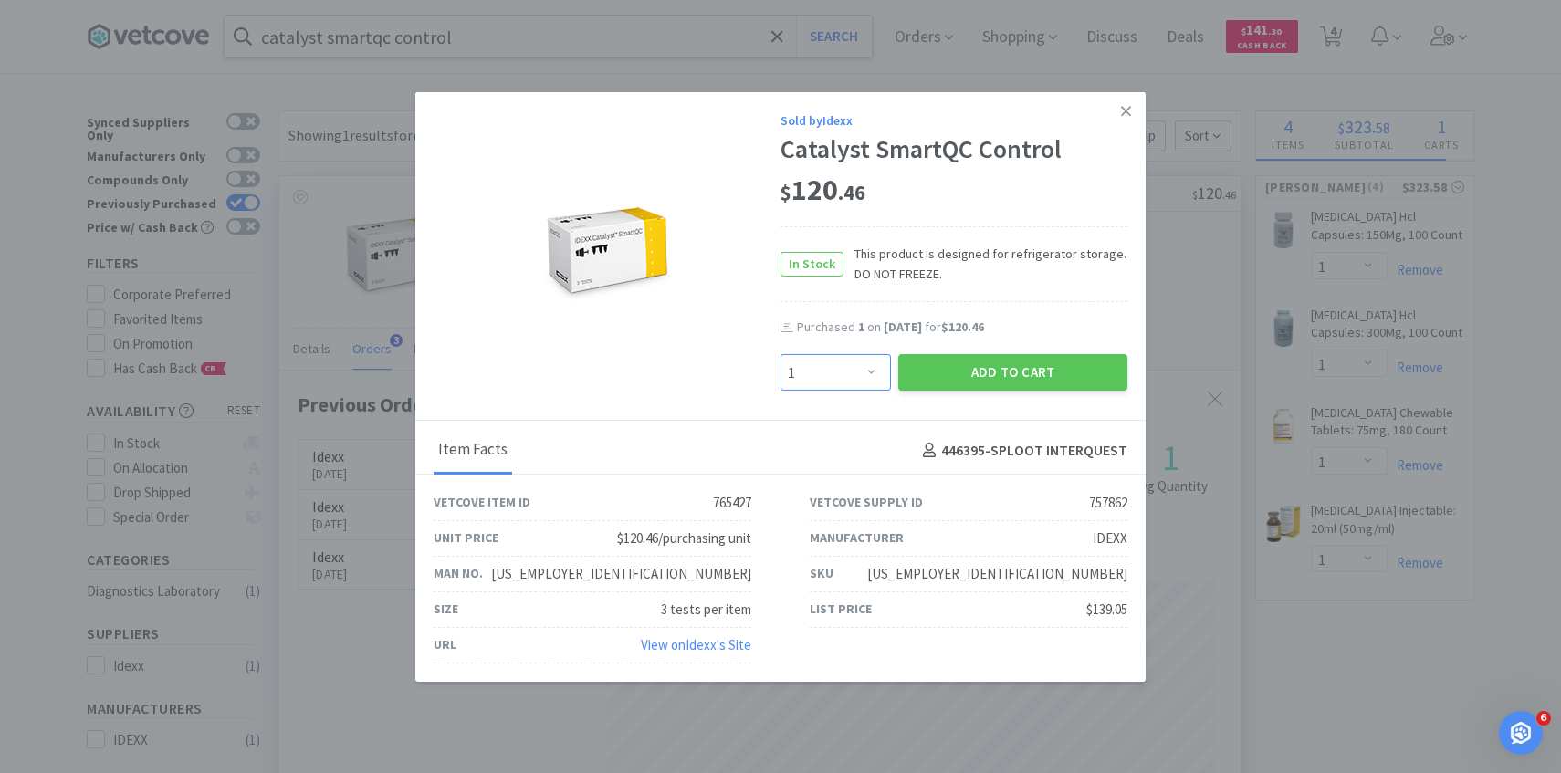
click at [850, 373] on select "Enter Quantity 1 2 3 4 5 6 7 8 9 10 11 12 13 14 15 16 17 18 19 20 Enter Quantity" at bounding box center [836, 372] width 110 height 37
select select "2"
click at [781, 354] on select "Enter Quantity 1 2 3 4 5 6 7 8 9 10 11 12 13 14 15 16 17 18 19 20 Enter Quantity" at bounding box center [836, 372] width 110 height 37
click at [975, 375] on button "Add to Cart" at bounding box center [1013, 372] width 229 height 37
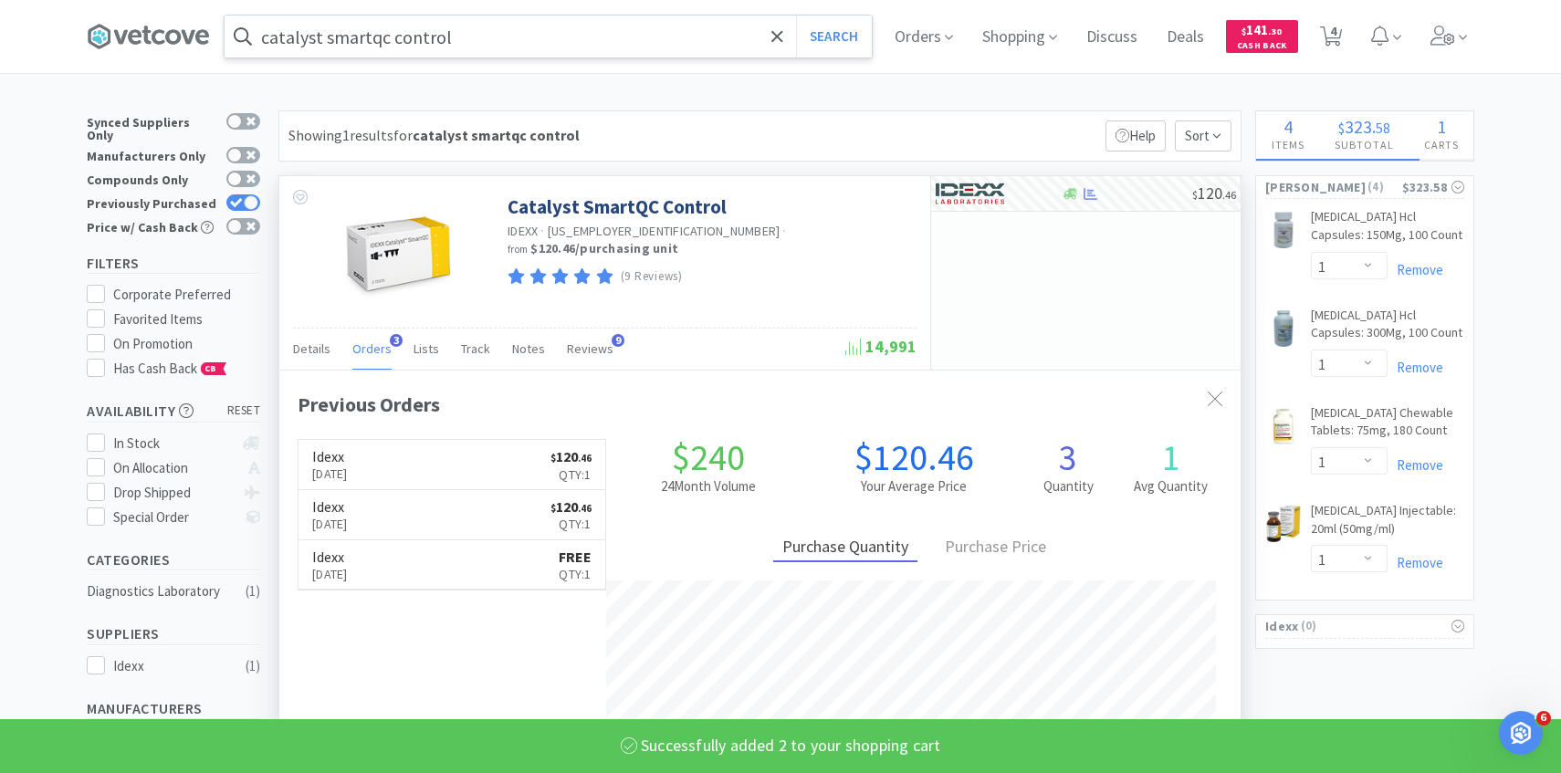
select select "2"
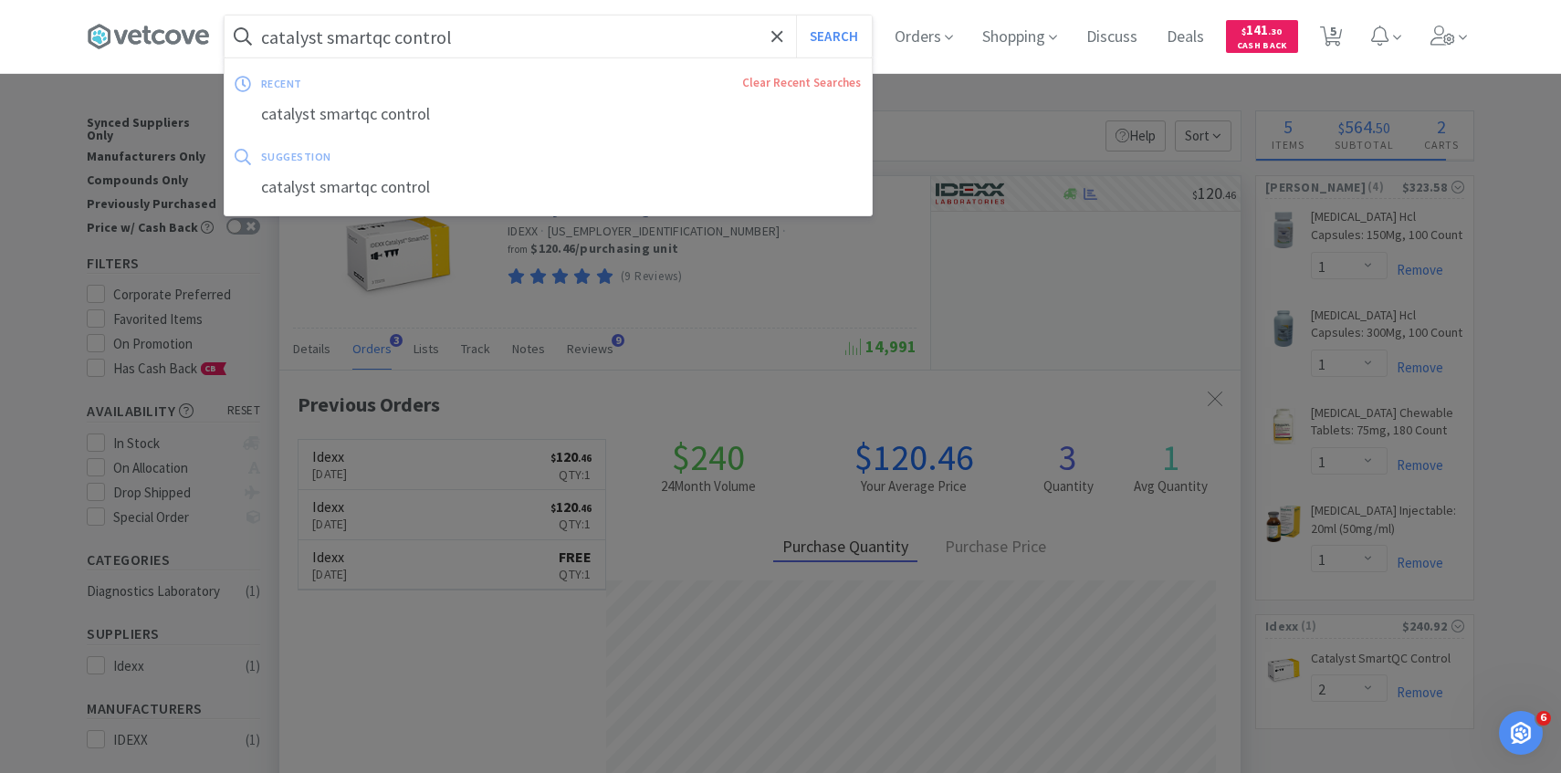
click at [488, 53] on input "catalyst smartqc control" at bounding box center [548, 37] width 647 height 42
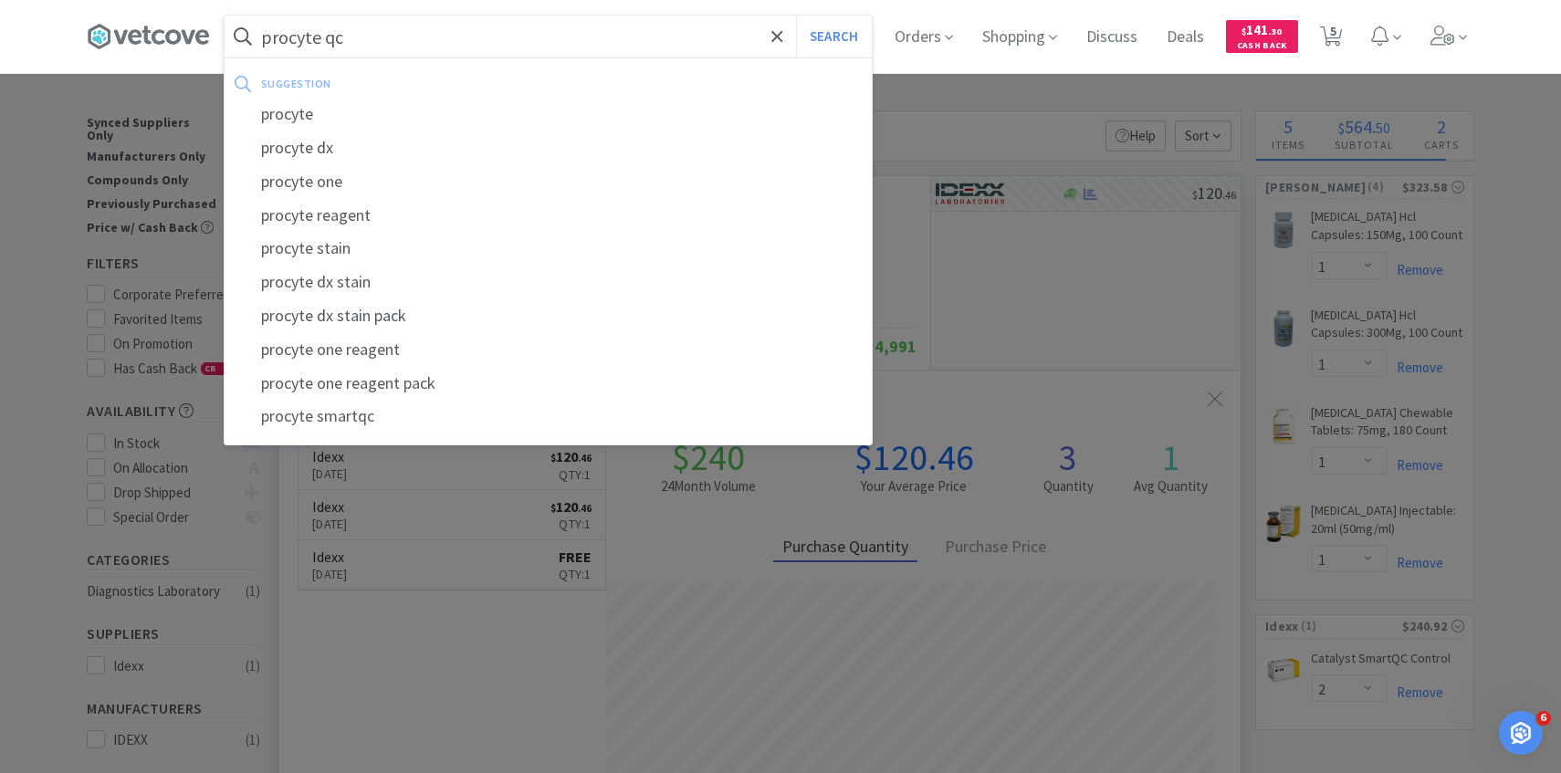
click at [796, 16] on button "Search" at bounding box center [834, 37] width 76 height 42
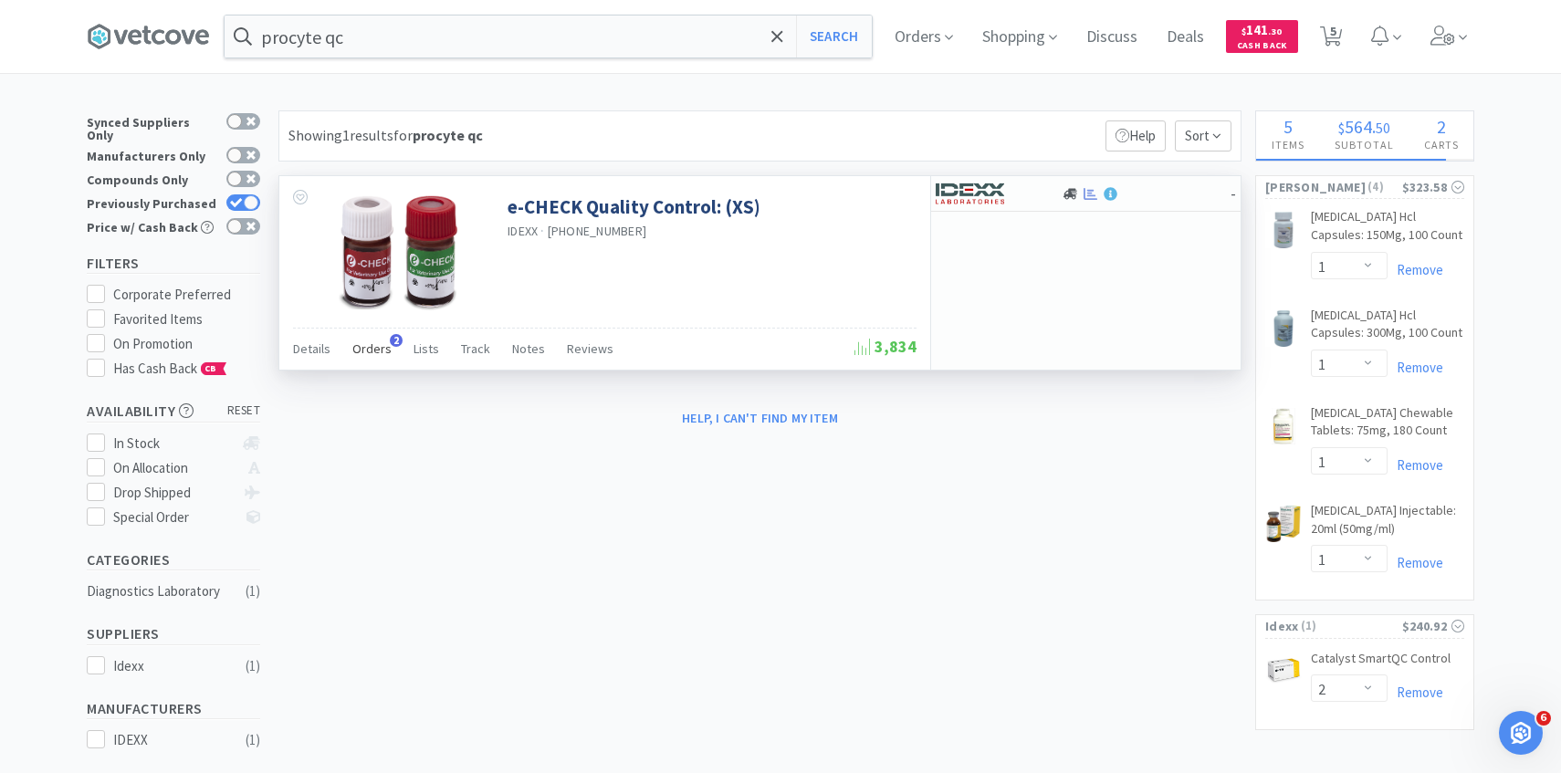
click at [352, 352] on span "Orders" at bounding box center [371, 349] width 39 height 16
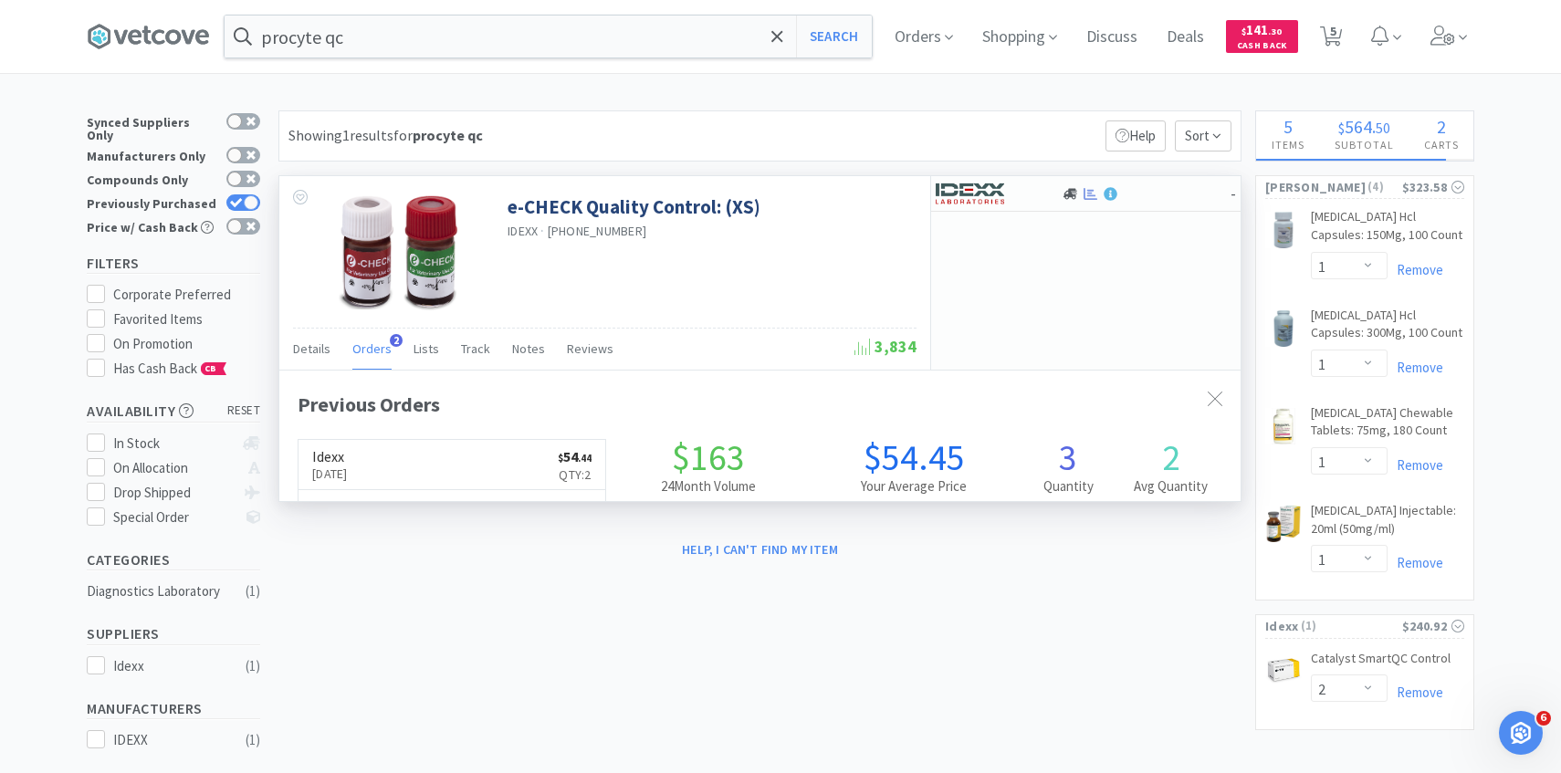
scroll to position [473, 962]
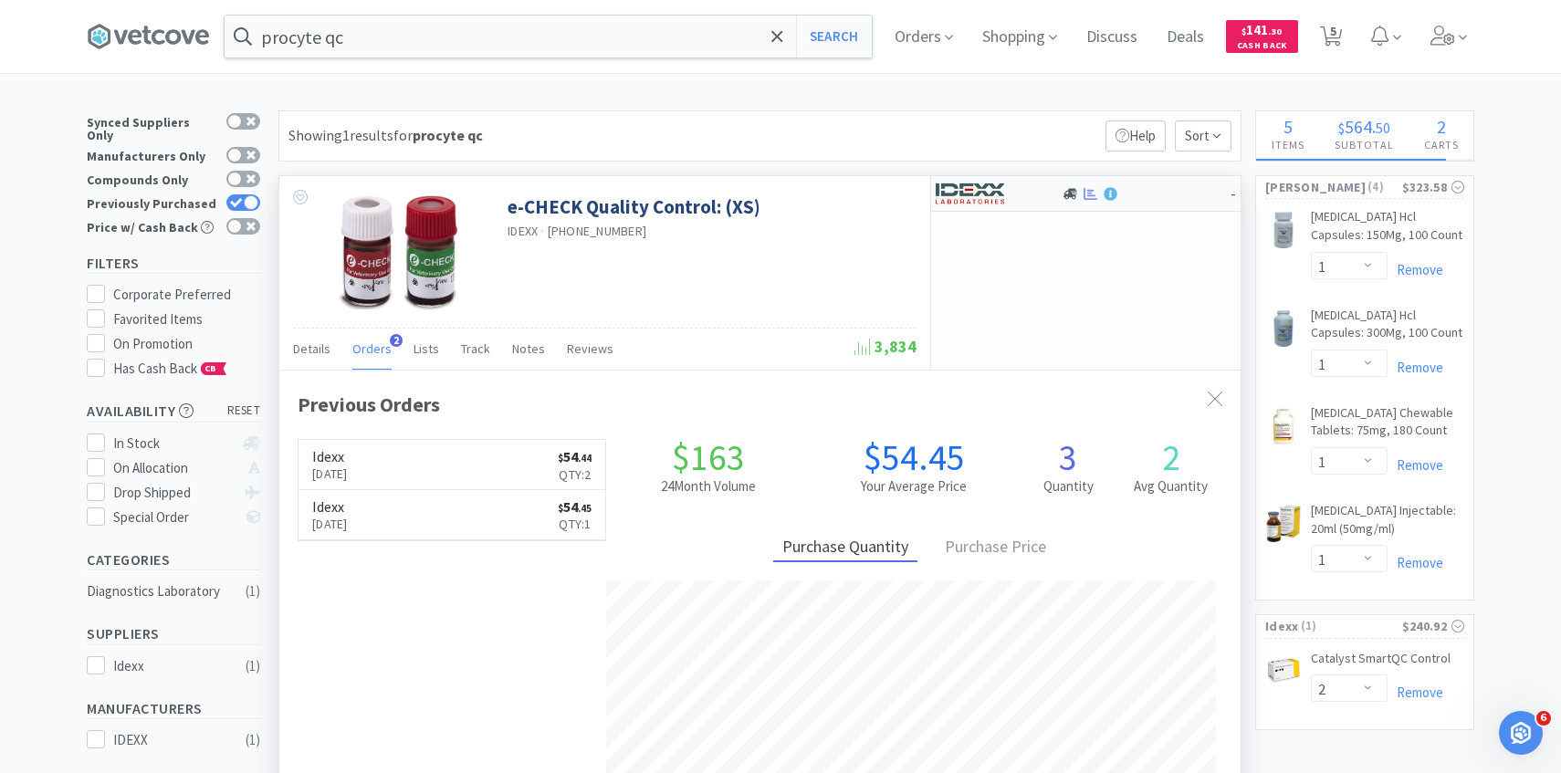
click at [1015, 191] on div at bounding box center [986, 193] width 100 height 31
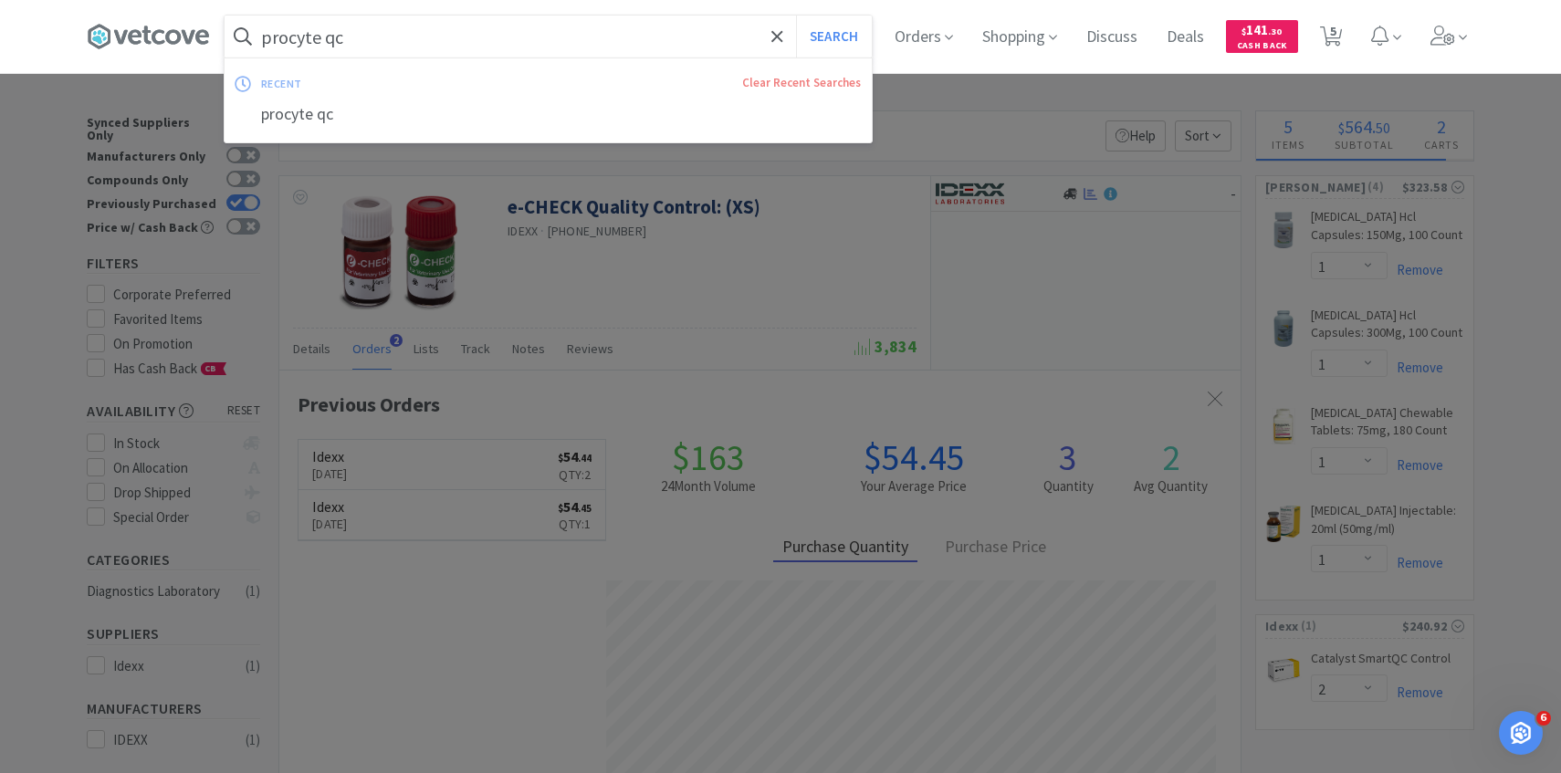
click at [567, 37] on input "procyte qc" at bounding box center [548, 37] width 647 height 42
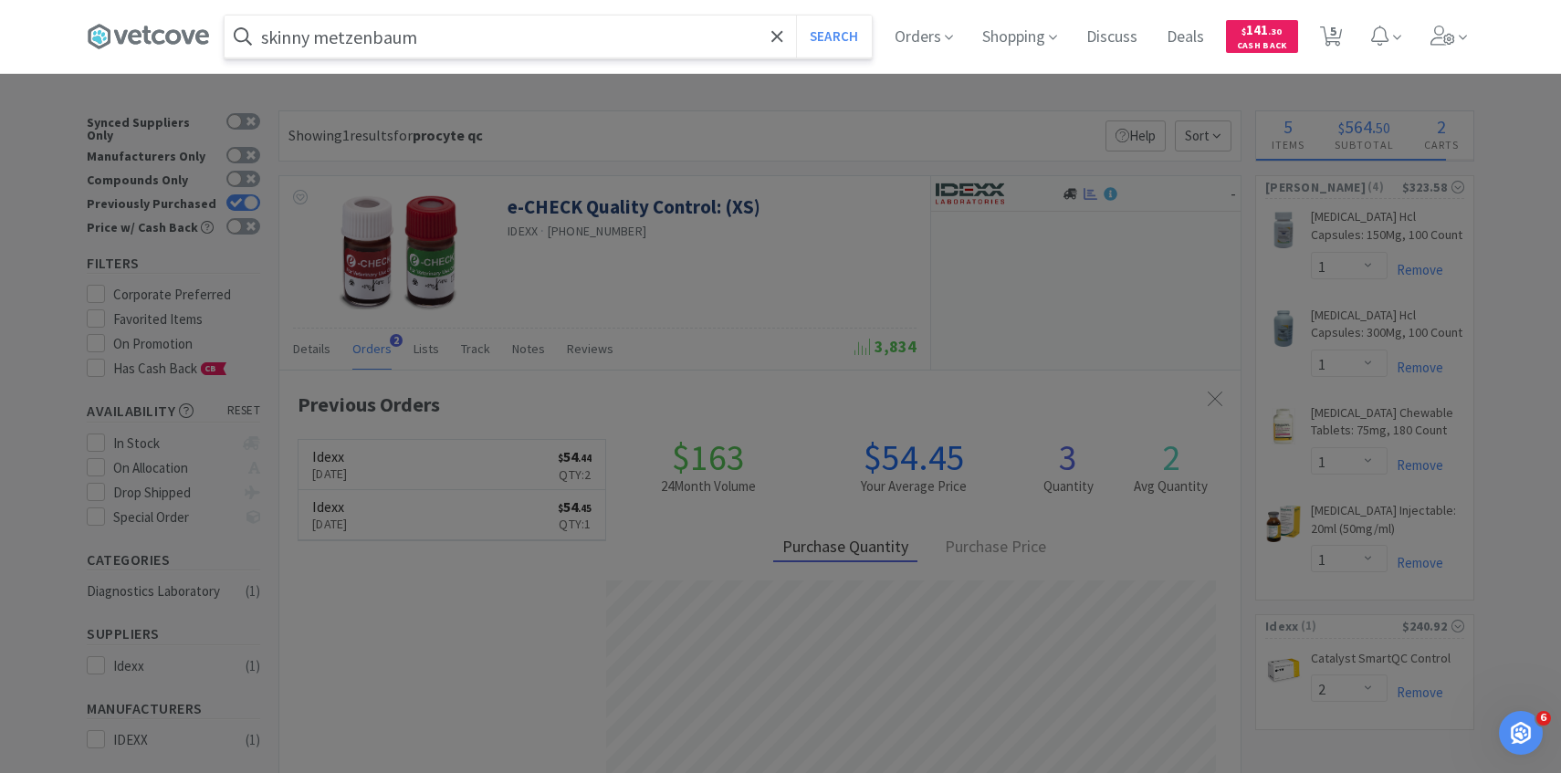
type input "skinny metzenbaum"
click at [796, 16] on button "Search" at bounding box center [834, 37] width 76 height 42
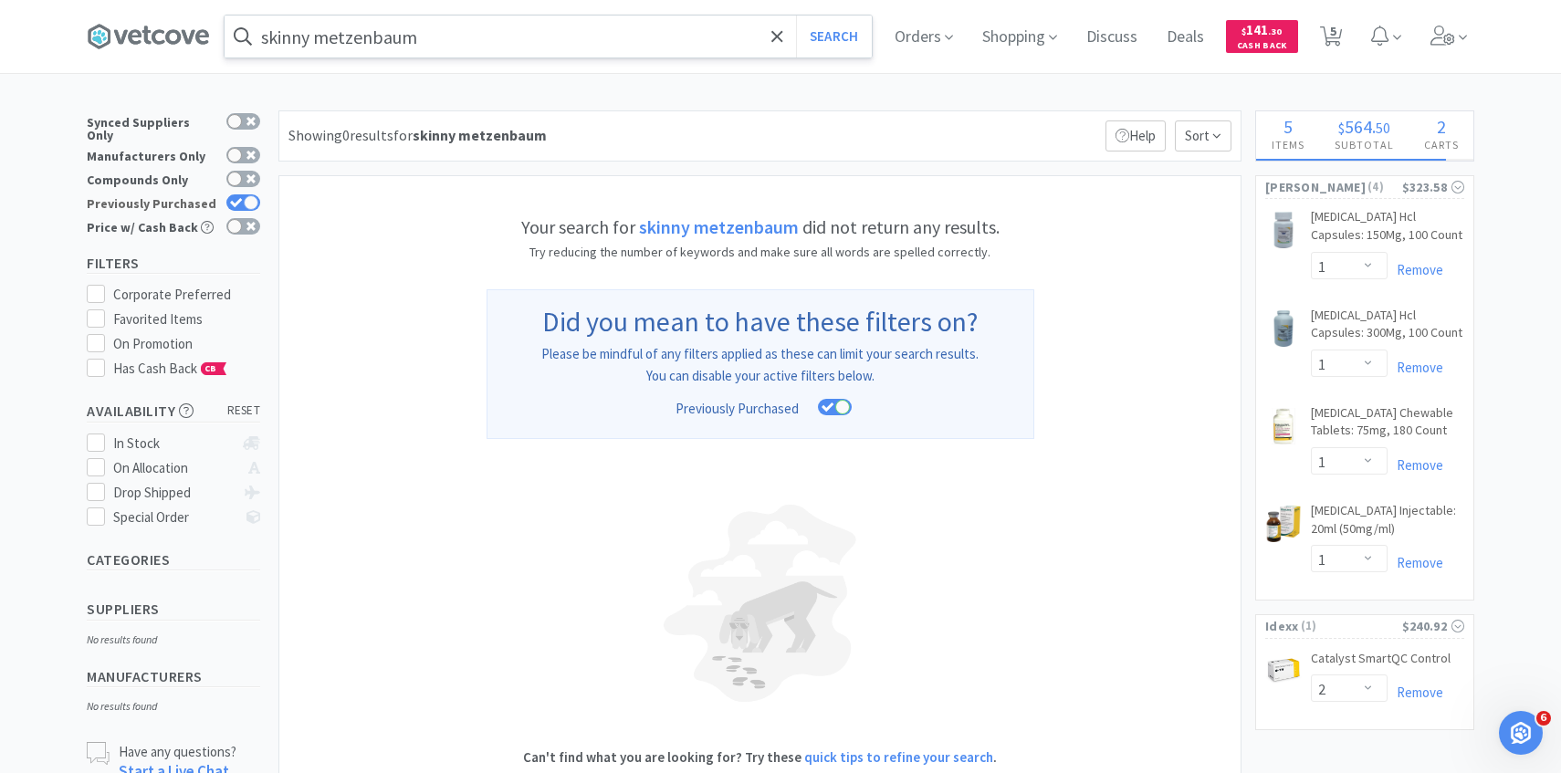
click at [240, 198] on icon at bounding box center [236, 203] width 13 height 10
checkbox input "false"
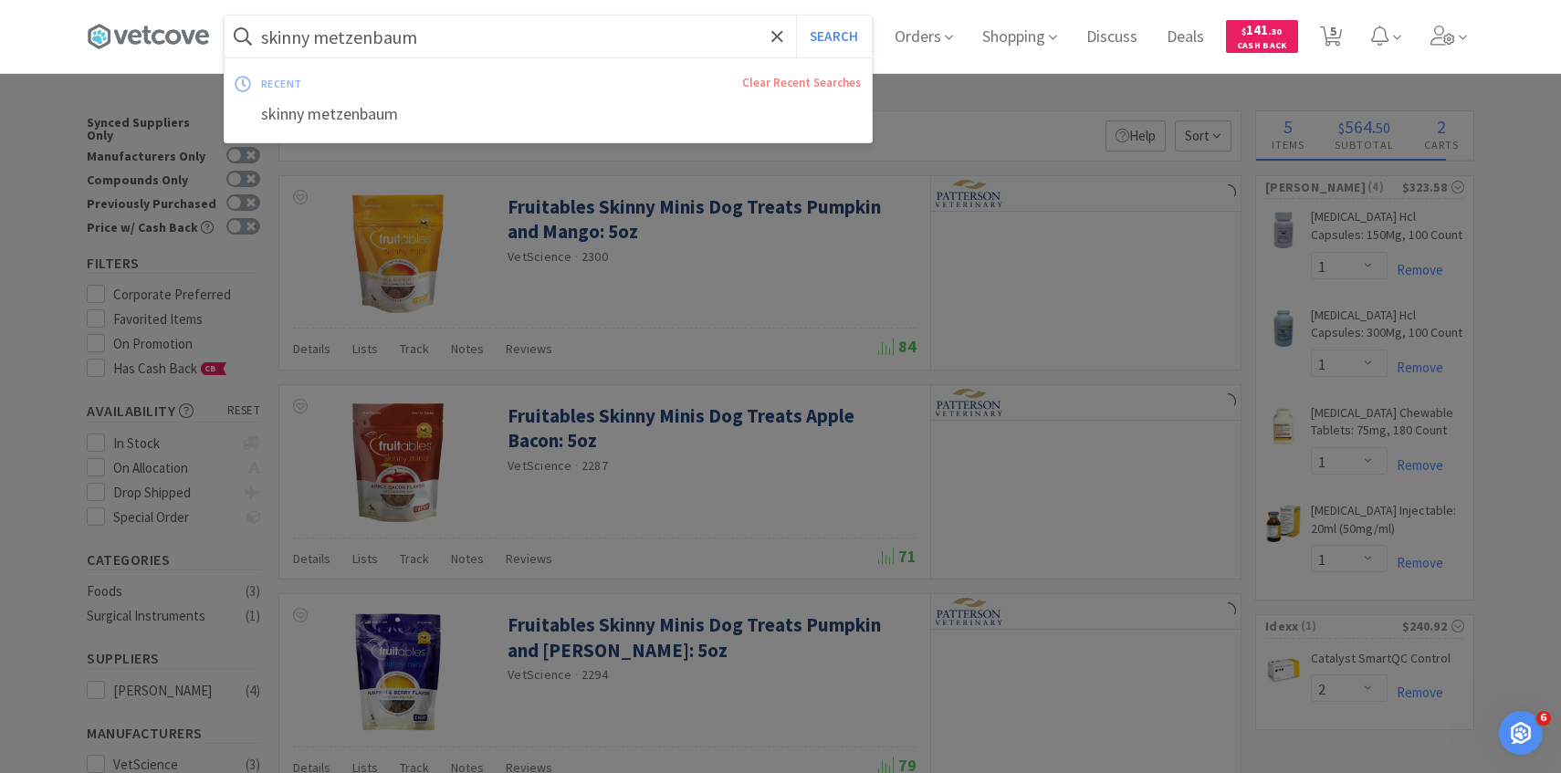
click at [530, 40] on input "skinny metzenbaum" at bounding box center [548, 37] width 647 height 42
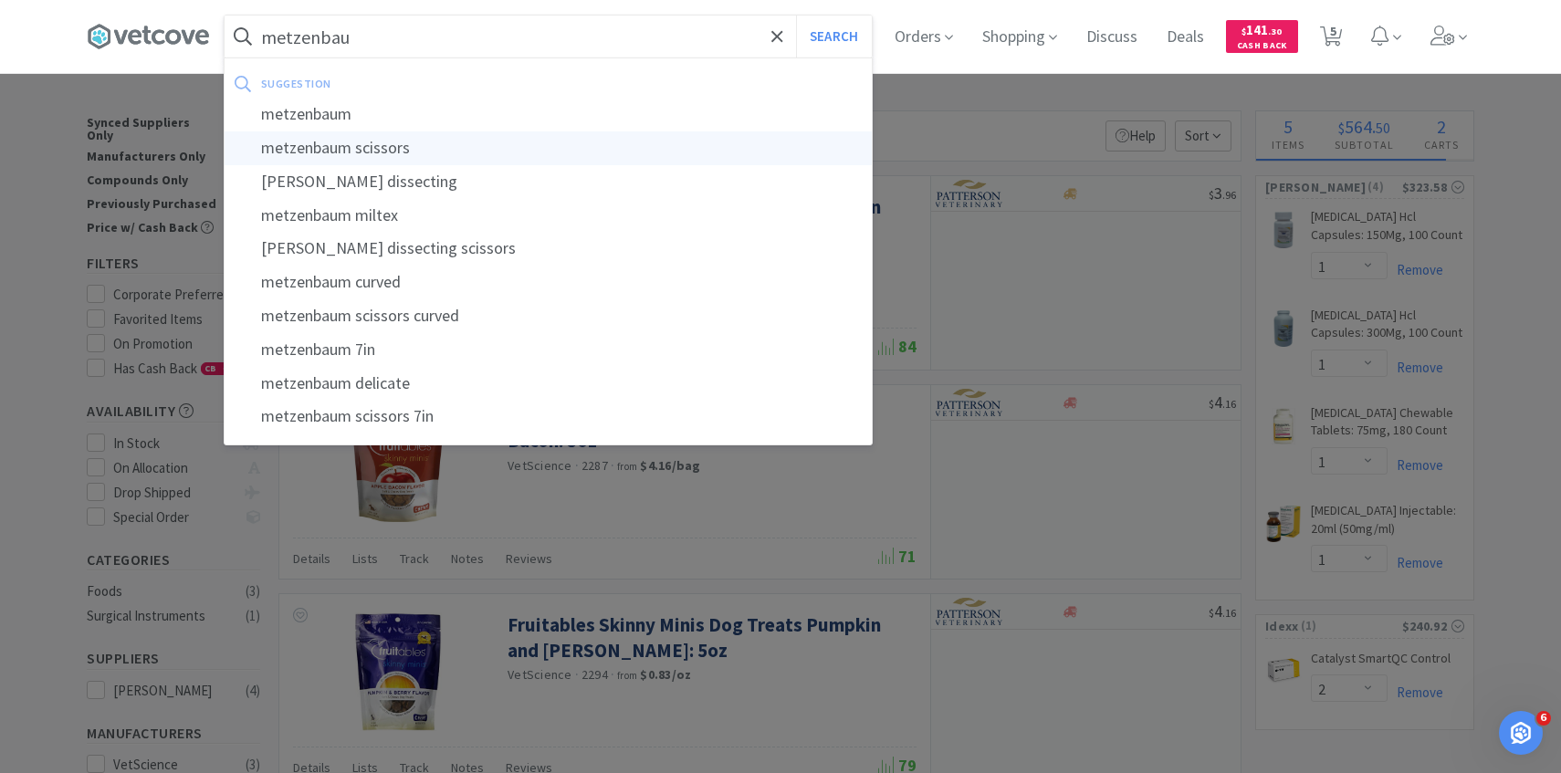
click at [520, 137] on div "metzenbaum scissors" at bounding box center [548, 148] width 647 height 34
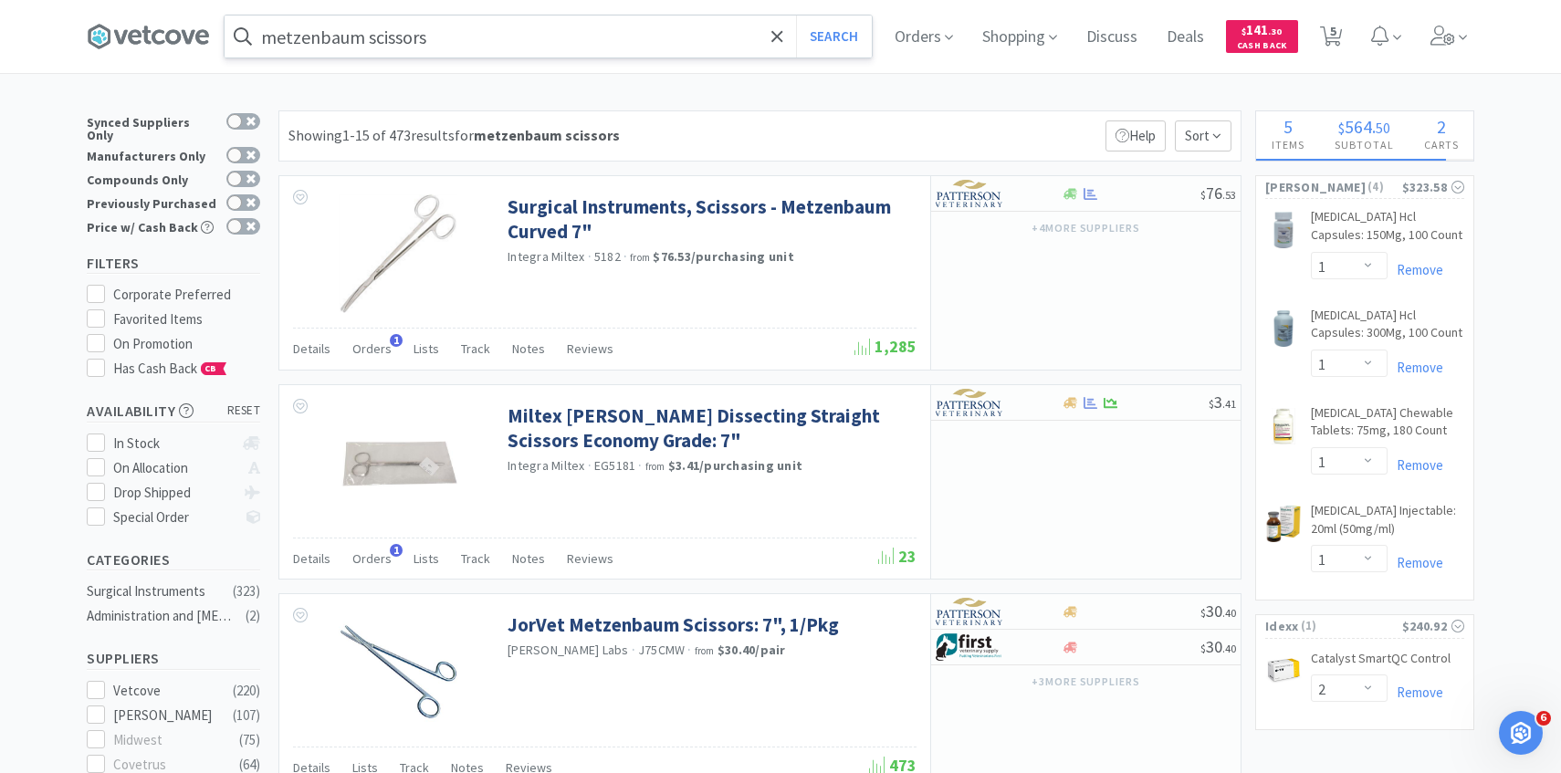
click at [366, 46] on input "metzenbaum scissors" at bounding box center [548, 37] width 647 height 42
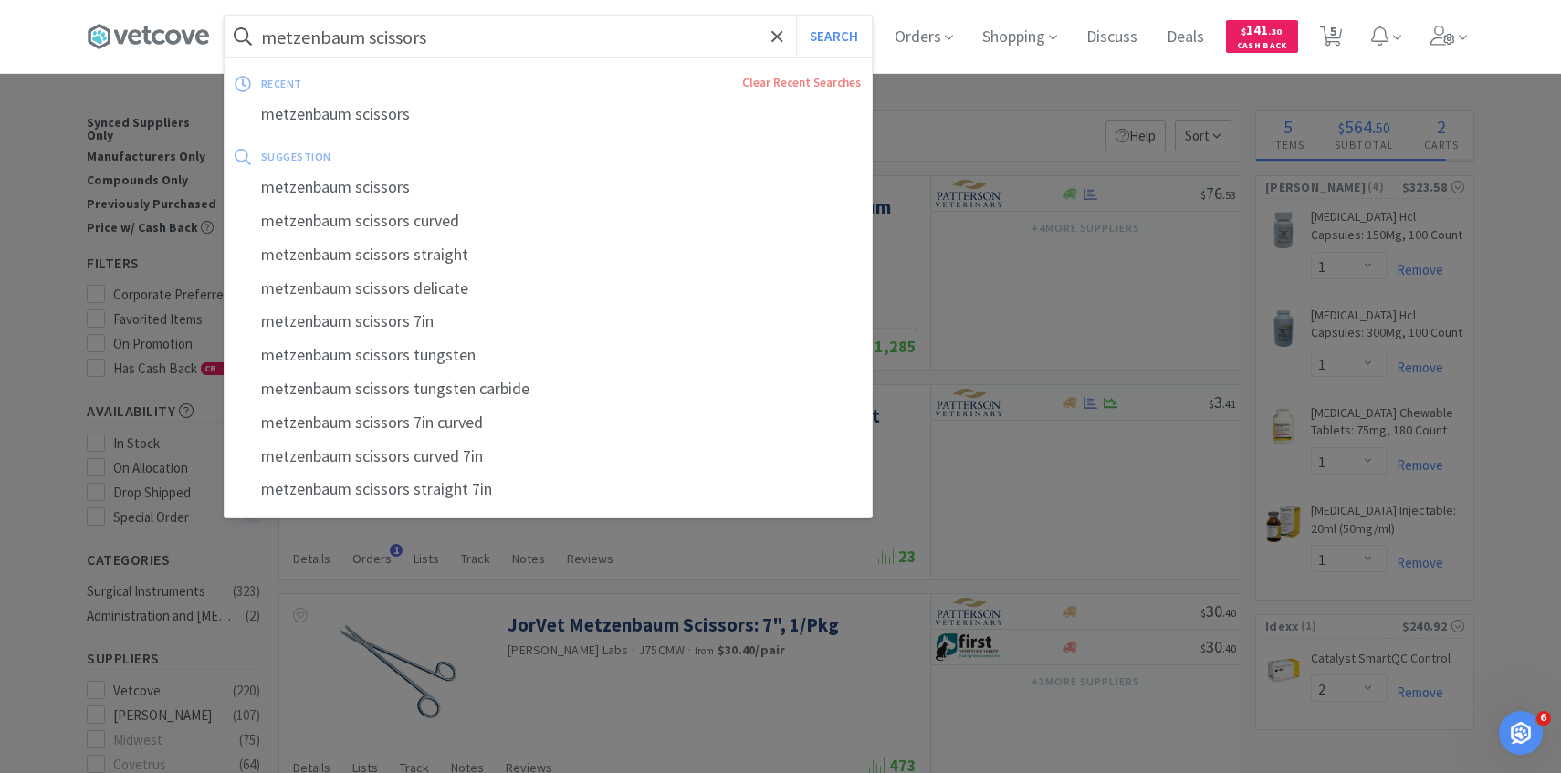
click at [364, 40] on input "metzenbaum scissors" at bounding box center [548, 37] width 647 height 42
drag, startPoint x: 364, startPoint y: 40, endPoint x: 499, endPoint y: 40, distance: 134.2
click at [499, 40] on input "metzenbaum scissors" at bounding box center [548, 37] width 647 height 42
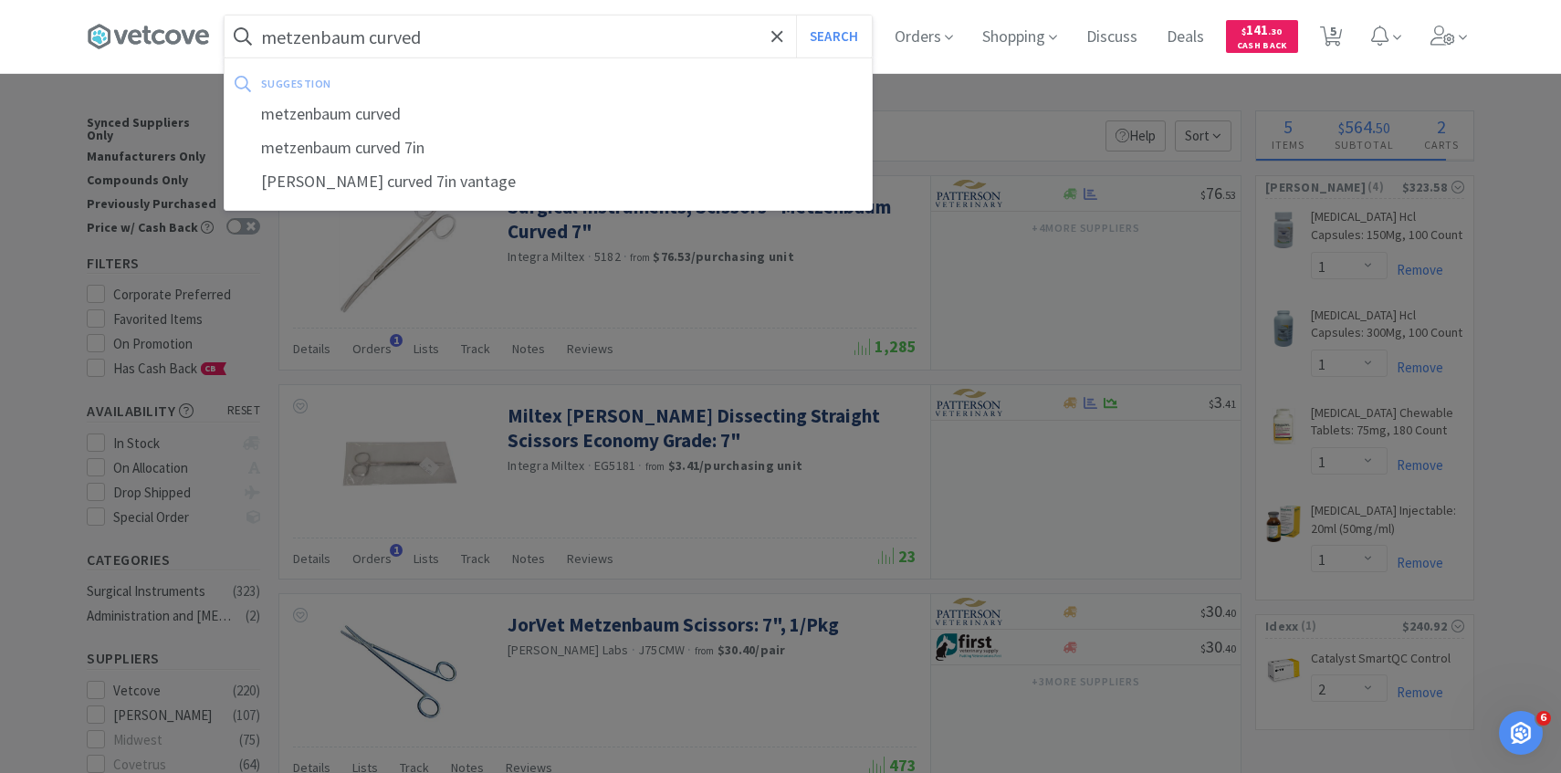
type input "metzenbaum curved"
click at [796, 16] on button "Search" at bounding box center [834, 37] width 76 height 42
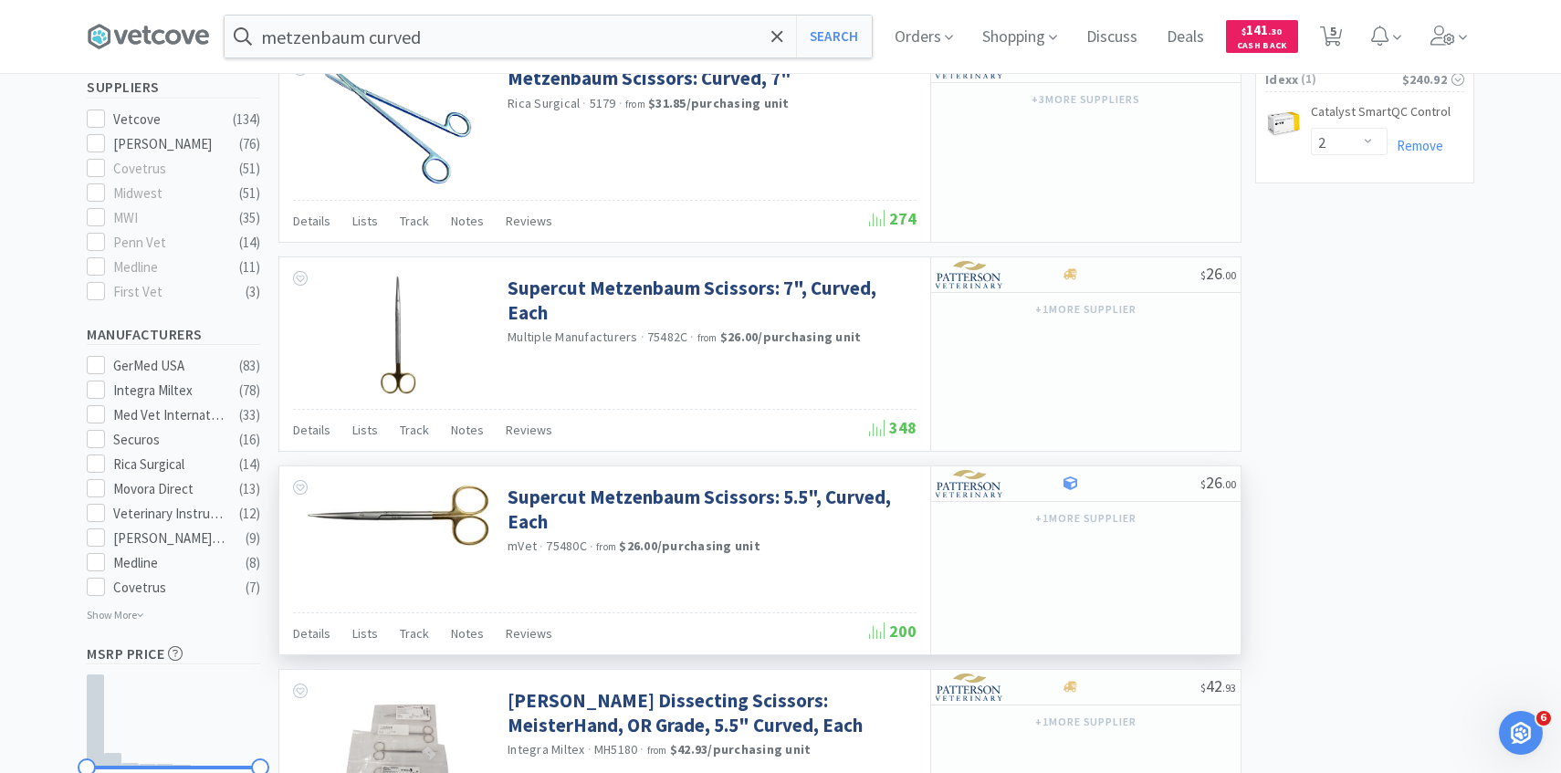
scroll to position [535, 0]
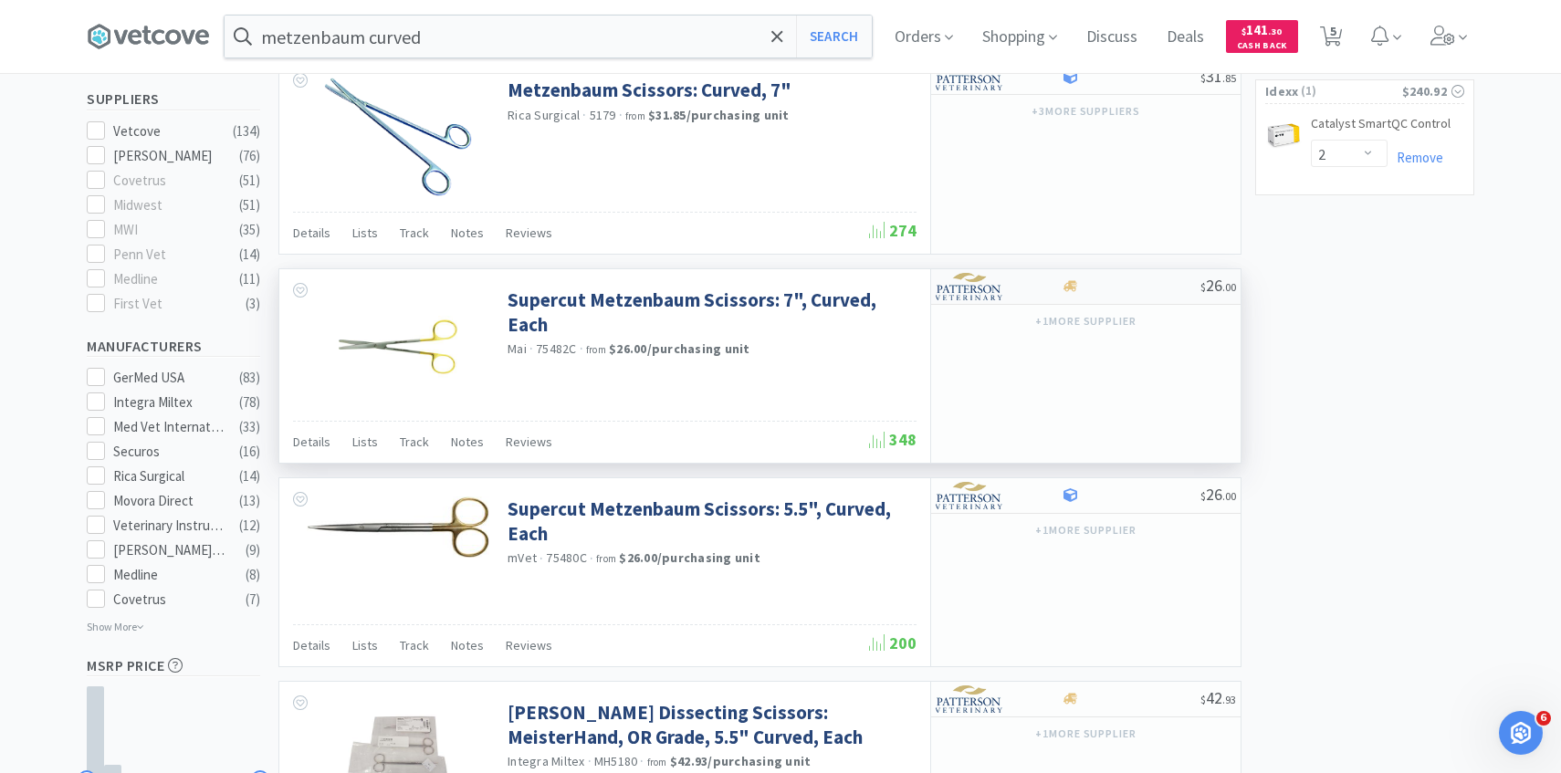
click at [983, 287] on img at bounding box center [970, 286] width 68 height 27
select select "1"
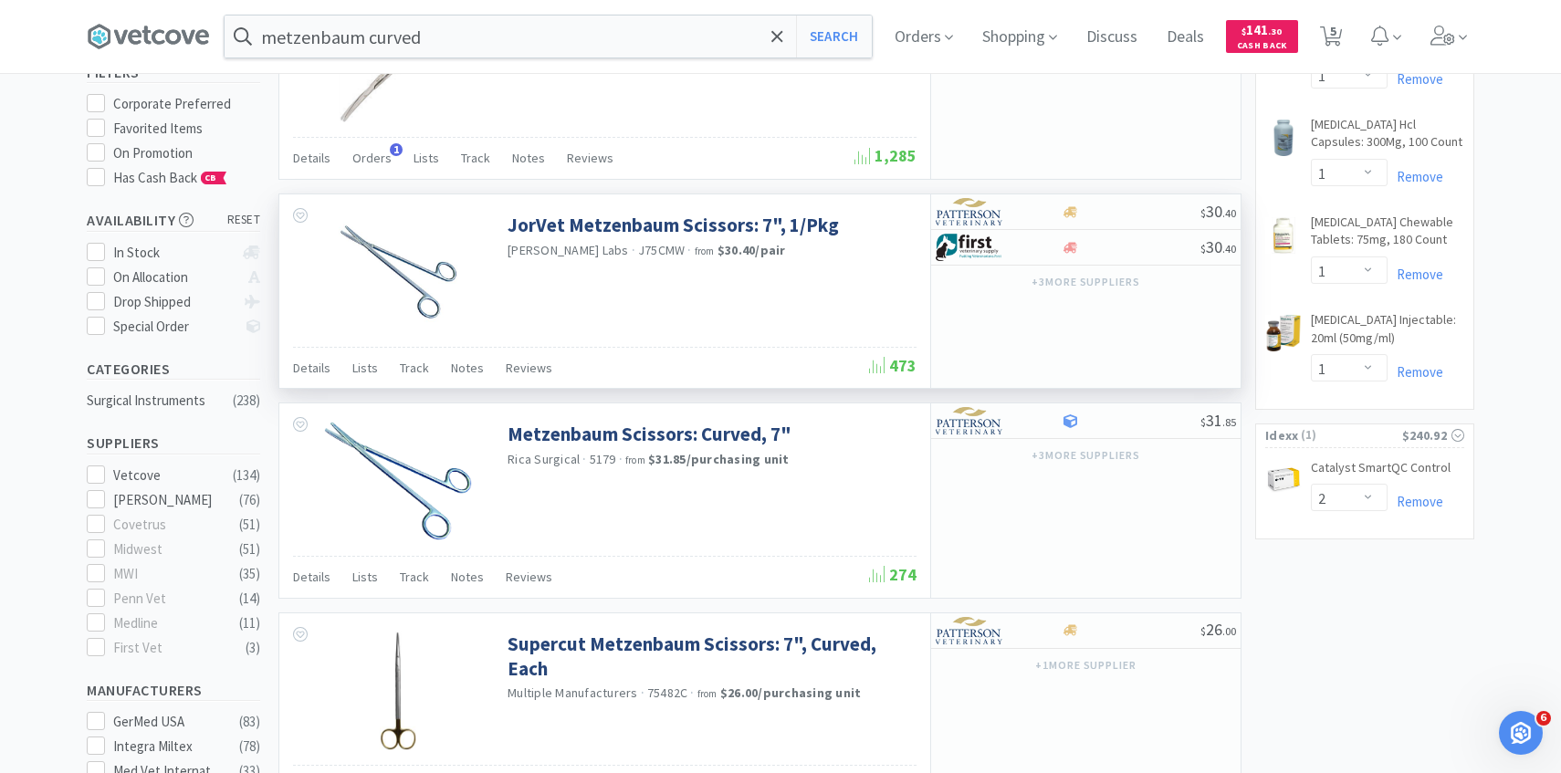
scroll to position [0, 0]
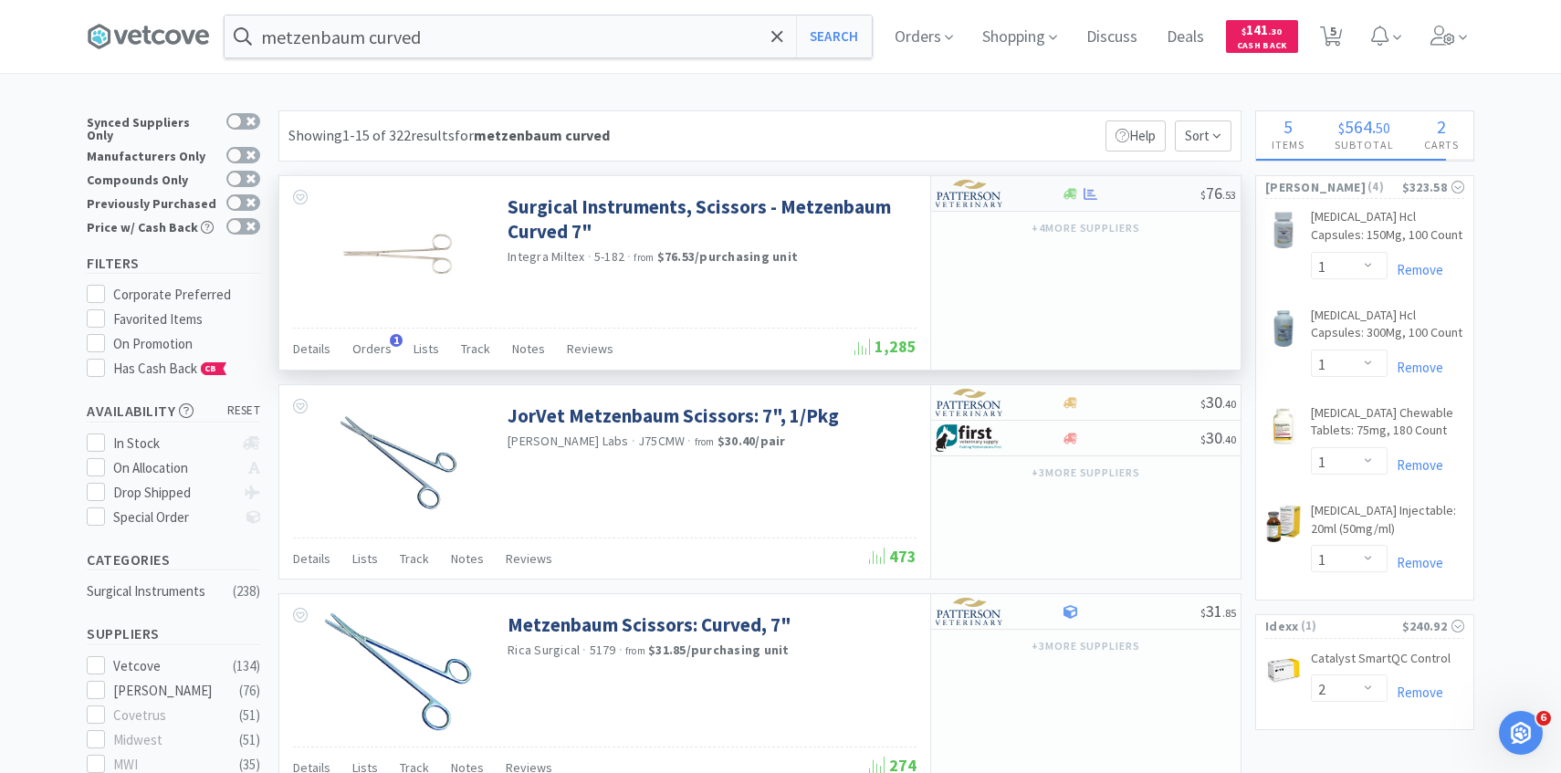
click at [989, 190] on img at bounding box center [970, 193] width 68 height 27
select select "1"
click at [562, 31] on input "metzenbaum curved" at bounding box center [548, 37] width 647 height 42
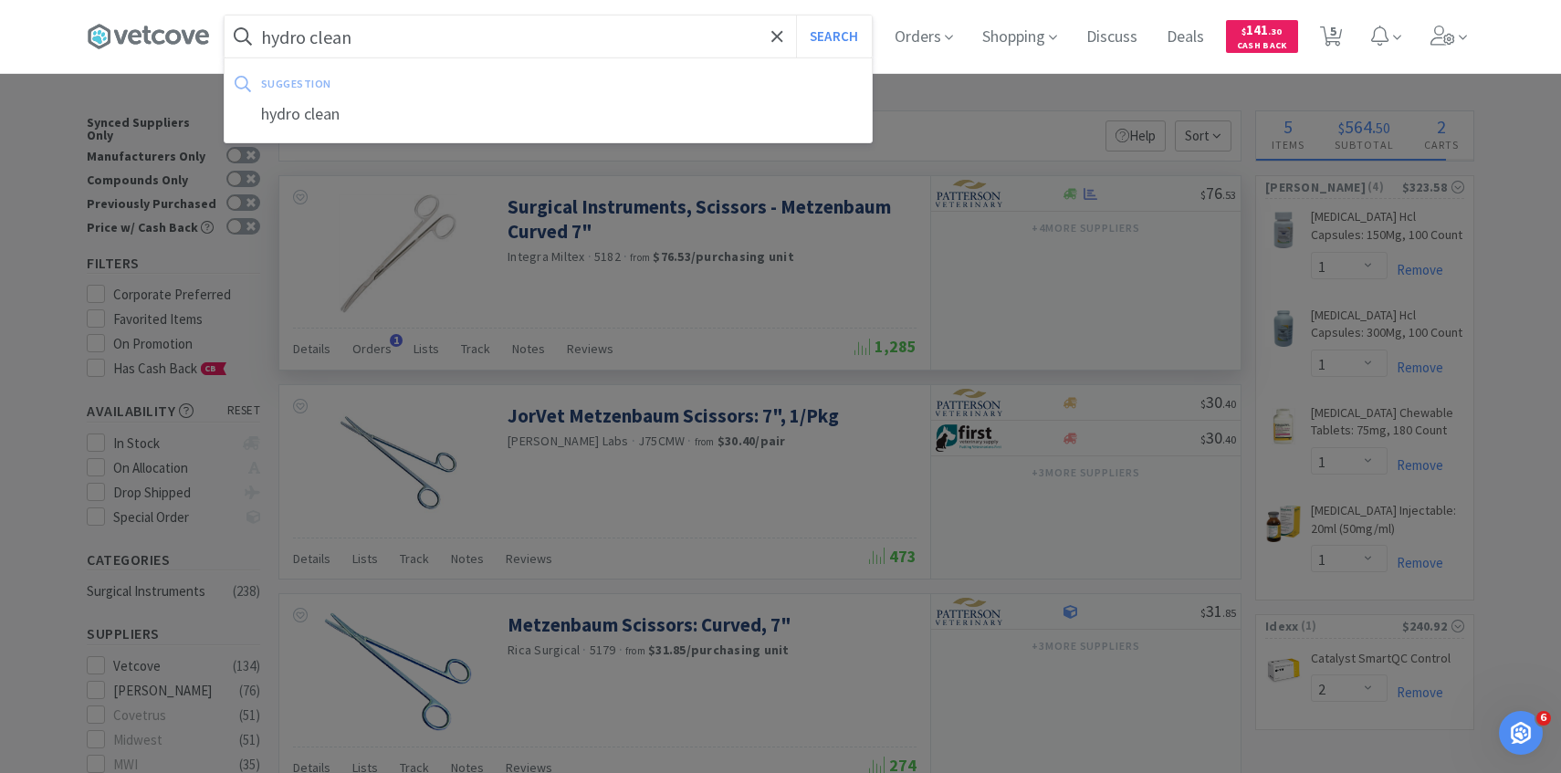
type input "hydro clean"
click at [796, 16] on button "Search" at bounding box center [834, 37] width 76 height 42
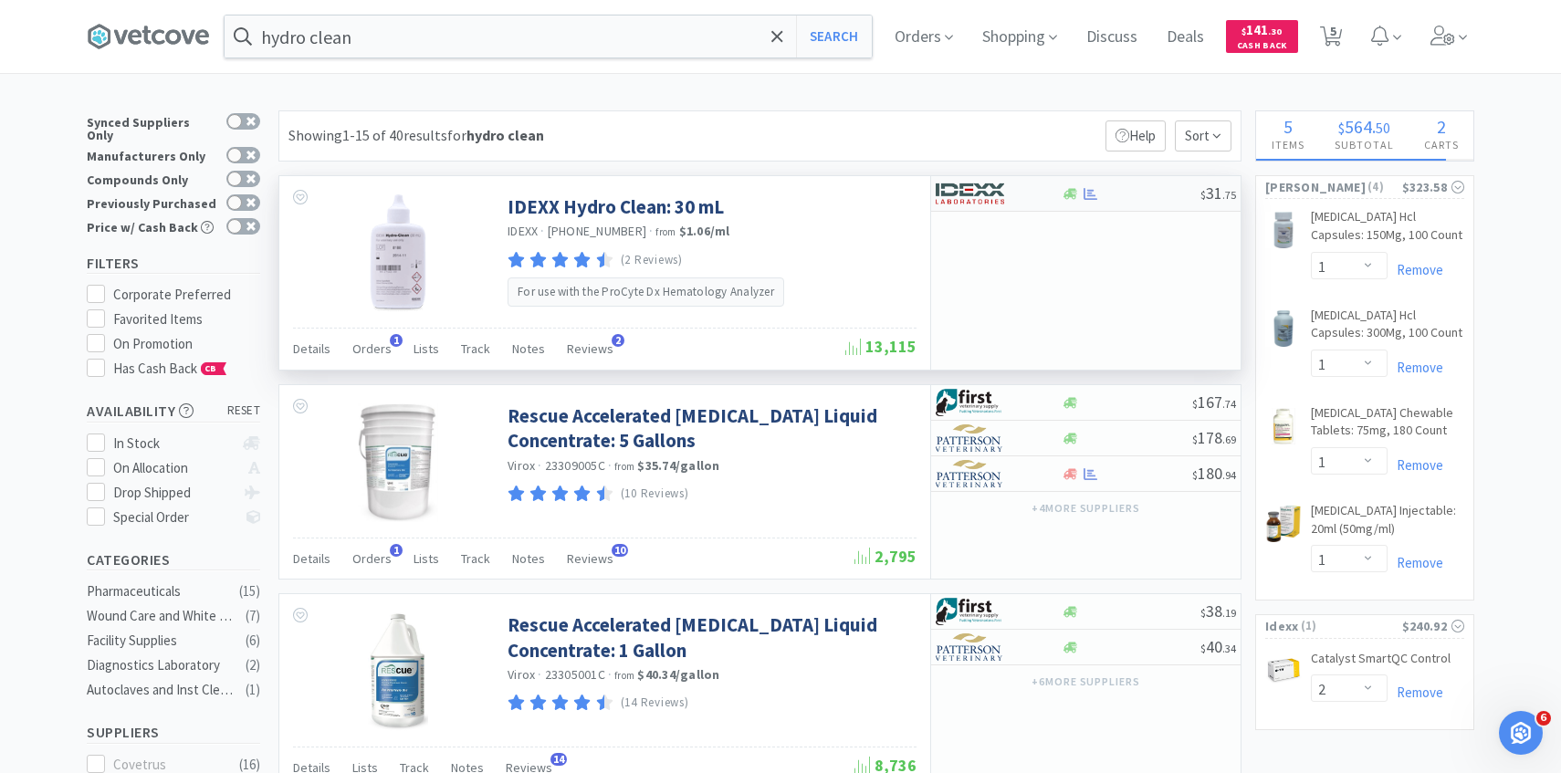
click at [999, 197] on img at bounding box center [970, 193] width 68 height 27
select select "1"
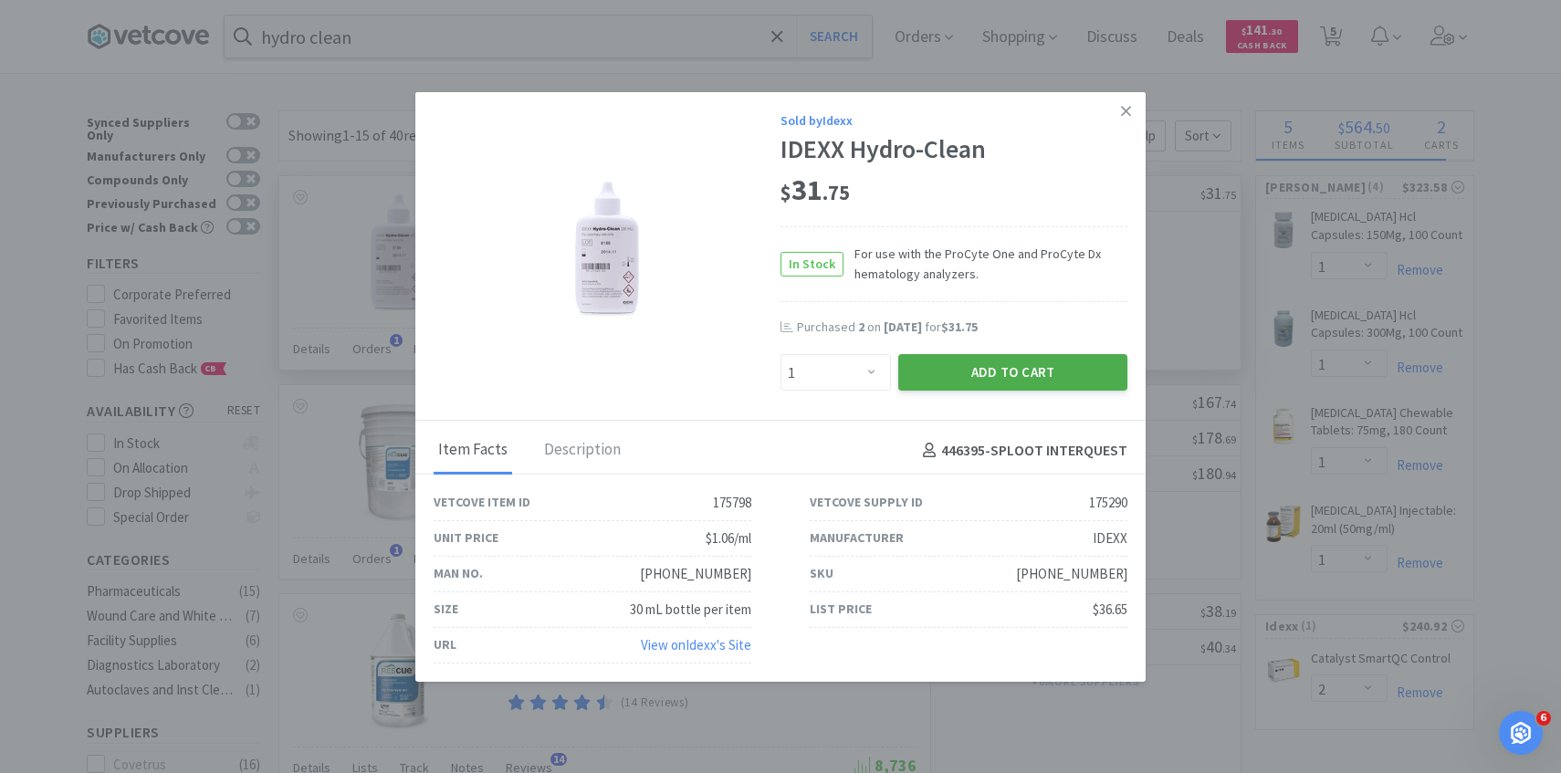
click at [993, 365] on button "Add to Cart" at bounding box center [1013, 372] width 229 height 37
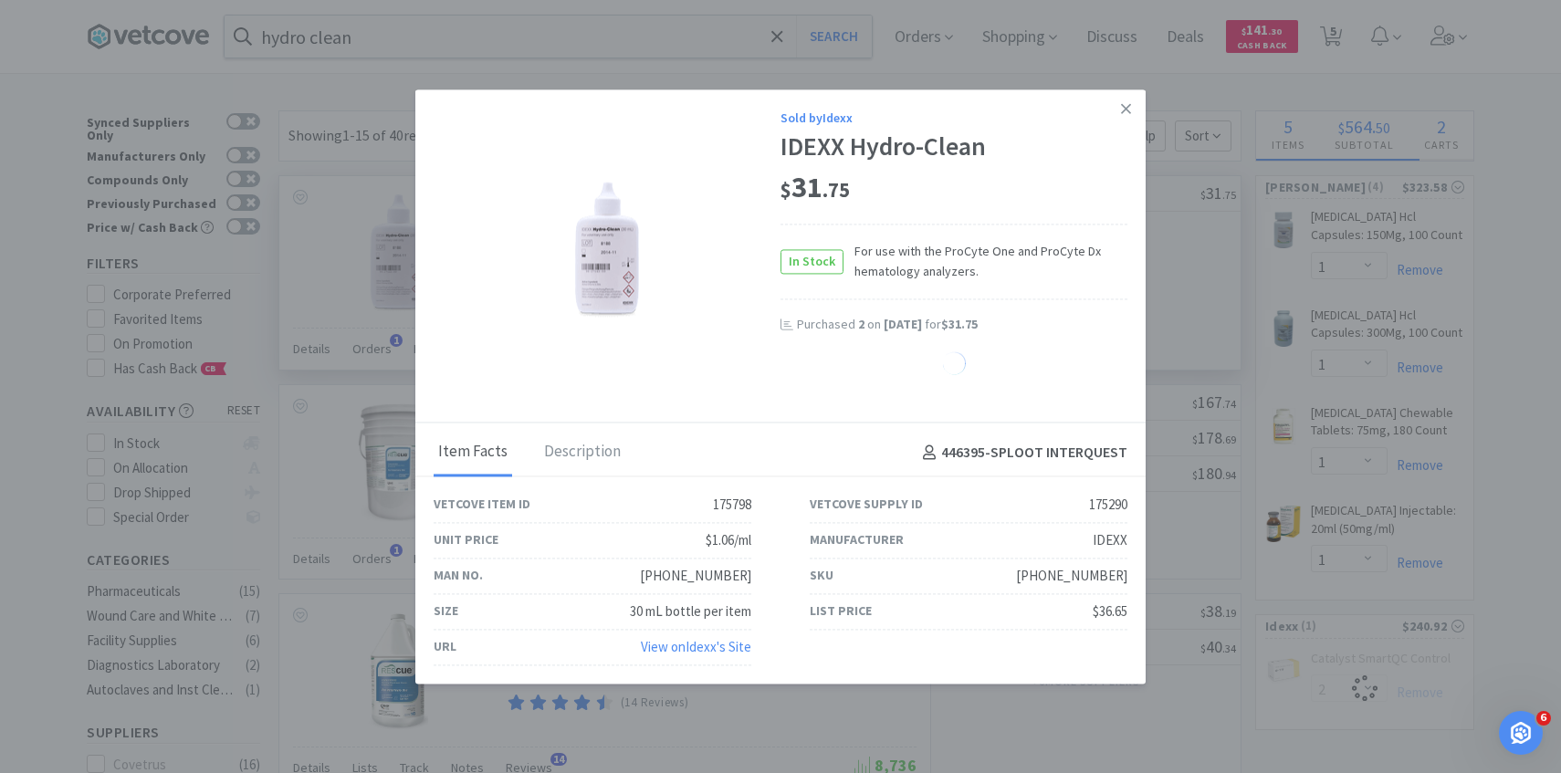
select select "1"
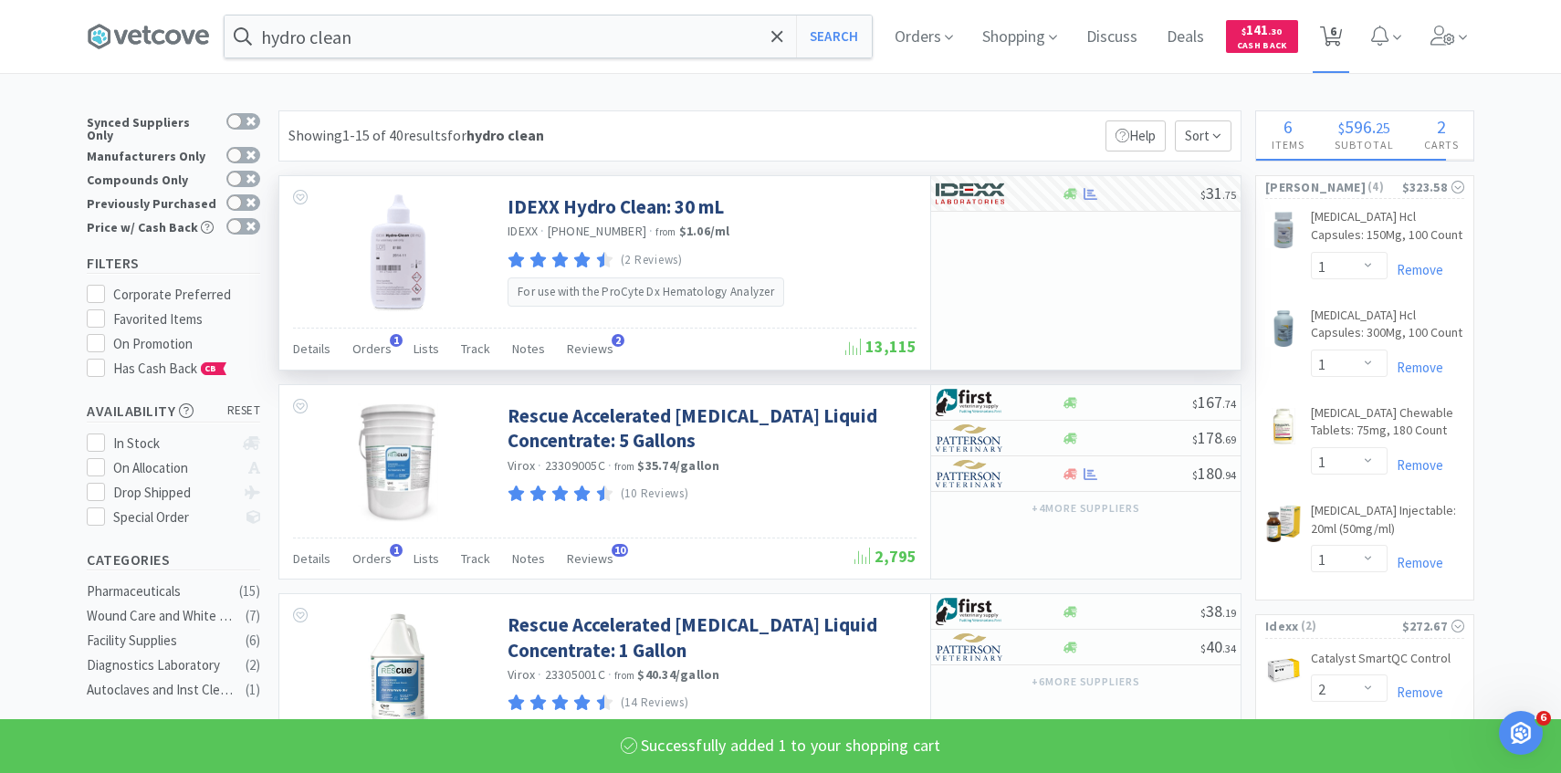
click at [1325, 37] on icon at bounding box center [1331, 36] width 23 height 20
select select "2"
select select "1"
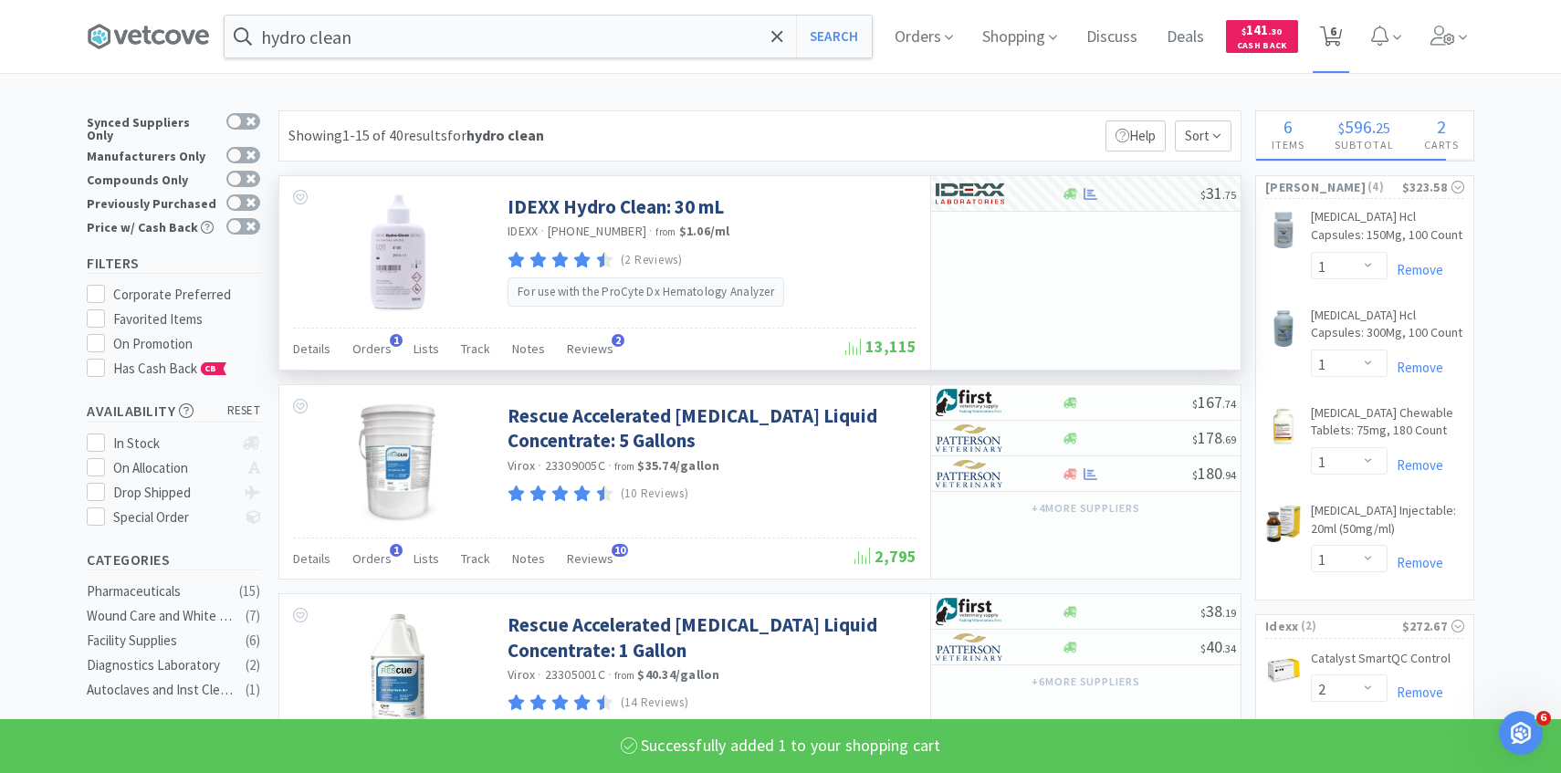
select select "1"
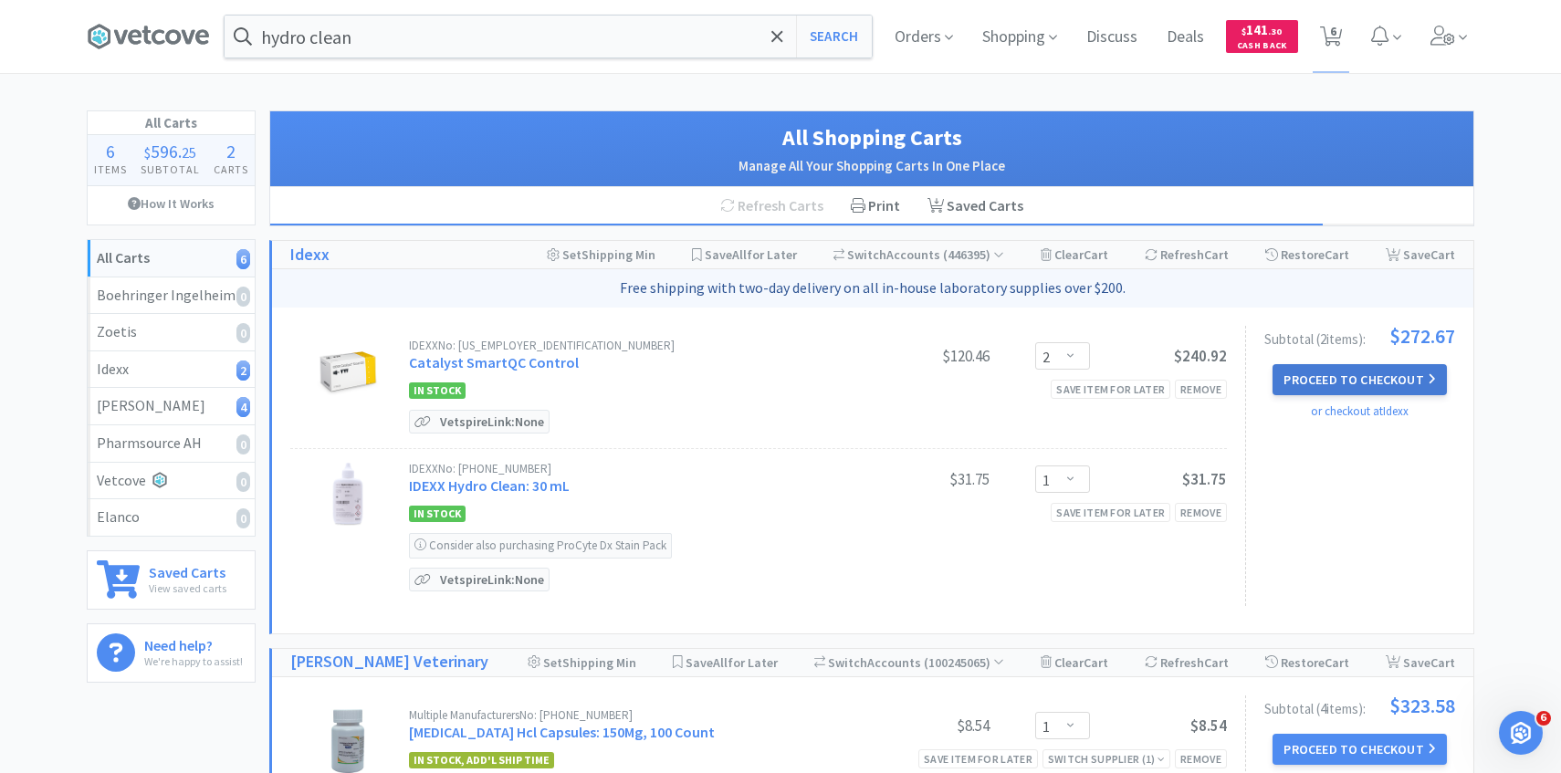
click at [1367, 385] on button "Proceed to Checkout" at bounding box center [1359, 379] width 173 height 31
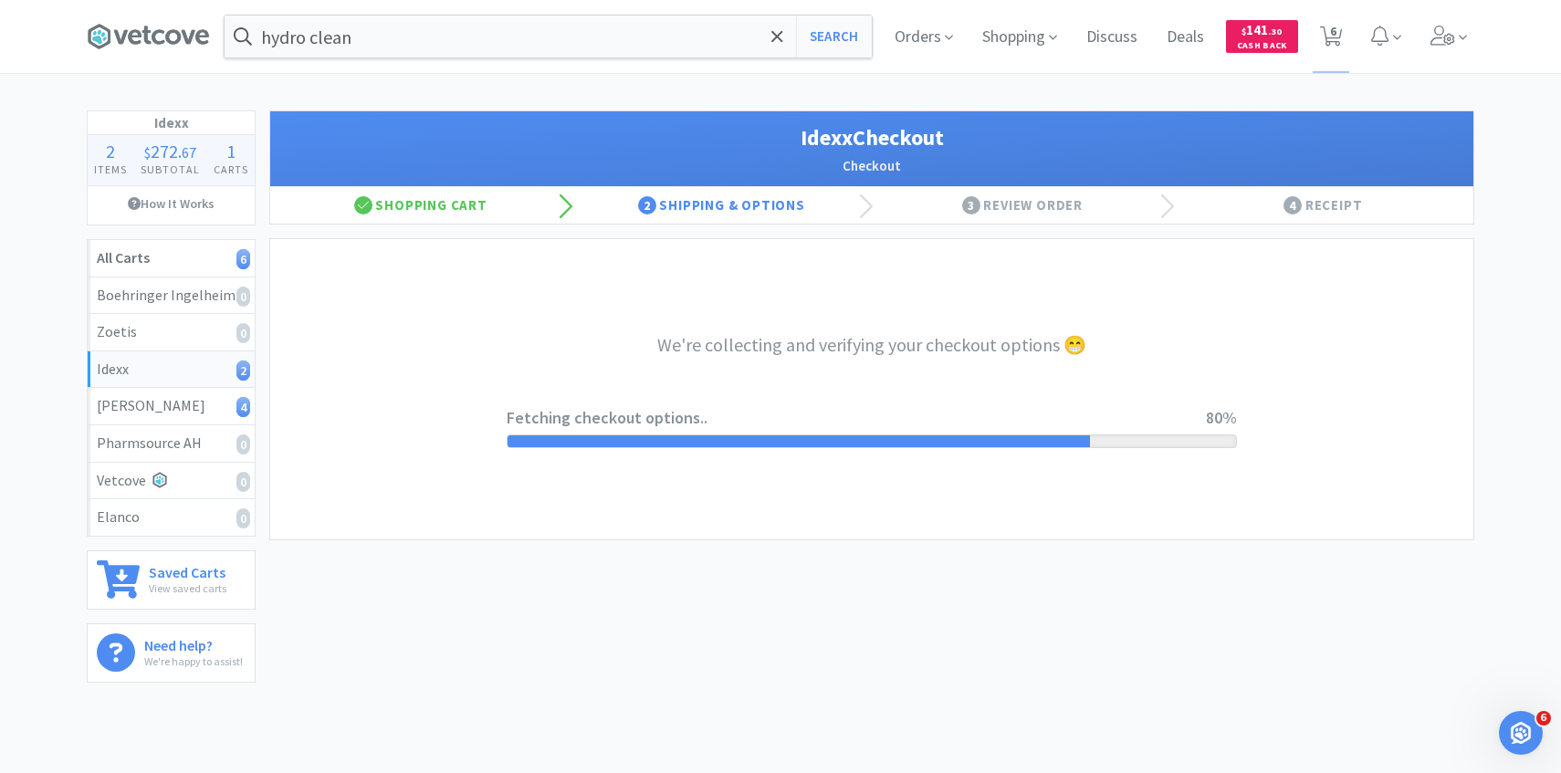
select select "904"
select select "003"
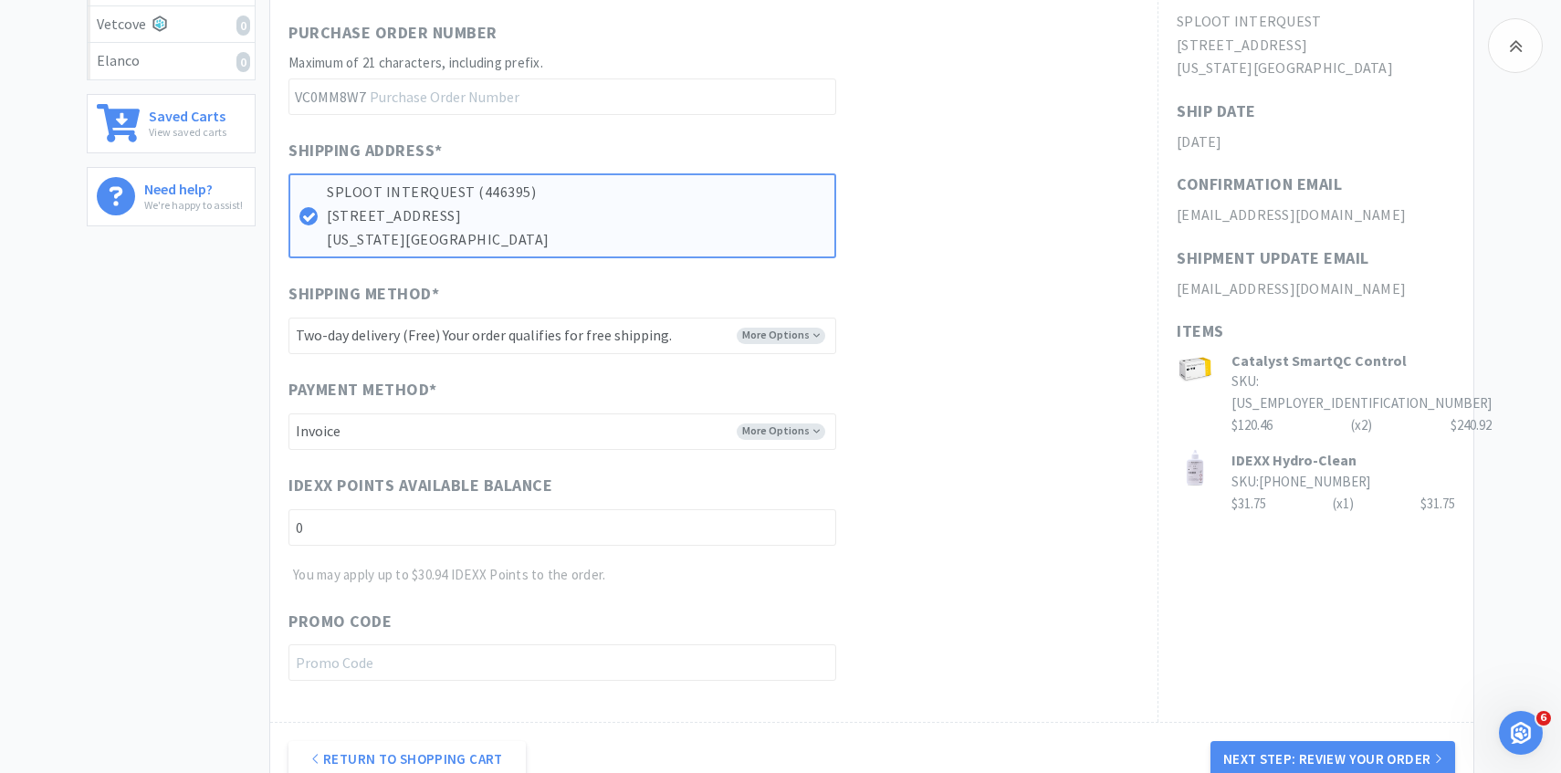
scroll to position [667, 0]
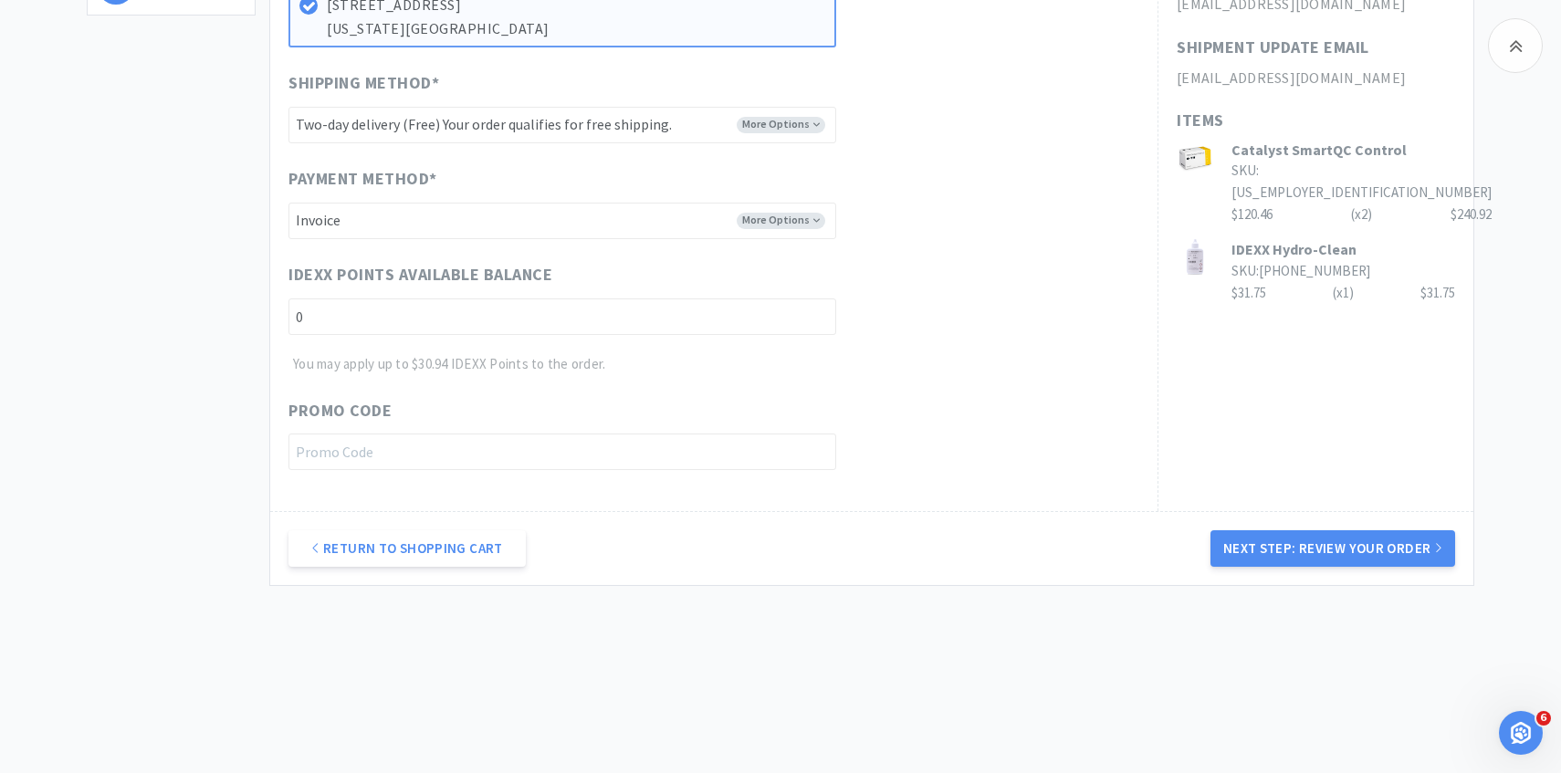
click at [1271, 575] on div "Return to Shopping Cart Next Step: Review Your Order" at bounding box center [872, 548] width 1204 height 74
click at [1267, 566] on button "Next Step: Review Your Order" at bounding box center [1333, 549] width 245 height 37
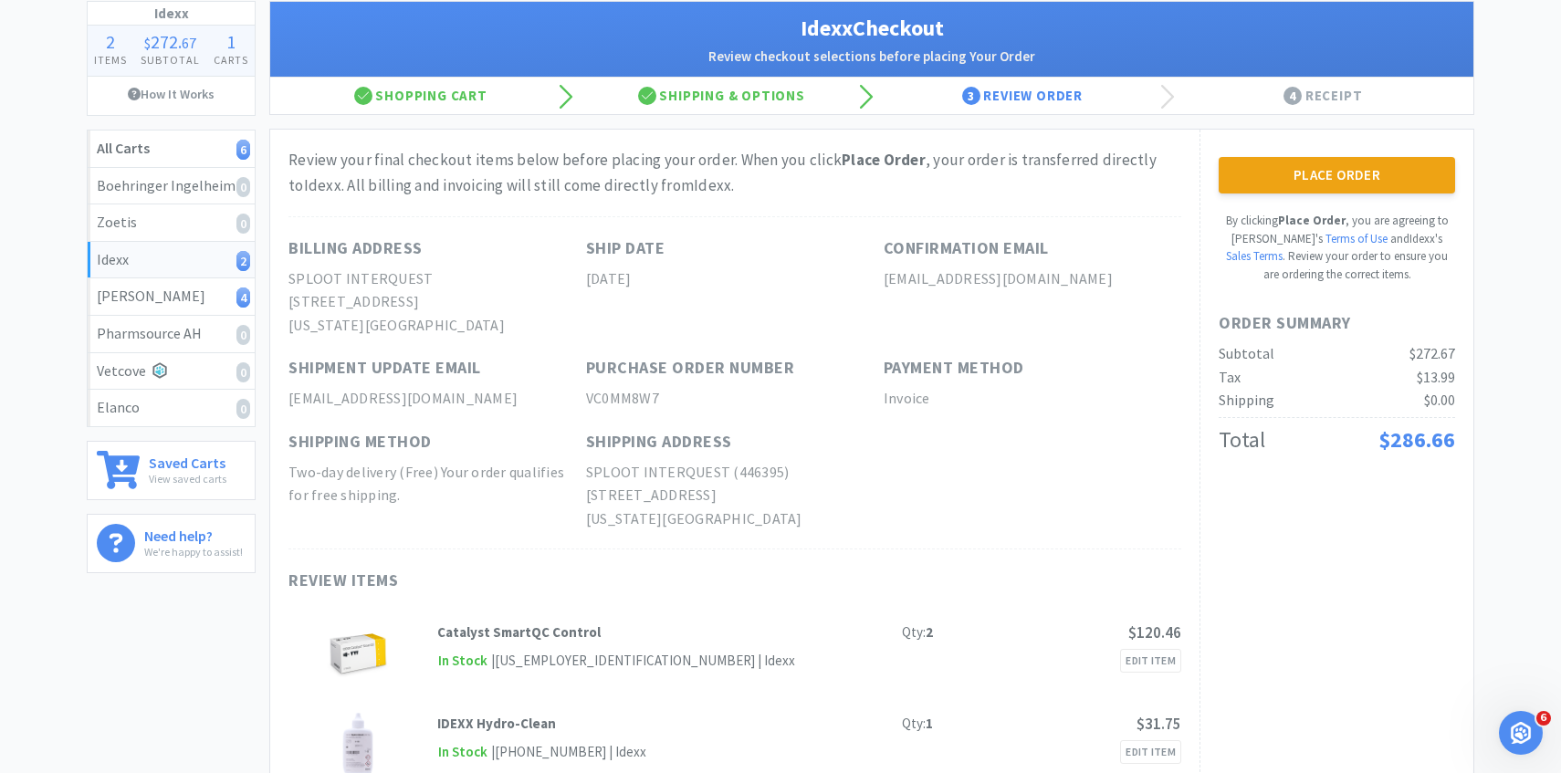
scroll to position [0, 0]
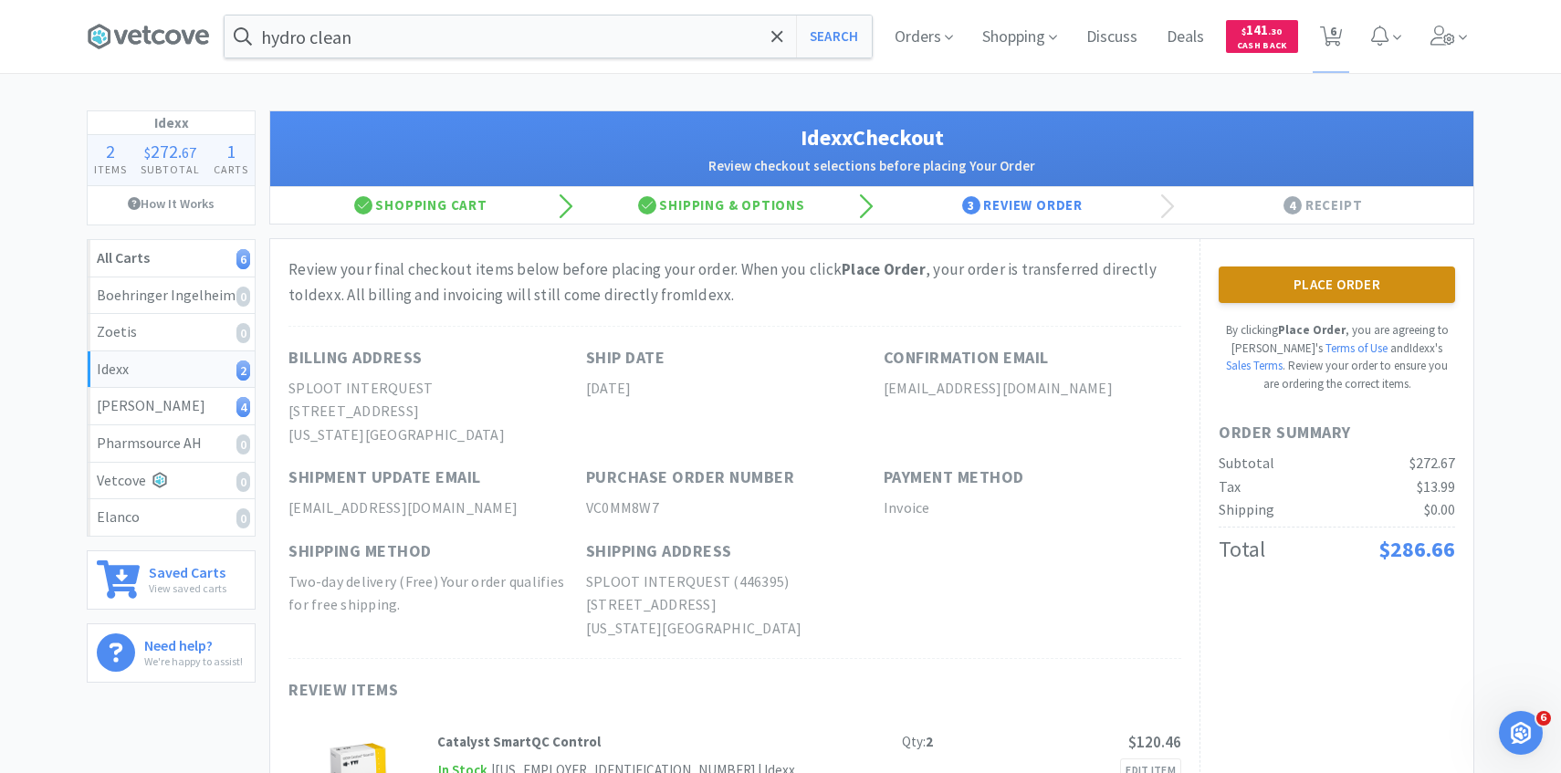
click at [1278, 279] on button "Place Order" at bounding box center [1337, 285] width 237 height 37
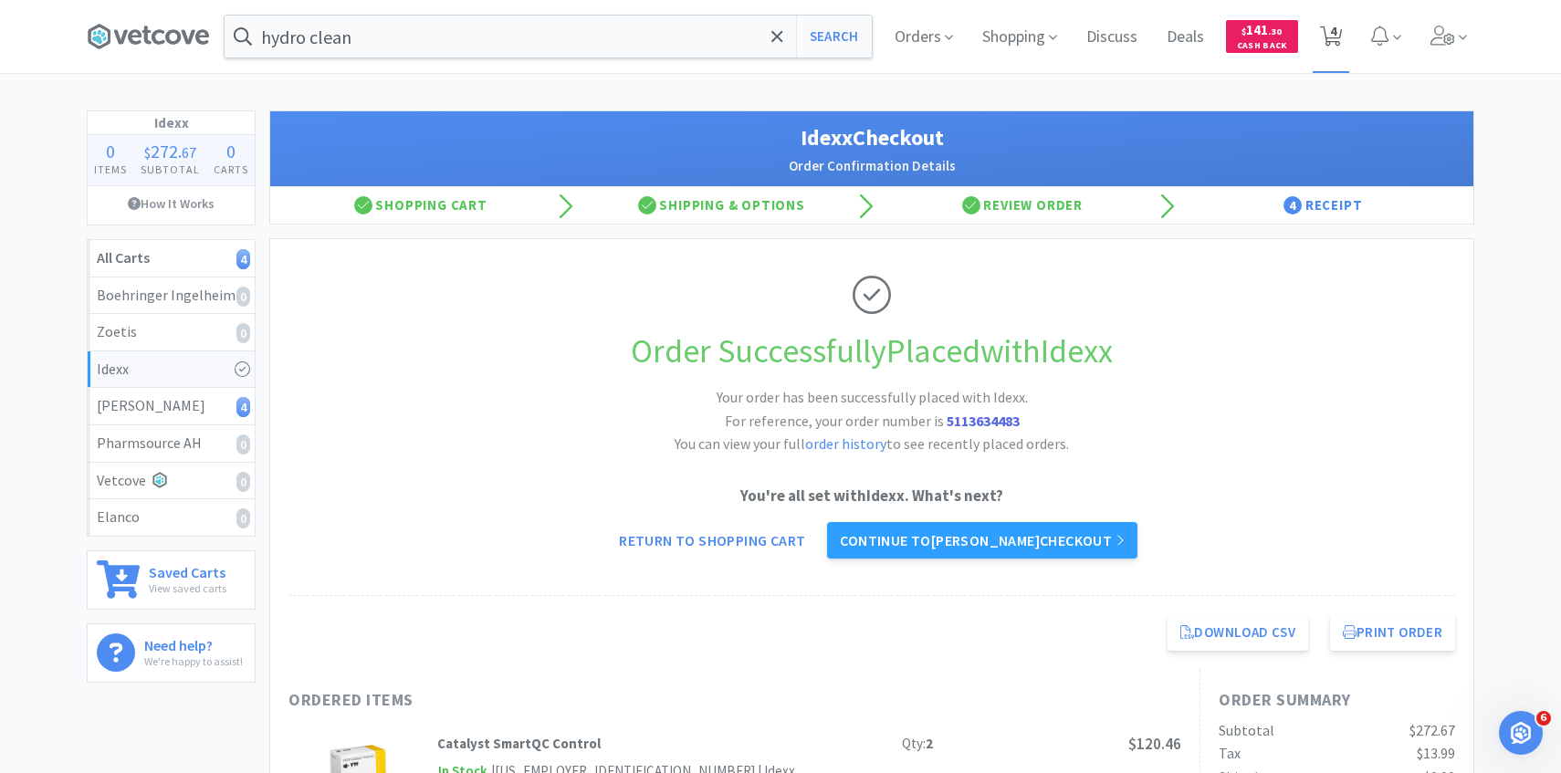
click at [1315, 44] on span "4" at bounding box center [1331, 36] width 37 height 73
select select "1"
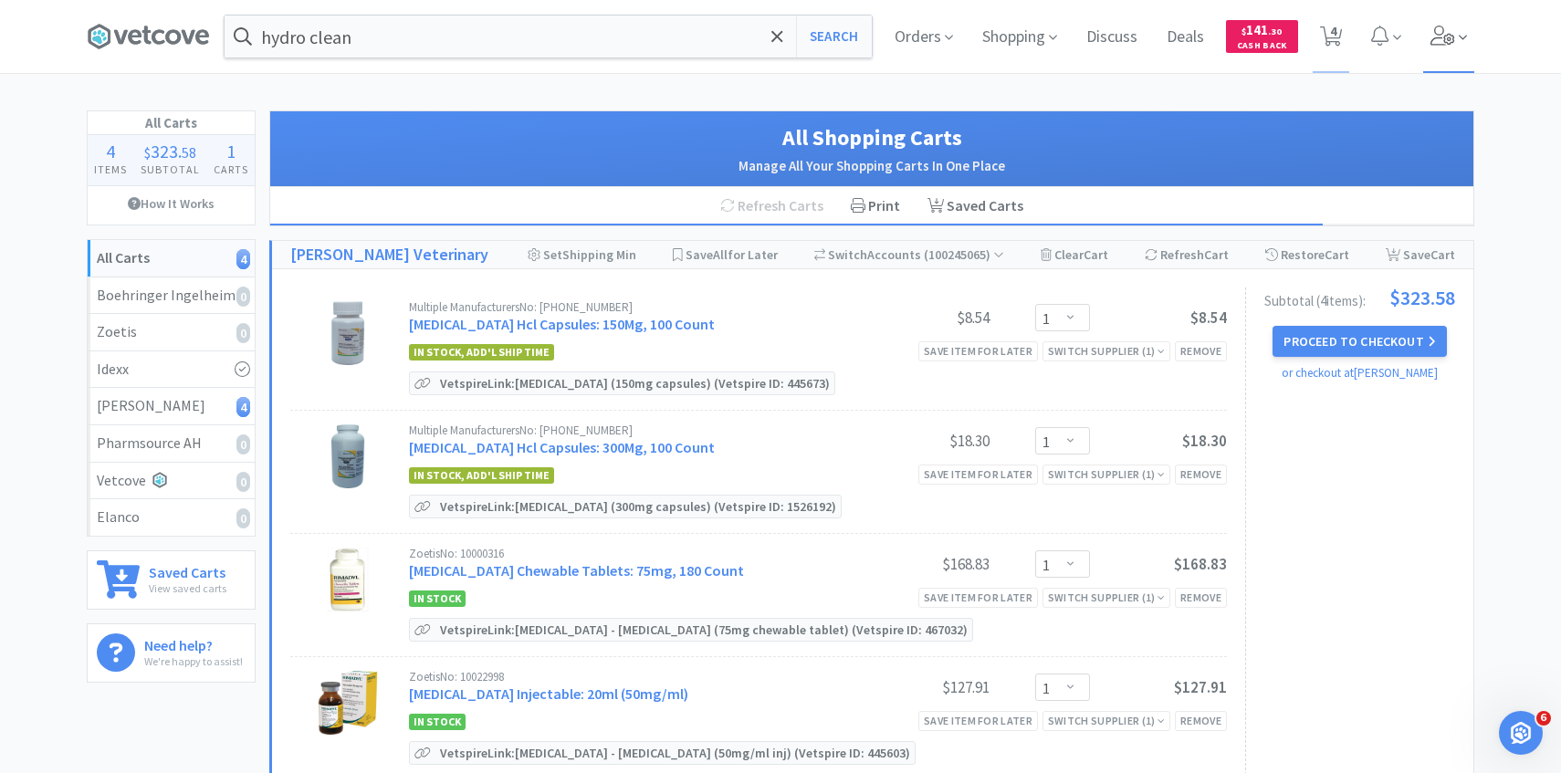
click at [1424, 35] on span at bounding box center [1450, 36] width 52 height 73
